Goal: Contribute content: Contribute content

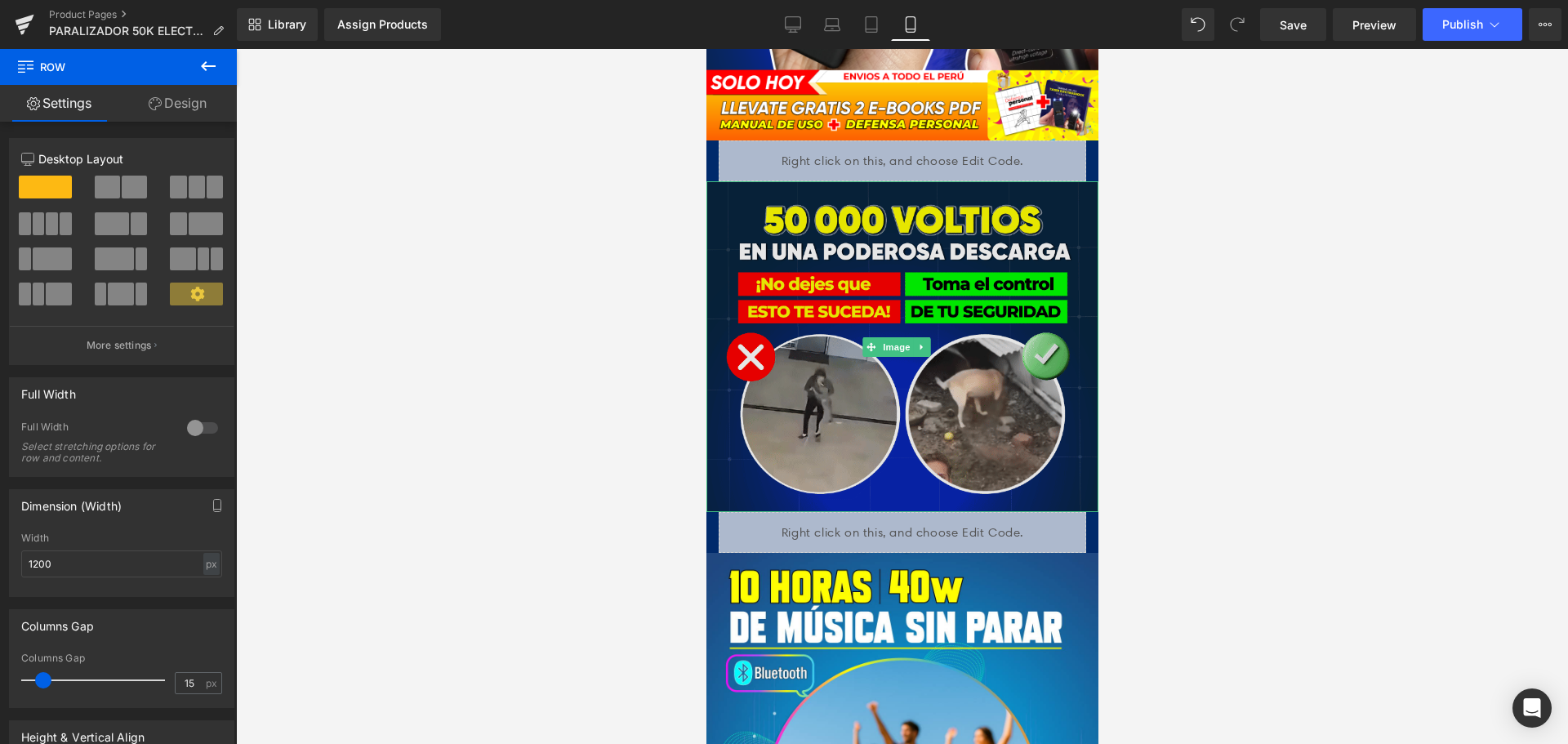
click at [908, 247] on img at bounding box center [901, 346] width 392 height 330
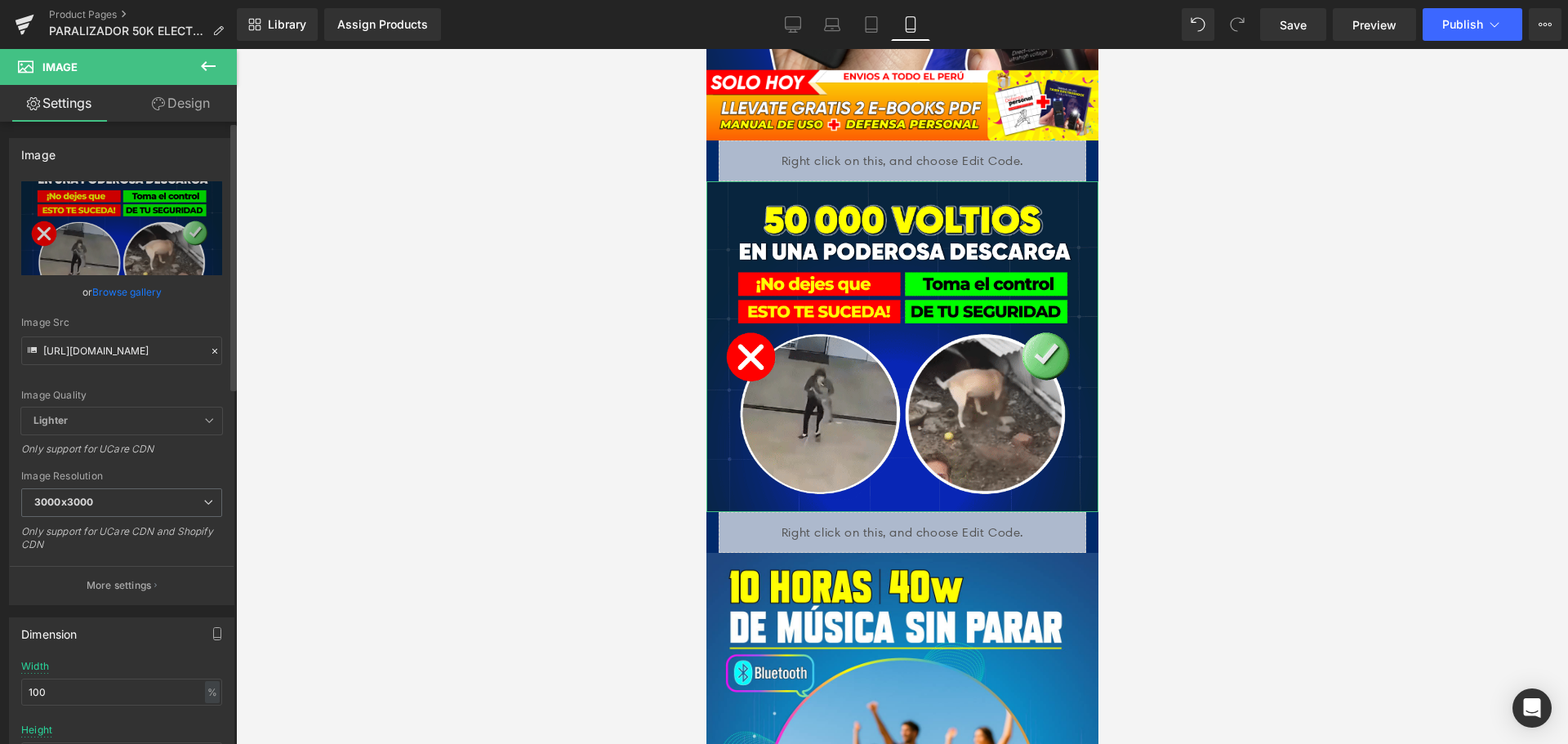
click at [208, 352] on div at bounding box center [215, 351] width 15 height 19
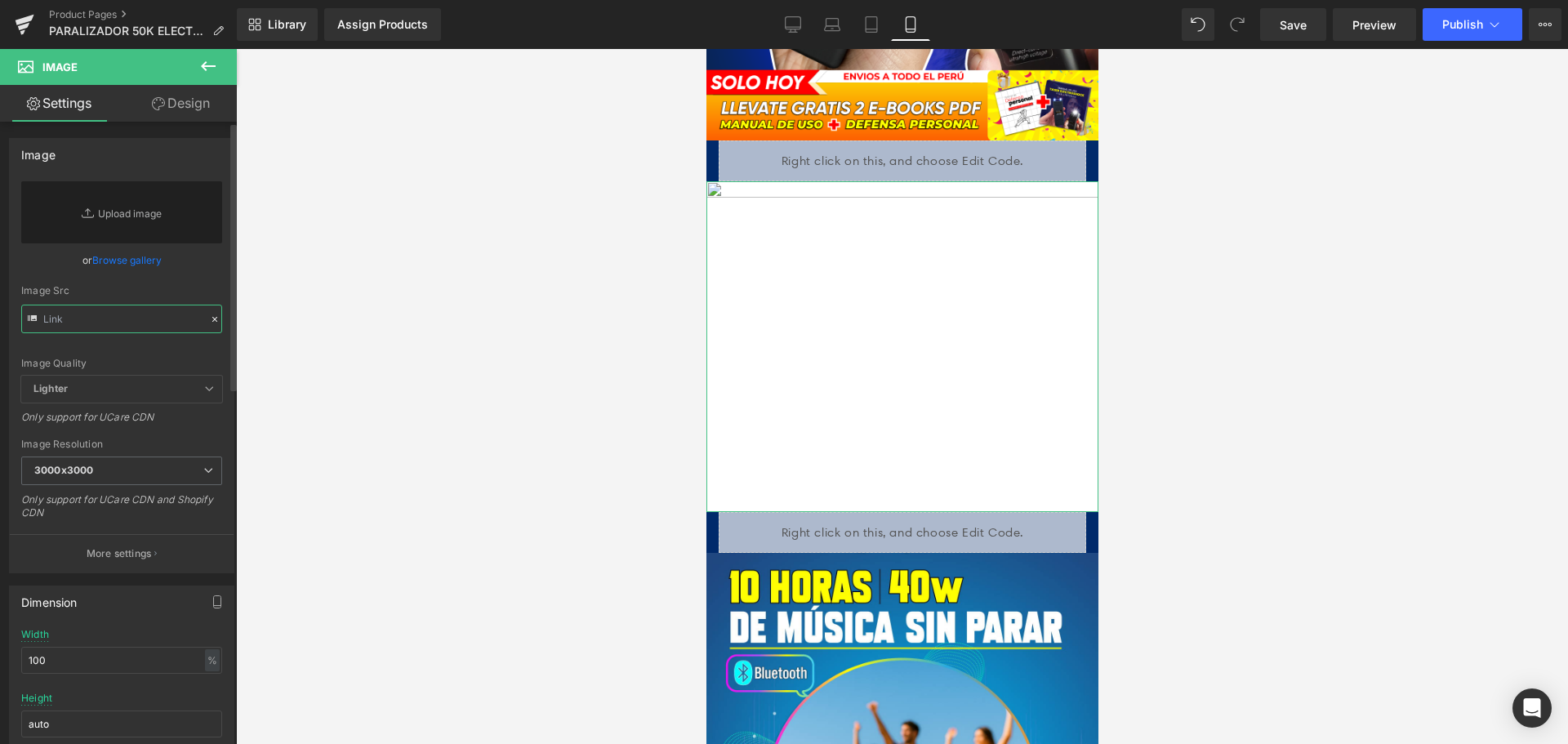
click at [184, 329] on input "text" at bounding box center [122, 319] width 201 height 28
paste input "[URL][DOMAIN_NAME]"
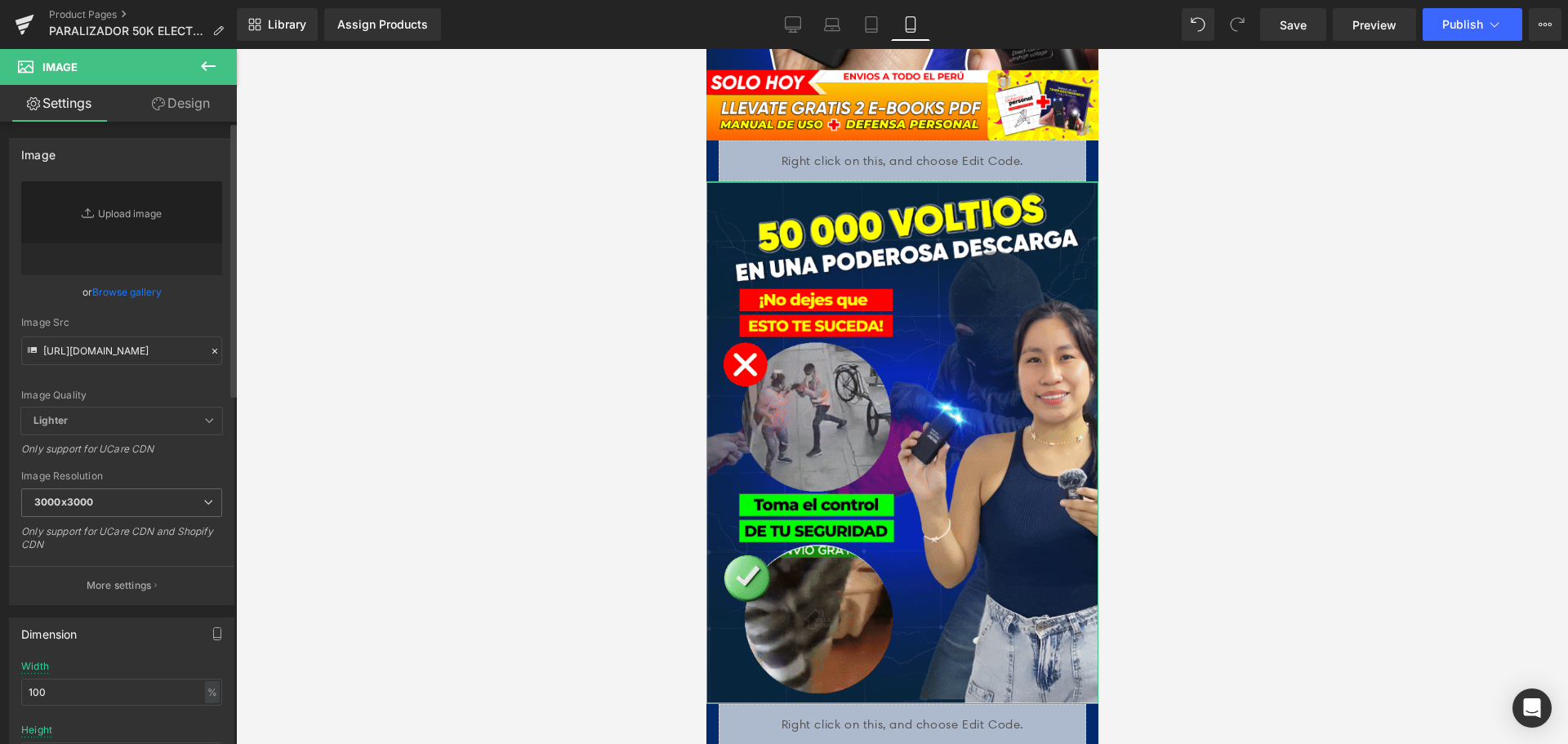
click at [207, 290] on div "or Browse gallery" at bounding box center [122, 291] width 201 height 17
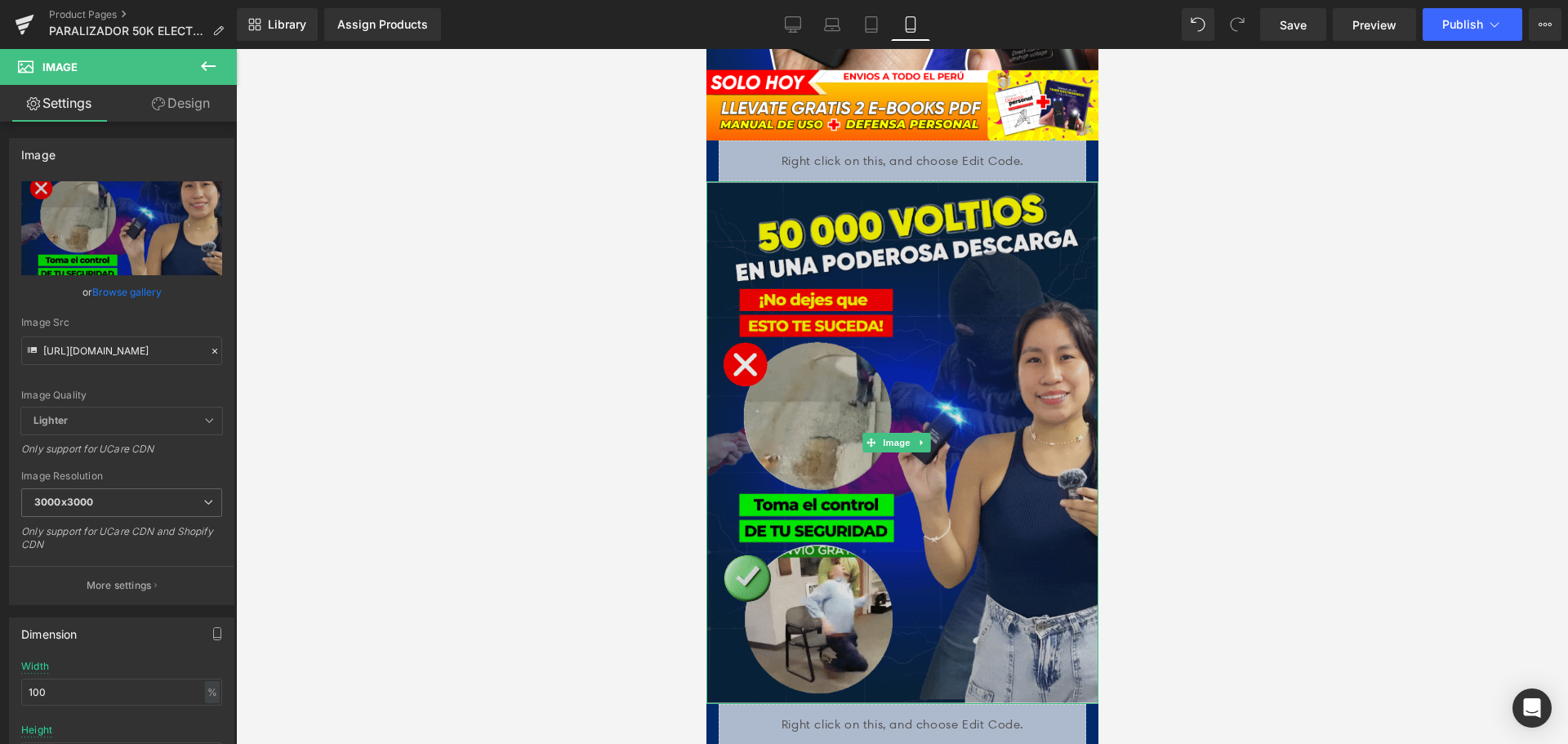
type input "[URL][DOMAIN_NAME]"
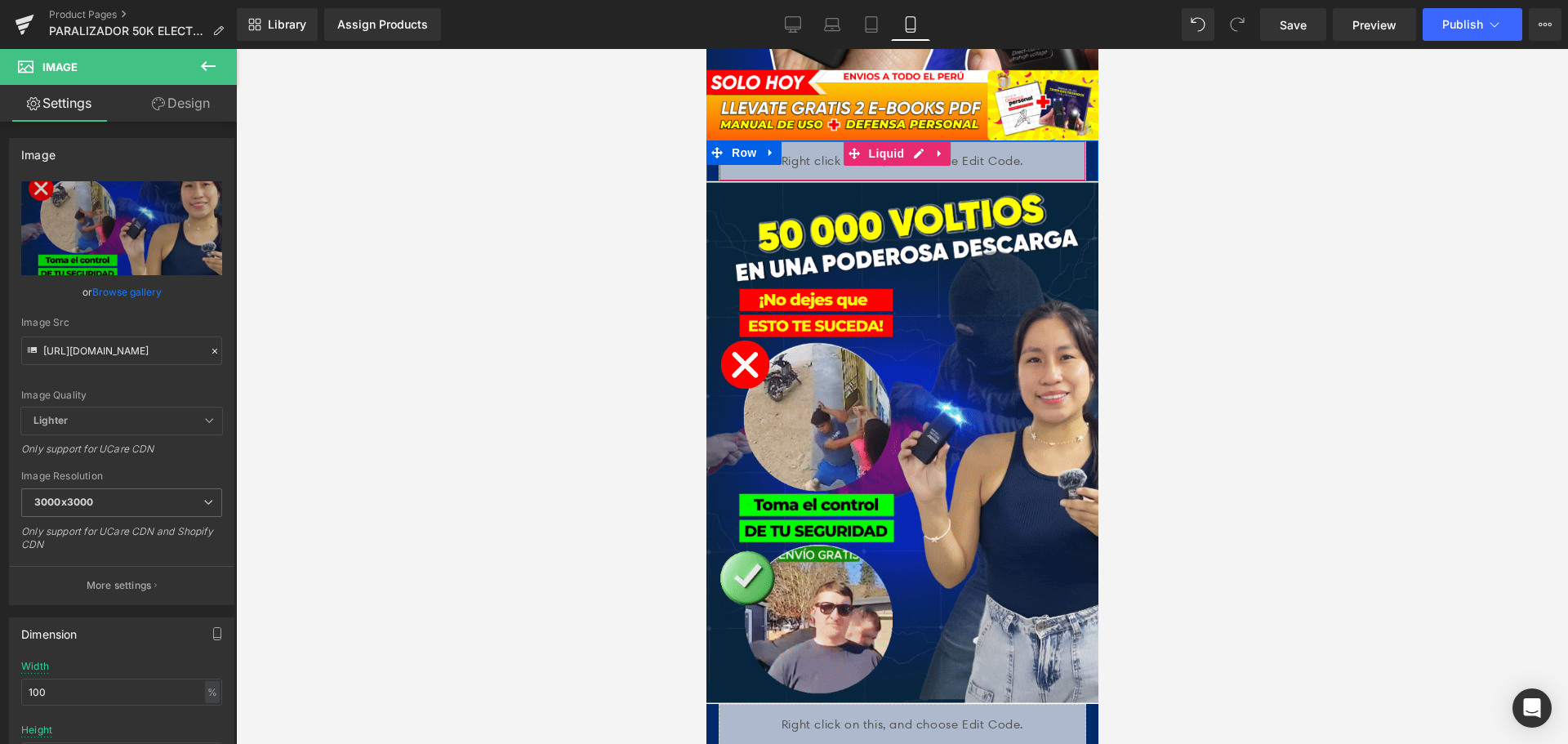
drag, startPoint x: 956, startPoint y: 157, endPoint x: 956, endPoint y: 140, distance: 17.0
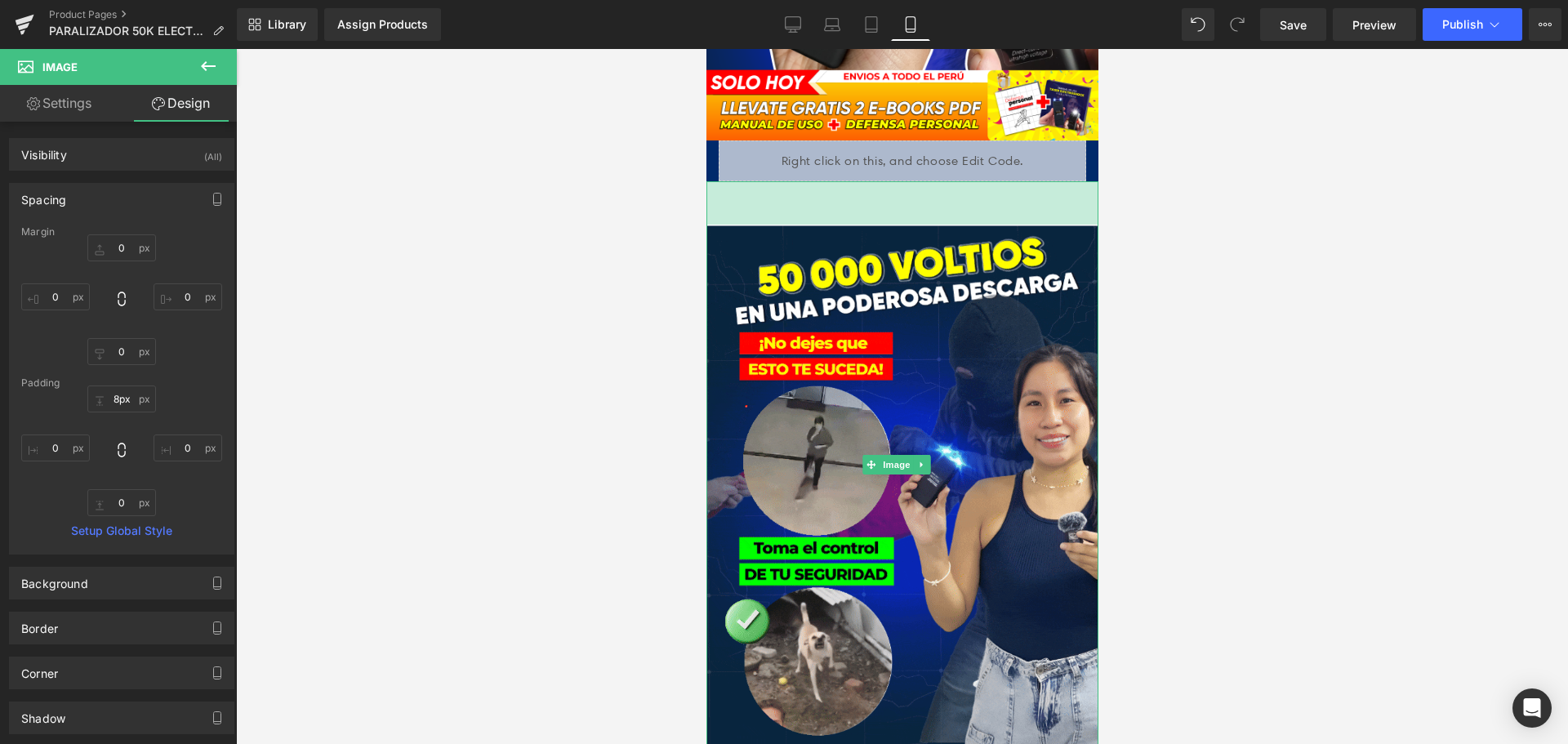
type input "0px"
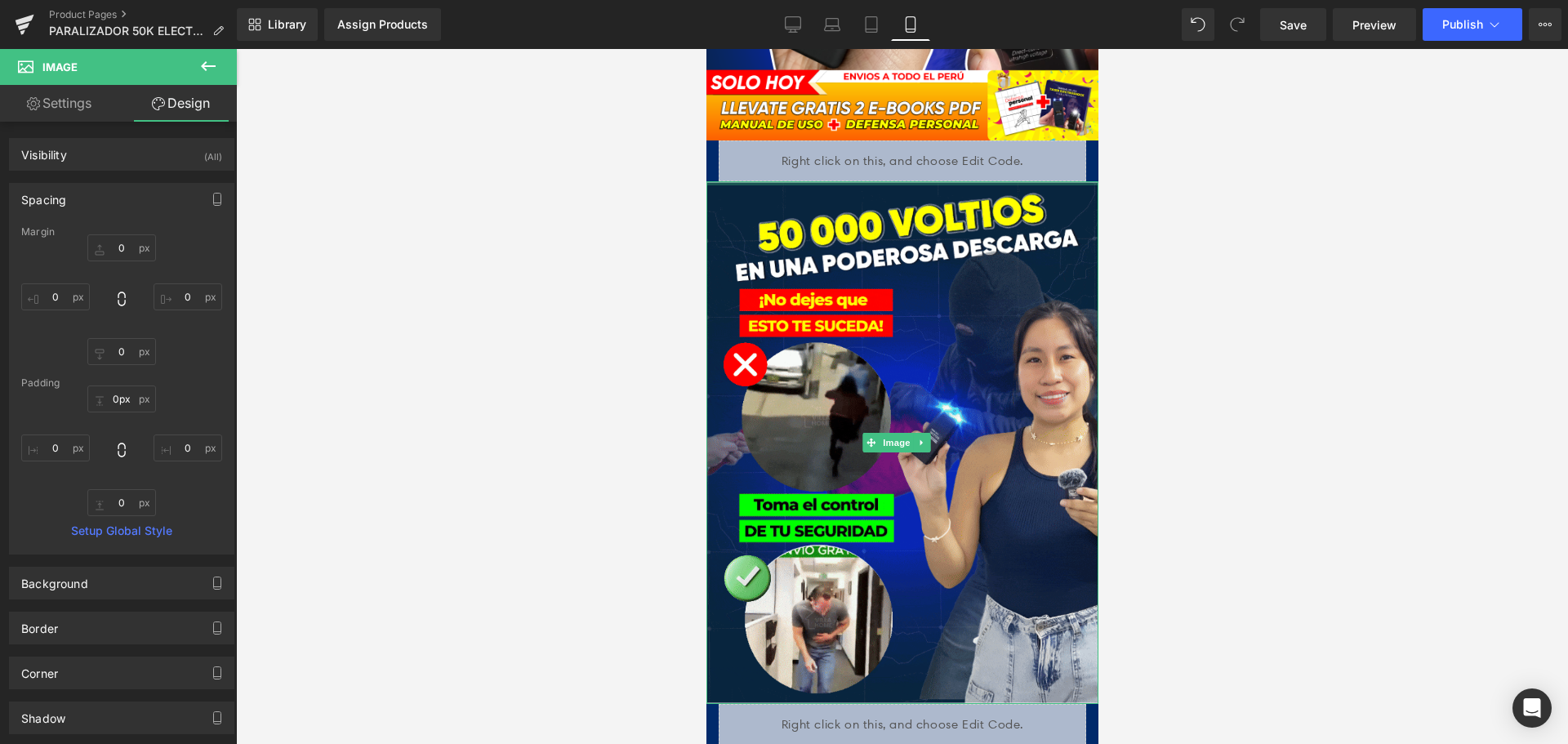
drag, startPoint x: 955, startPoint y: 157, endPoint x: 946, endPoint y: -51, distance: 208.2
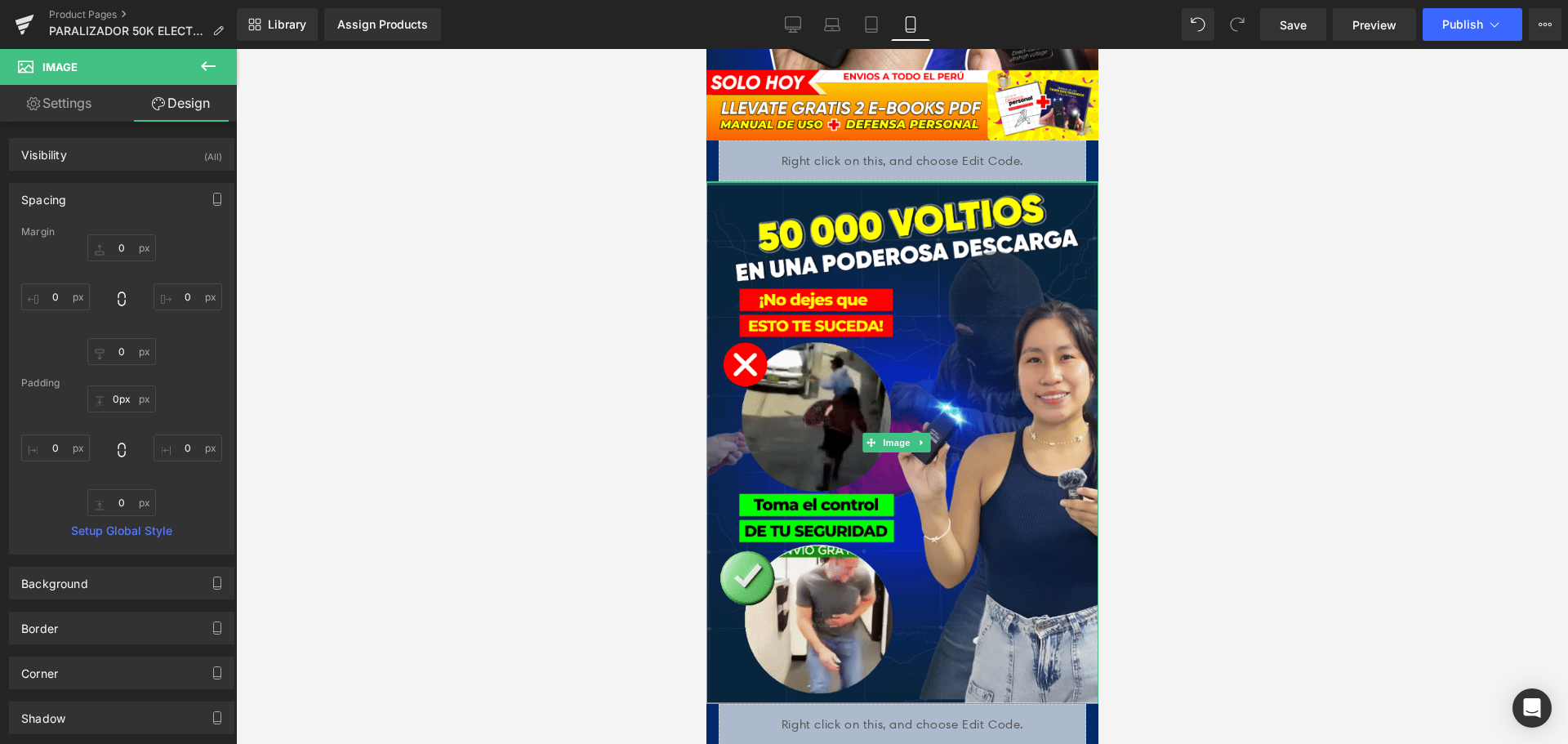
click at [1299, 291] on div at bounding box center [902, 396] width 1332 height 694
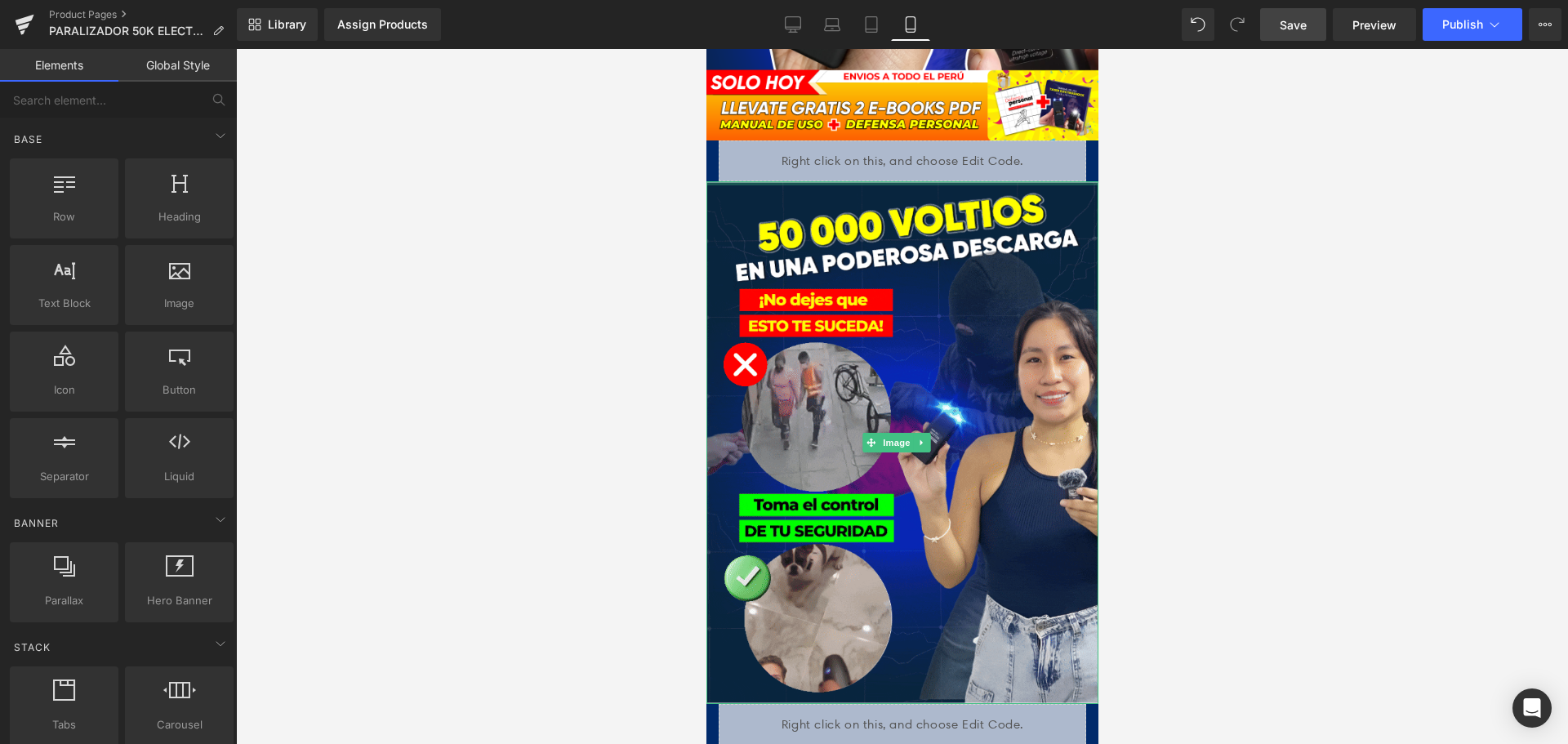
click at [1288, 23] on span "Save" at bounding box center [1293, 24] width 27 height 17
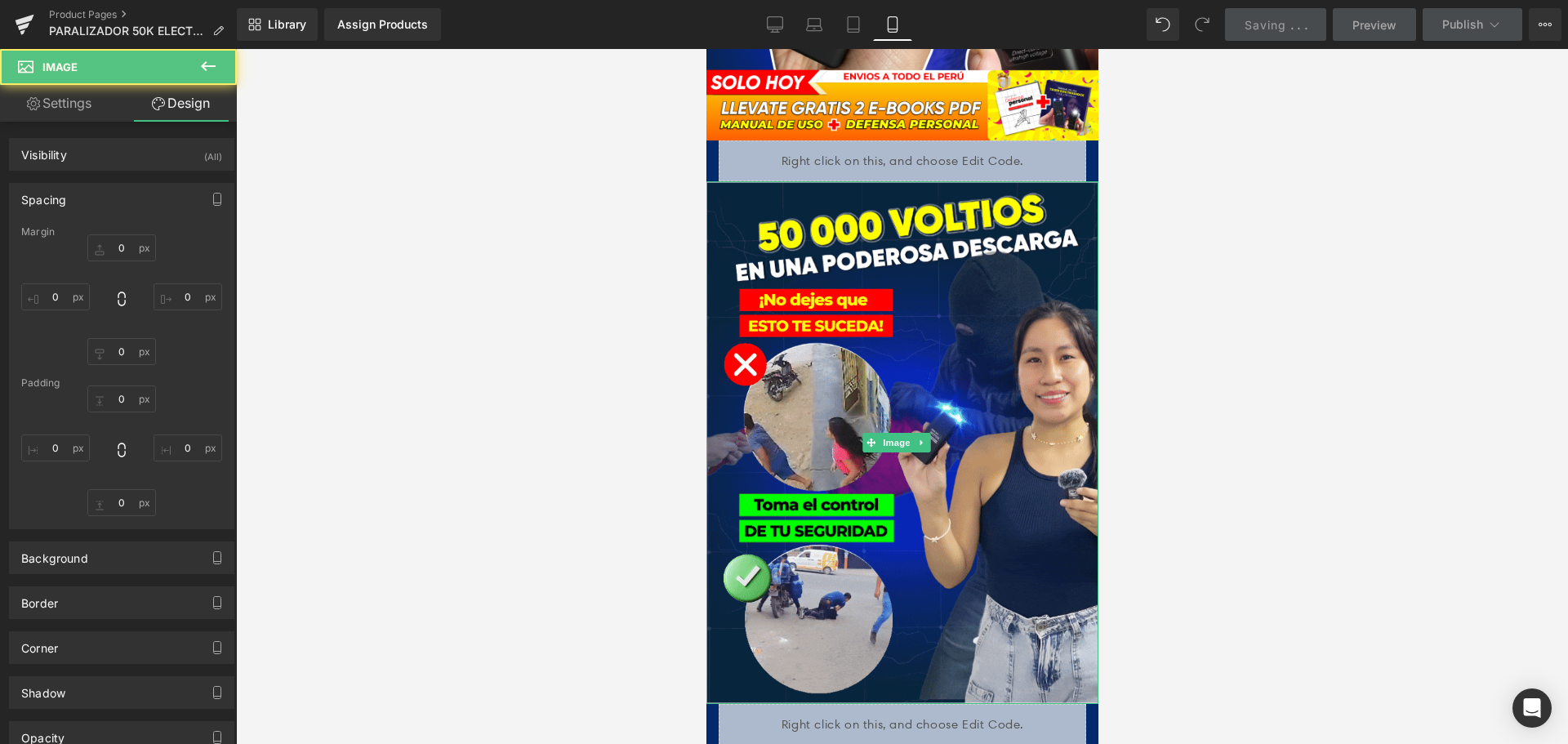
type input "0"
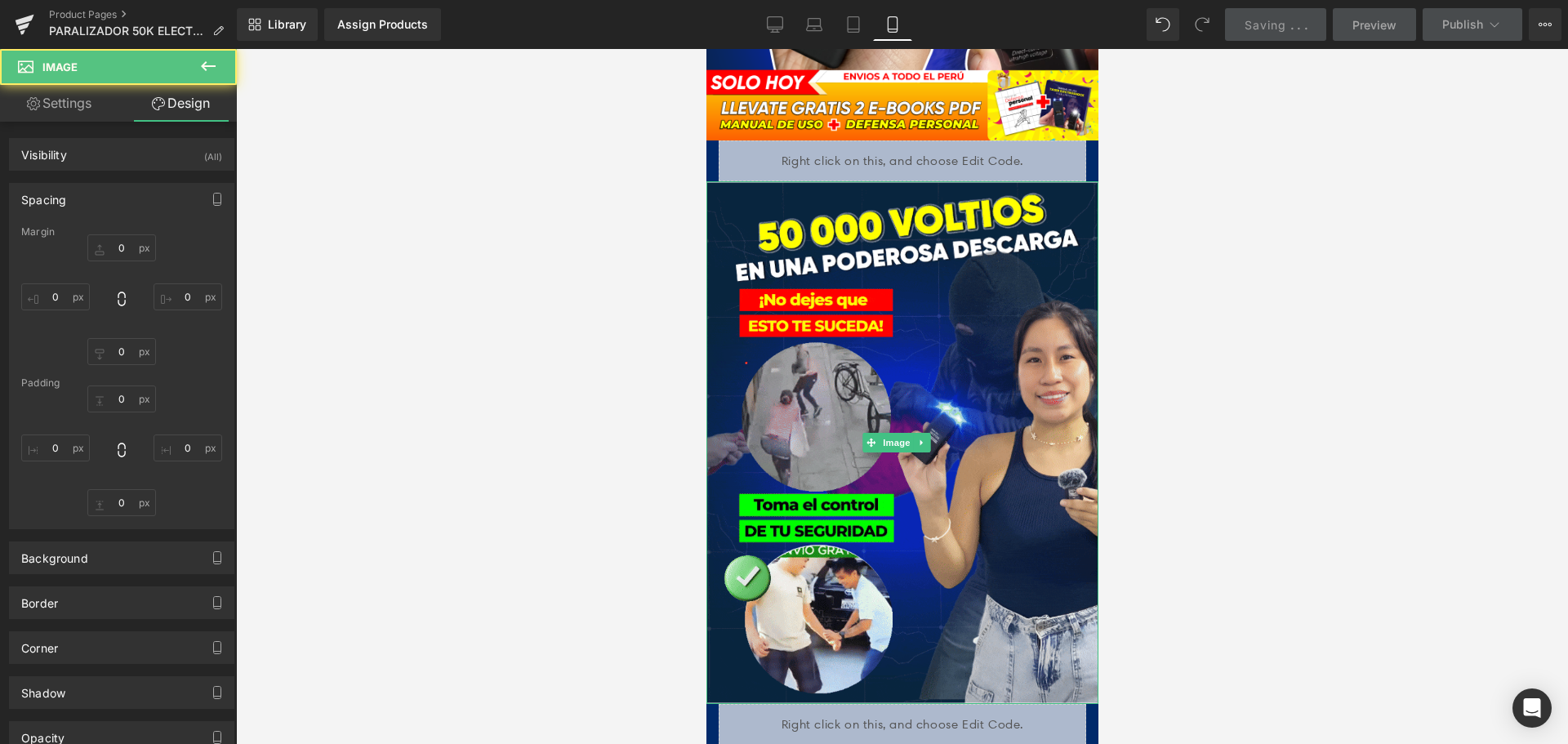
type input "0"
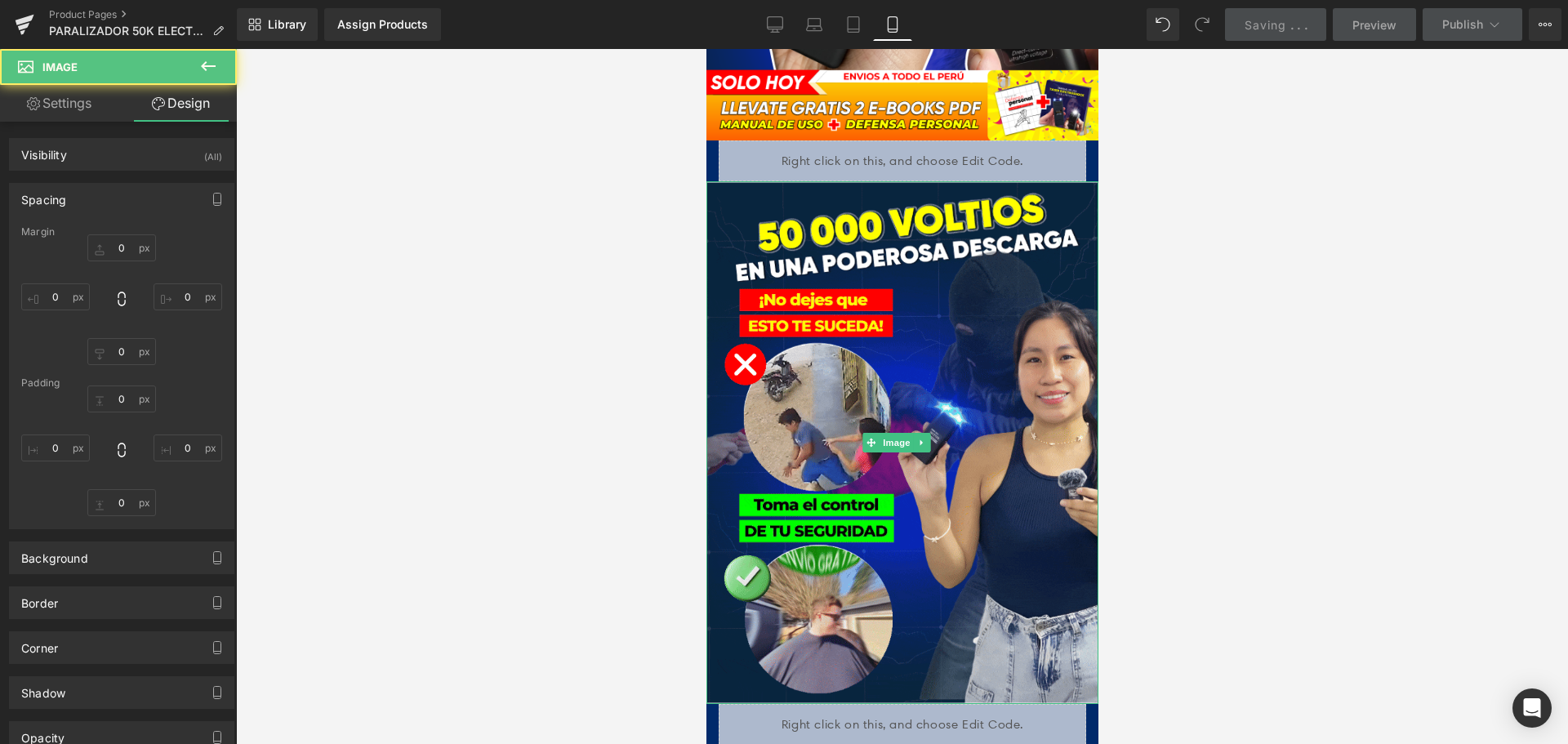
type input "0"
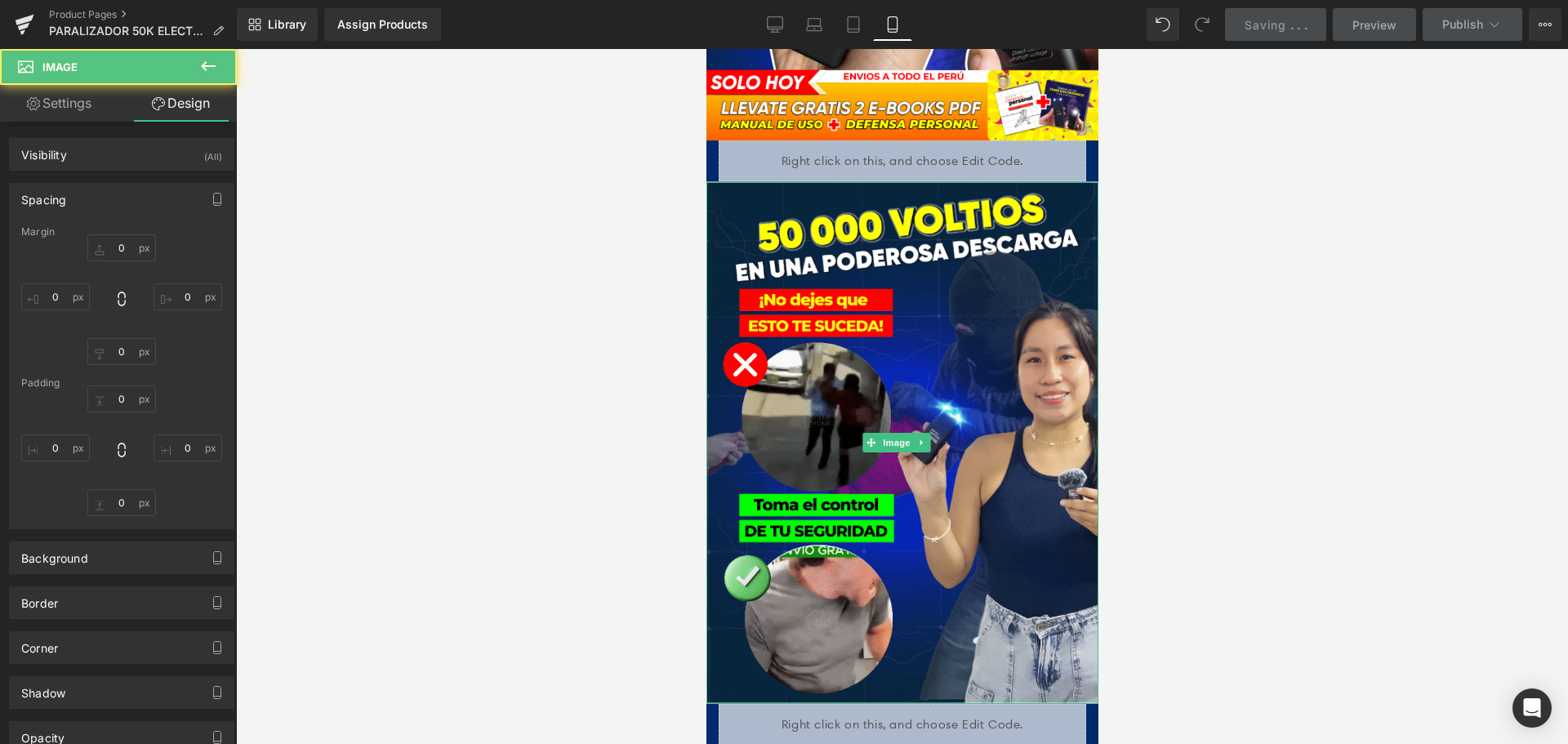
type input "0"
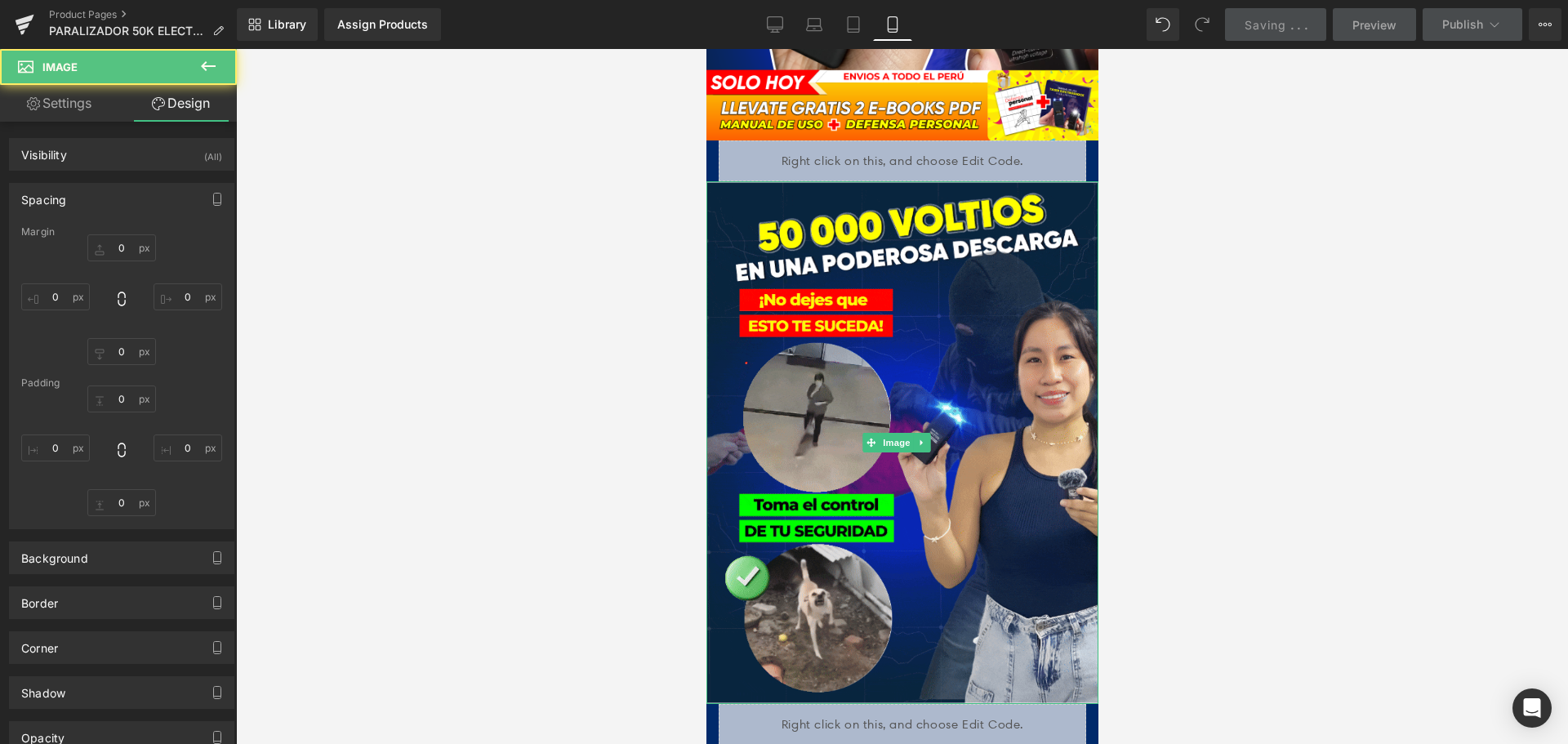
type input "0"
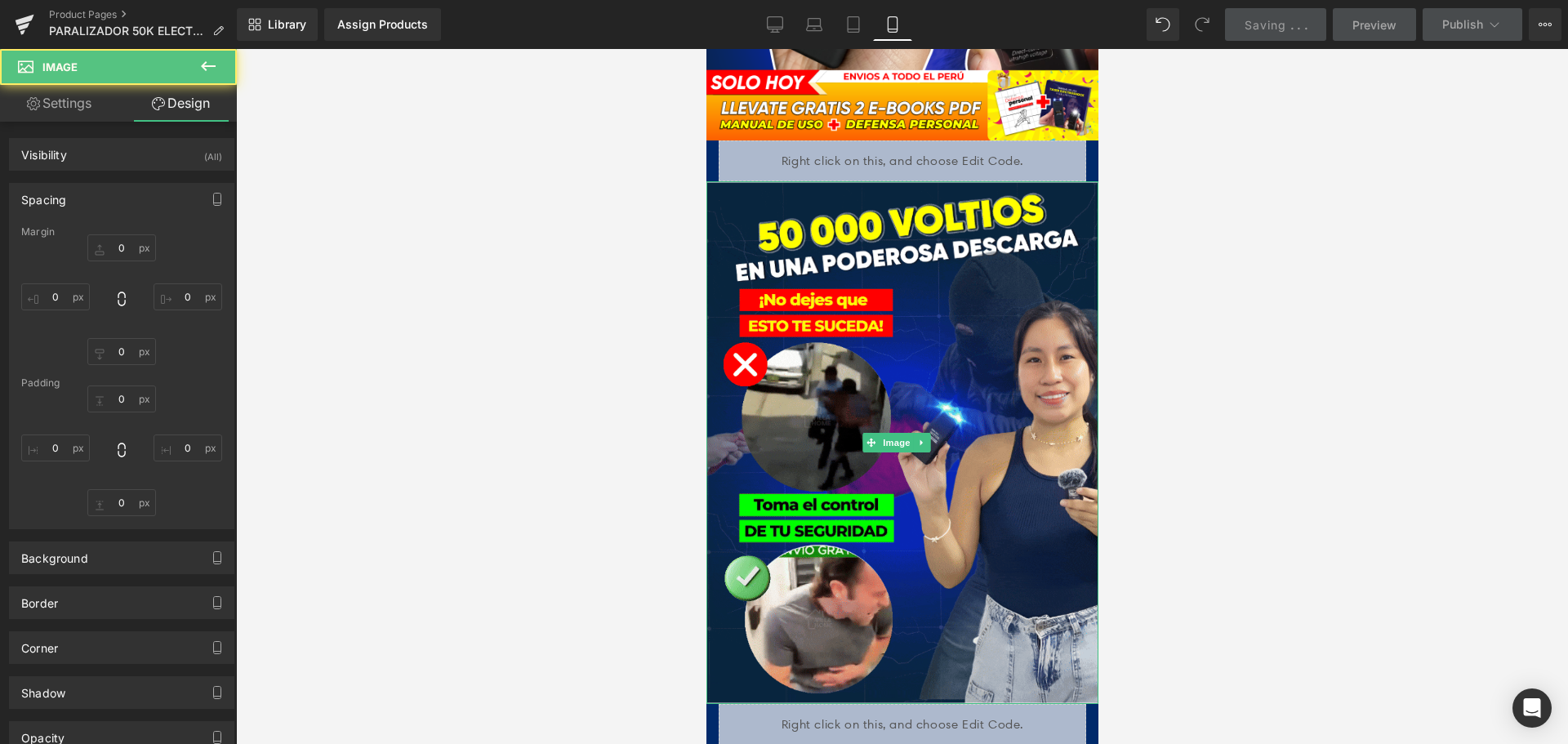
type input "0"
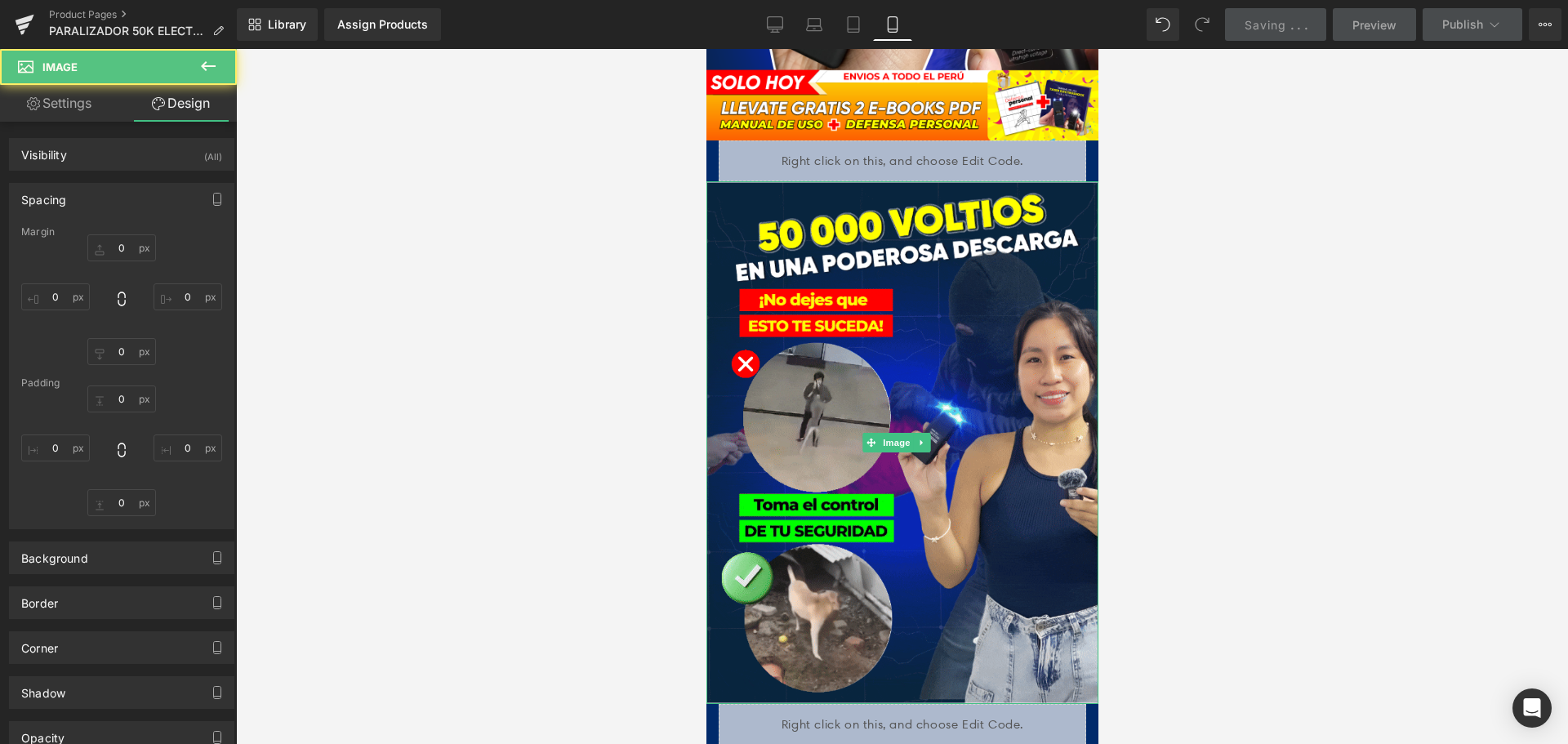
type input "0"
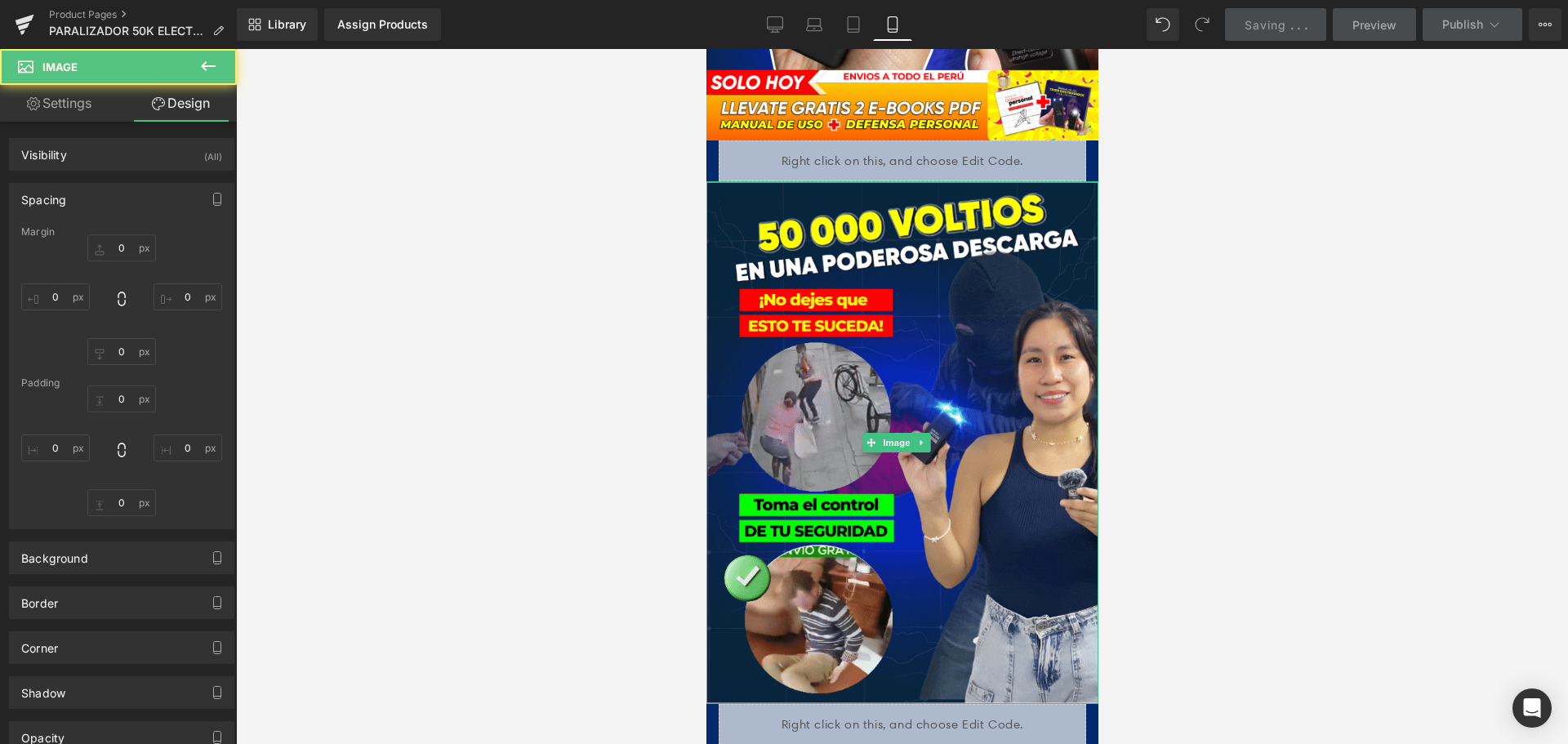
type input "0"
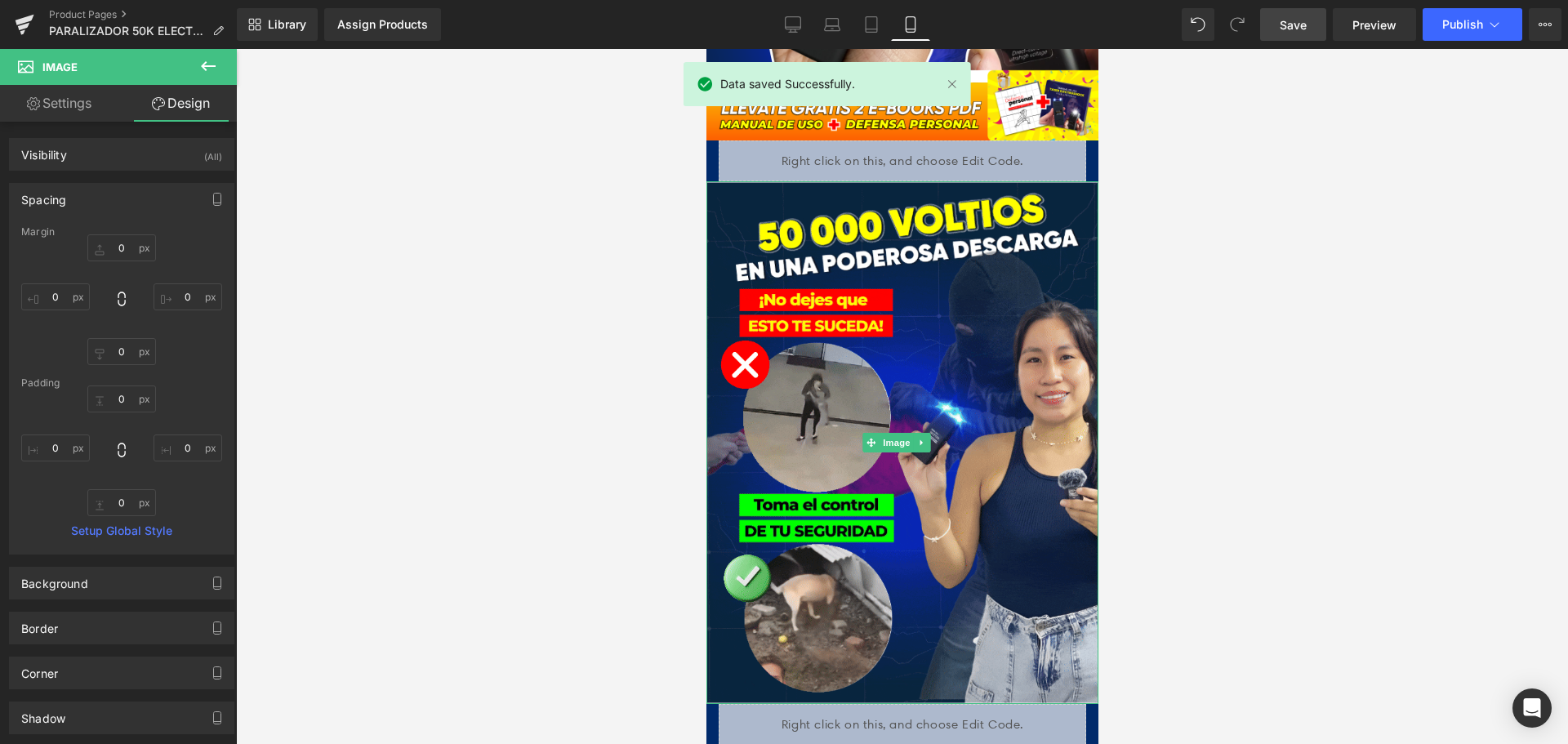
click at [1190, 247] on div at bounding box center [902, 396] width 1332 height 694
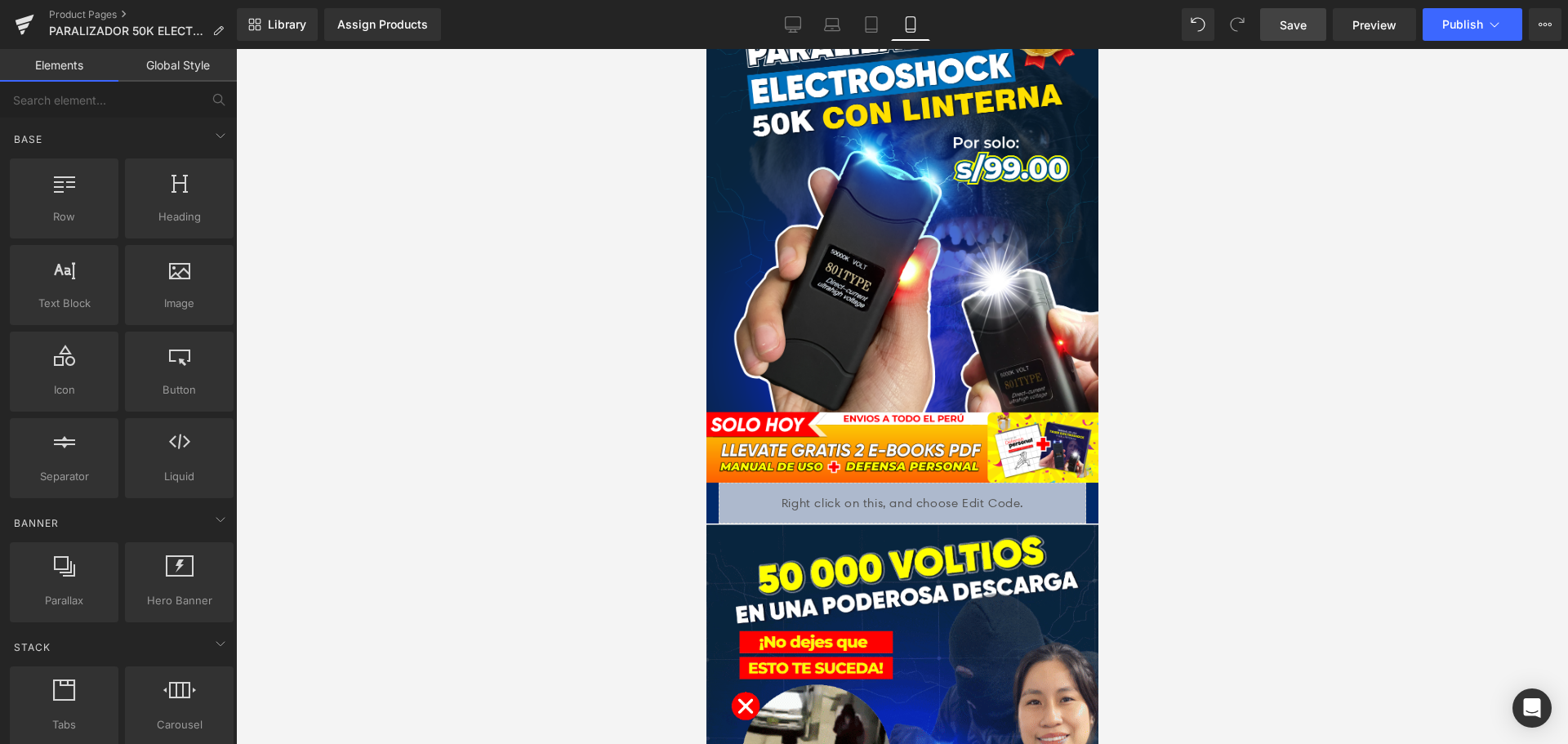
scroll to position [245, 0]
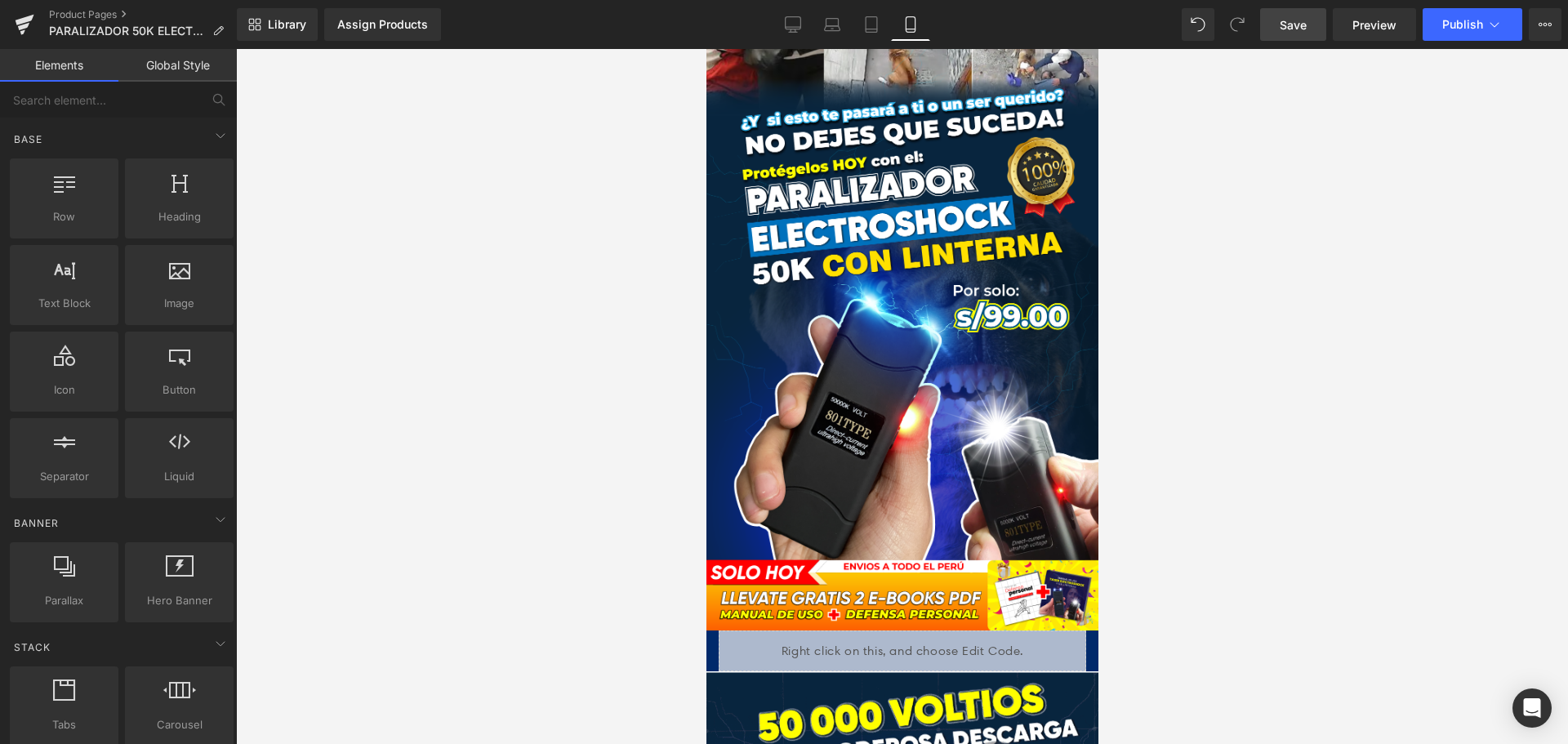
click at [1269, 31] on link "Save" at bounding box center [1293, 24] width 66 height 33
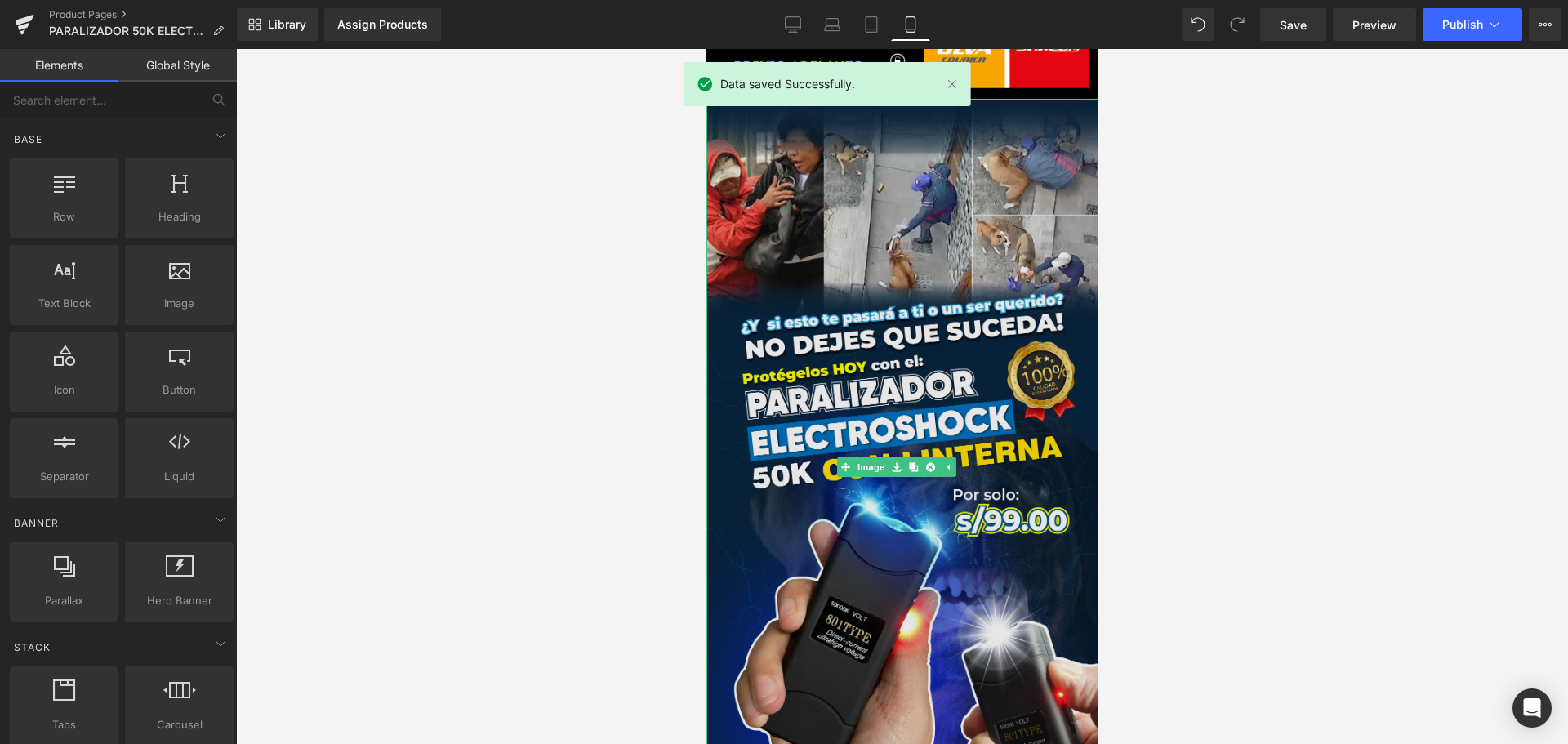
scroll to position [0, 0]
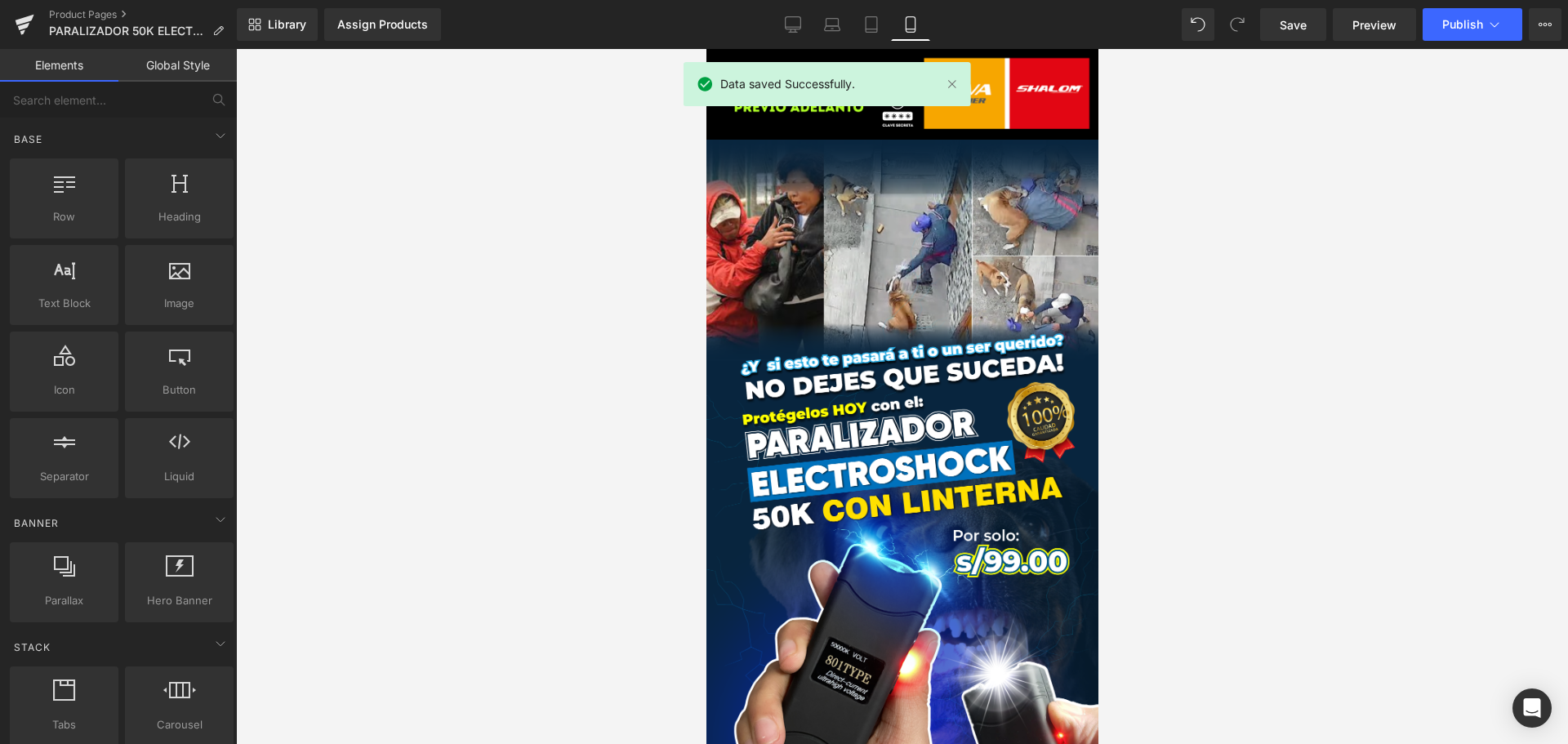
click at [1449, 43] on div "Library Assign Products Product Preview No product match your search. Please tr…" at bounding box center [903, 24] width 1332 height 49
click at [1448, 32] on button "Publish" at bounding box center [1472, 24] width 99 height 33
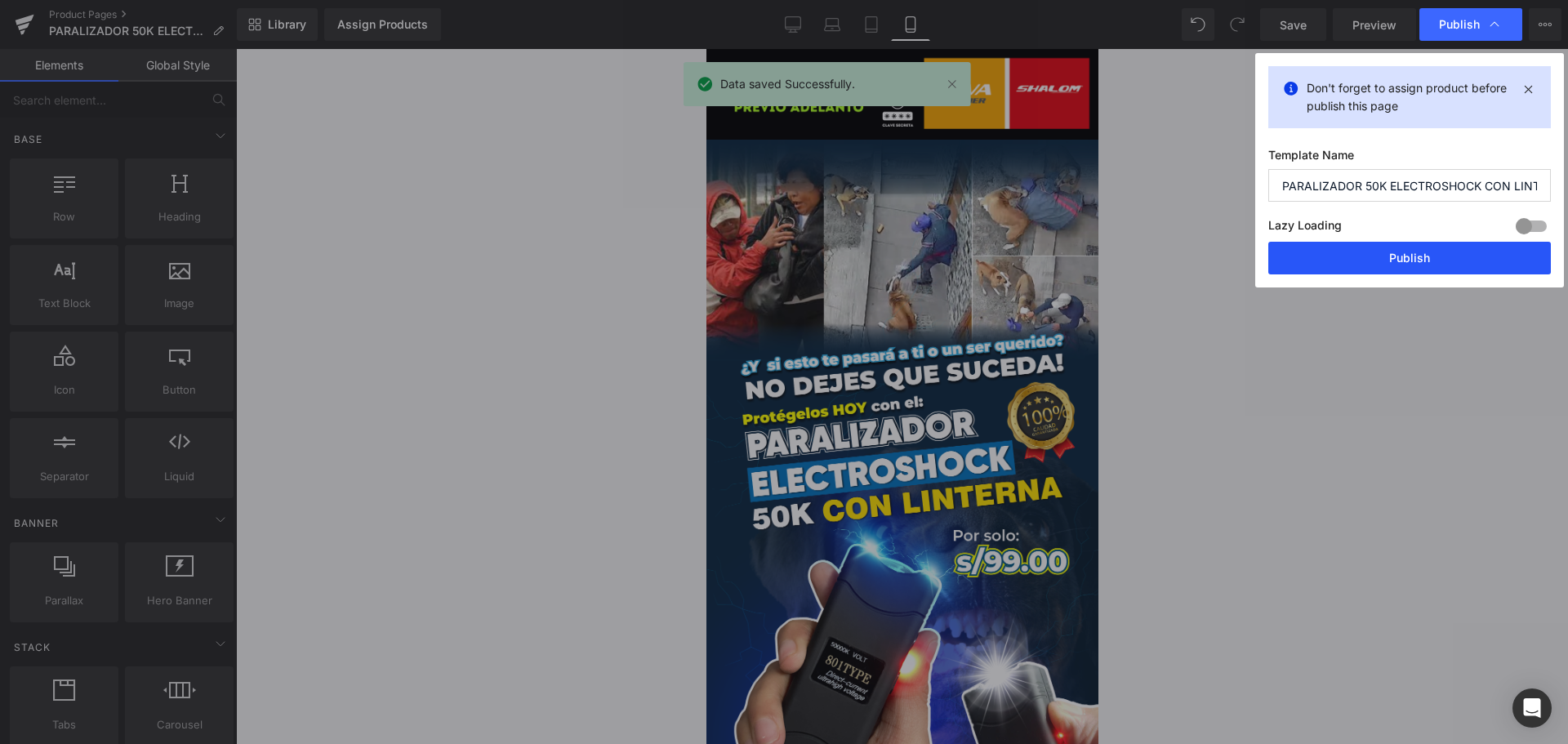
click at [1356, 268] on button "Publish" at bounding box center [1410, 257] width 283 height 33
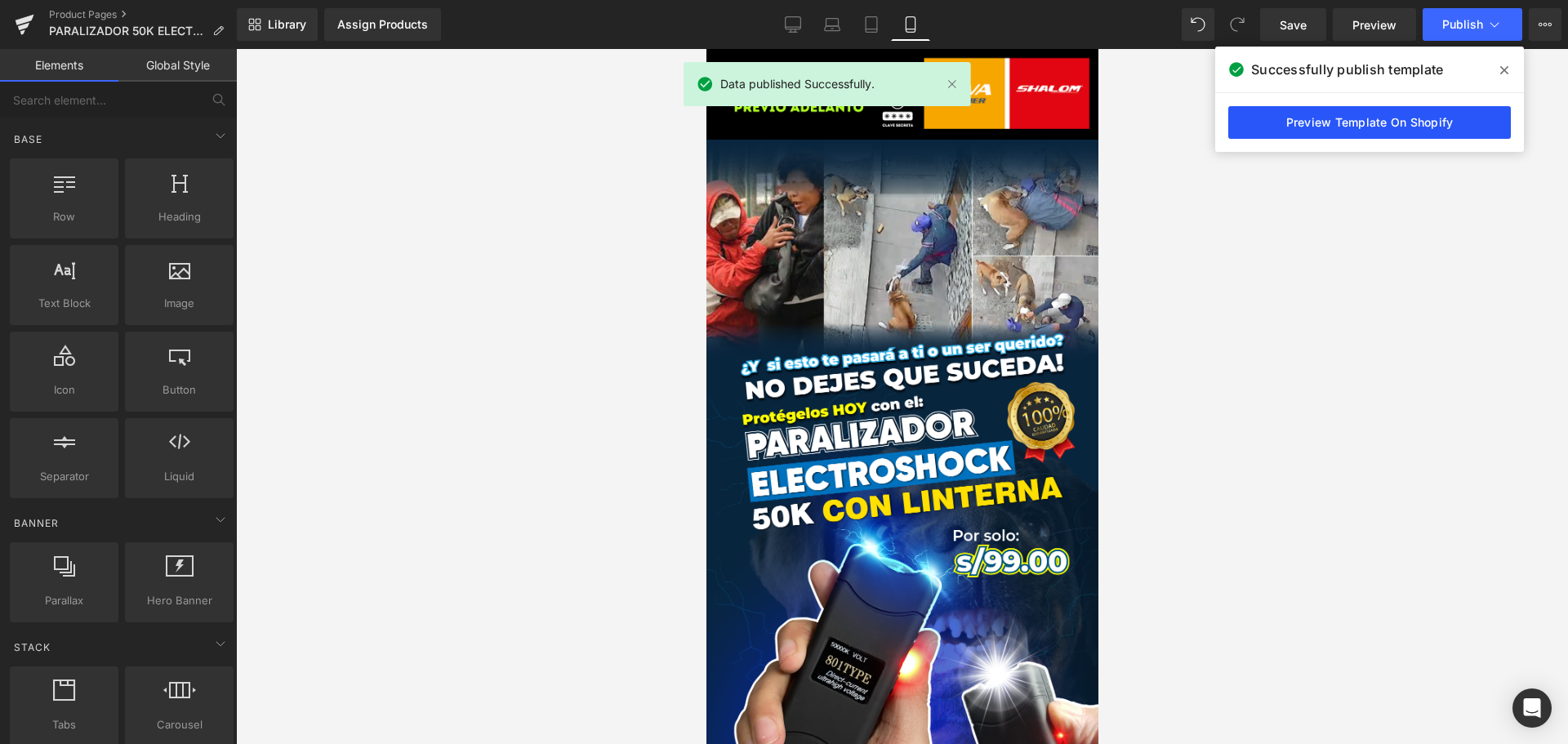
click at [1405, 123] on link "Preview Template On Shopify" at bounding box center [1370, 123] width 283 height 33
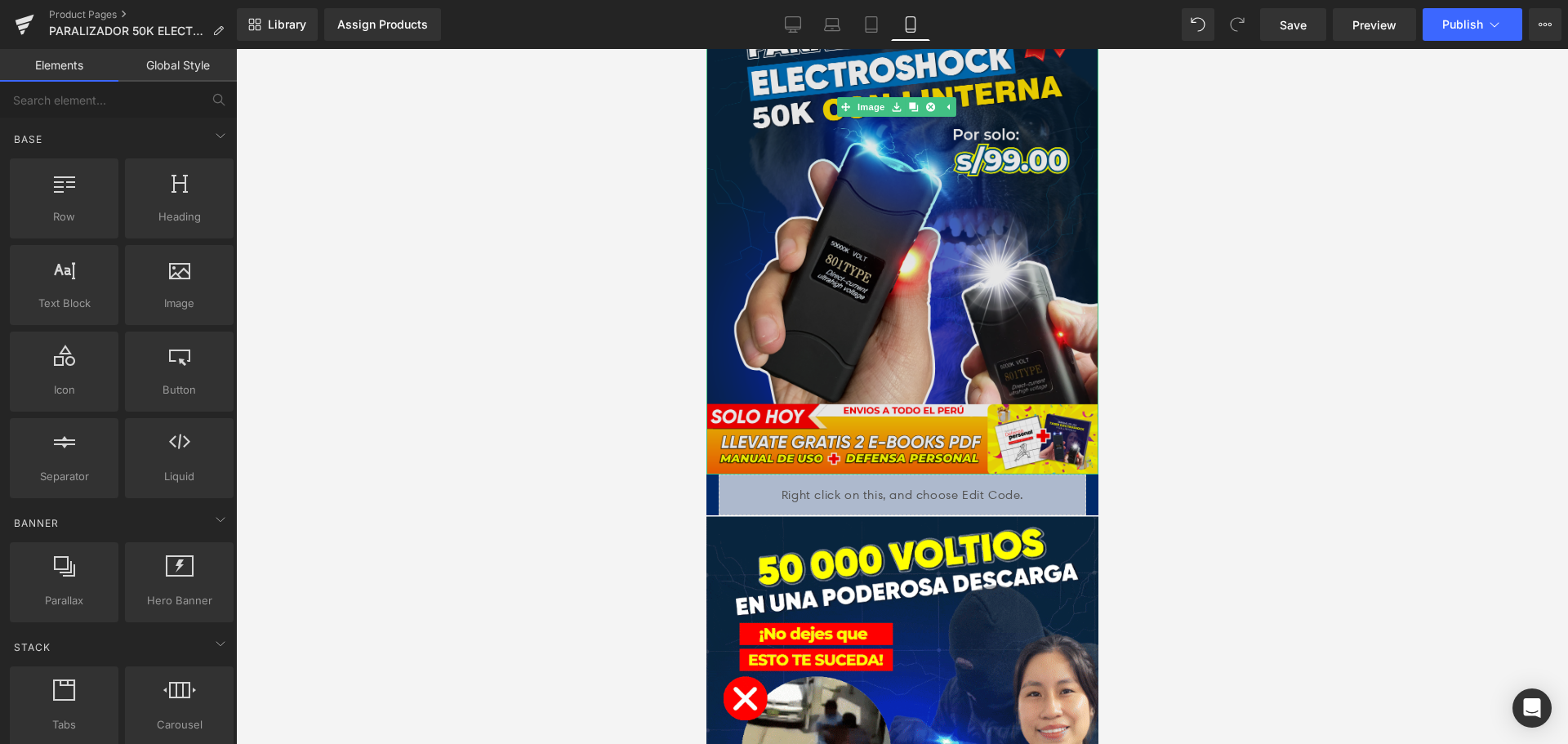
scroll to position [490, 0]
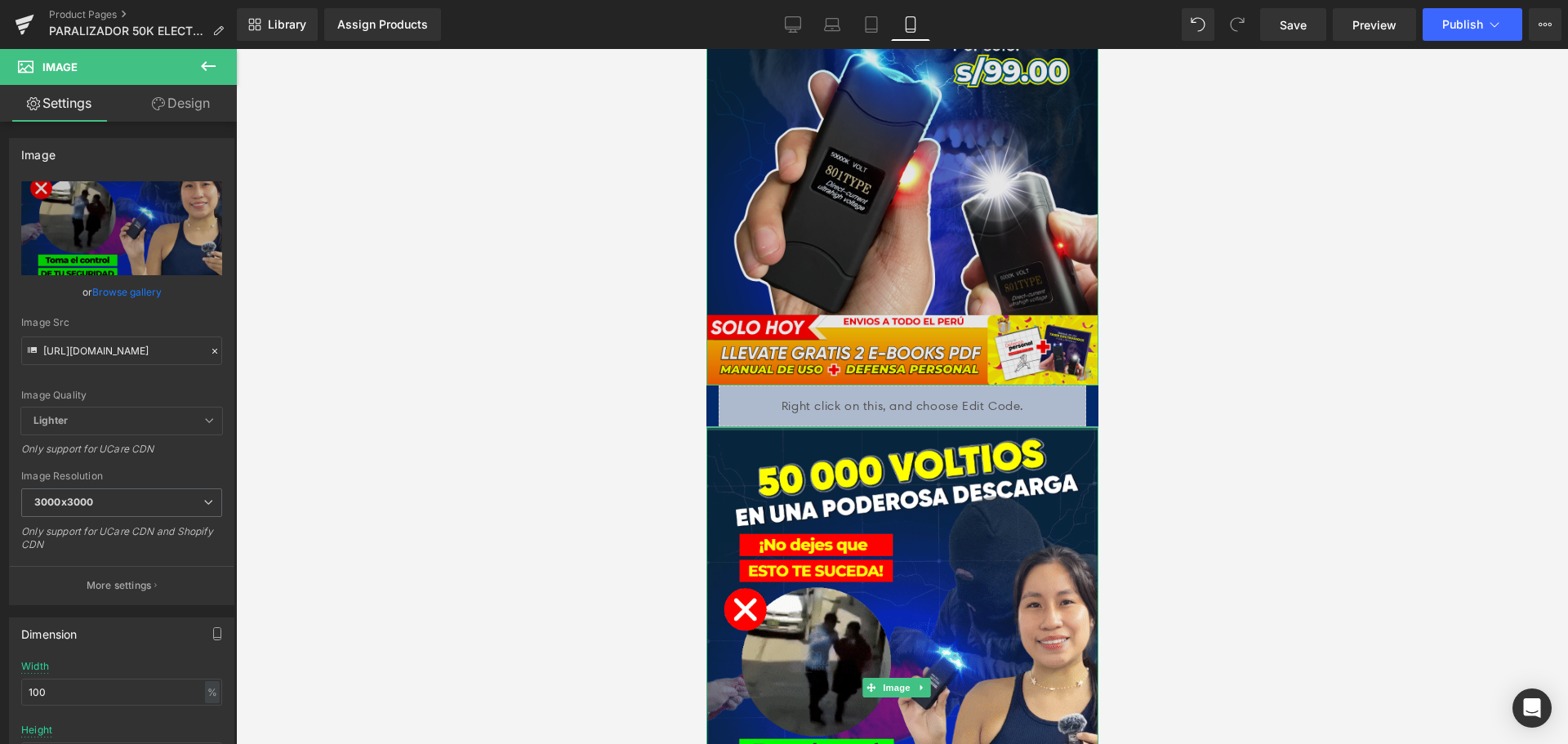
drag, startPoint x: 1078, startPoint y: 400, endPoint x: 1045, endPoint y: 203, distance: 199.7
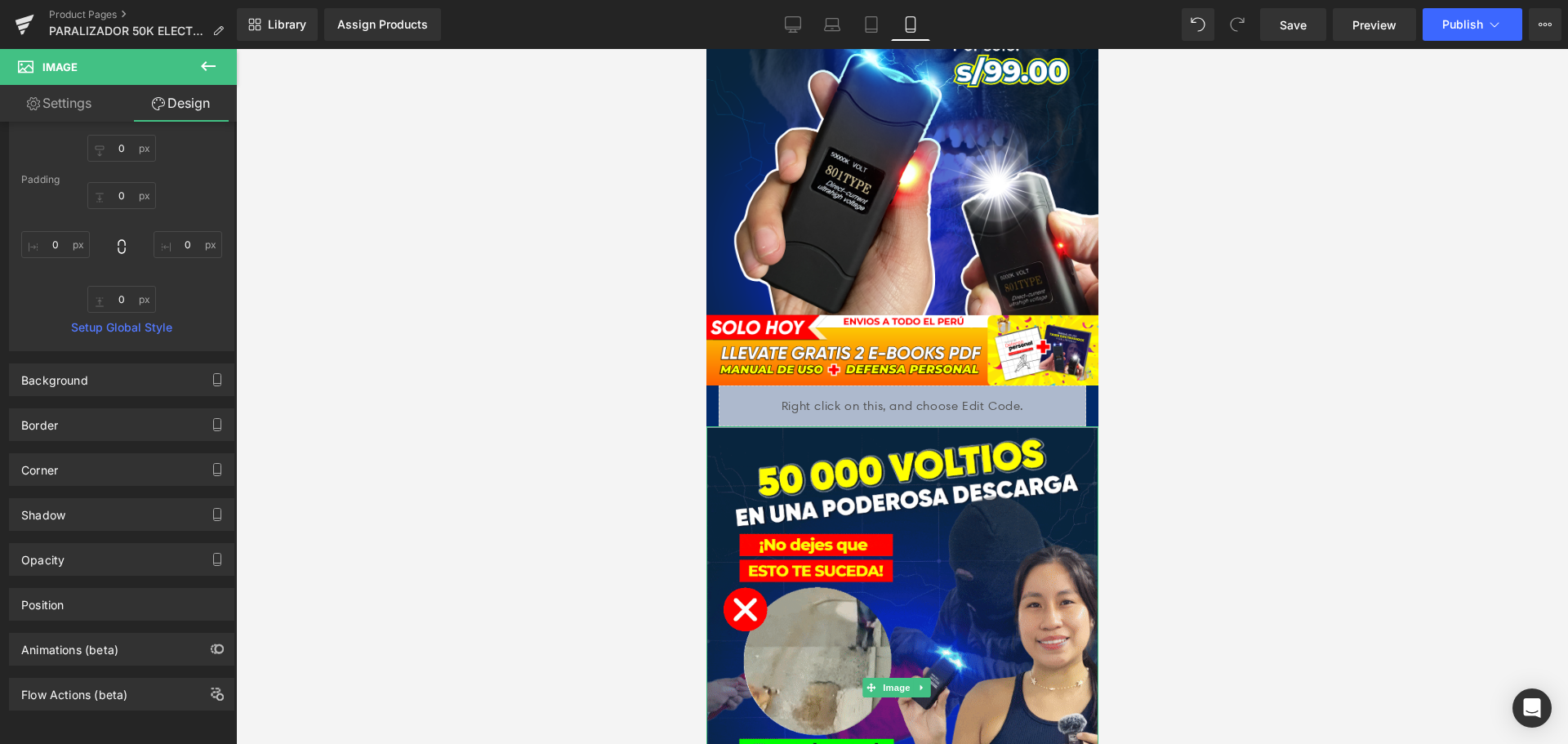
scroll to position [216, 0]
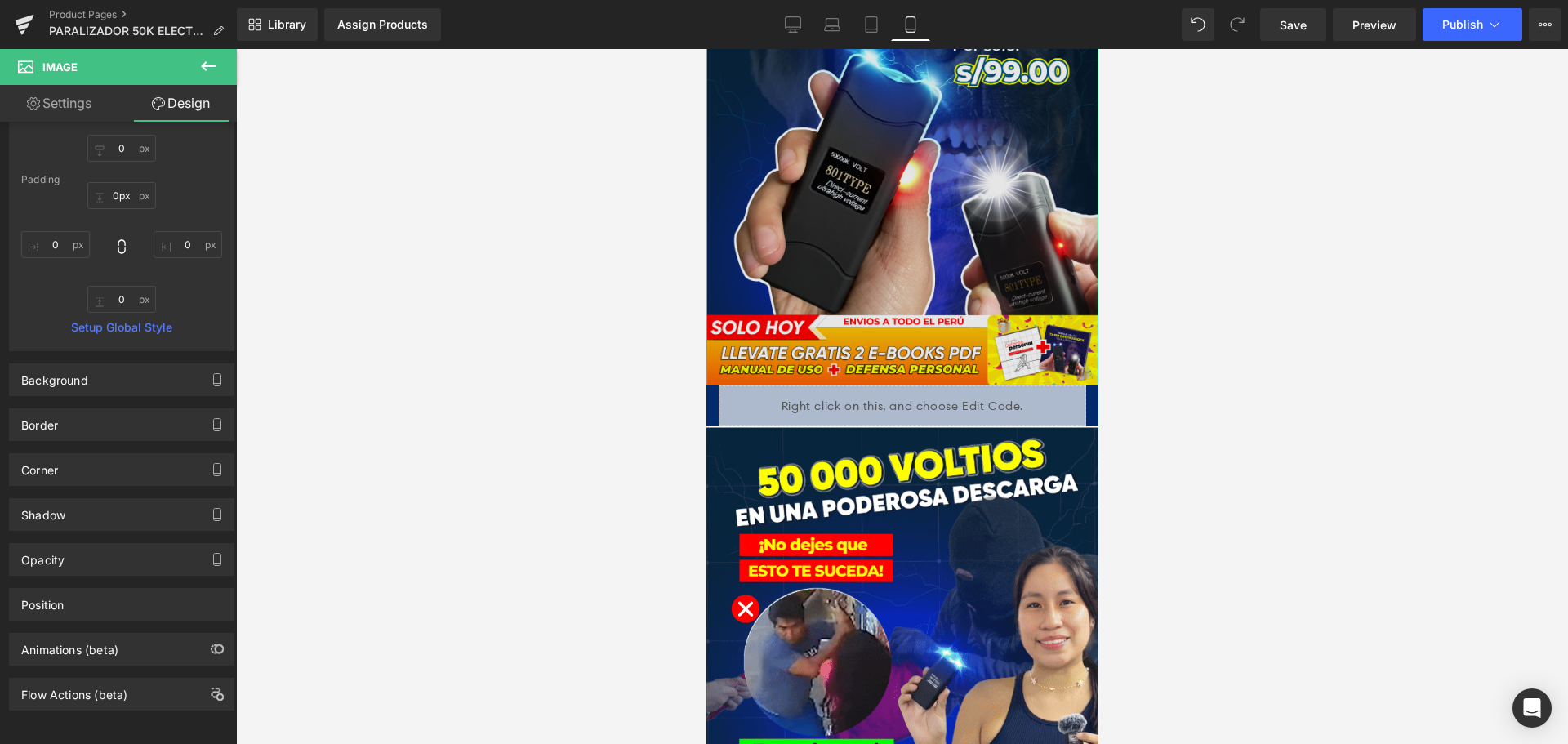
drag, startPoint x: 909, startPoint y: 403, endPoint x: 917, endPoint y: 343, distance: 60.5
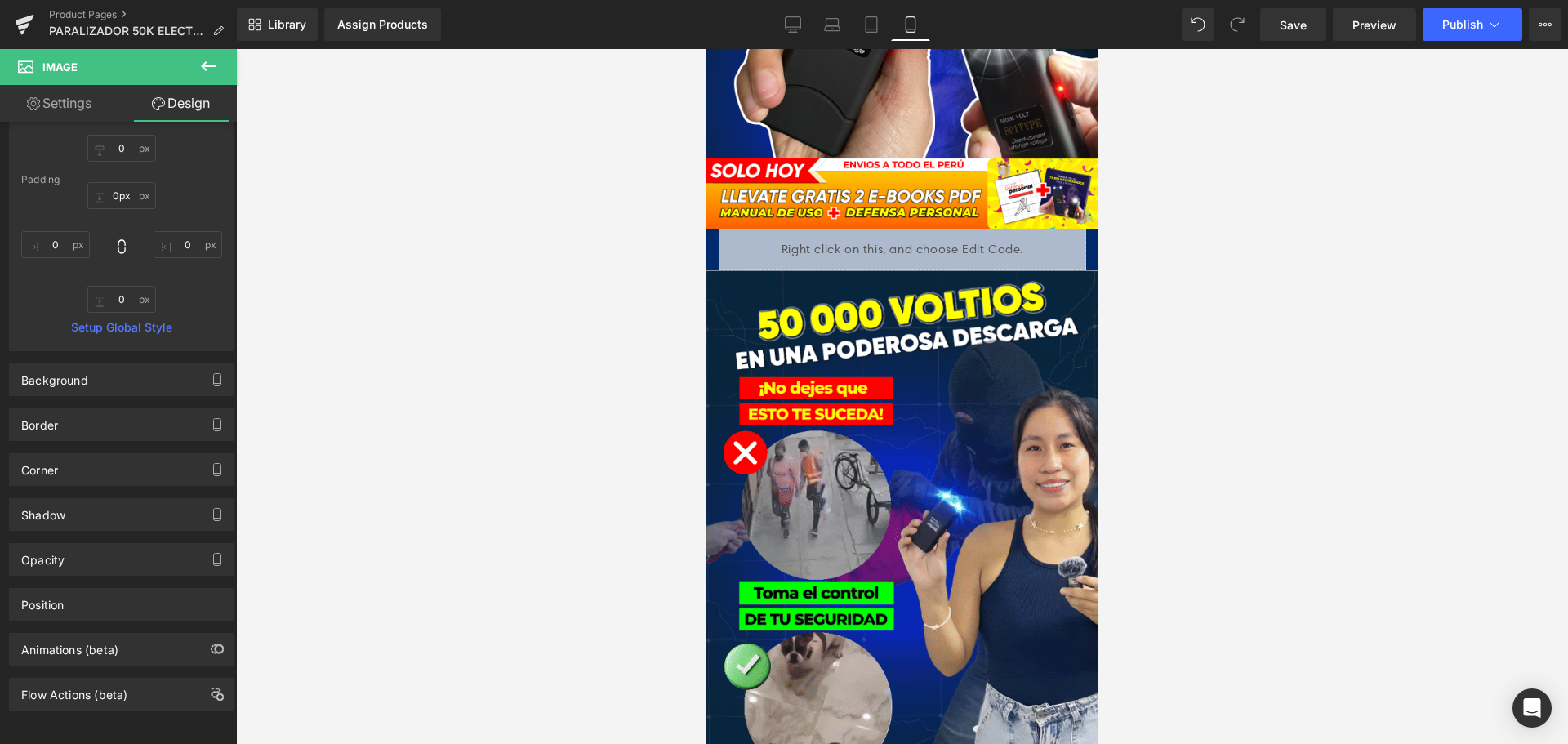
scroll to position [653, 0]
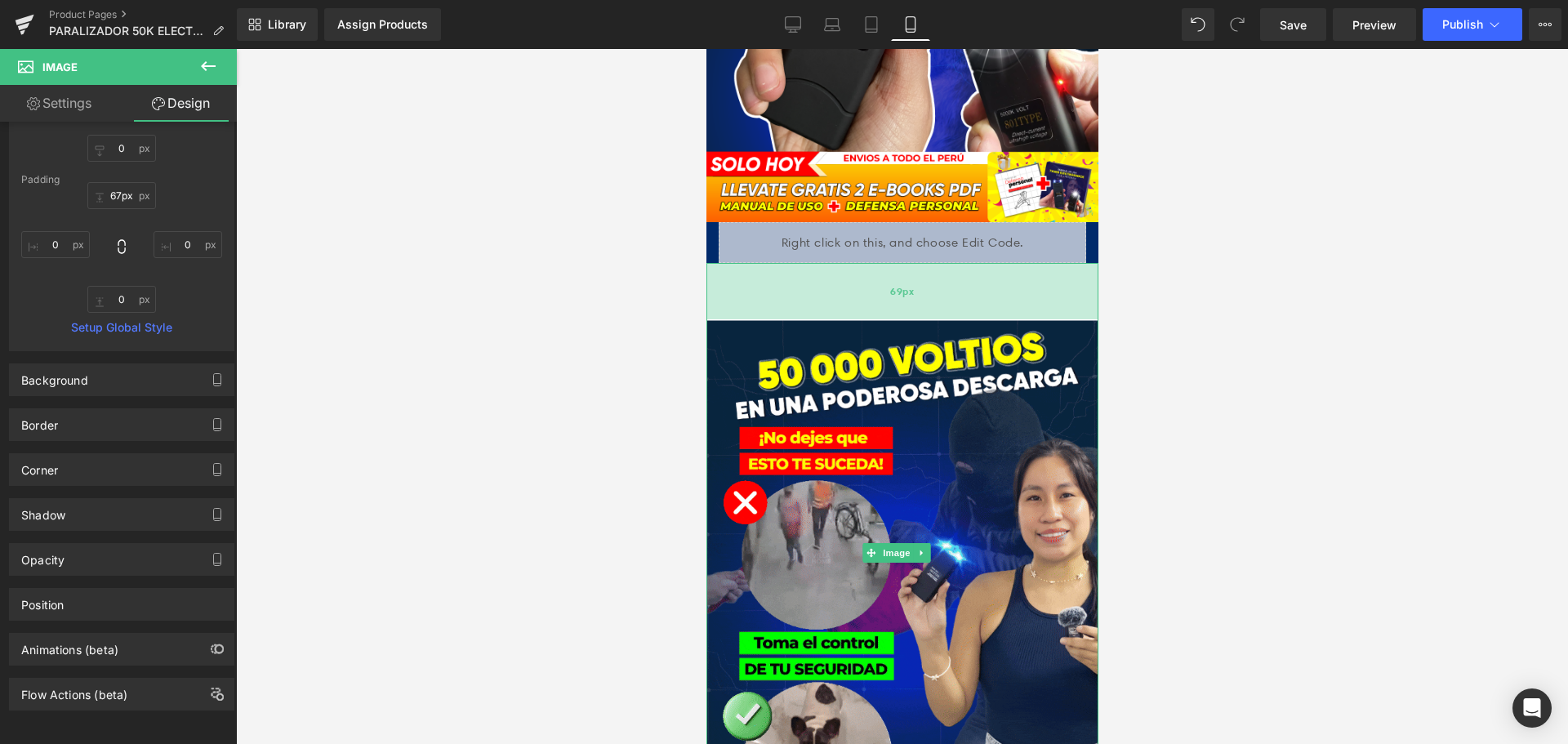
drag, startPoint x: 1074, startPoint y: 238, endPoint x: 1072, endPoint y: 290, distance: 52.0
click at [1072, 292] on div "Image 69px" at bounding box center [901, 552] width 392 height 580
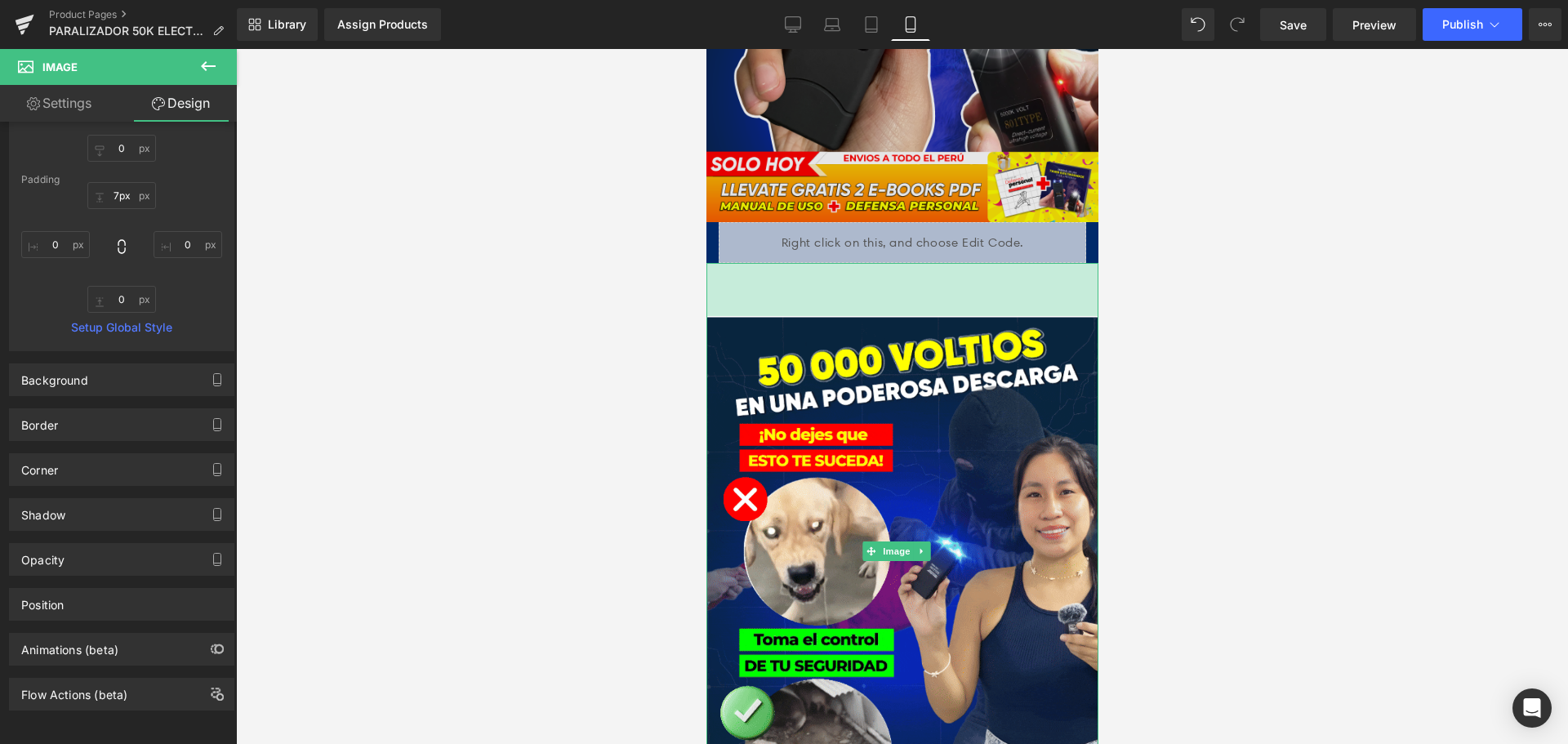
type input "0px"
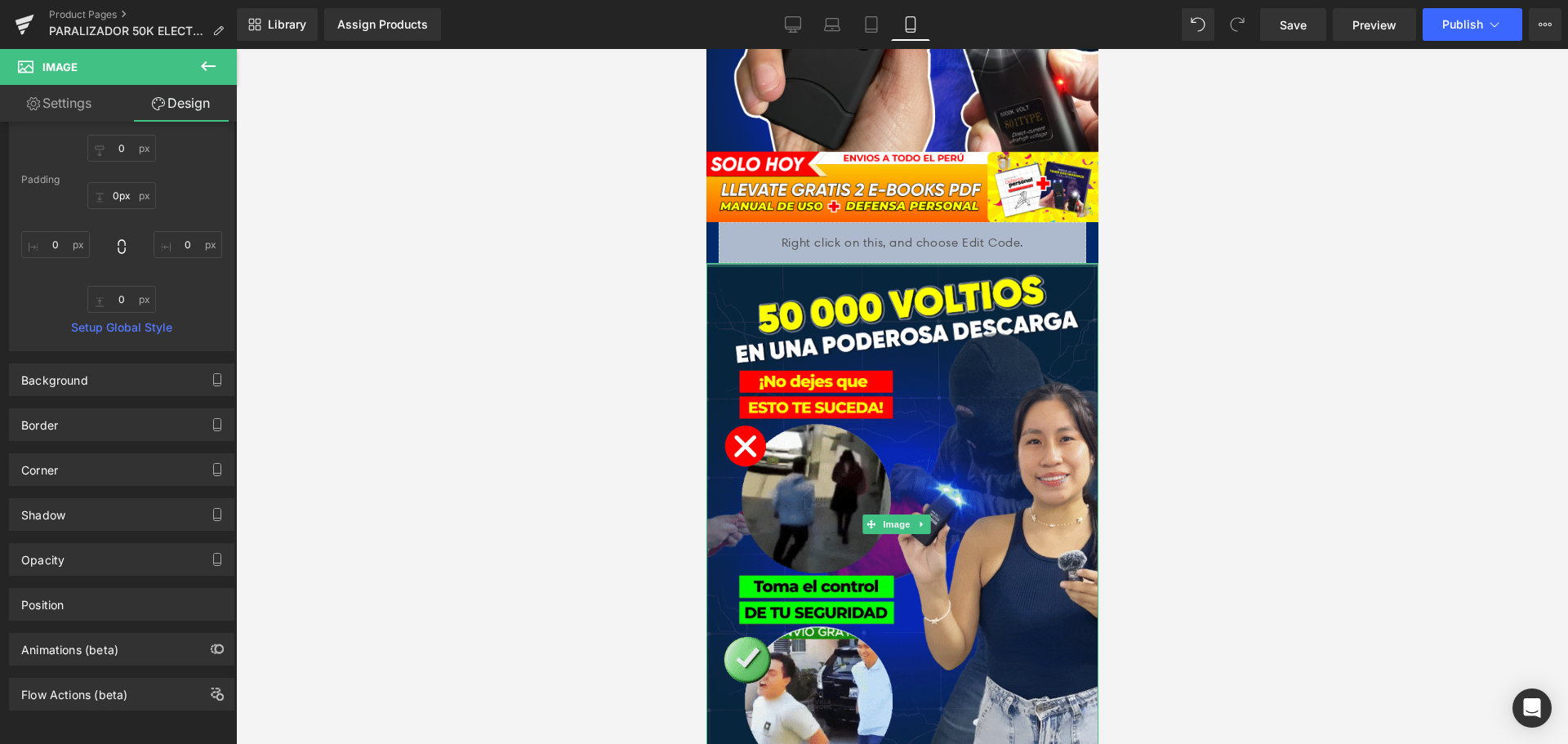
drag, startPoint x: 911, startPoint y: 291, endPoint x: 1120, endPoint y: 46, distance: 322.0
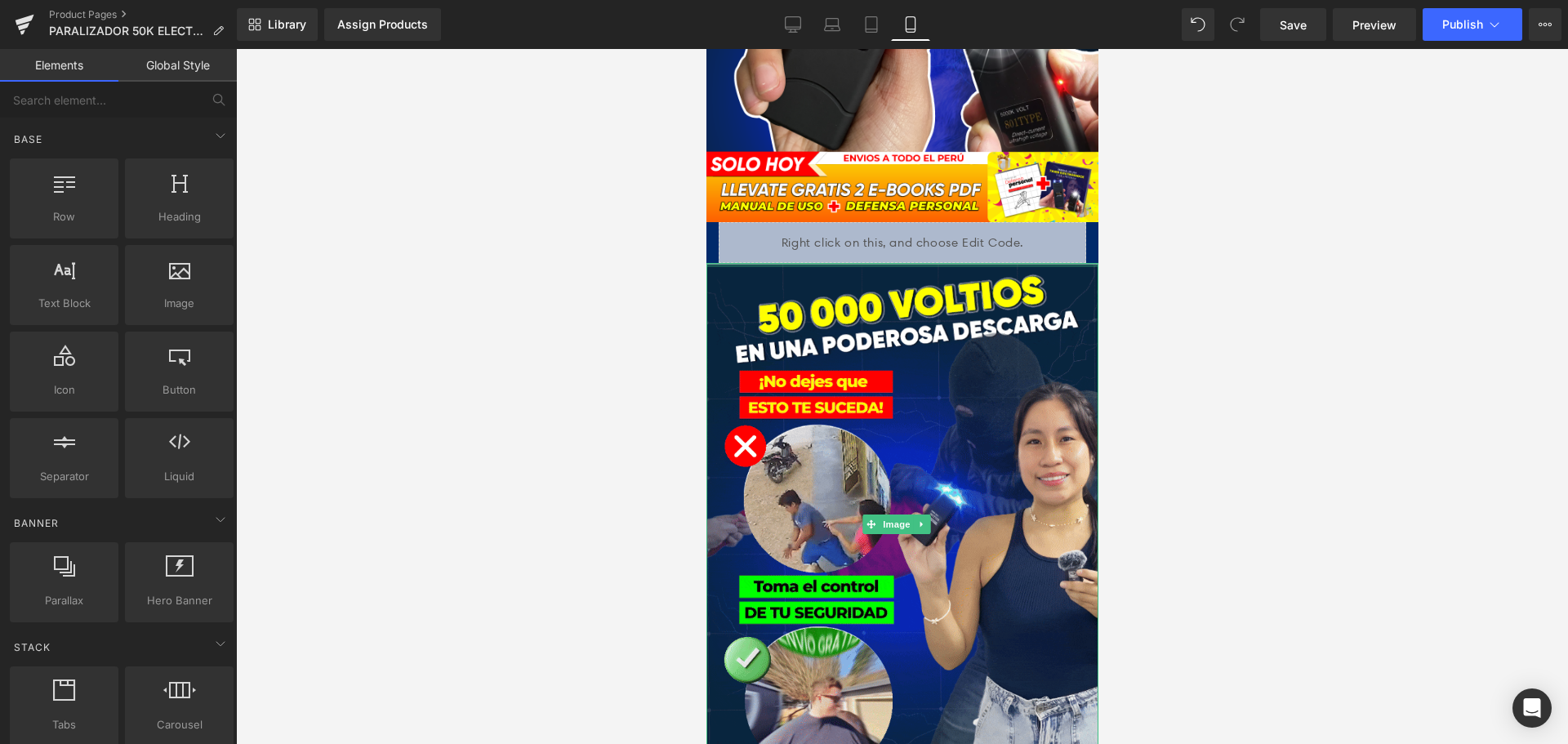
click at [1206, 330] on div at bounding box center [902, 396] width 1332 height 694
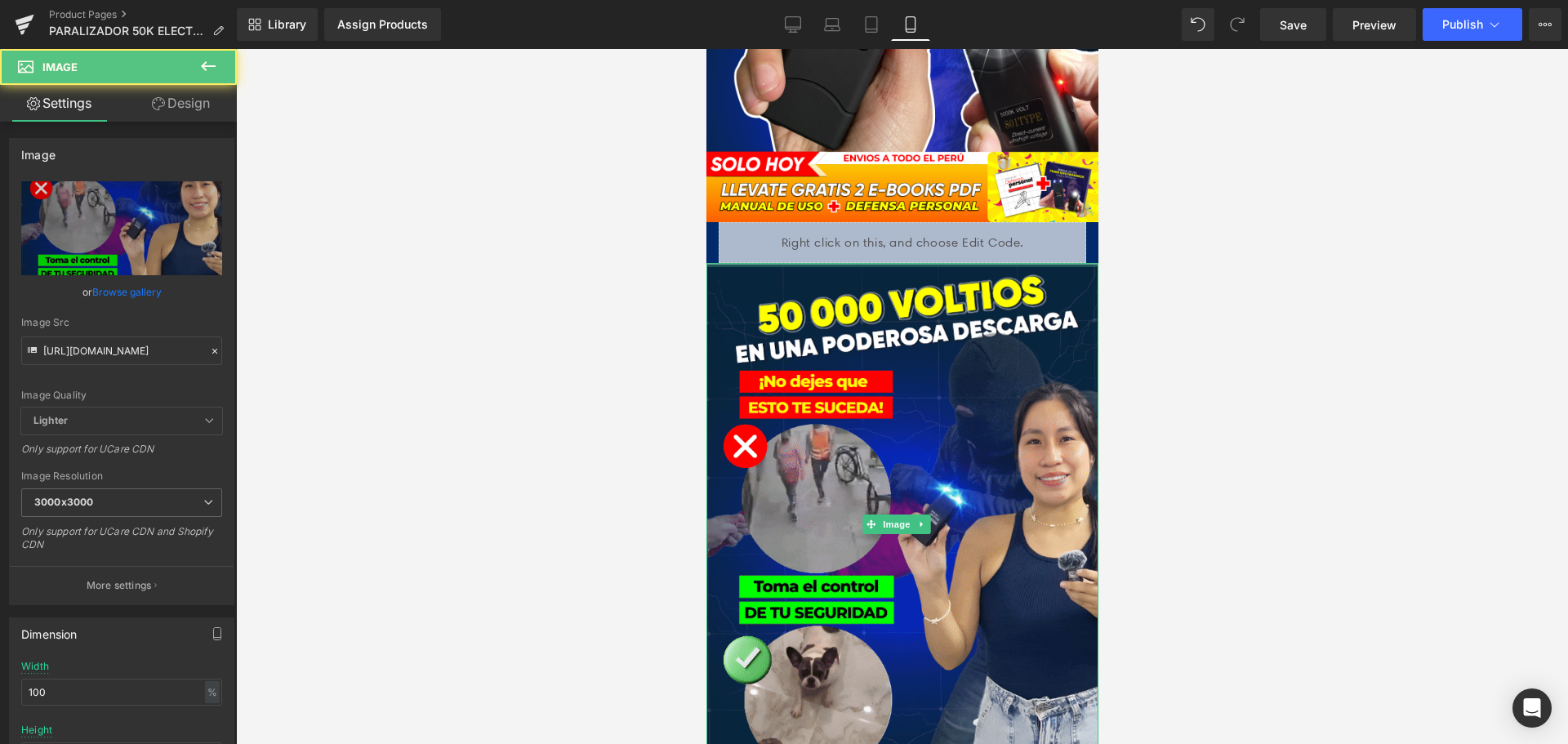
drag, startPoint x: 1079, startPoint y: 237, endPoint x: 1088, endPoint y: 138, distance: 99.4
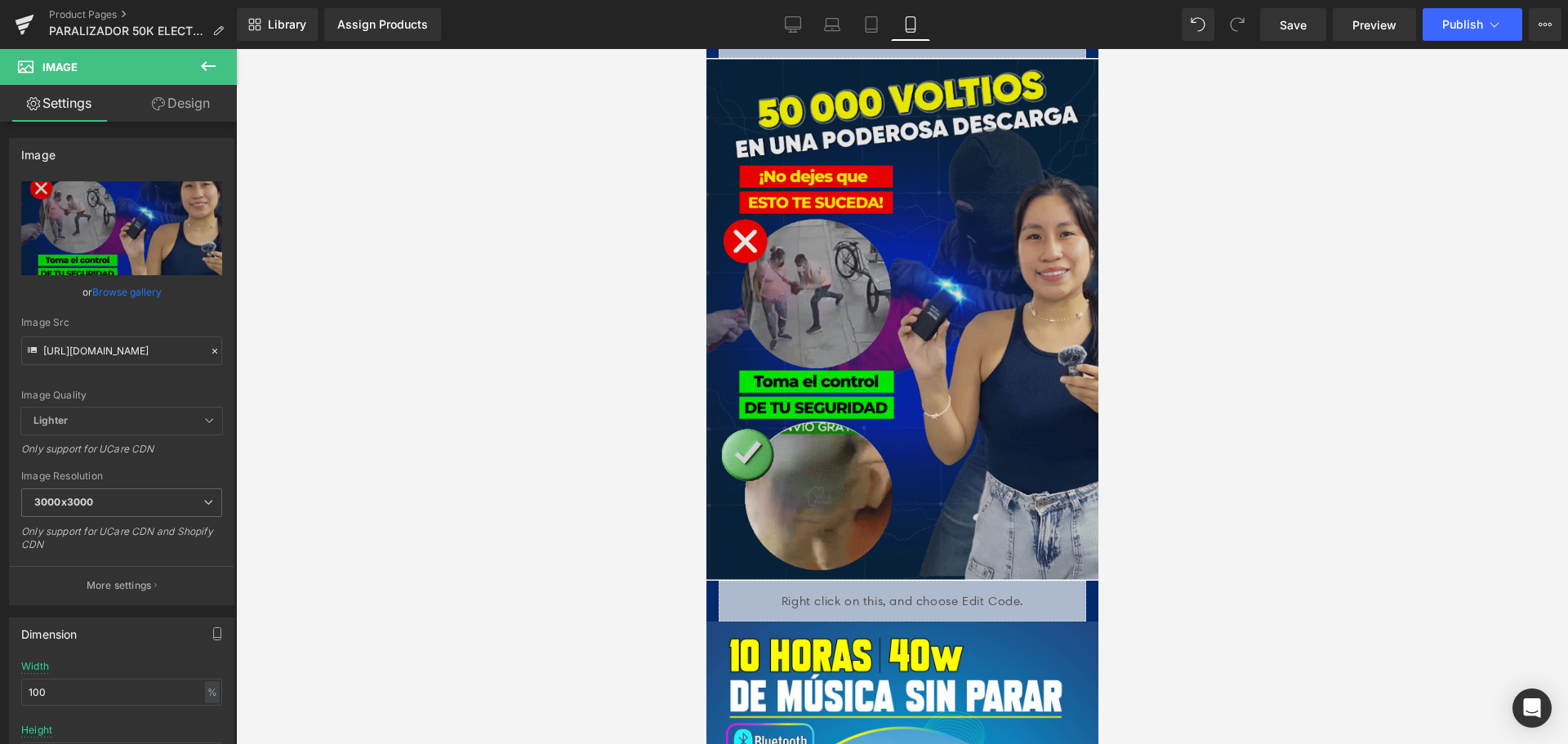
scroll to position [1061, 0]
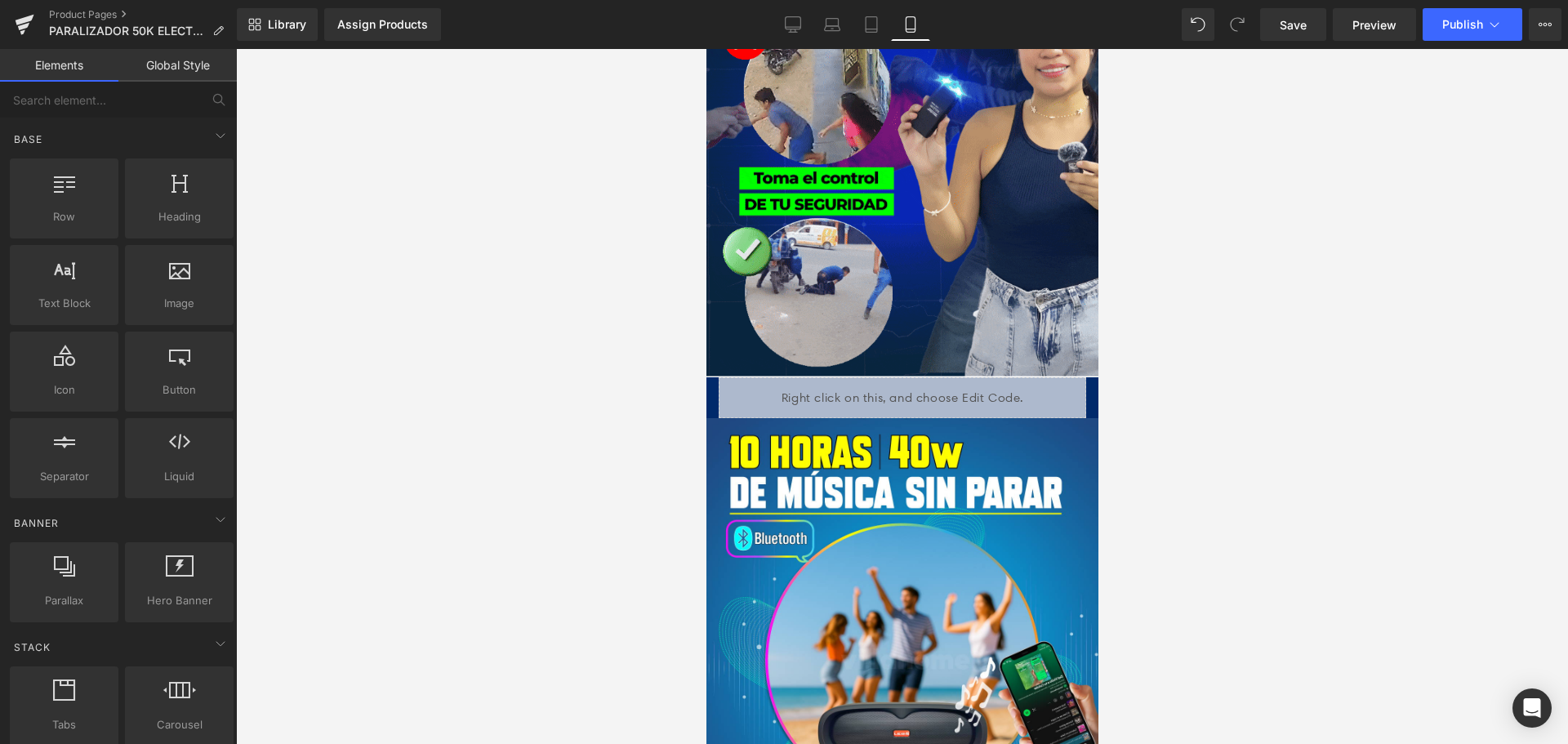
click at [326, 360] on div at bounding box center [902, 396] width 1332 height 694
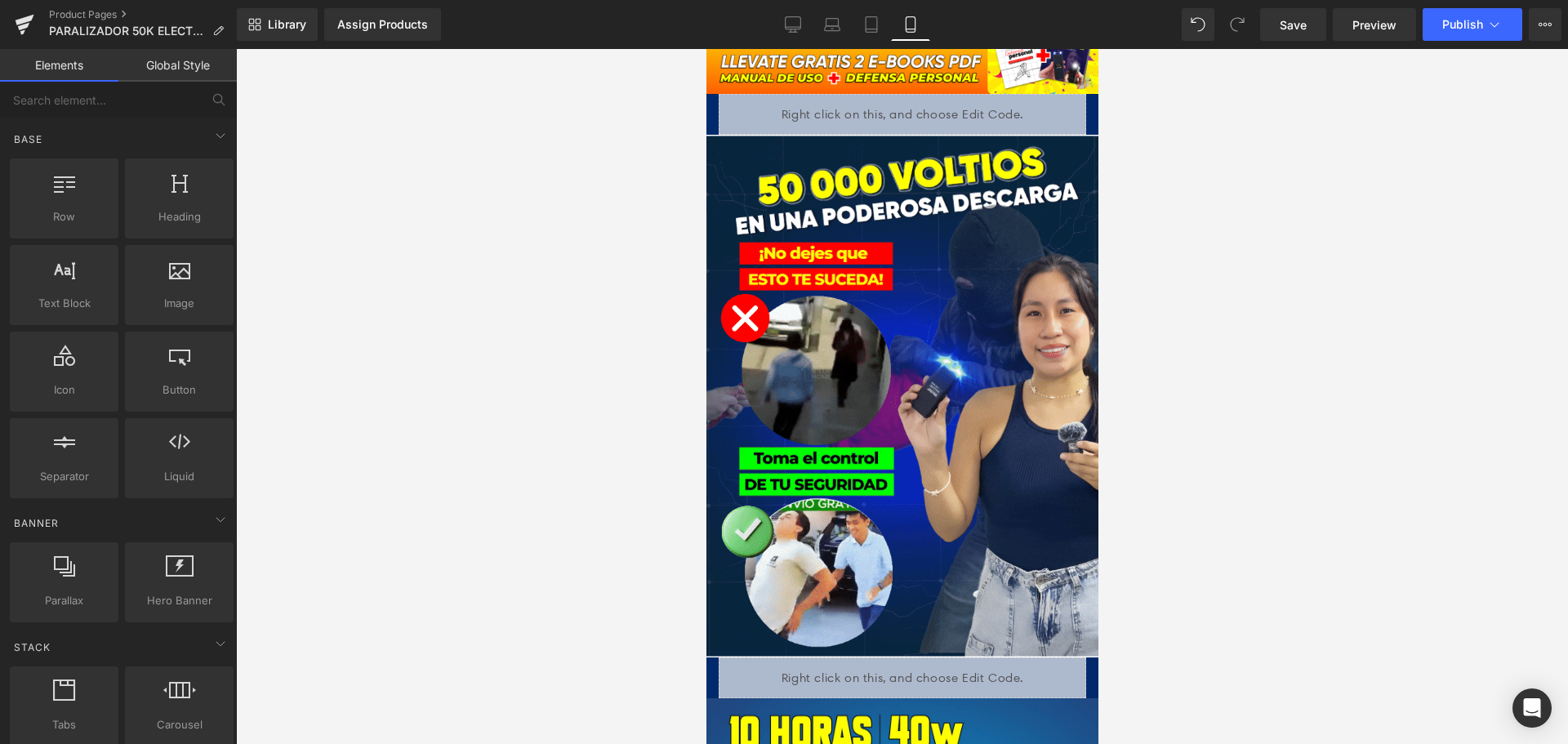
scroll to position [734, 0]
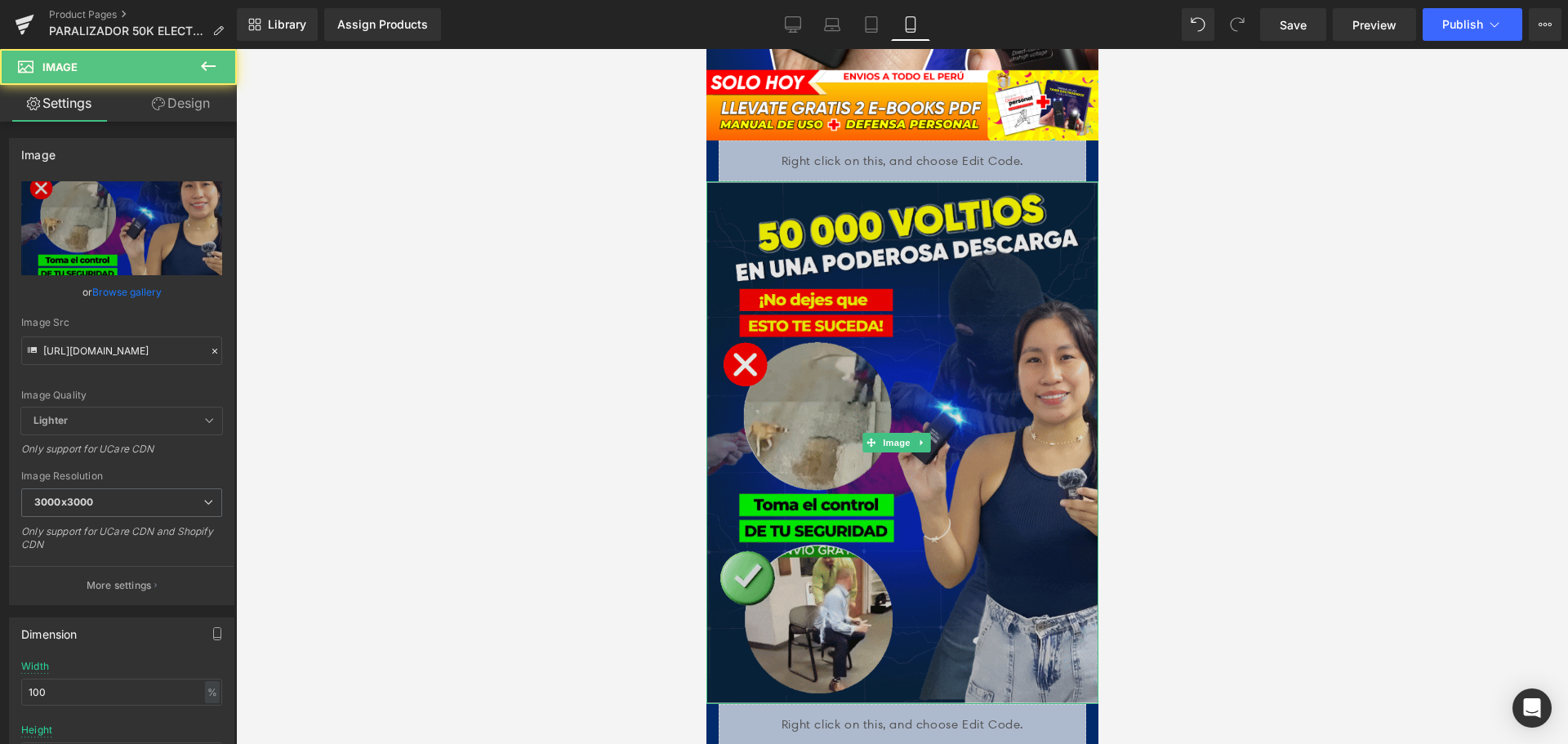
click at [888, 326] on img at bounding box center [901, 442] width 392 height 523
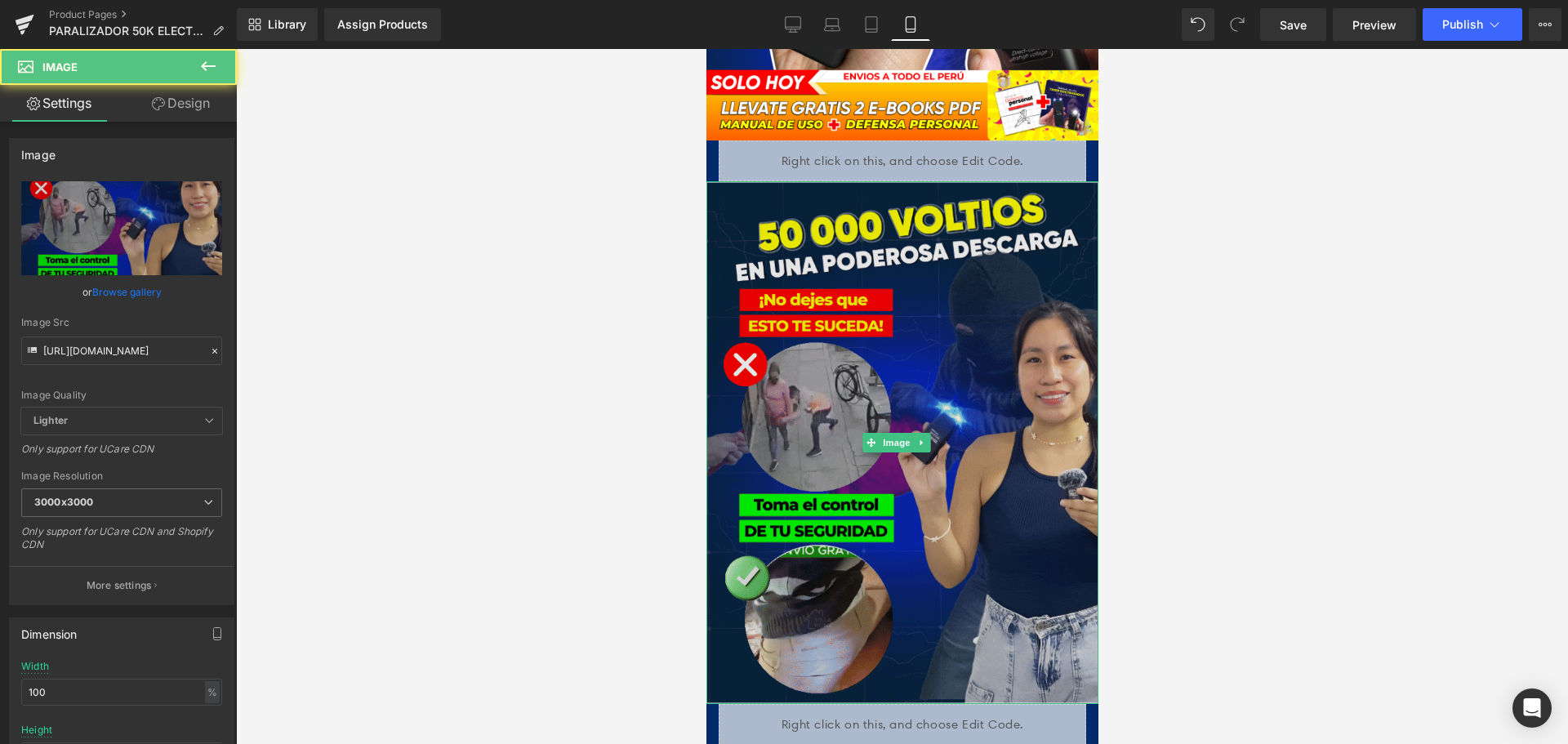
click at [829, 269] on img at bounding box center [901, 442] width 392 height 523
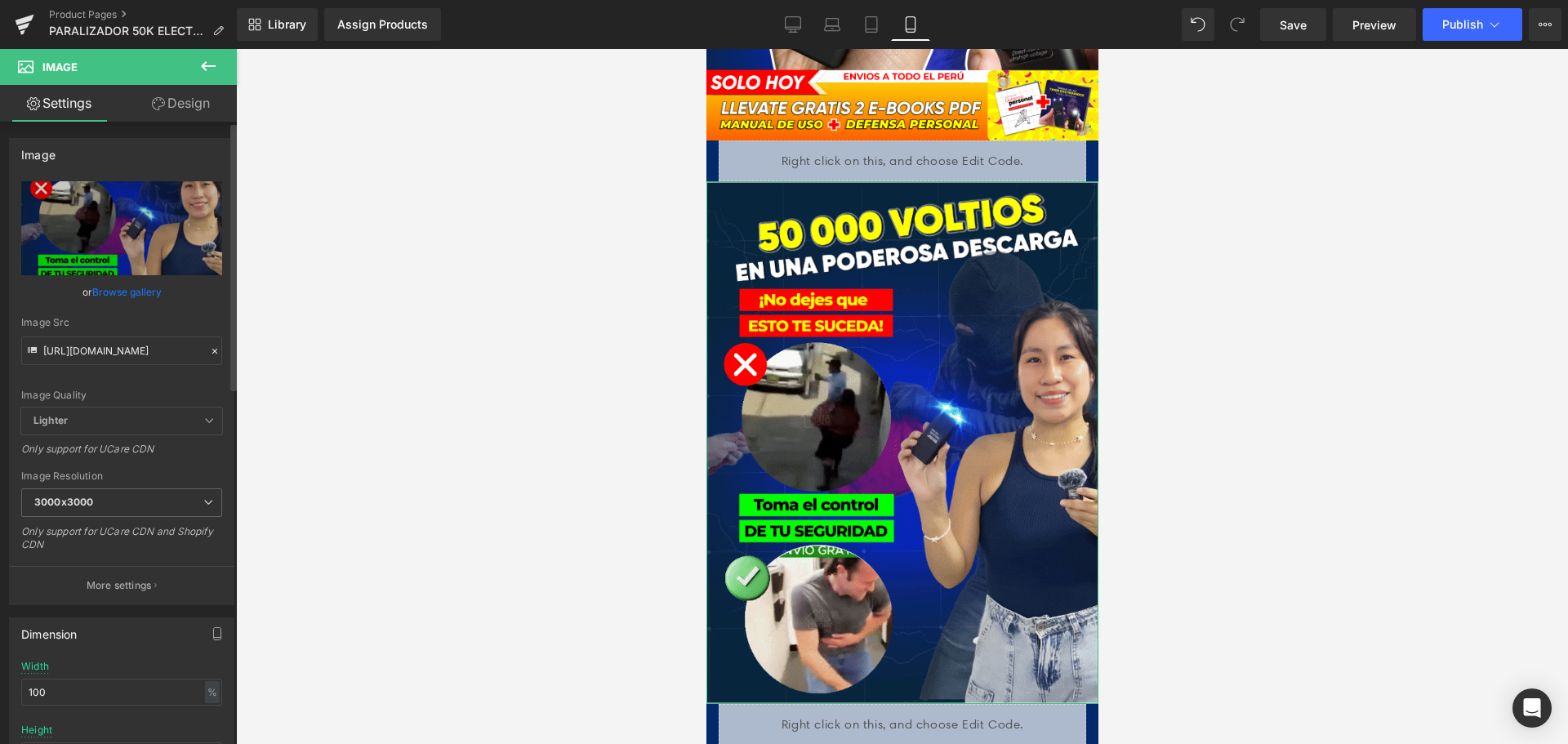
click at [209, 348] on icon at bounding box center [214, 351] width 12 height 12
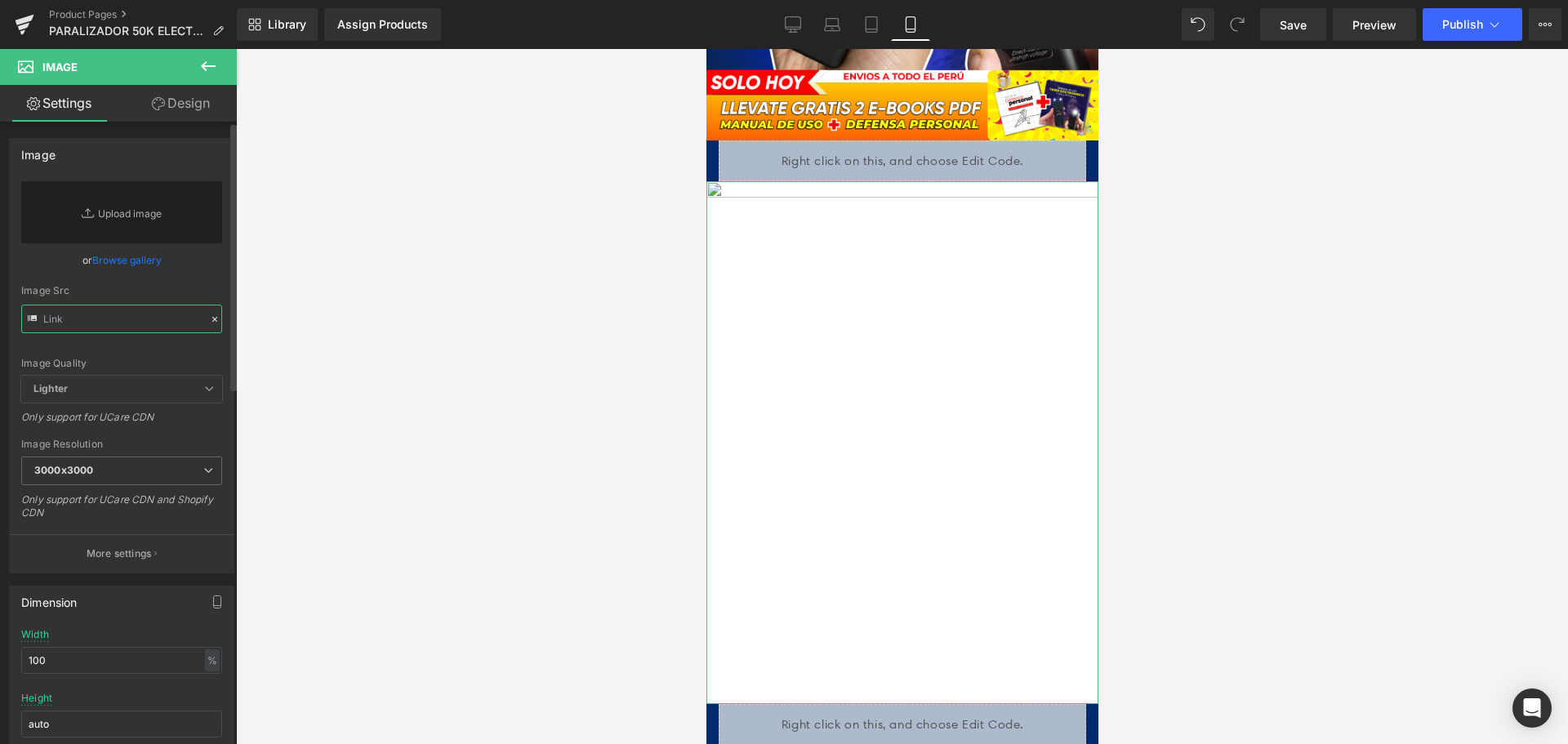
click at [146, 325] on input "text" at bounding box center [122, 319] width 201 height 28
paste input "[URL][DOMAIN_NAME]"
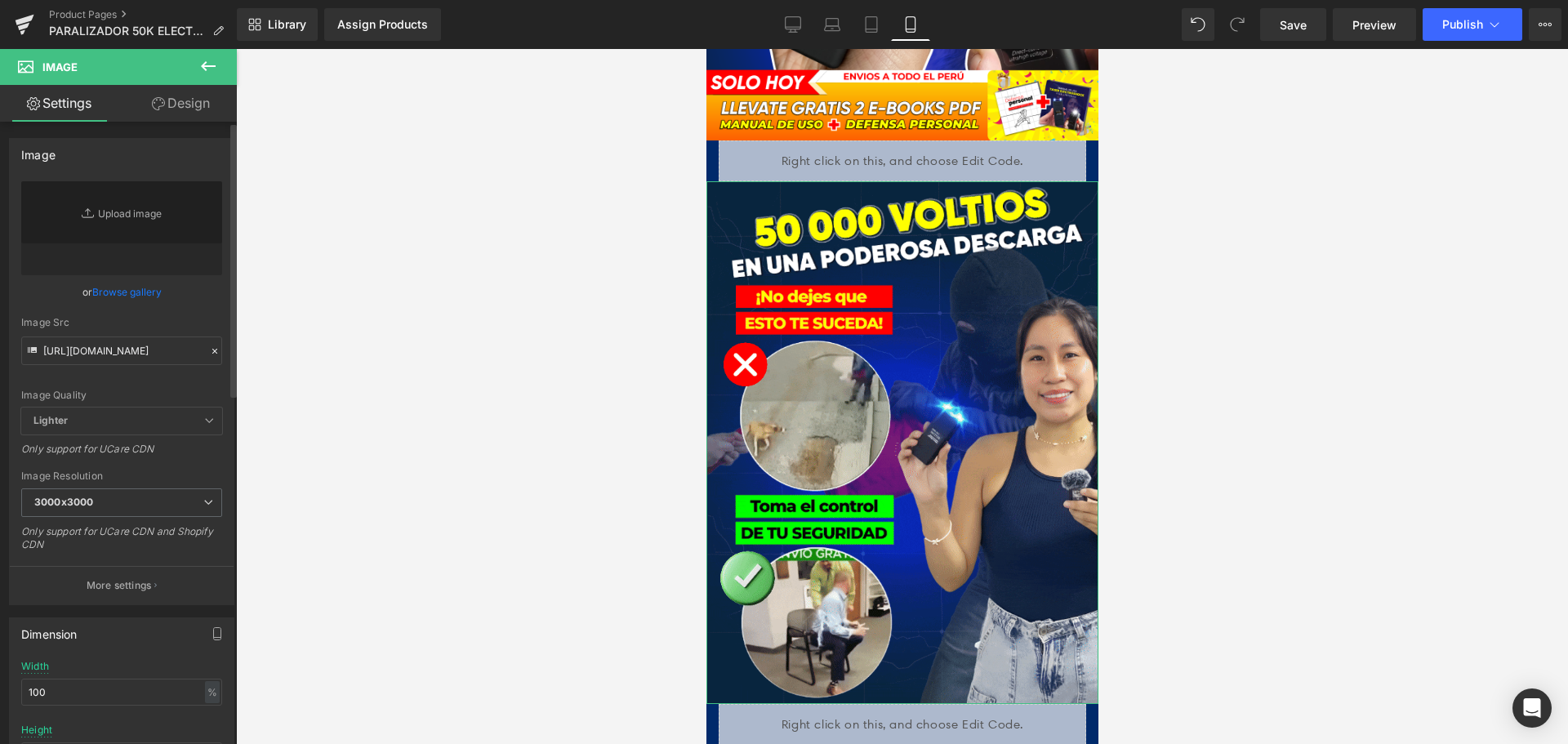
scroll to position [0, 0]
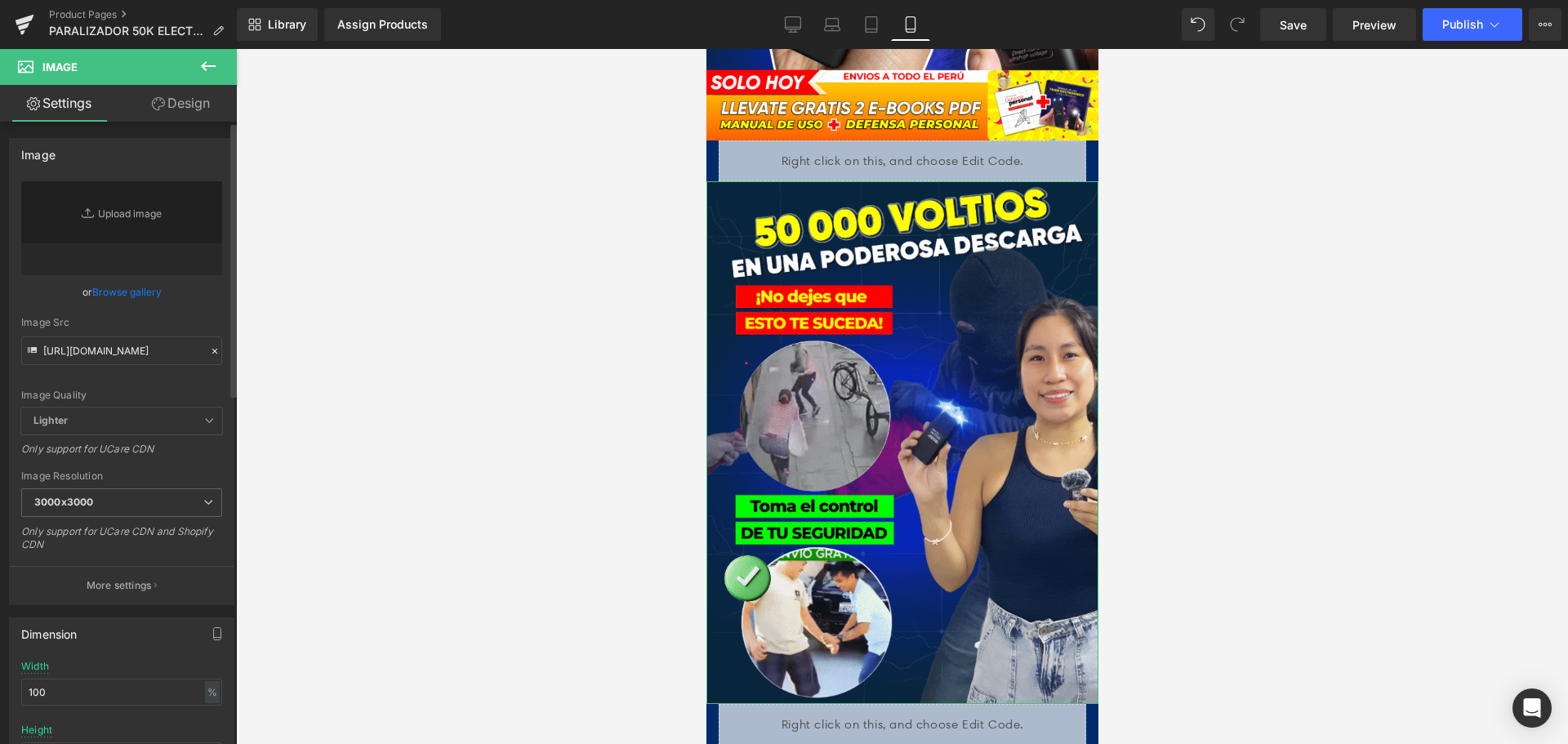
click at [195, 310] on div "Image Quality Lighter Lightest Lighter Lighter Lightest Only support for UCare …" at bounding box center [122, 294] width 201 height 226
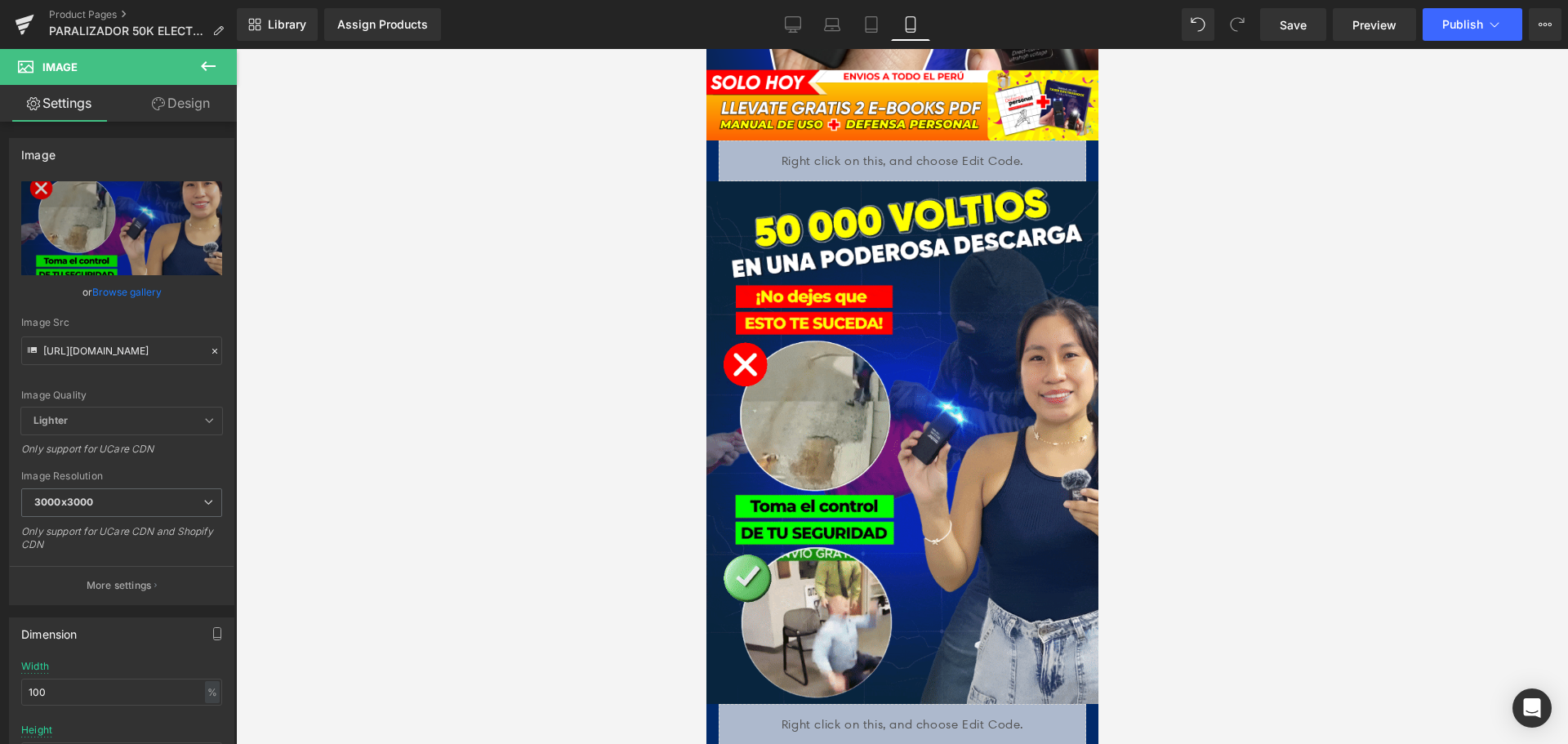
type input "[URL][DOMAIN_NAME]"
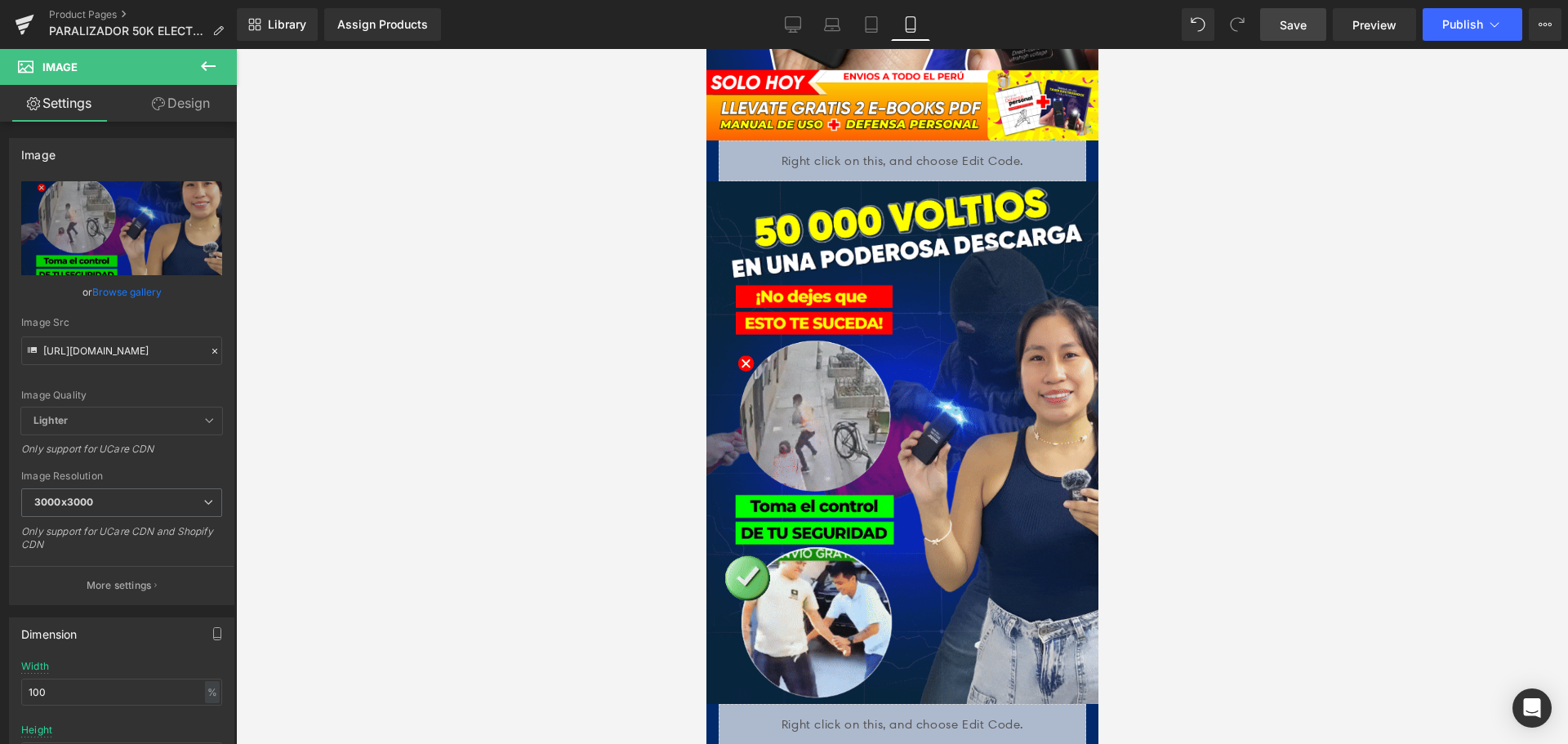
click at [1286, 32] on span "Save" at bounding box center [1293, 24] width 27 height 17
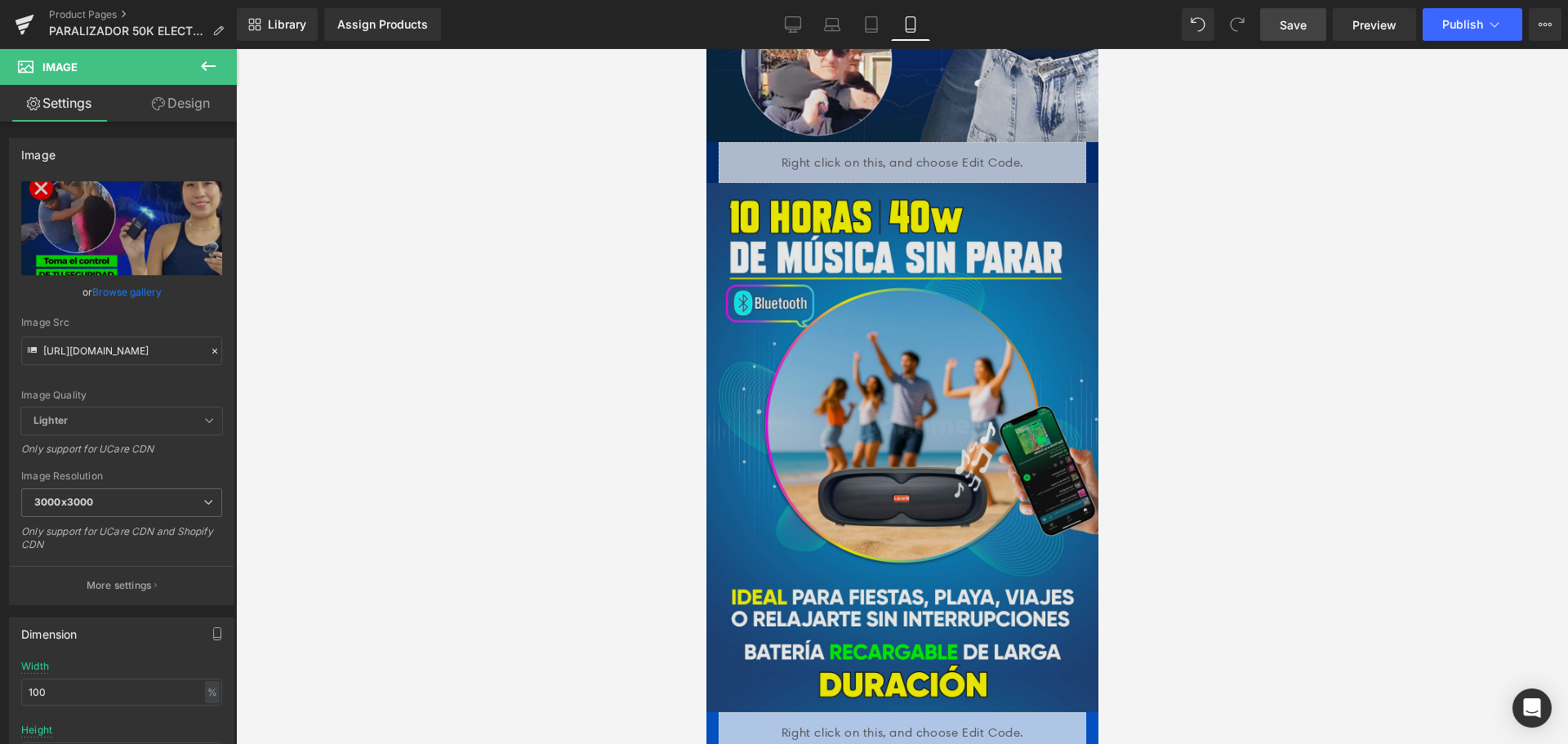
scroll to position [1306, 0]
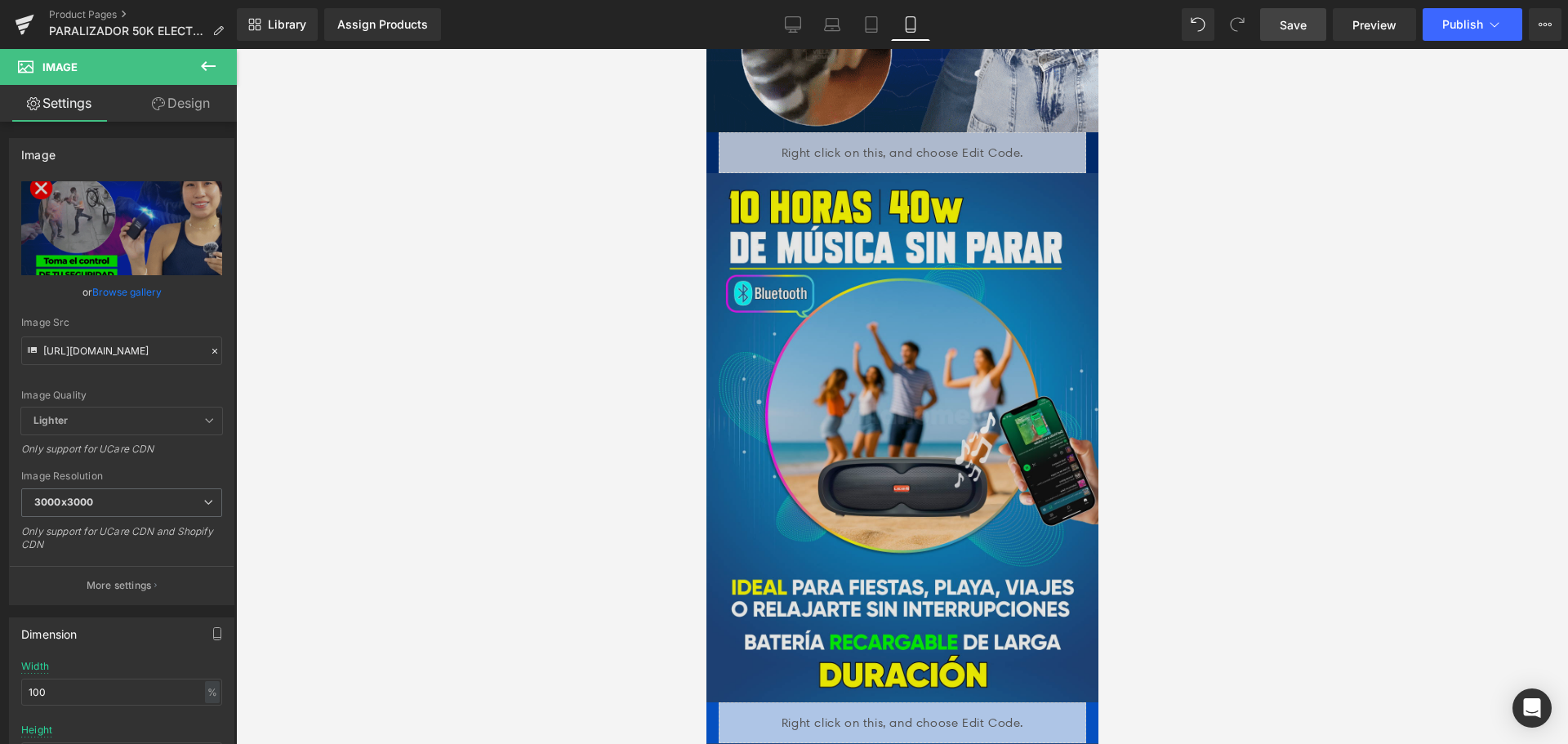
click at [928, 437] on img at bounding box center [901, 437] width 392 height 528
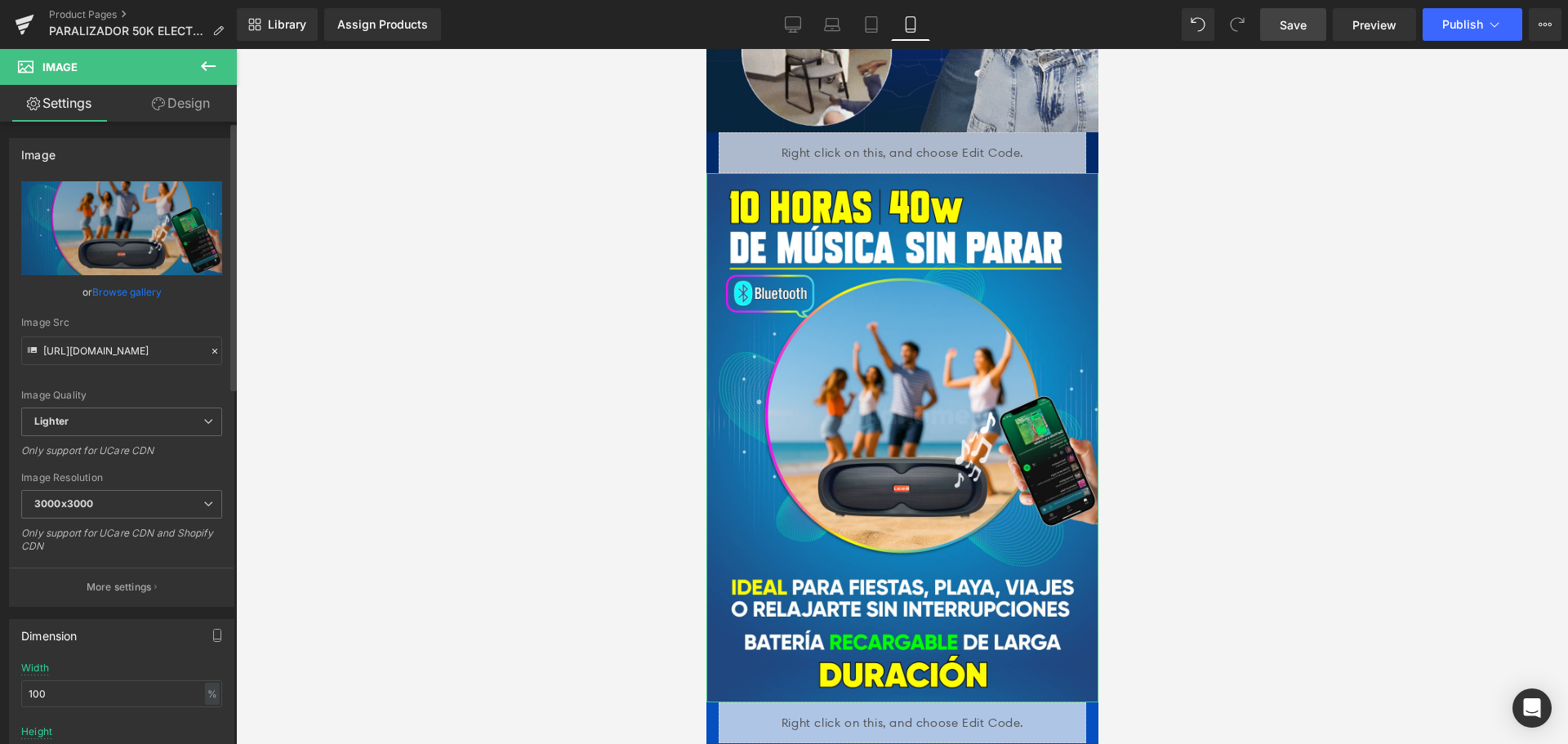
click at [209, 351] on icon at bounding box center [214, 351] width 12 height 12
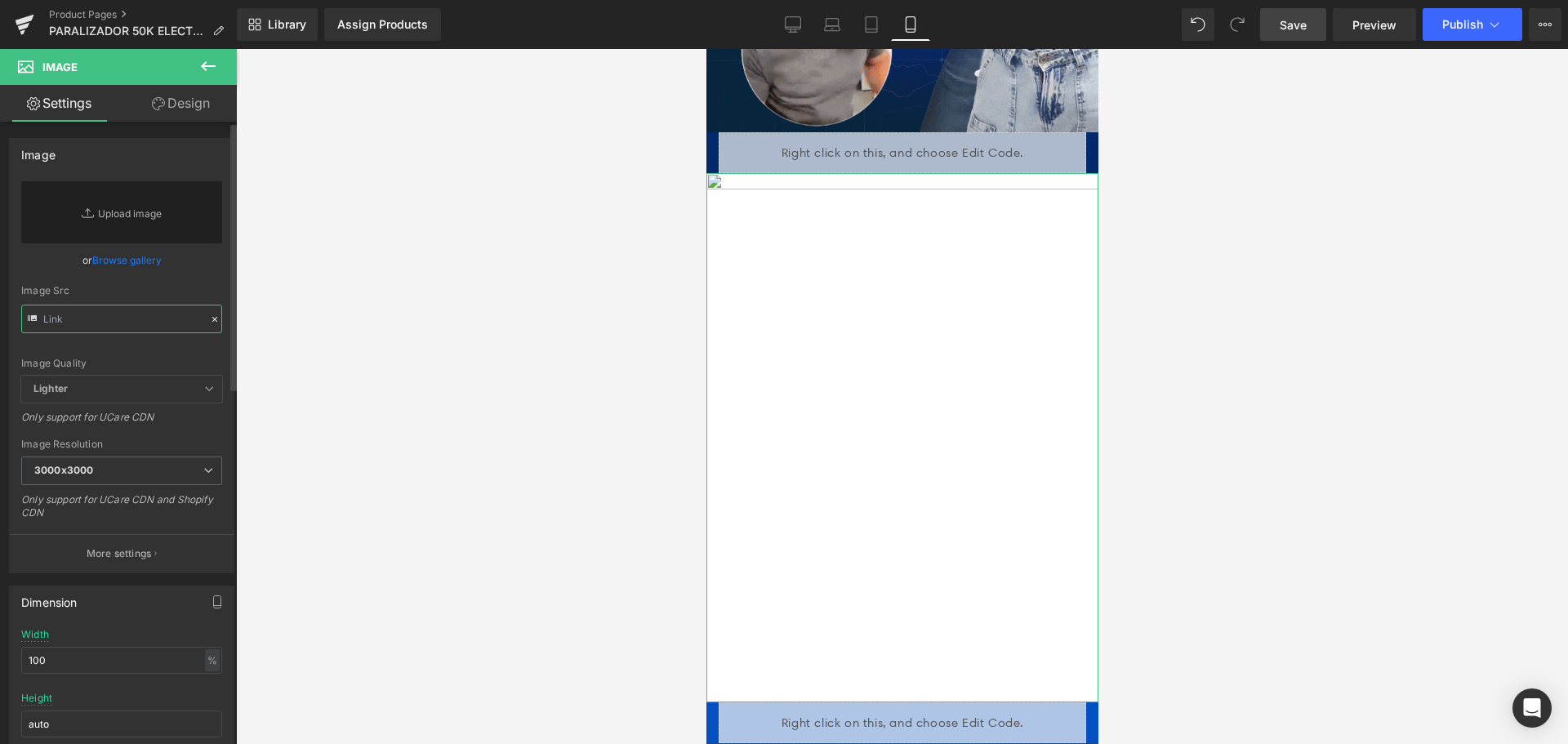
click at [160, 328] on input "text" at bounding box center [122, 319] width 201 height 28
paste input "[URL][DOMAIN_NAME]"
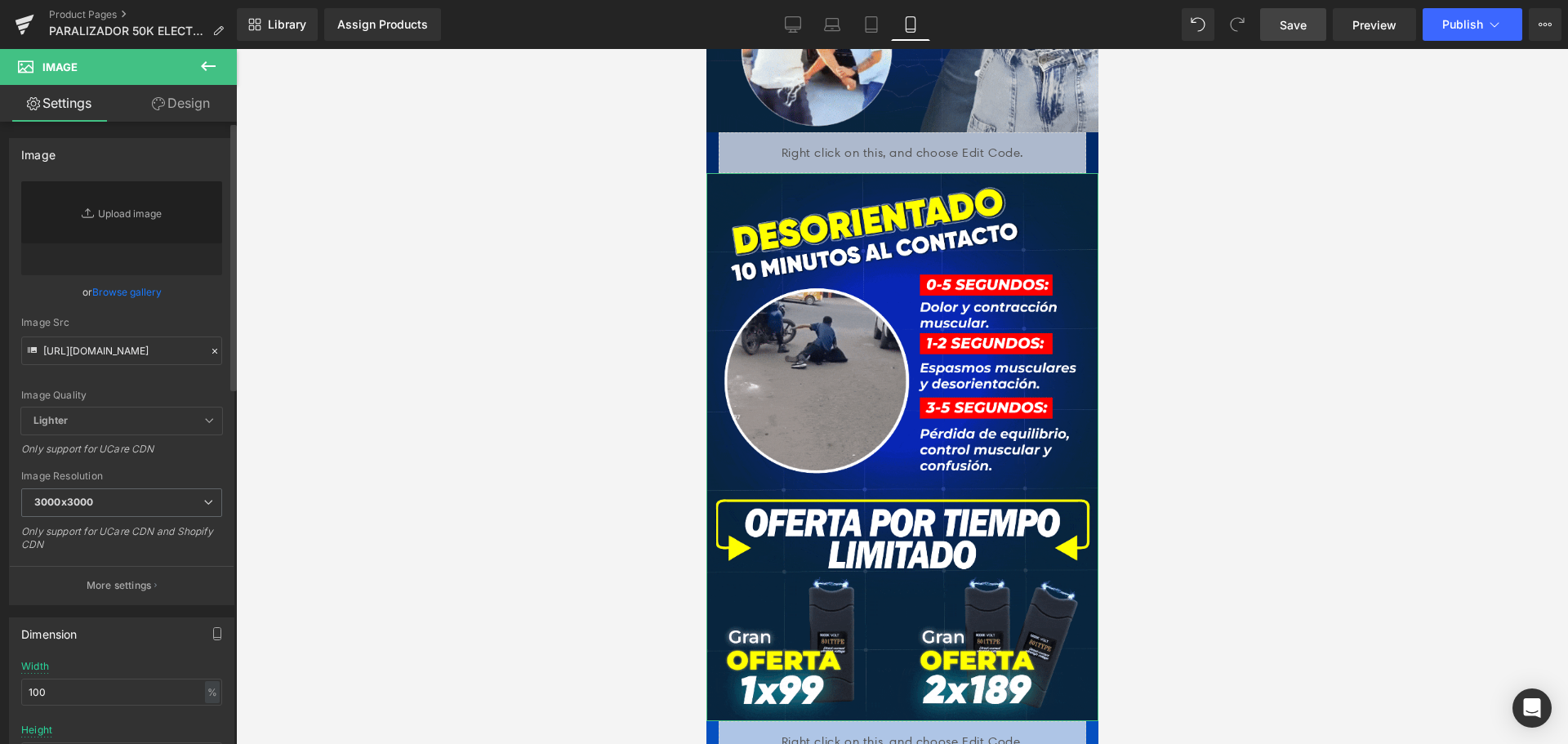
scroll to position [0, 0]
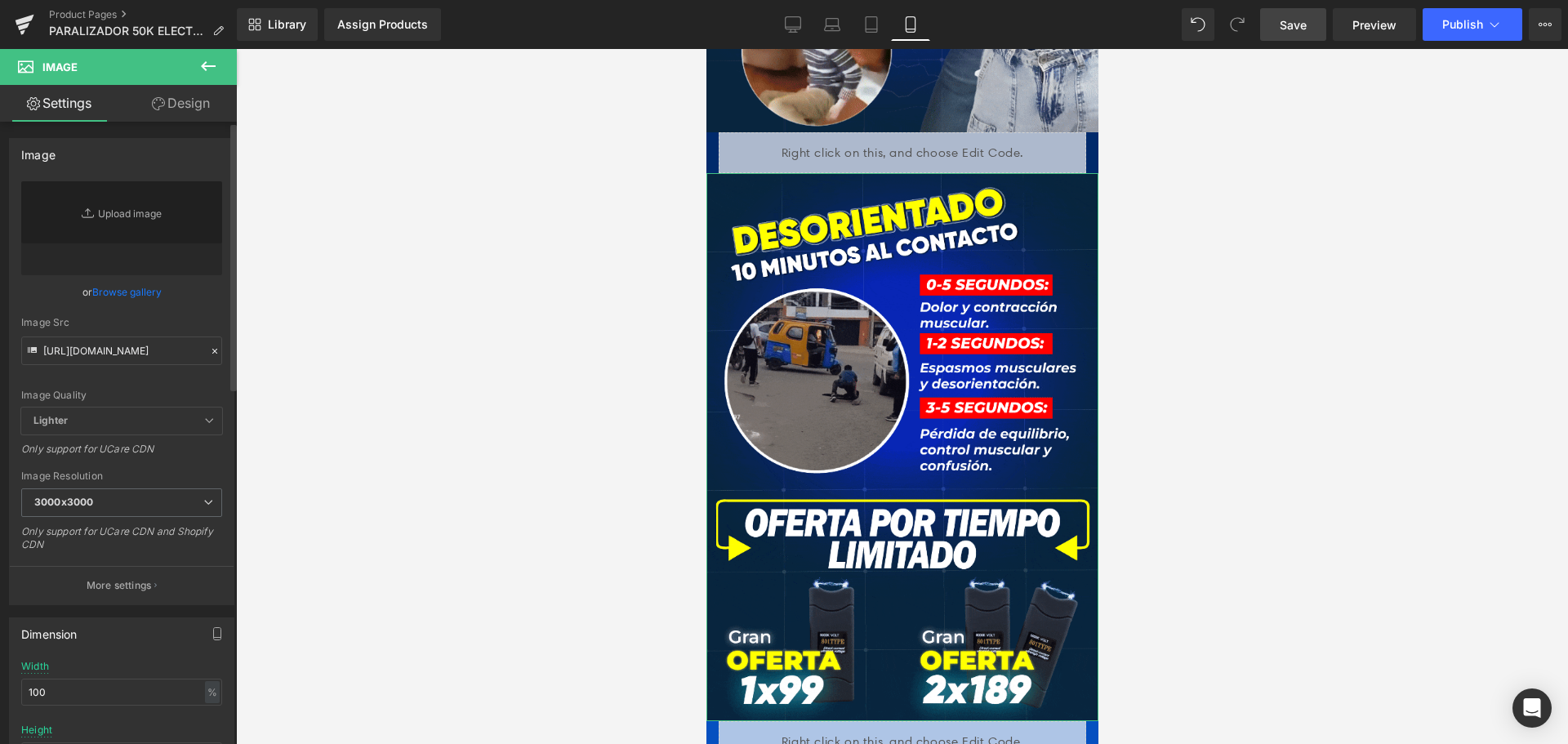
click at [187, 311] on div "Image Quality Lighter Lightest Lighter Lighter Lightest Only support for UCare …" at bounding box center [122, 294] width 201 height 226
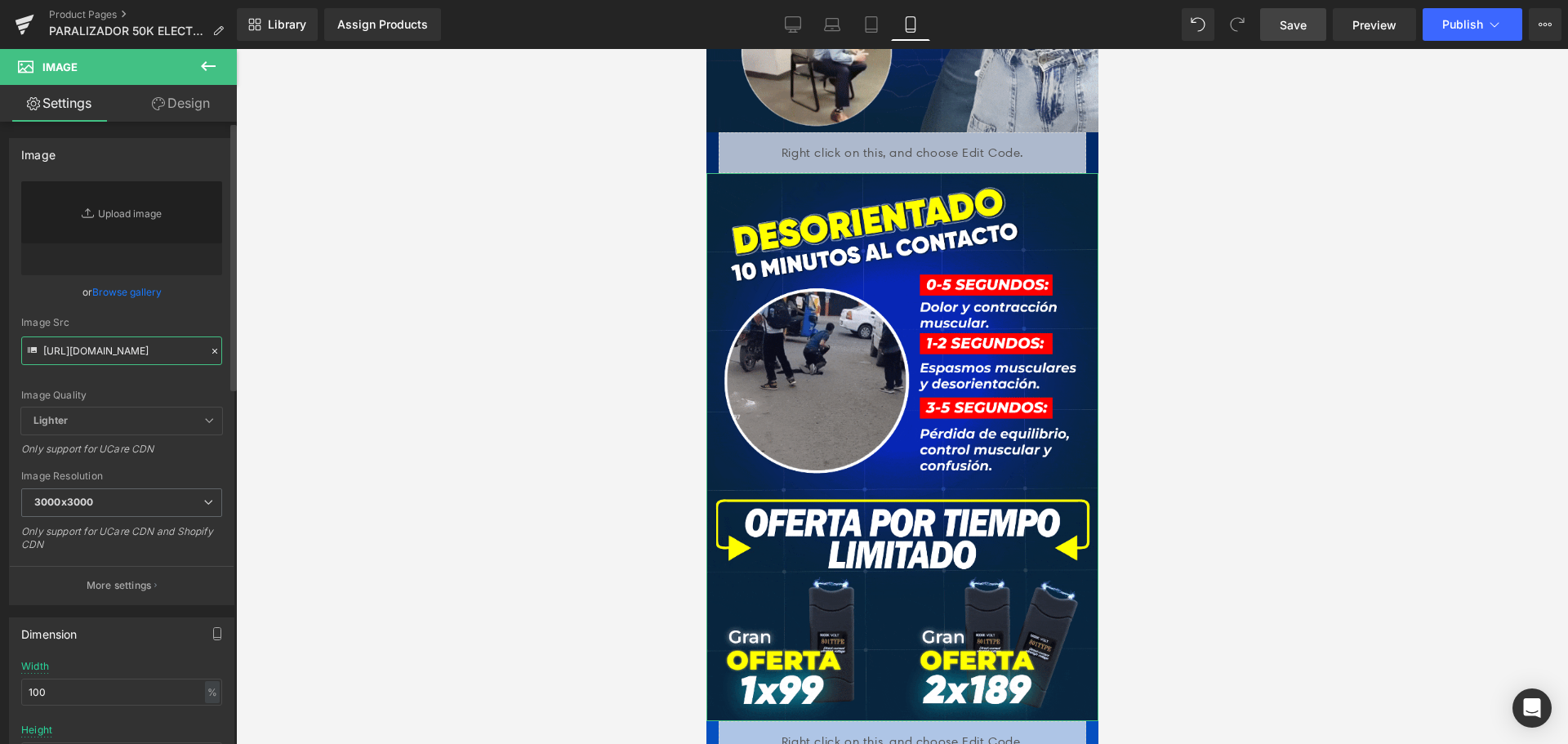
click at [168, 356] on input "[URL][DOMAIN_NAME]" at bounding box center [122, 351] width 201 height 28
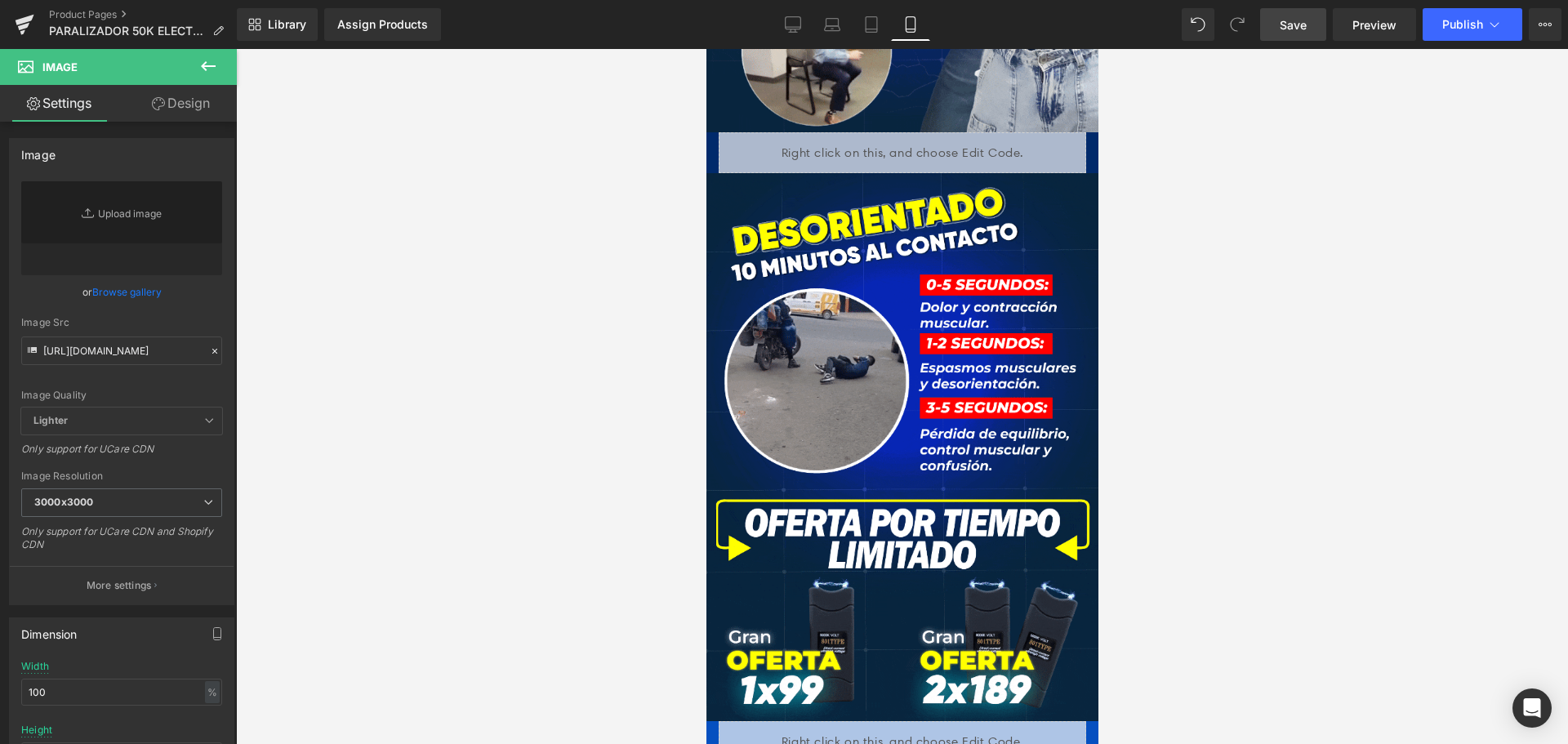
click at [1292, 19] on span "Save" at bounding box center [1293, 24] width 27 height 17
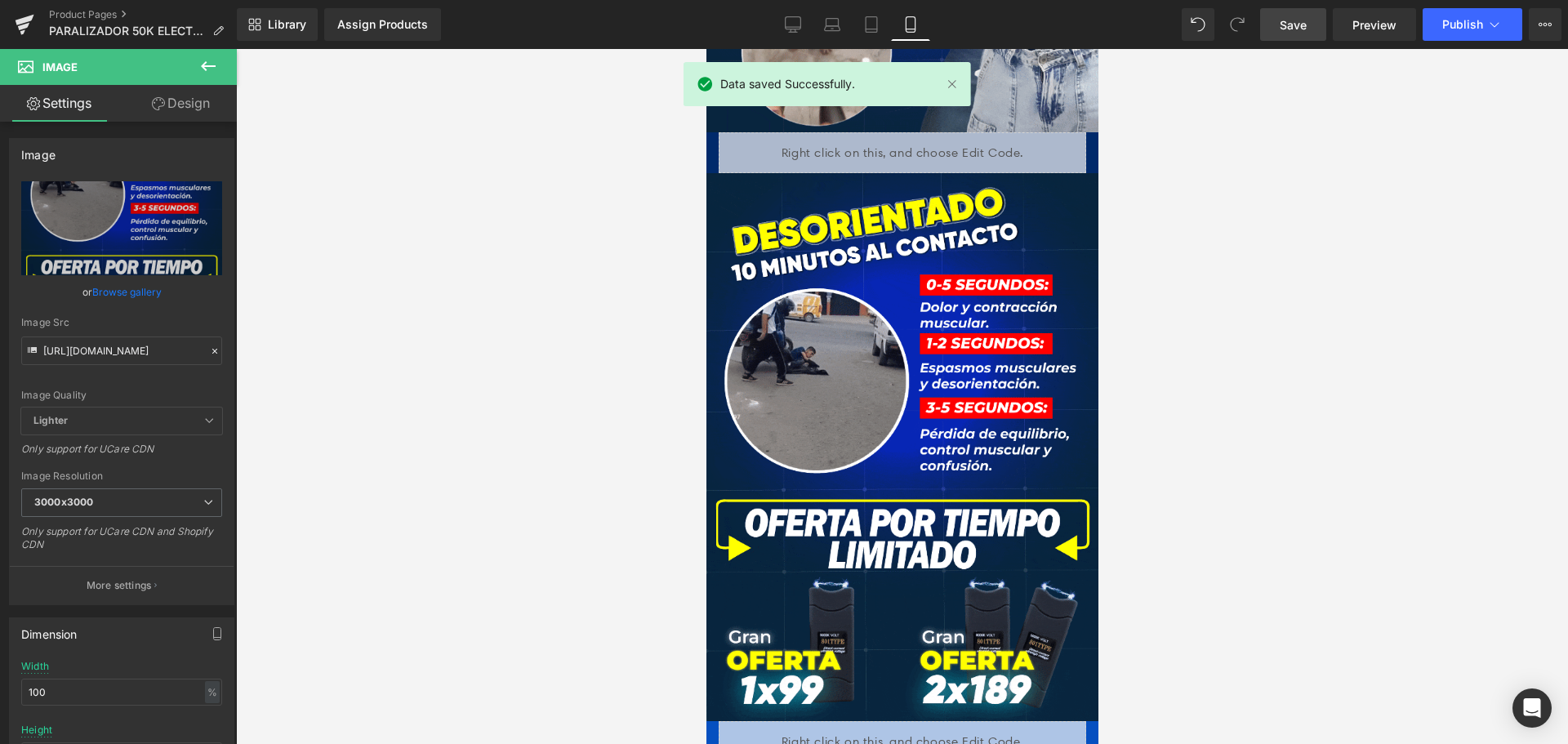
type input "[URL][DOMAIN_NAME]"
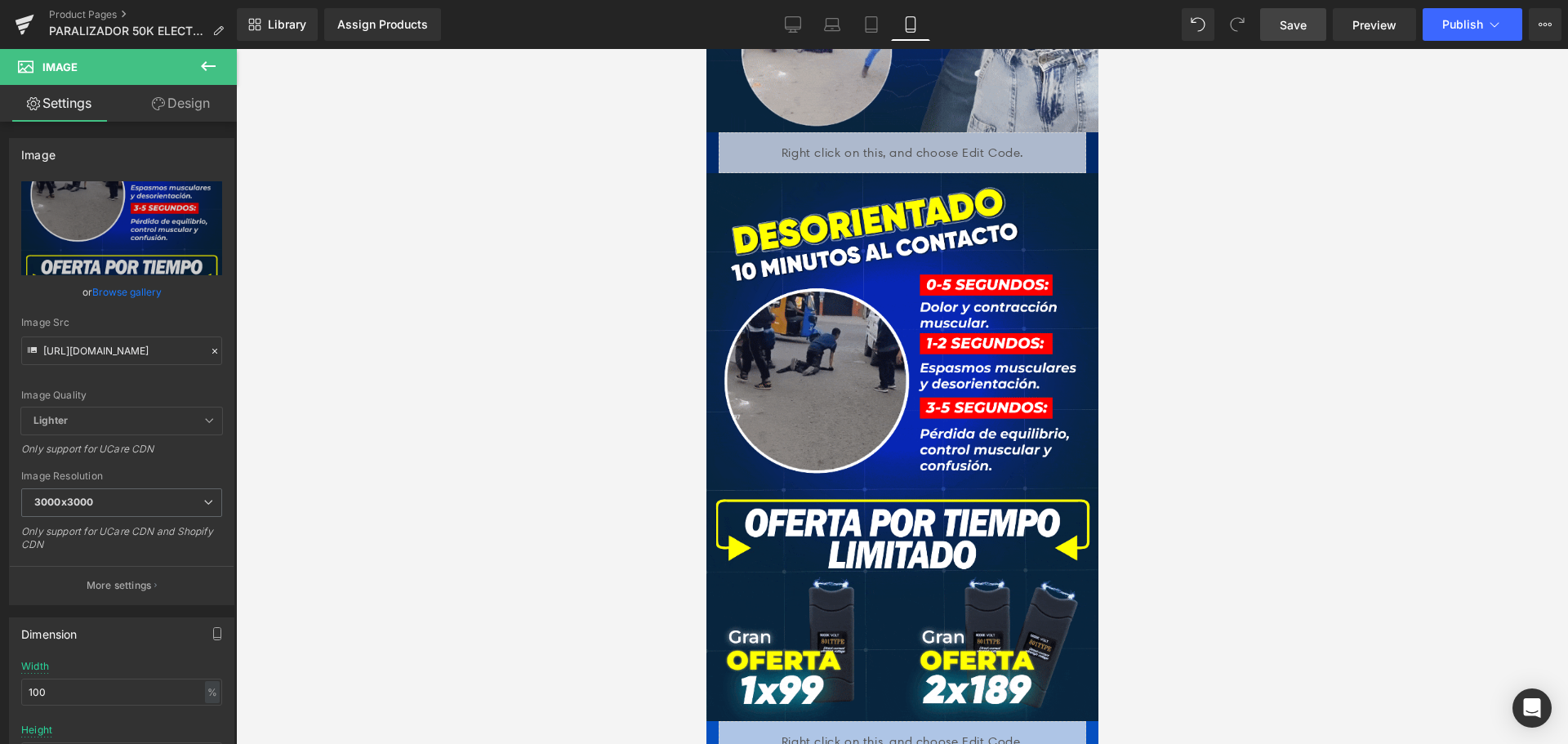
click at [1286, 29] on span "Save" at bounding box center [1293, 24] width 27 height 17
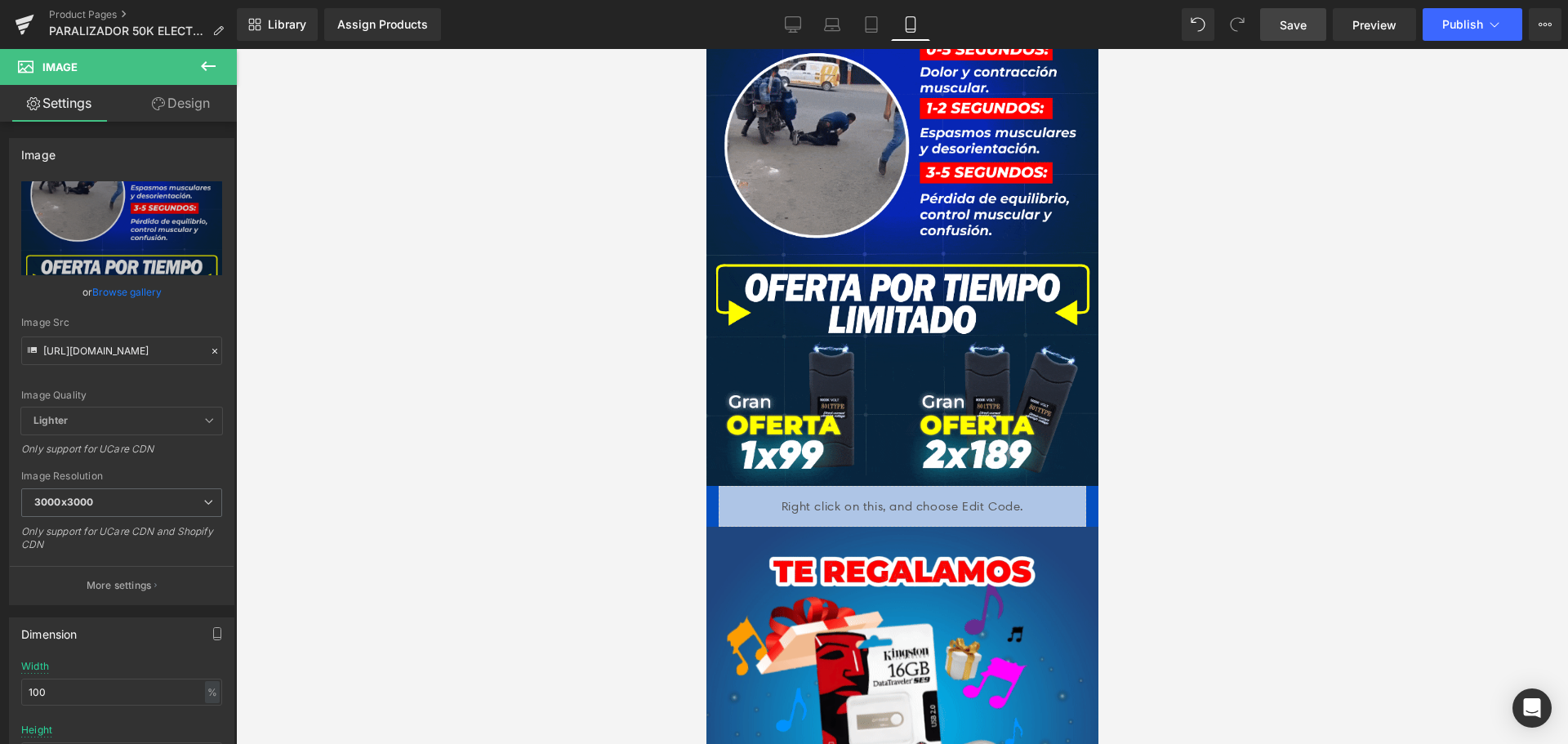
scroll to position [1551, 0]
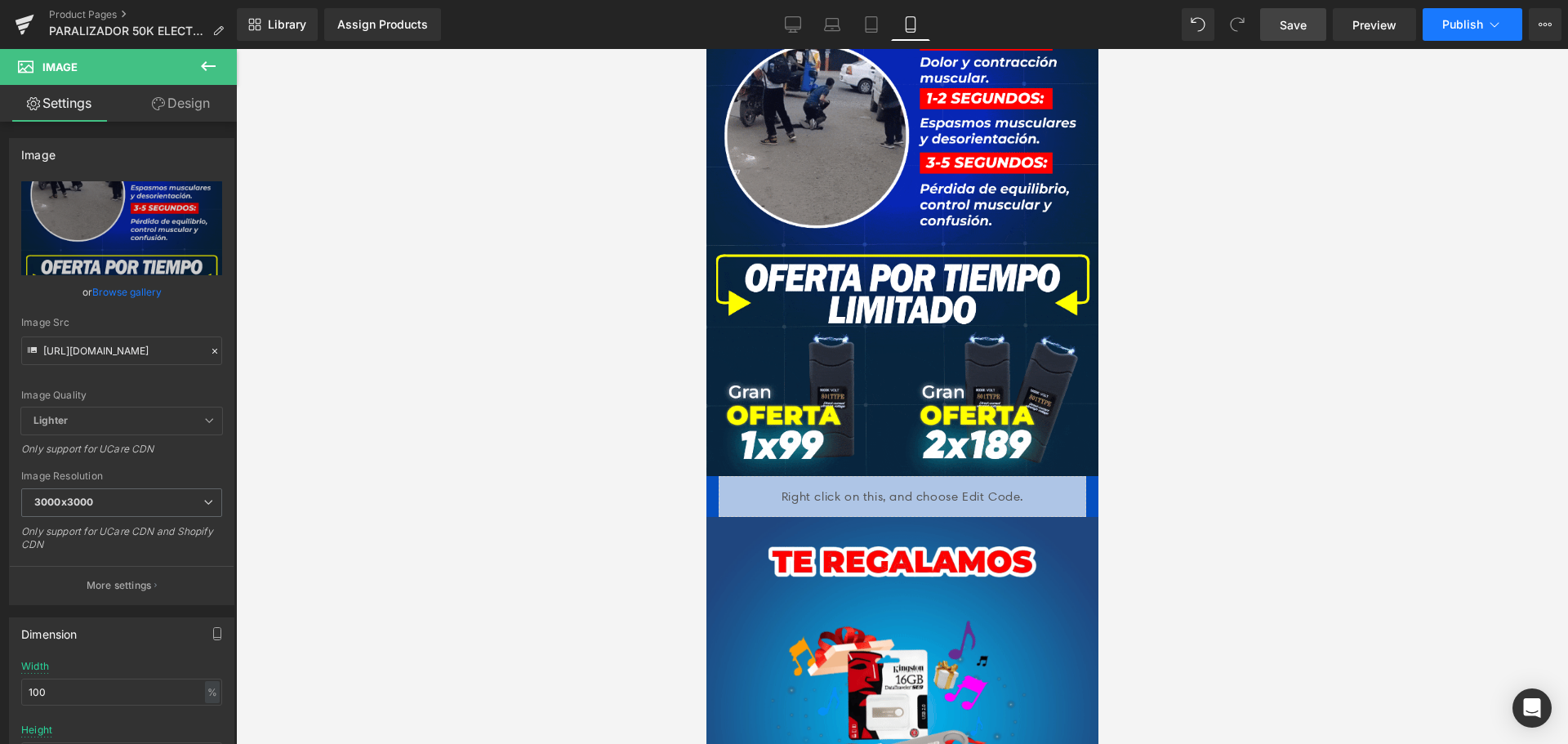
click at [1475, 24] on span "Publish" at bounding box center [1463, 24] width 41 height 13
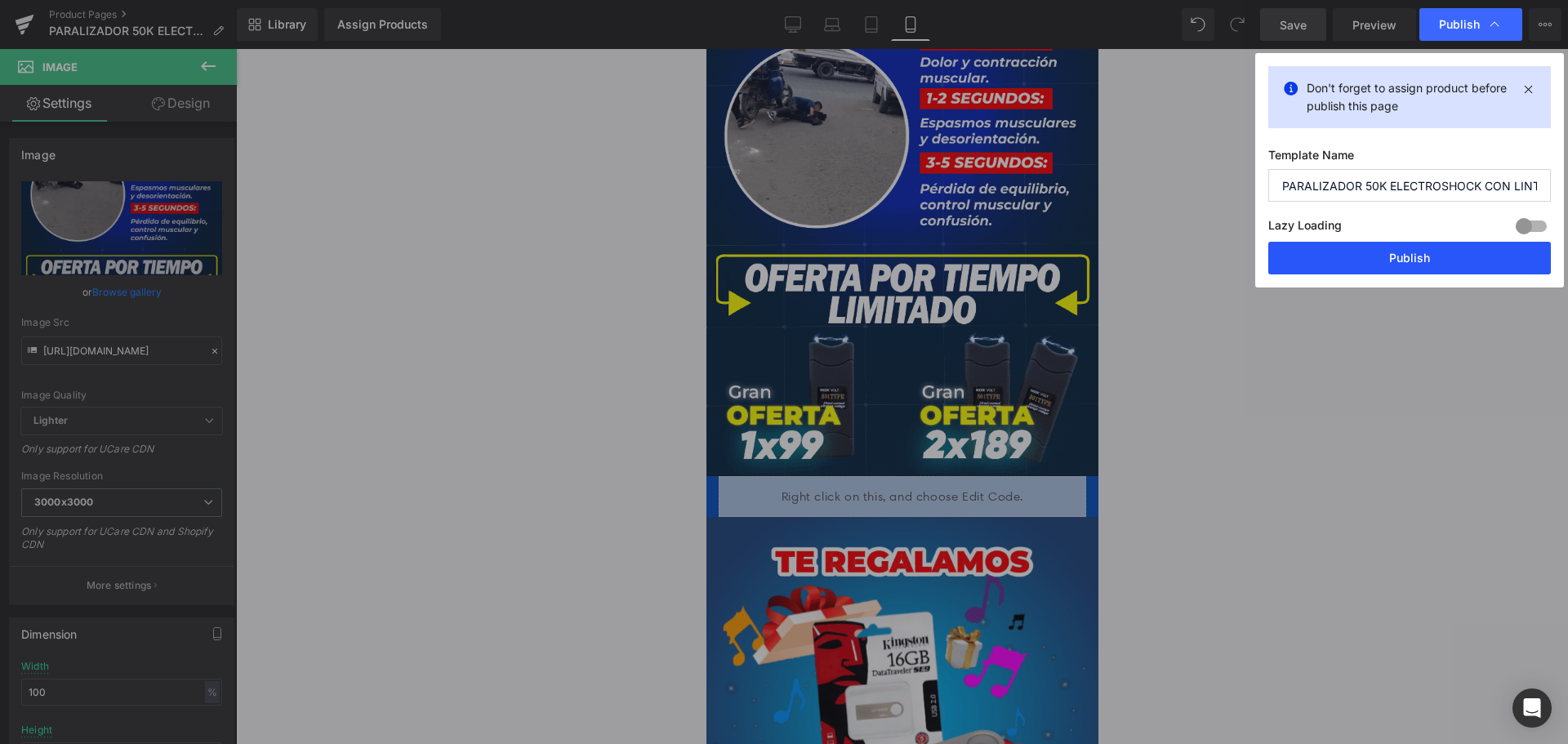
drag, startPoint x: 1413, startPoint y: 239, endPoint x: 1413, endPoint y: 248, distance: 9.0
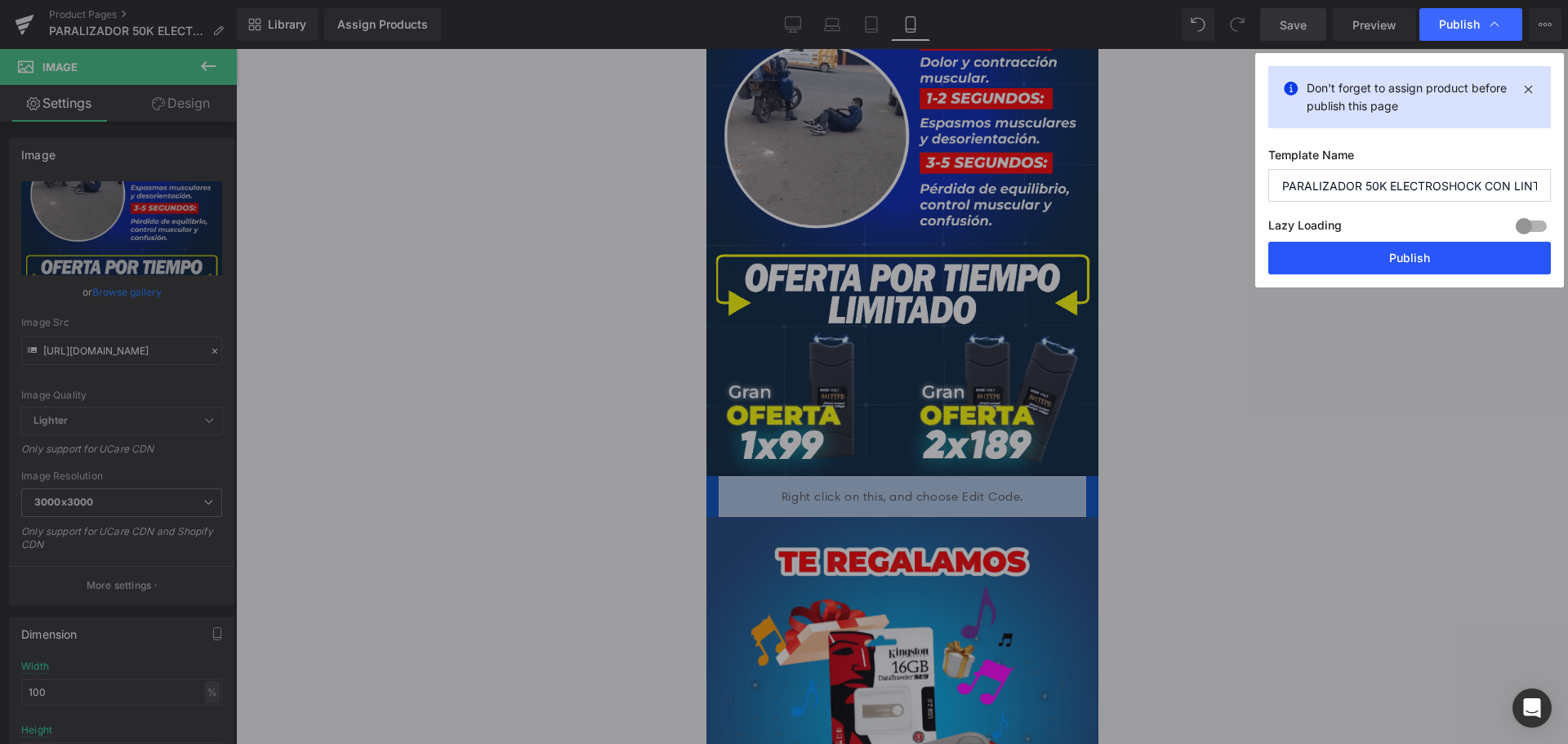
click at [1414, 240] on div "Lazy Loading Build Upgrade plan to unlock" at bounding box center [1410, 228] width 283 height 27
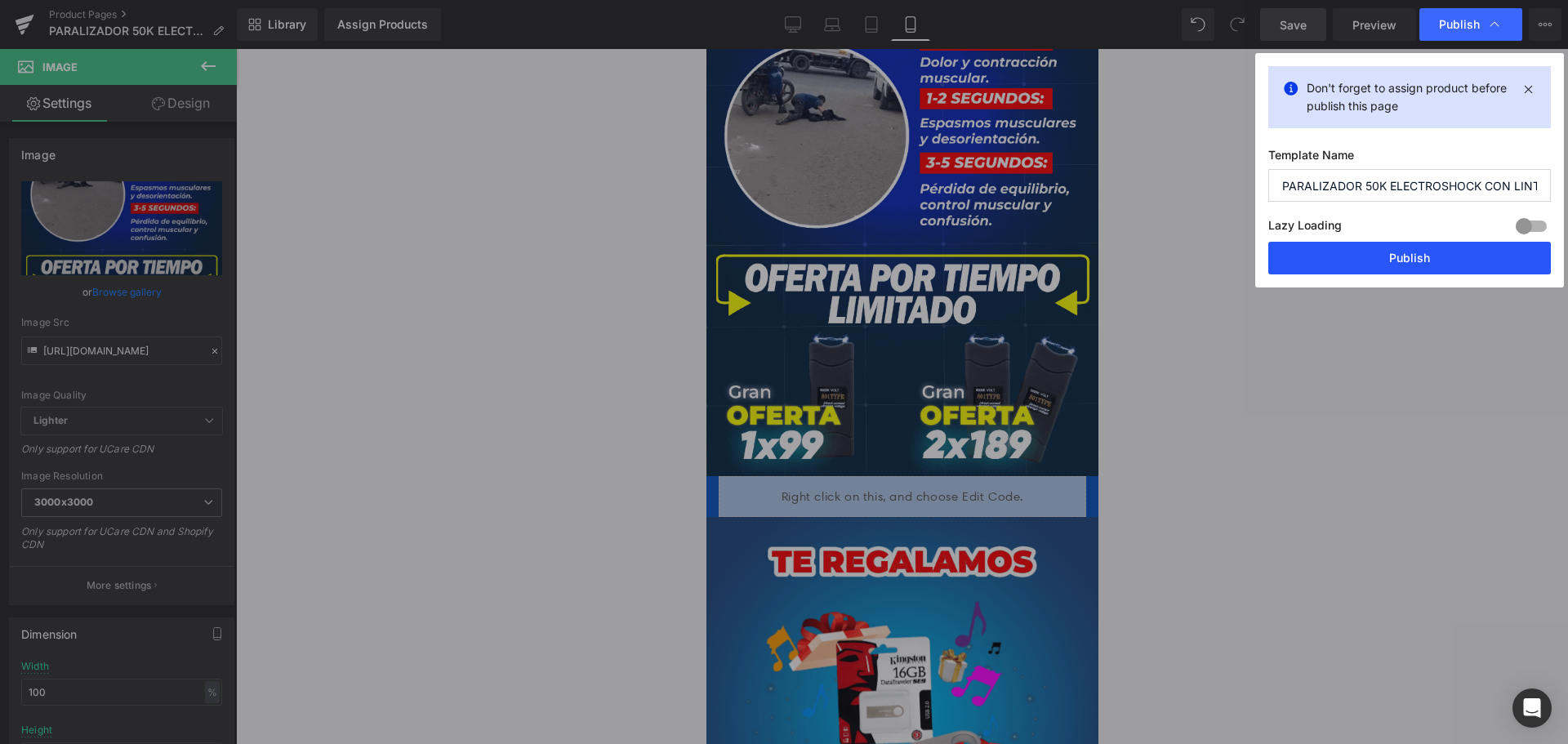
click at [1409, 261] on button "Publish" at bounding box center [1410, 257] width 283 height 33
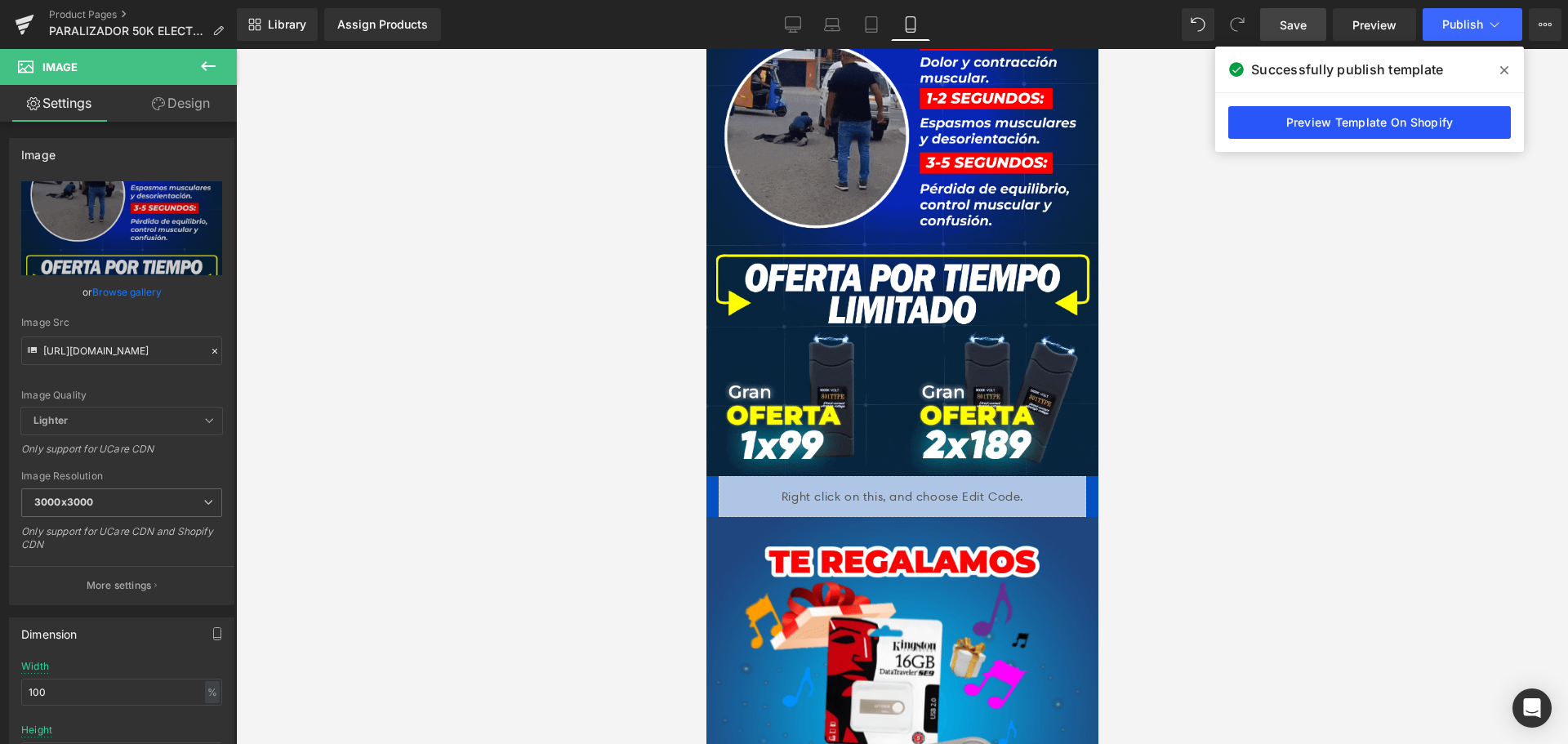
click at [1341, 125] on link "Preview Template On Shopify" at bounding box center [1370, 123] width 283 height 33
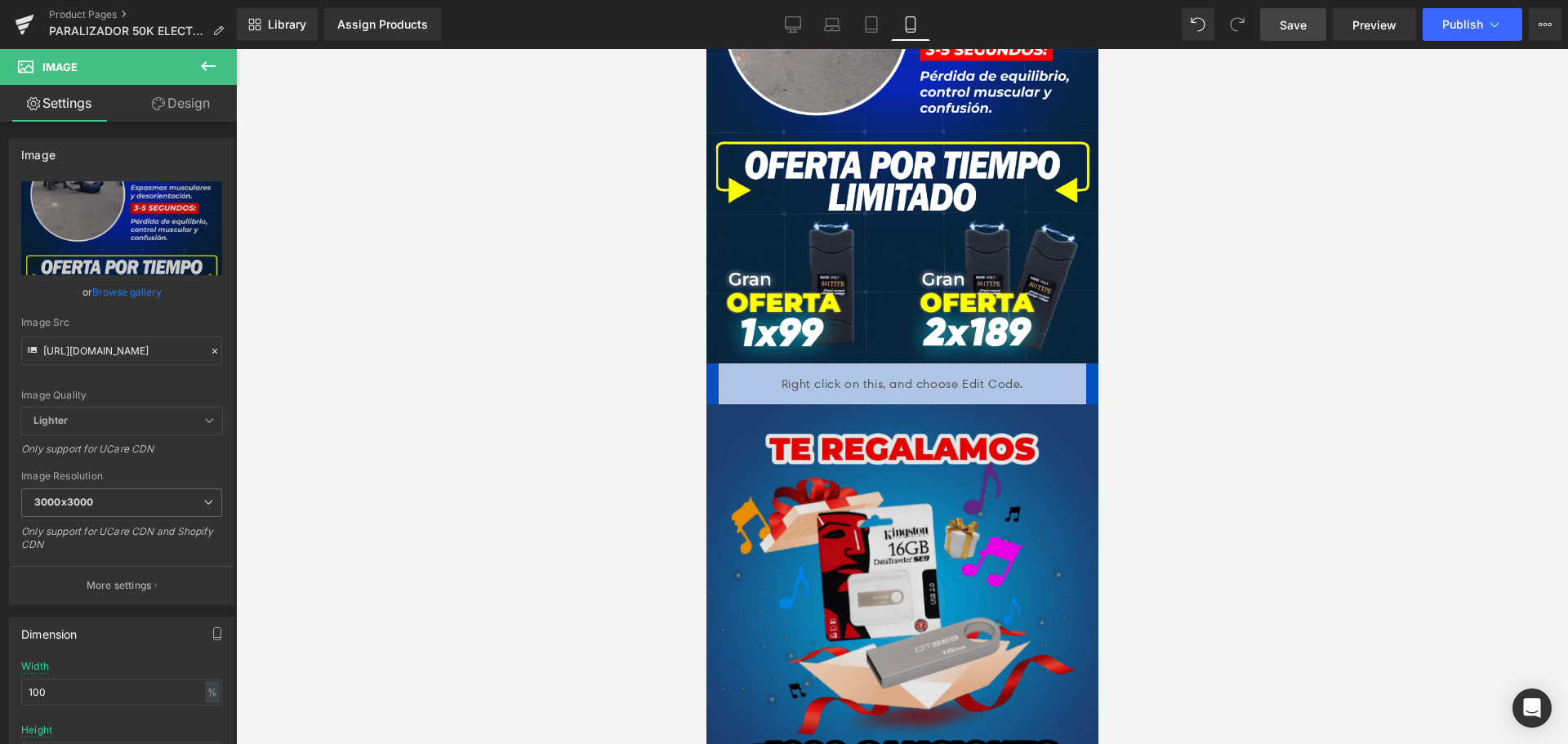
scroll to position [1796, 0]
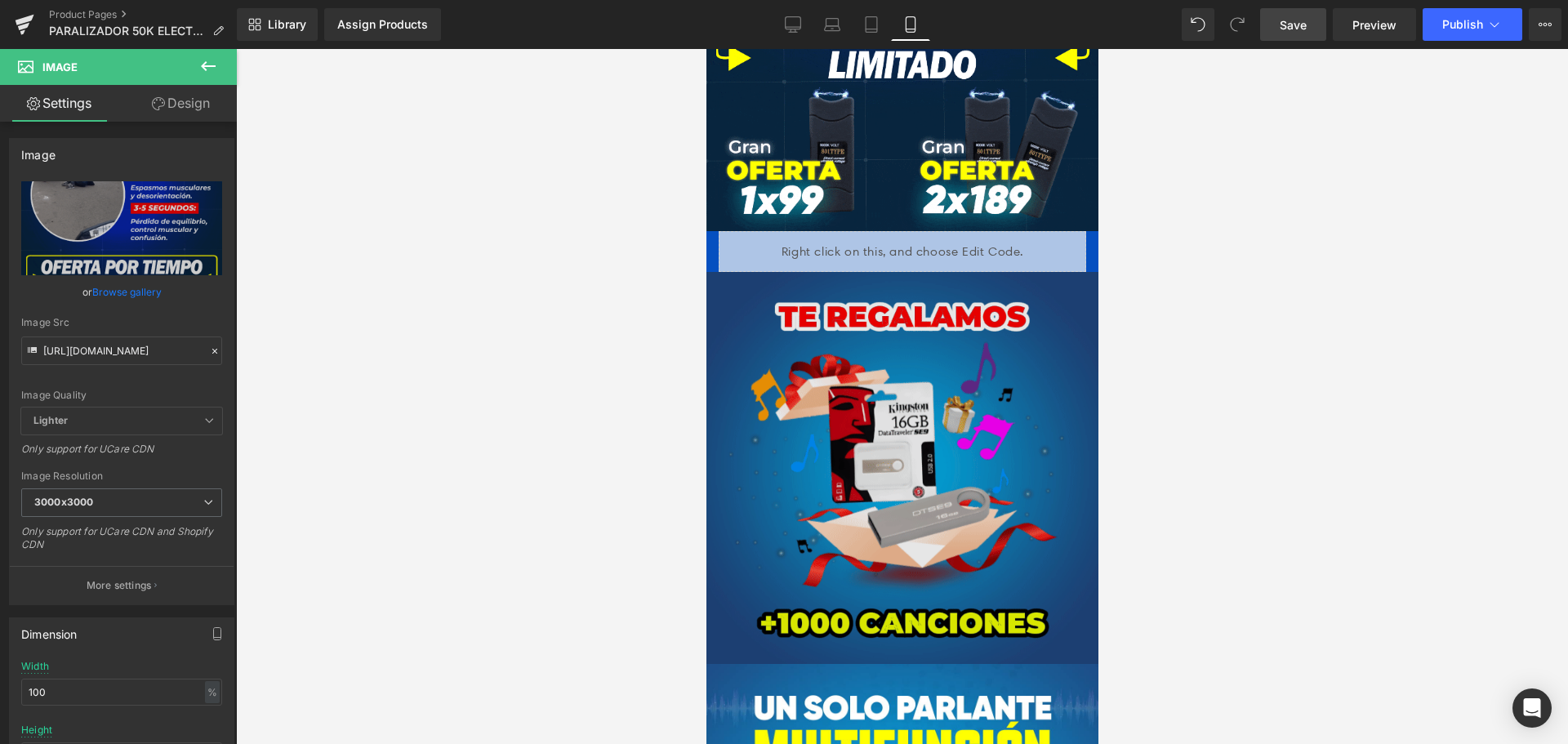
click at [964, 321] on img at bounding box center [901, 467] width 392 height 392
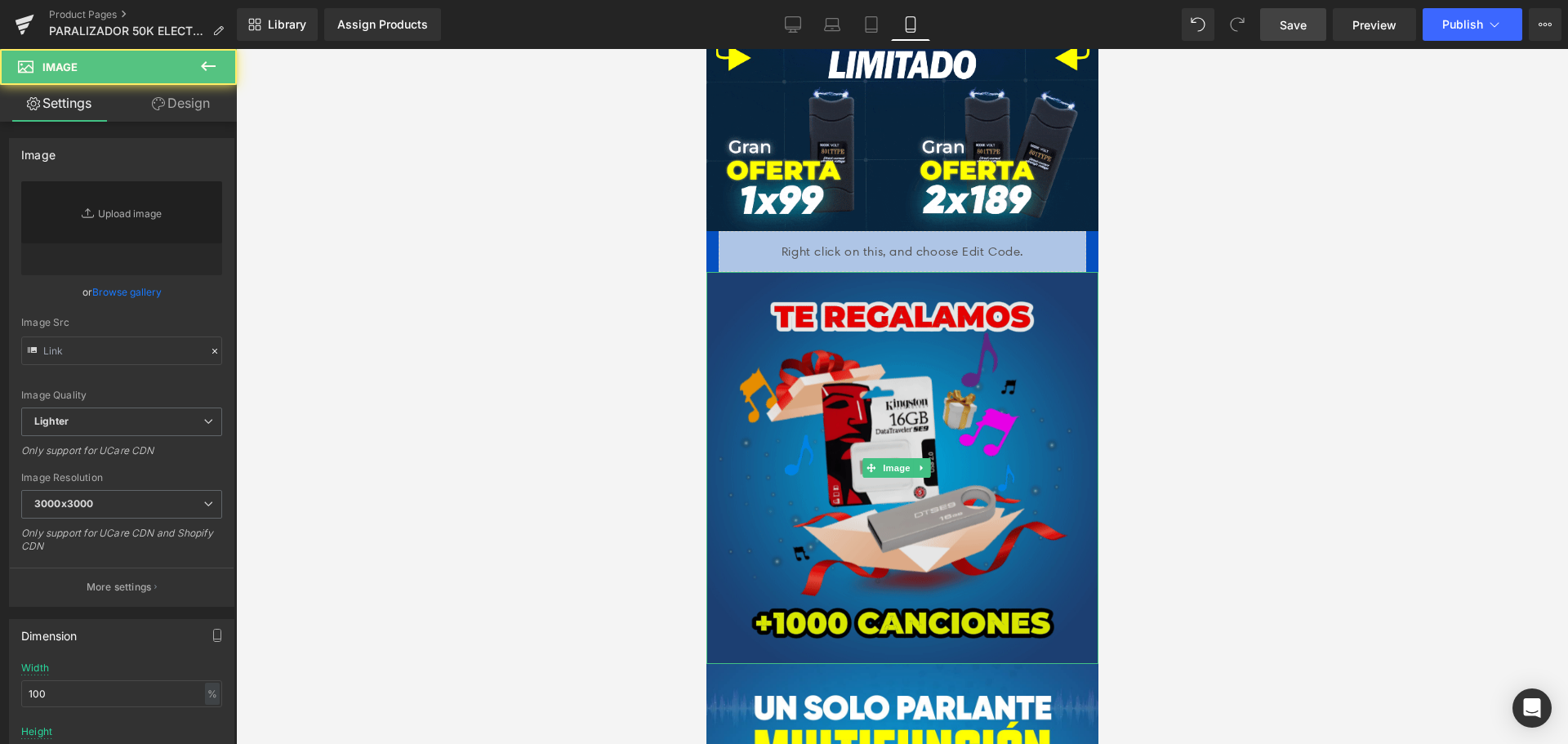
type input "[URL][DOMAIN_NAME]"
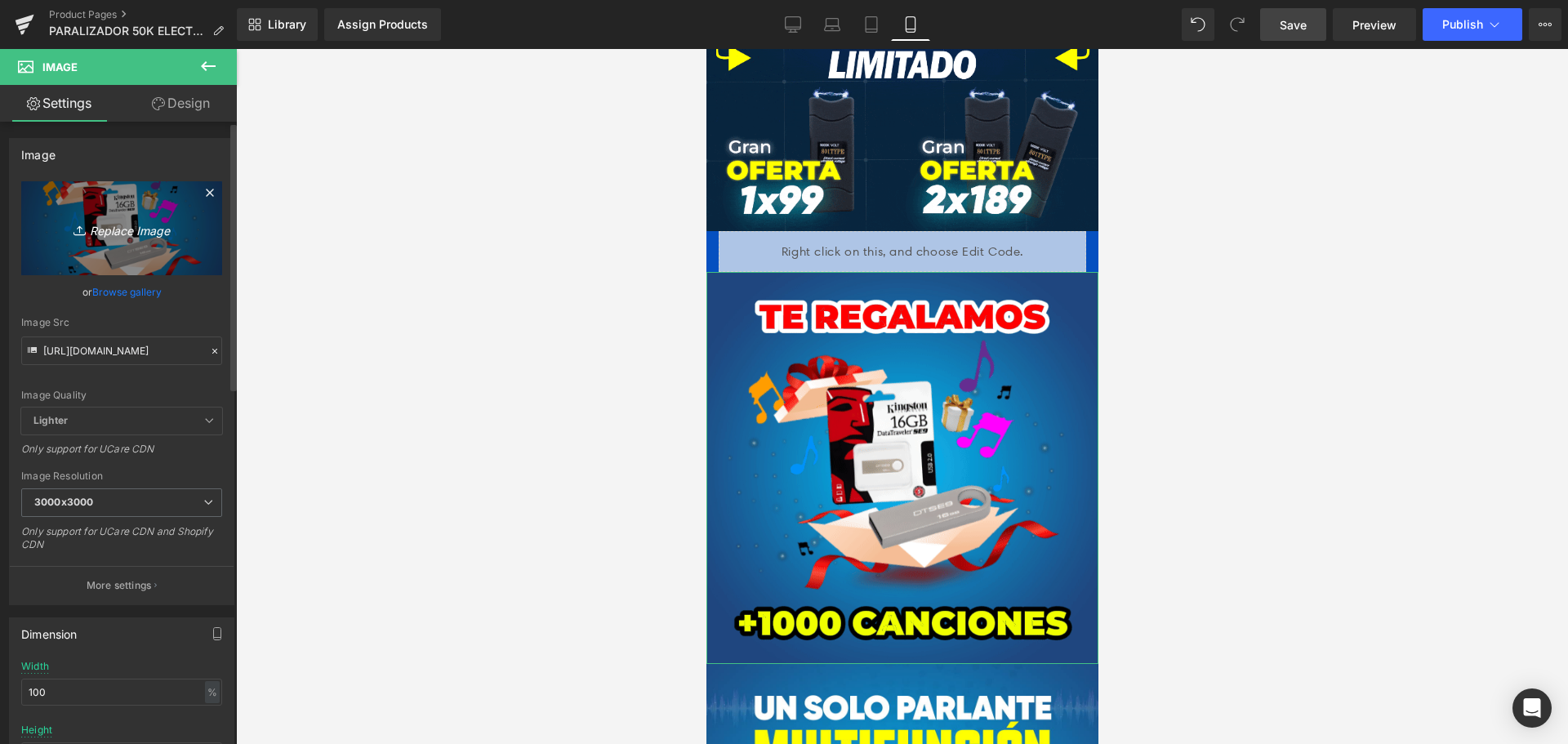
click at [152, 227] on icon "Replace Image" at bounding box center [121, 227] width 131 height 20
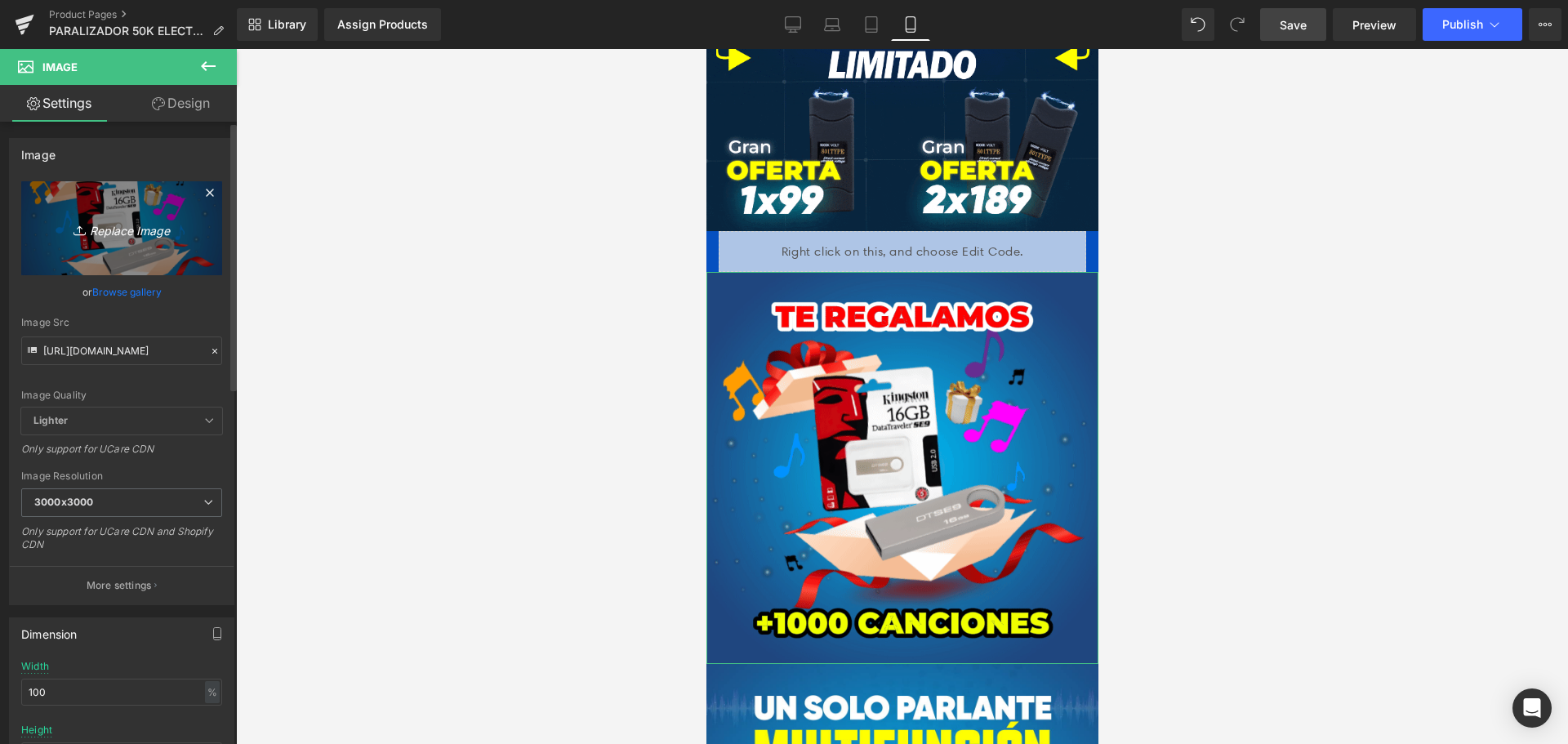
type input "C:\fakepath\bonoextra_TASER_PDFS.png"
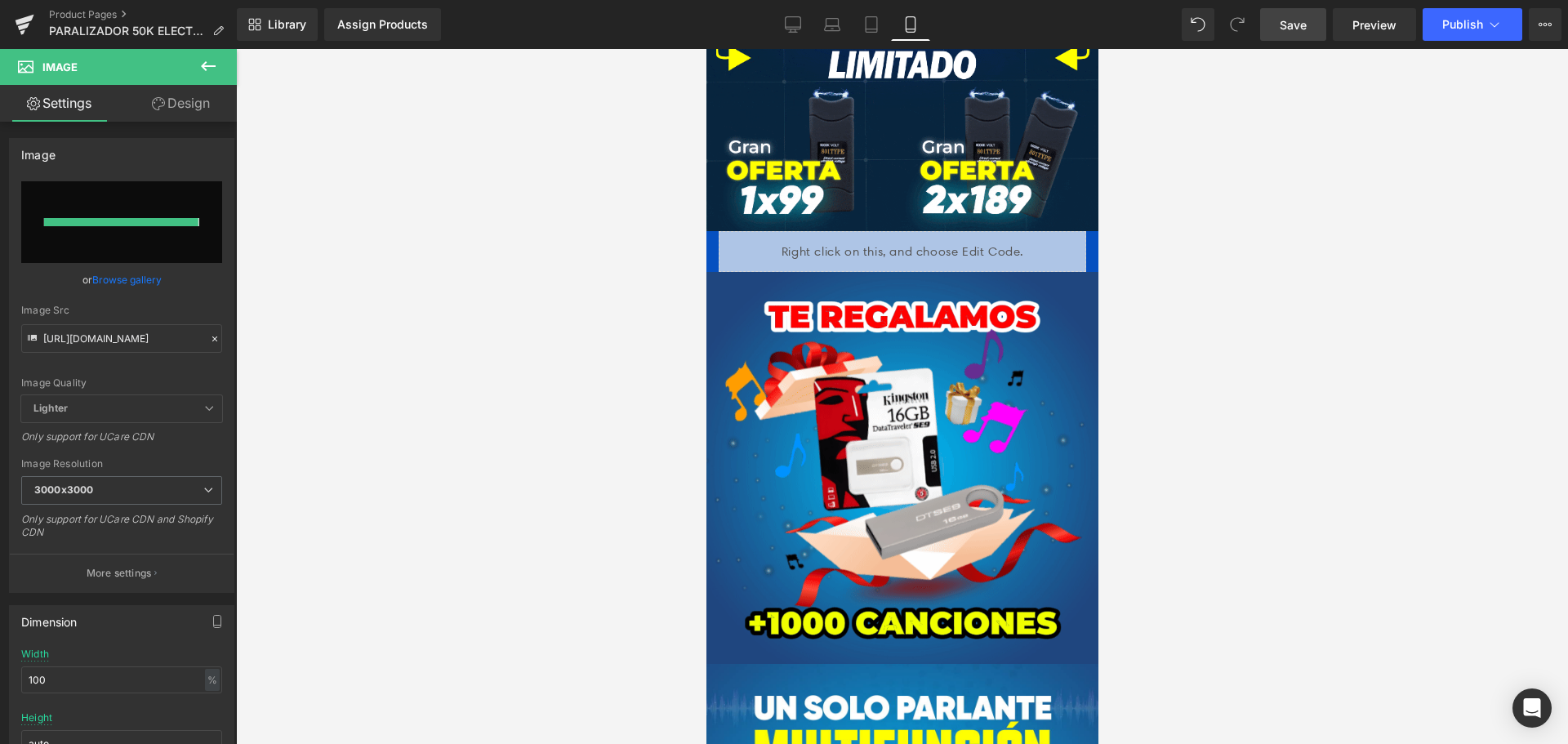
type input "[URL][DOMAIN_NAME]"
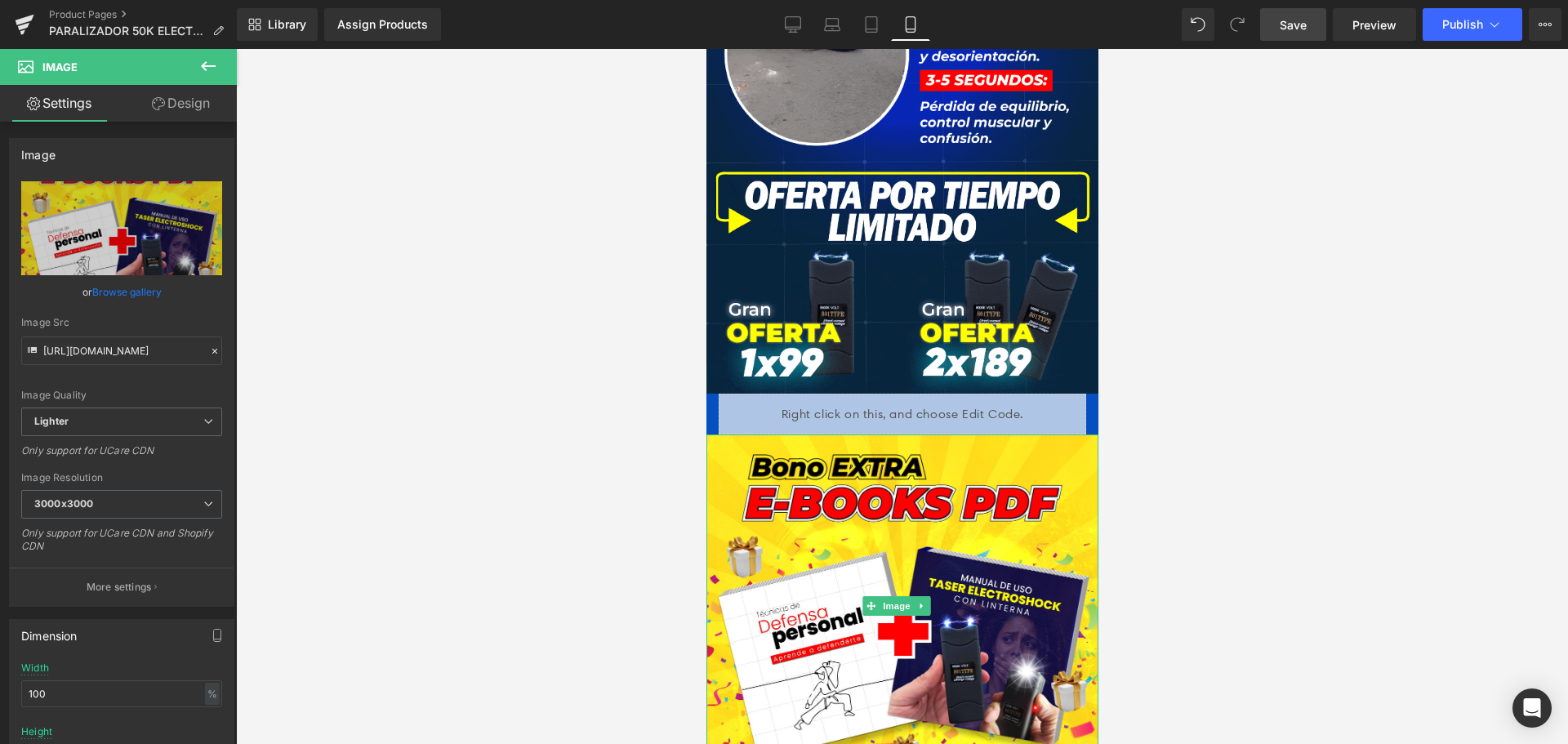
scroll to position [1633, 0]
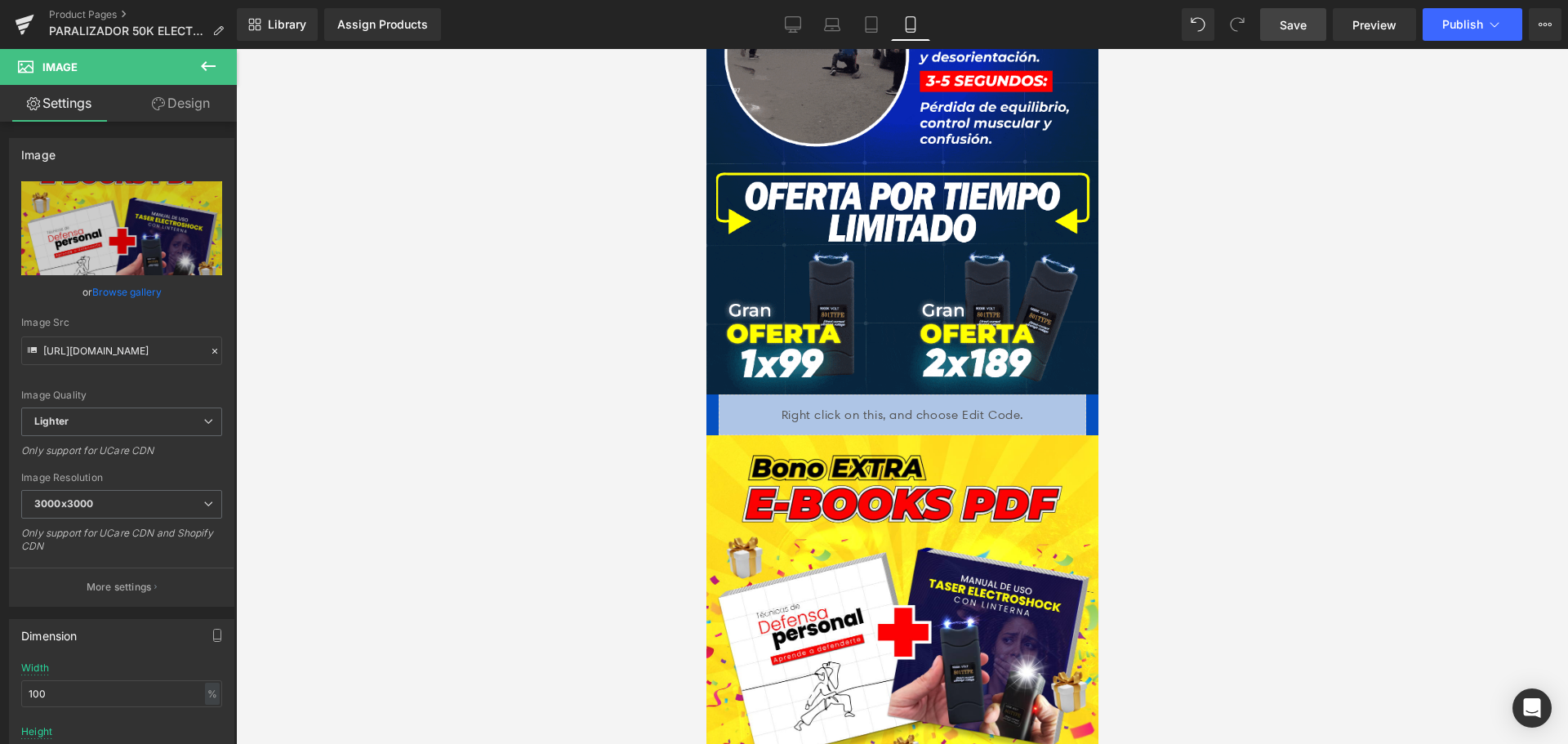
click at [1286, 25] on span "Save" at bounding box center [1293, 24] width 27 height 17
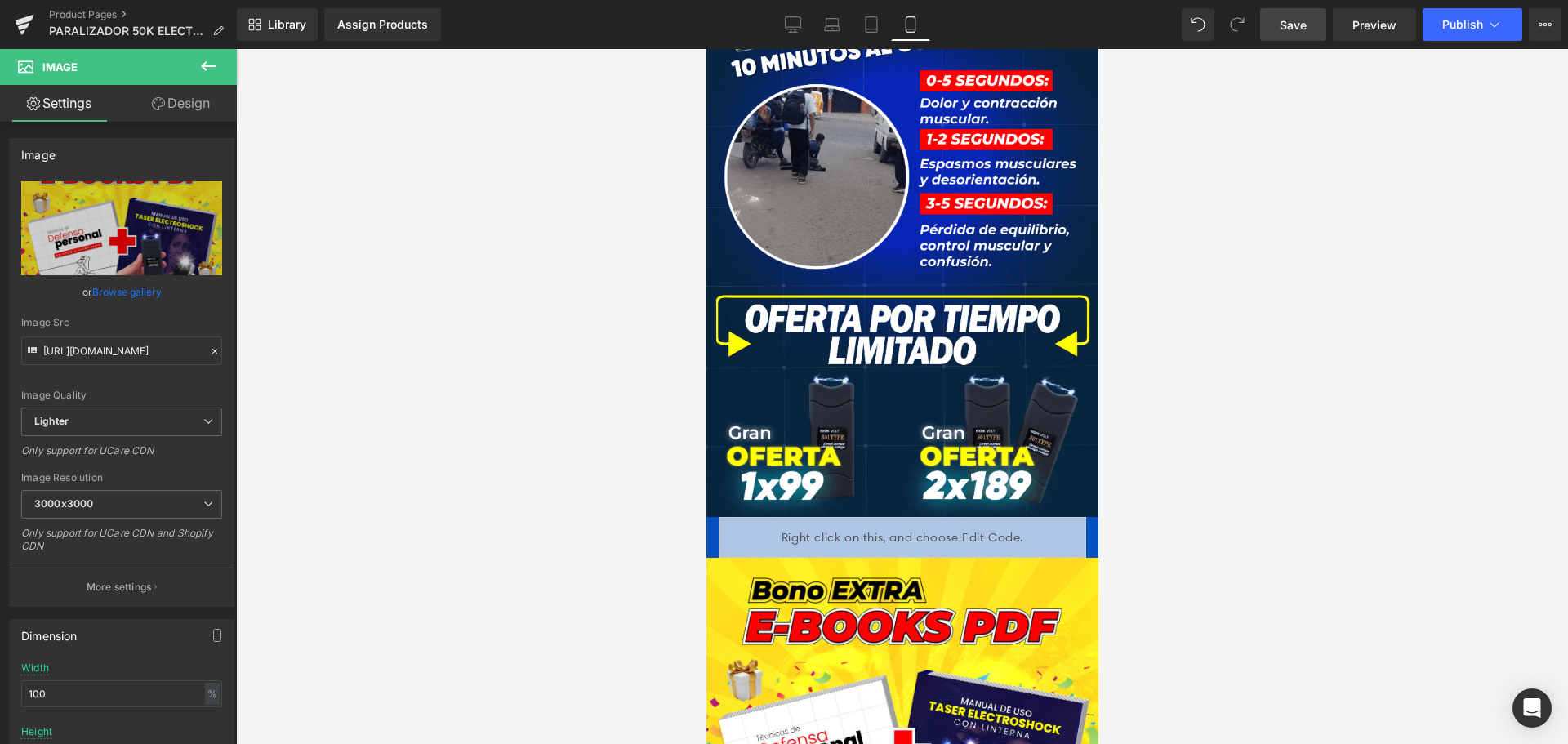
scroll to position [1469, 0]
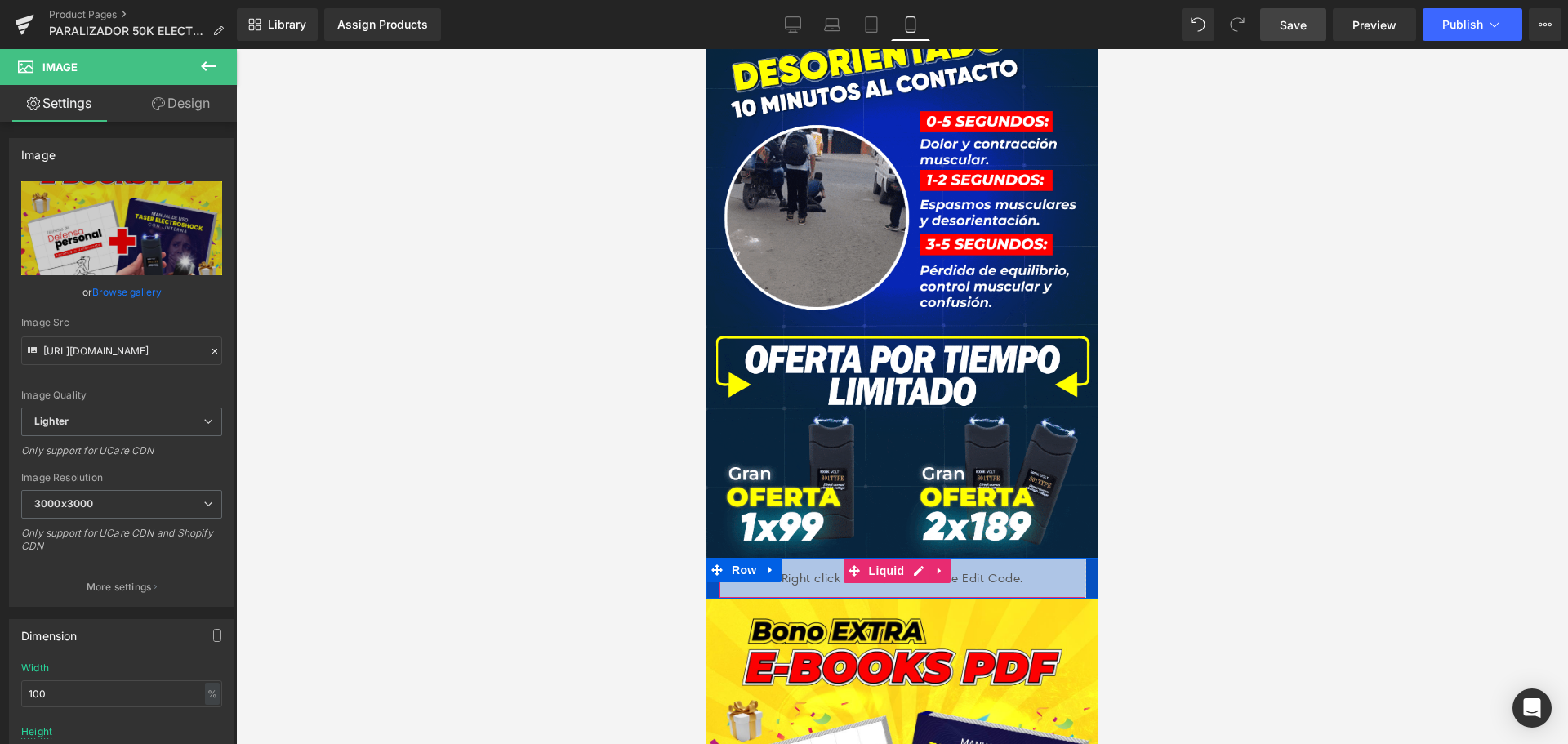
click at [910, 558] on div "Liquid" at bounding box center [902, 578] width 368 height 41
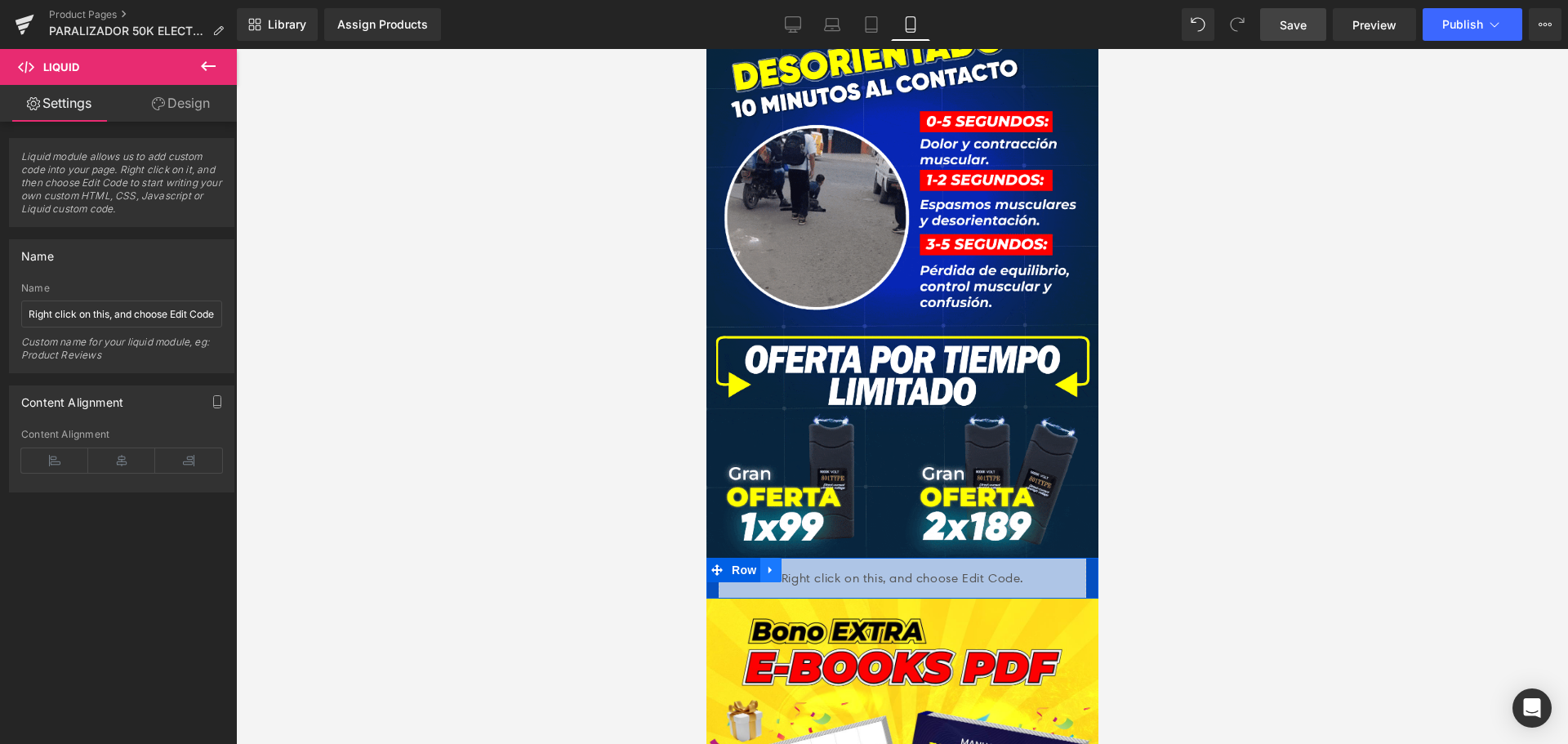
click at [770, 563] on icon at bounding box center [769, 569] width 12 height 12
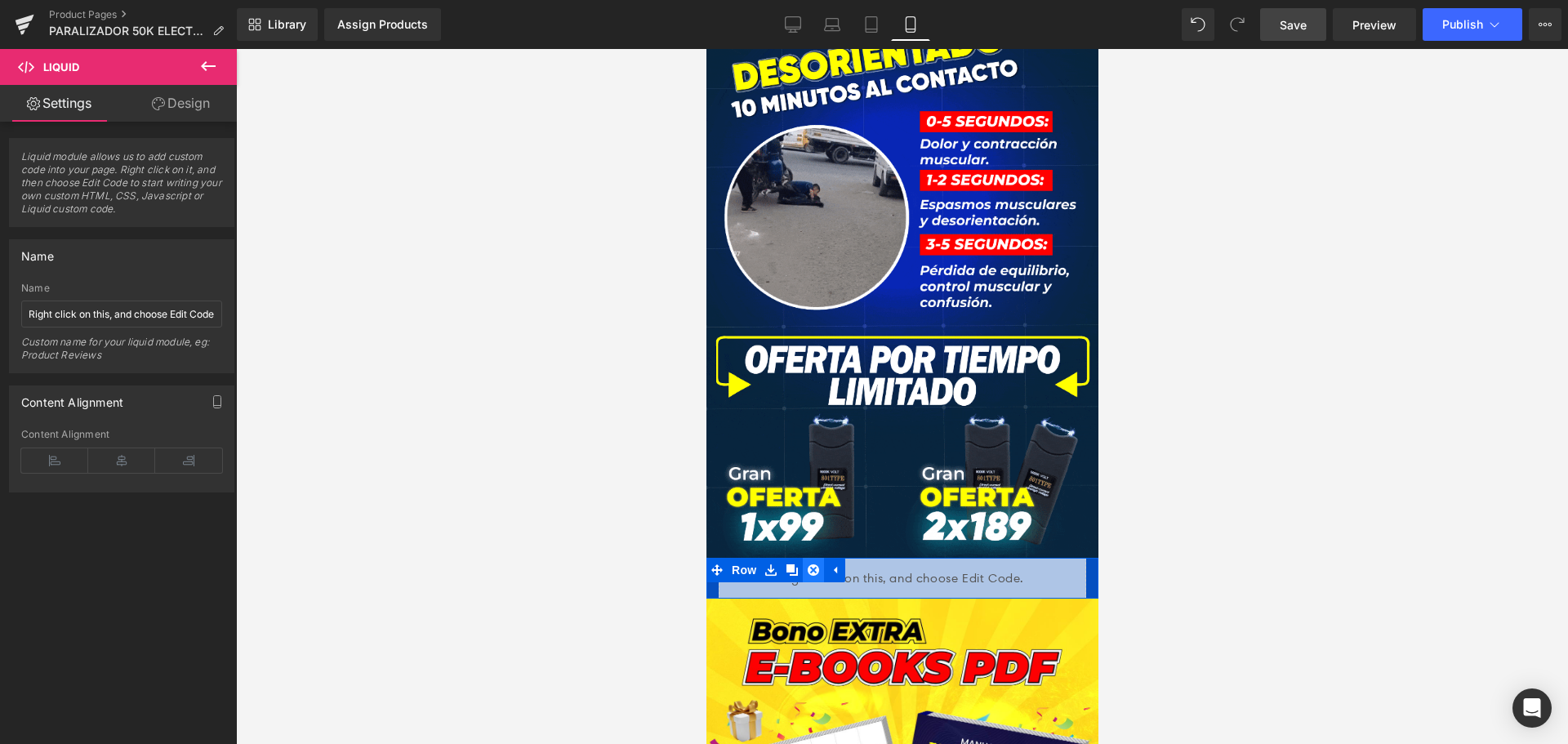
click at [807, 564] on icon at bounding box center [812, 569] width 12 height 12
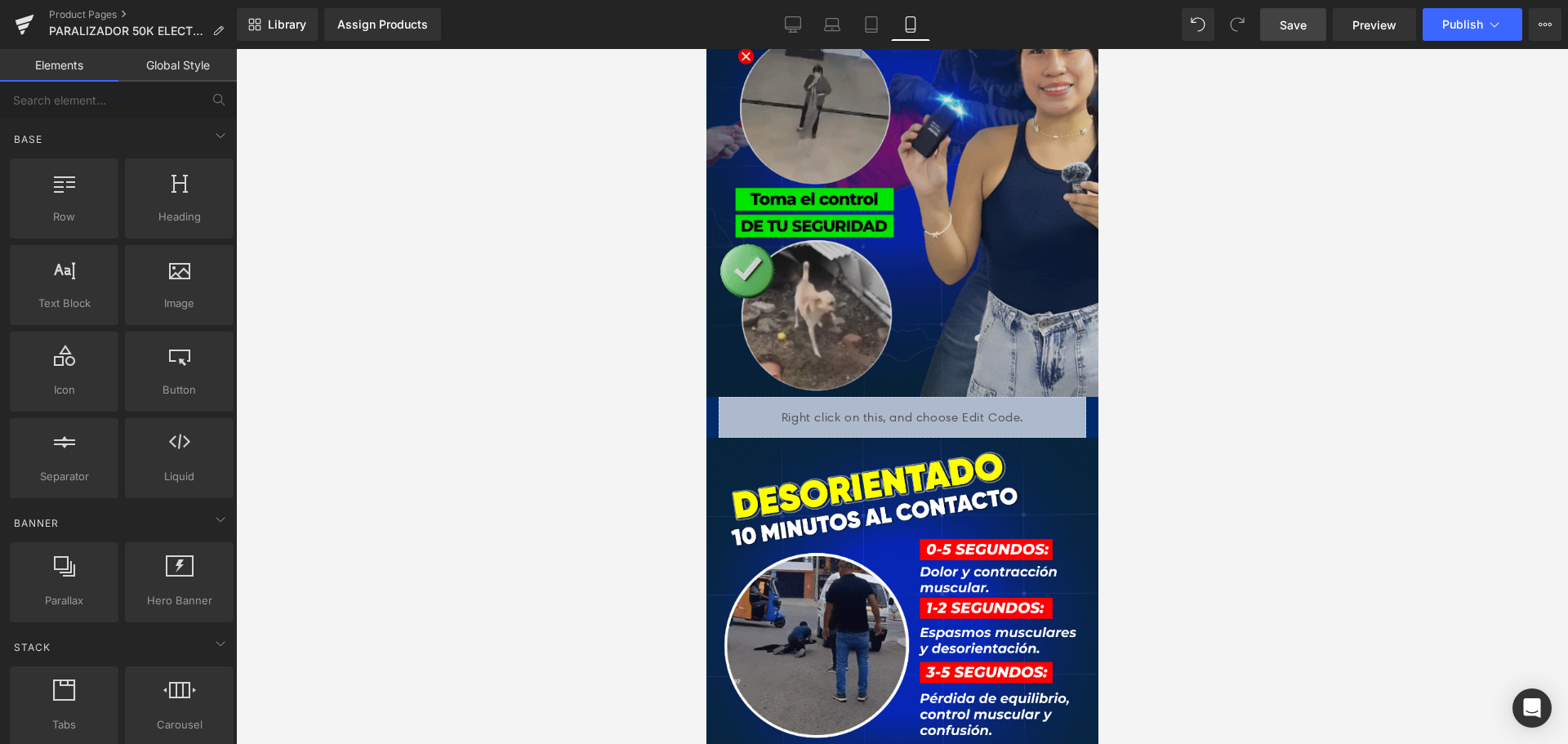
scroll to position [898, 0]
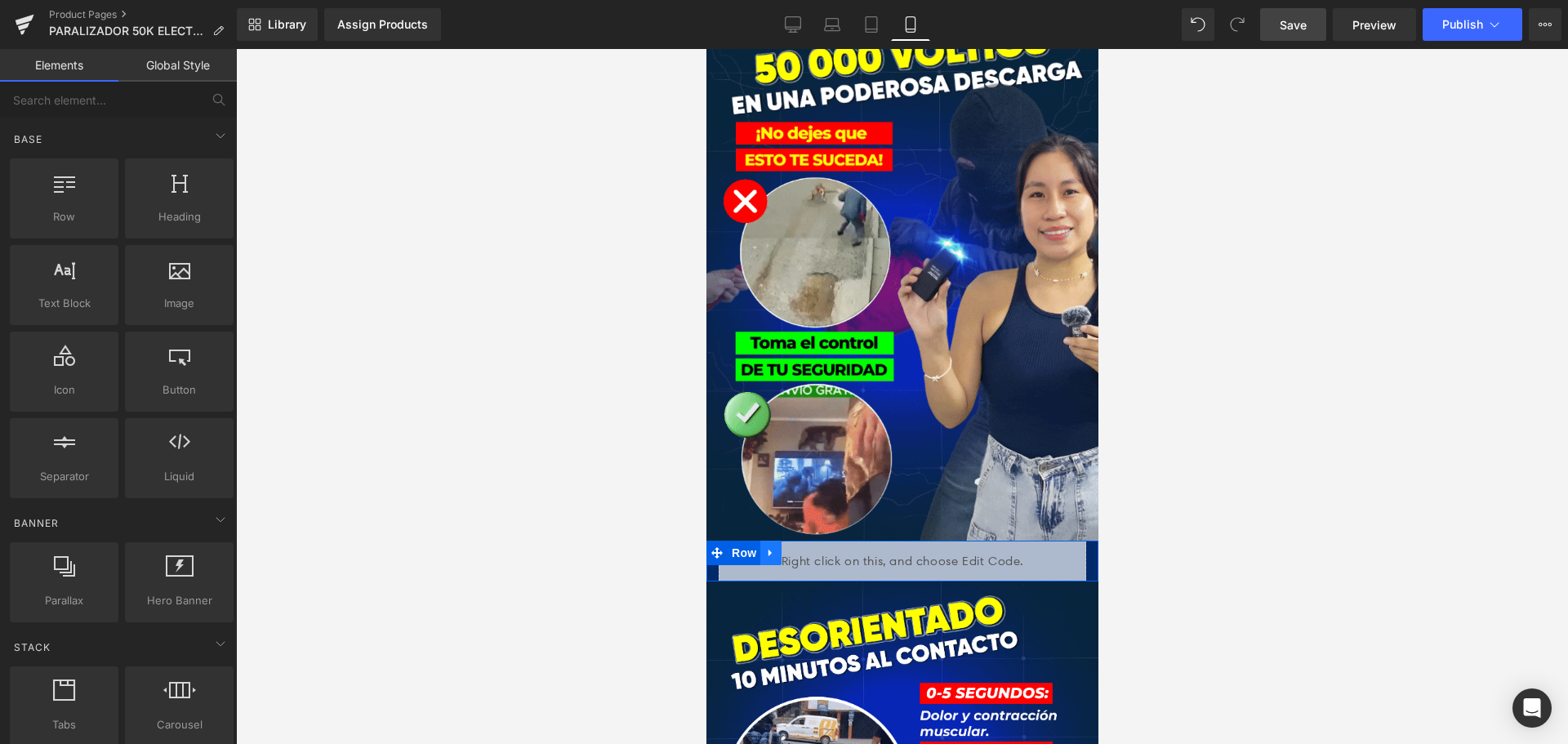
click at [768, 550] on icon at bounding box center [769, 553] width 4 height 7
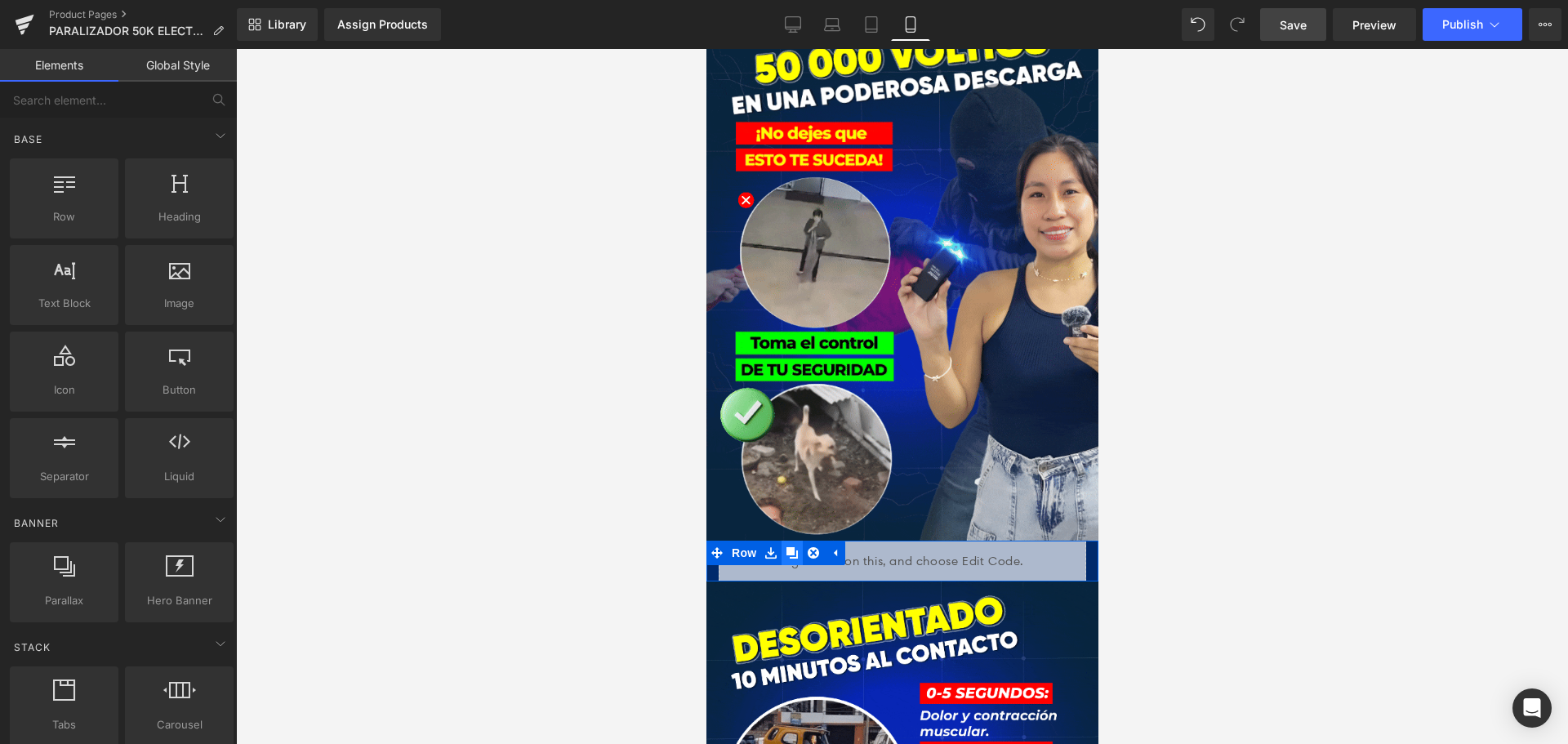
click at [791, 547] on icon at bounding box center [791, 552] width 12 height 12
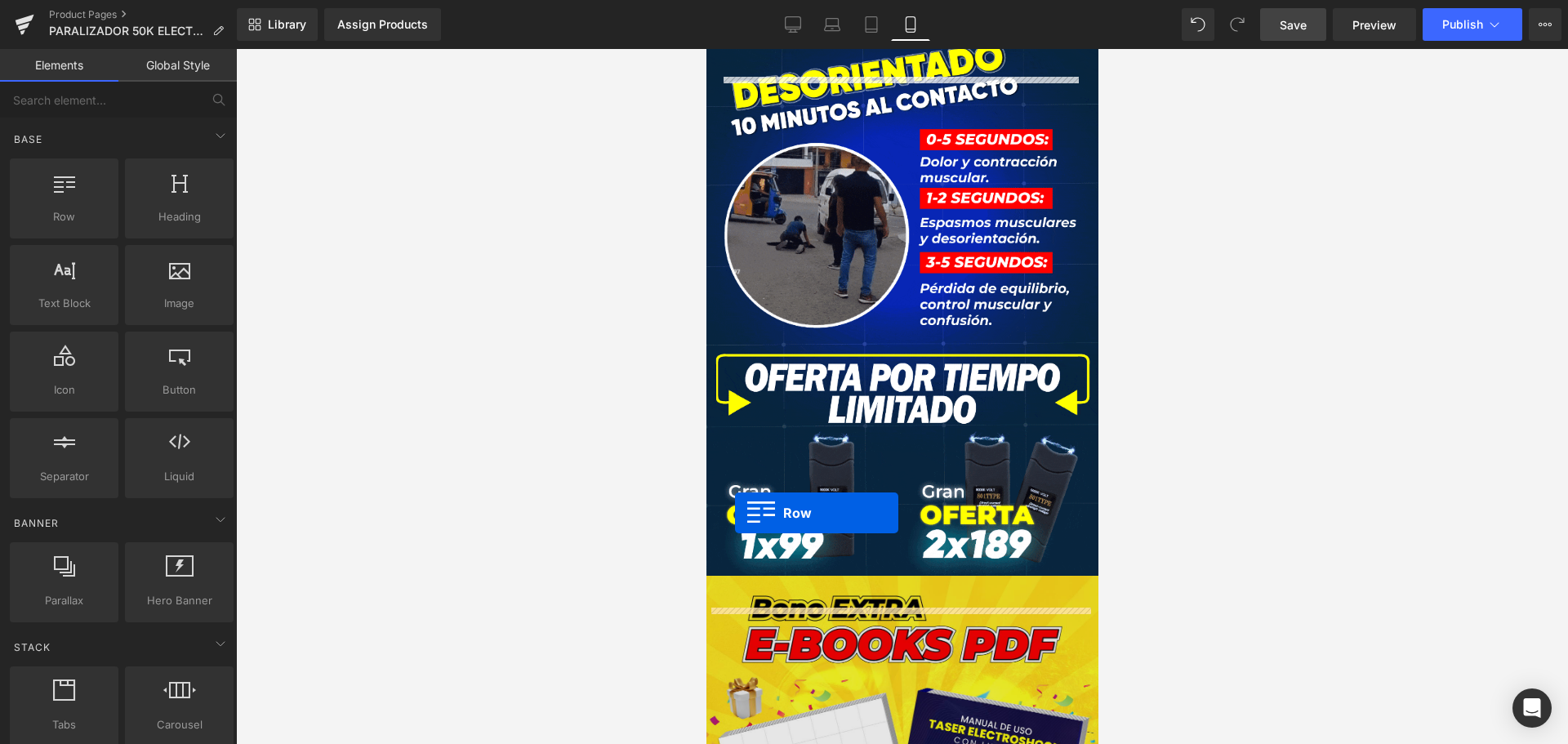
scroll to position [1633, 0]
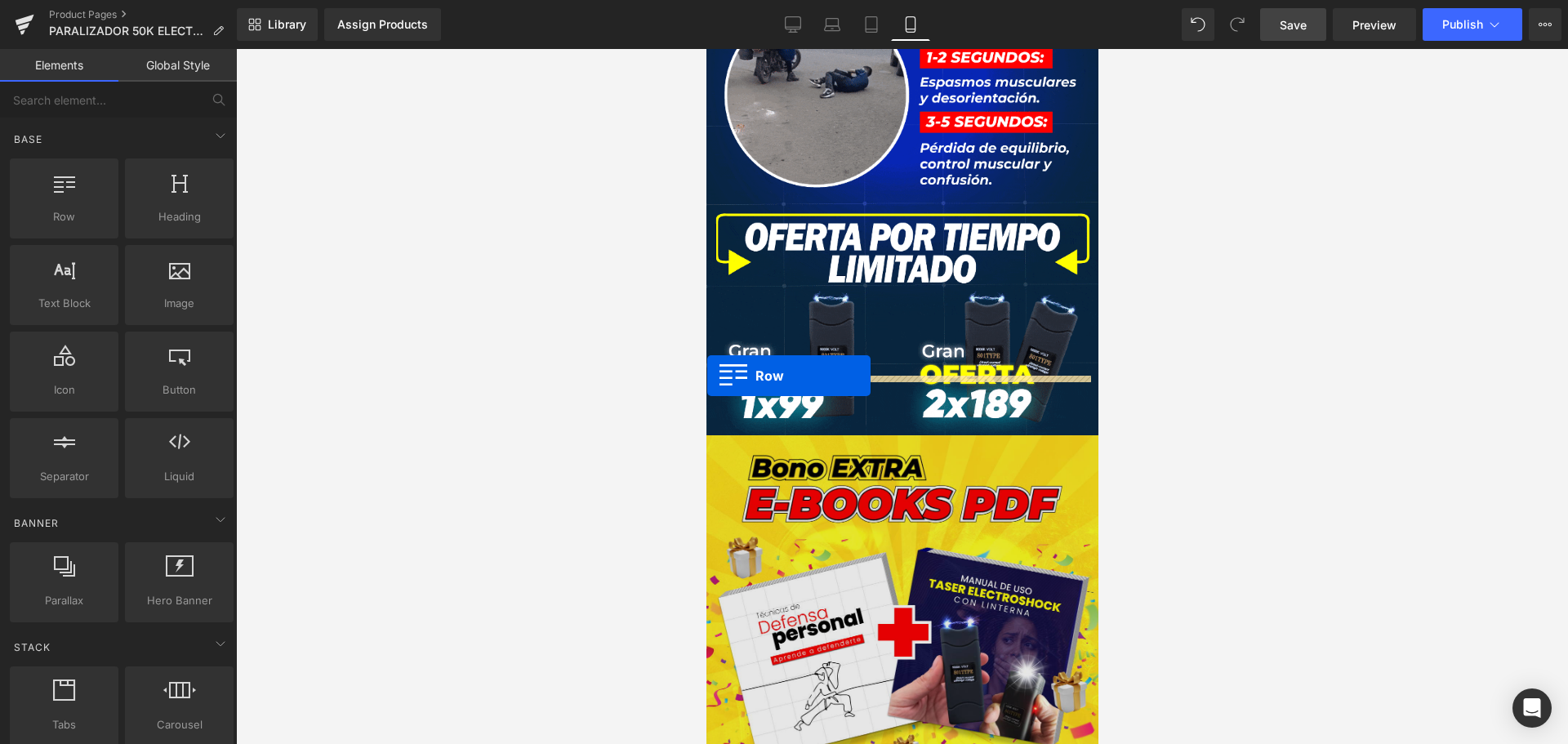
drag, startPoint x: 718, startPoint y: 511, endPoint x: 706, endPoint y: 377, distance: 134.5
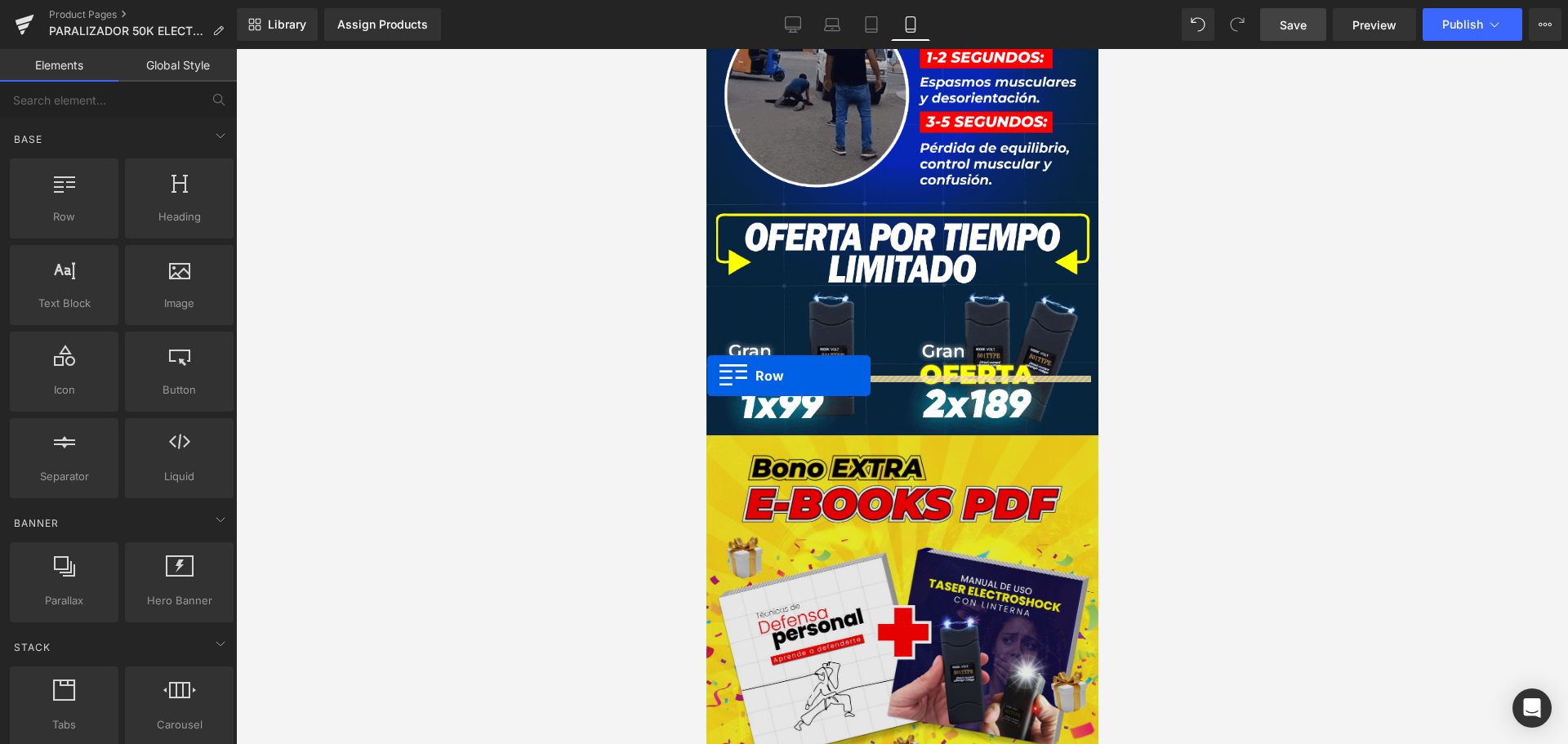
scroll to position [1592, 0]
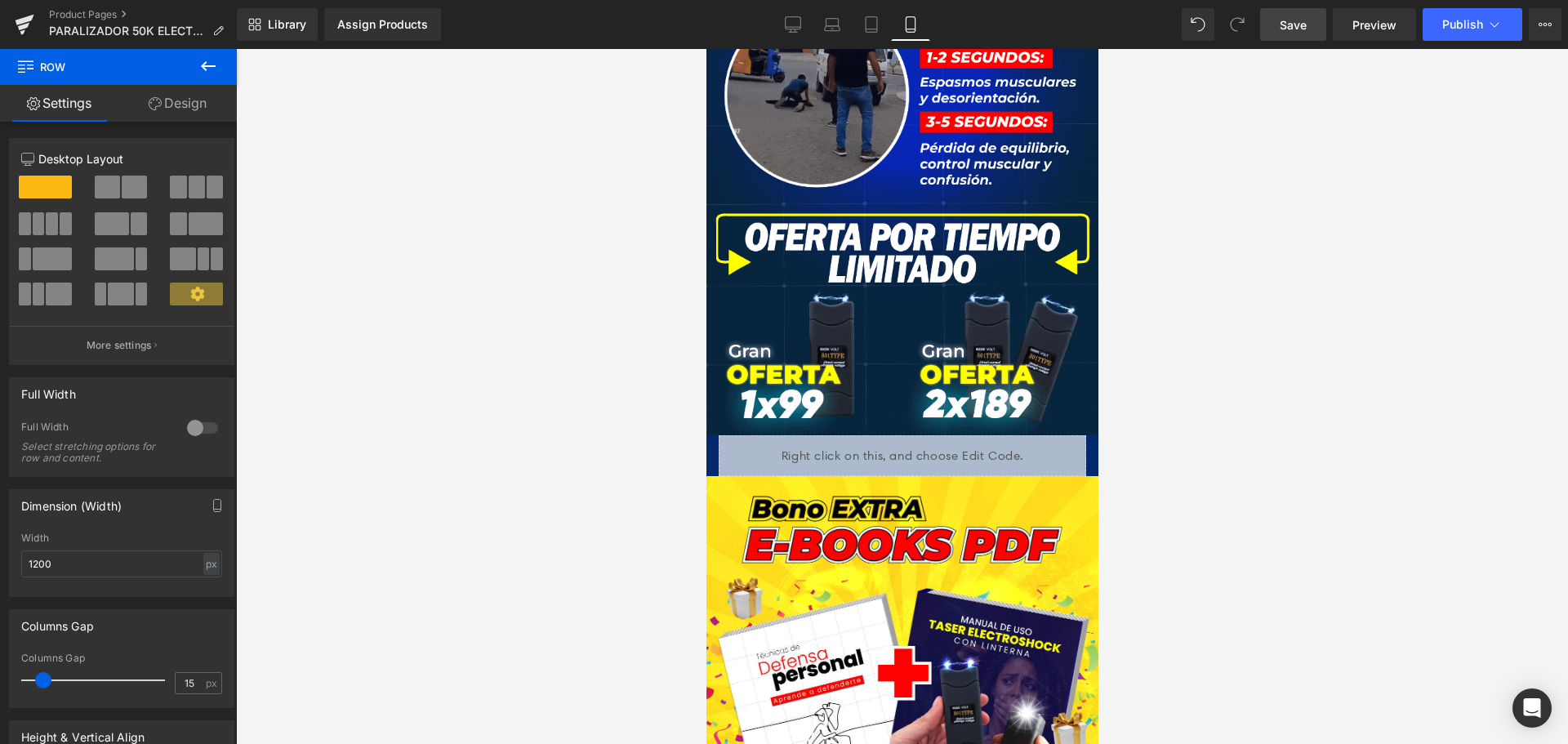
click at [1302, 26] on span "Save" at bounding box center [1293, 24] width 27 height 17
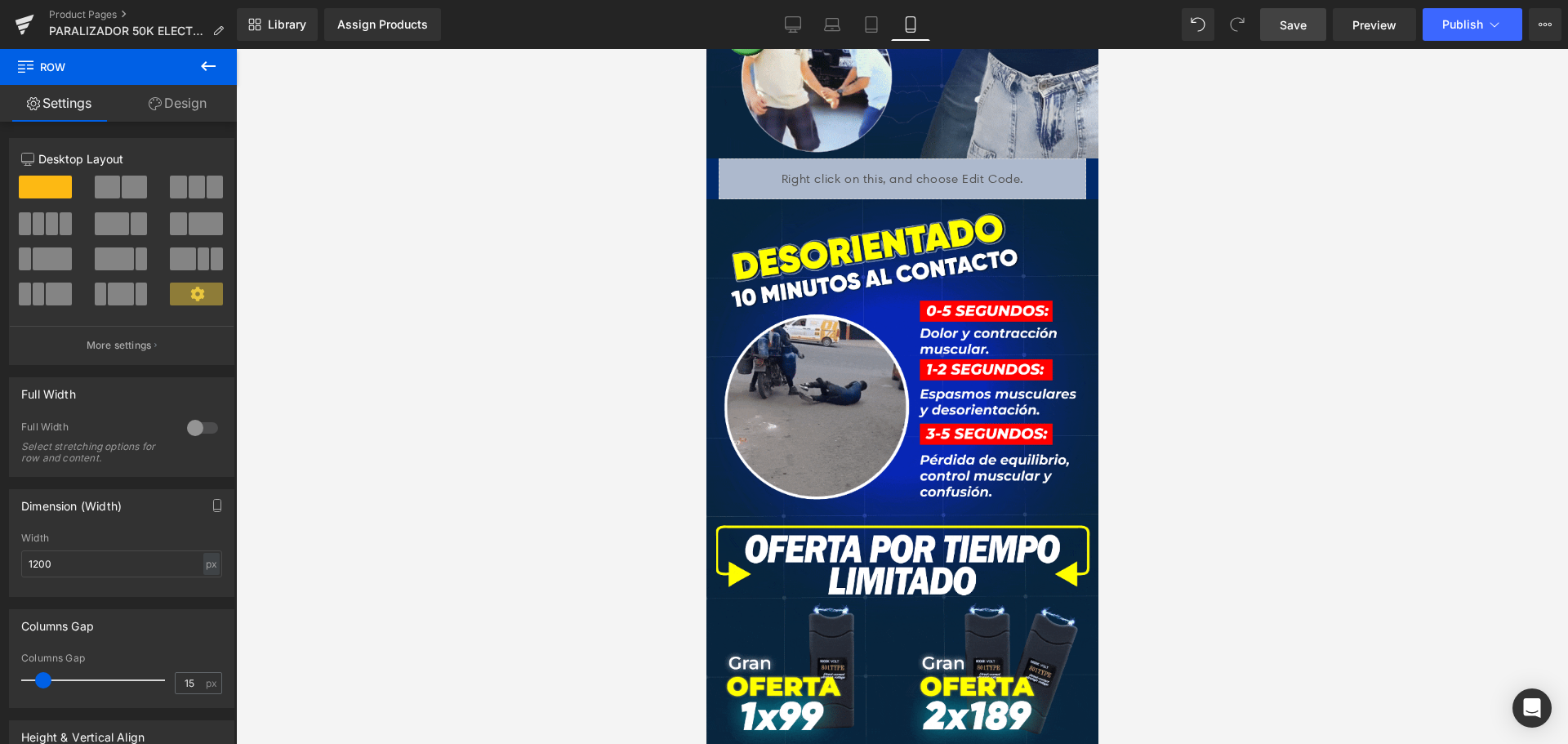
scroll to position [1143, 0]
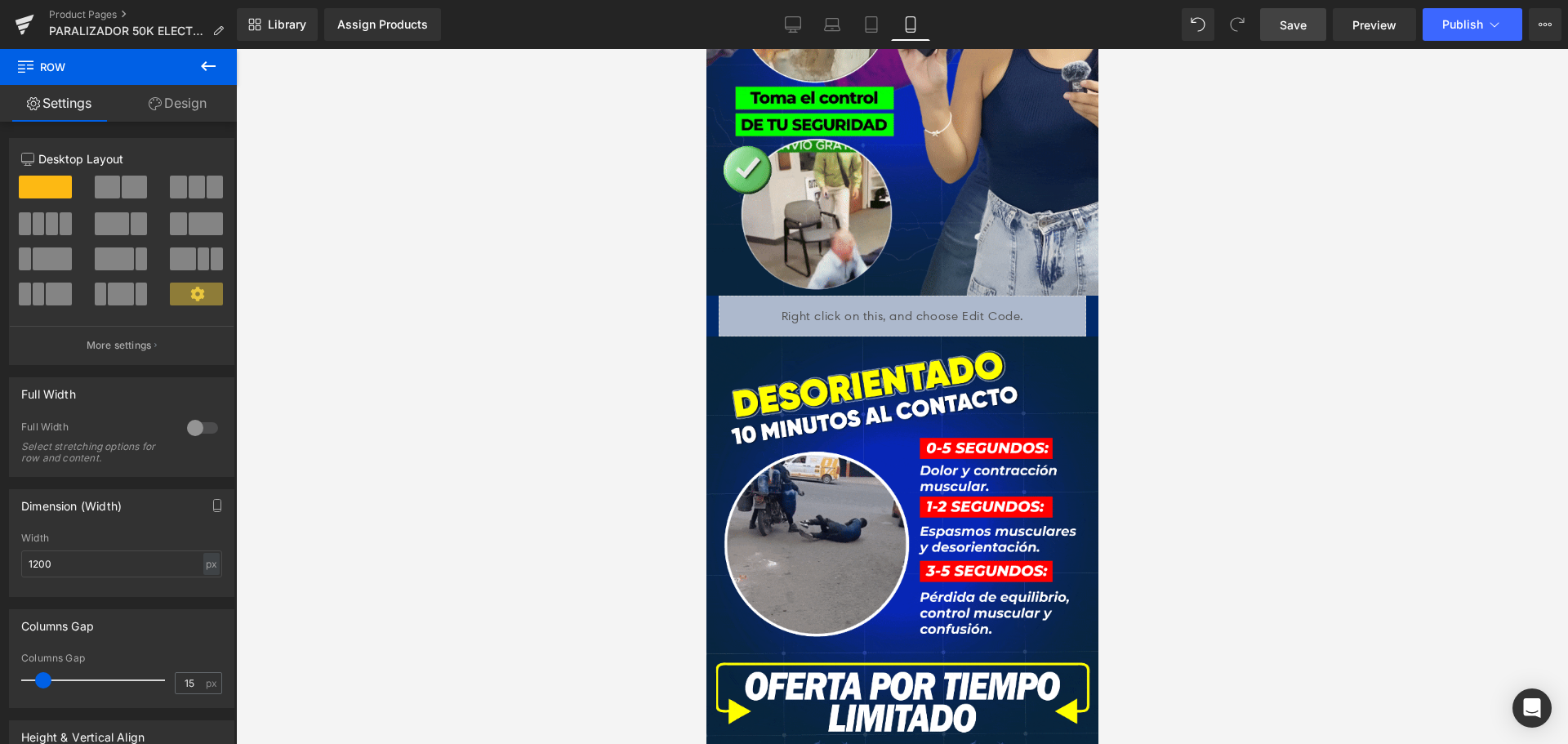
click at [1269, 15] on link "Save" at bounding box center [1293, 24] width 66 height 33
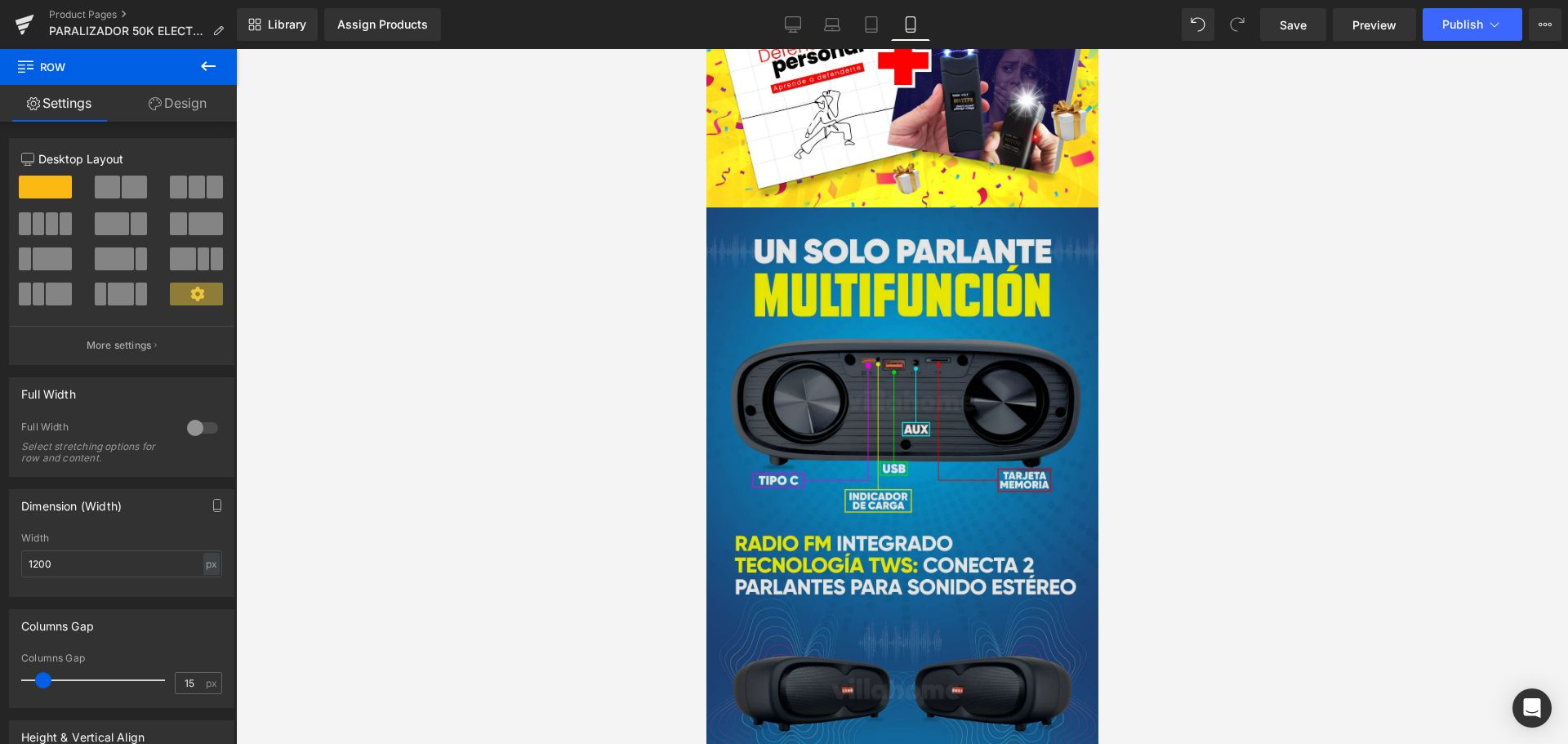
scroll to position [2285, 0]
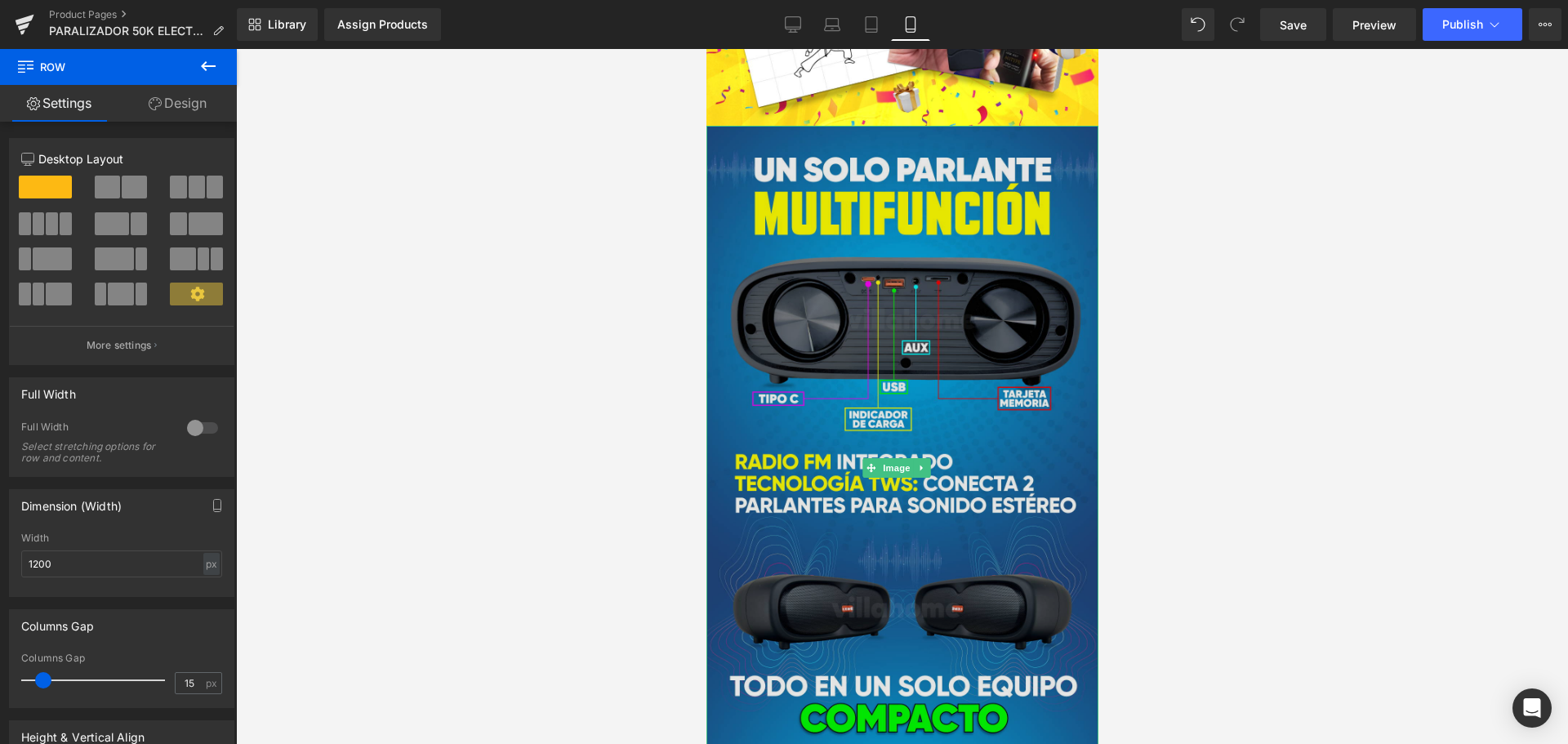
click at [892, 289] on img at bounding box center [901, 468] width 392 height 685
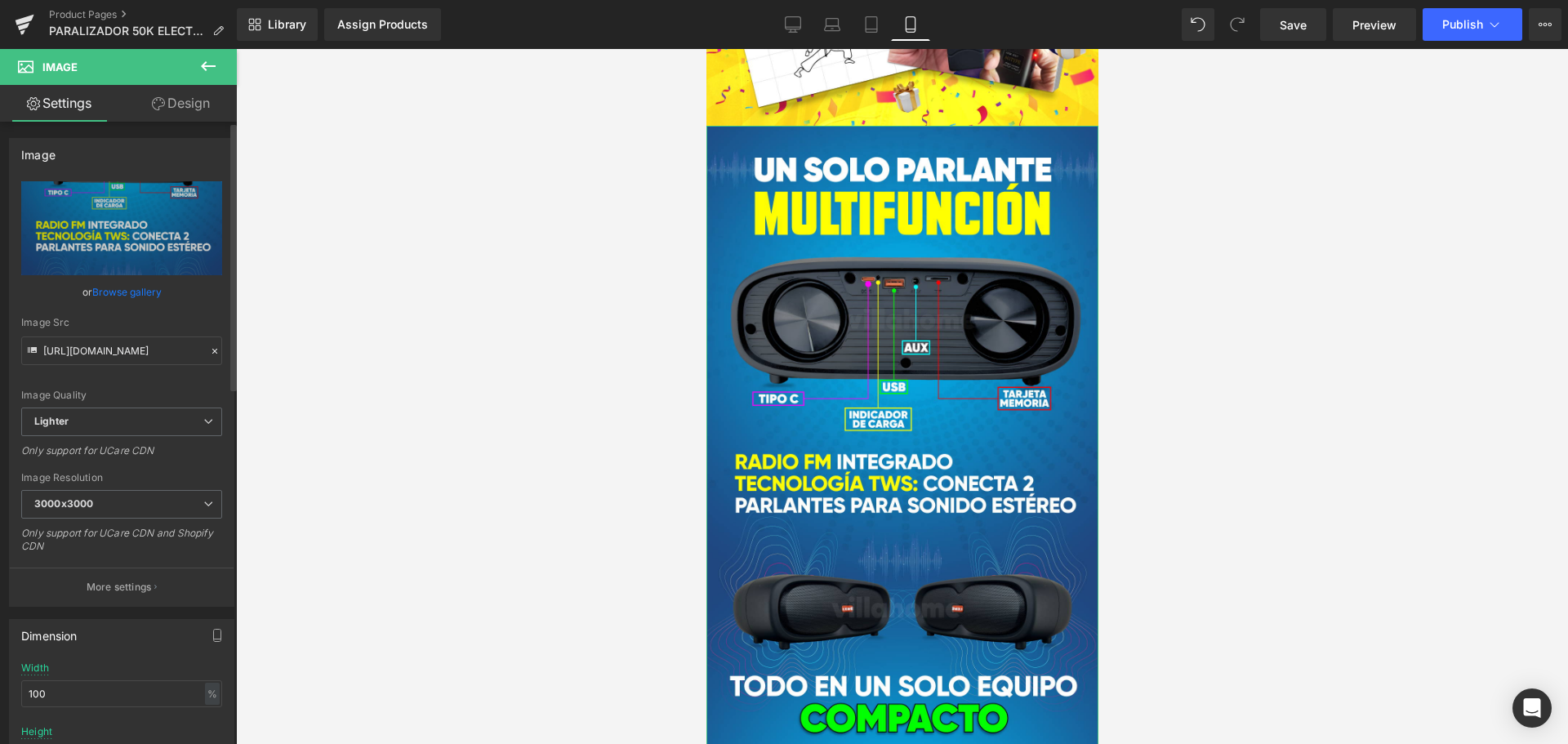
click at [209, 352] on icon at bounding box center [214, 351] width 12 height 12
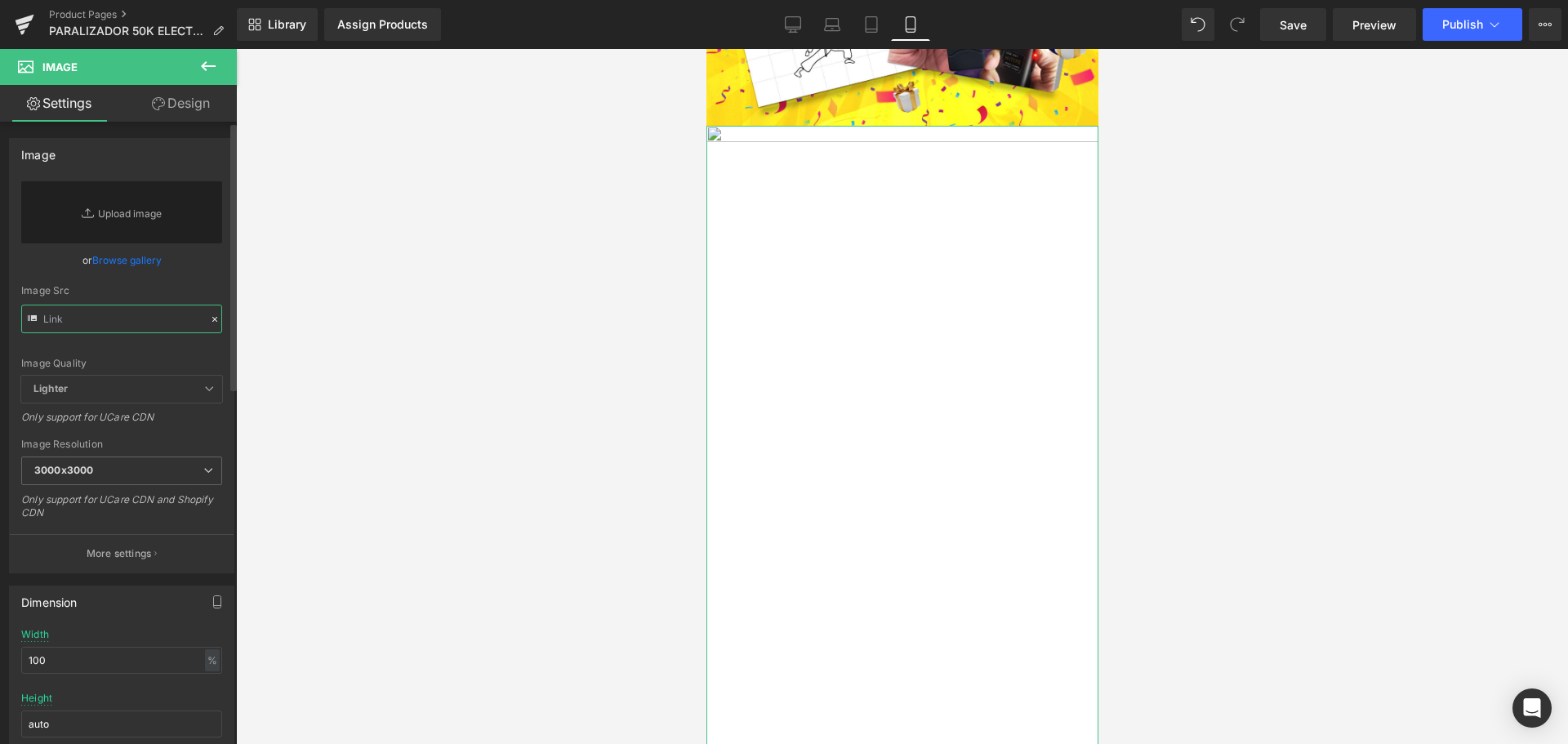
click at [162, 321] on input "text" at bounding box center [122, 319] width 201 height 28
paste input "[URL][DOMAIN_NAME]"
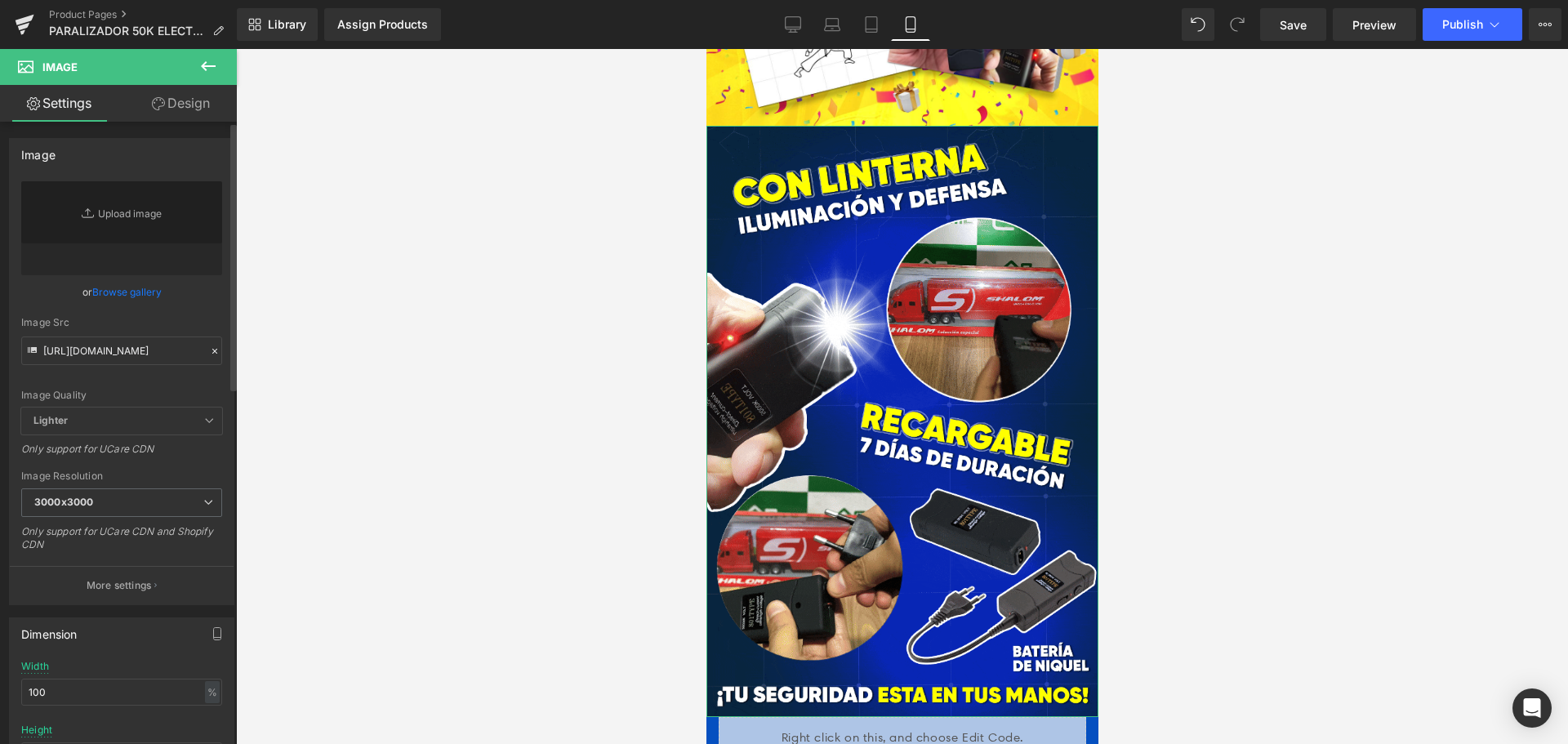
click at [210, 309] on div "Image Quality Lighter Lightest Lighter Lighter Lightest Only support for UCare …" at bounding box center [122, 294] width 201 height 226
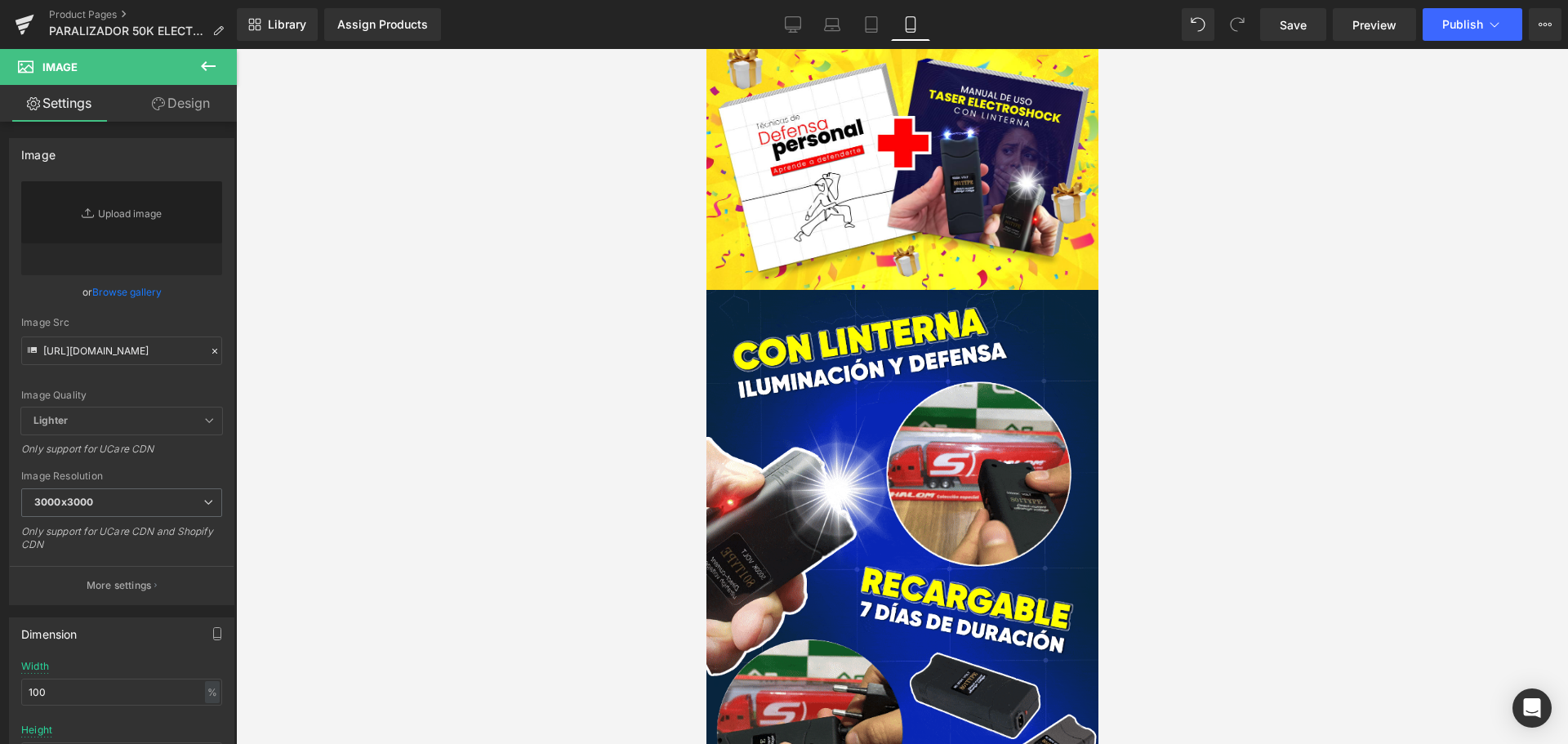
scroll to position [2122, 0]
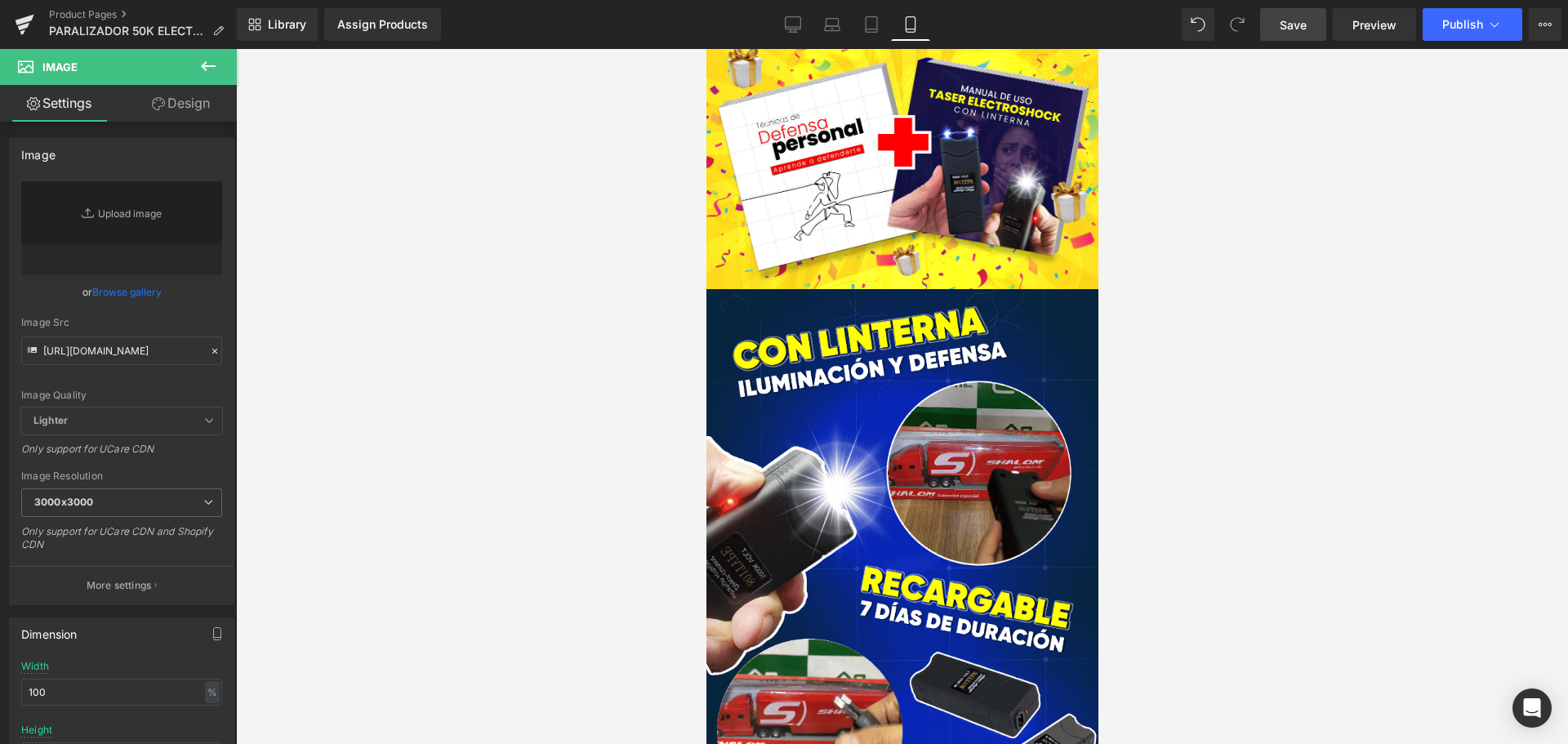
click at [1290, 27] on span "Save" at bounding box center [1293, 24] width 27 height 17
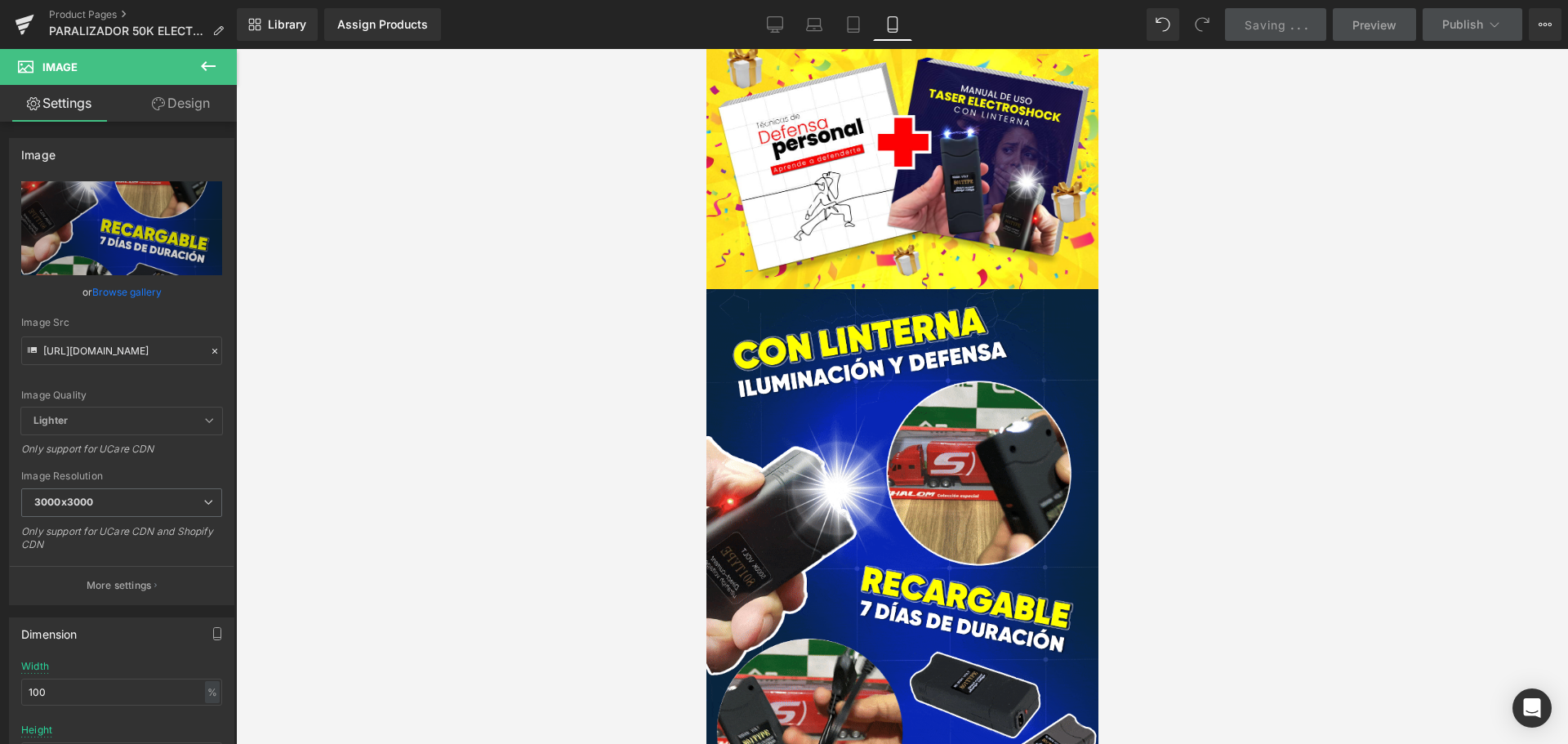
type input "[URL][DOMAIN_NAME]"
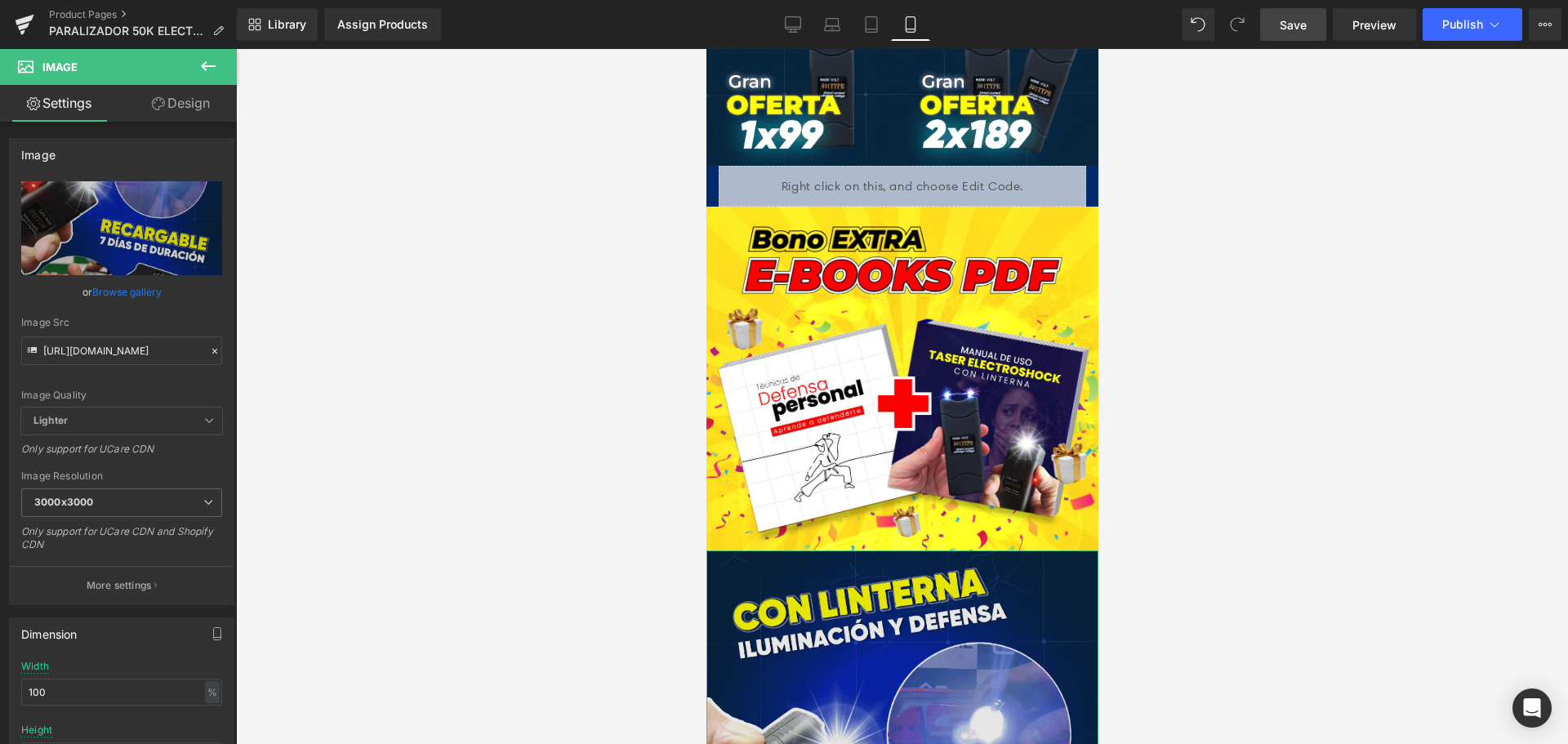
scroll to position [1633, 0]
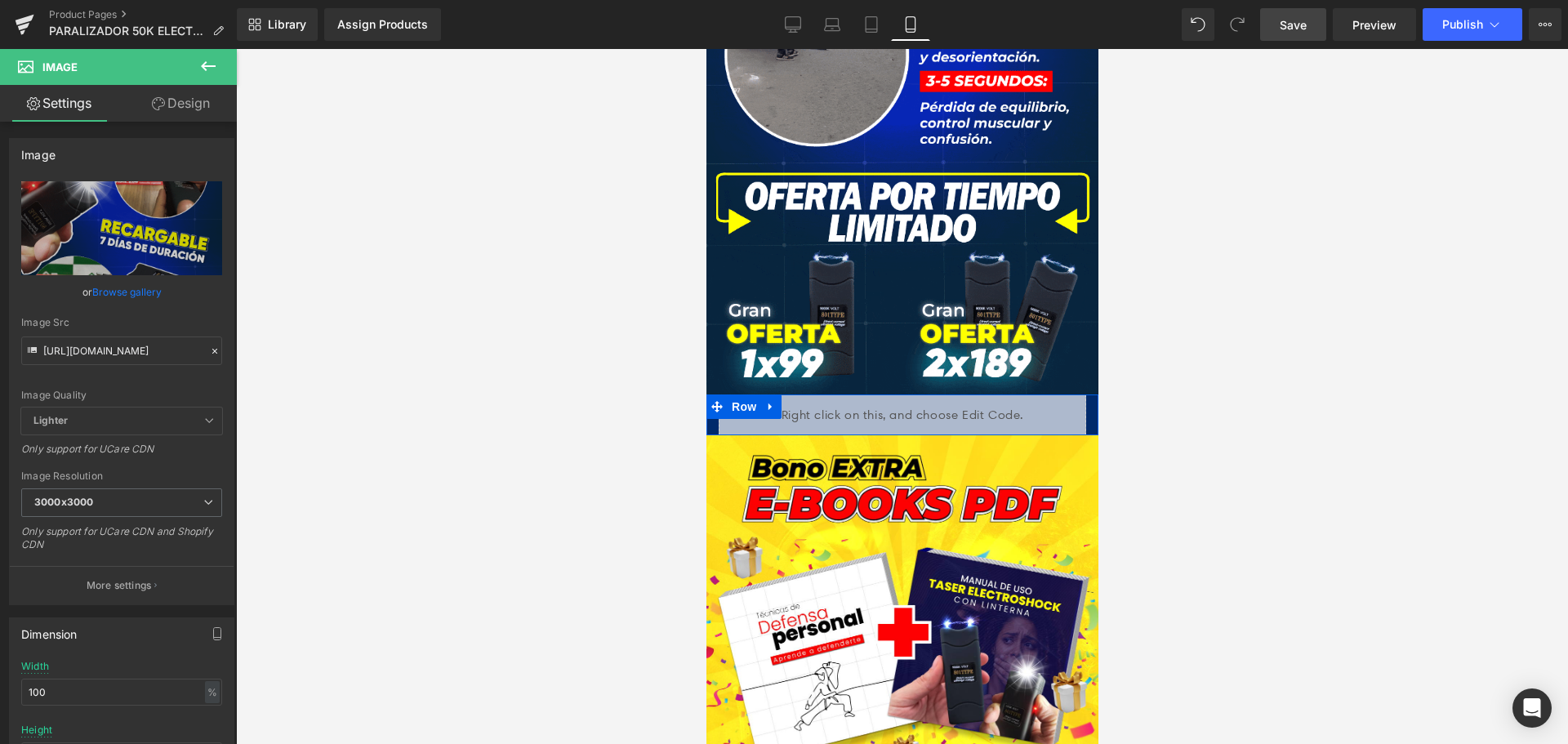
click at [770, 400] on icon at bounding box center [769, 406] width 12 height 12
click at [792, 400] on icon at bounding box center [791, 406] width 12 height 12
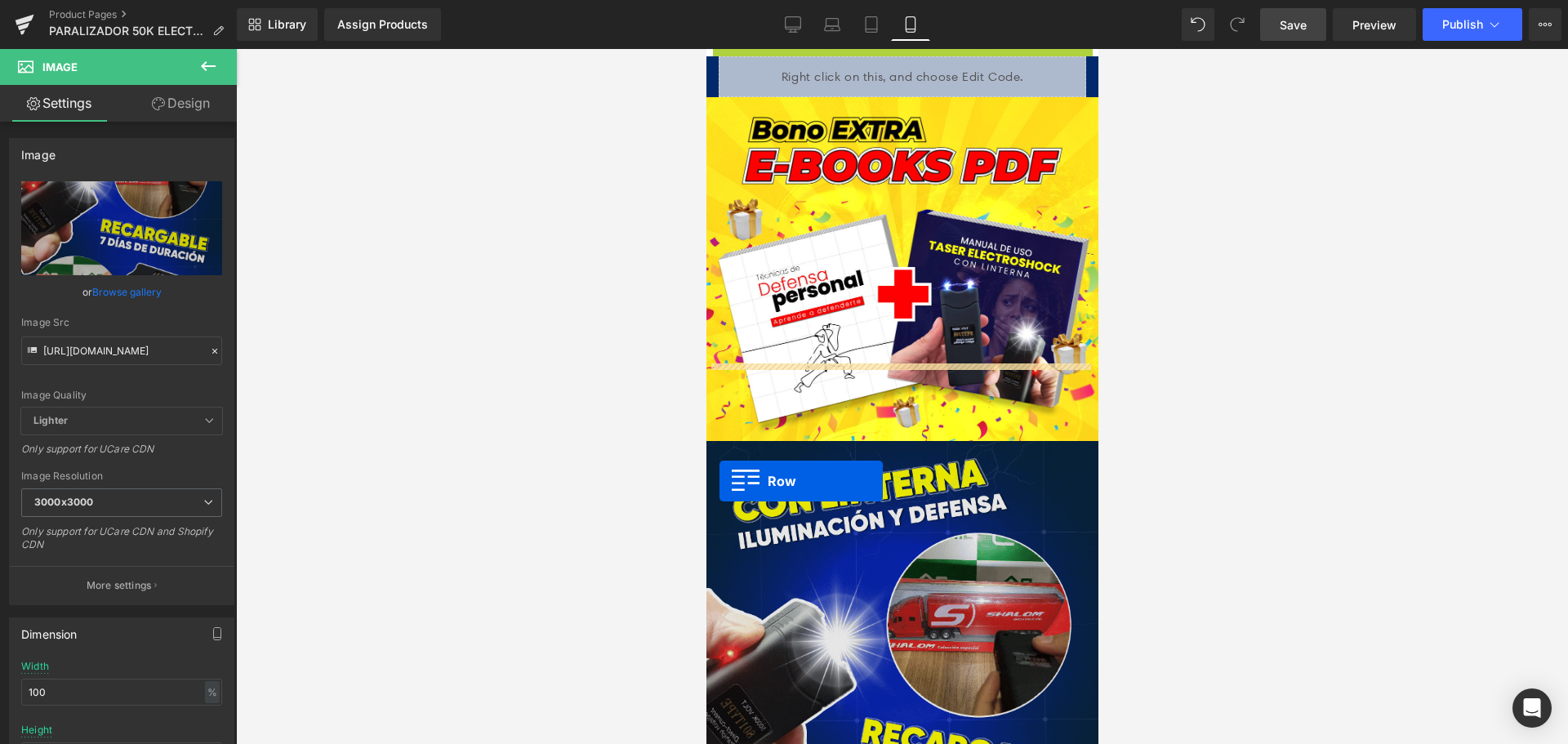
scroll to position [2040, 0]
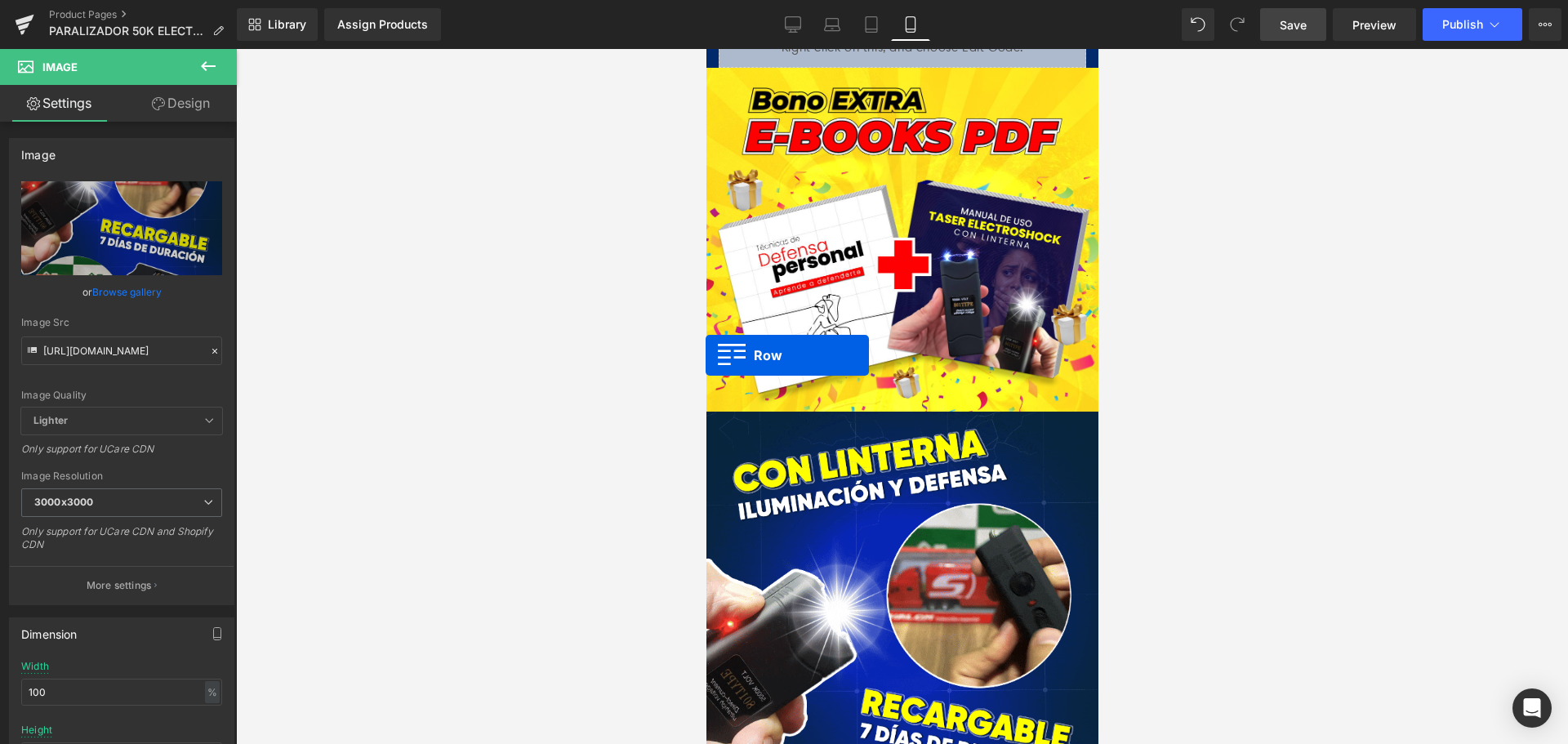
drag, startPoint x: 716, startPoint y: 349, endPoint x: 704, endPoint y: 358, distance: 15.0
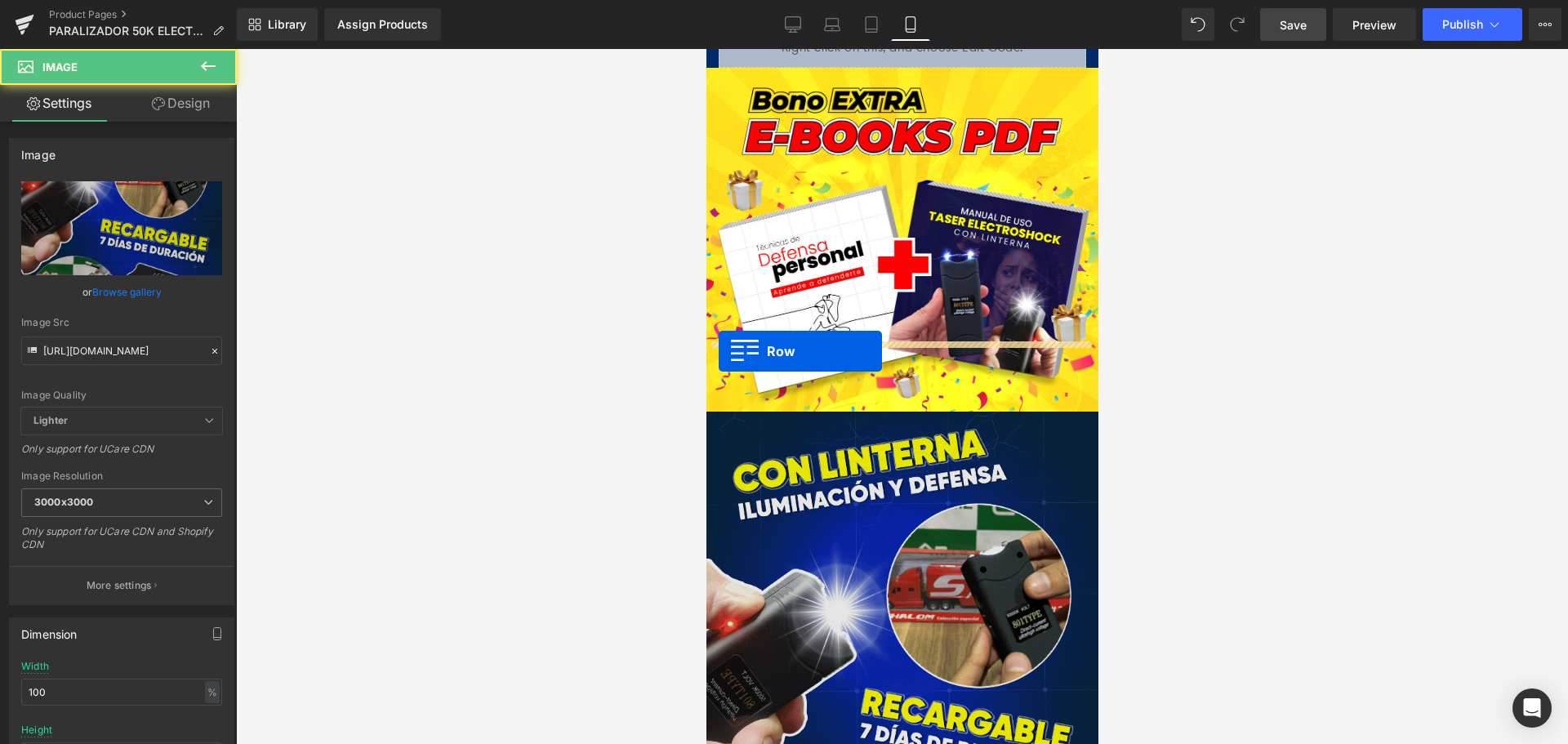
click at [718, 411] on img at bounding box center [901, 707] width 392 height 592
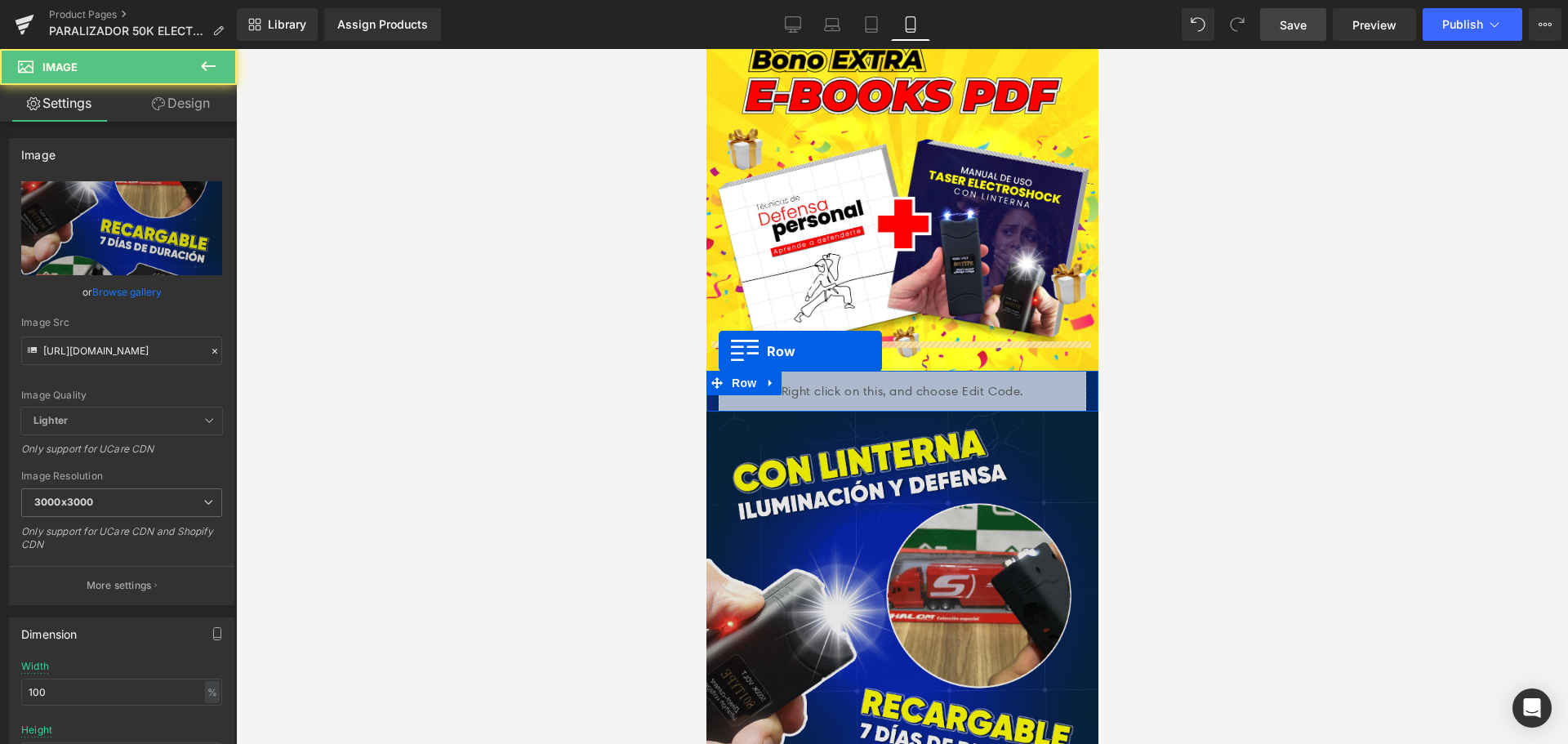
scroll to position [1999, 0]
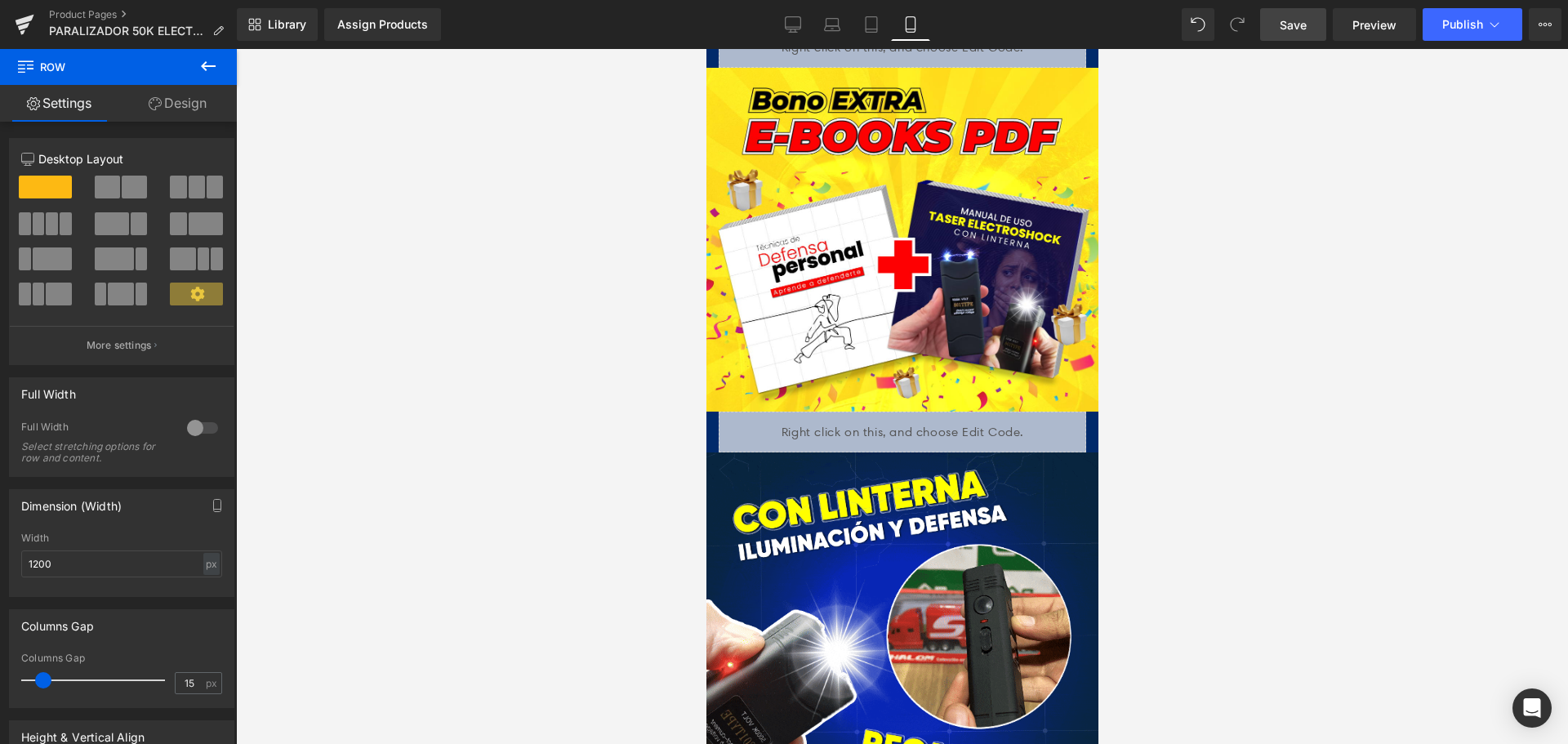
click at [1301, 13] on link "Save" at bounding box center [1293, 24] width 66 height 33
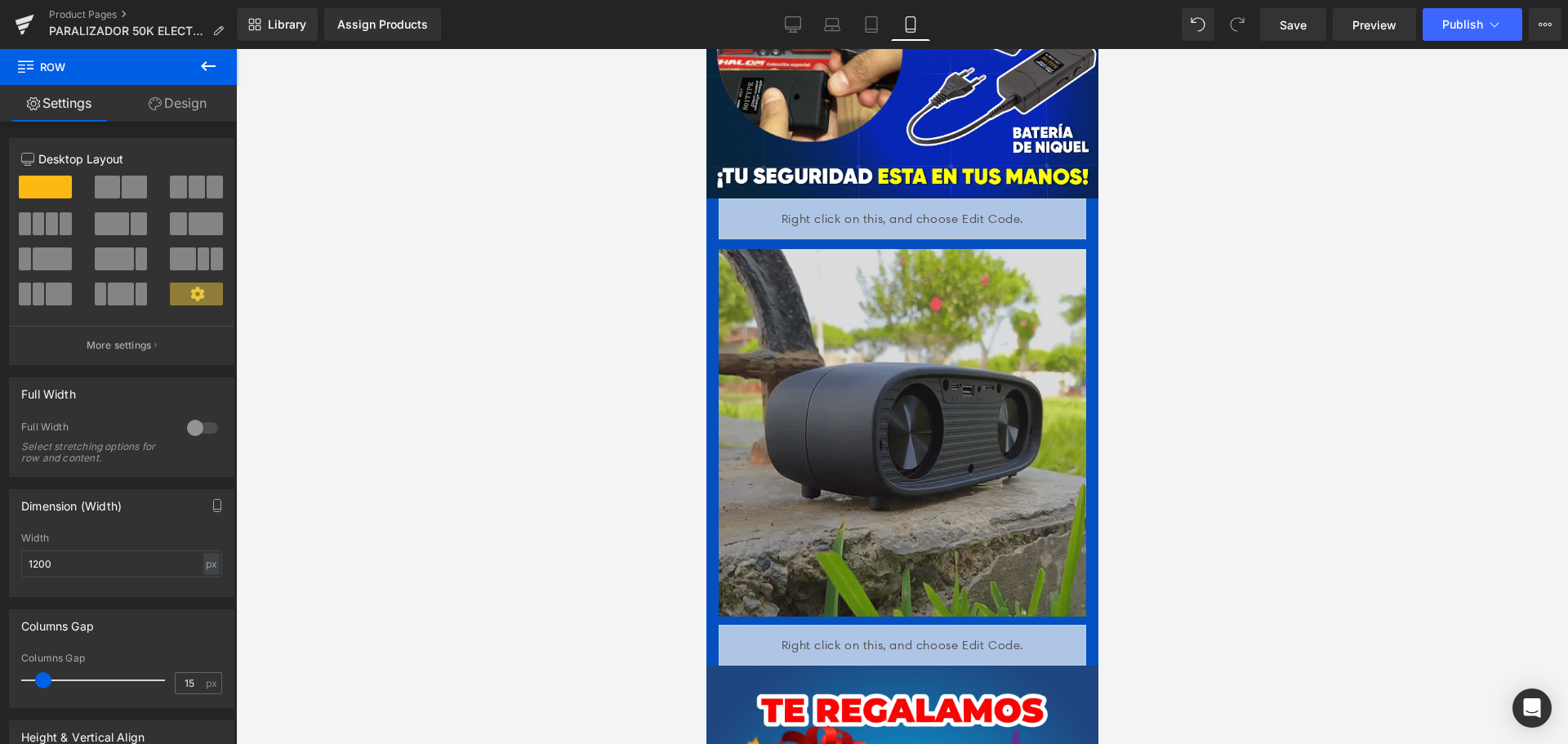
scroll to position [2694, 0]
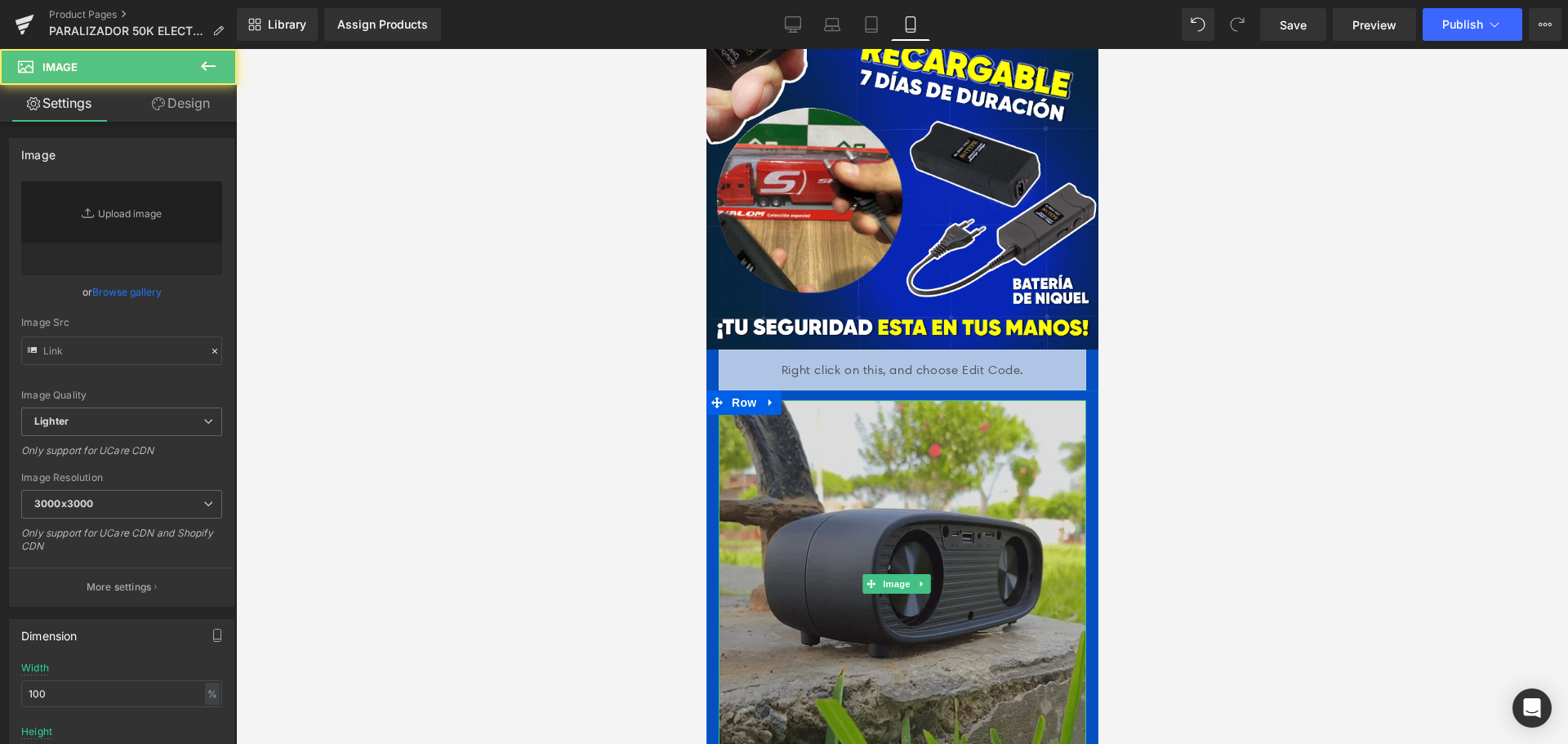
type input "[URL][DOMAIN_NAME]"
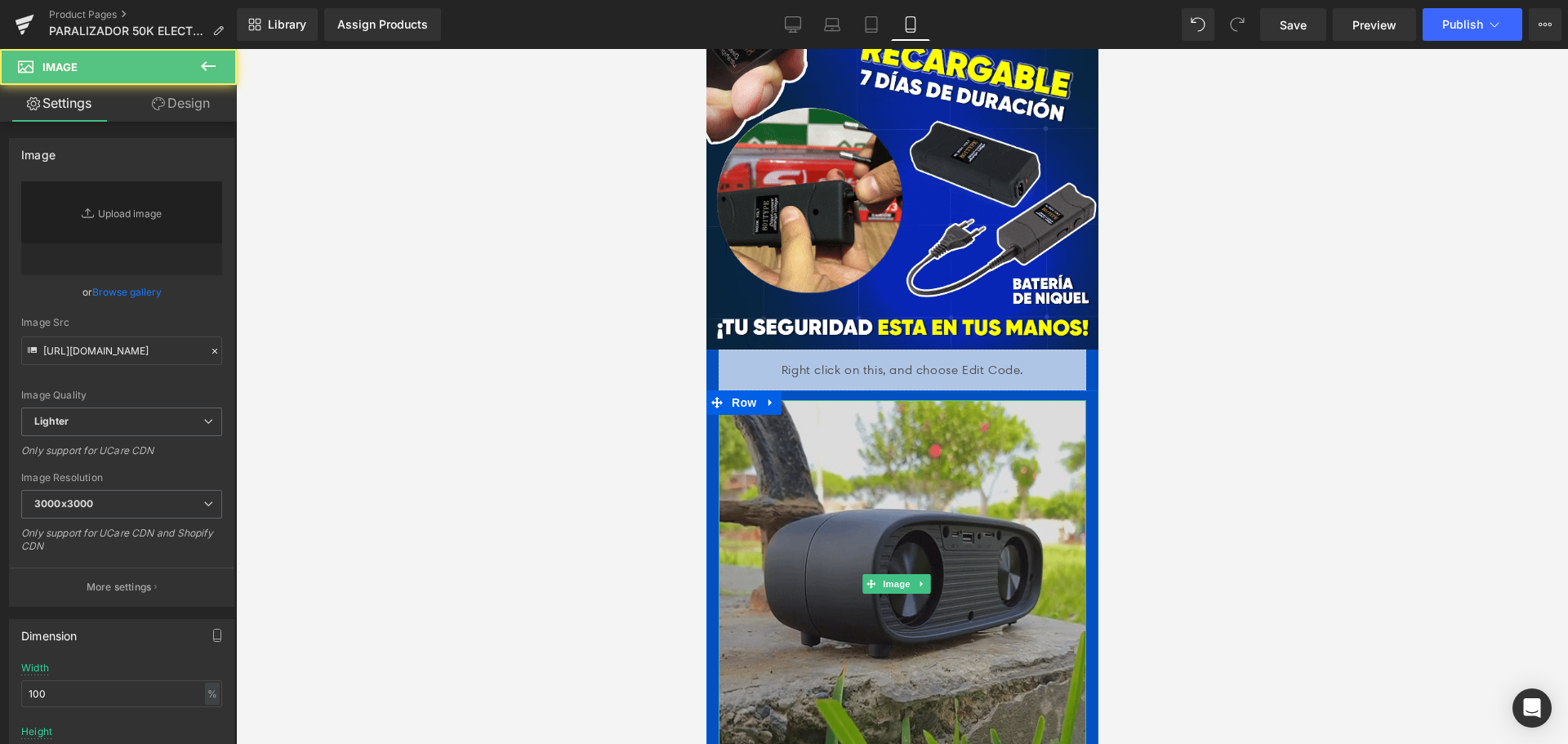
click at [942, 481] on img at bounding box center [902, 583] width 368 height 368
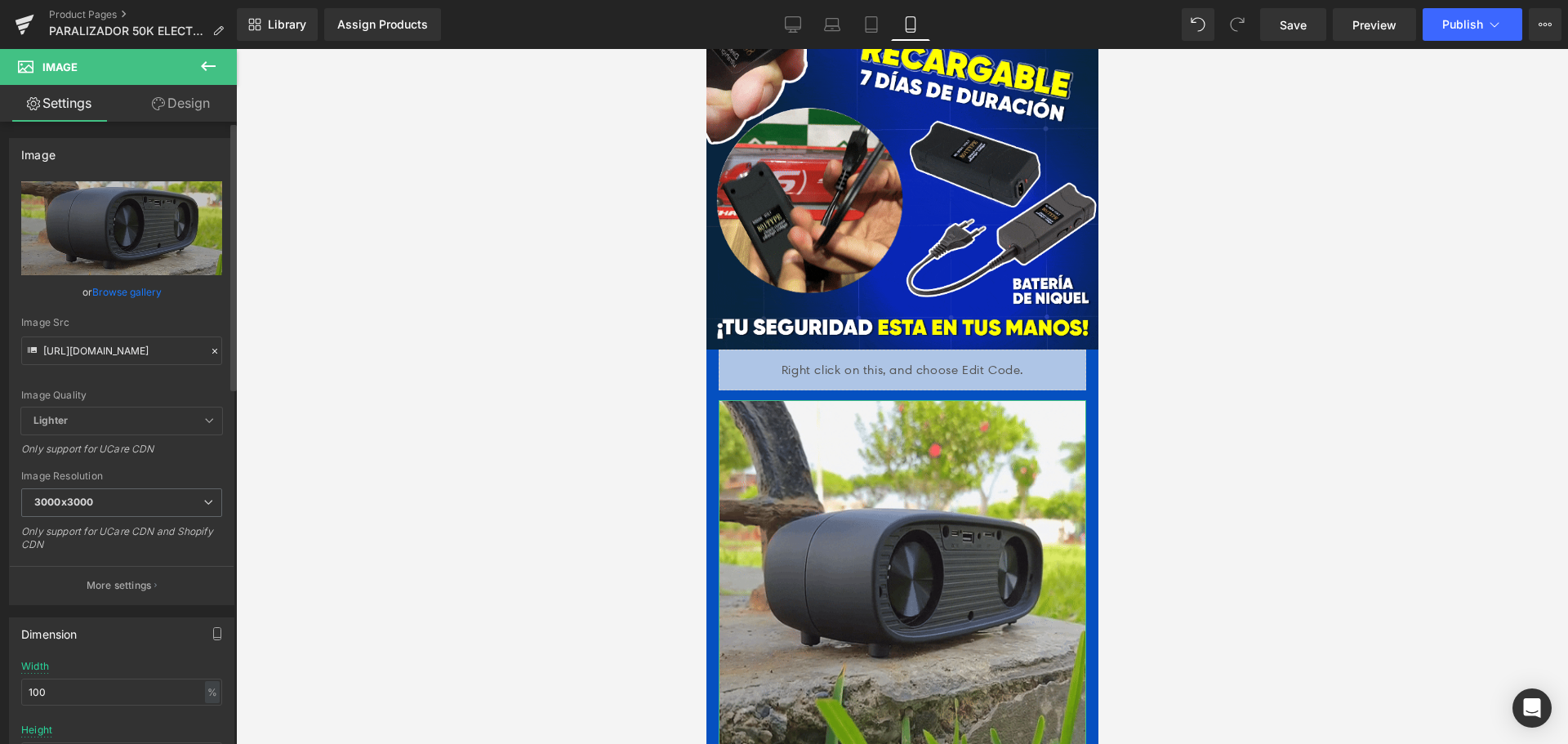
click at [209, 347] on icon at bounding box center [214, 351] width 12 height 12
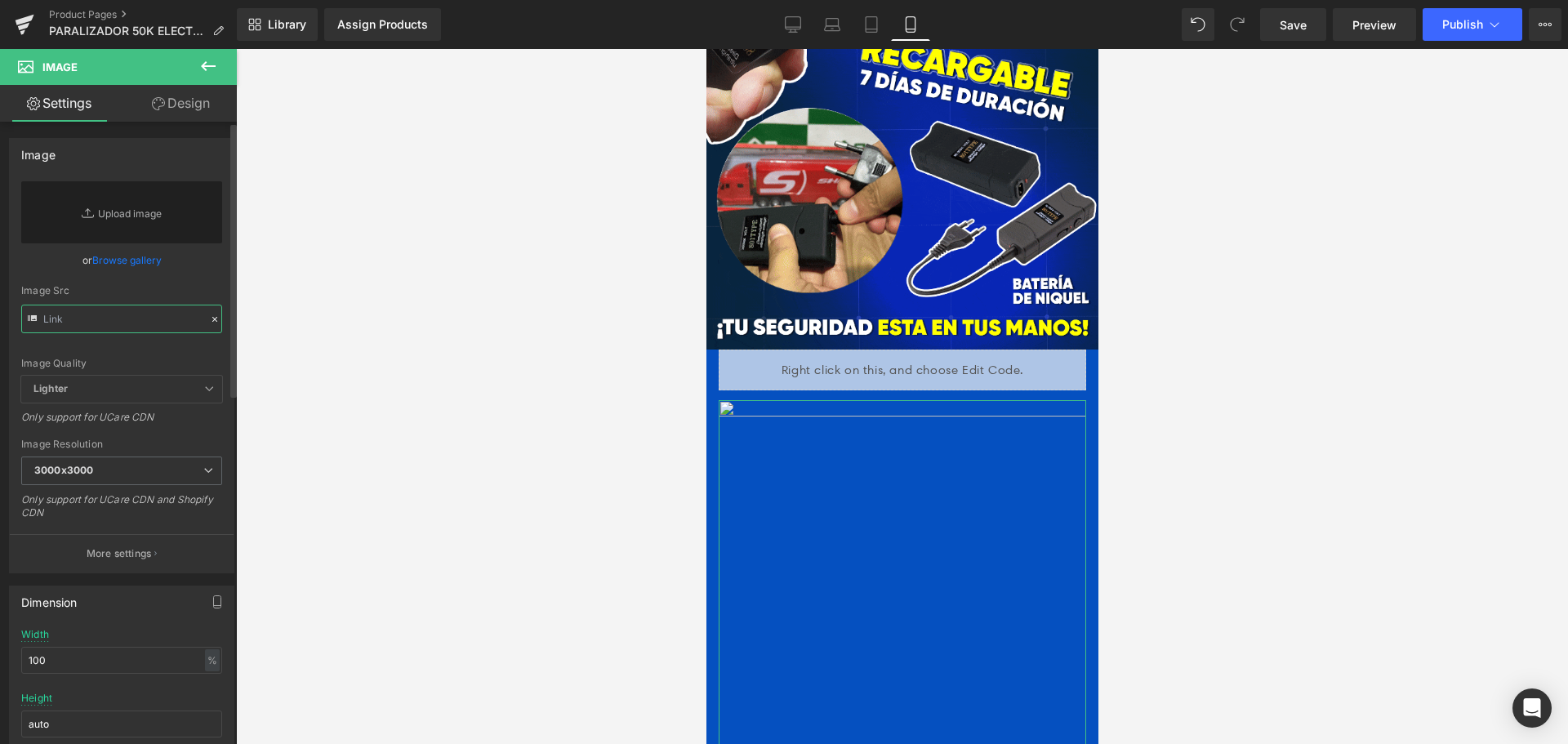
click at [137, 327] on input "text" at bounding box center [122, 319] width 201 height 28
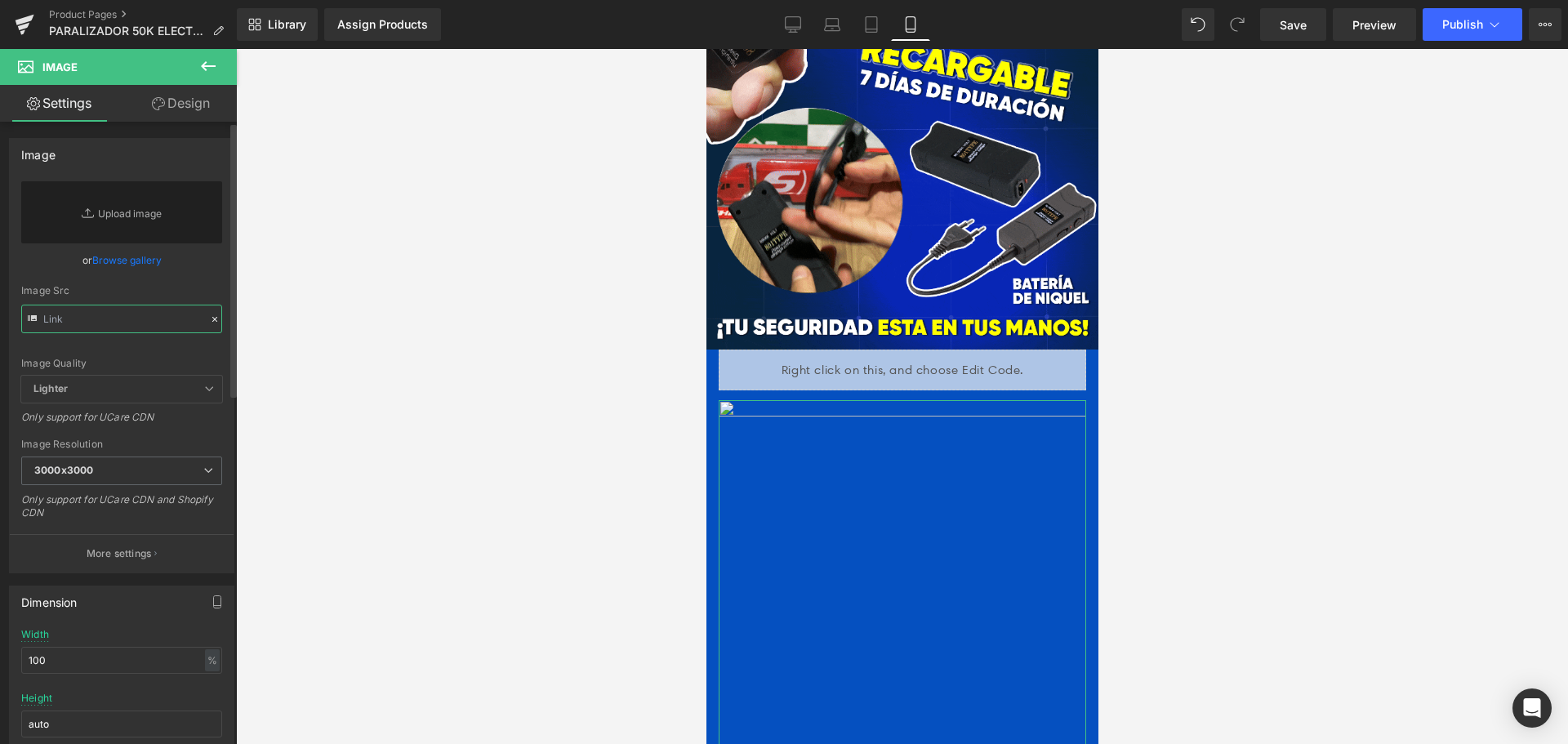
paste input "[URL][DOMAIN_NAME]"
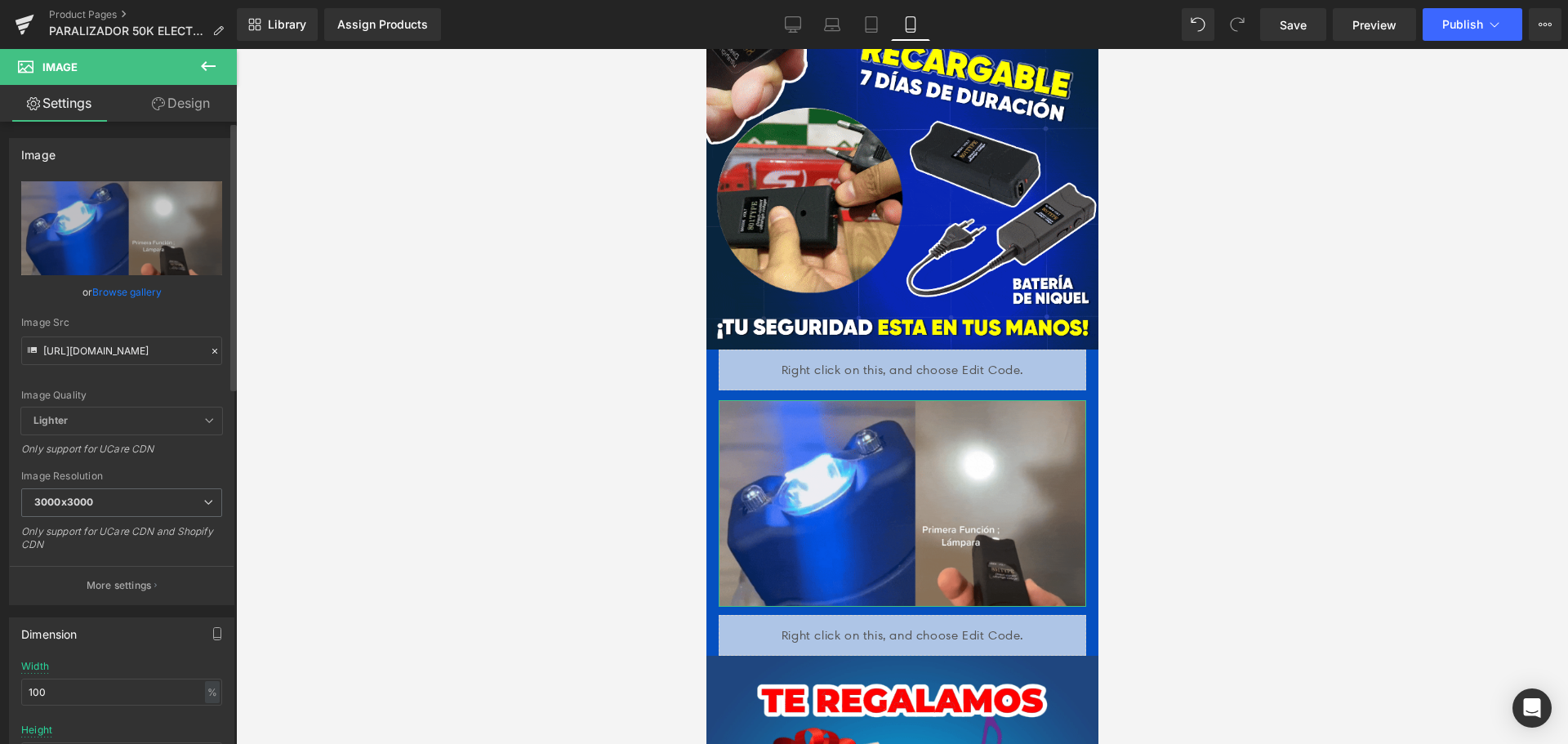
scroll to position [0, 0]
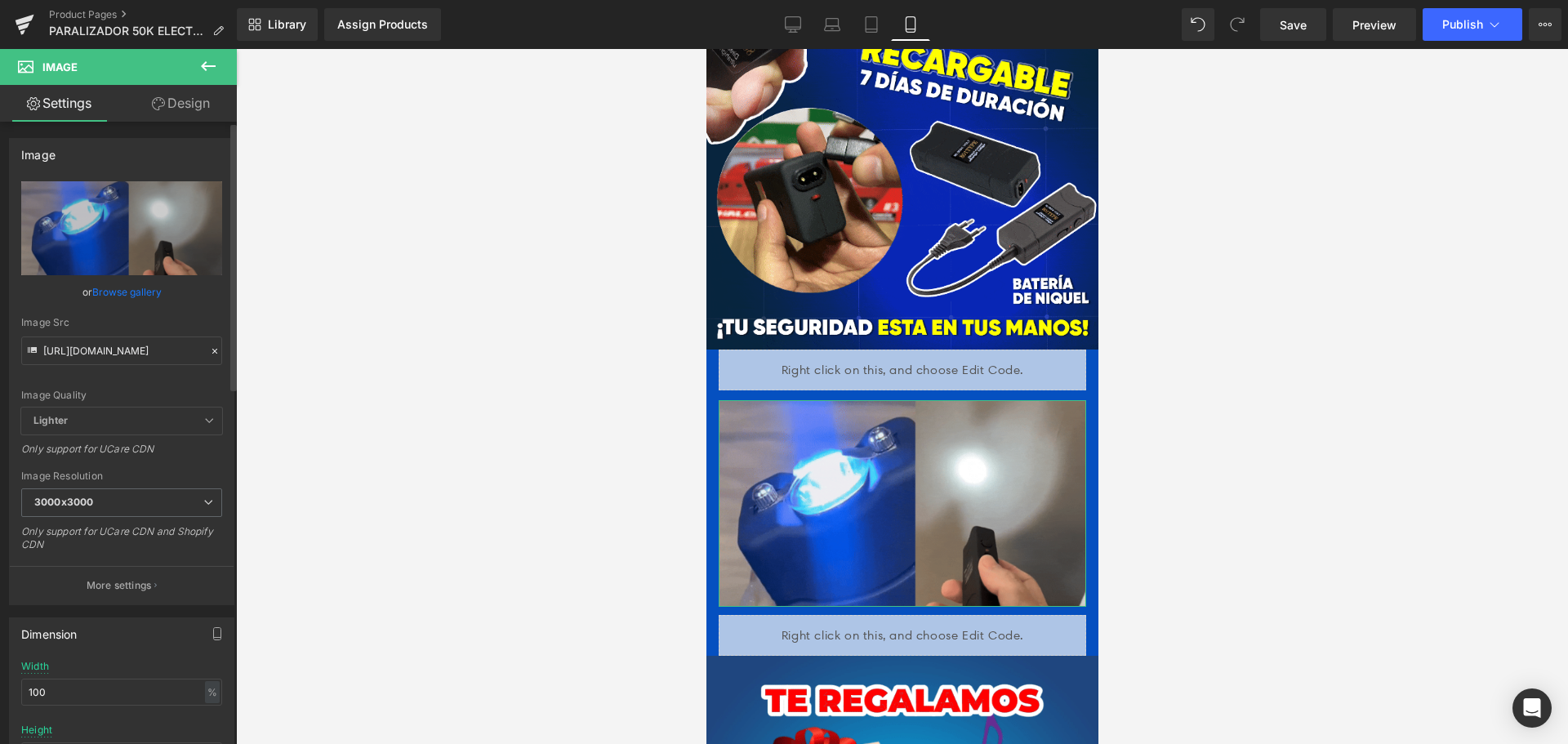
click at [227, 297] on div "Image [URL][DOMAIN_NAME] Replace Image Upload image or Browse gallery Image Src…" at bounding box center [122, 366] width 244 height 479
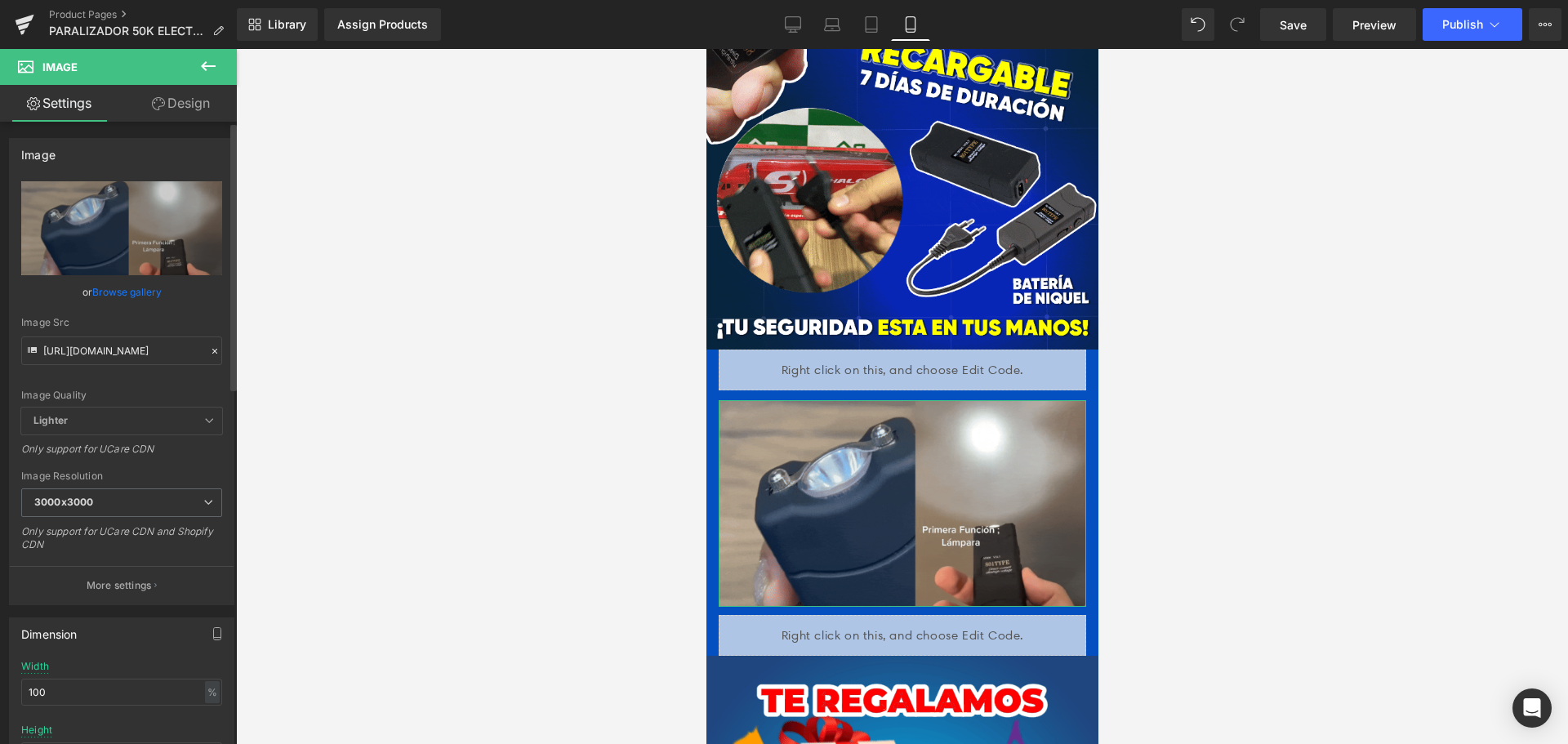
type input "[URL][DOMAIN_NAME]"
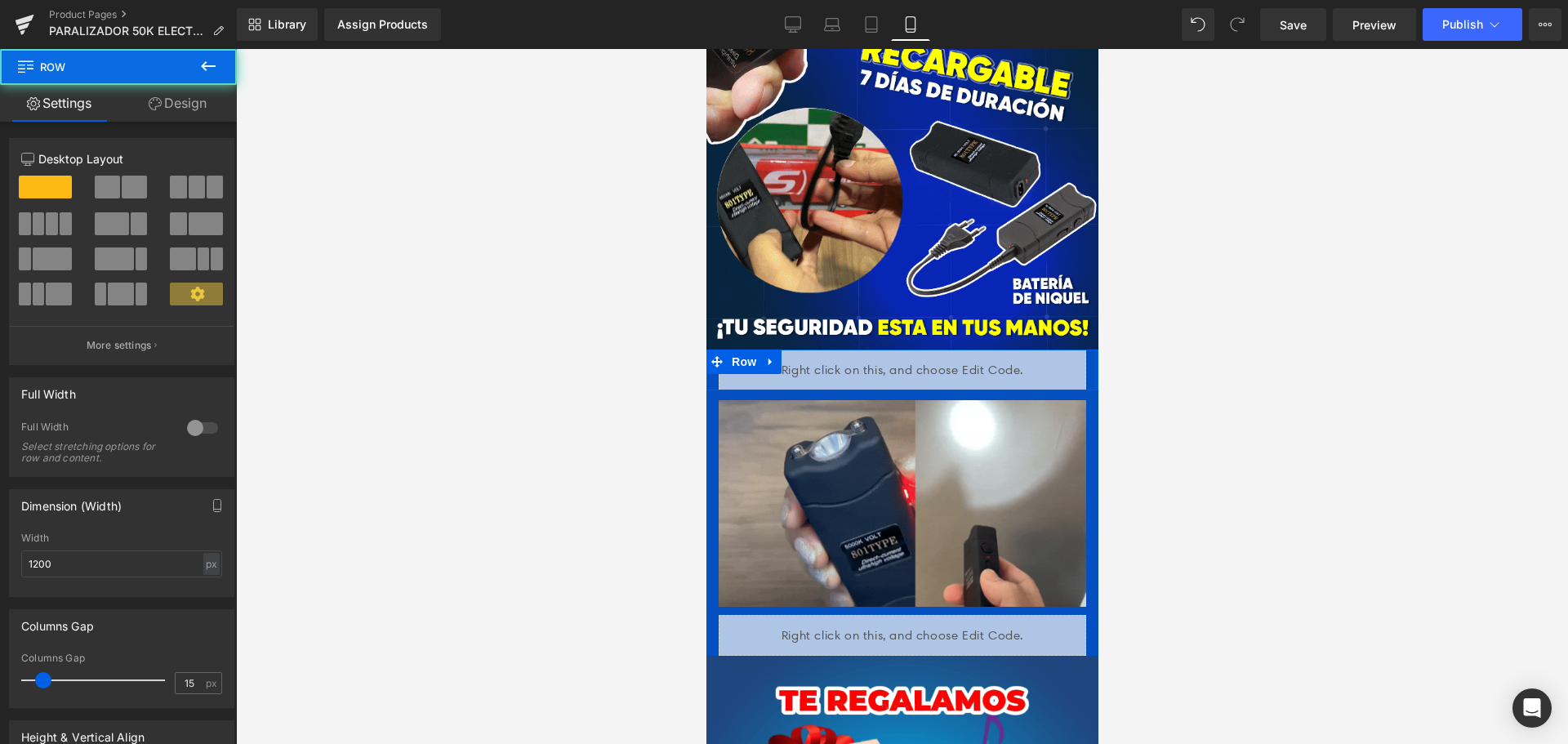
click at [1094, 349] on div at bounding box center [1095, 369] width 4 height 41
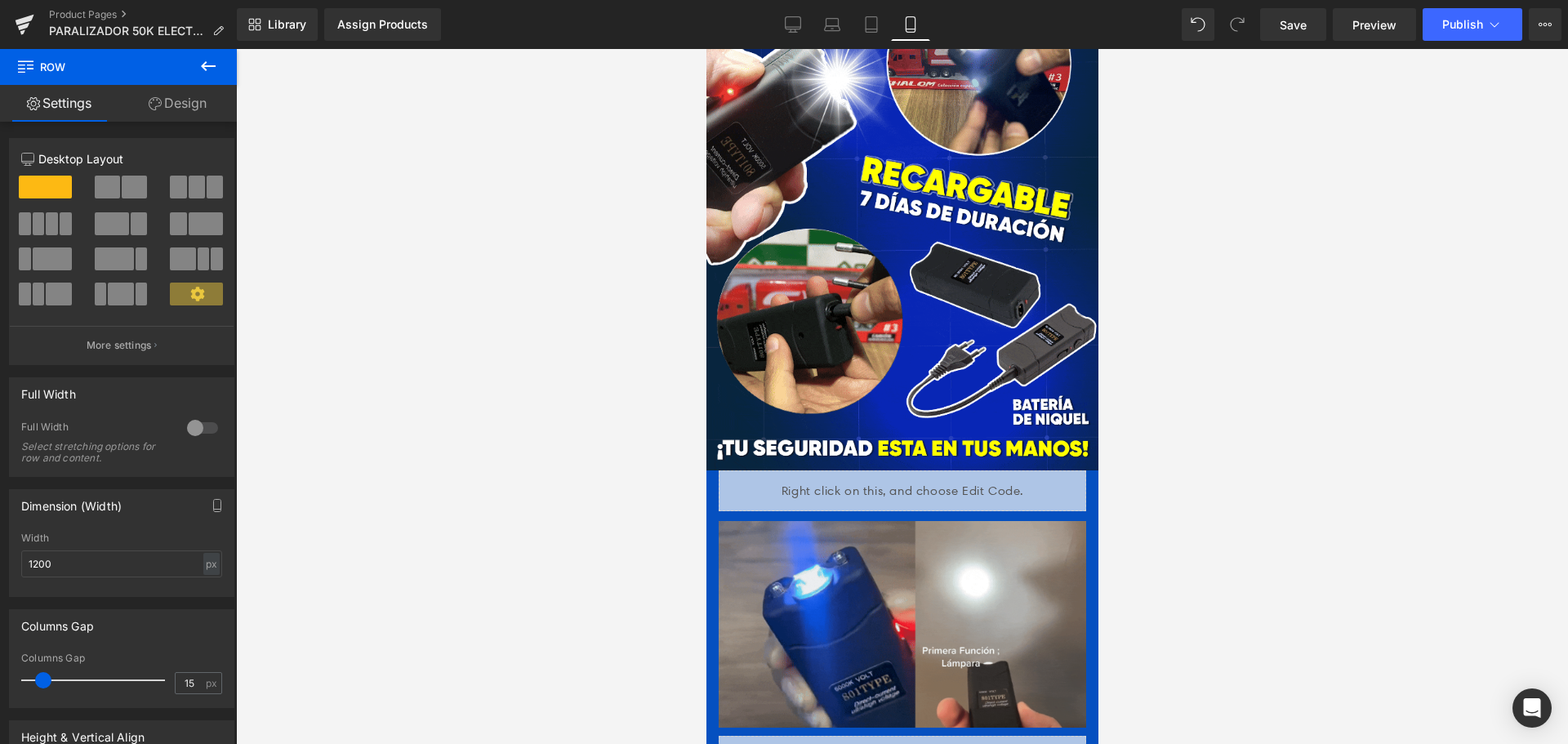
scroll to position [2530, 0]
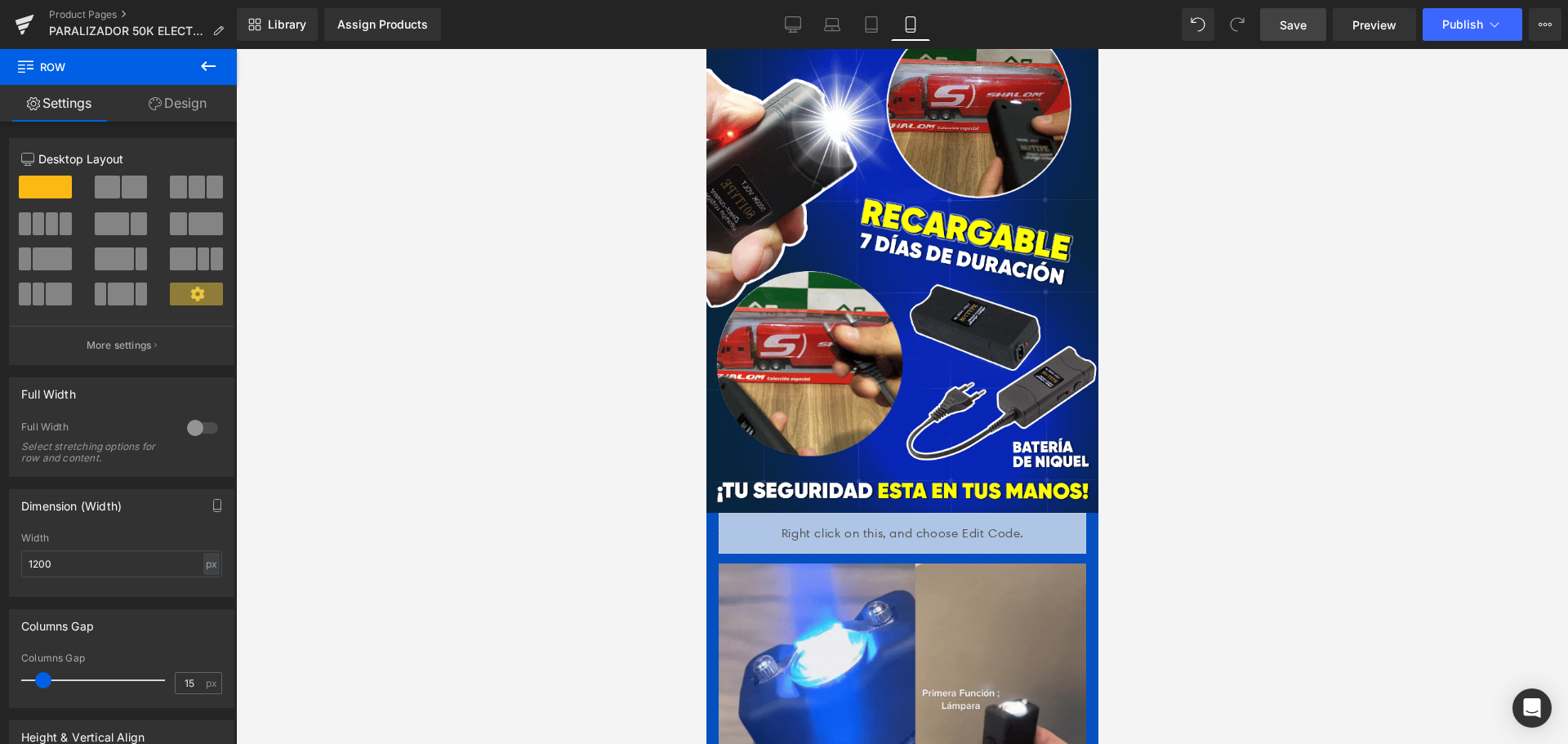
click at [1294, 40] on div "Library Assign Products Product Preview No product match your search. Please tr…" at bounding box center [903, 24] width 1332 height 49
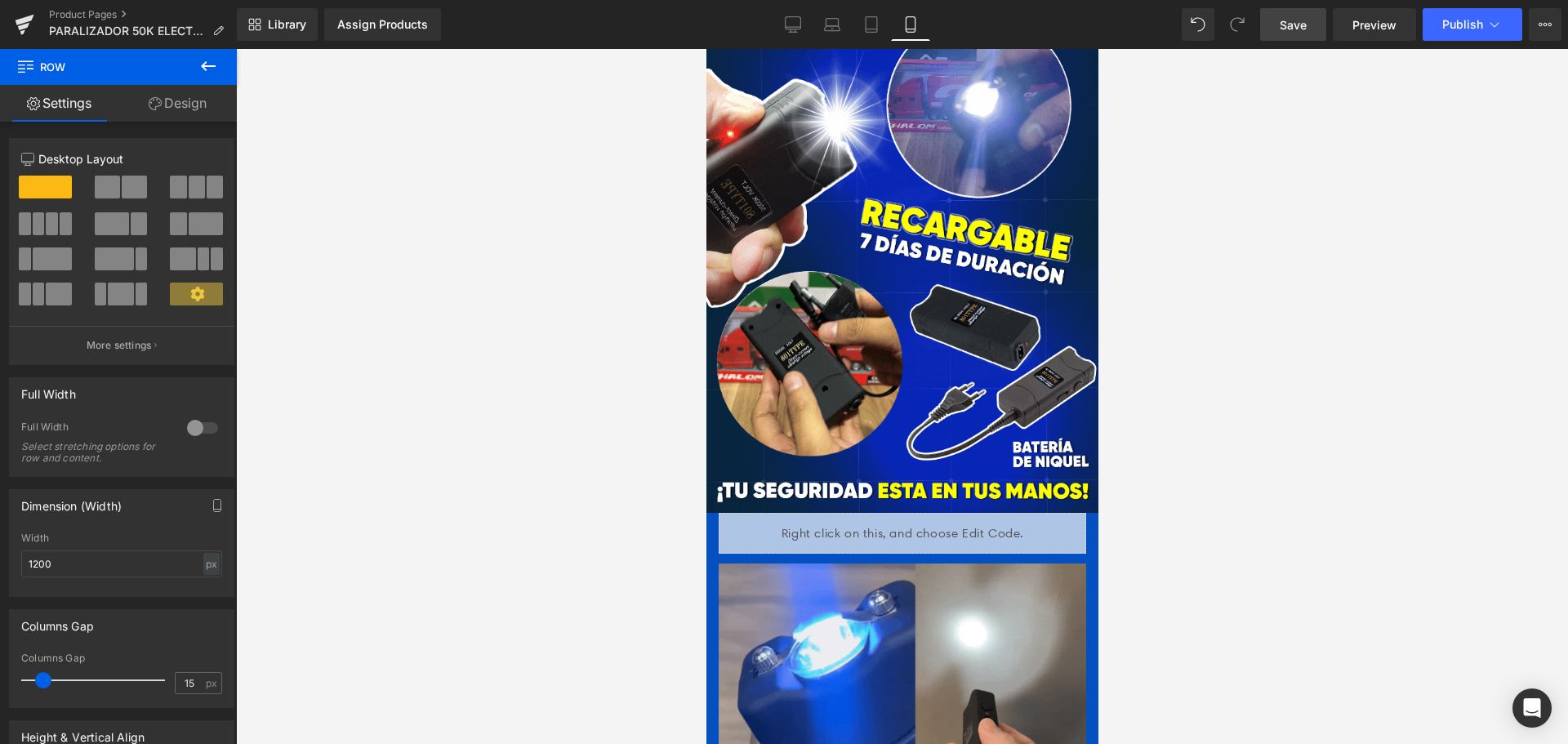
click at [1294, 39] on link "Save" at bounding box center [1293, 24] width 66 height 33
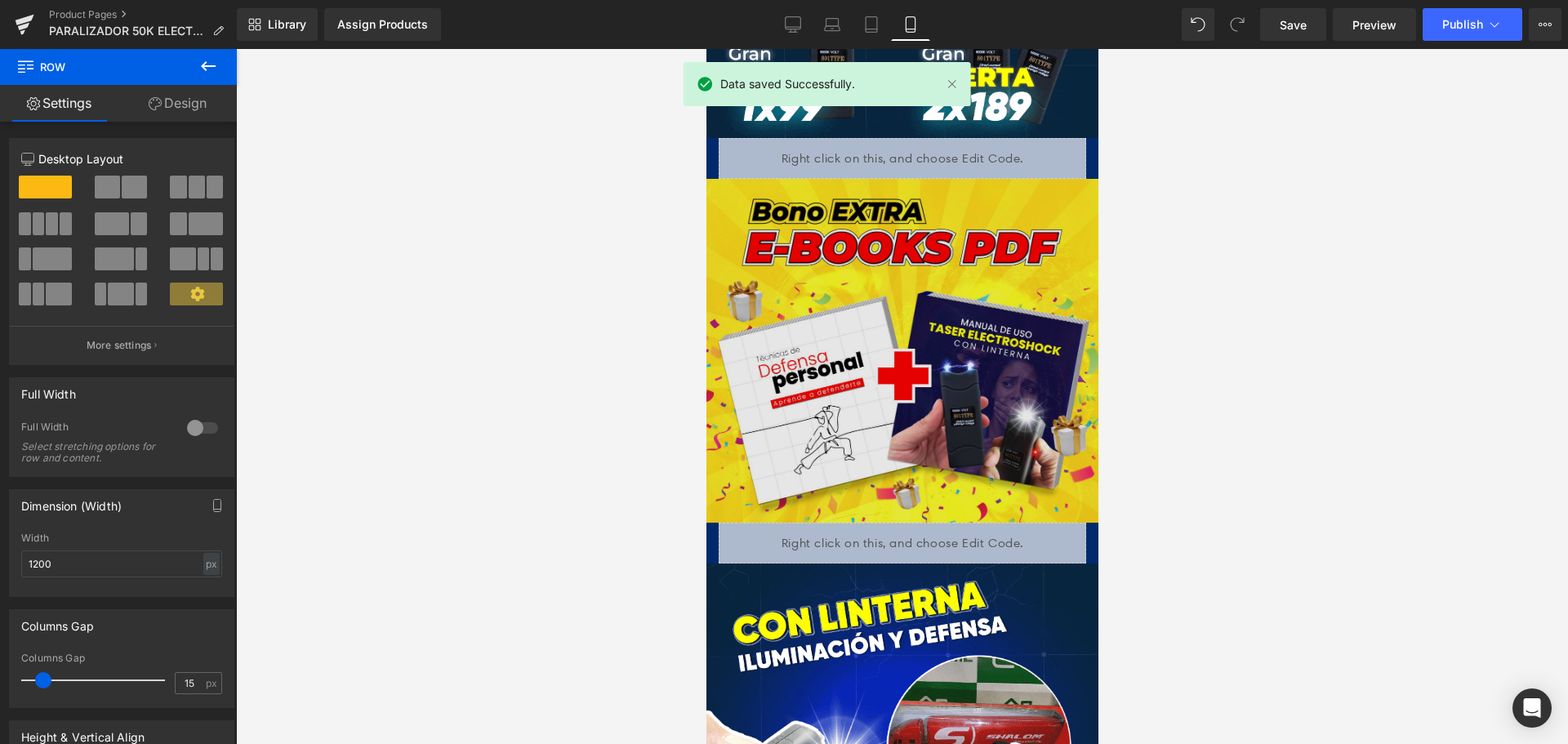
scroll to position [1877, 0]
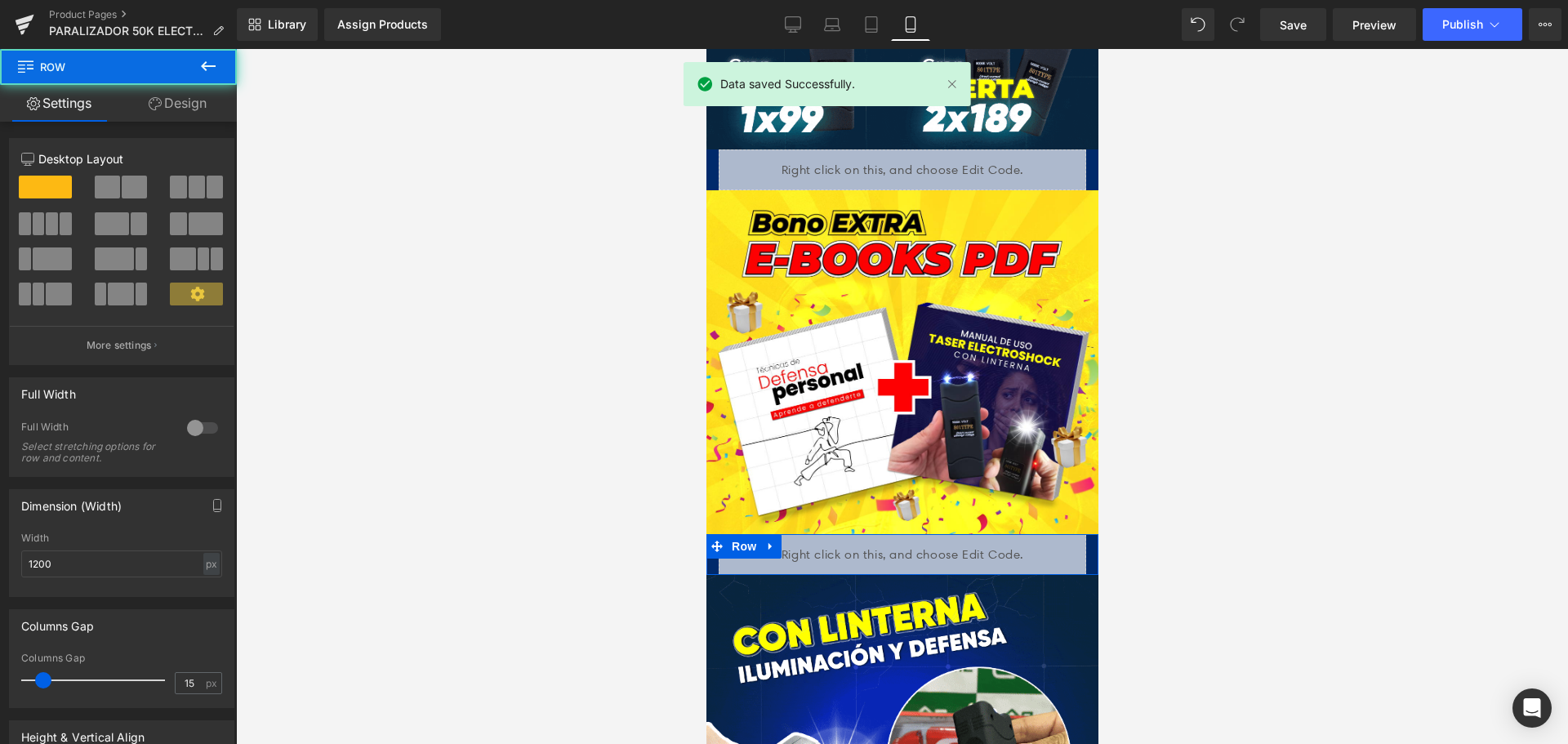
click at [1078, 534] on div "Liquid" at bounding box center [901, 554] width 392 height 41
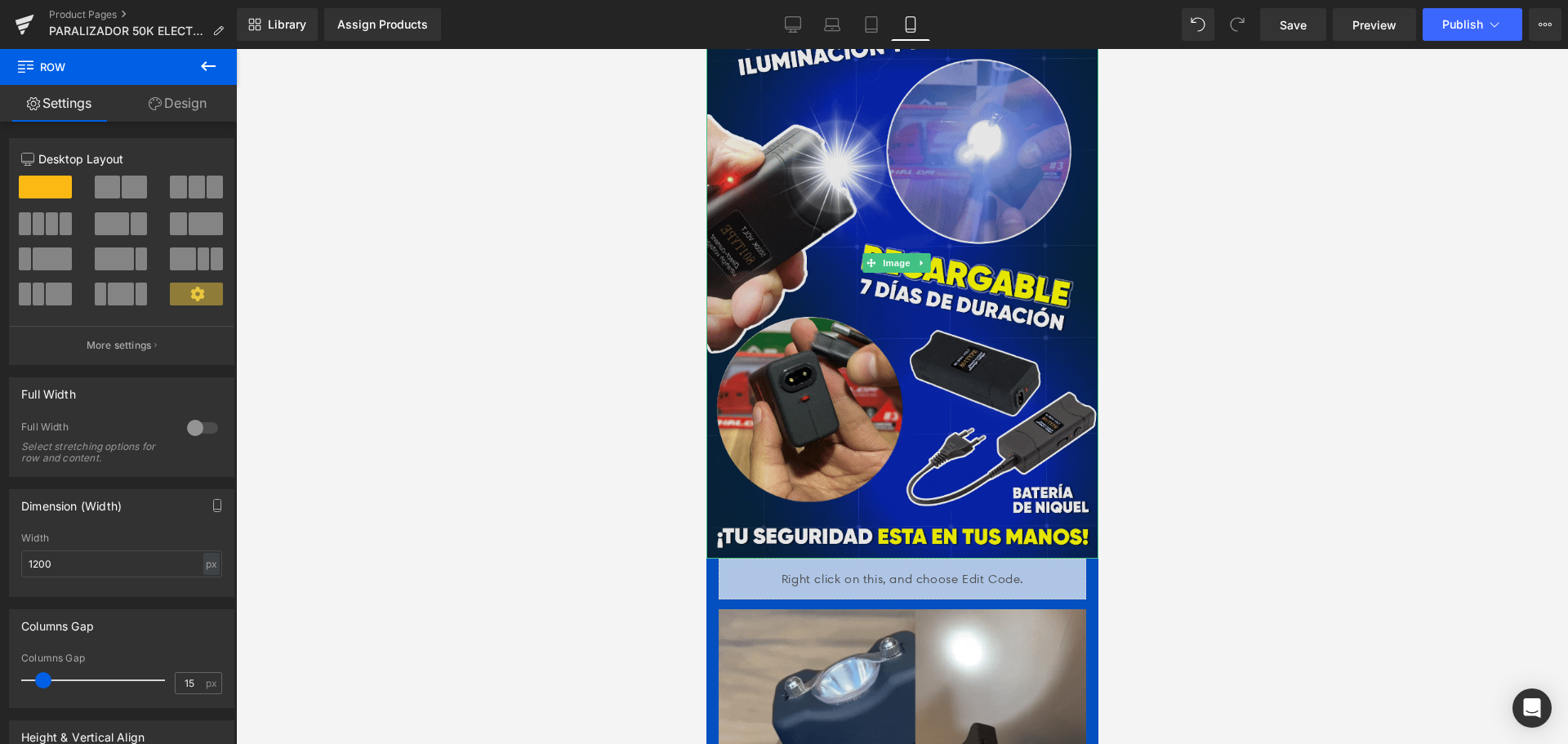
scroll to position [2077, 0]
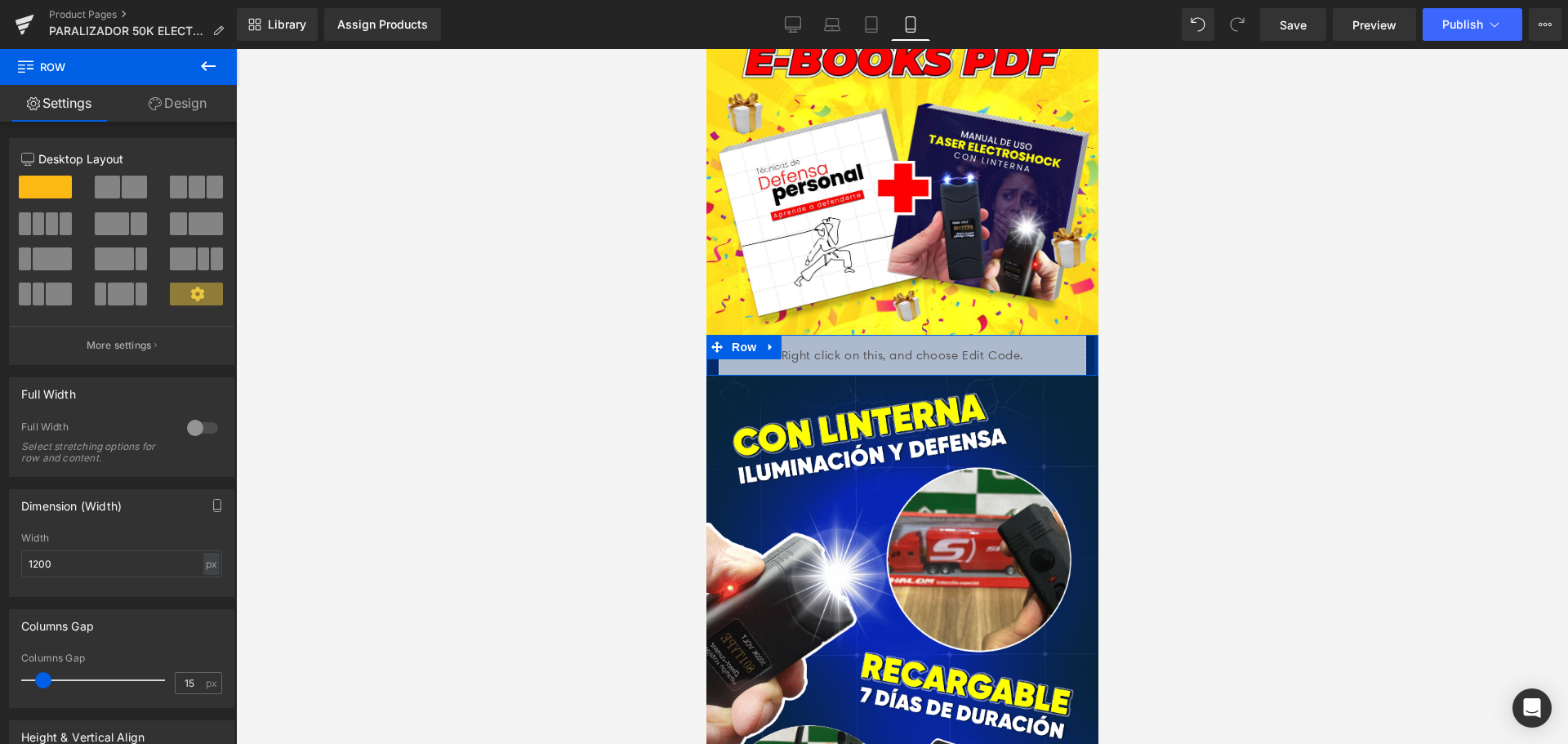
click at [1094, 335] on div at bounding box center [1095, 355] width 4 height 41
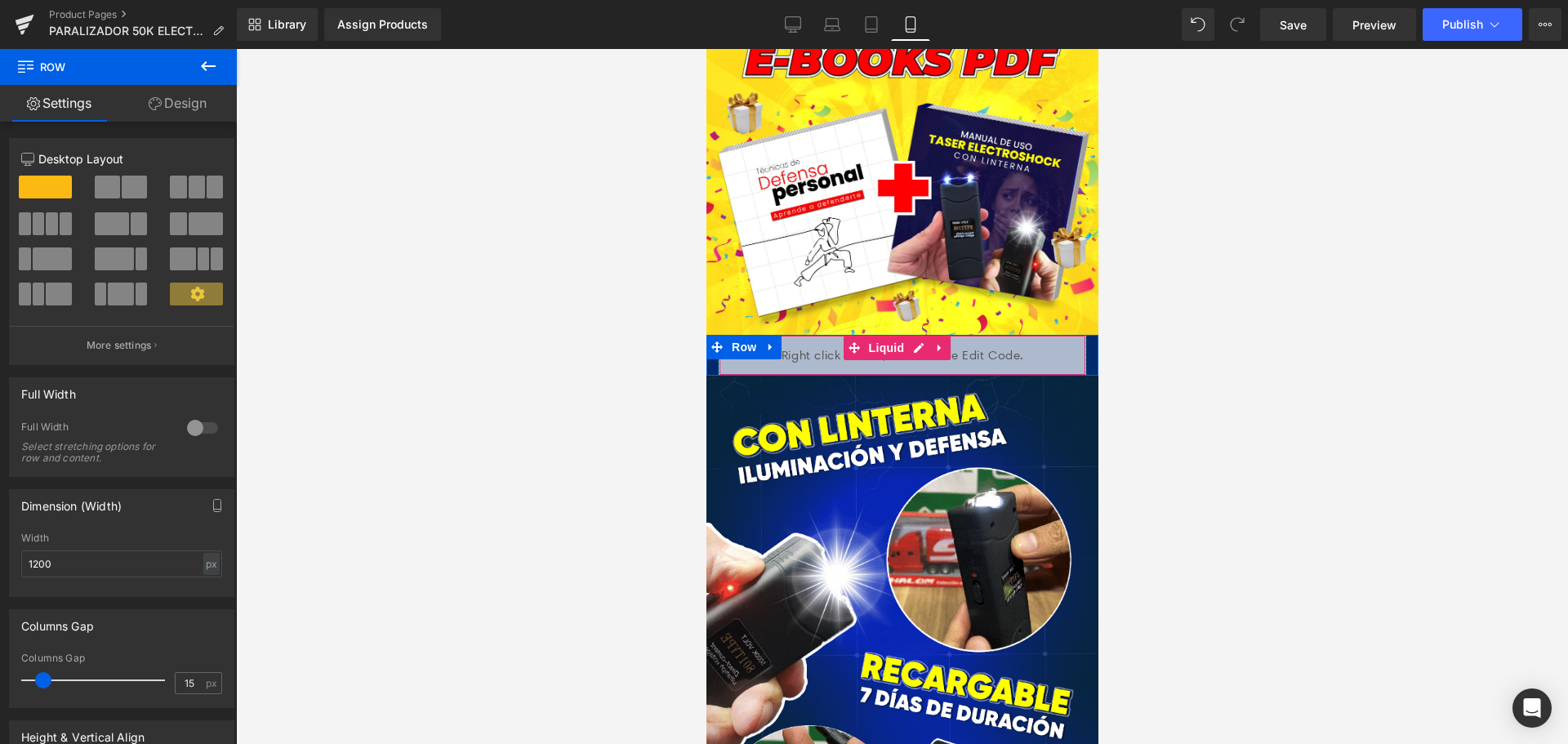
click at [719, 336] on div at bounding box center [719, 355] width 1 height 39
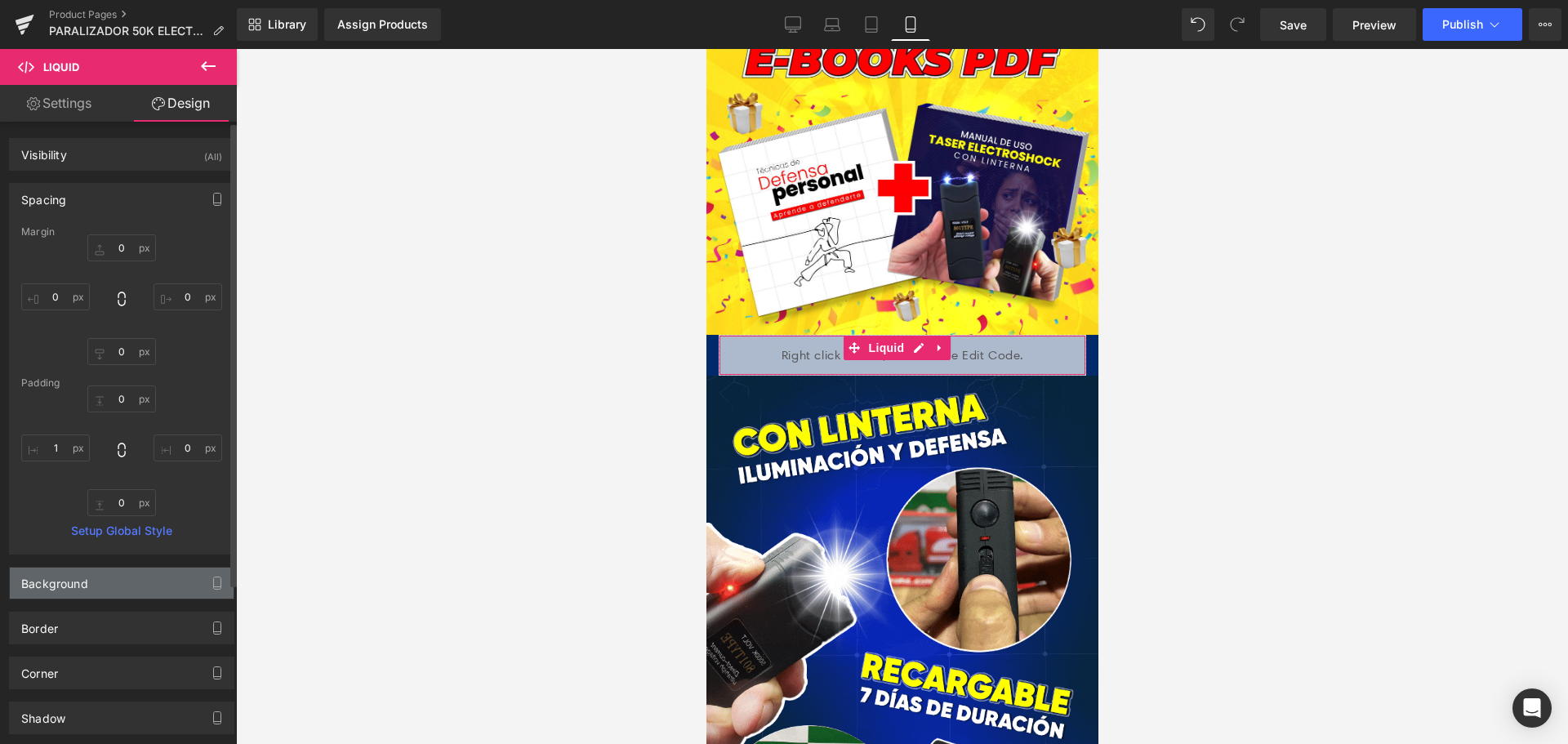
click at [113, 590] on div "Background" at bounding box center [122, 582] width 224 height 31
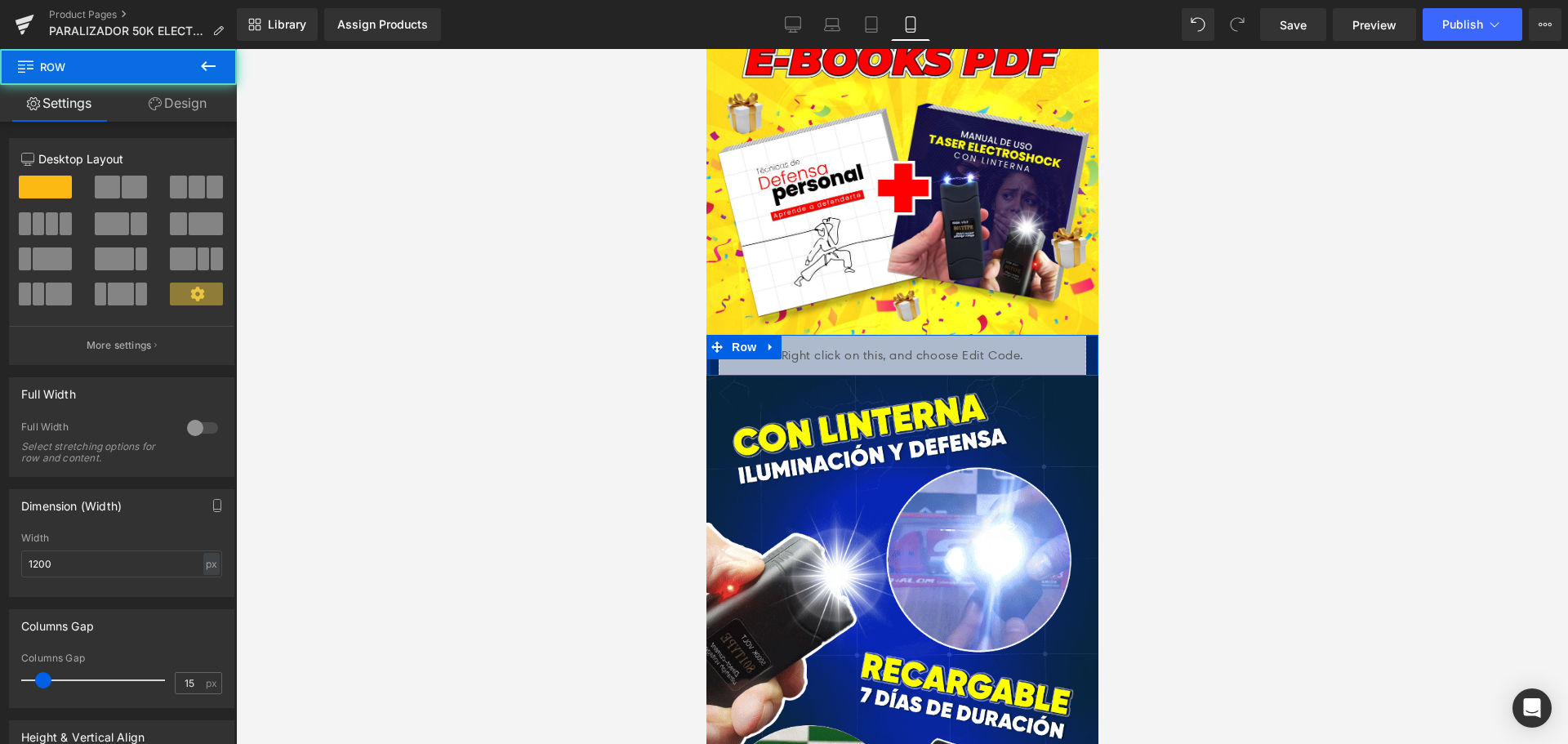
click at [707, 335] on div at bounding box center [707, 355] width 4 height 41
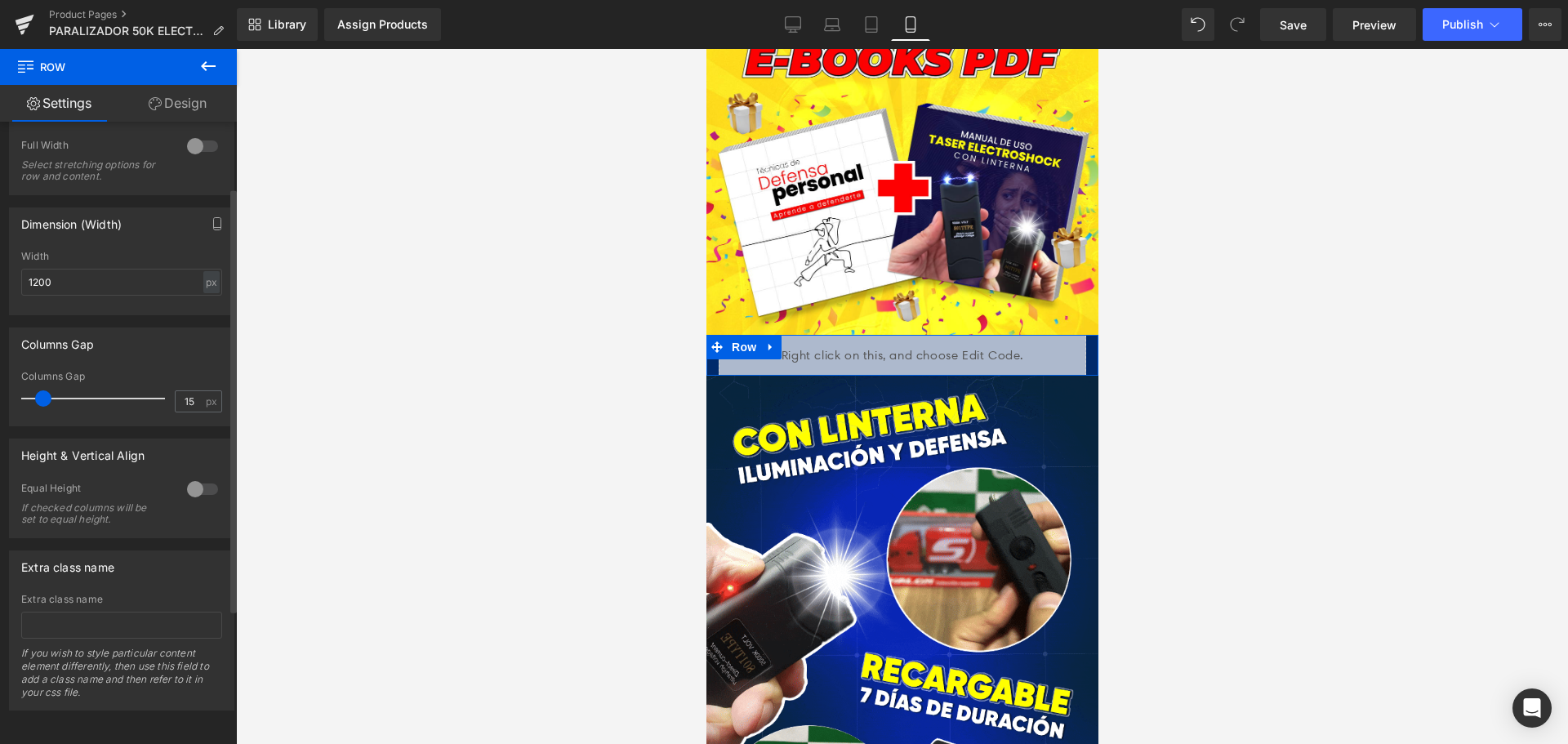
scroll to position [294, 0]
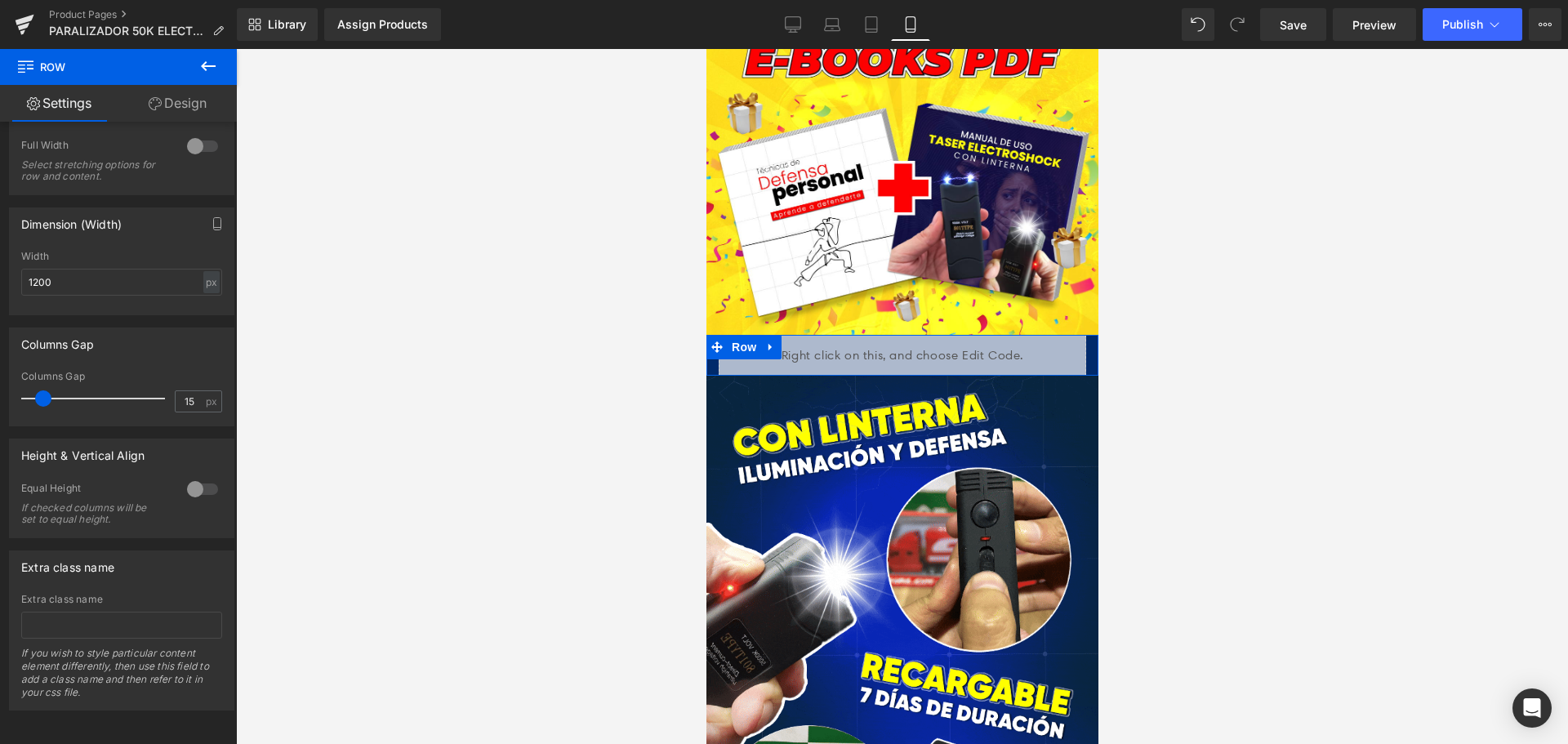
click at [711, 335] on div "Liquid" at bounding box center [901, 355] width 392 height 41
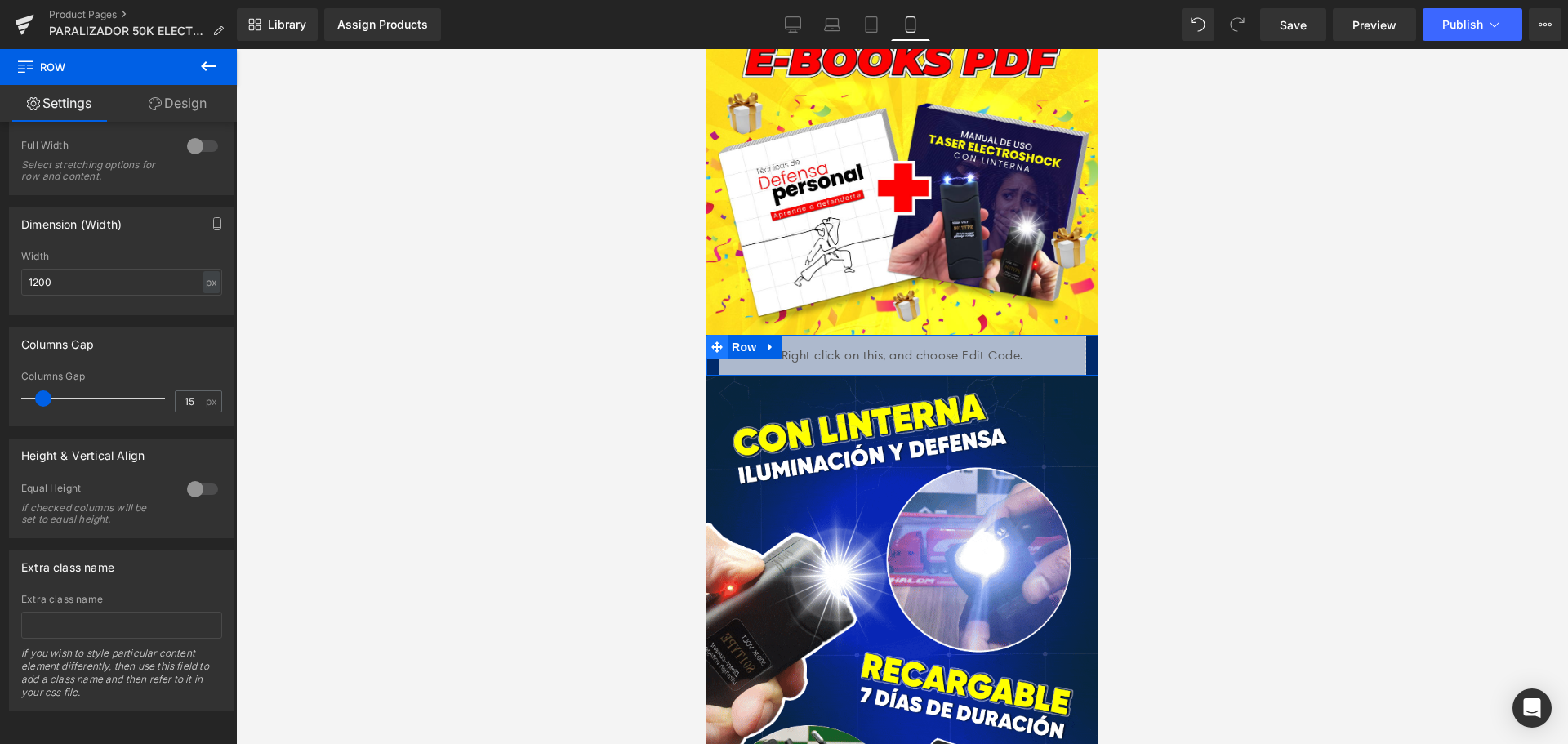
click at [714, 341] on icon at bounding box center [716, 346] width 12 height 12
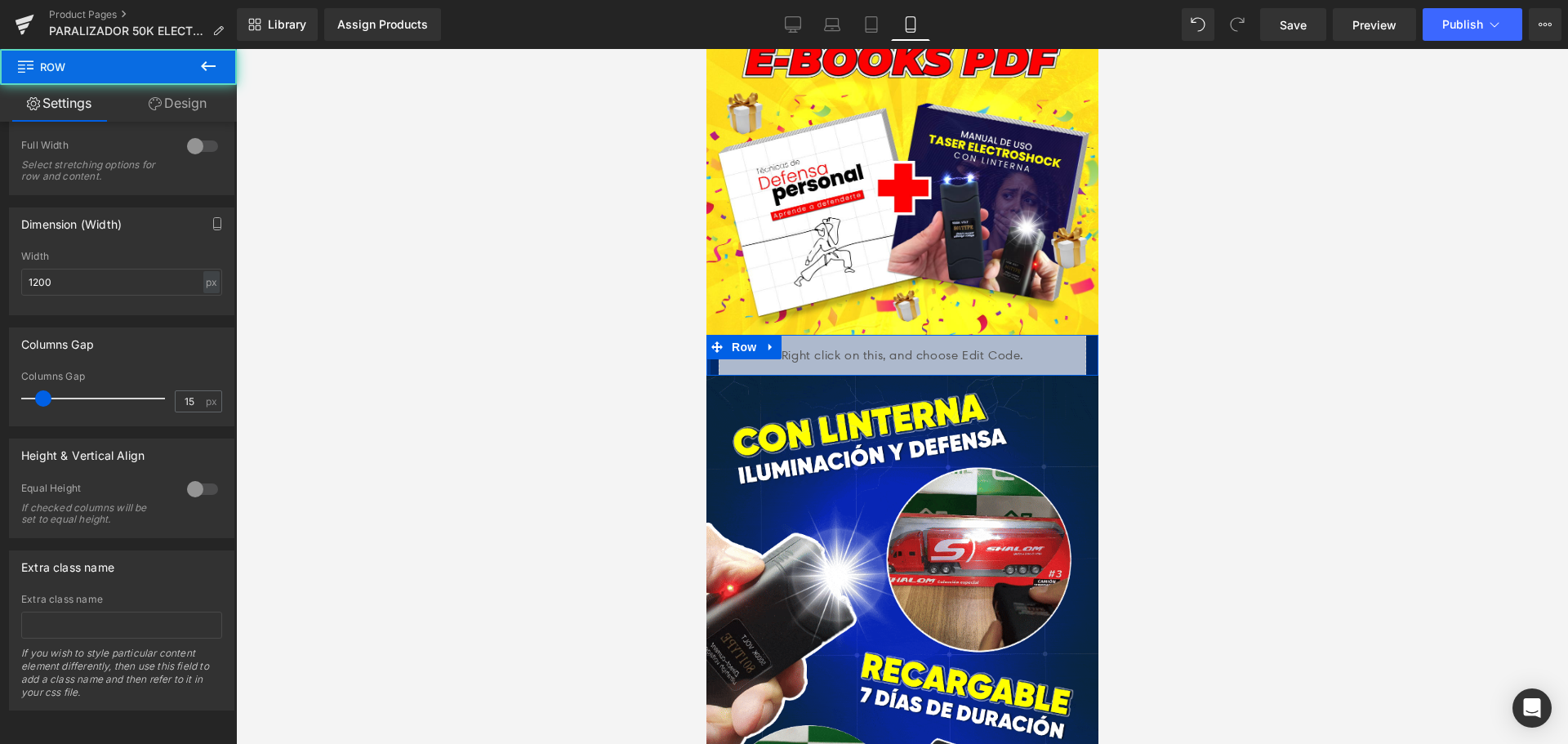
click at [707, 335] on div at bounding box center [707, 355] width 4 height 41
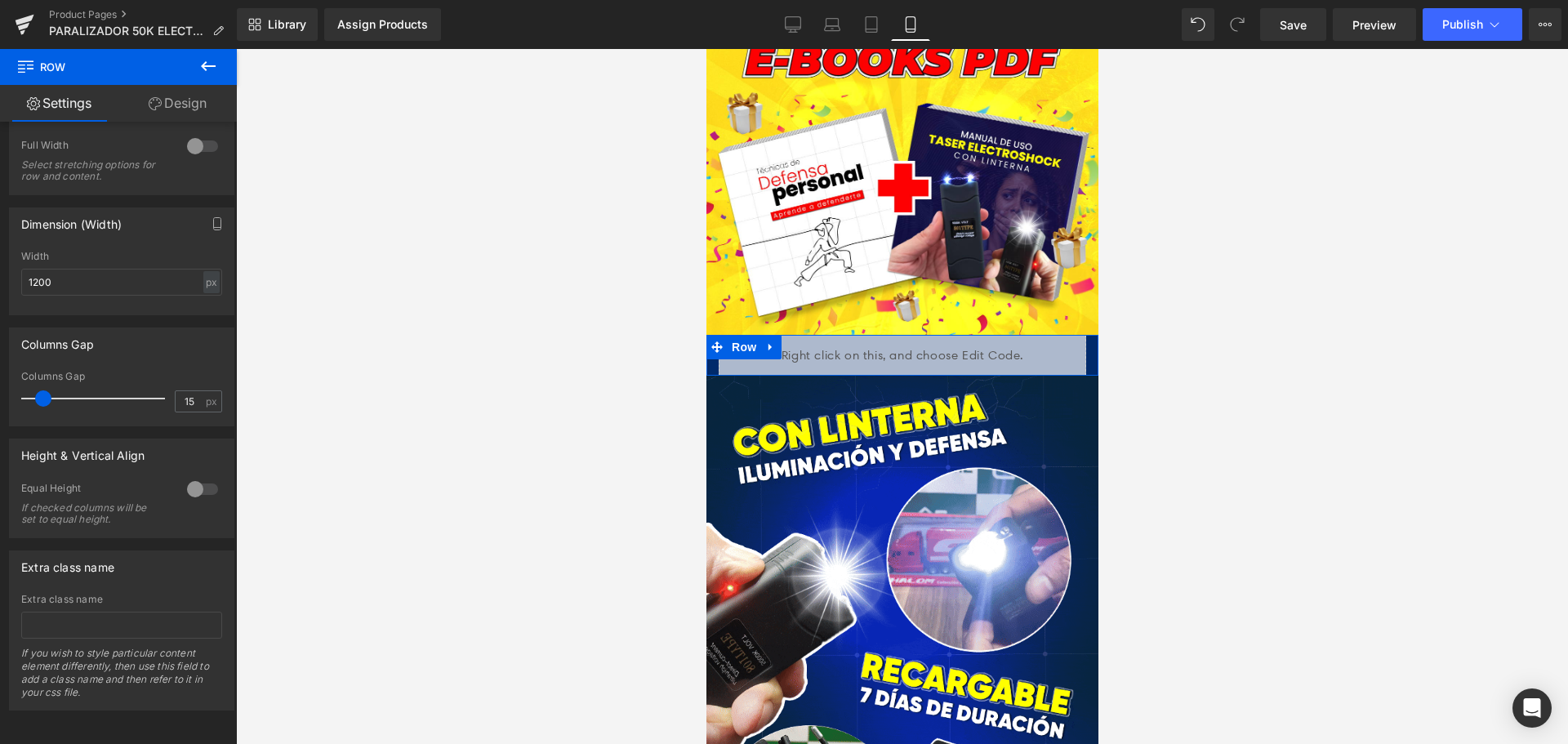
click at [1077, 335] on div "Liquid" at bounding box center [901, 355] width 392 height 41
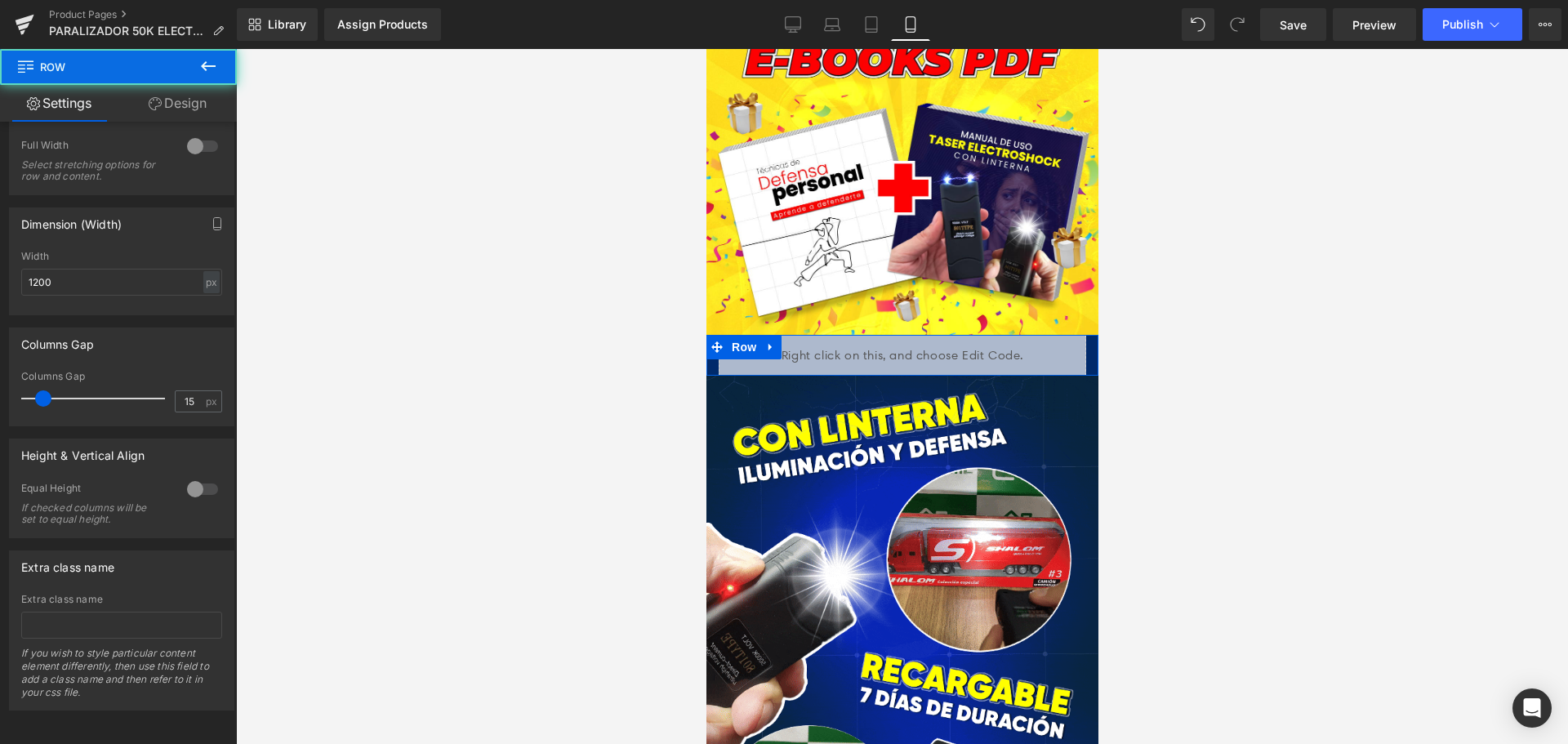
click at [1076, 335] on div "Liquid" at bounding box center [901, 355] width 392 height 41
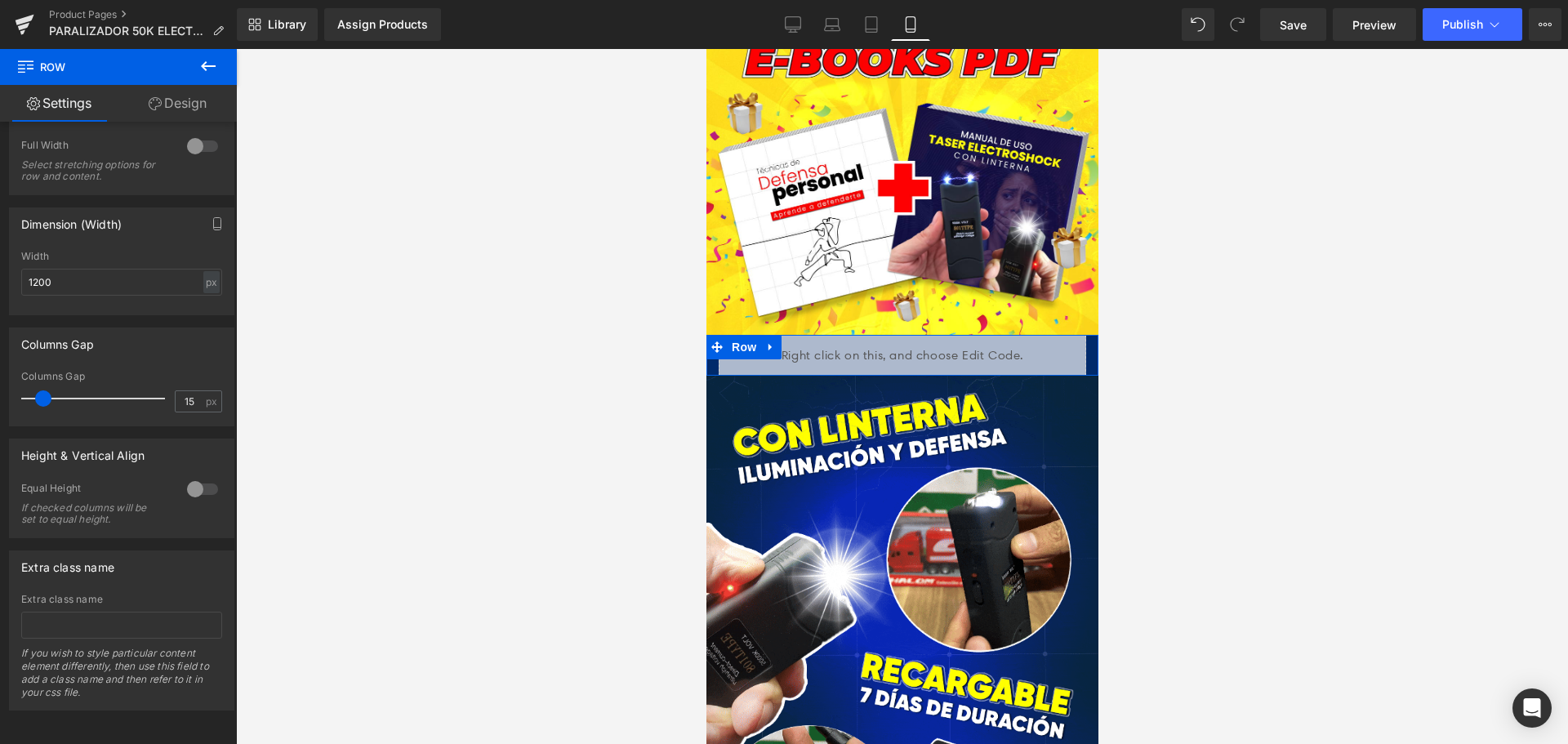
click at [1083, 335] on div "Liquid Row" at bounding box center [901, 355] width 392 height 41
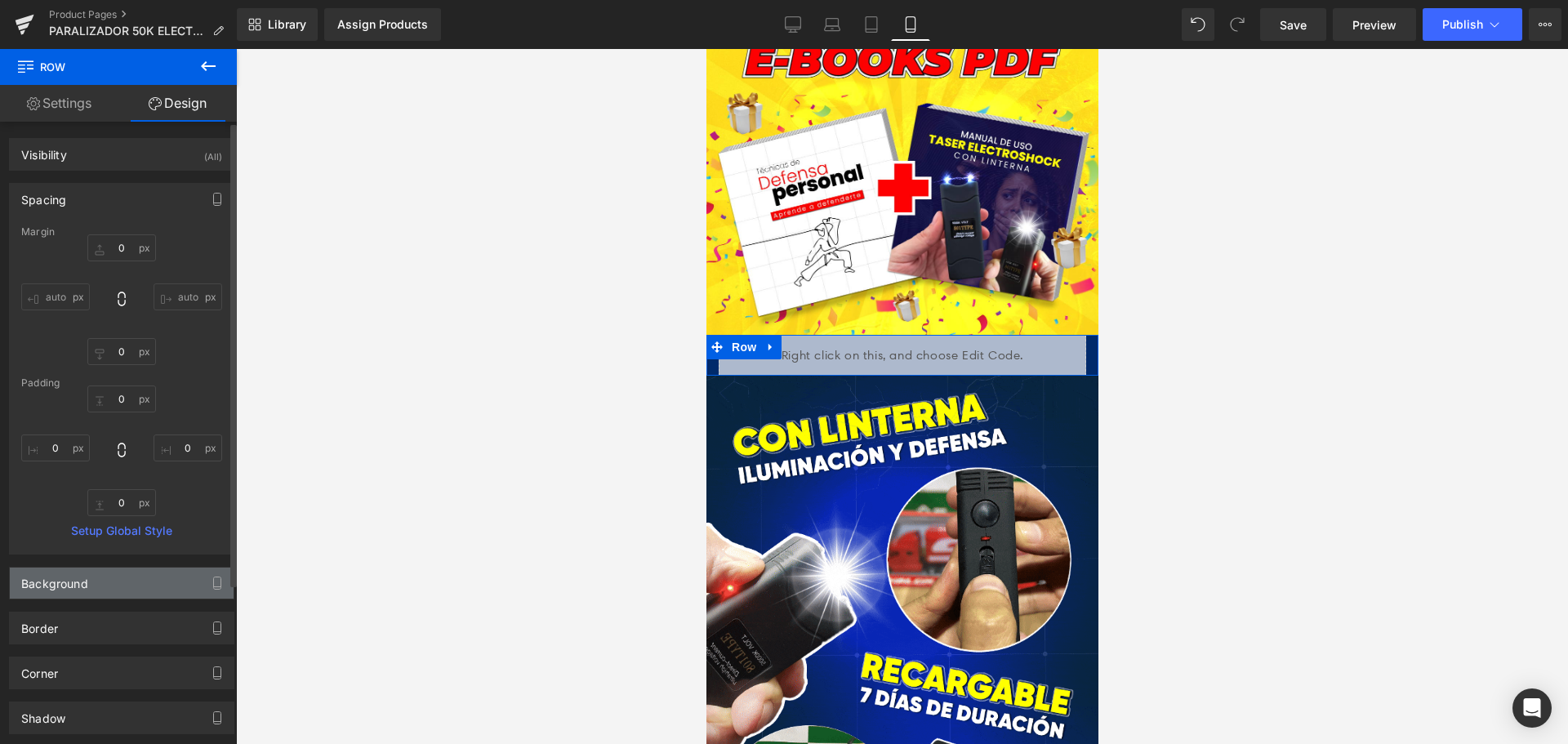
click at [77, 594] on div "Visibility (All) 0|0|0|0 1 Show on Desktop 1 Show on Laptop 1 Show on Tablet 1 …" at bounding box center [122, 518] width 244 height 792
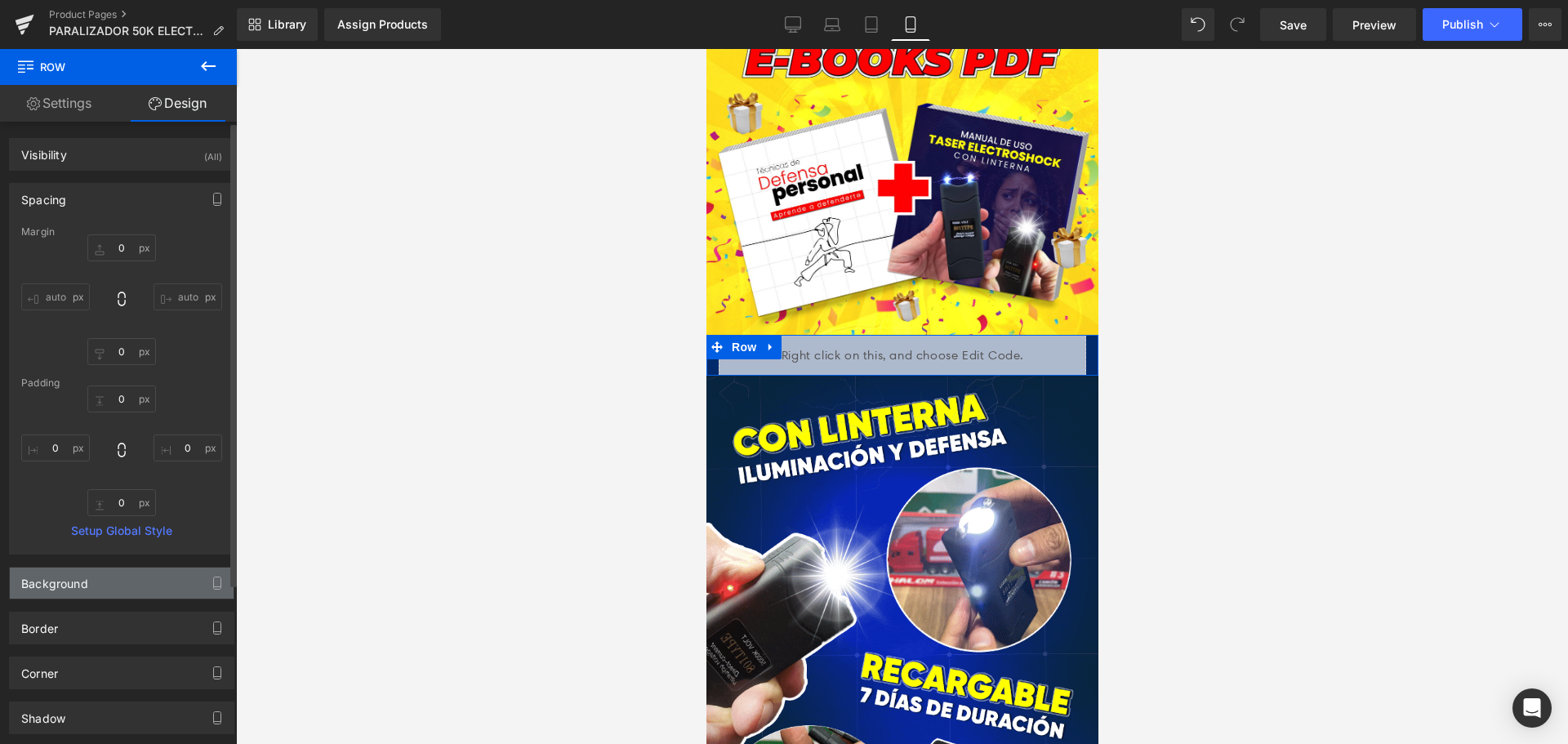
click at [75, 589] on div "Background" at bounding box center [54, 579] width 67 height 23
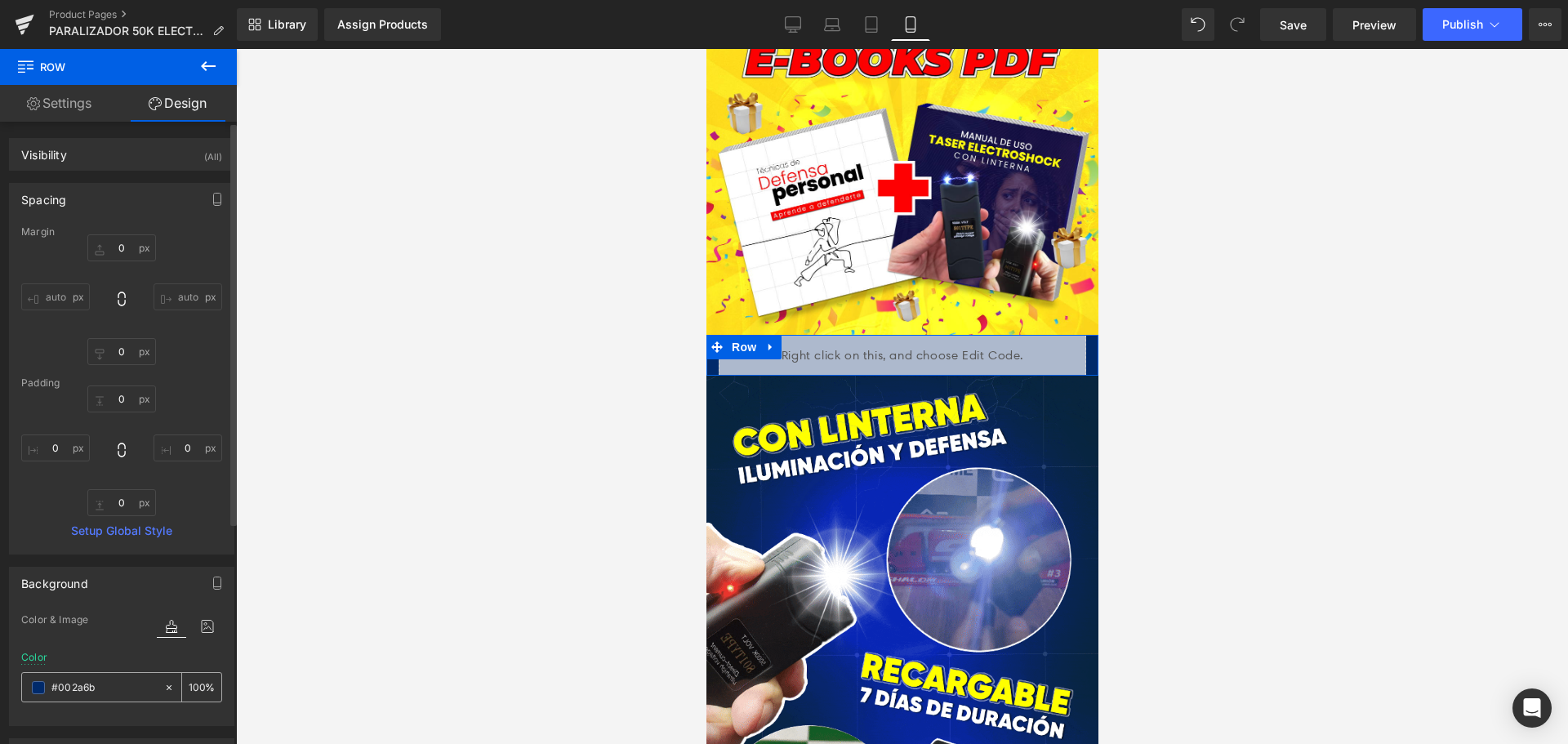
click at [139, 684] on input "#002a6b" at bounding box center [104, 687] width 105 height 18
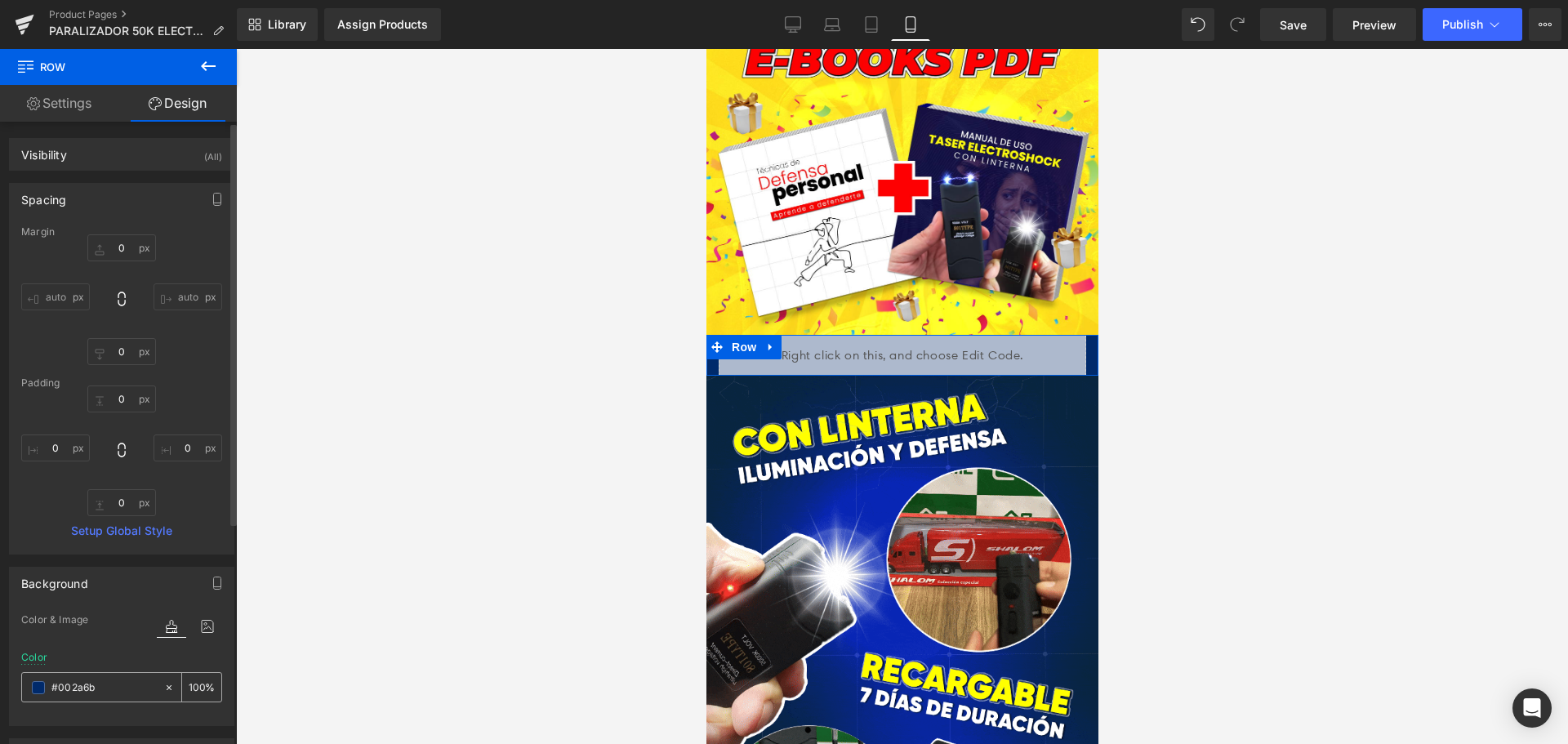
click at [139, 684] on input "#002a6b" at bounding box center [104, 687] width 105 height 18
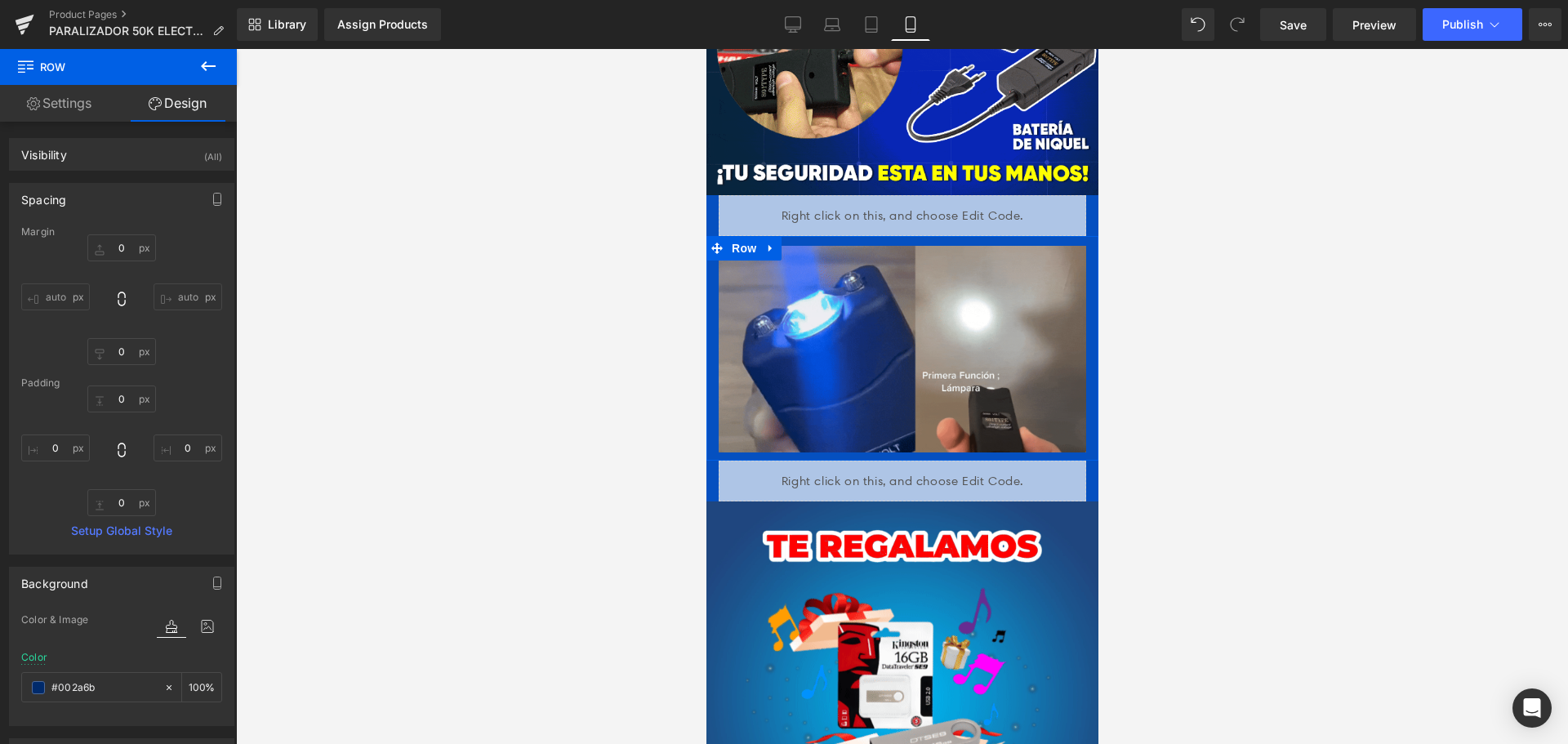
scroll to position [2685, 0]
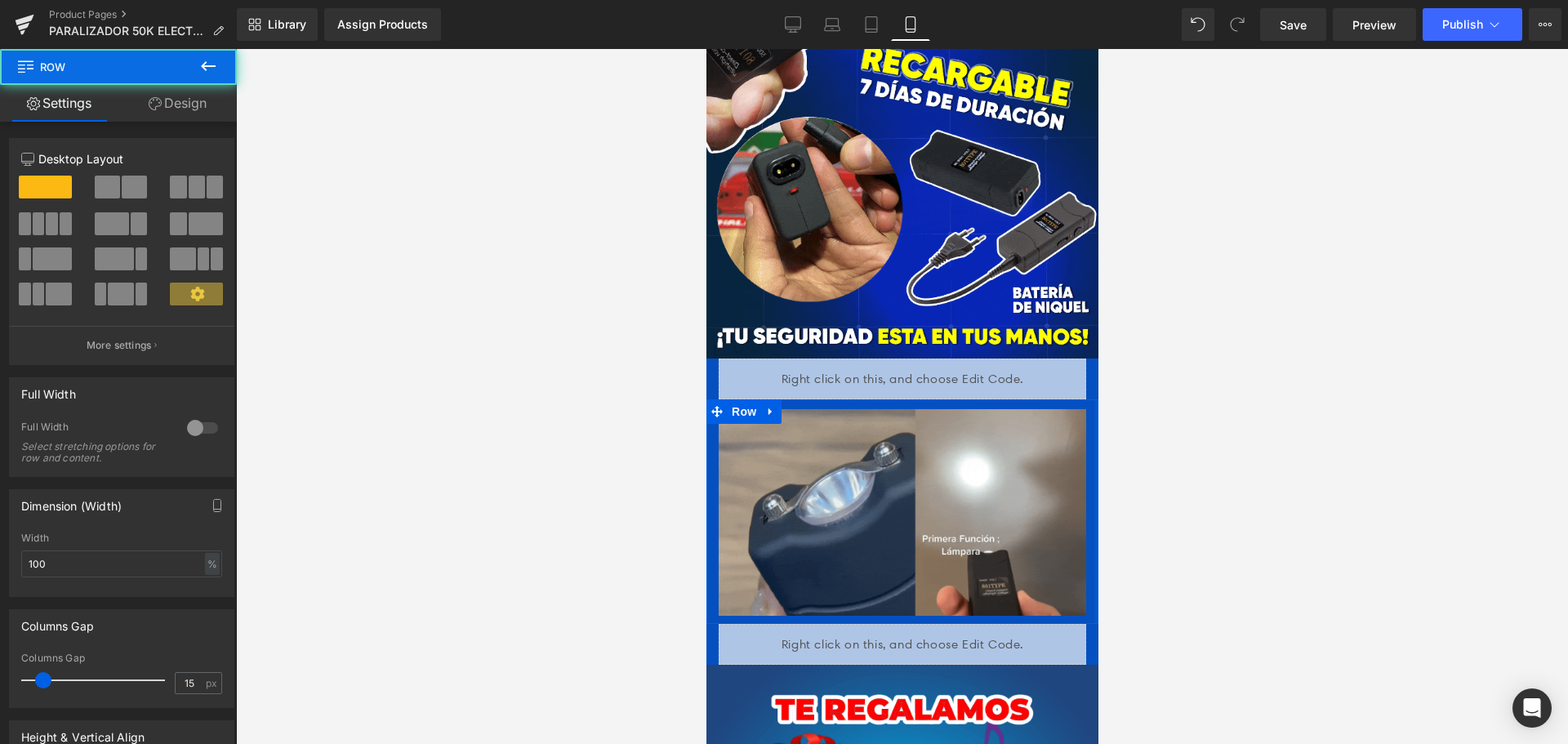
click at [1094, 400] on div at bounding box center [1095, 511] width 4 height 225
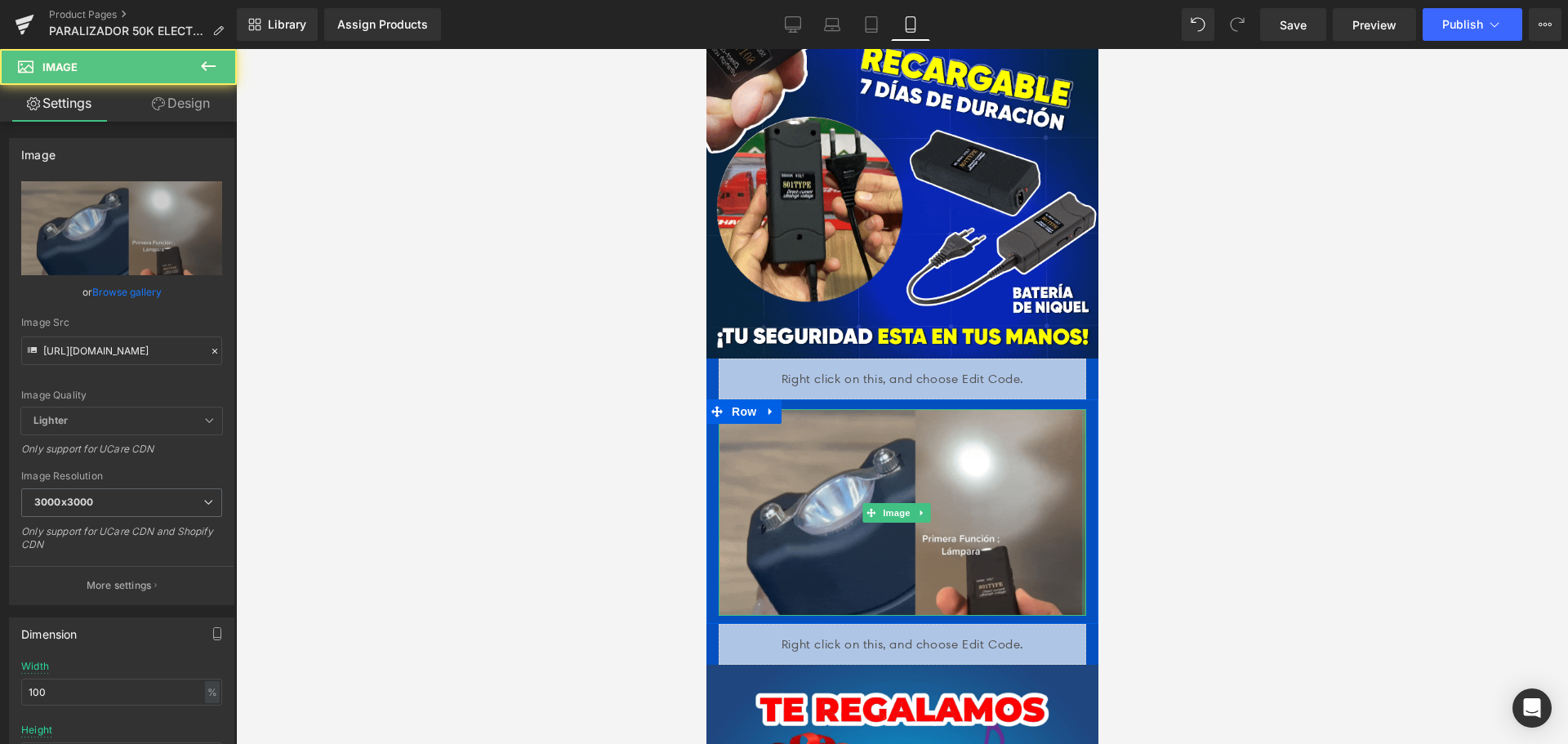
drag, startPoint x: 1071, startPoint y: 373, endPoint x: 1104, endPoint y: 376, distance: 33.1
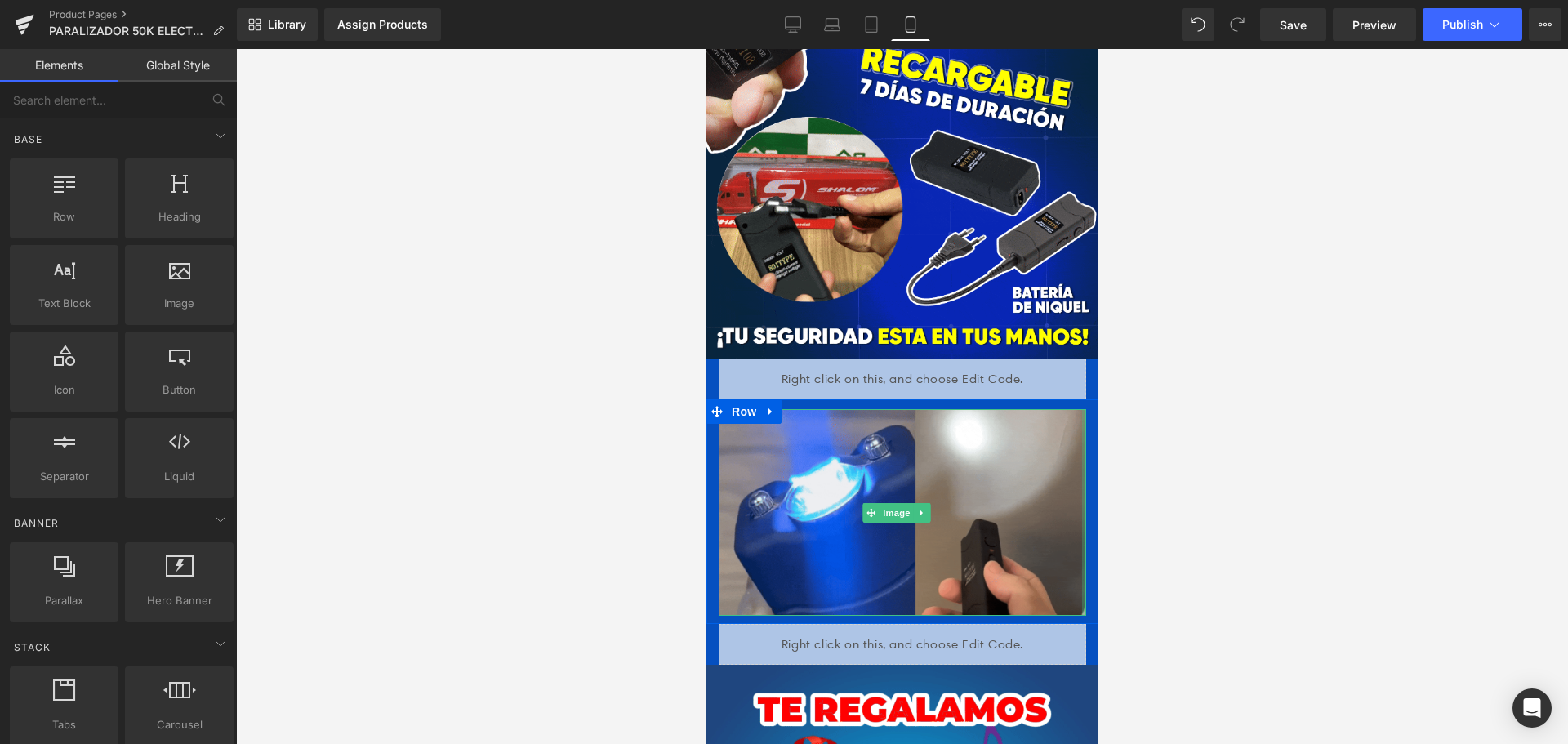
drag, startPoint x: 1552, startPoint y: 495, endPoint x: 1365, endPoint y: 489, distance: 187.1
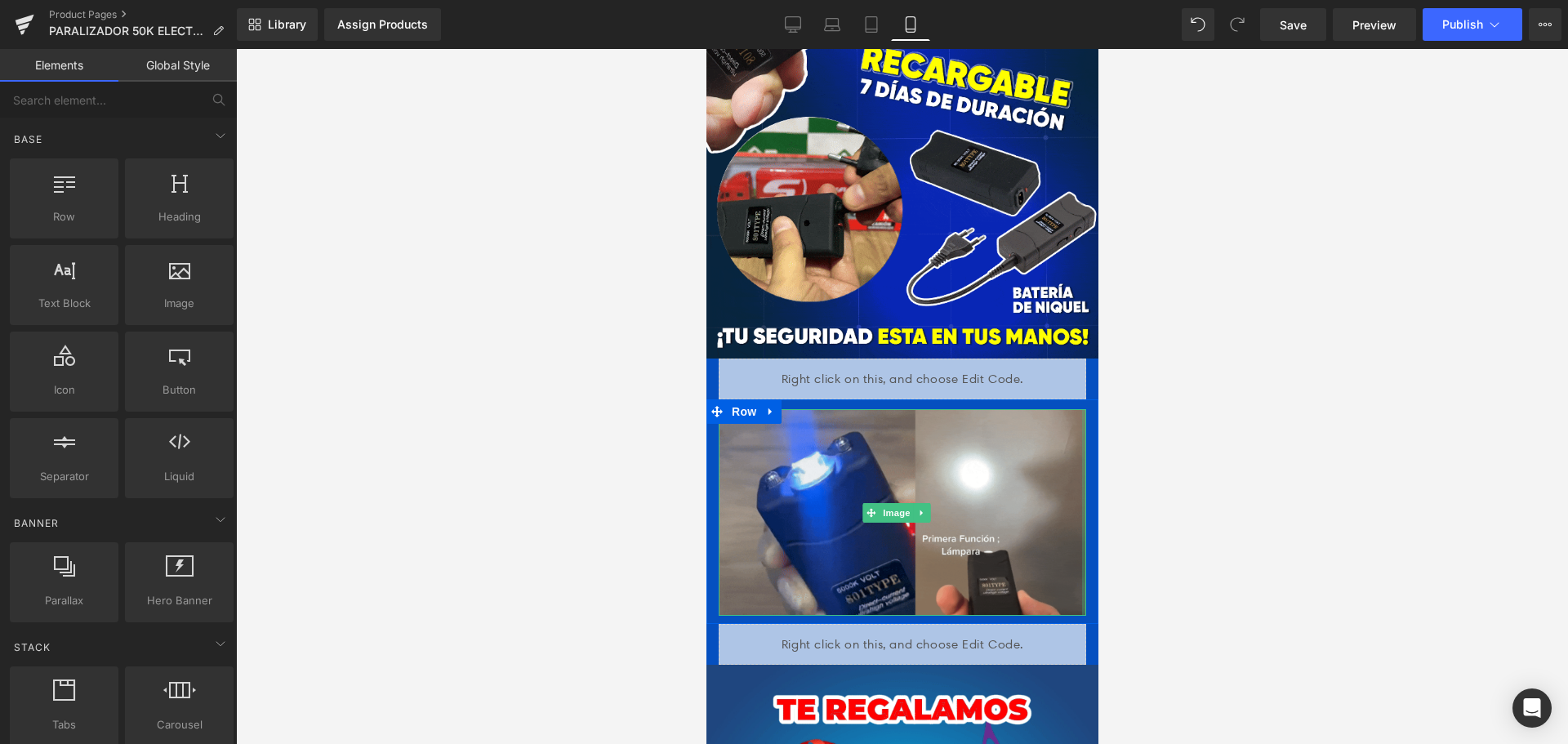
click at [1545, 496] on div at bounding box center [902, 396] width 1332 height 694
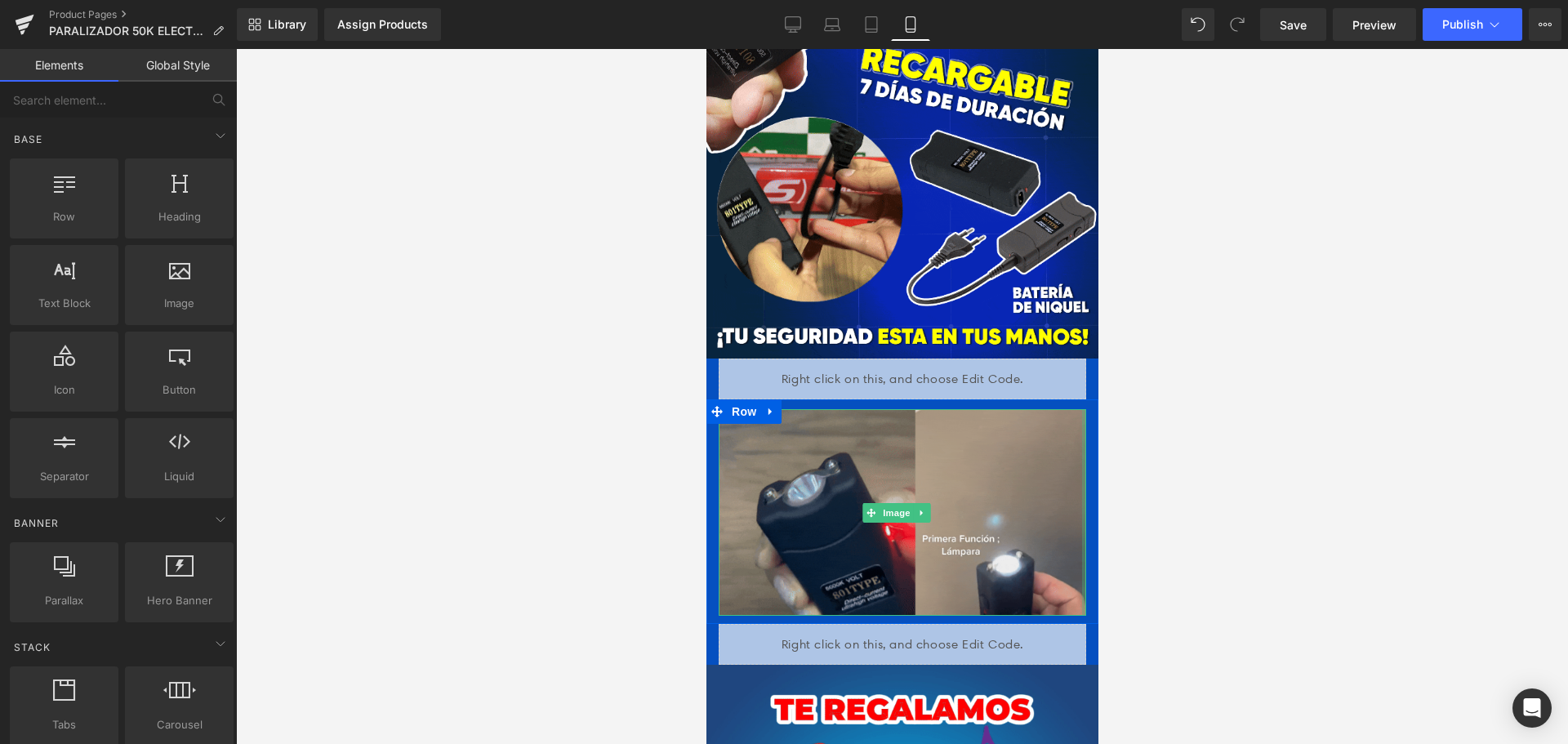
click at [1076, 514] on div "Image" at bounding box center [901, 512] width 392 height 207
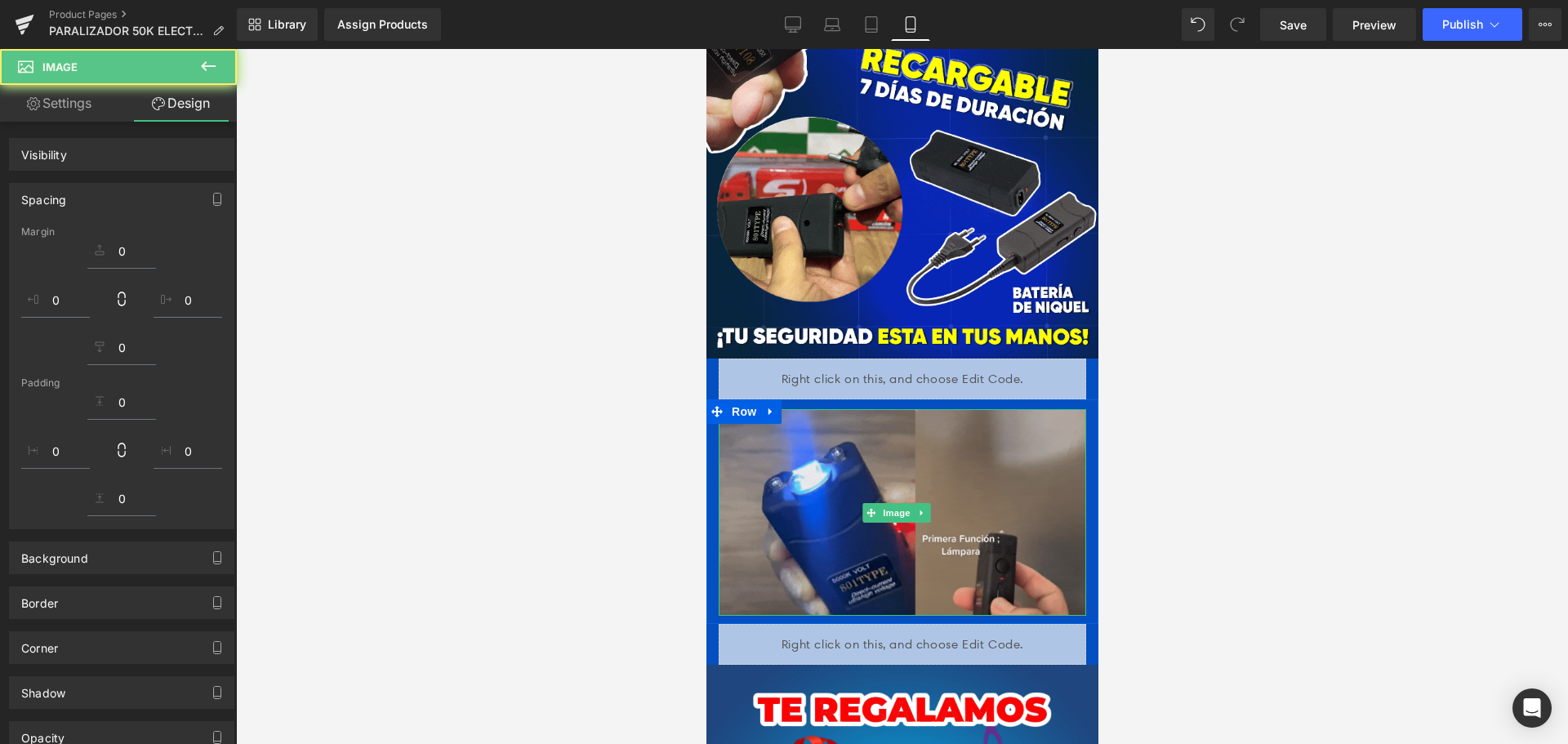
click at [1194, 544] on div at bounding box center [902, 396] width 1332 height 694
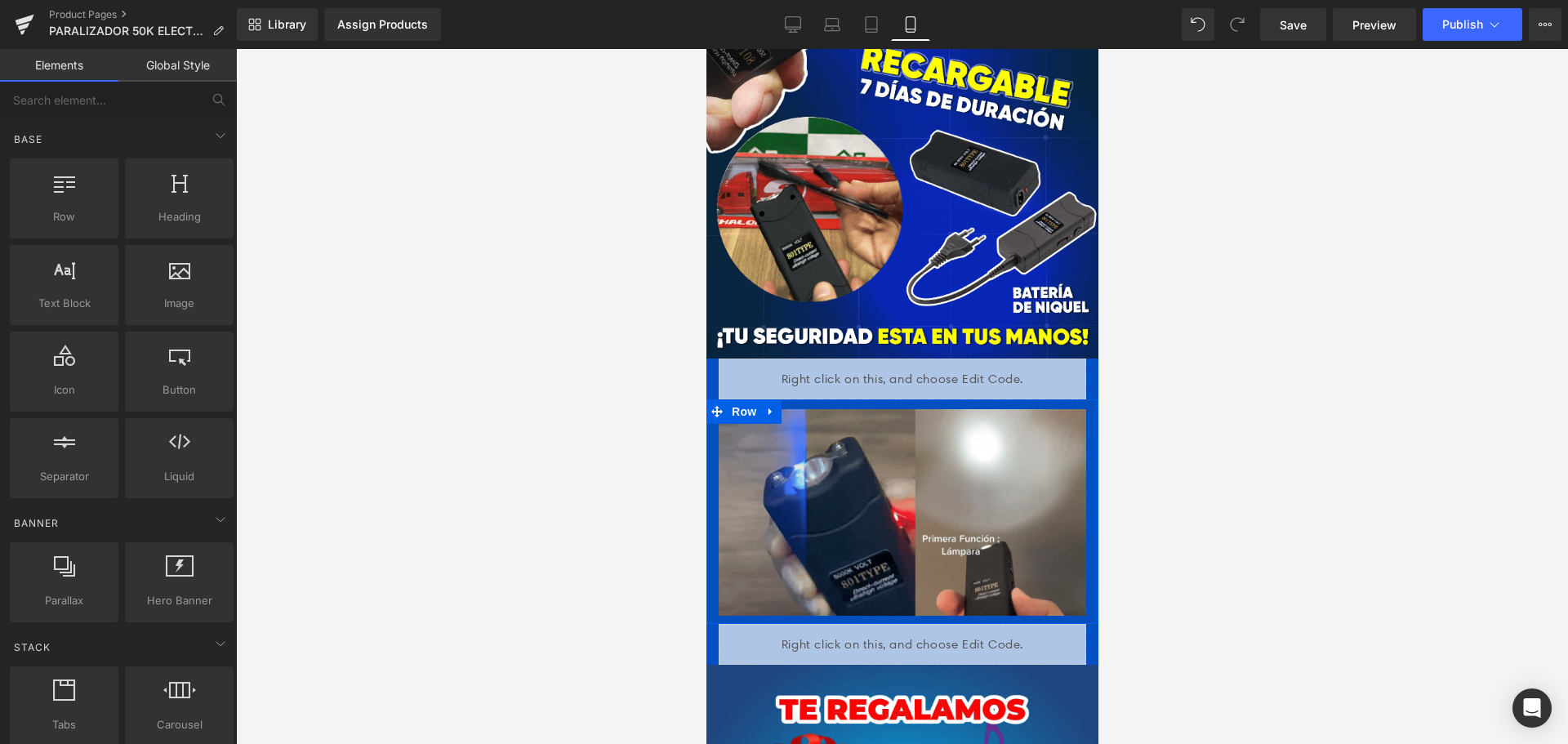
click at [1094, 430] on div at bounding box center [1095, 511] width 4 height 225
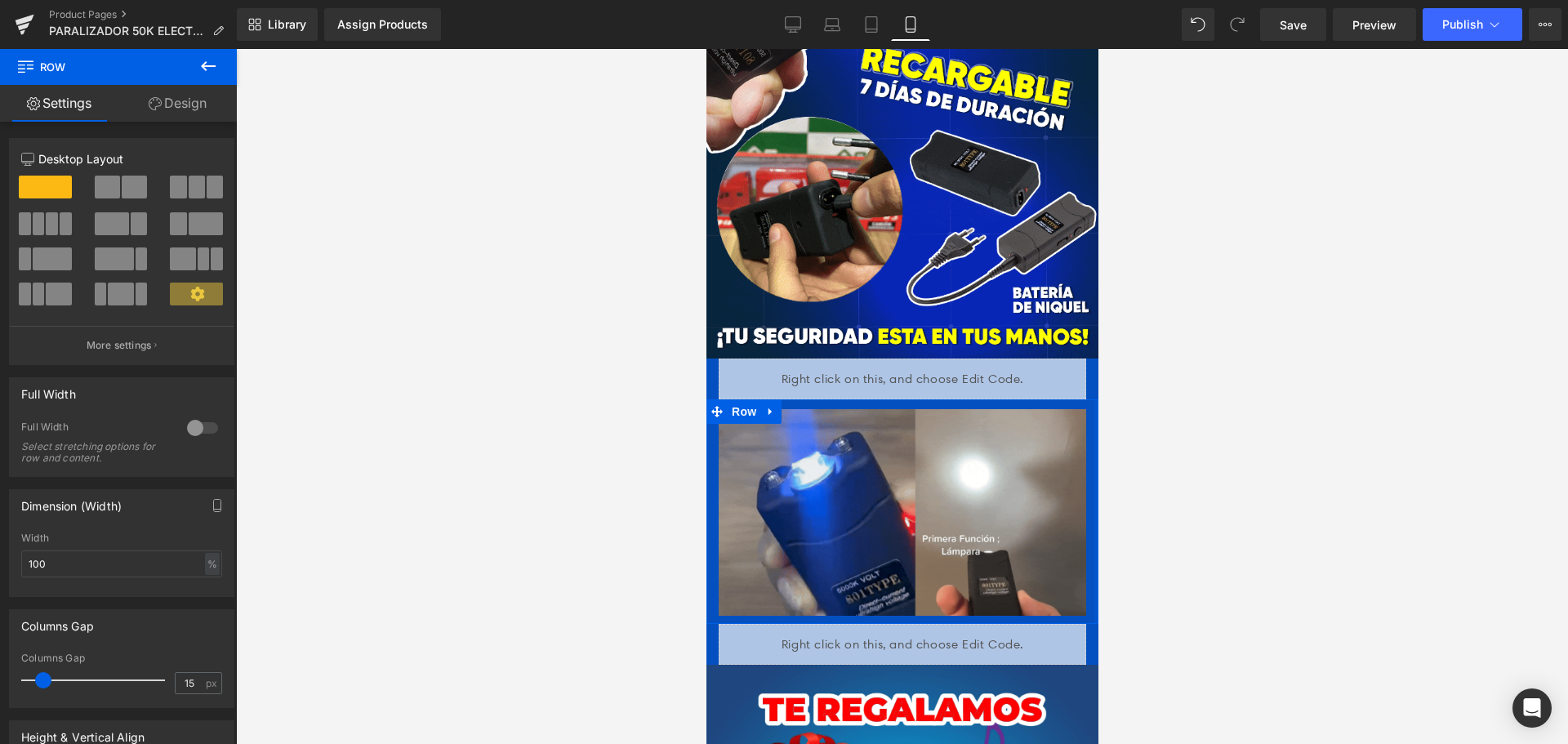
click at [1094, 409] on div at bounding box center [1095, 511] width 4 height 225
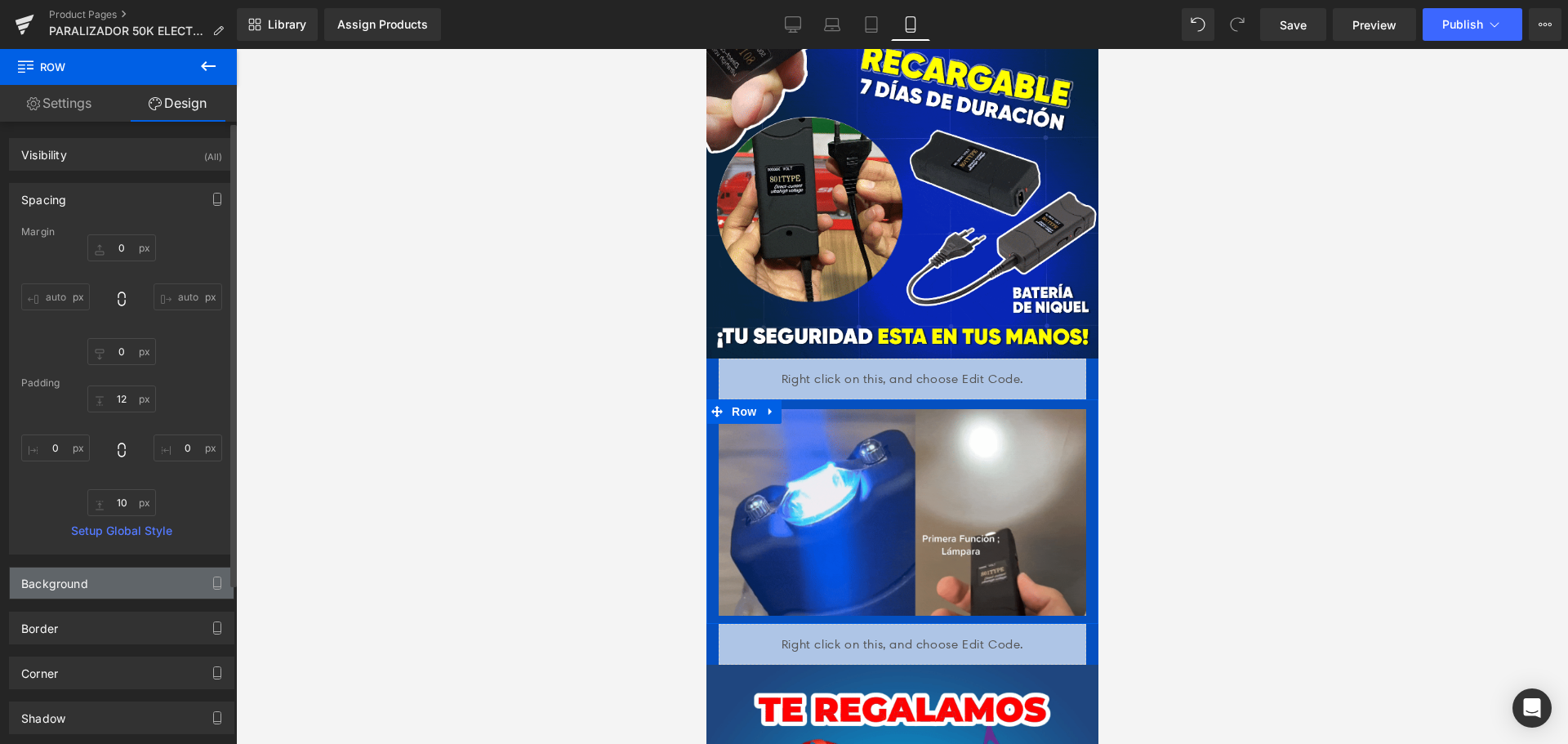
click at [109, 581] on div "Background" at bounding box center [122, 582] width 224 height 31
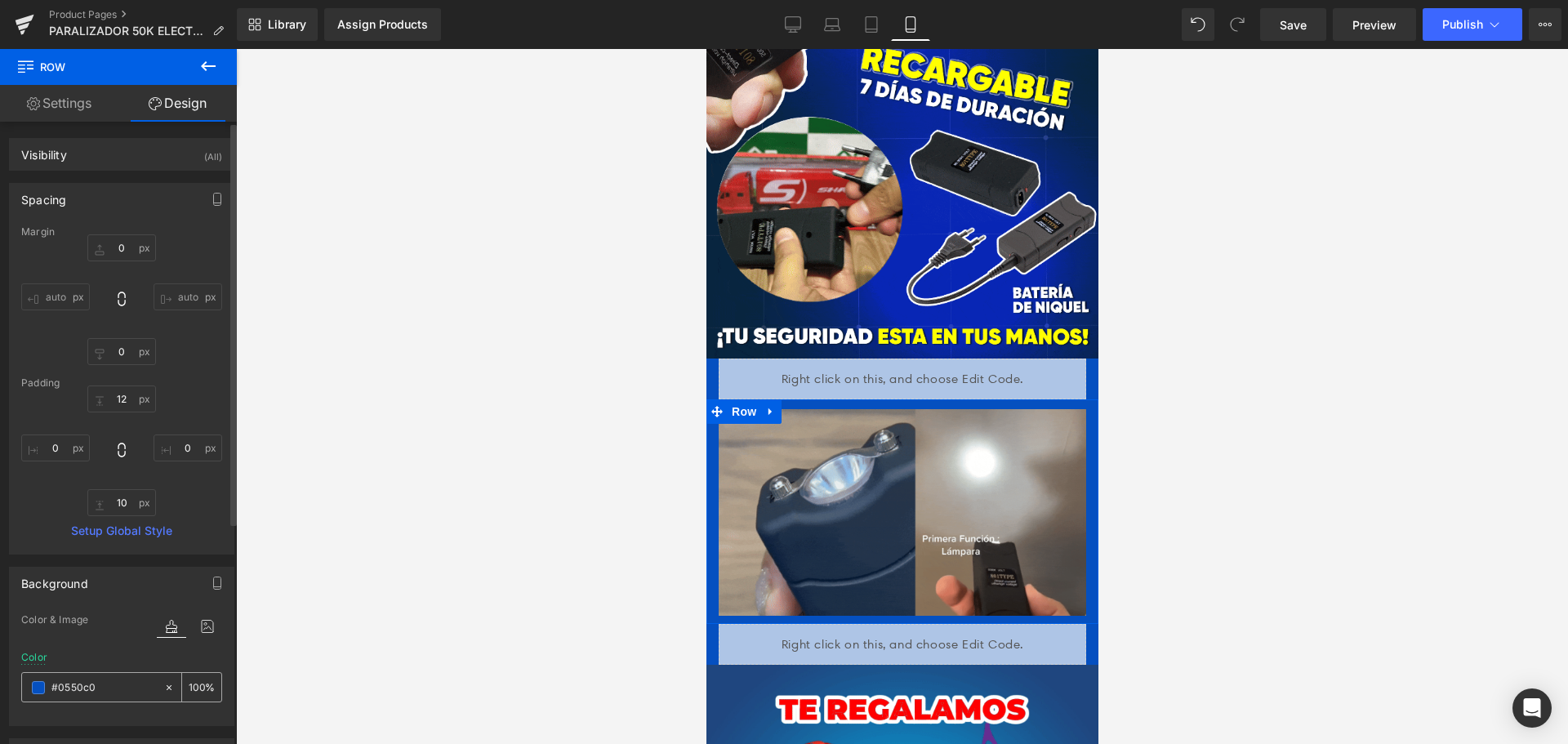
click at [163, 685] on icon at bounding box center [169, 687] width 12 height 12
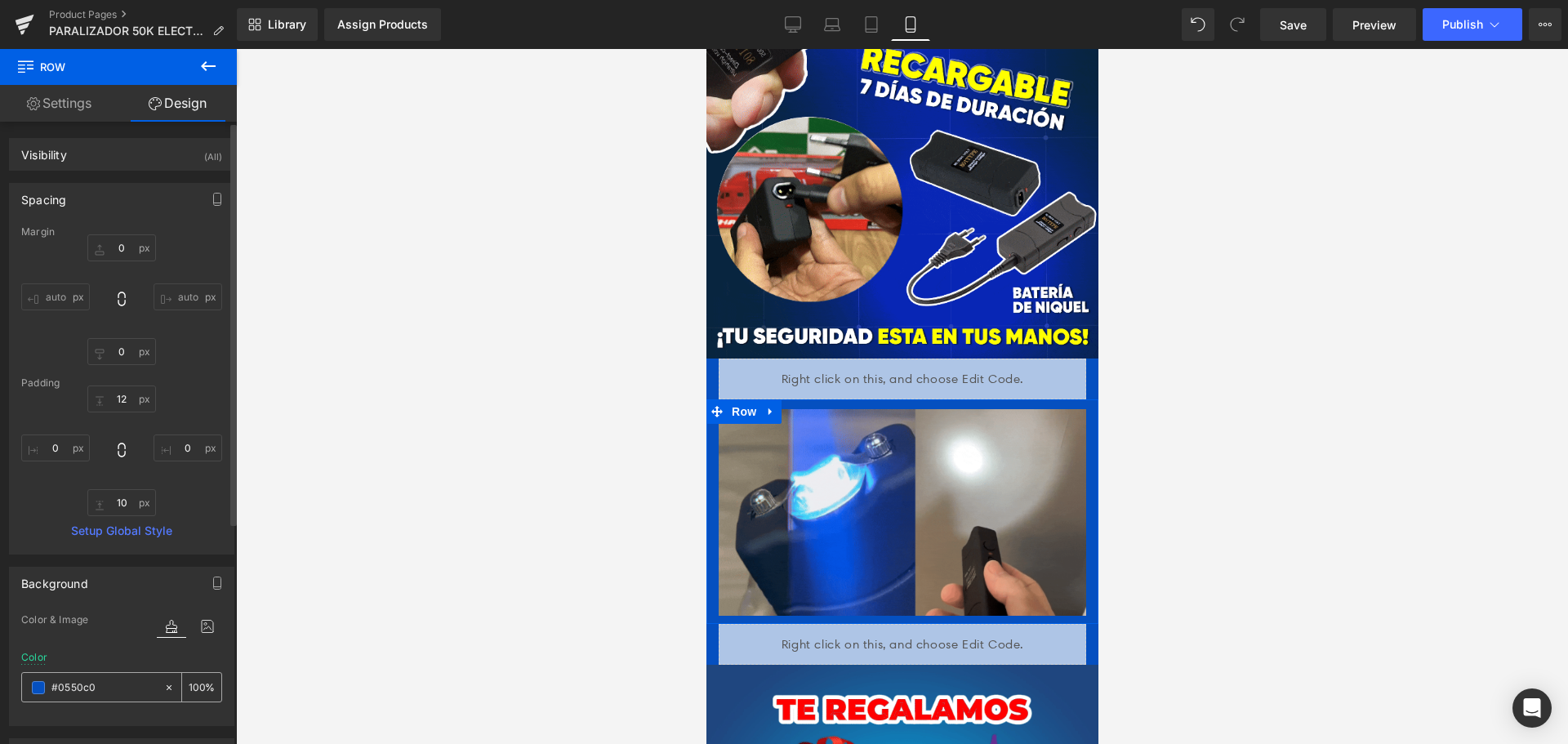
type input "none"
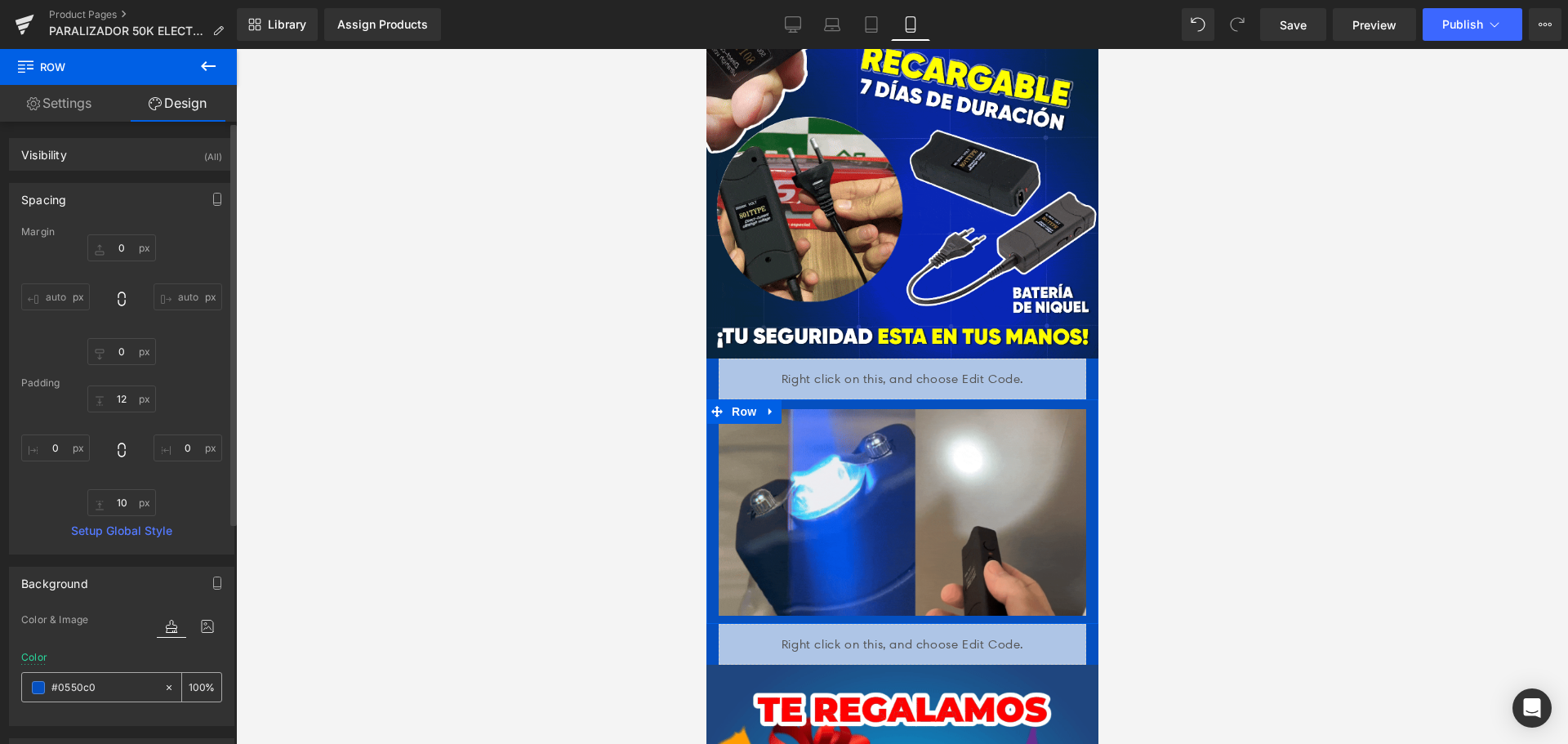
type input "0"
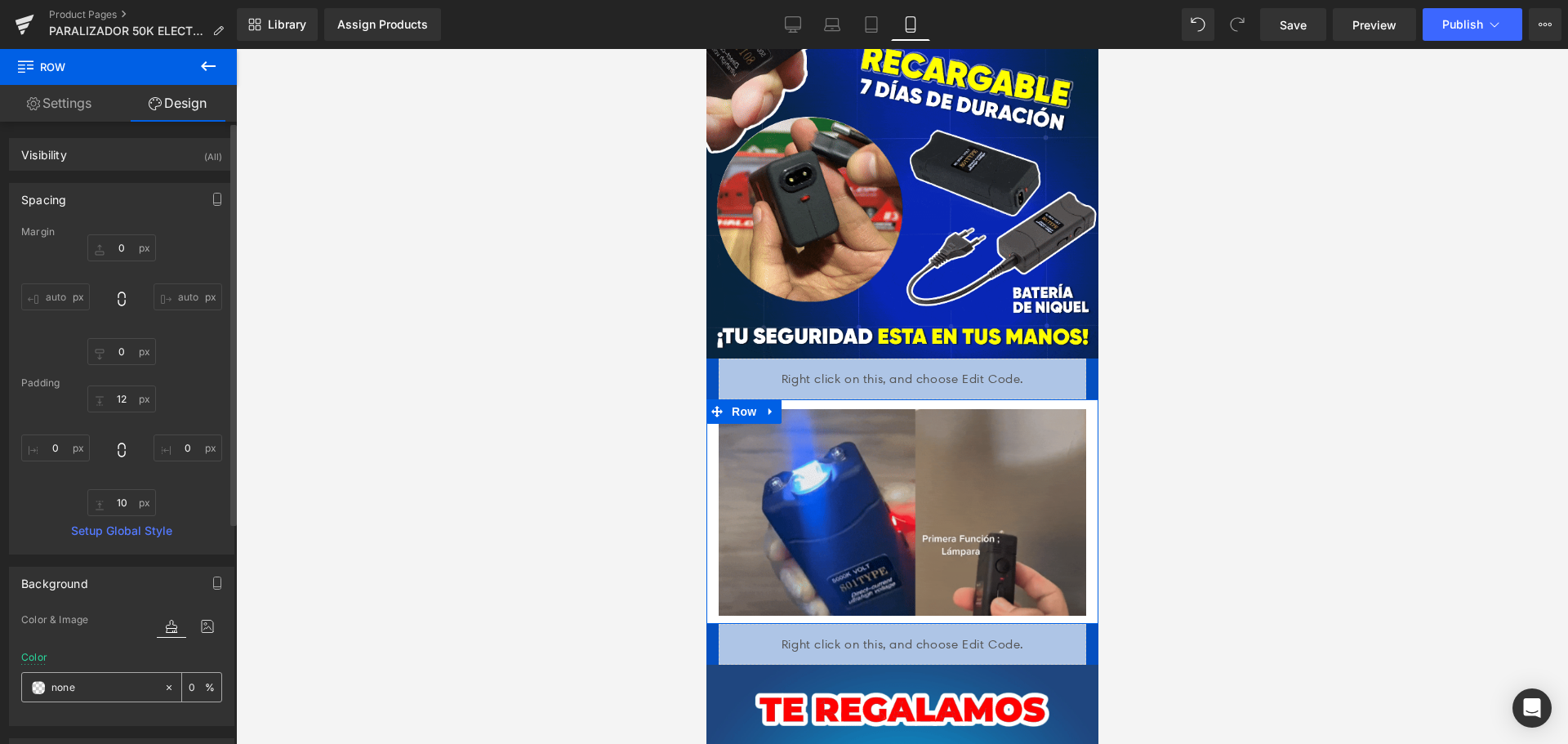
click at [112, 677] on div "none" at bounding box center [92, 687] width 141 height 28
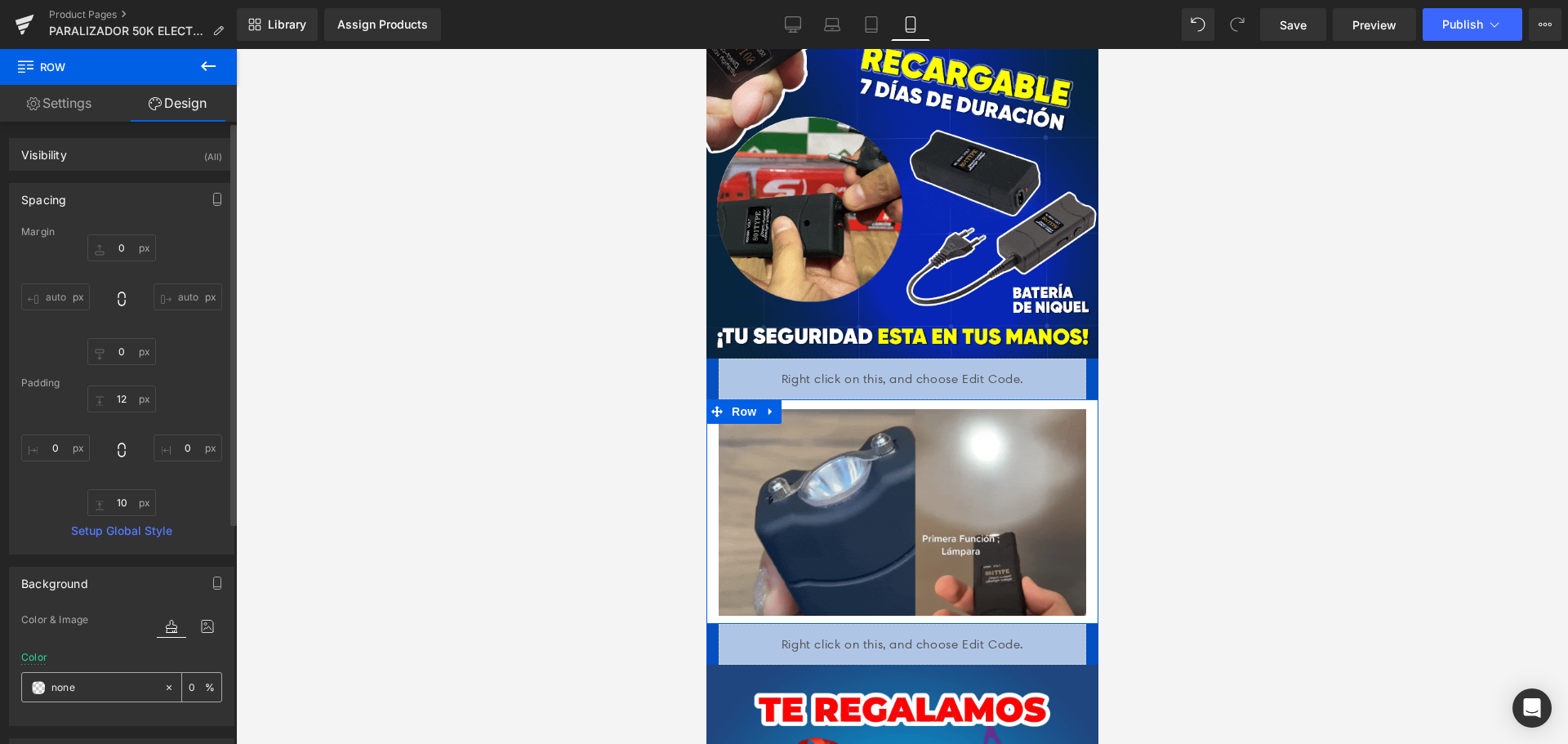
click at [111, 685] on input "none" at bounding box center [104, 687] width 105 height 18
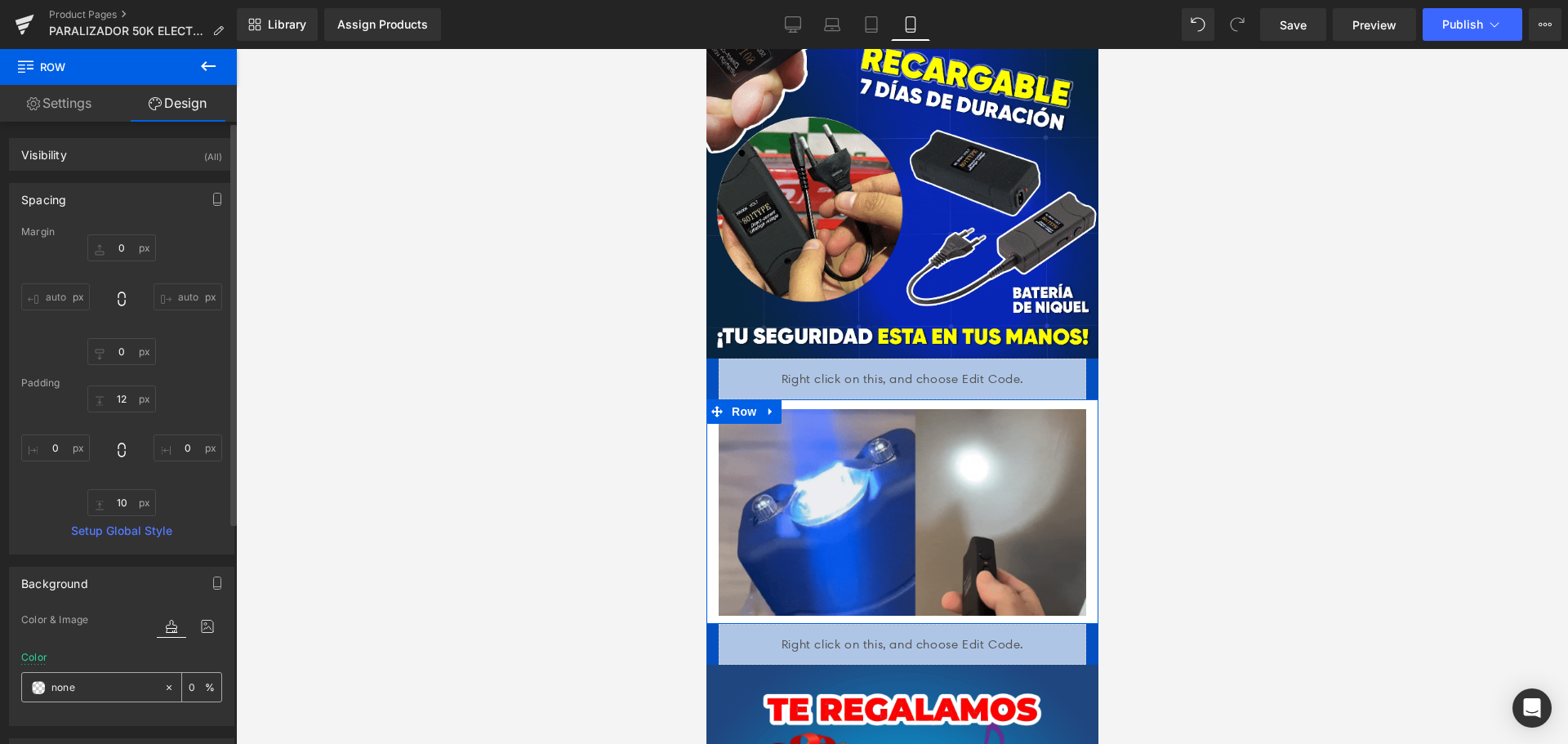
paste input "#002a6b"
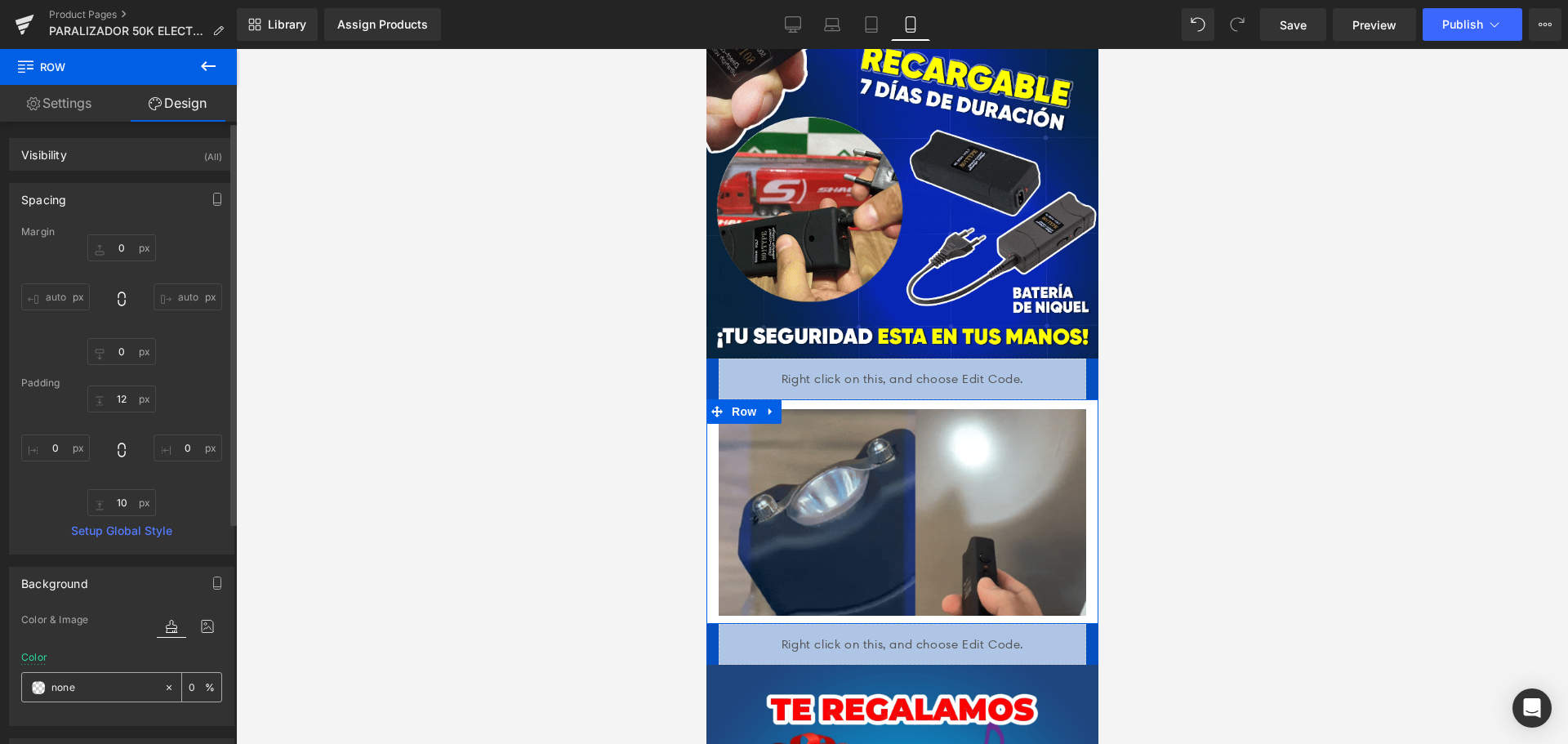
type input "#002a6b"
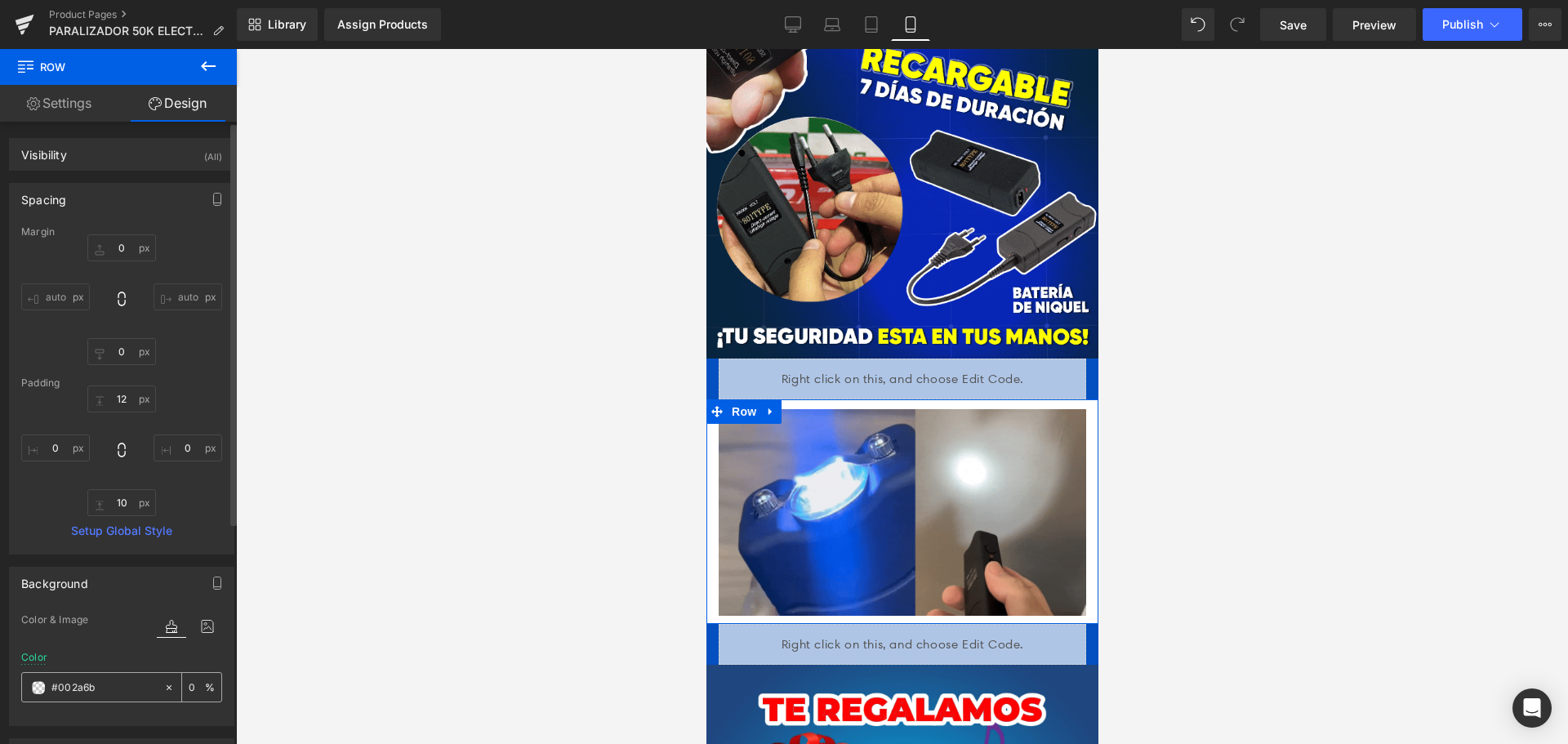
type input "100"
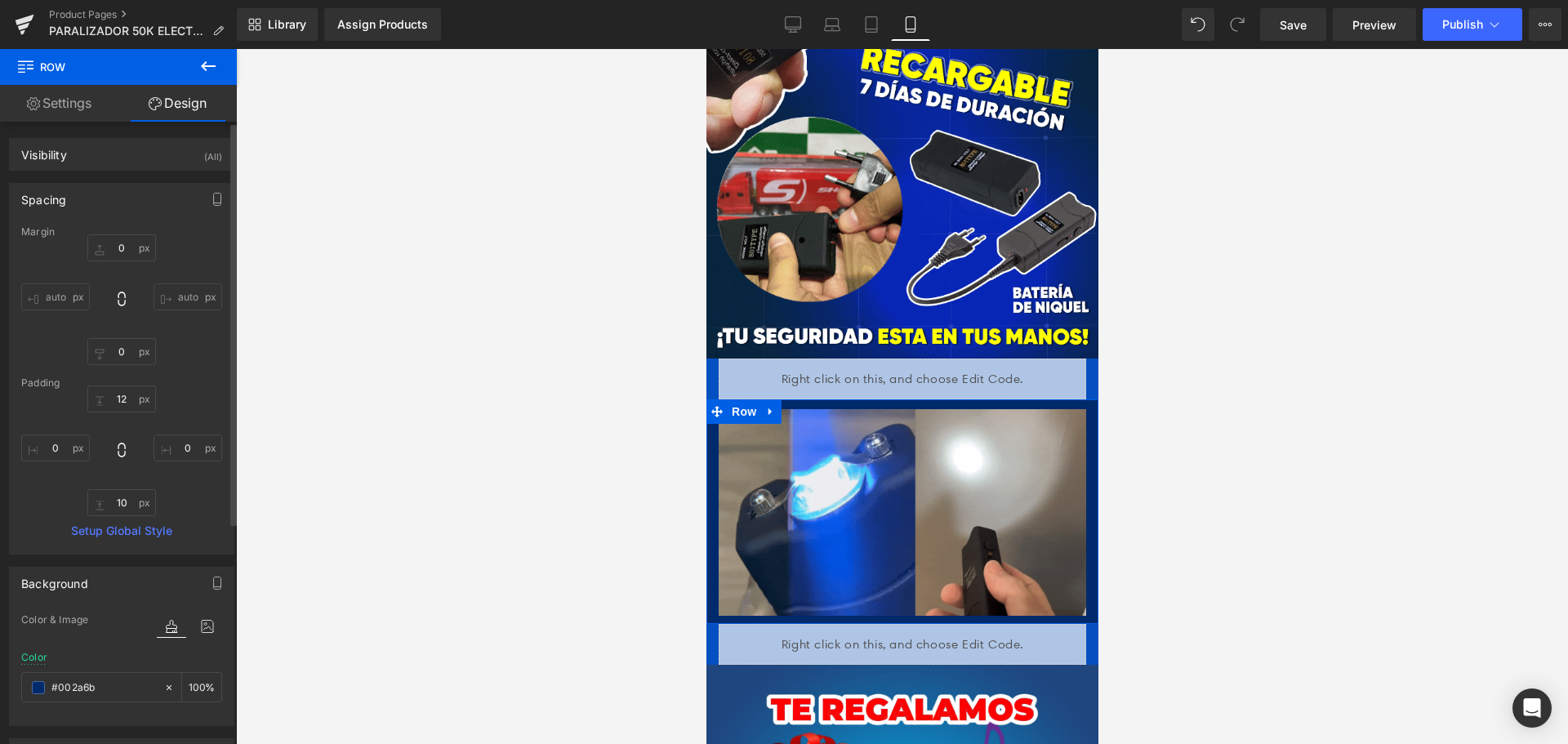
type input "#002a6b"
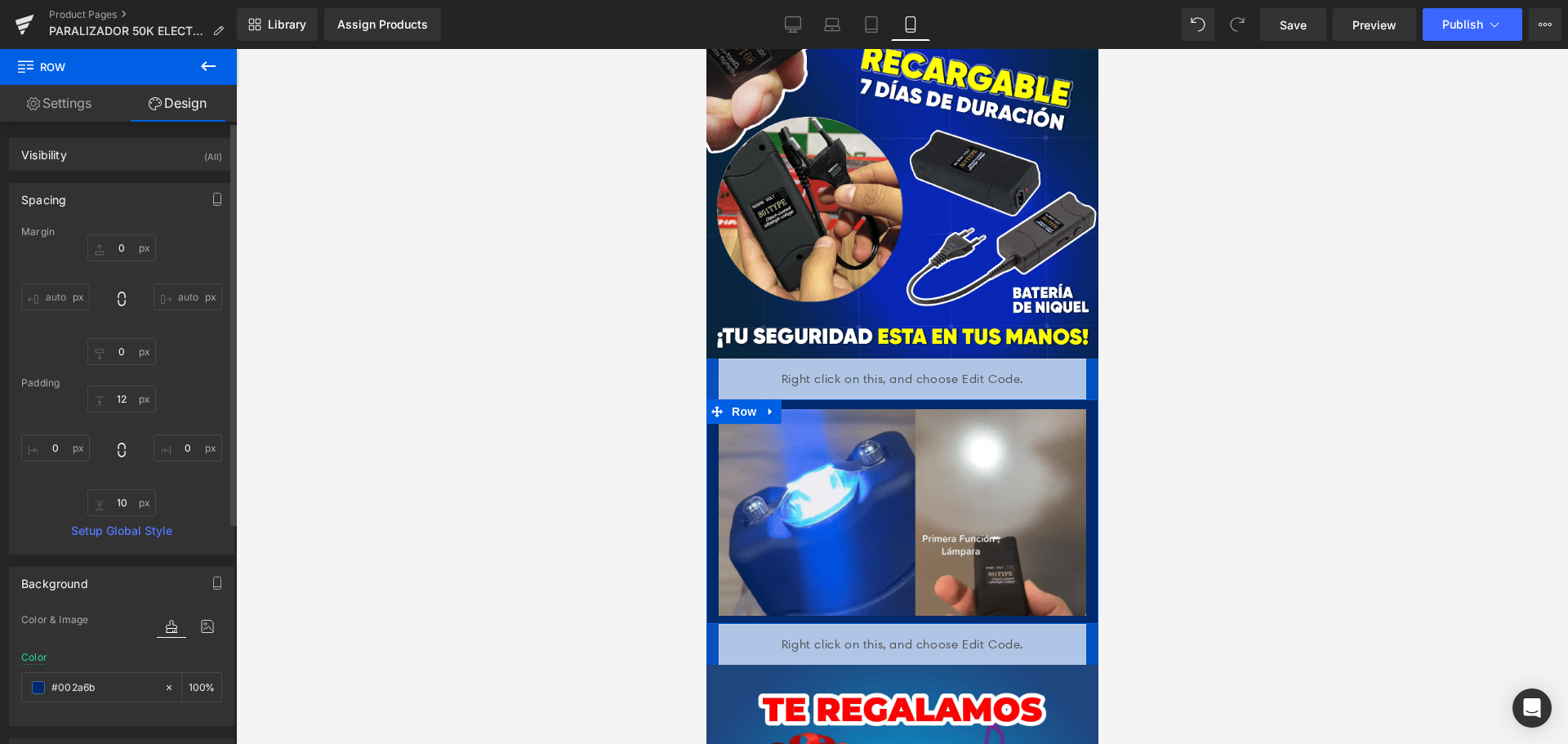
click at [92, 629] on div "Color & Image color" at bounding box center [122, 630] width 201 height 42
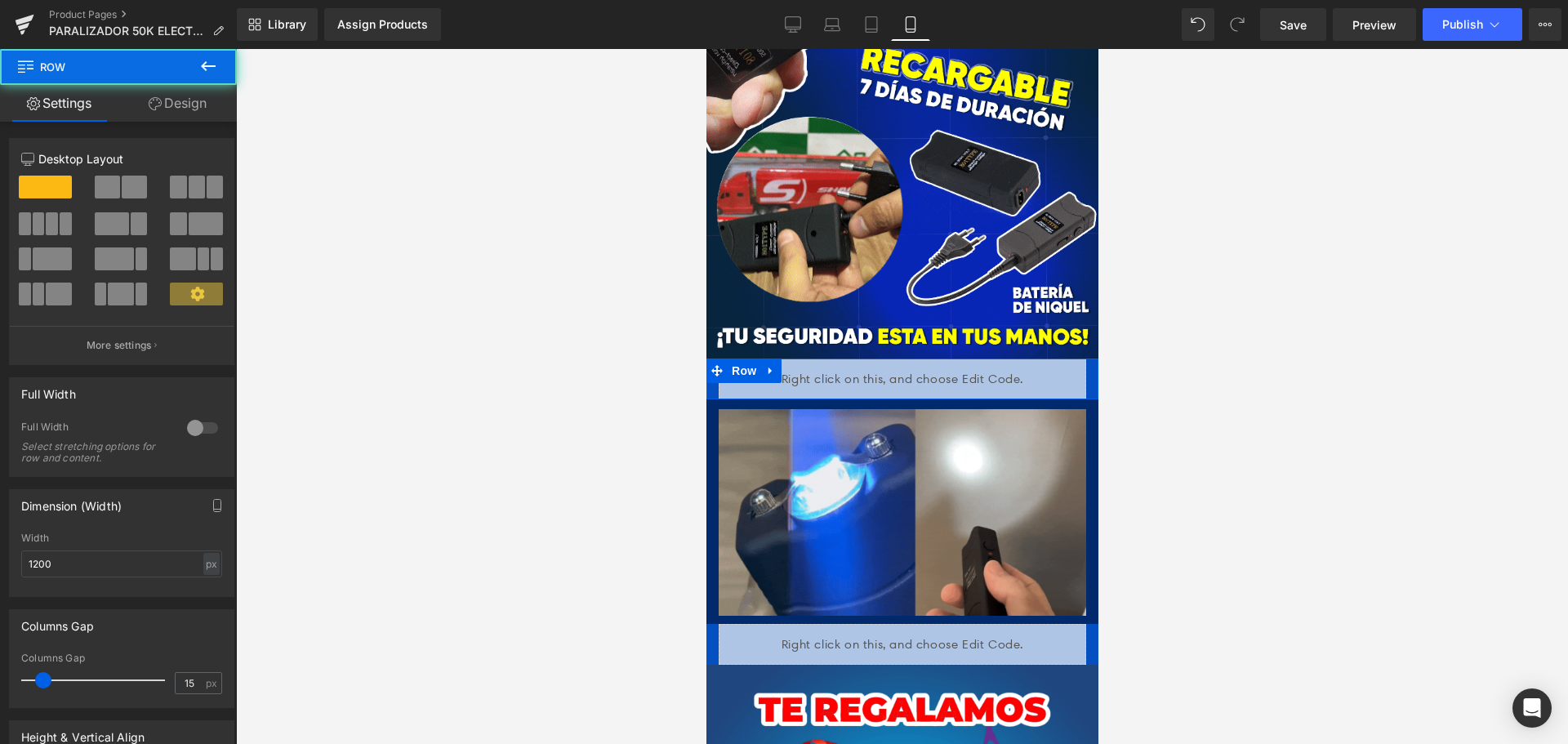
click at [1097, 359] on div at bounding box center [1097, 379] width 1 height 41
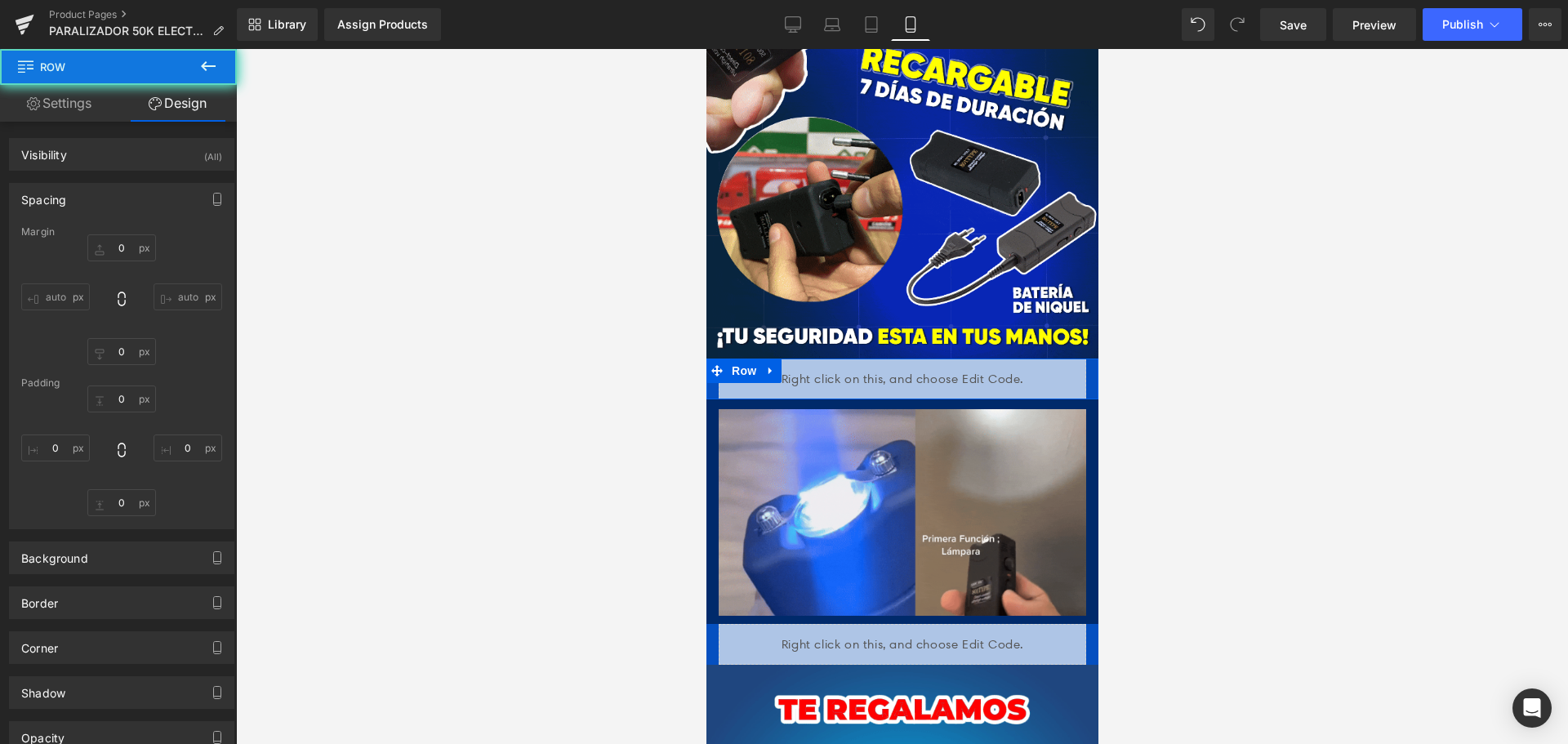
type input "0"
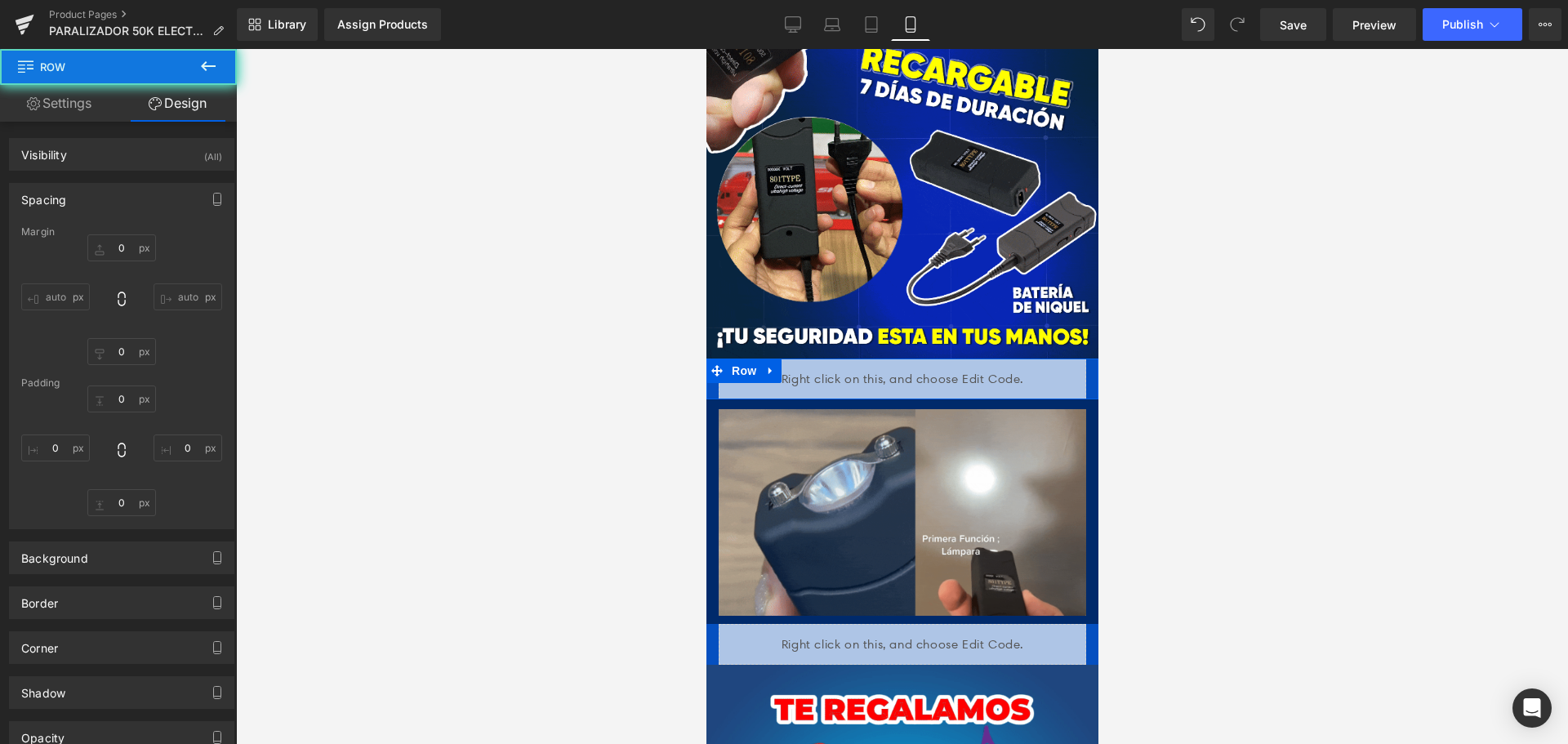
type input "0"
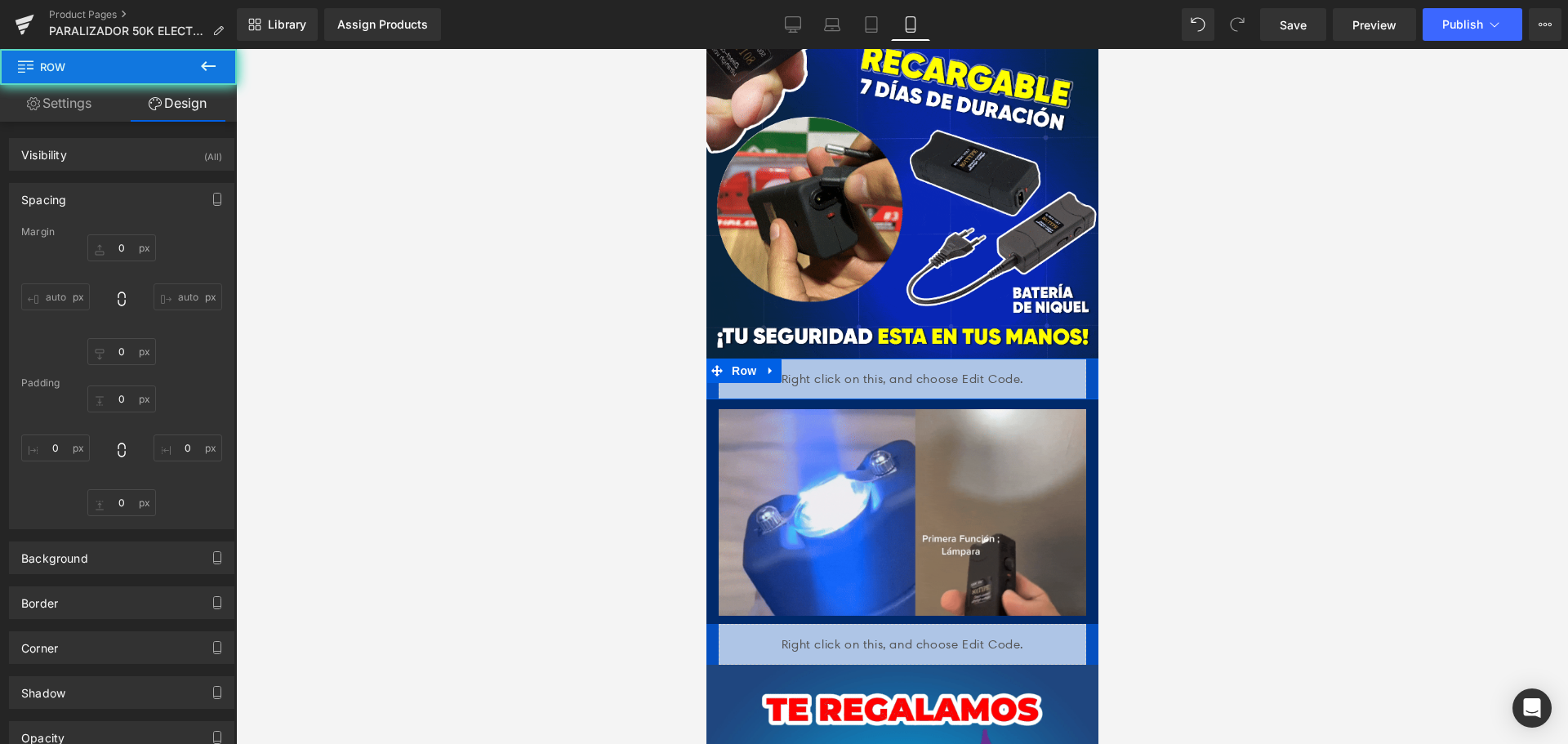
type input "0"
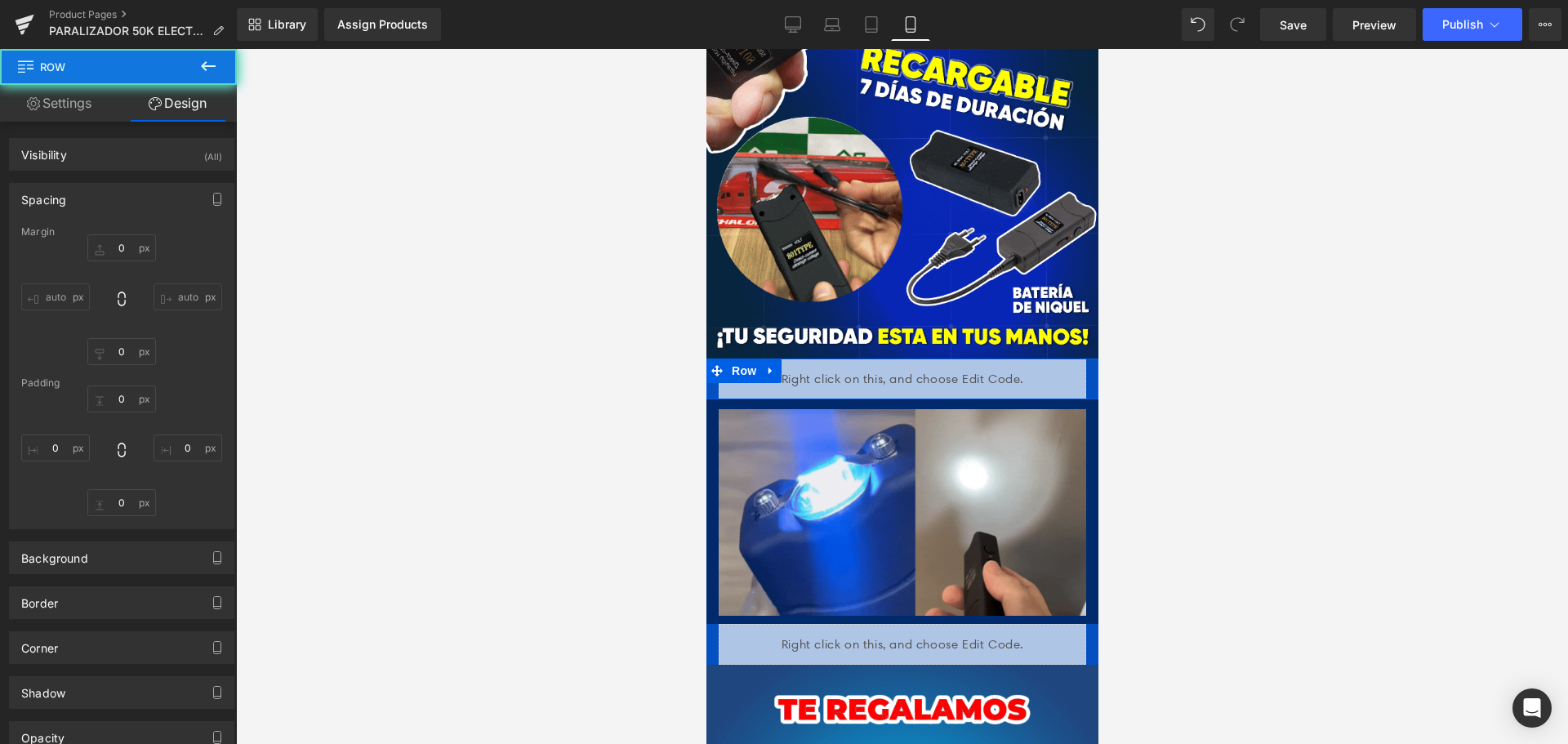
type input "0"
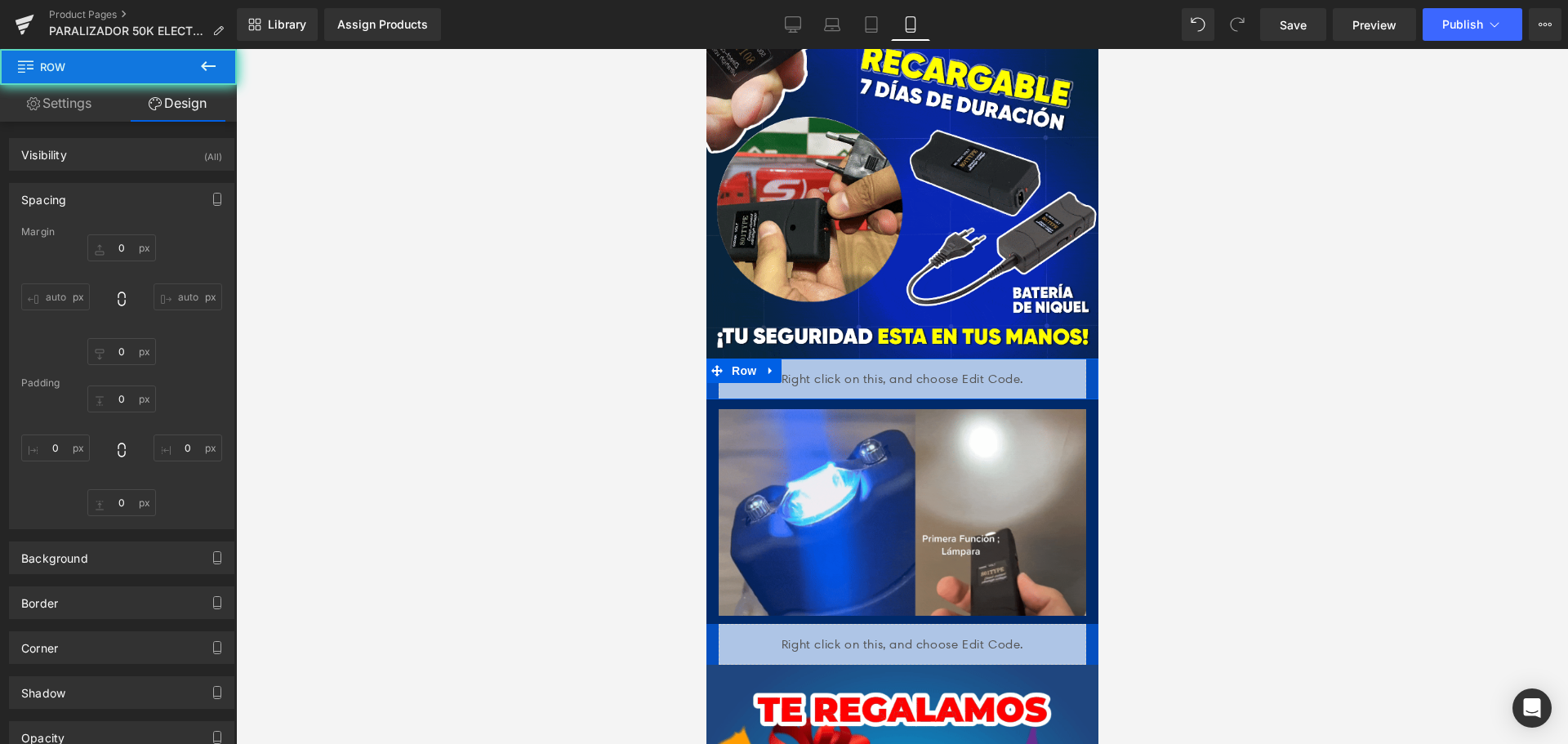
type input "0"
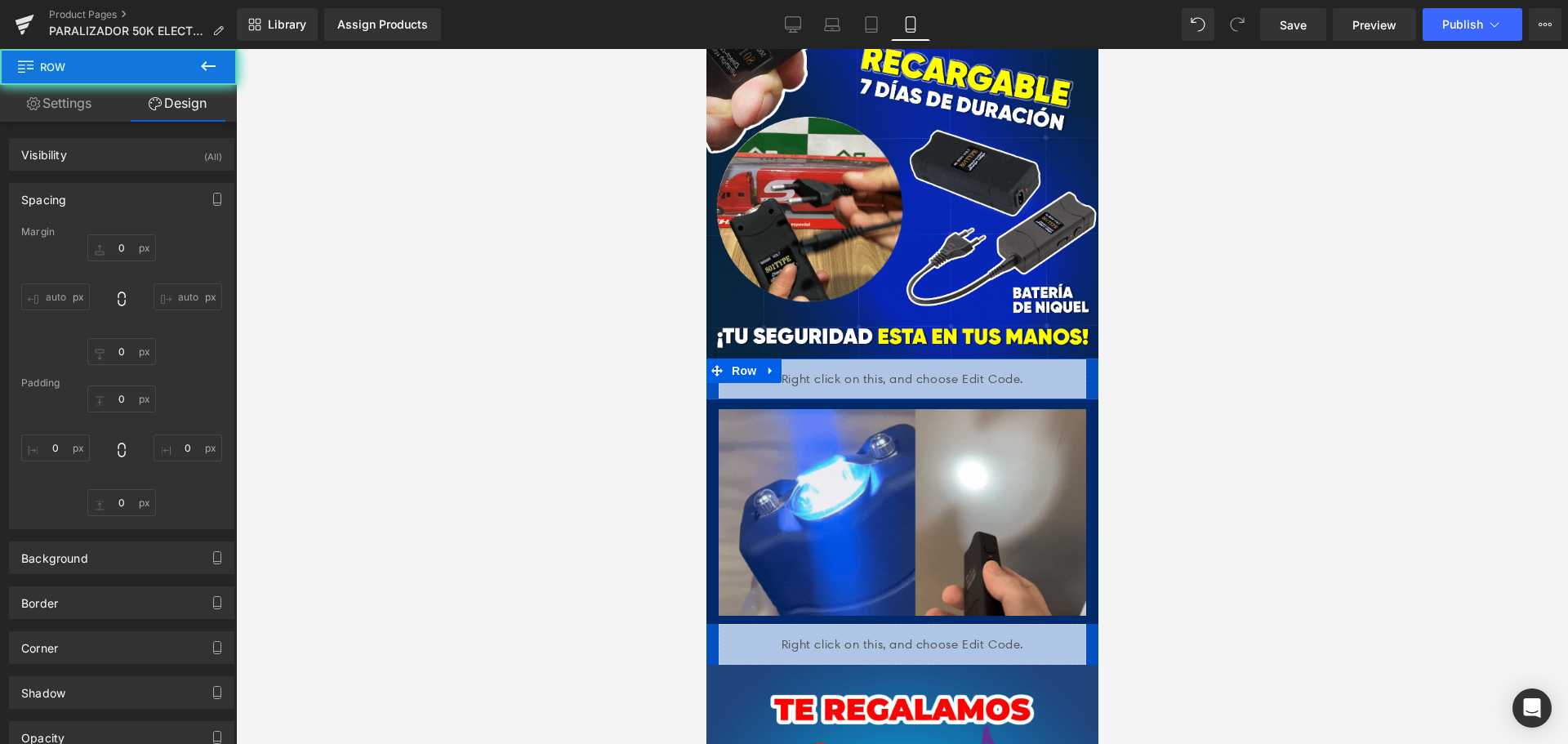
type input "0"
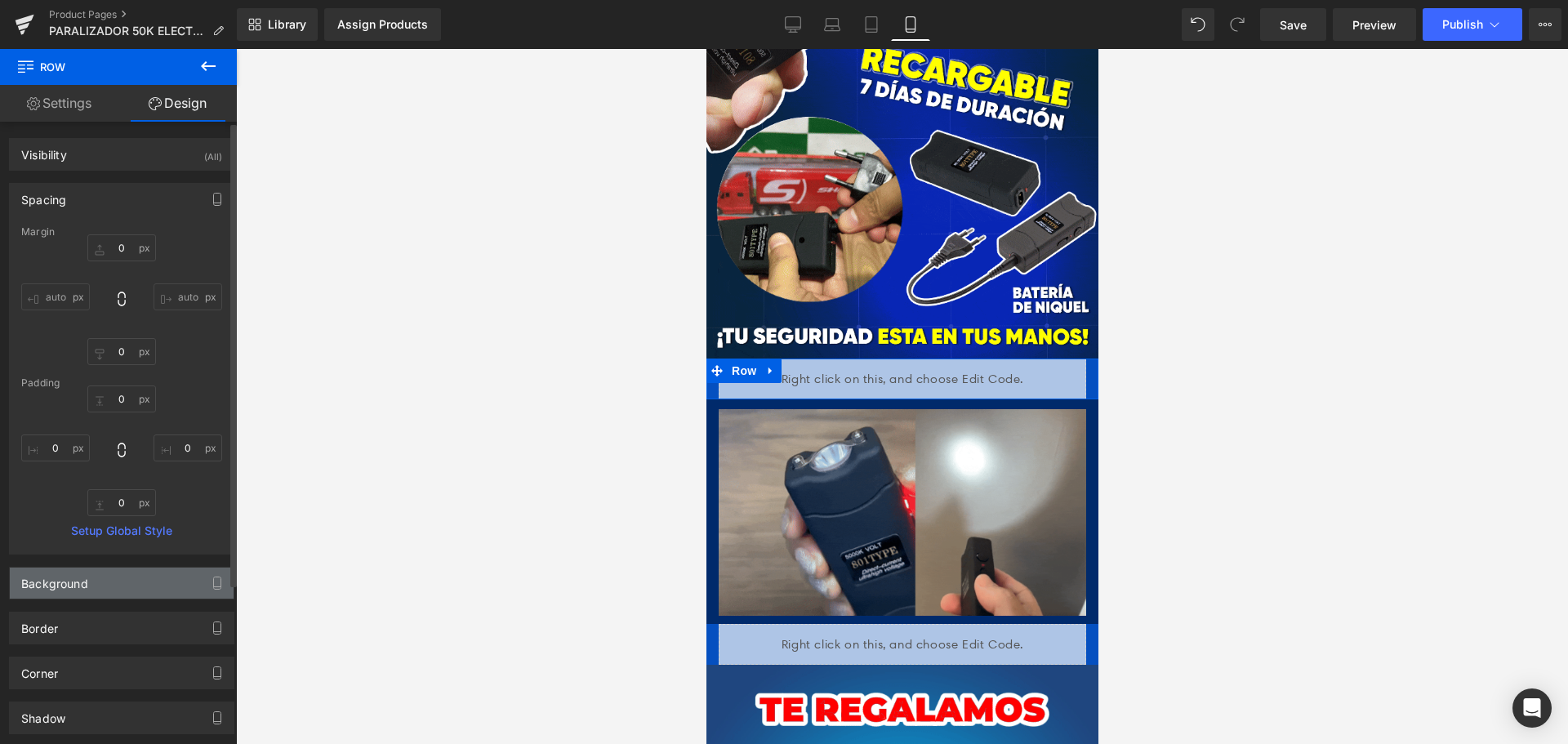
click at [74, 584] on div "Background" at bounding box center [54, 579] width 67 height 23
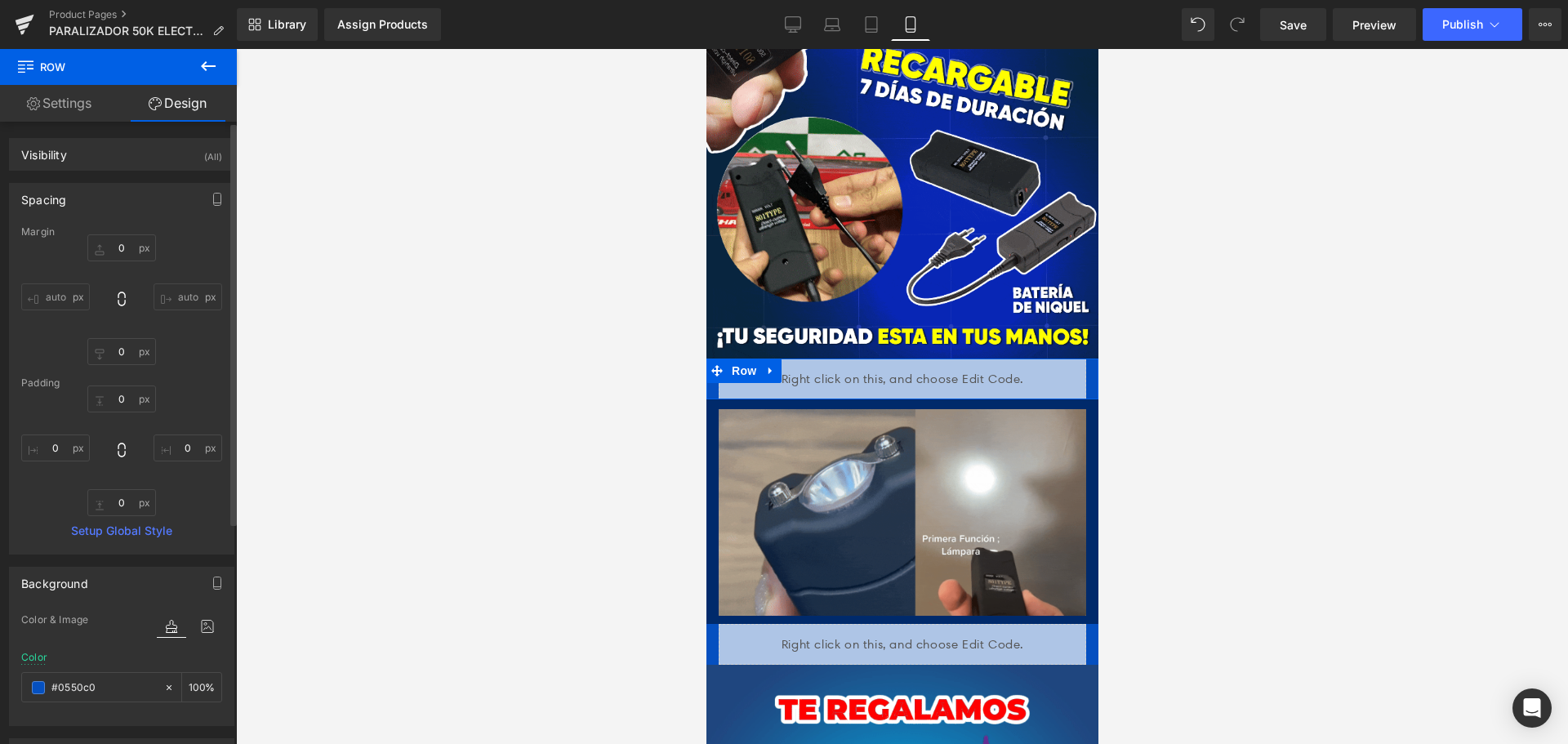
paste input "02a6b"
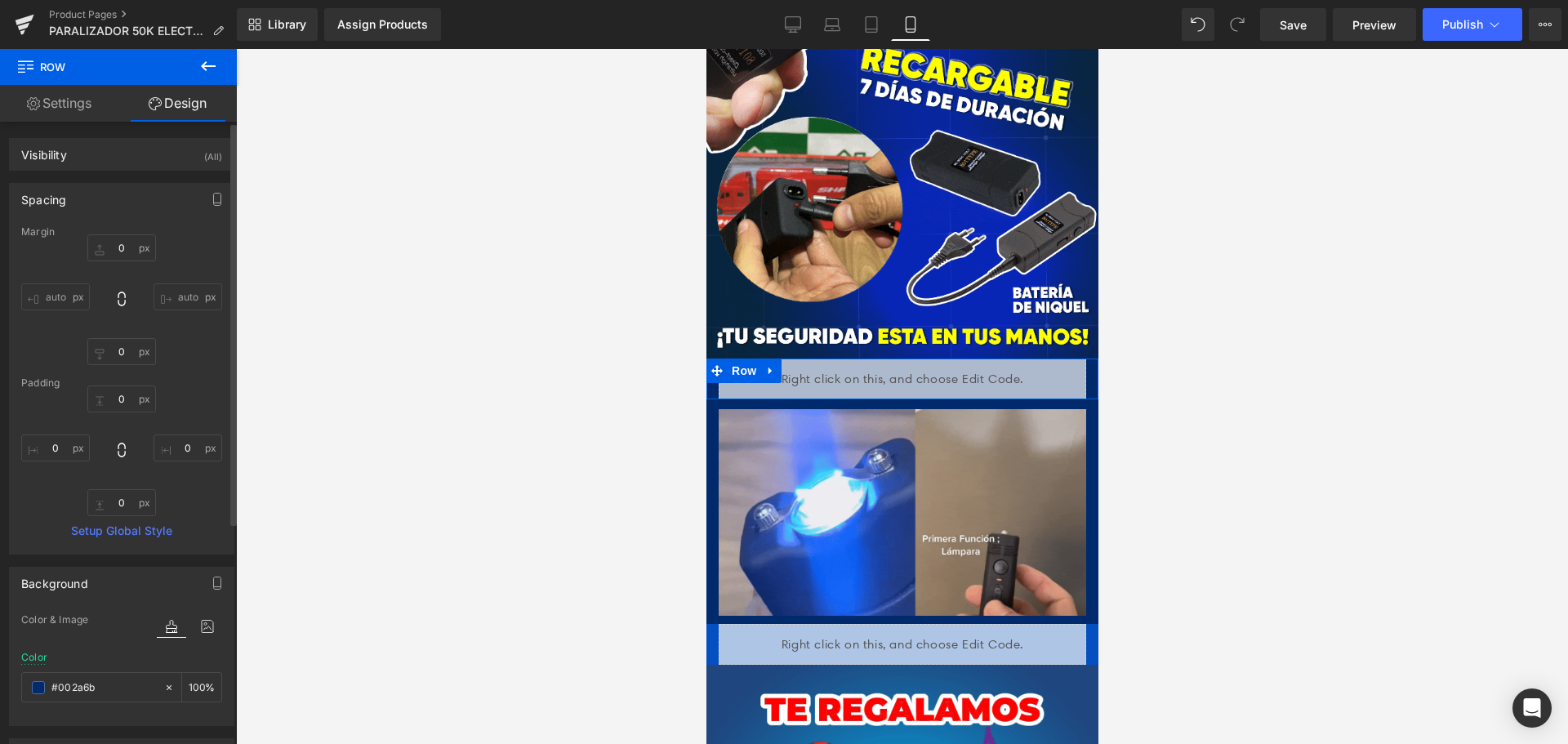
type input "#002a6b"
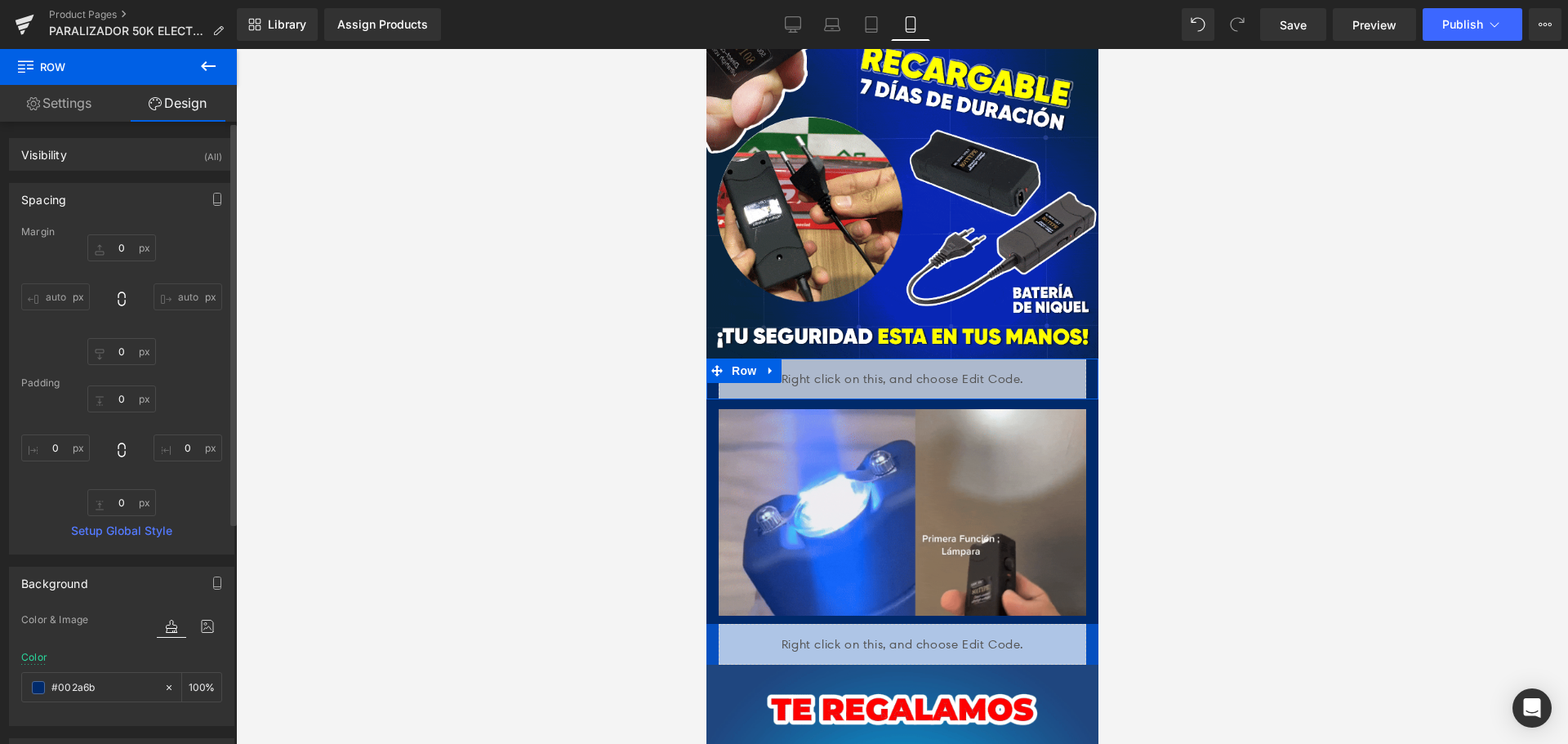
click at [130, 651] on div "Color & Image color" at bounding box center [122, 630] width 201 height 42
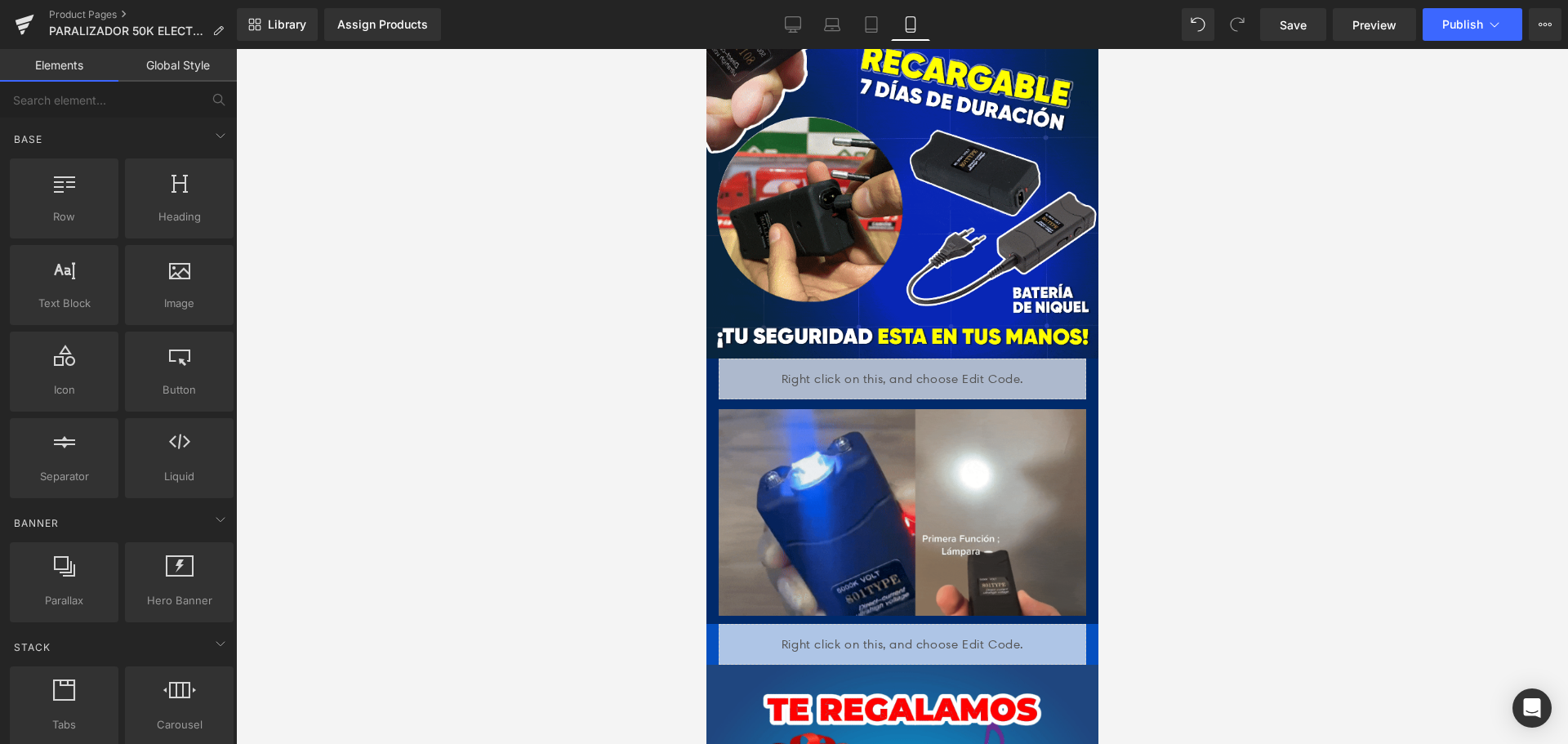
click at [1287, 439] on div at bounding box center [902, 396] width 1332 height 694
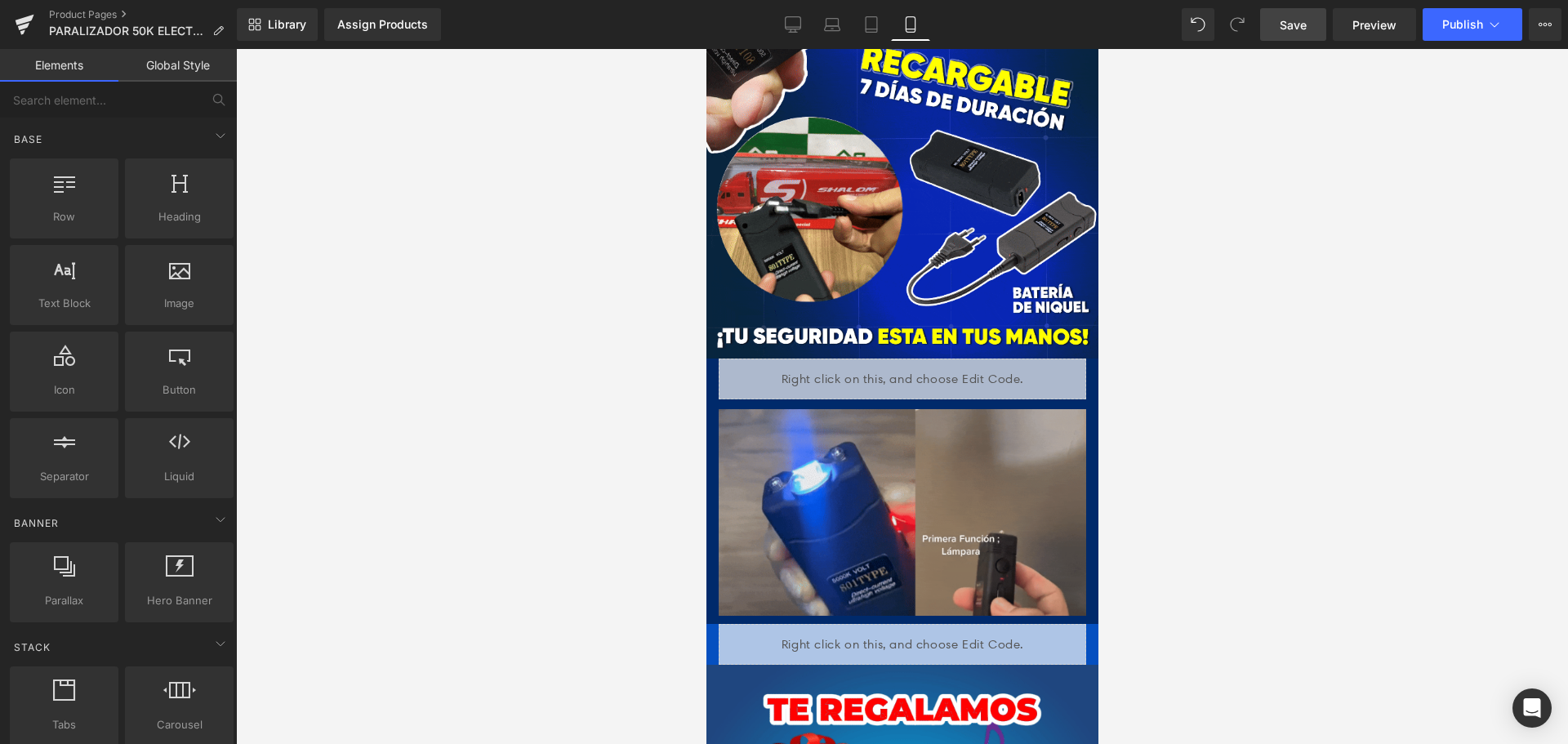
click at [1293, 34] on link "Save" at bounding box center [1293, 24] width 66 height 33
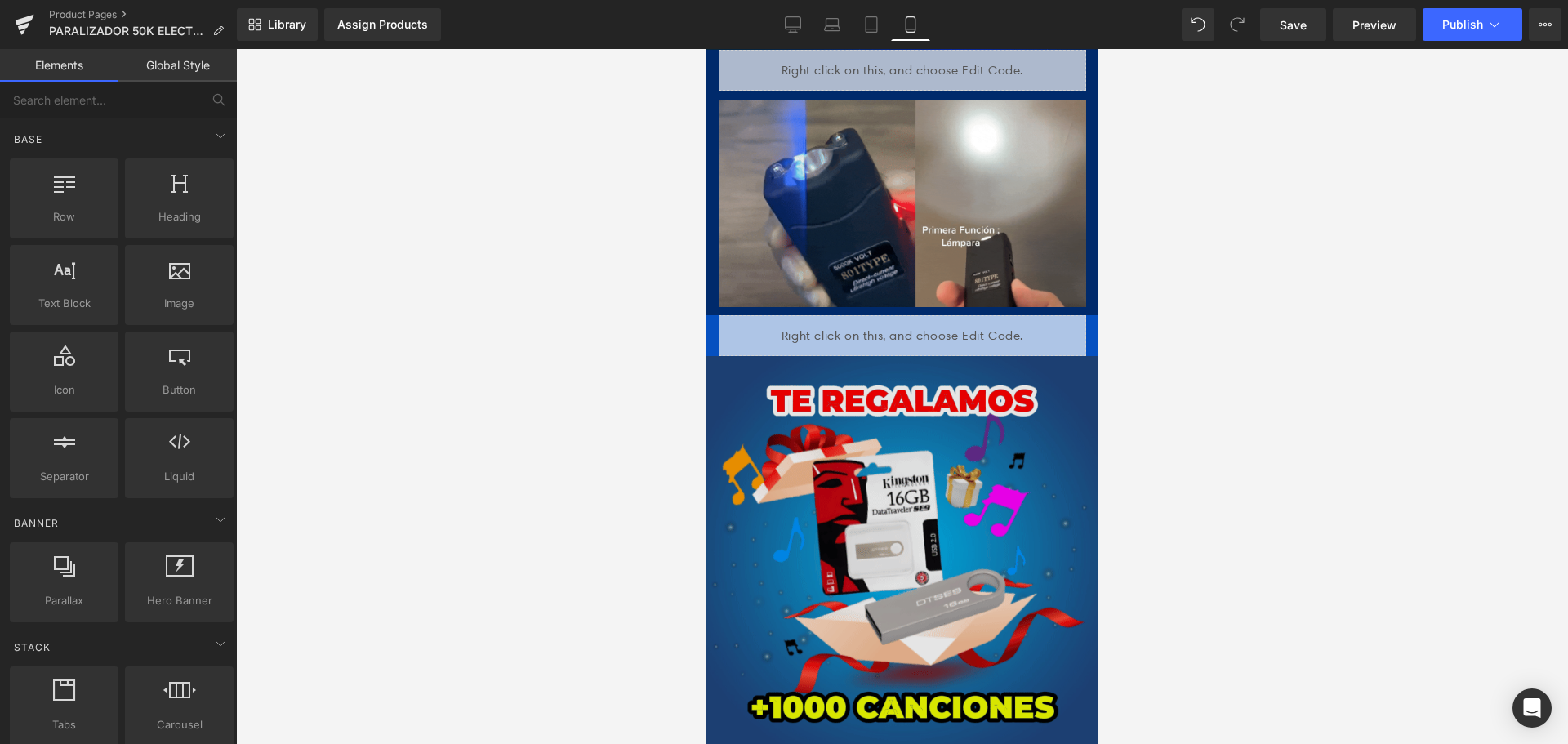
scroll to position [3011, 0]
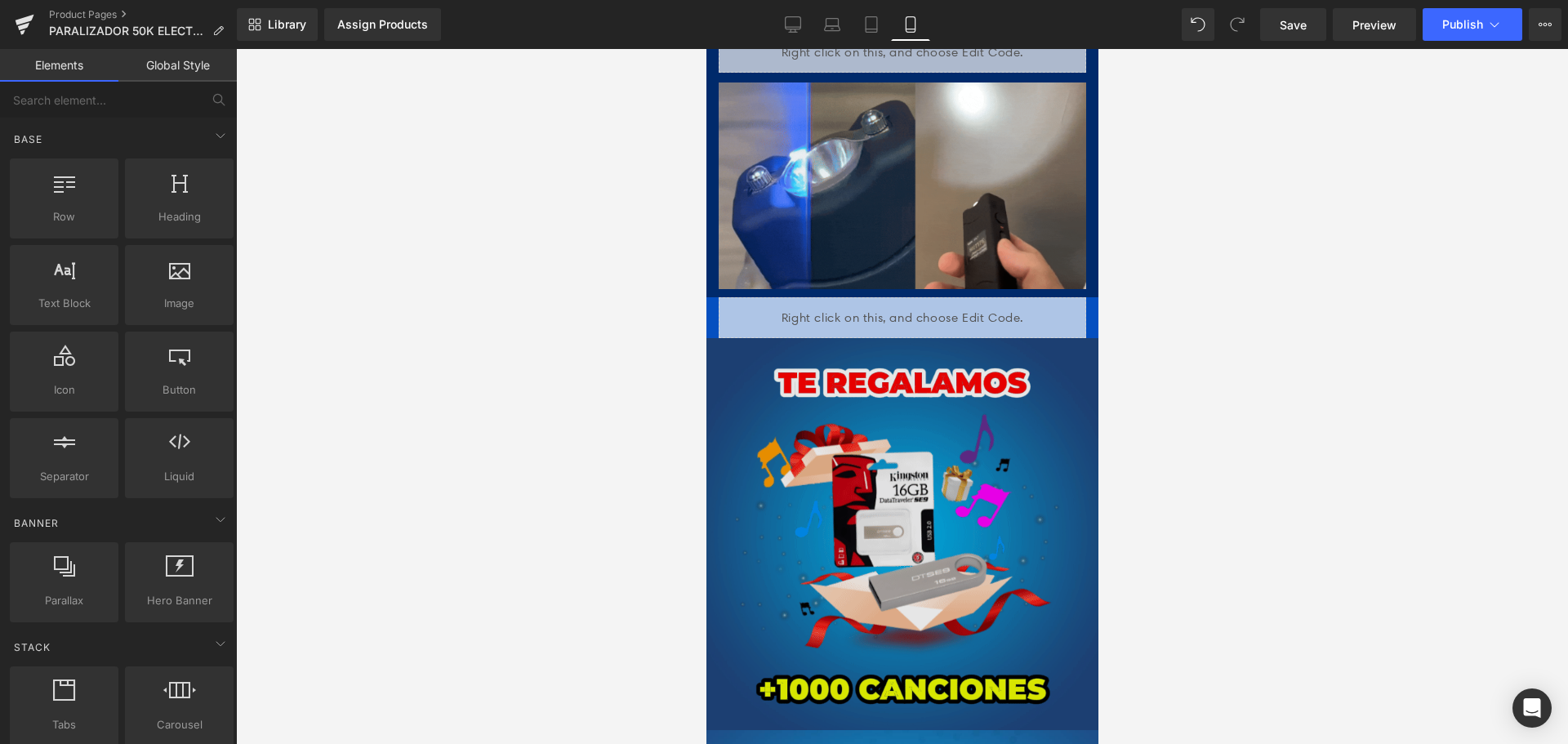
click at [939, 382] on img at bounding box center [901, 534] width 392 height 392
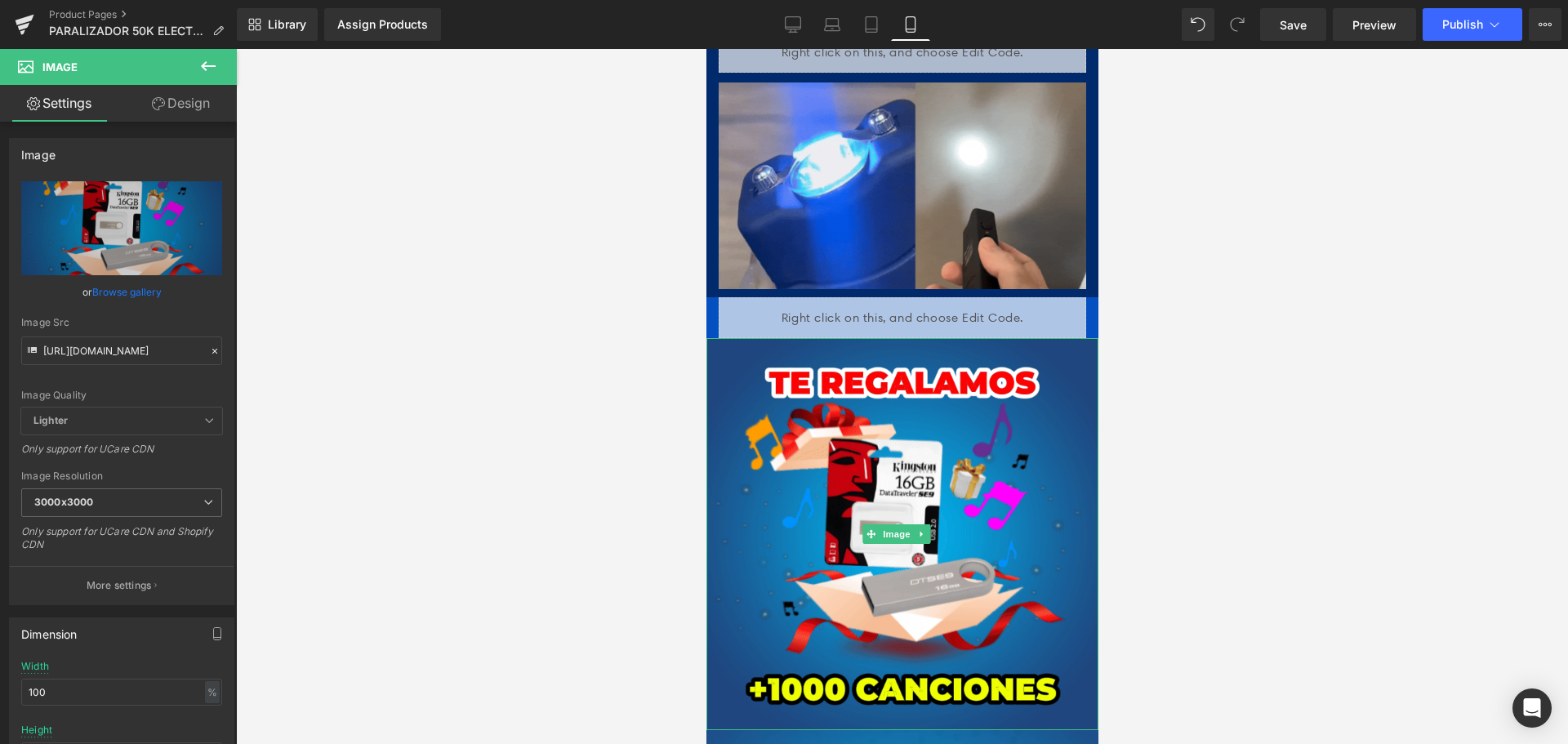
click at [925, 524] on link at bounding box center [920, 534] width 17 height 20
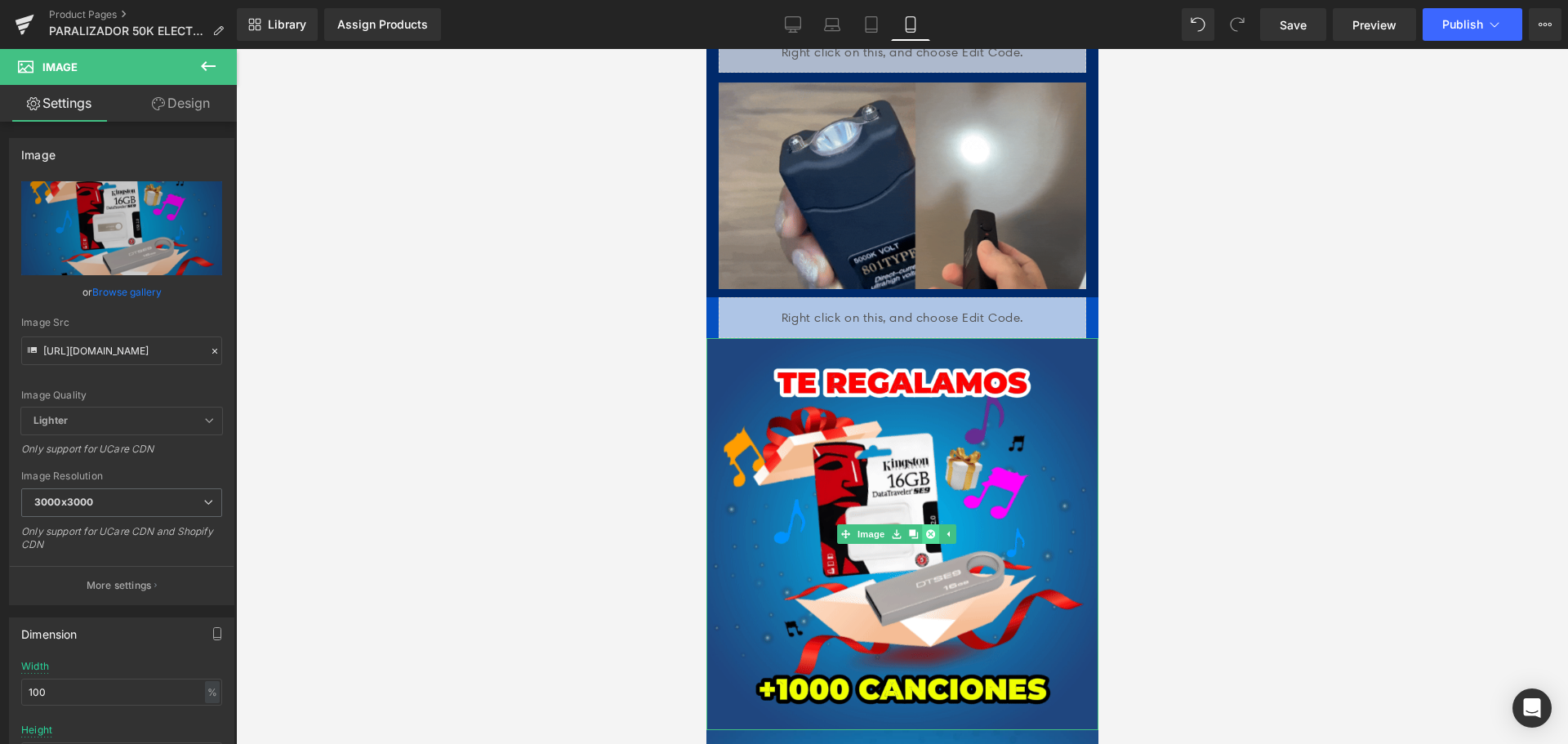
click at [926, 530] on icon at bounding box center [929, 534] width 9 height 9
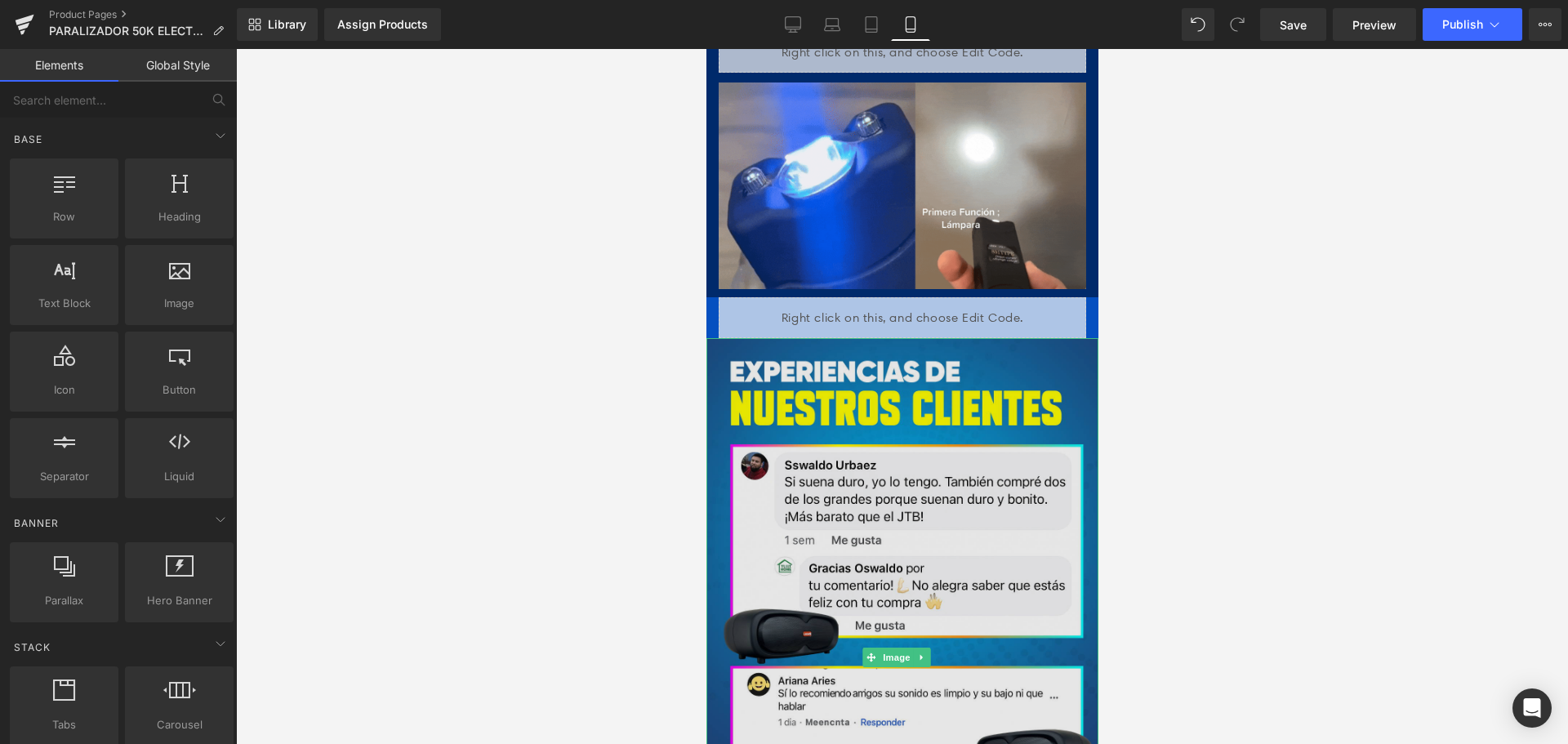
click at [989, 338] on img at bounding box center [901, 657] width 392 height 637
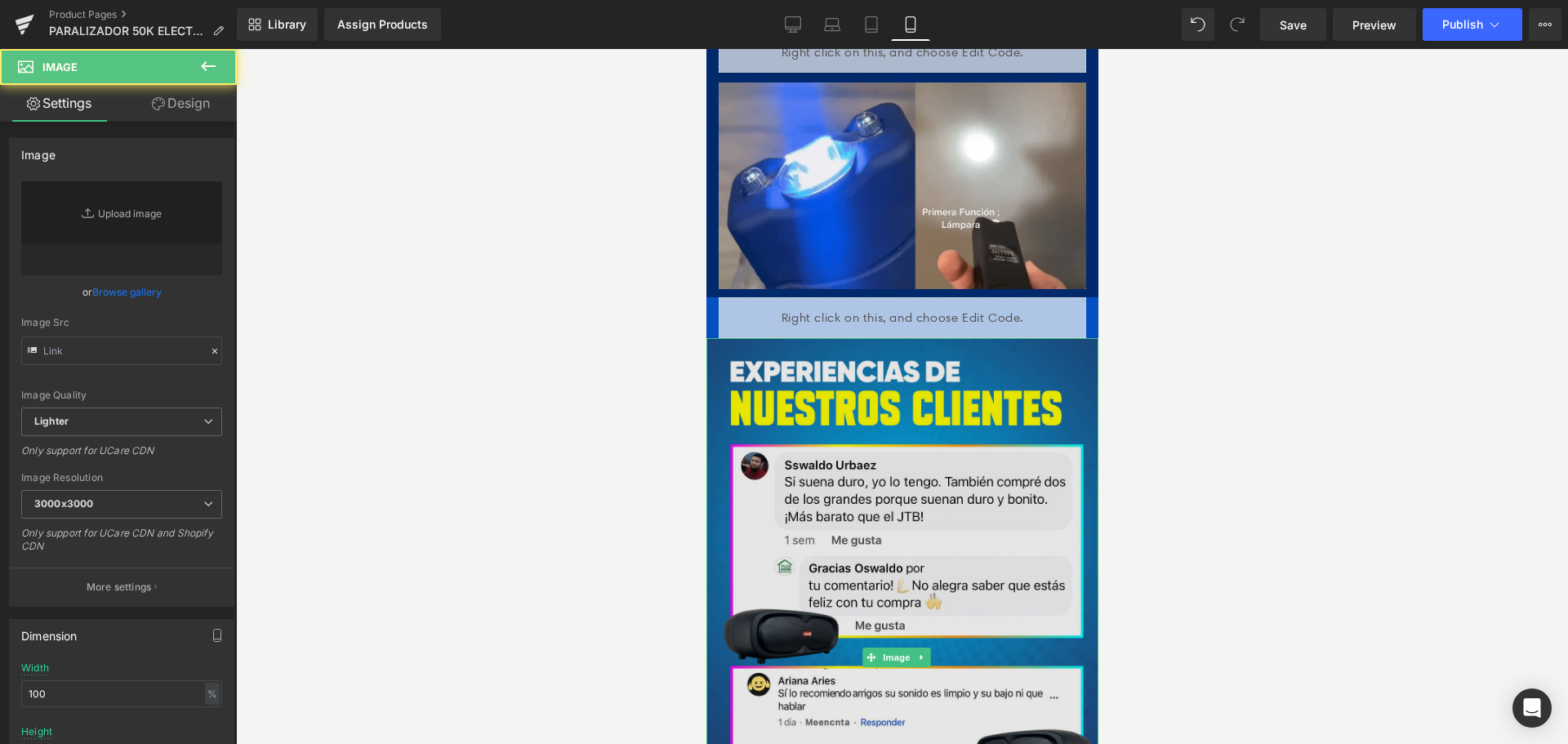
type input "[URL][DOMAIN_NAME]"
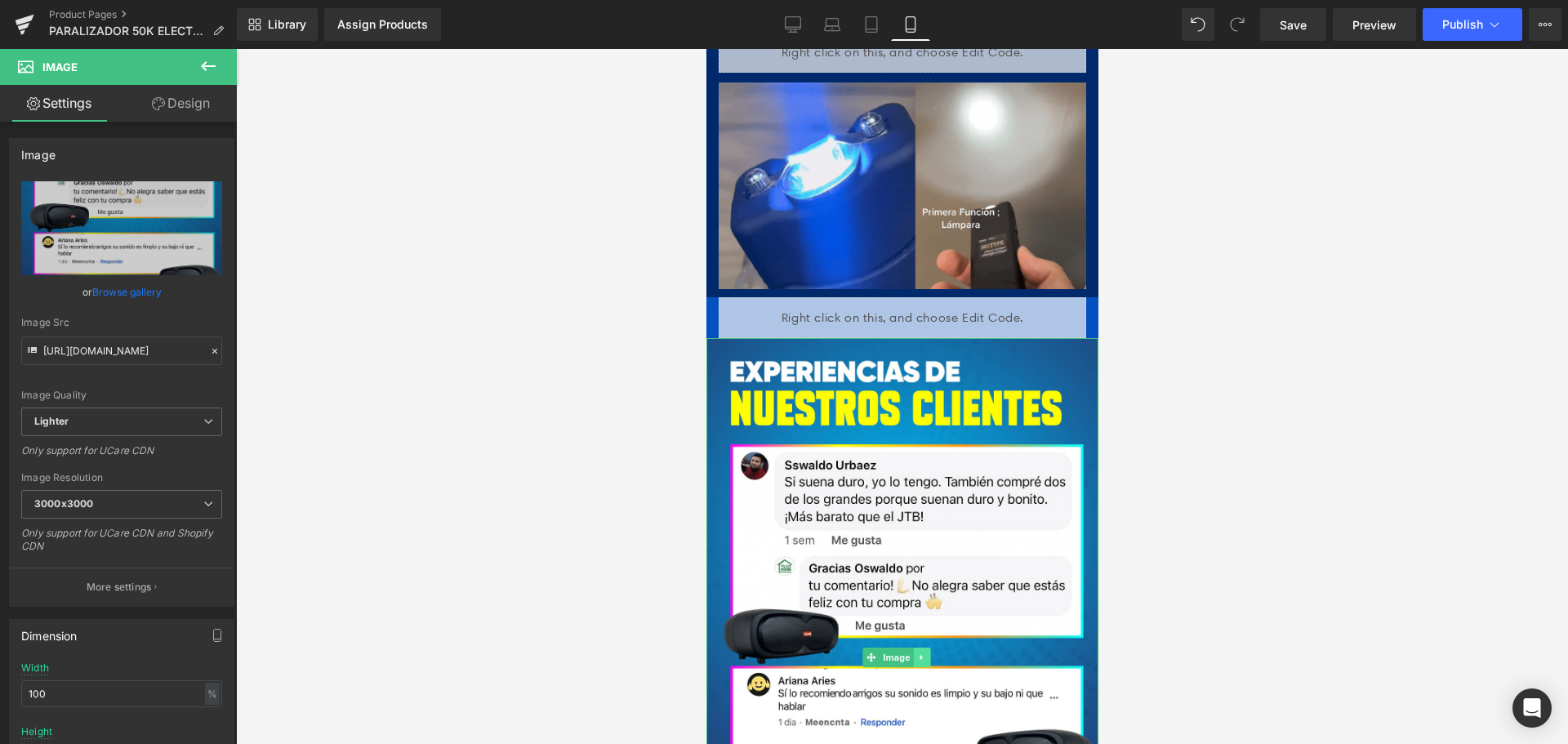
click at [926, 647] on link at bounding box center [920, 657] width 17 height 20
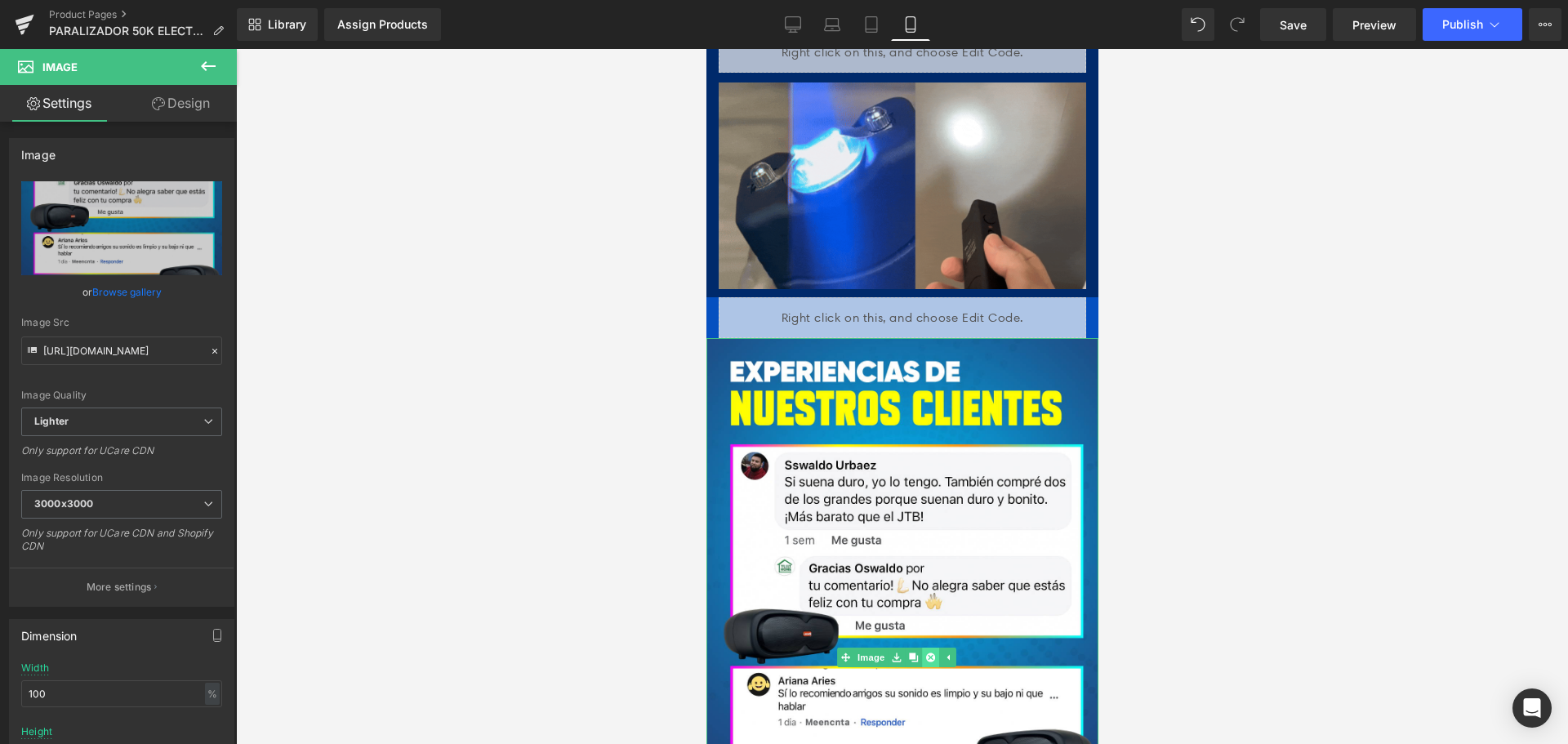
click at [923, 647] on link at bounding box center [929, 657] width 17 height 20
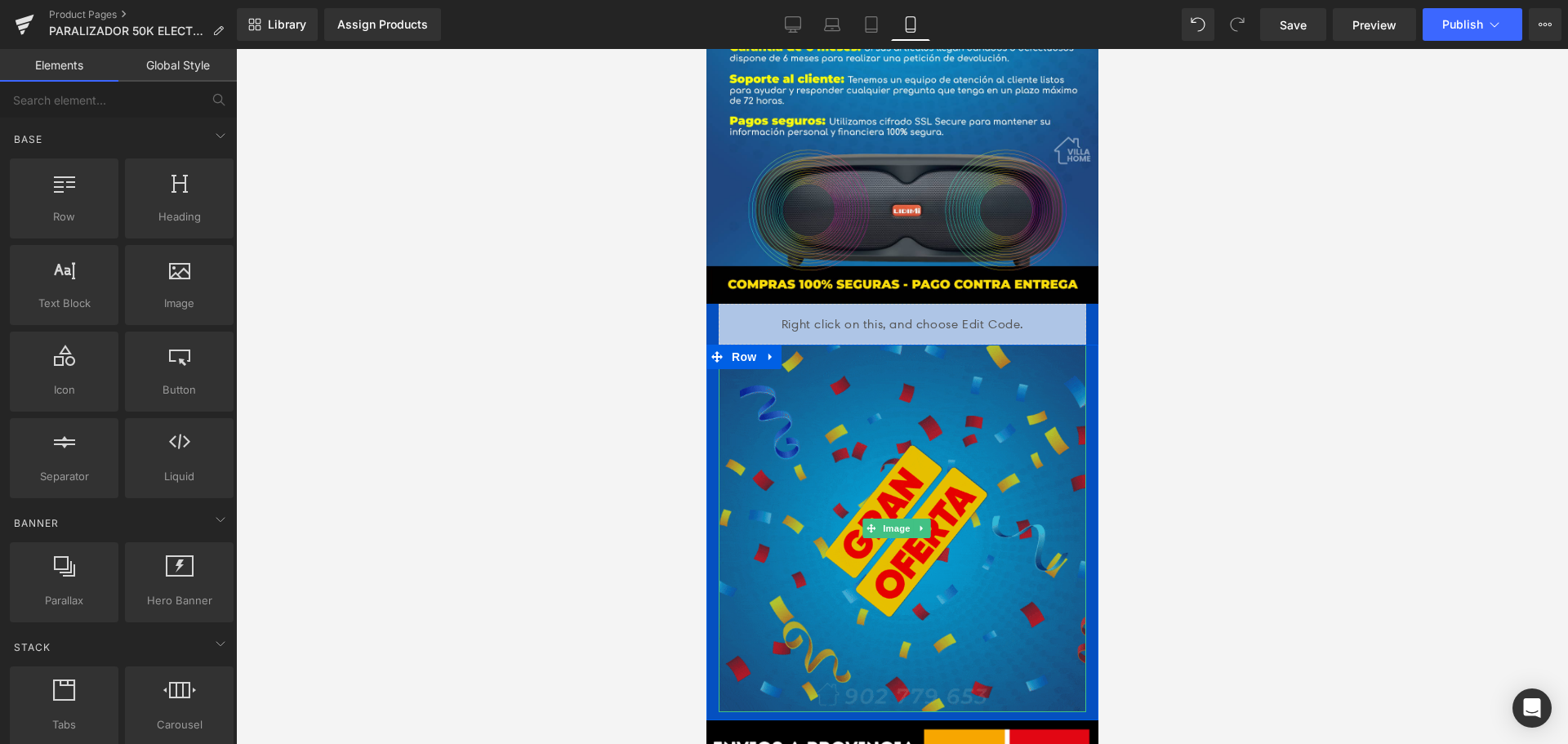
scroll to position [4235, 0]
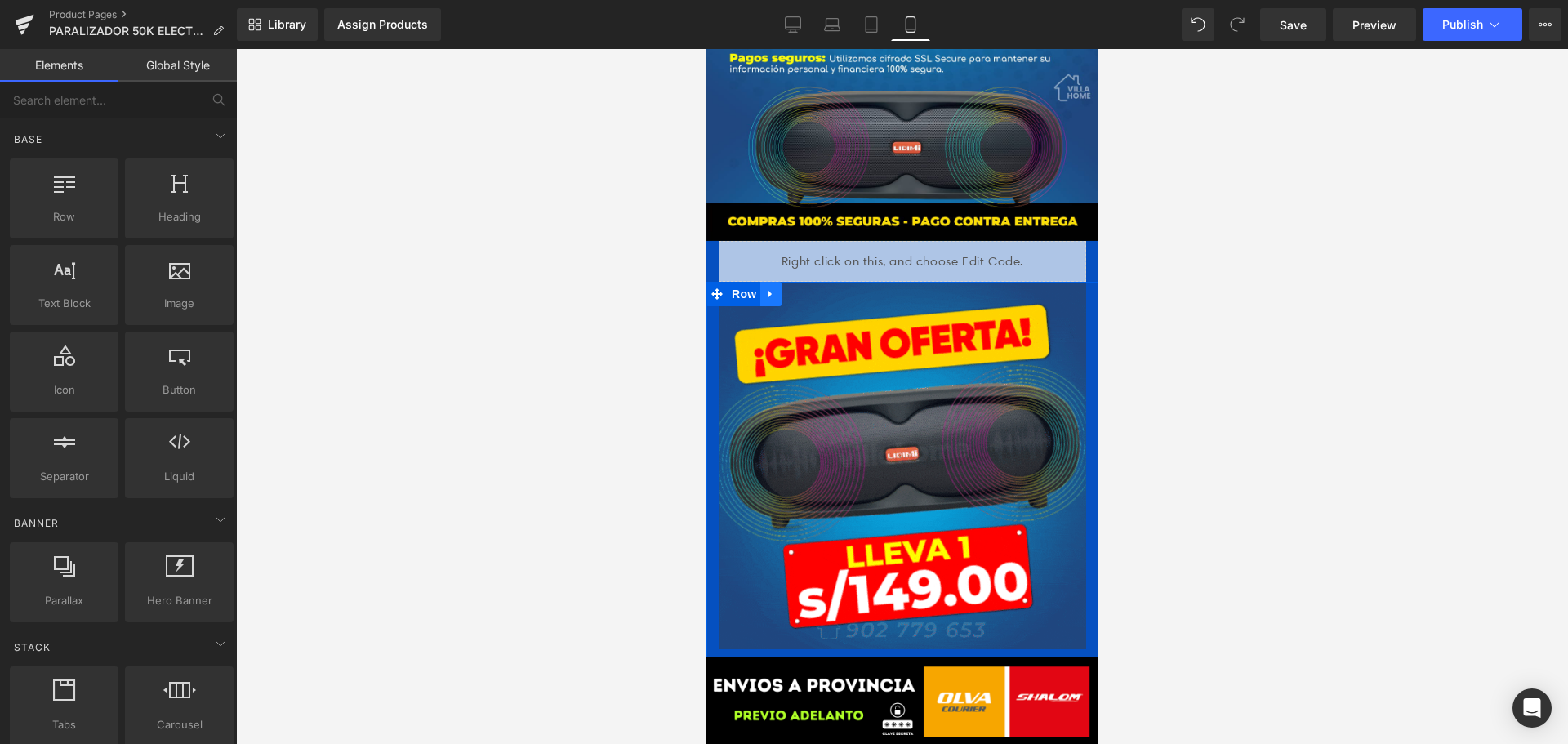
click at [772, 288] on icon at bounding box center [769, 294] width 12 height 12
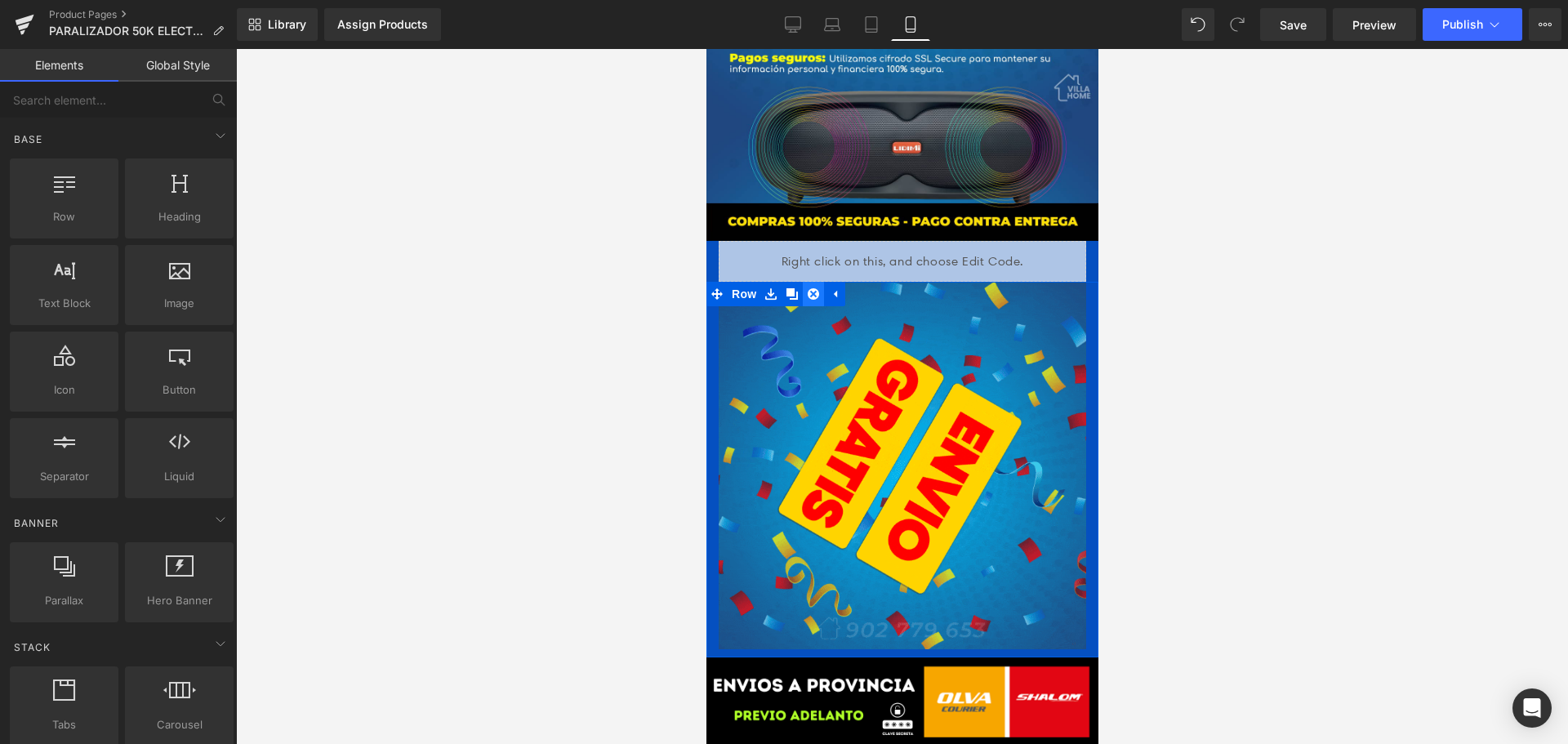
click at [807, 289] on icon at bounding box center [812, 294] width 12 height 12
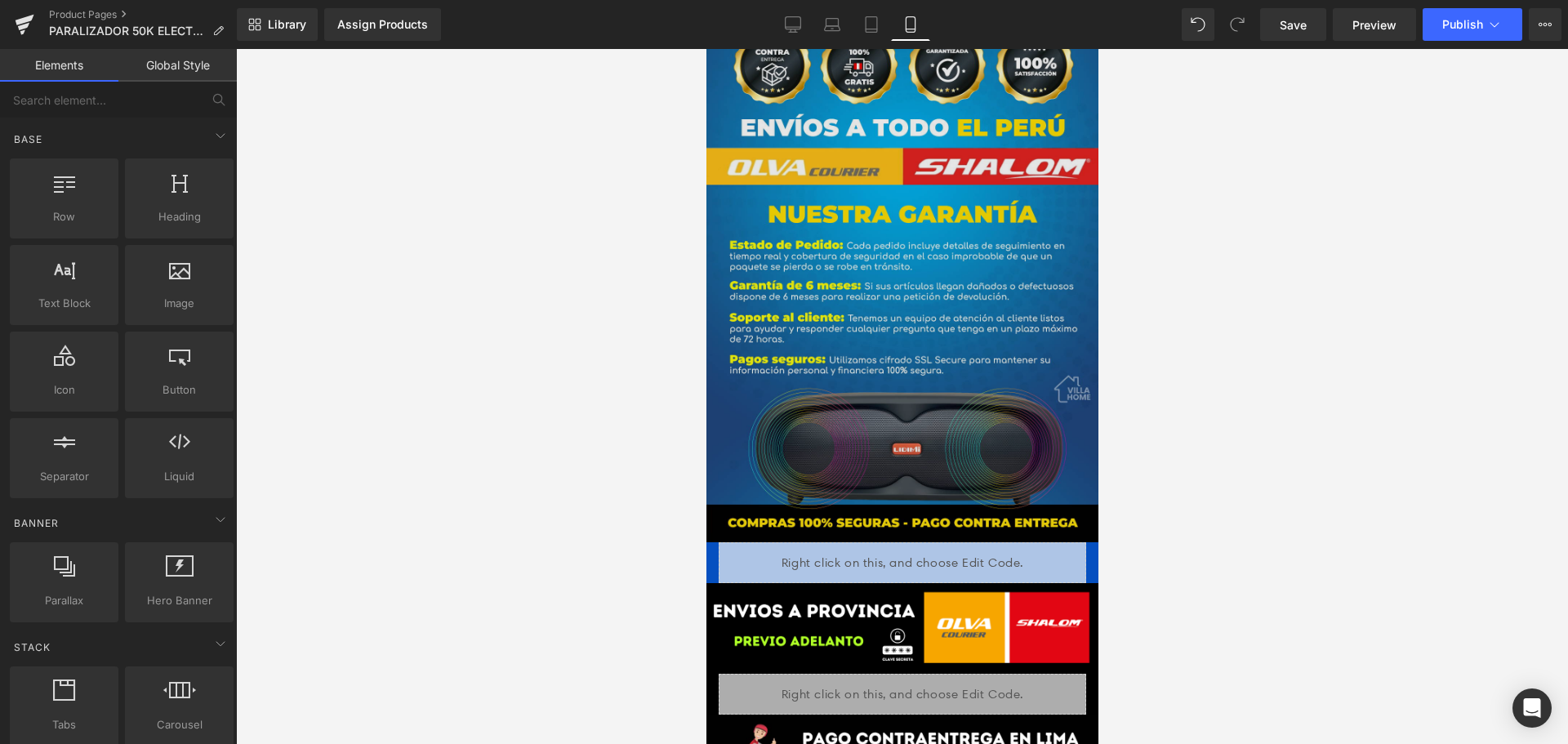
scroll to position [3929, 0]
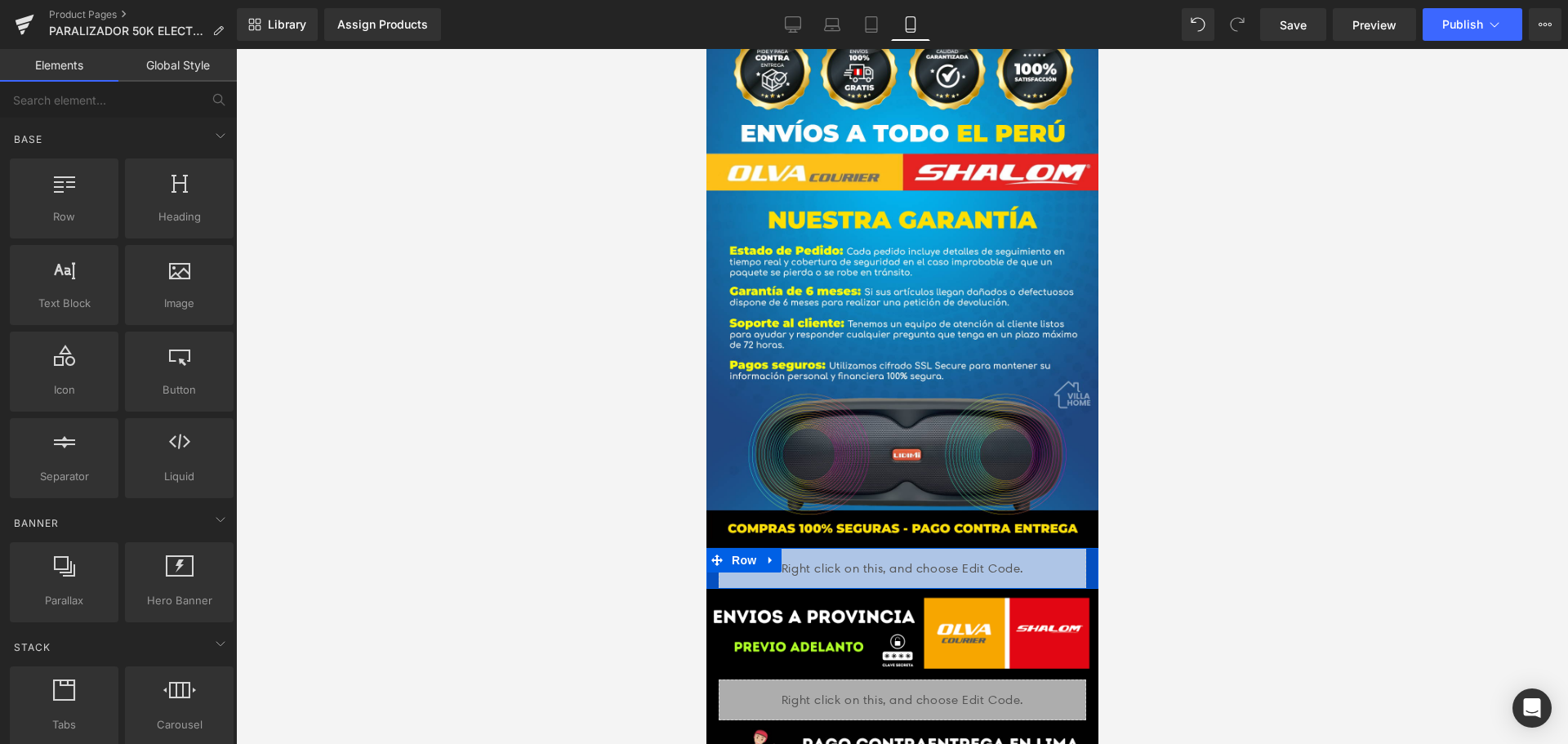
click at [1077, 548] on div "Liquid" at bounding box center [901, 568] width 392 height 41
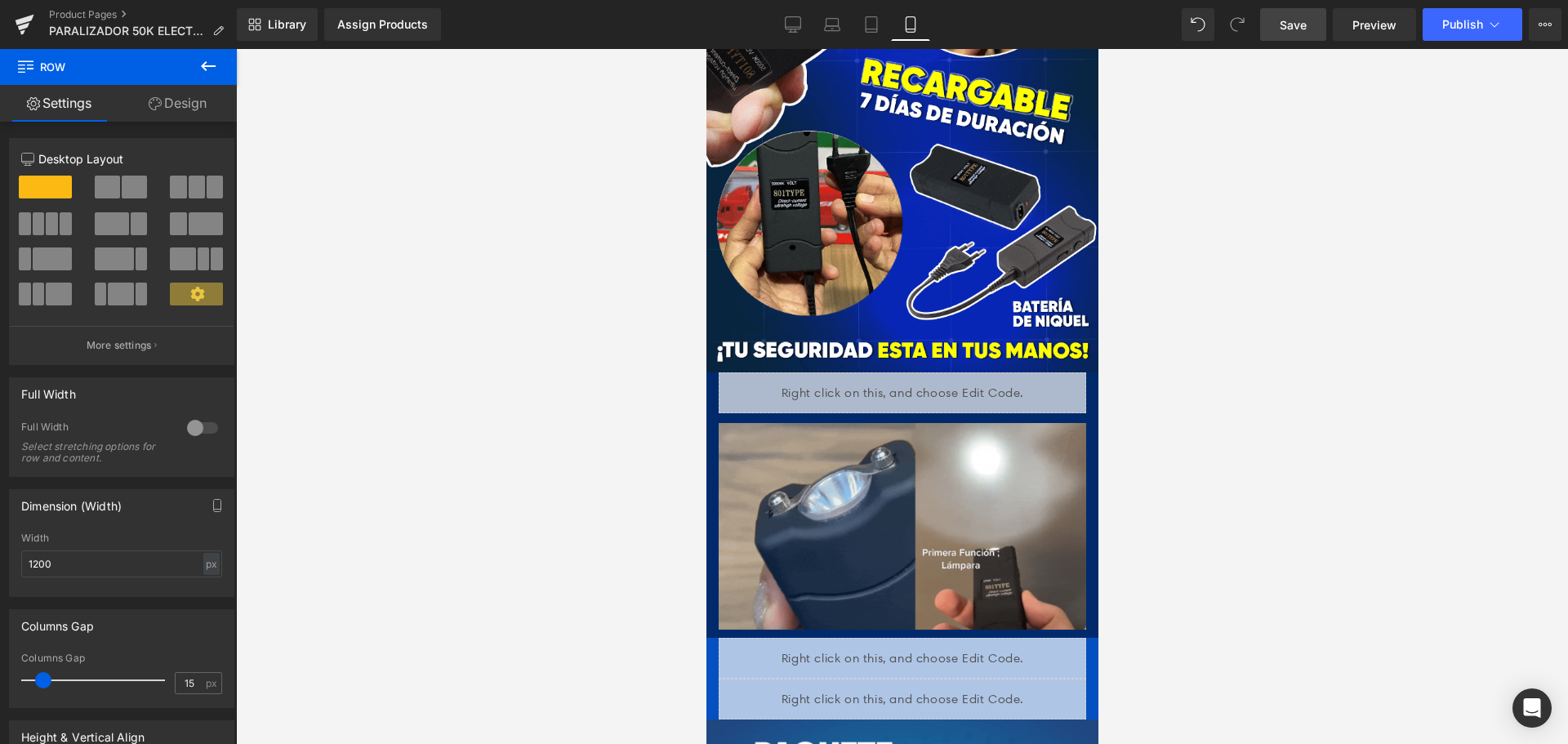
scroll to position [2668, 0]
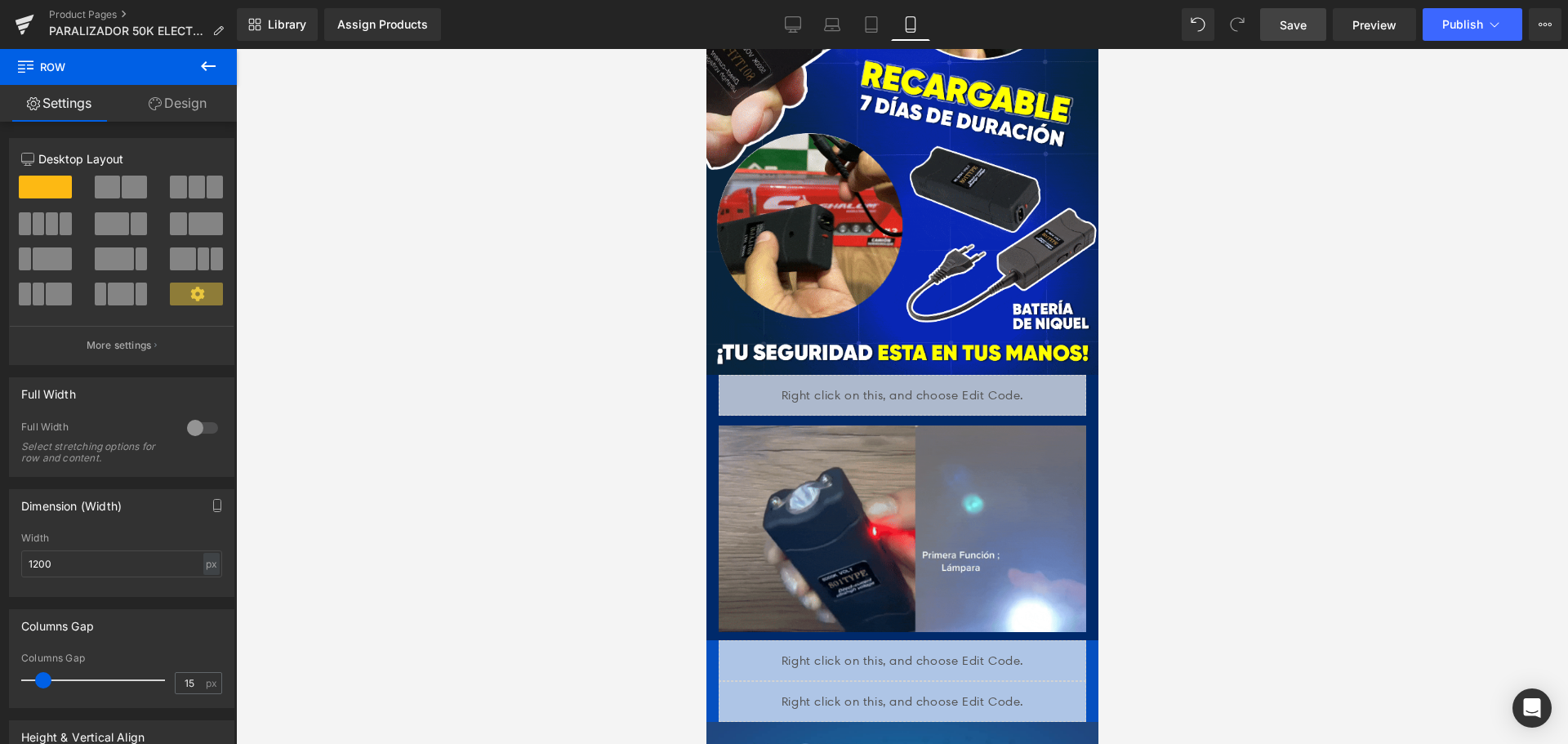
click at [1274, 23] on link "Save" at bounding box center [1293, 24] width 66 height 33
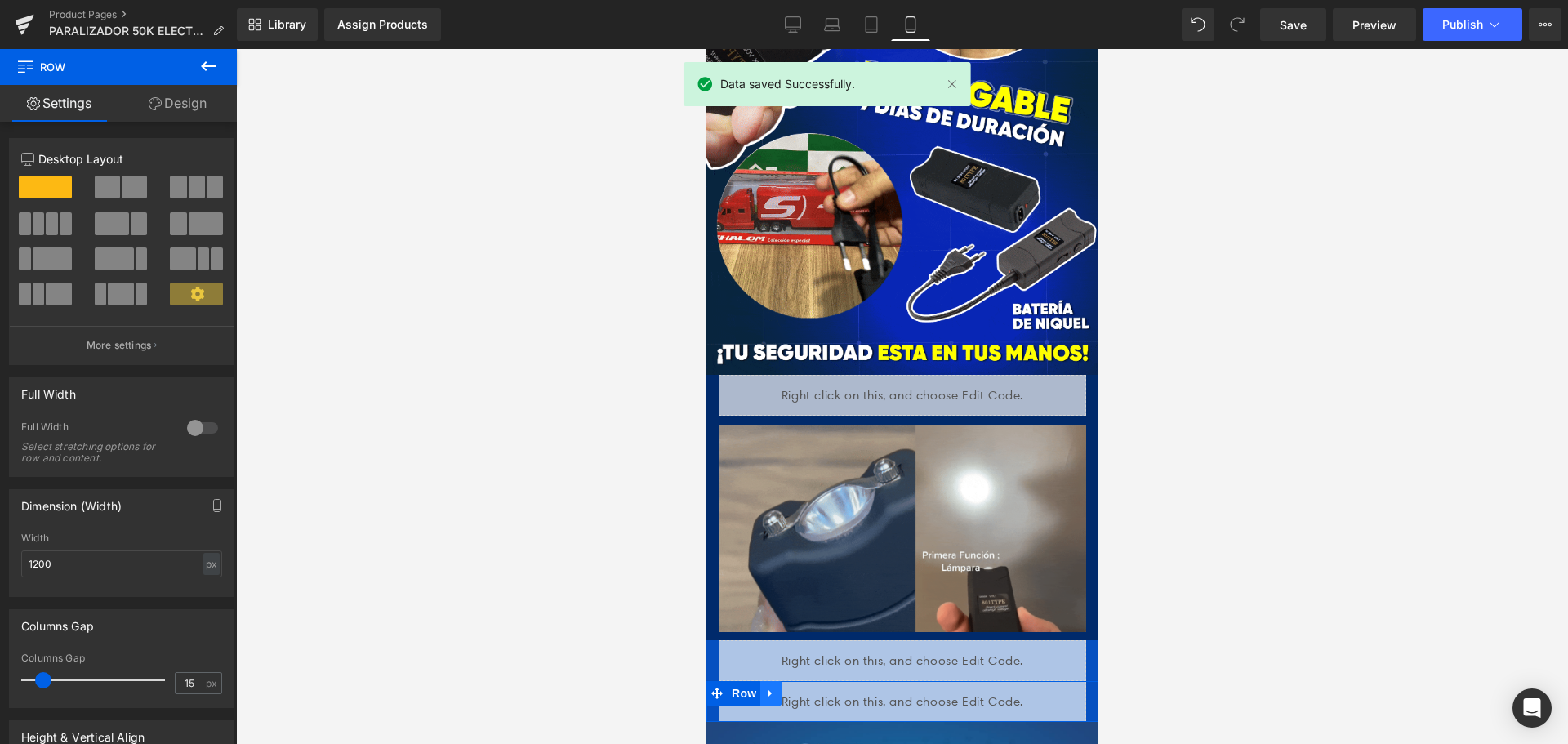
click at [771, 687] on icon at bounding box center [769, 693] width 12 height 12
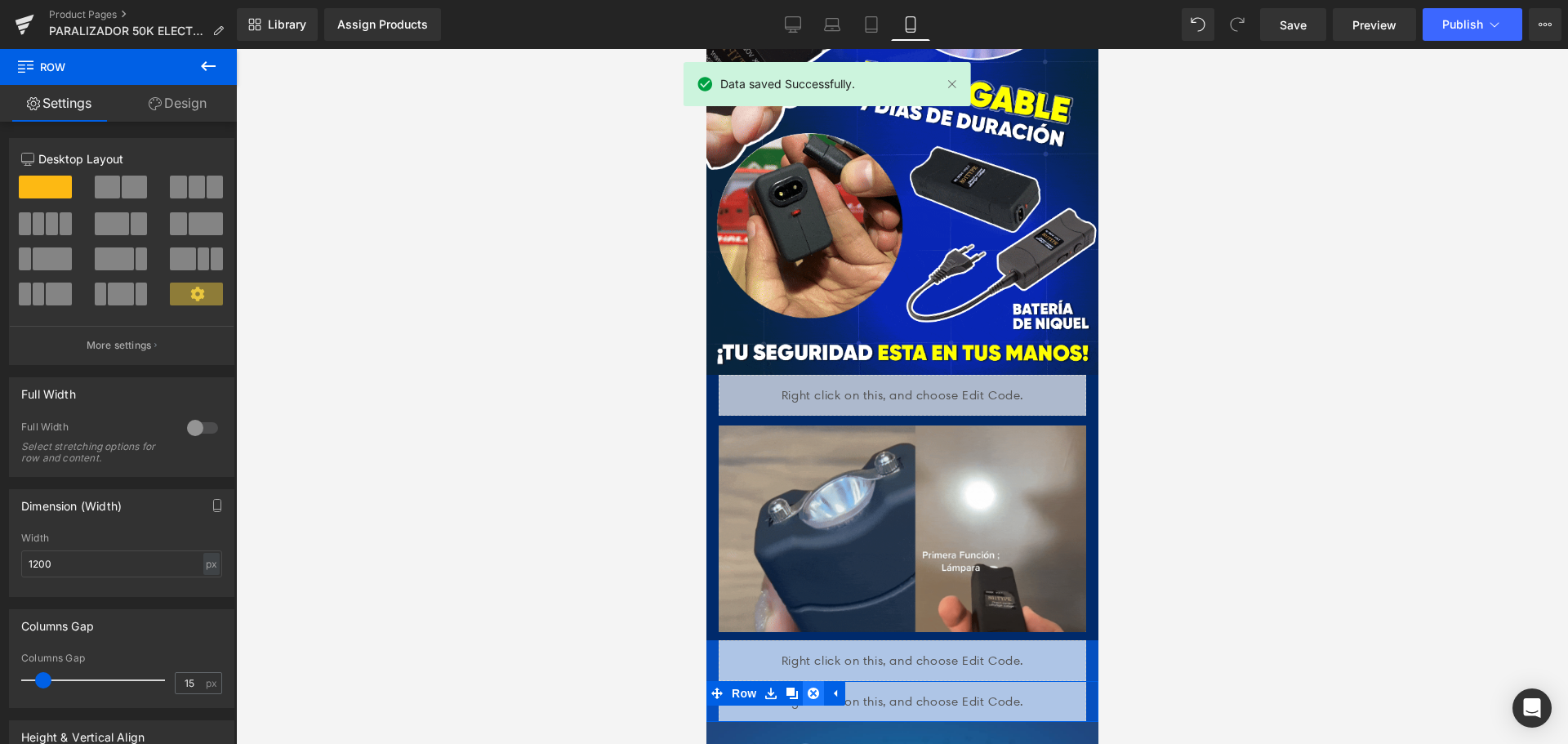
click at [807, 687] on icon at bounding box center [812, 693] width 12 height 12
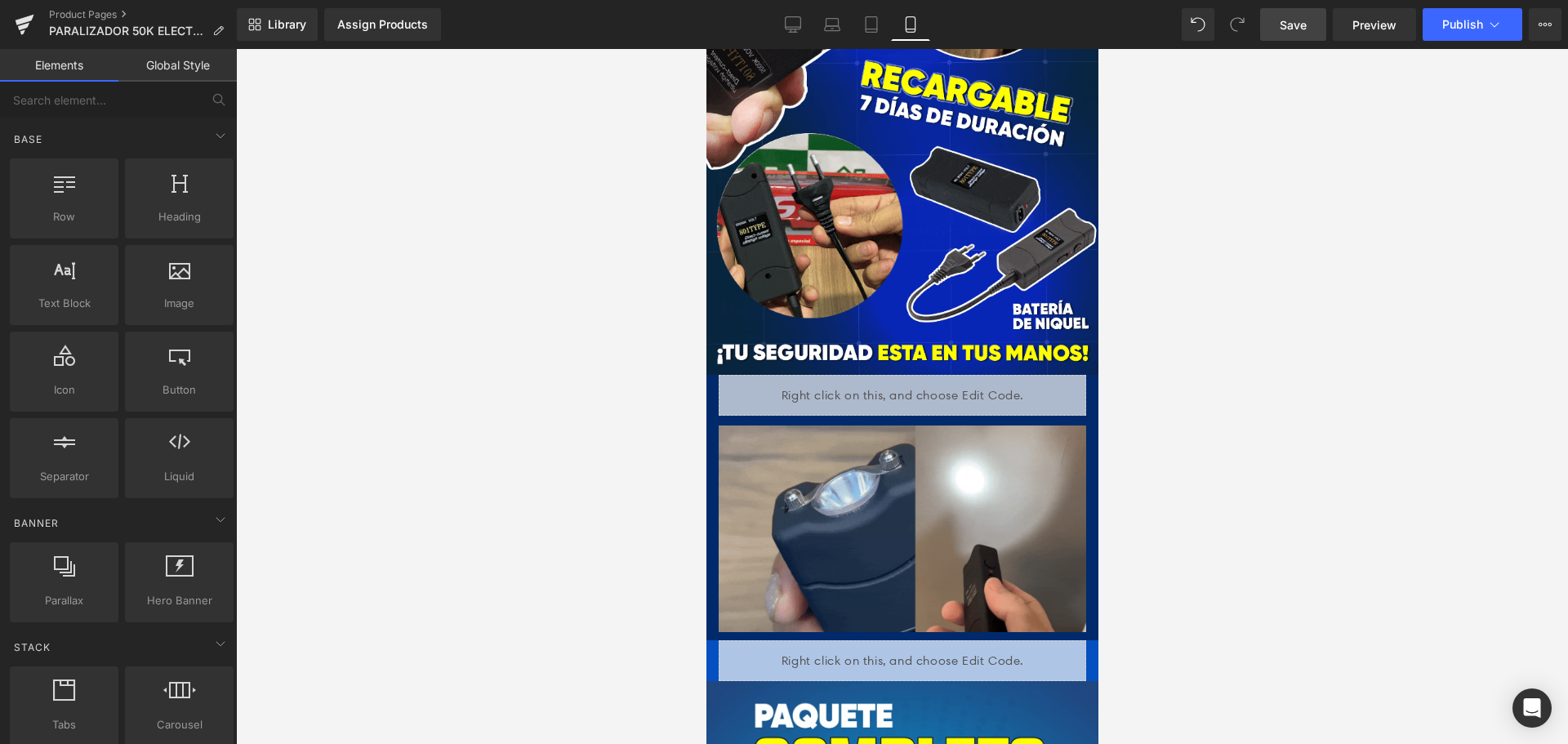
click at [1293, 31] on span "Save" at bounding box center [1293, 24] width 27 height 17
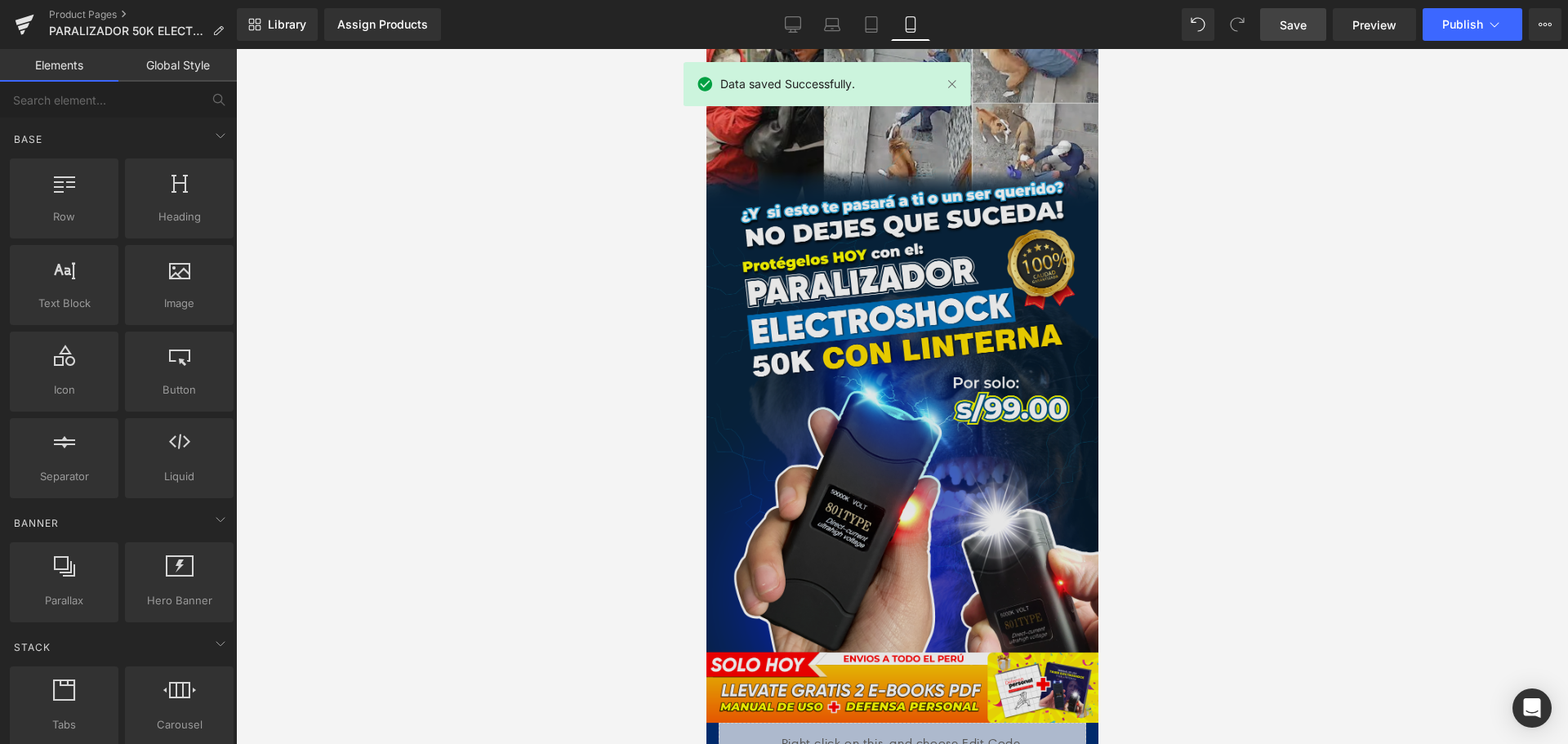
scroll to position [0, 0]
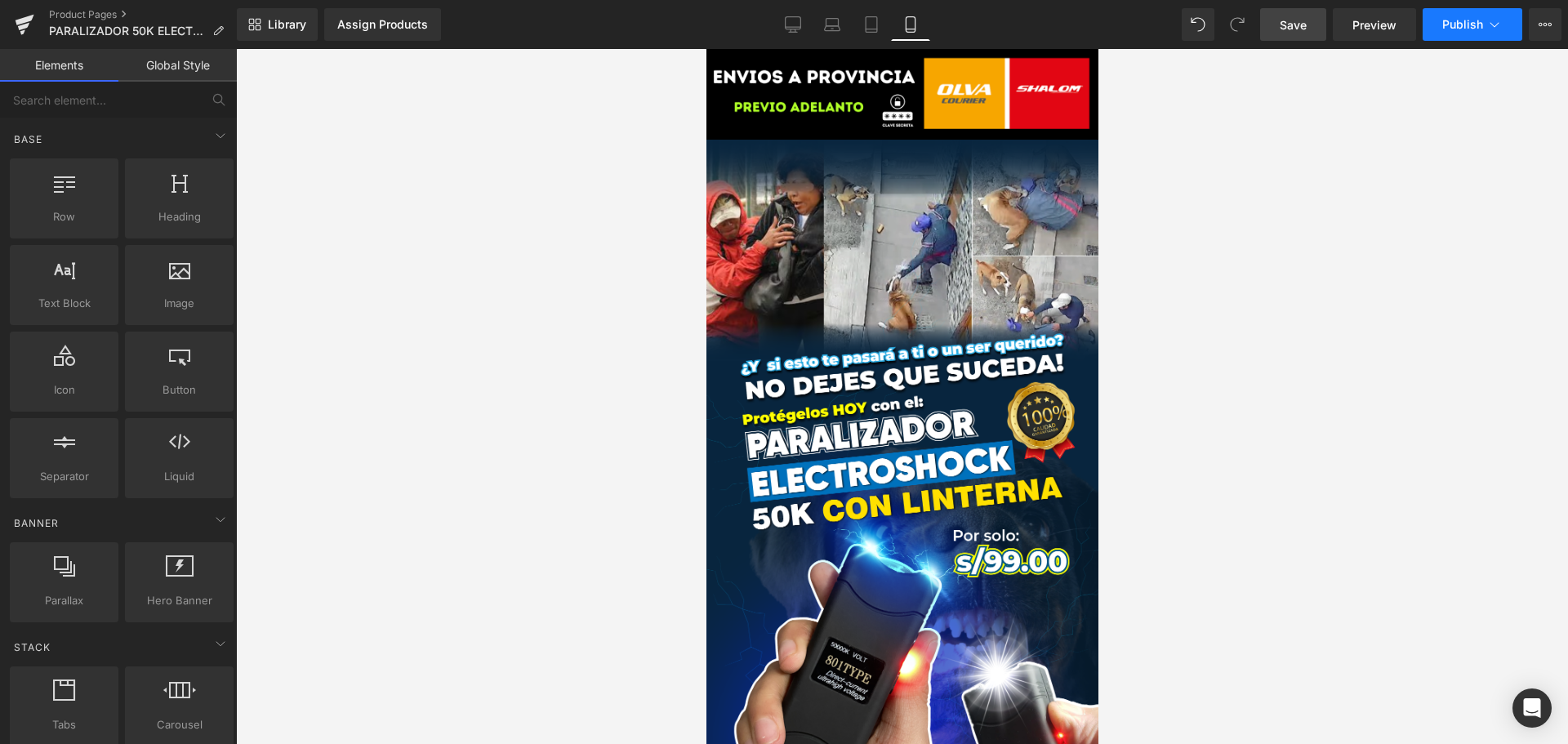
click at [1428, 12] on button "Publish" at bounding box center [1472, 24] width 99 height 33
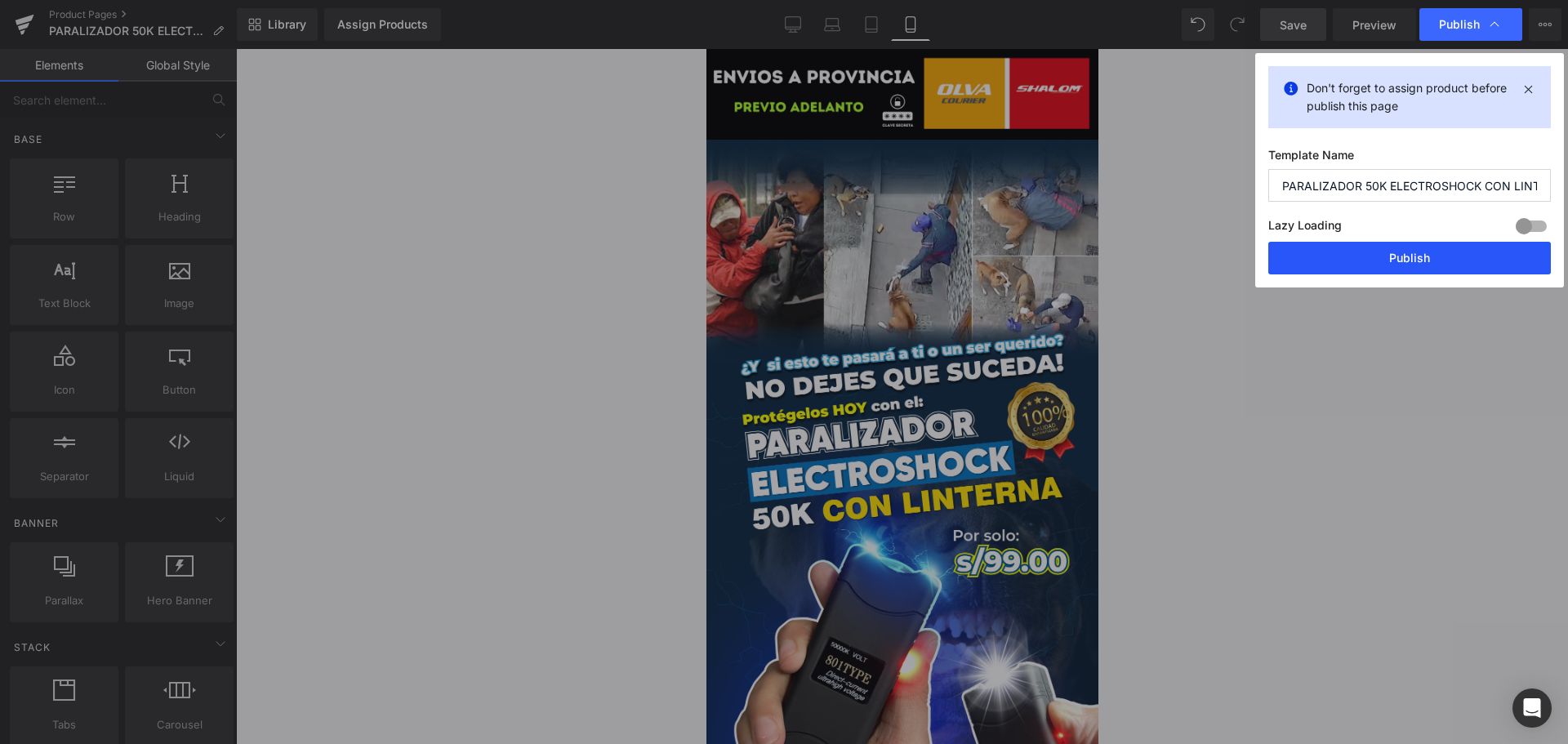
click at [1354, 251] on button "Publish" at bounding box center [1410, 257] width 283 height 33
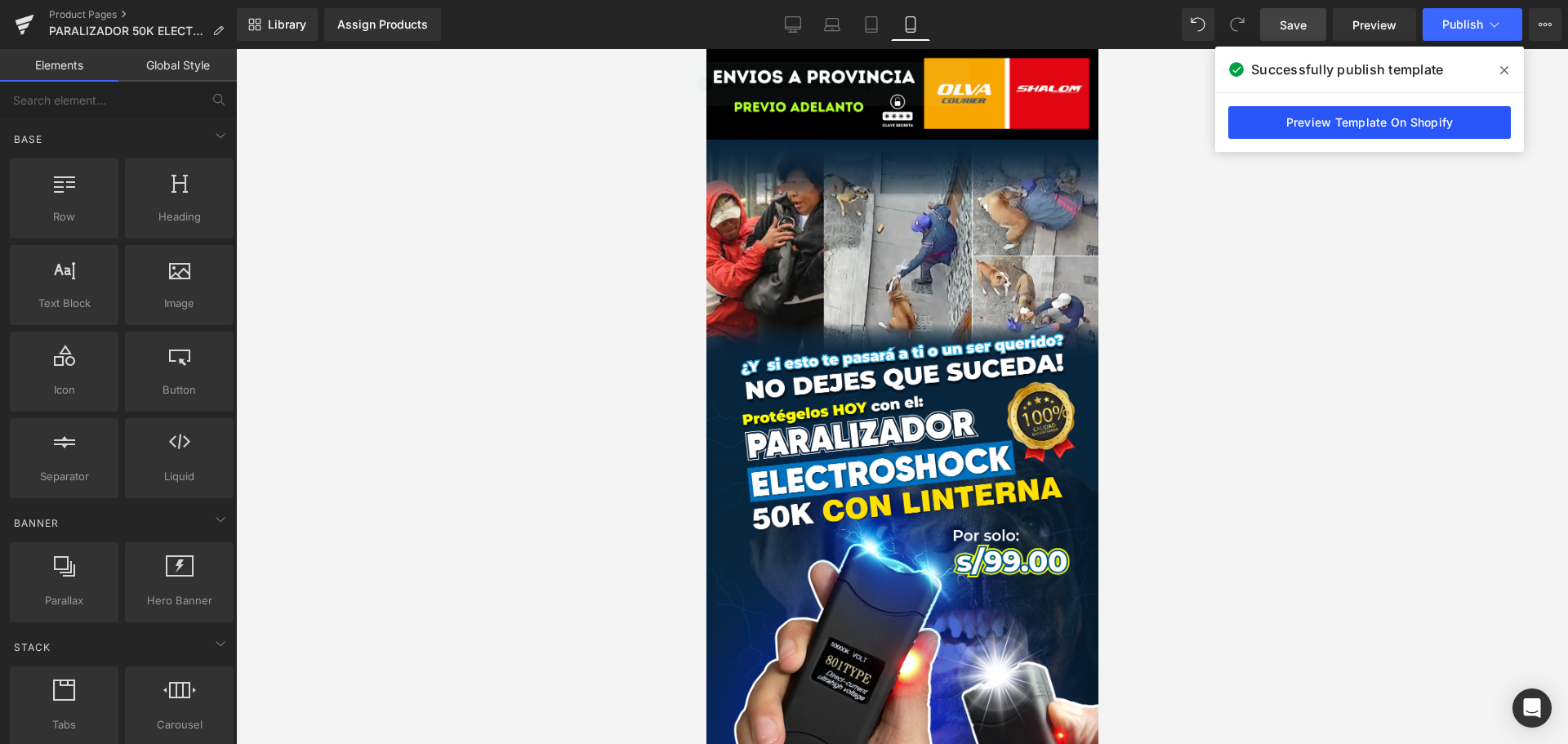
click at [1368, 132] on link "Preview Template On Shopify" at bounding box center [1370, 123] width 283 height 33
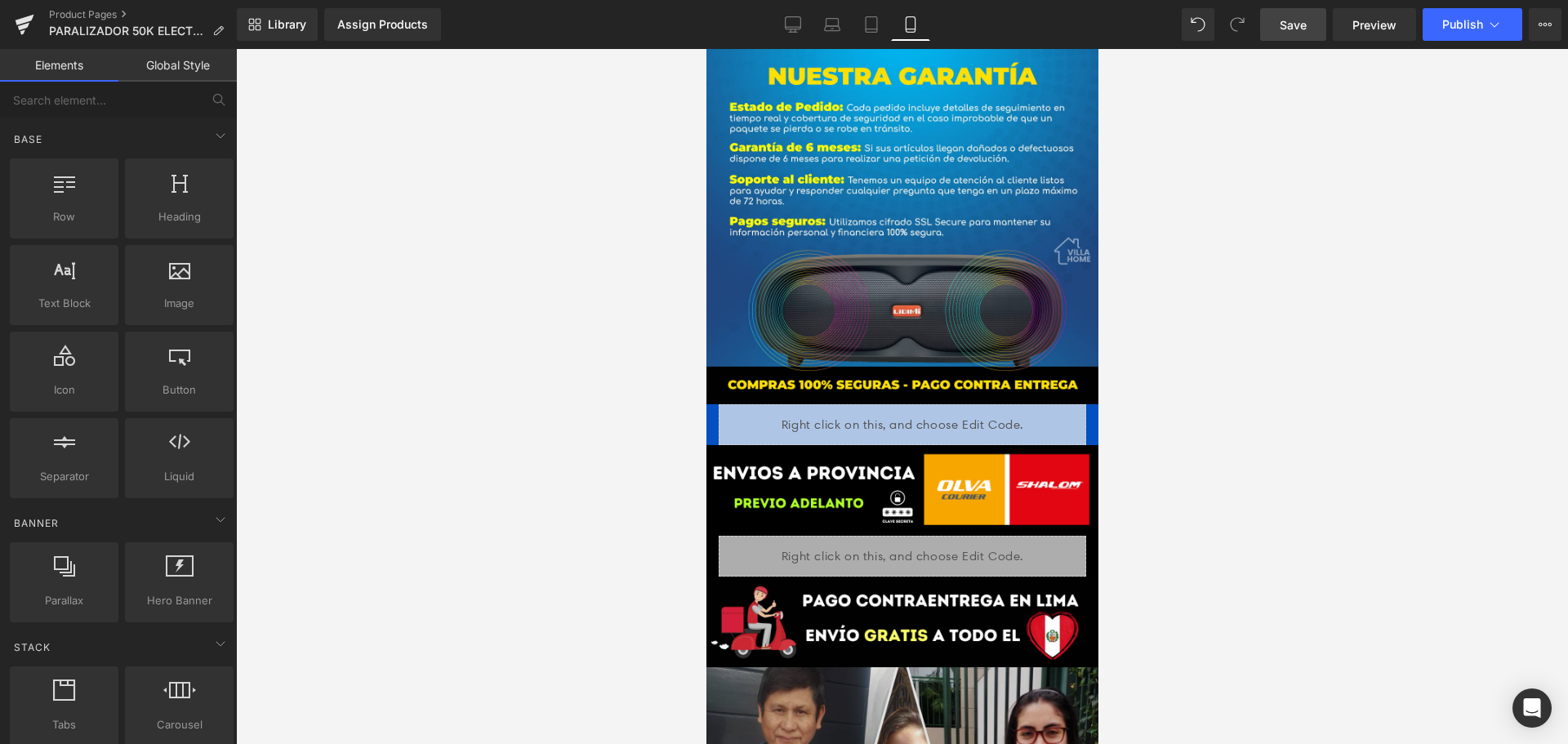
scroll to position [3969, 0]
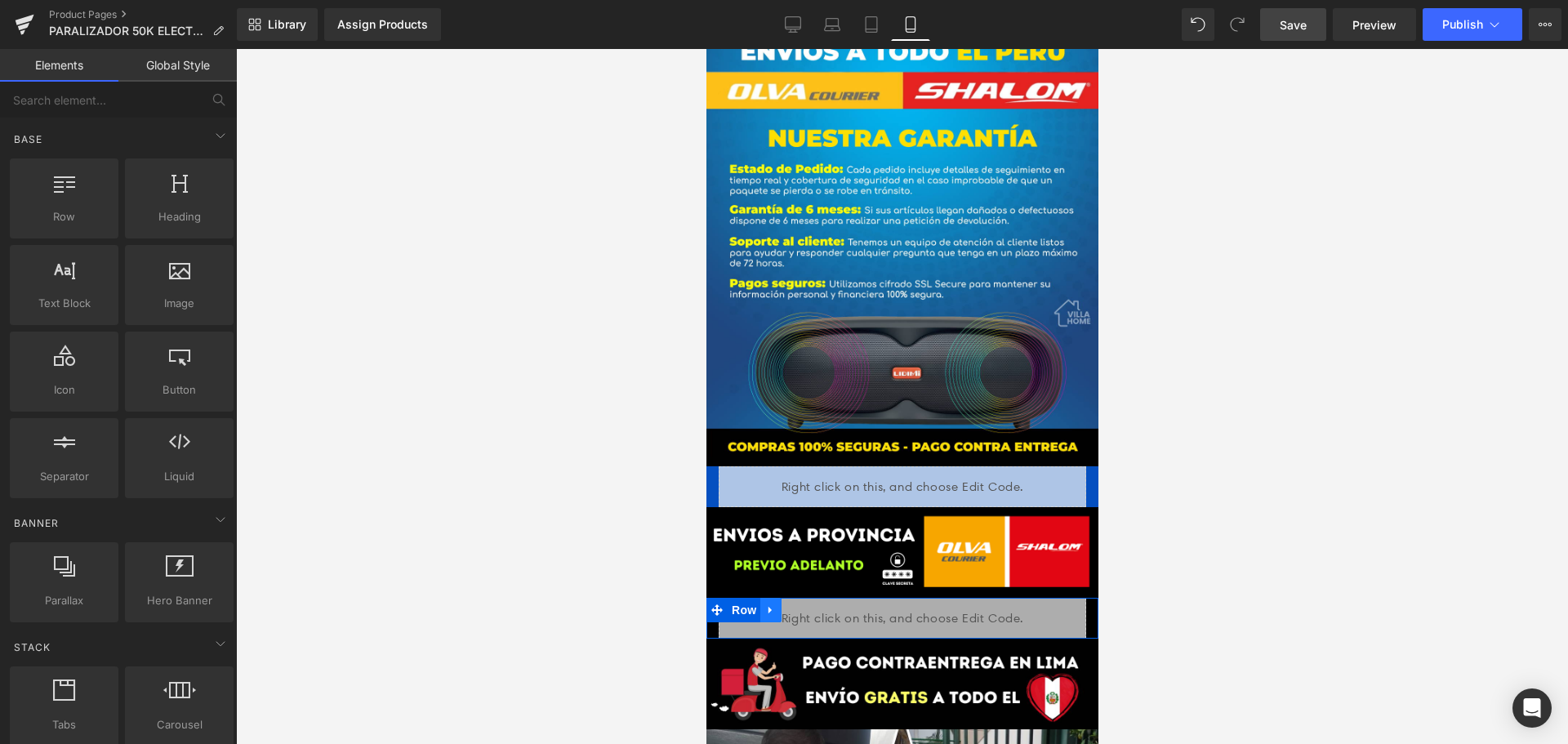
click at [760, 598] on link at bounding box center [770, 610] width 21 height 25
click at [808, 604] on icon at bounding box center [812, 609] width 12 height 12
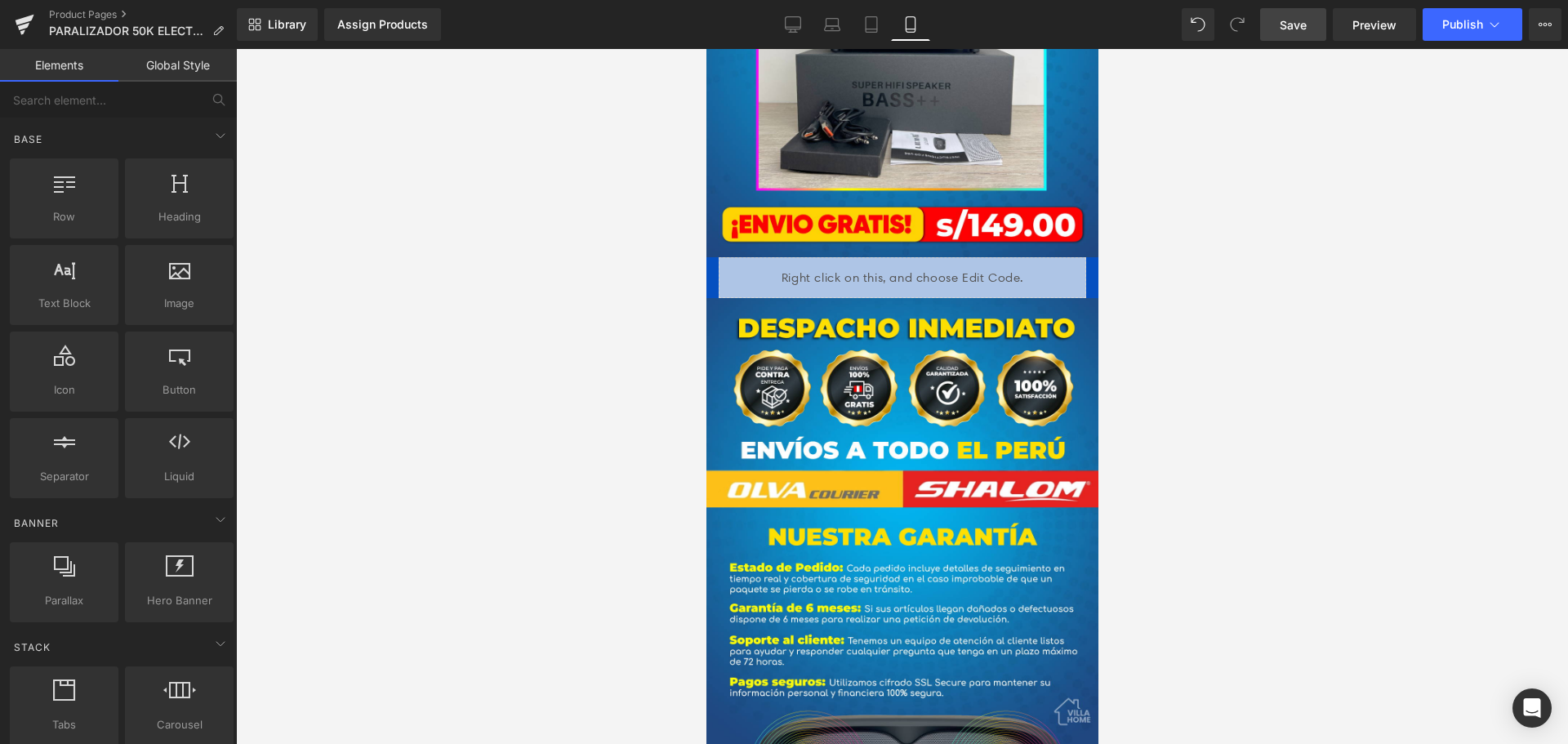
scroll to position [3479, 0]
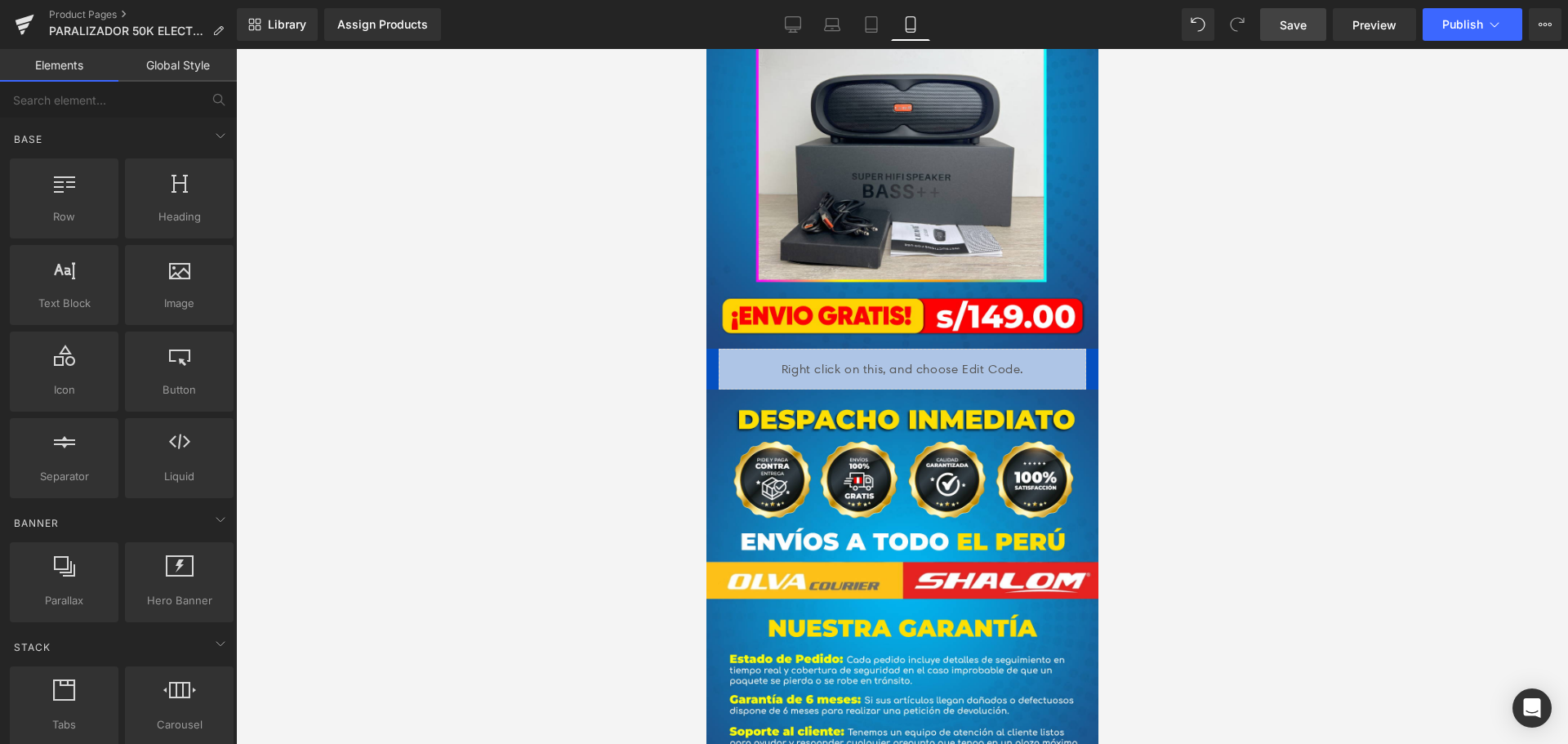
click at [1297, 19] on span "Save" at bounding box center [1293, 24] width 27 height 17
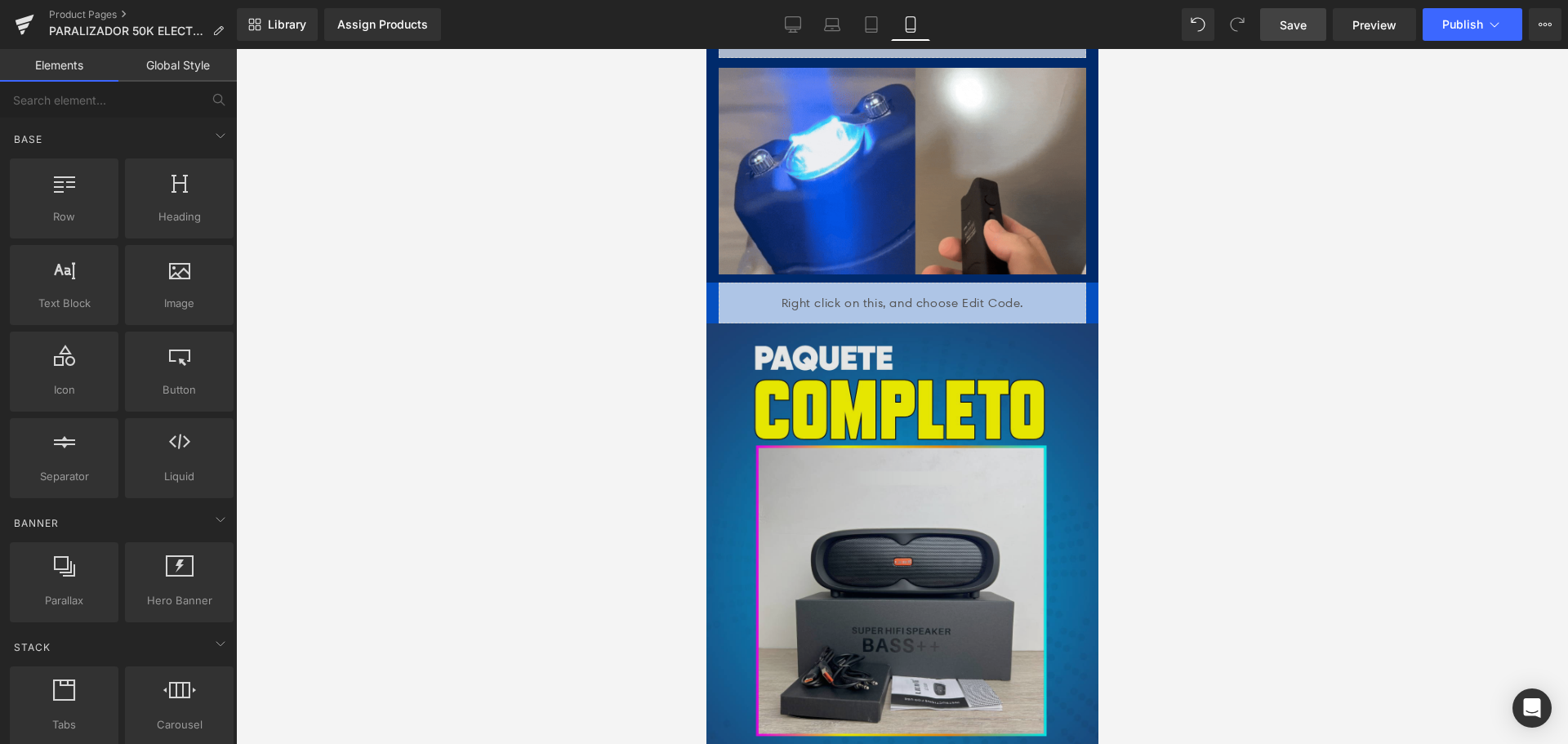
scroll to position [3271, 0]
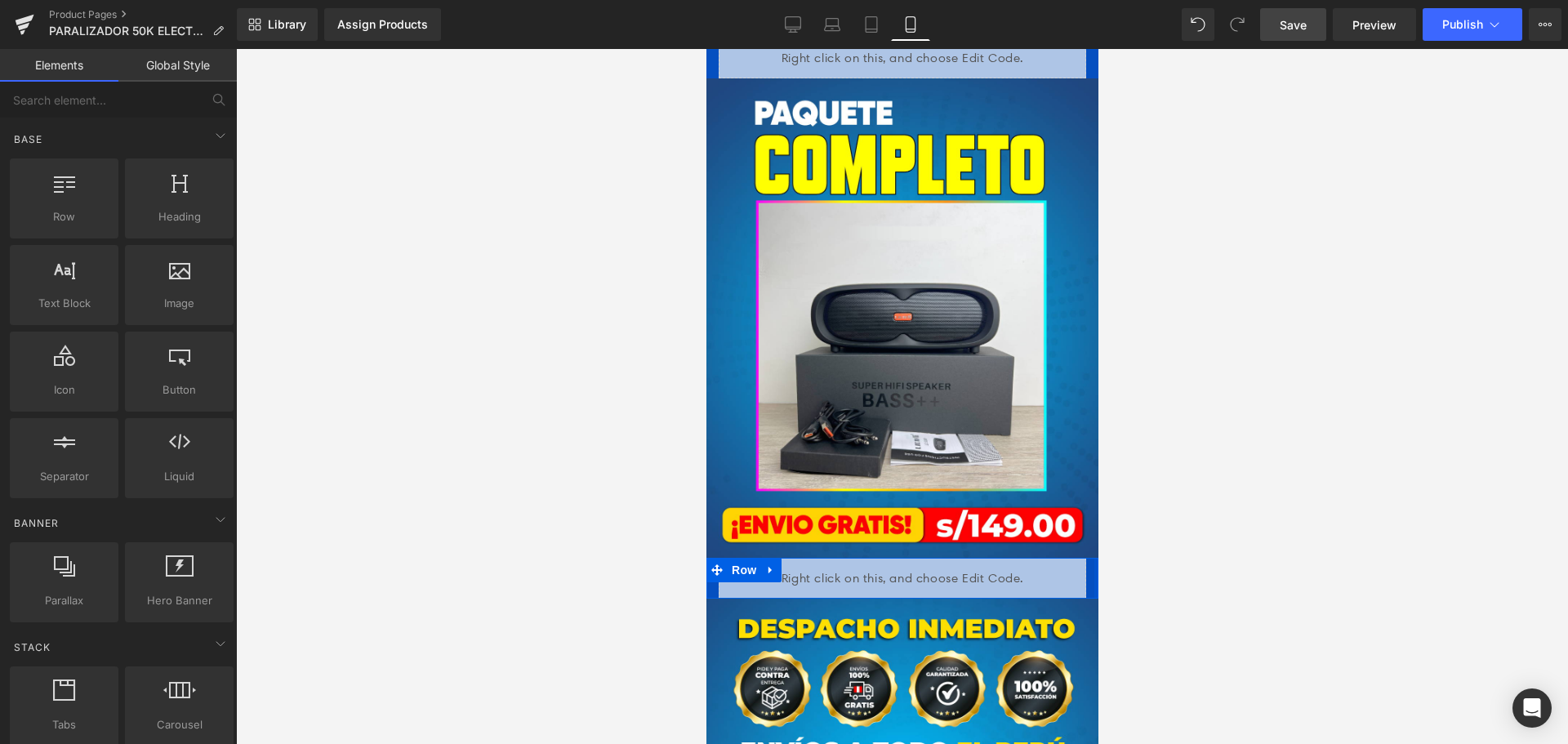
click at [1094, 558] on div at bounding box center [1095, 578] width 4 height 41
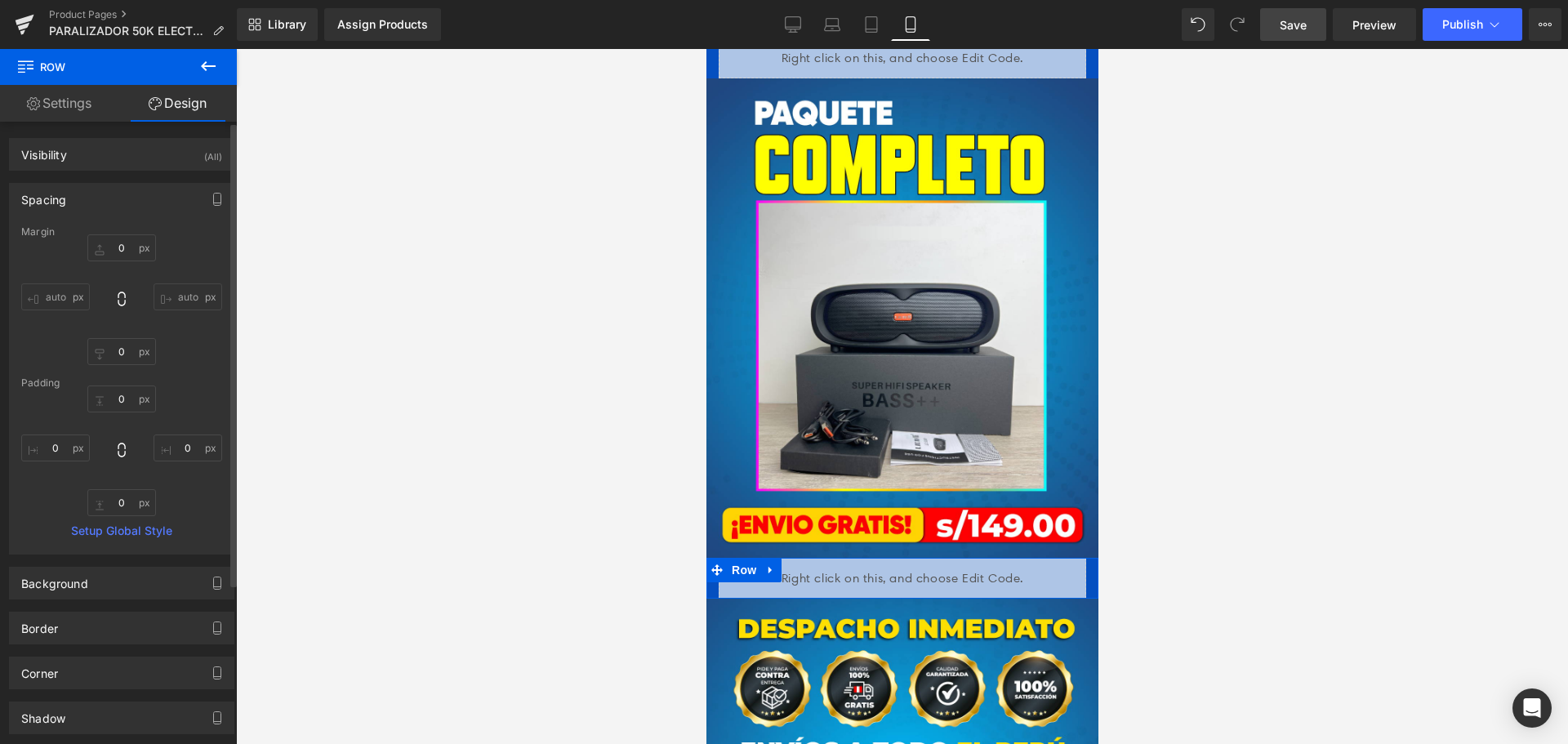
click at [89, 557] on div "Background Color & Image color #0550c0 Color #0550c0 100 % Image Replace Image …" at bounding box center [122, 576] width 244 height 45
click at [84, 586] on div "Background" at bounding box center [54, 579] width 67 height 23
paste input "02a6b"
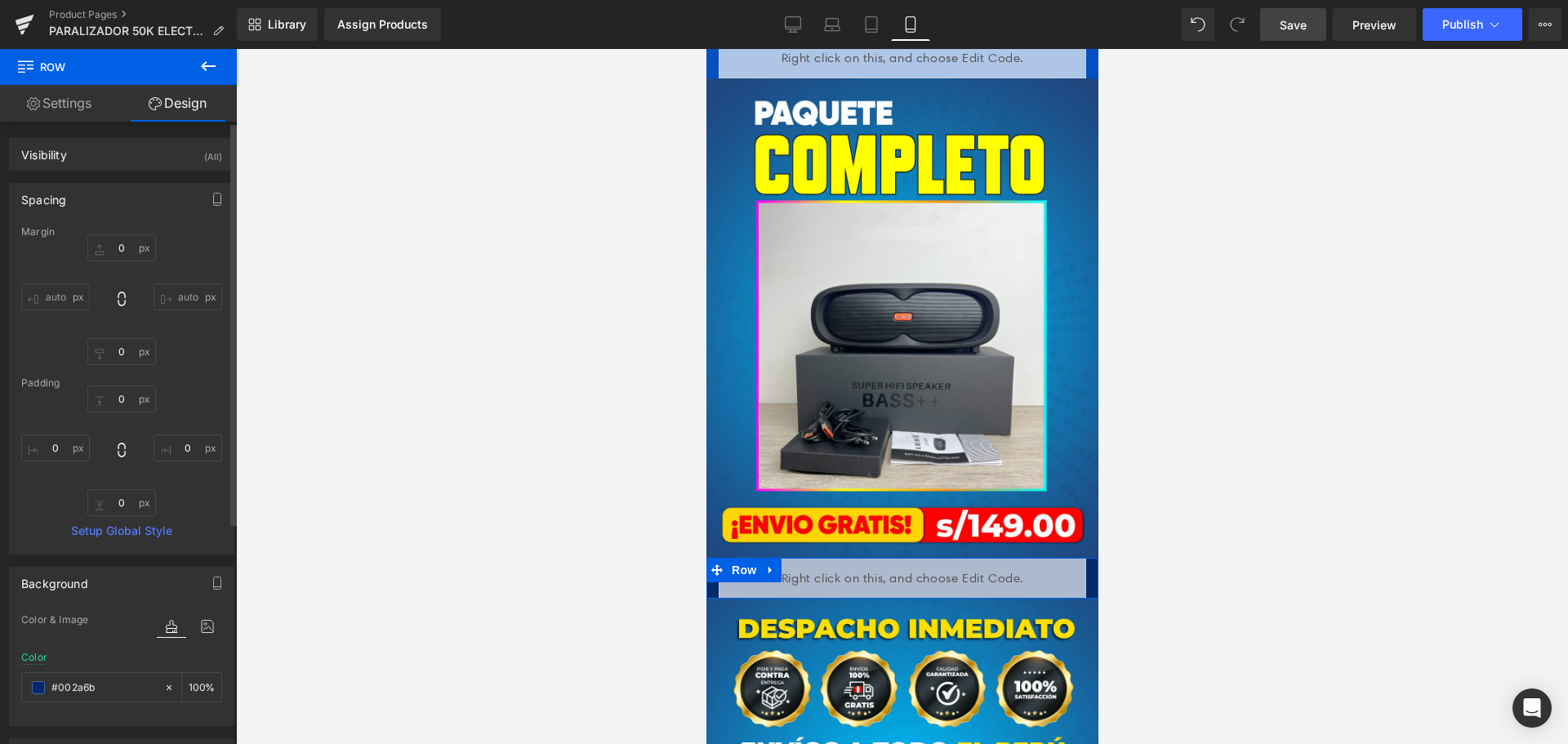
type input "#002a6b"
click at [119, 643] on div "Color & Image color" at bounding box center [122, 630] width 201 height 42
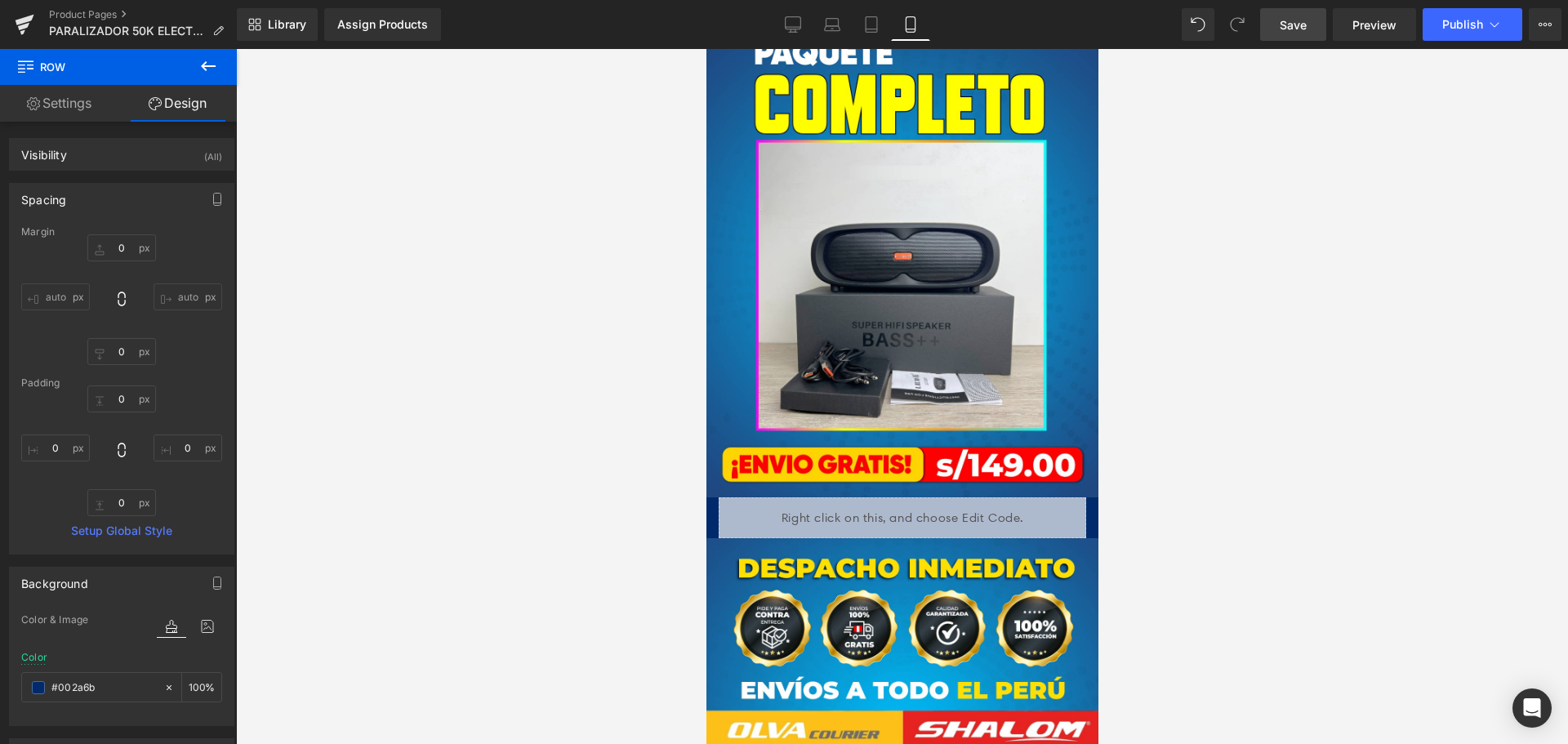
scroll to position [3434, 0]
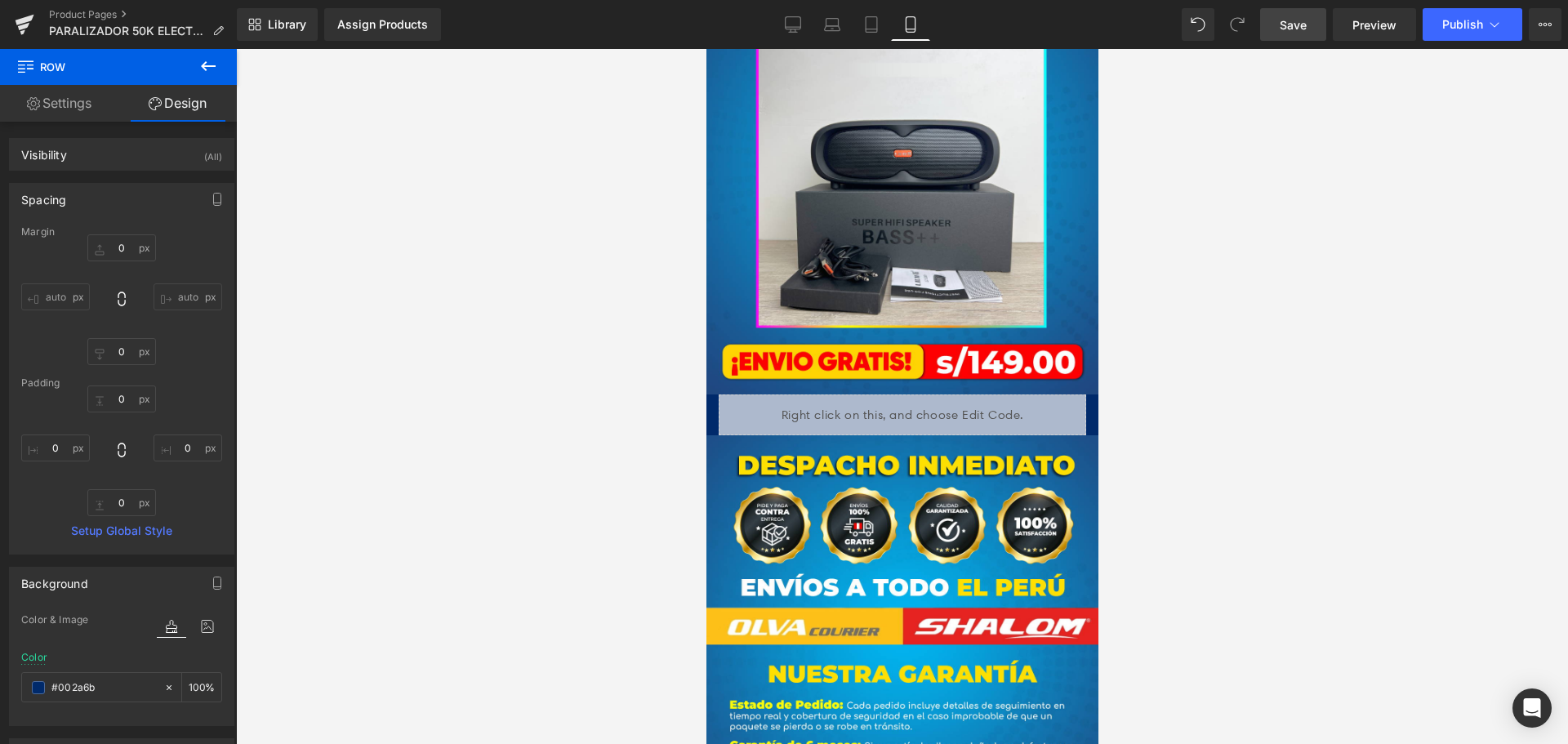
click at [1296, 22] on span "Save" at bounding box center [1293, 24] width 27 height 17
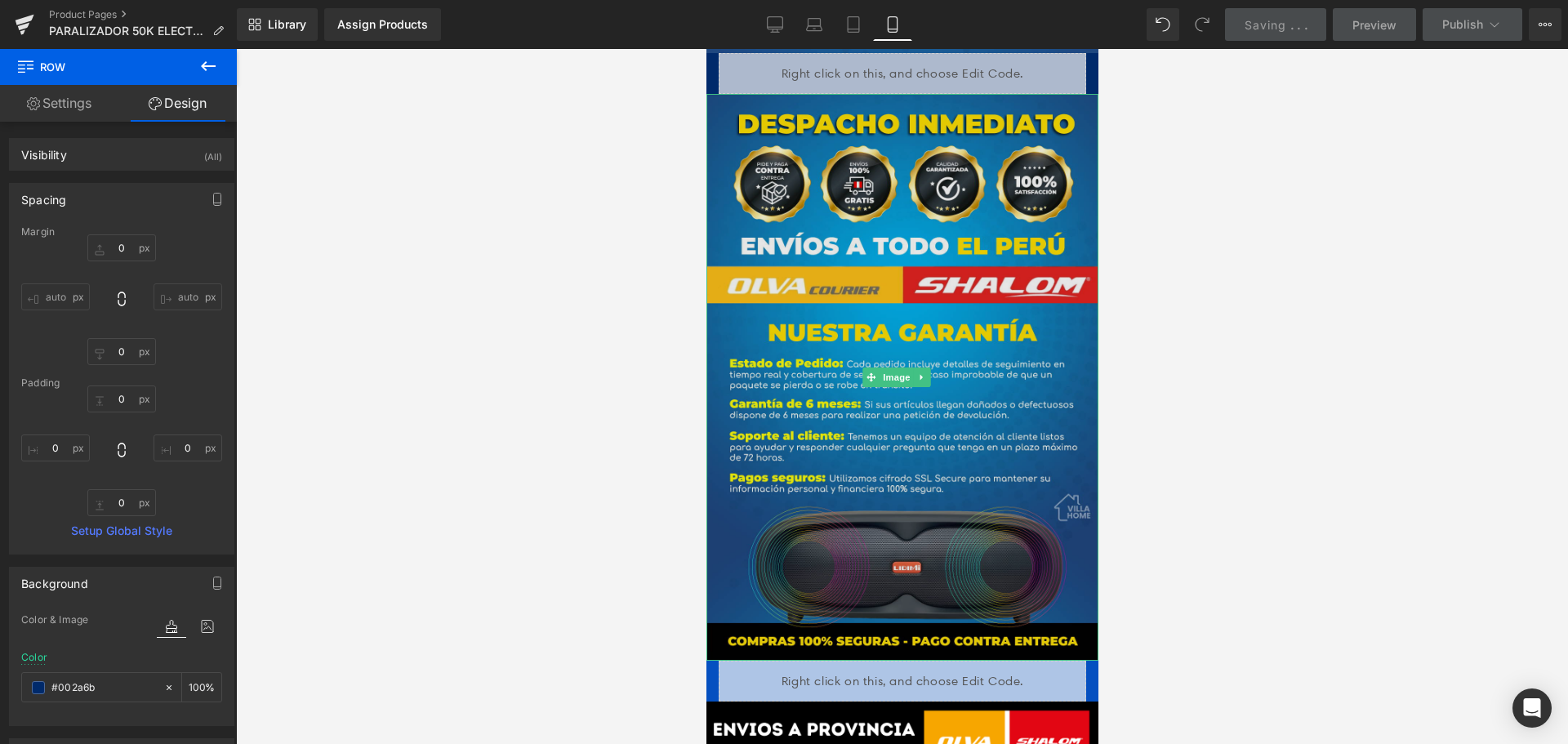
scroll to position [3923, 0]
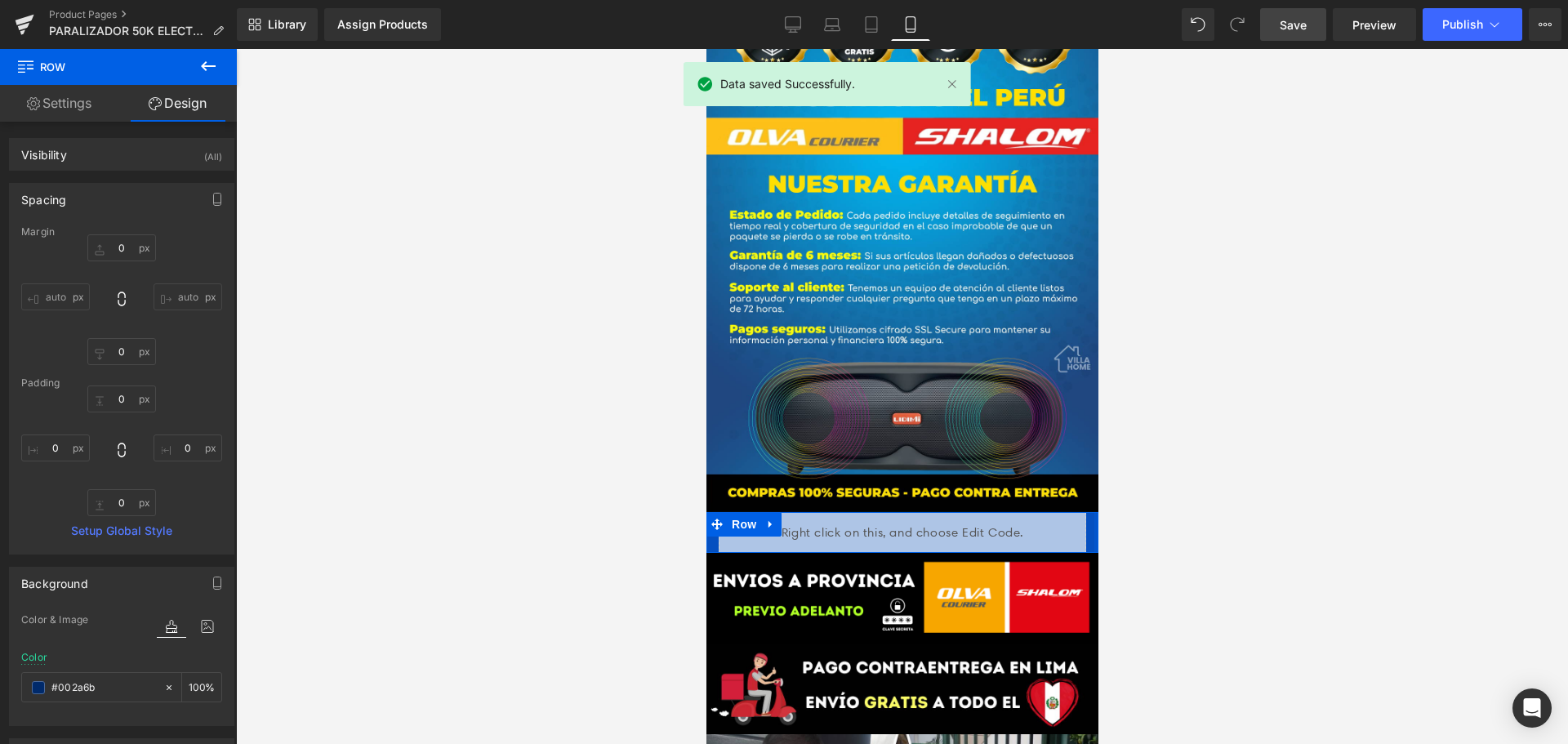
click at [1094, 511] on div at bounding box center [1095, 532] width 4 height 41
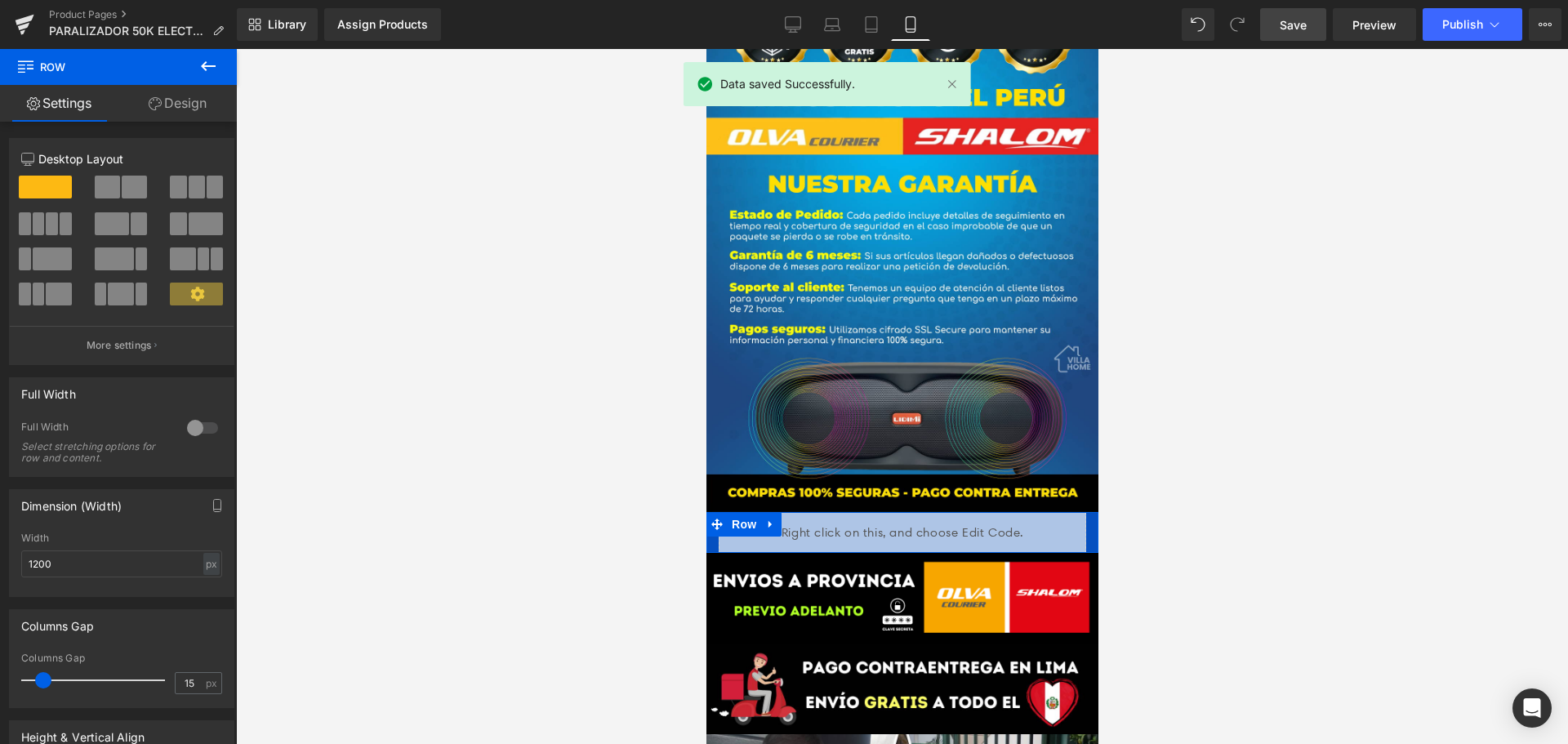
click at [1078, 511] on div "Liquid" at bounding box center [901, 532] width 392 height 41
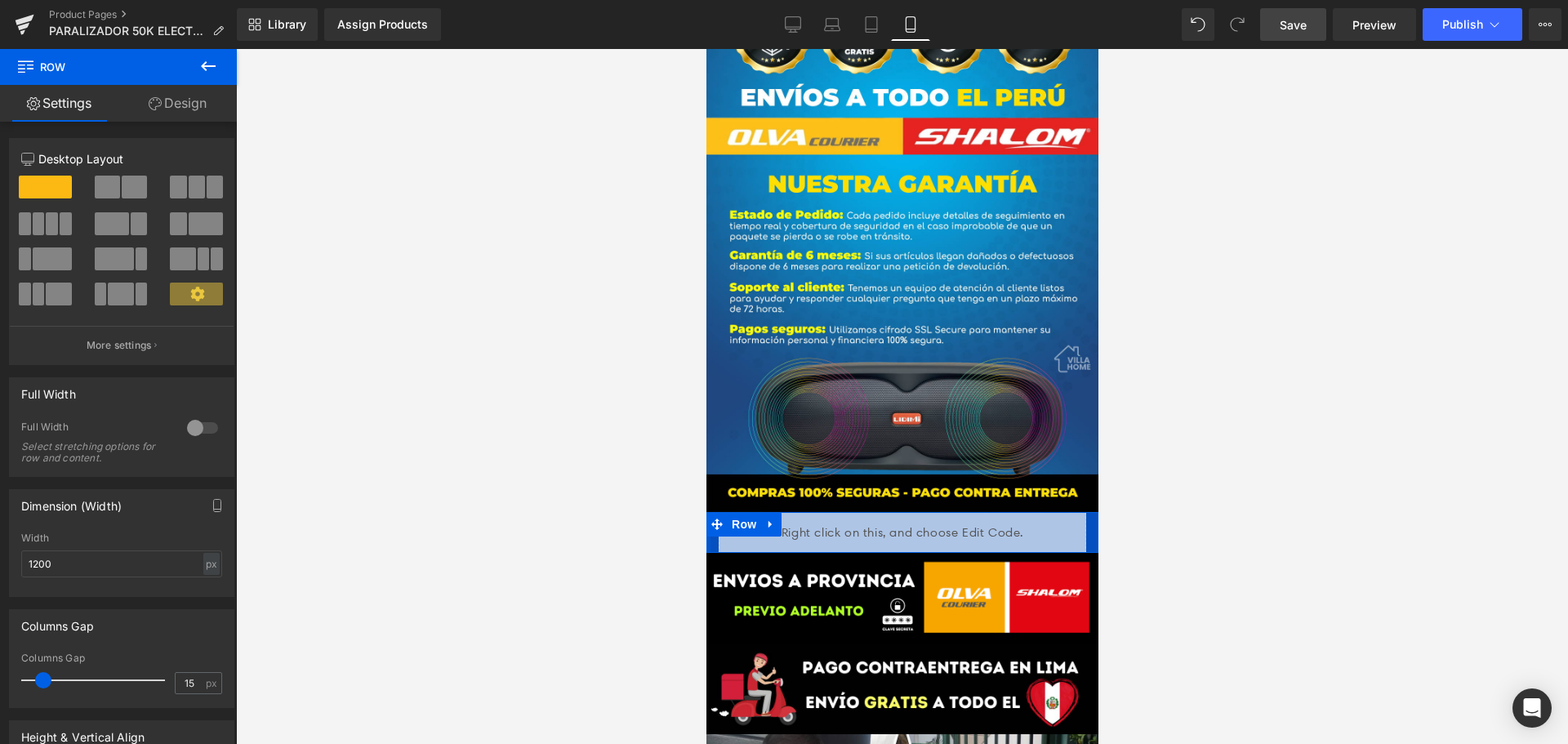
click at [708, 511] on div at bounding box center [707, 532] width 4 height 41
click at [709, 511] on div at bounding box center [707, 532] width 4 height 41
click at [713, 511] on div "Liquid" at bounding box center [901, 532] width 392 height 41
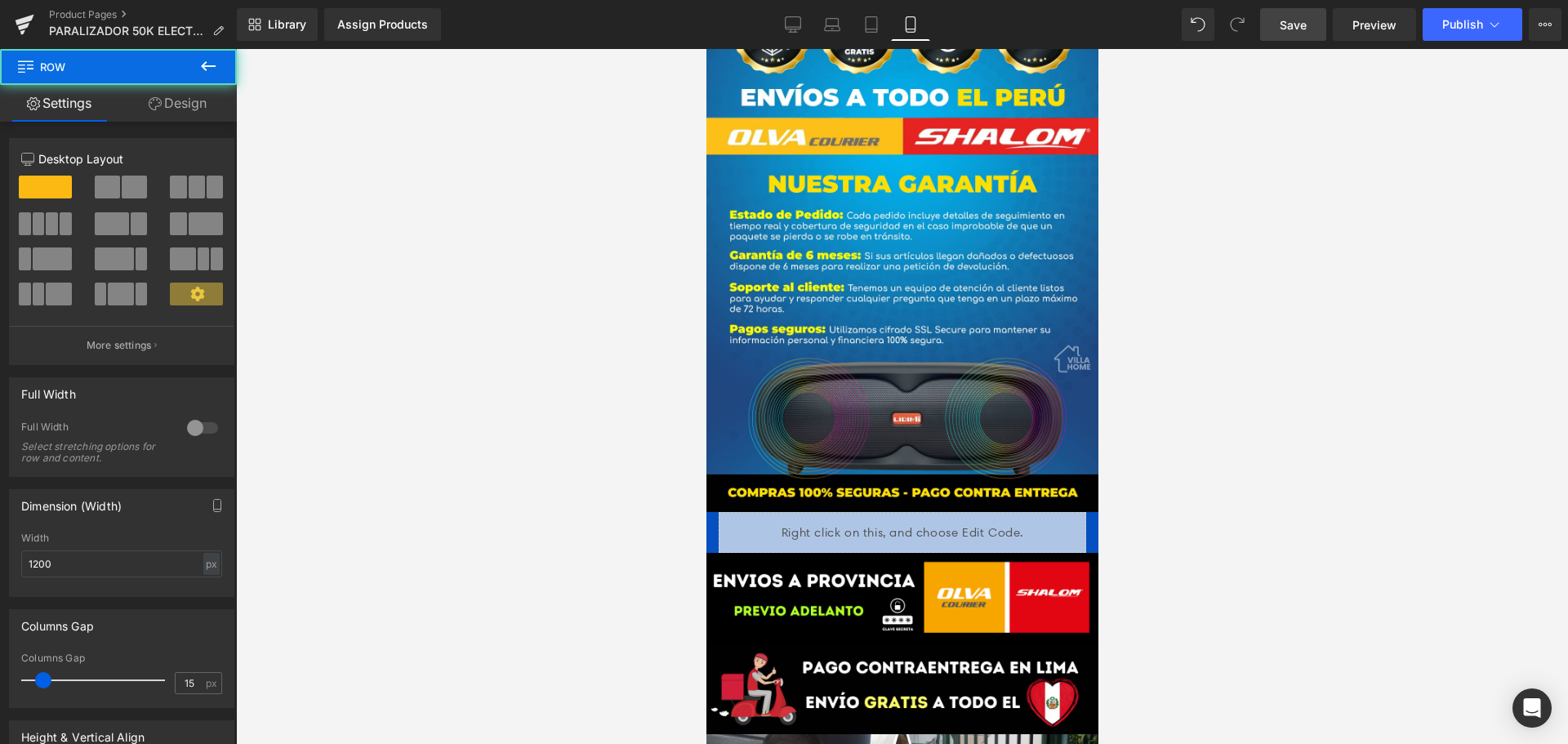
click at [1078, 511] on div "Liquid" at bounding box center [901, 532] width 392 height 41
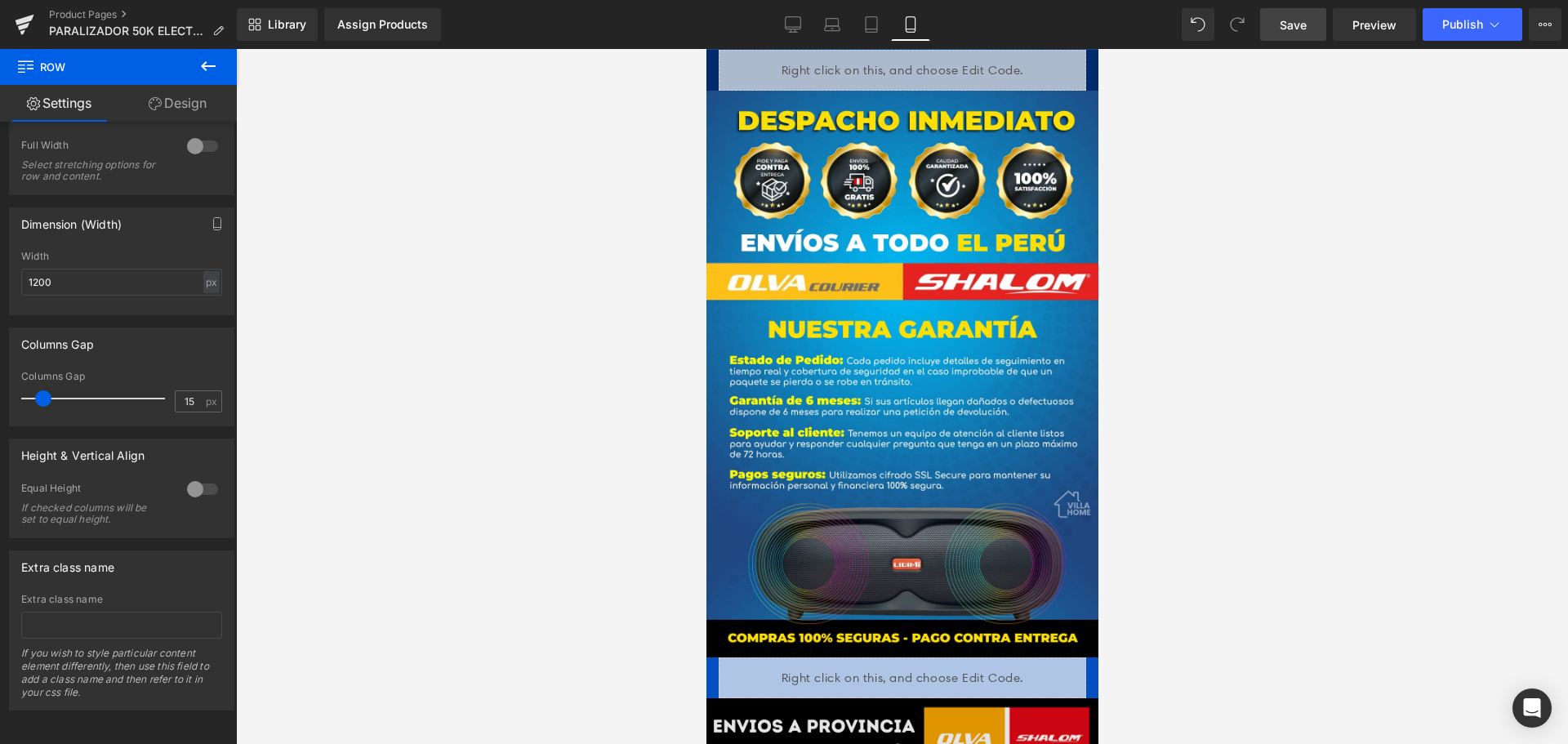
scroll to position [3806, 0]
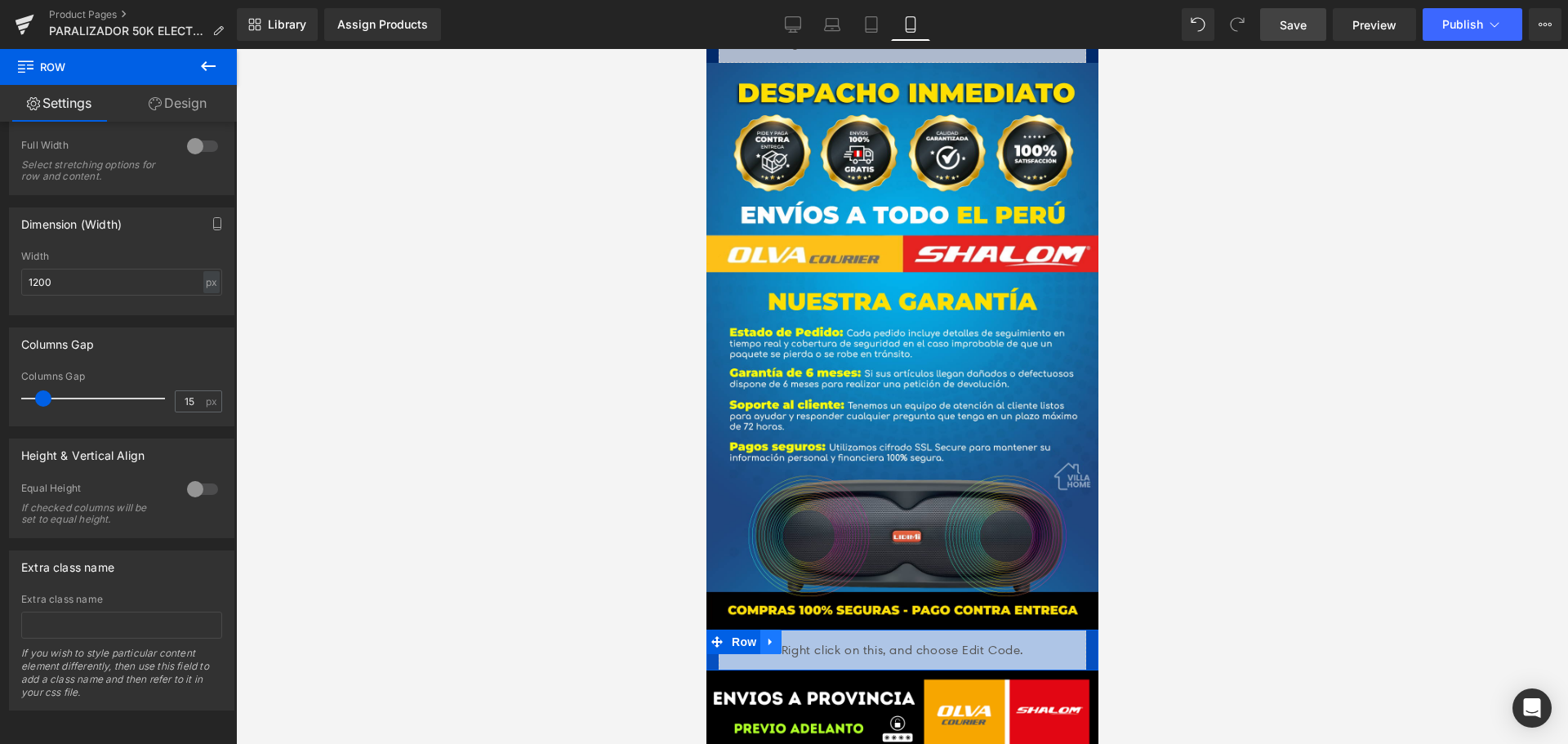
click at [768, 638] on icon at bounding box center [769, 642] width 4 height 7
click at [807, 636] on icon at bounding box center [812, 641] width 12 height 12
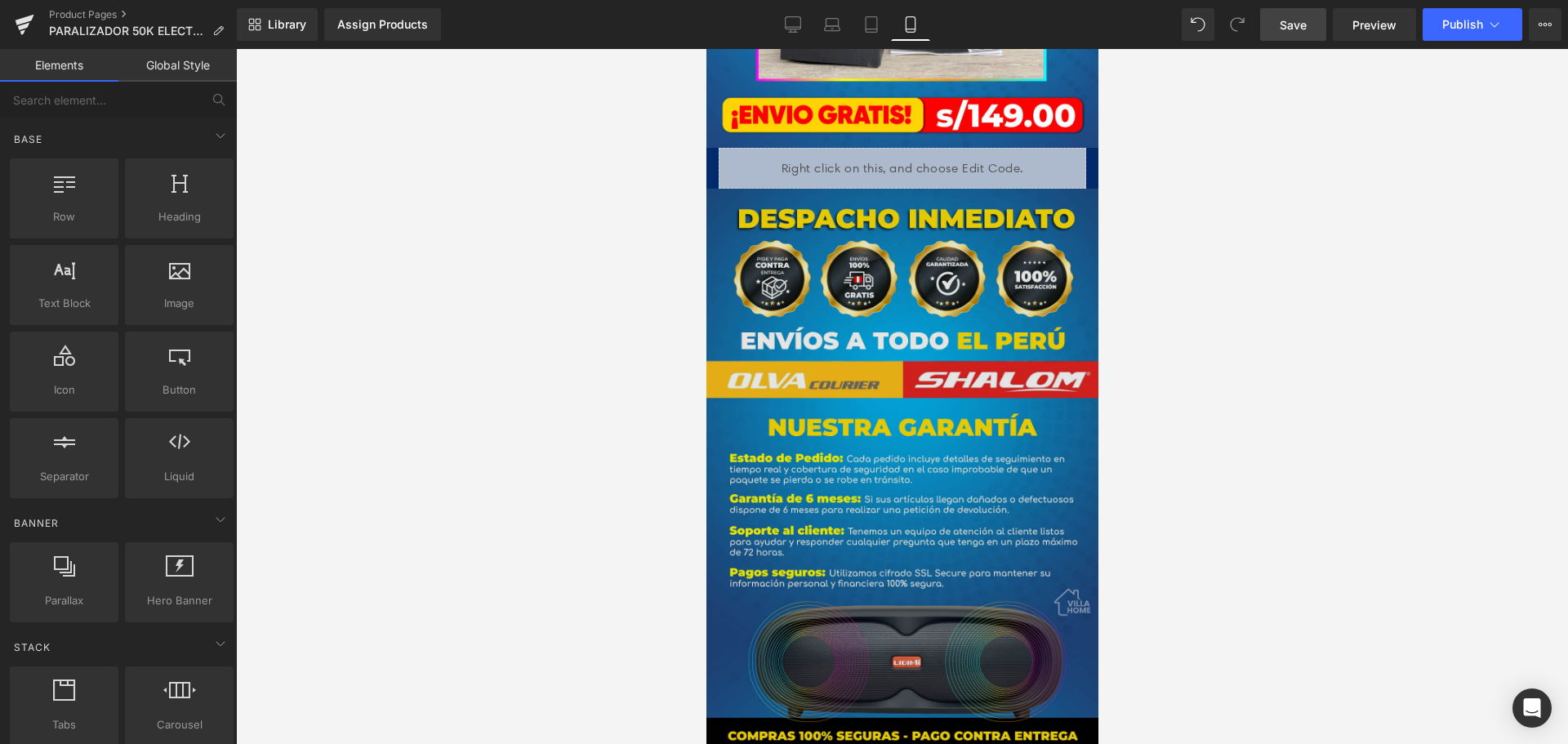
scroll to position [3479, 0]
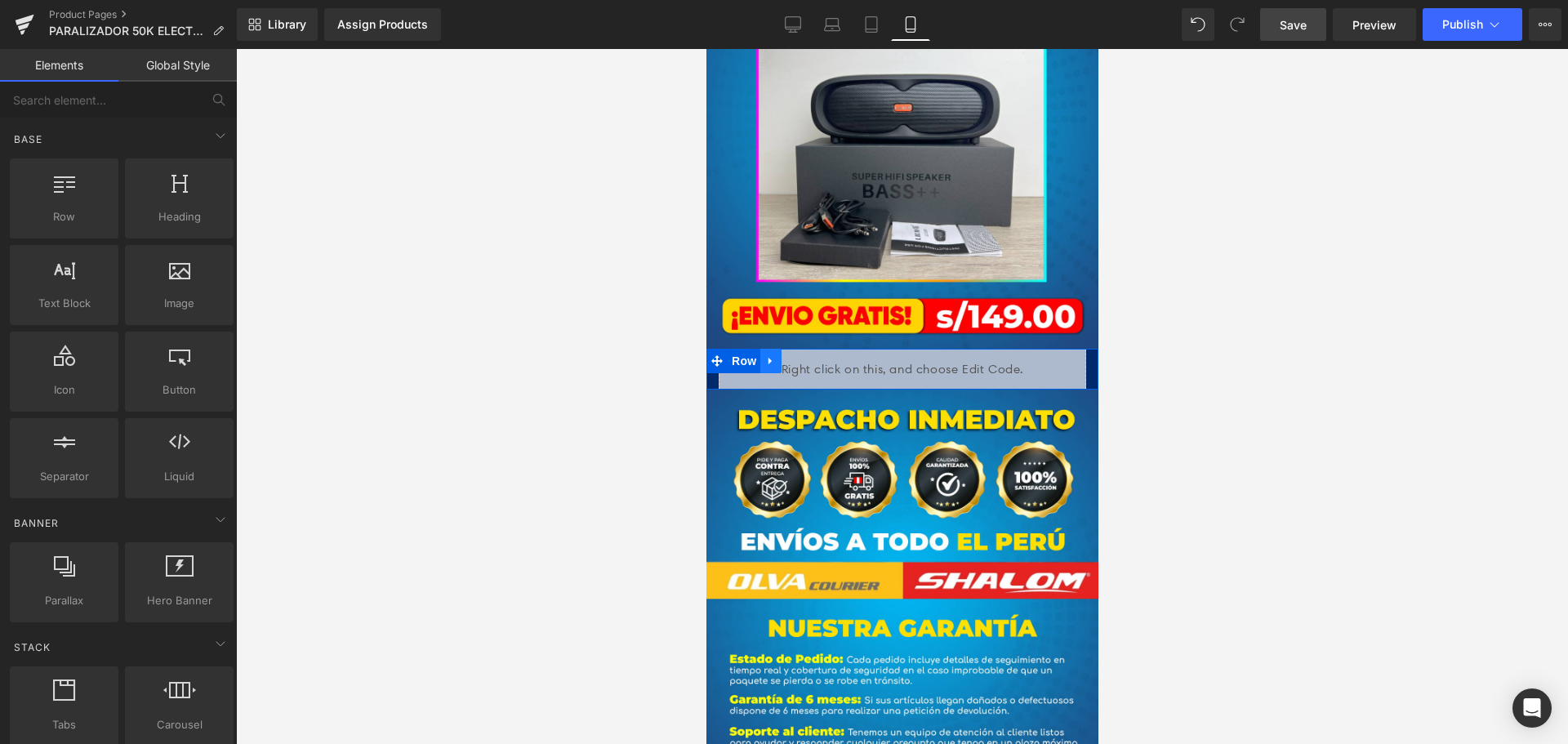
click at [773, 354] on icon at bounding box center [769, 360] width 12 height 12
click at [785, 355] on icon at bounding box center [791, 360] width 12 height 12
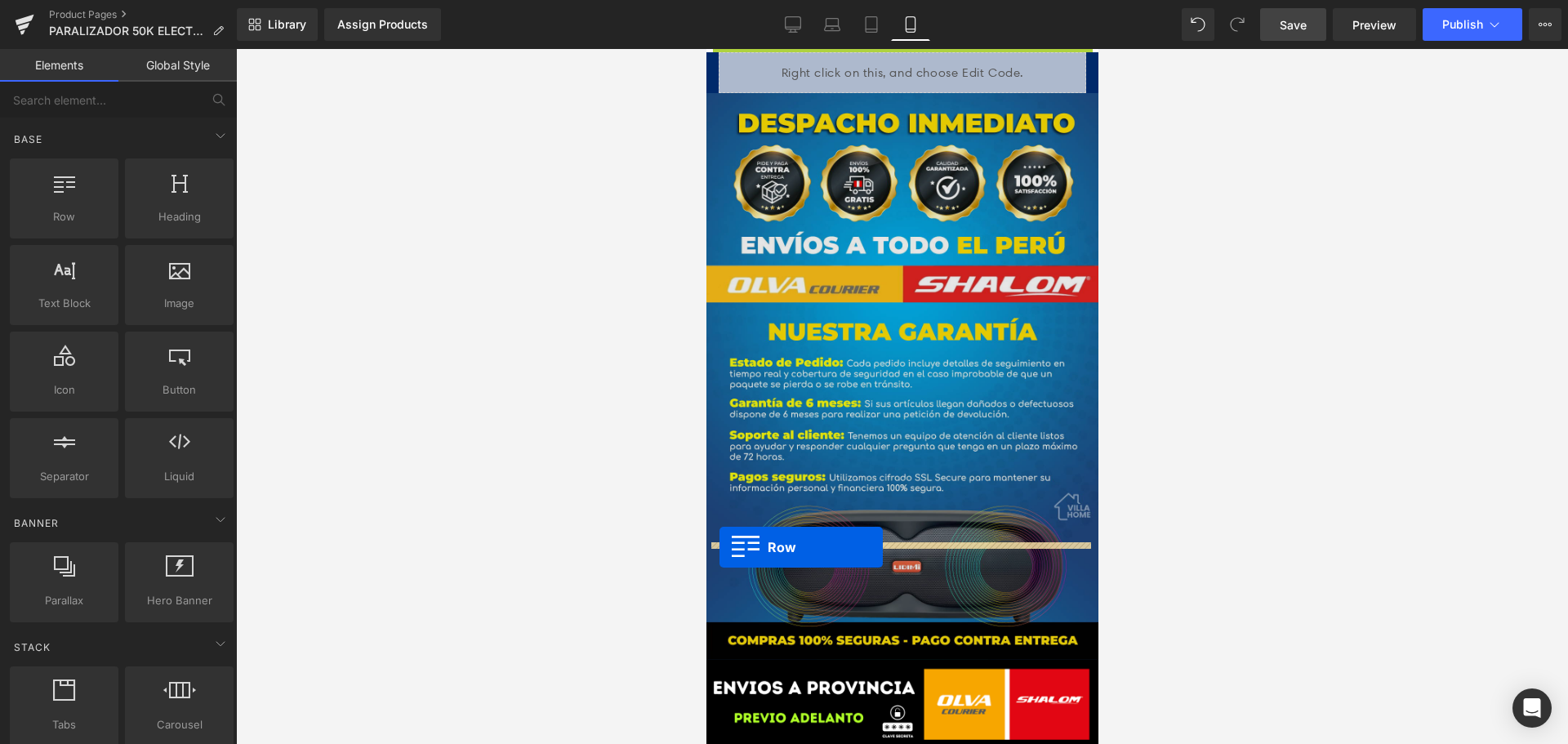
scroll to position [3806, 0]
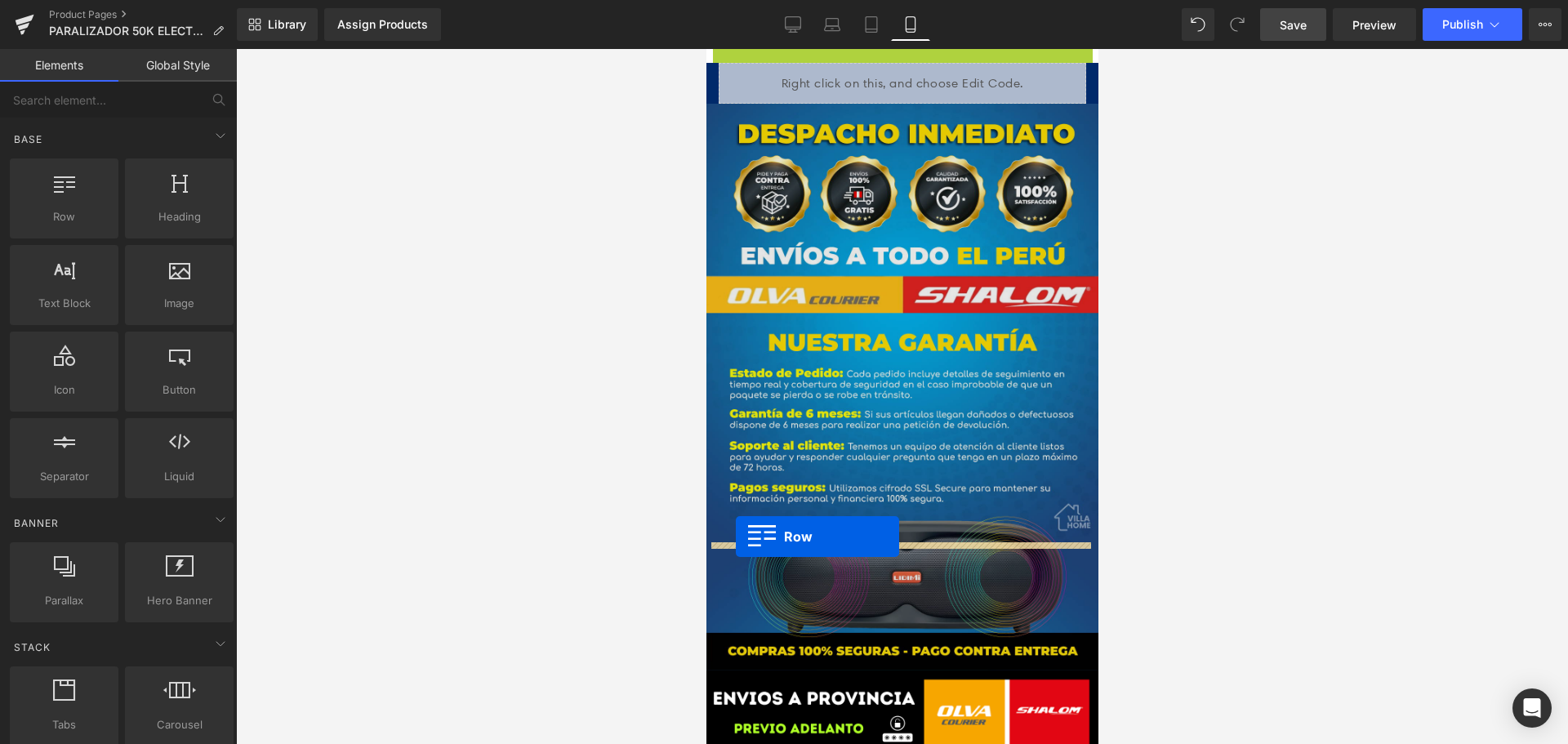
drag, startPoint x: 716, startPoint y: 252, endPoint x: 735, endPoint y: 536, distance: 284.6
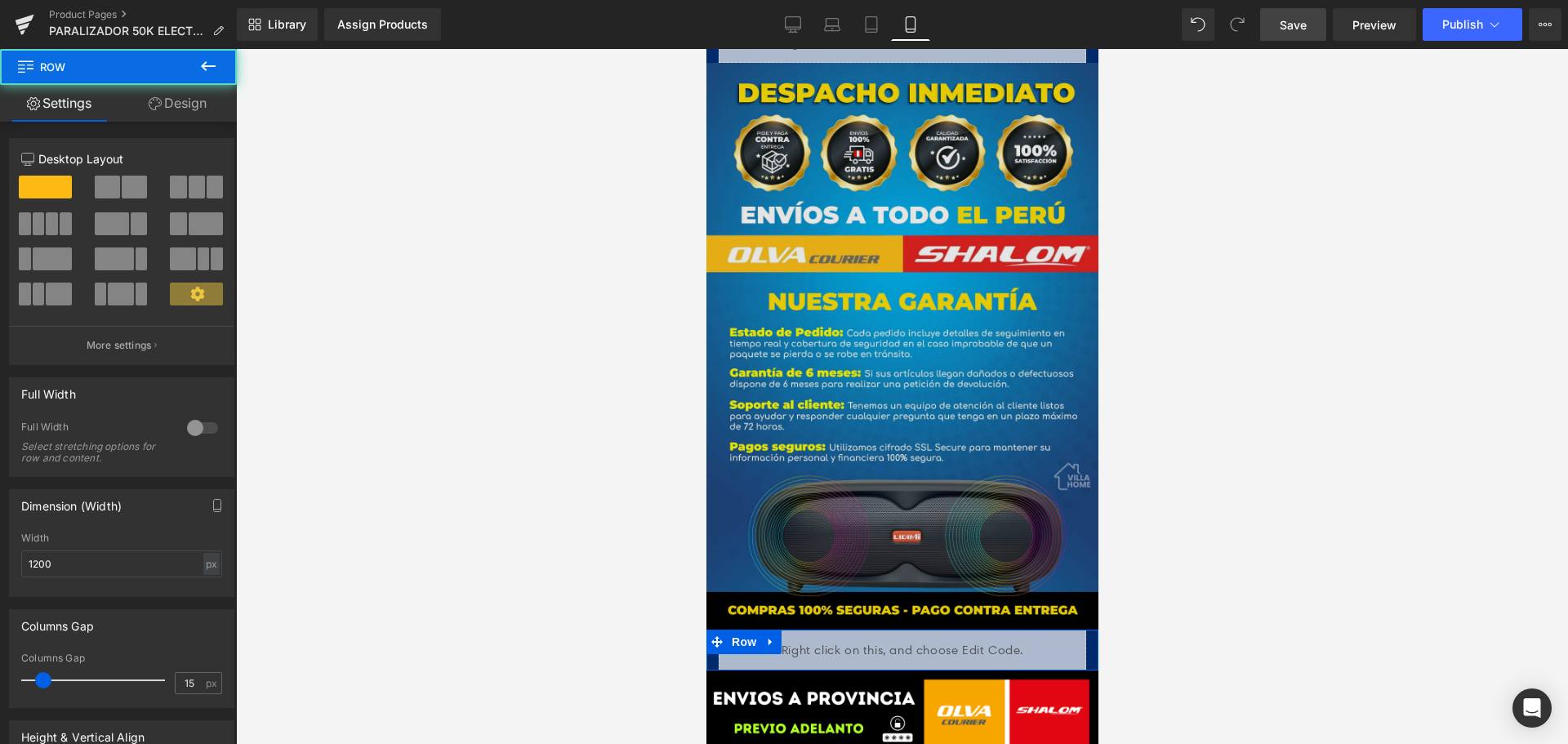
scroll to position [3765, 0]
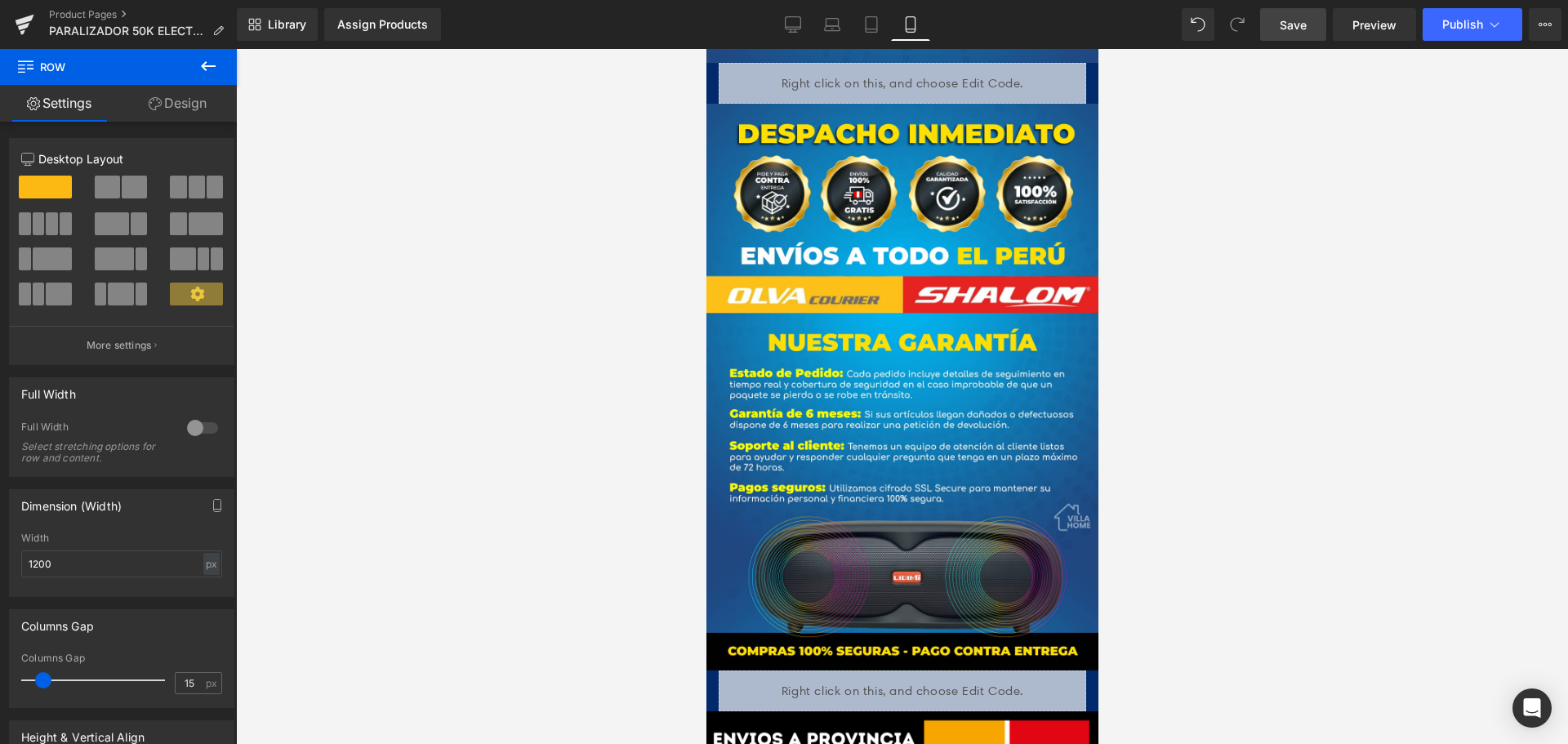
click at [1292, 18] on span "Save" at bounding box center [1293, 24] width 27 height 17
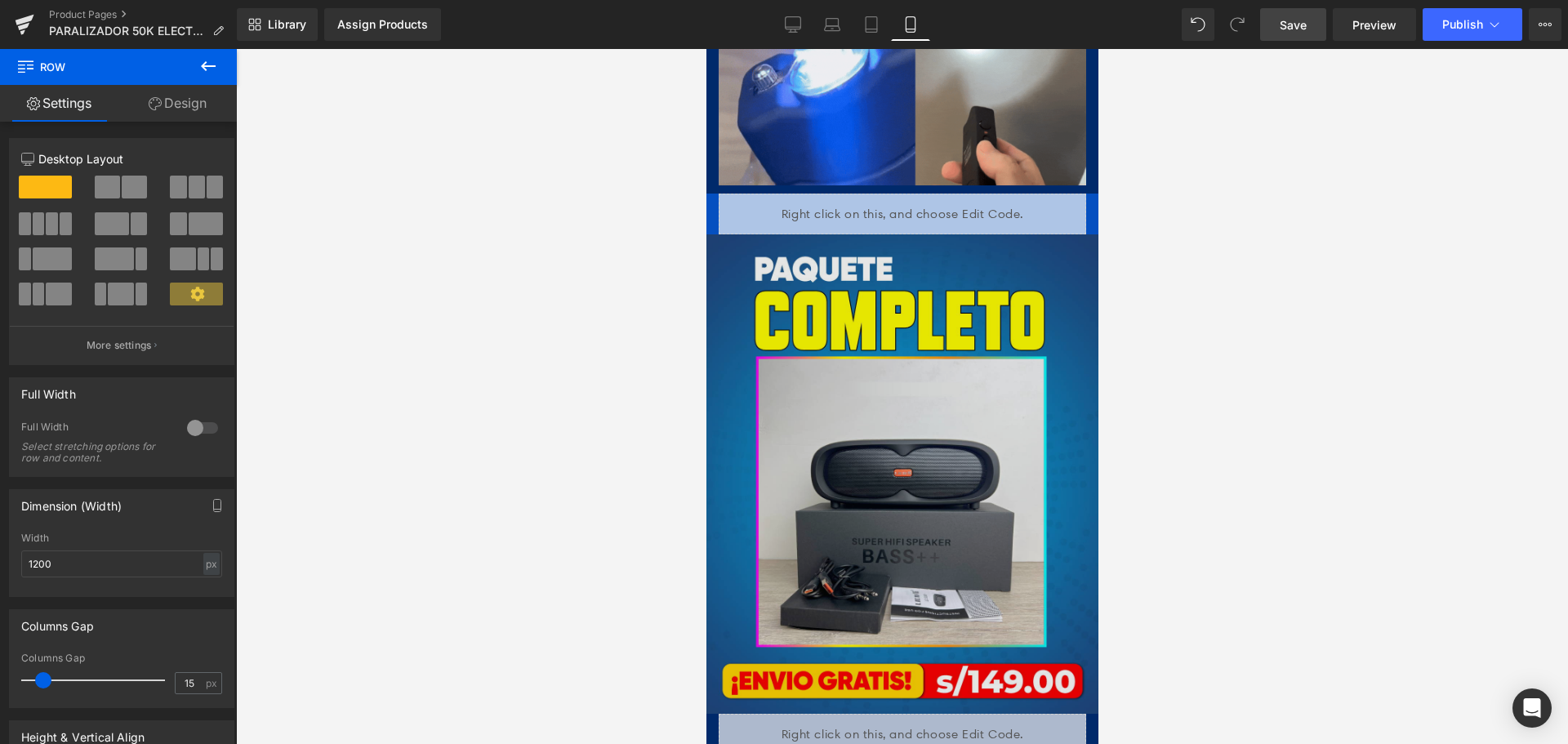
scroll to position [3020, 0]
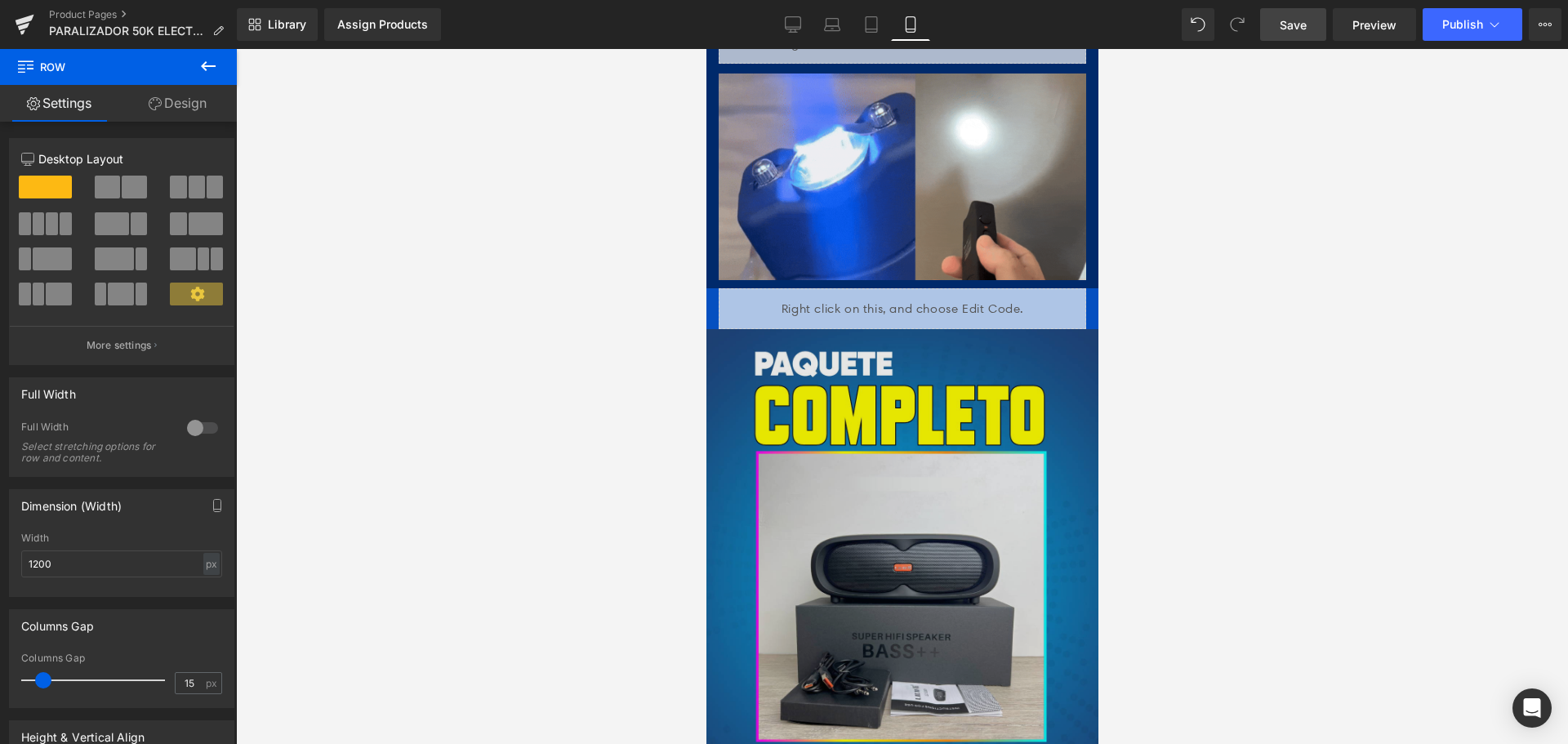
click at [1014, 331] on img at bounding box center [901, 567] width 392 height 479
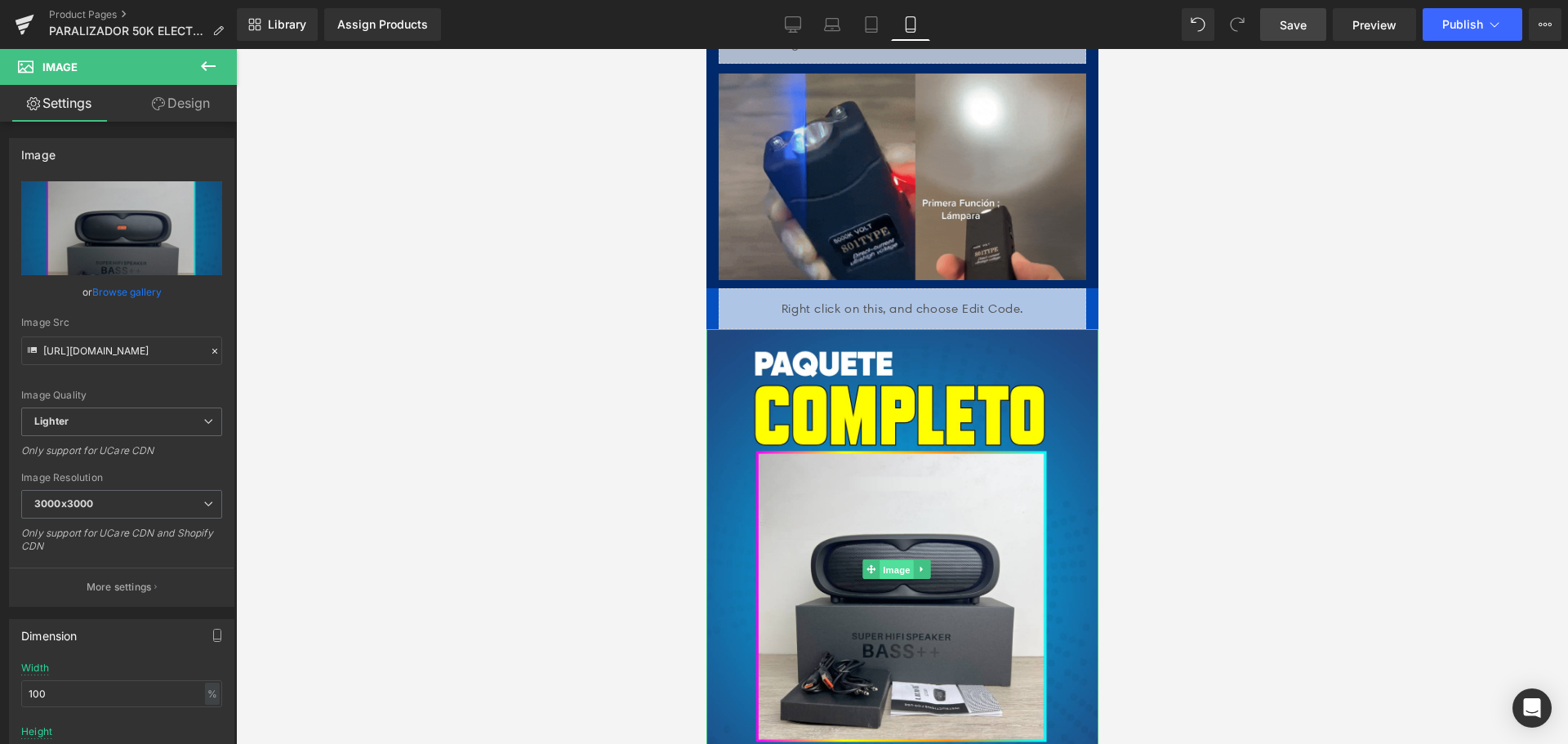
click at [890, 559] on span "Image" at bounding box center [895, 569] width 35 height 20
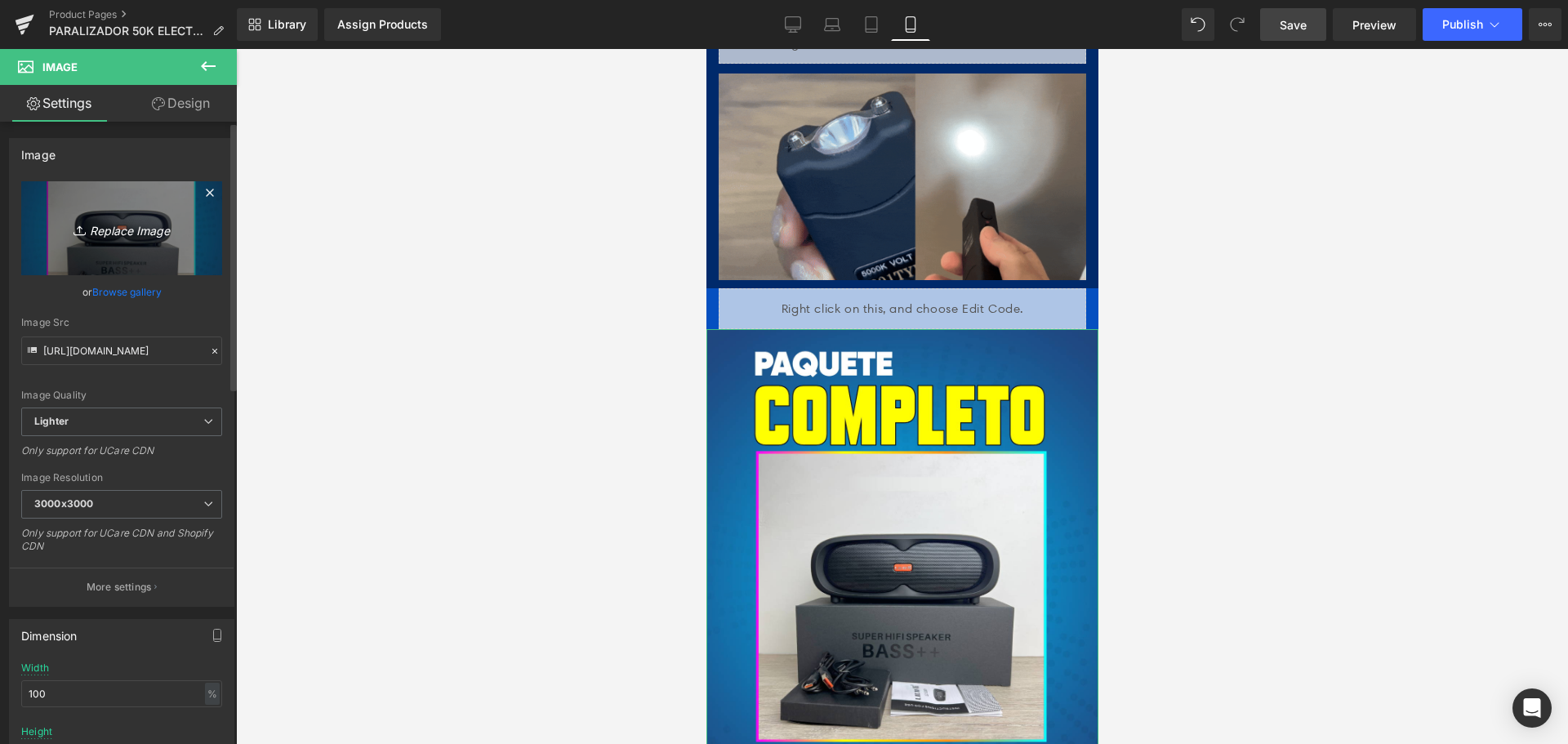
click at [144, 238] on icon "Replace Image" at bounding box center [121, 227] width 131 height 20
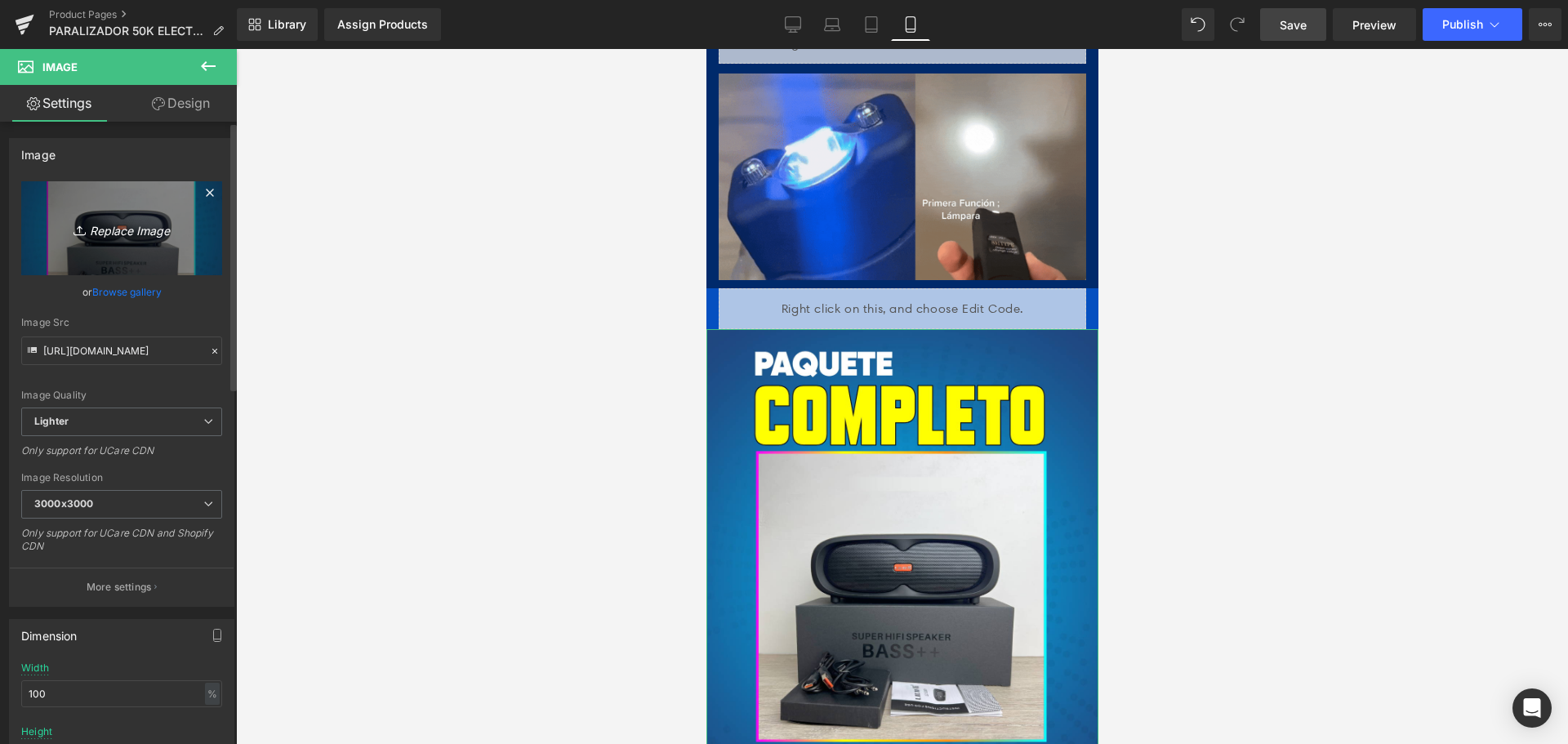
type input "C:\fakepath\w=800,h=800,fit=pad.avif"
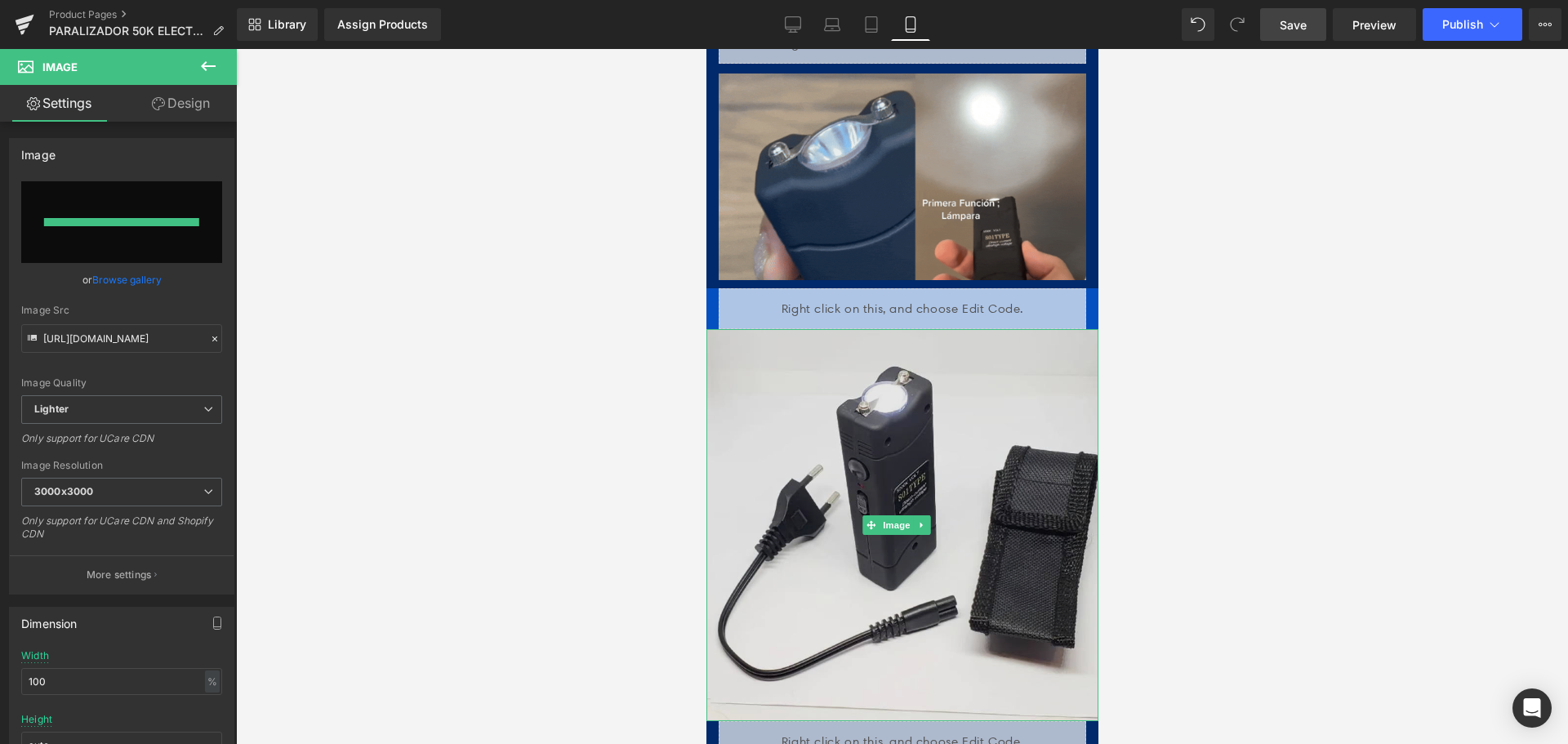
type input "[URL][DOMAIN_NAME]"
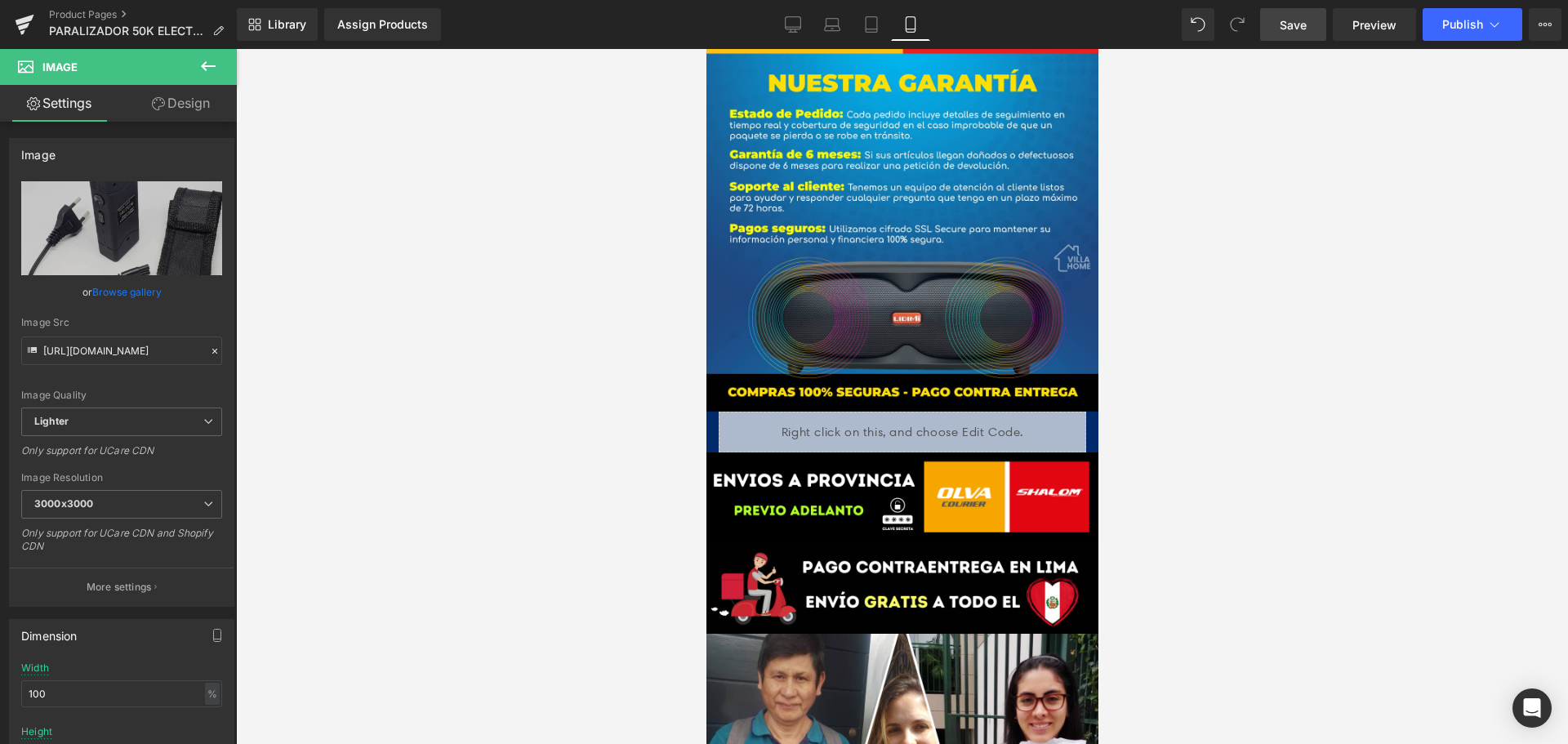
scroll to position [3681, 0]
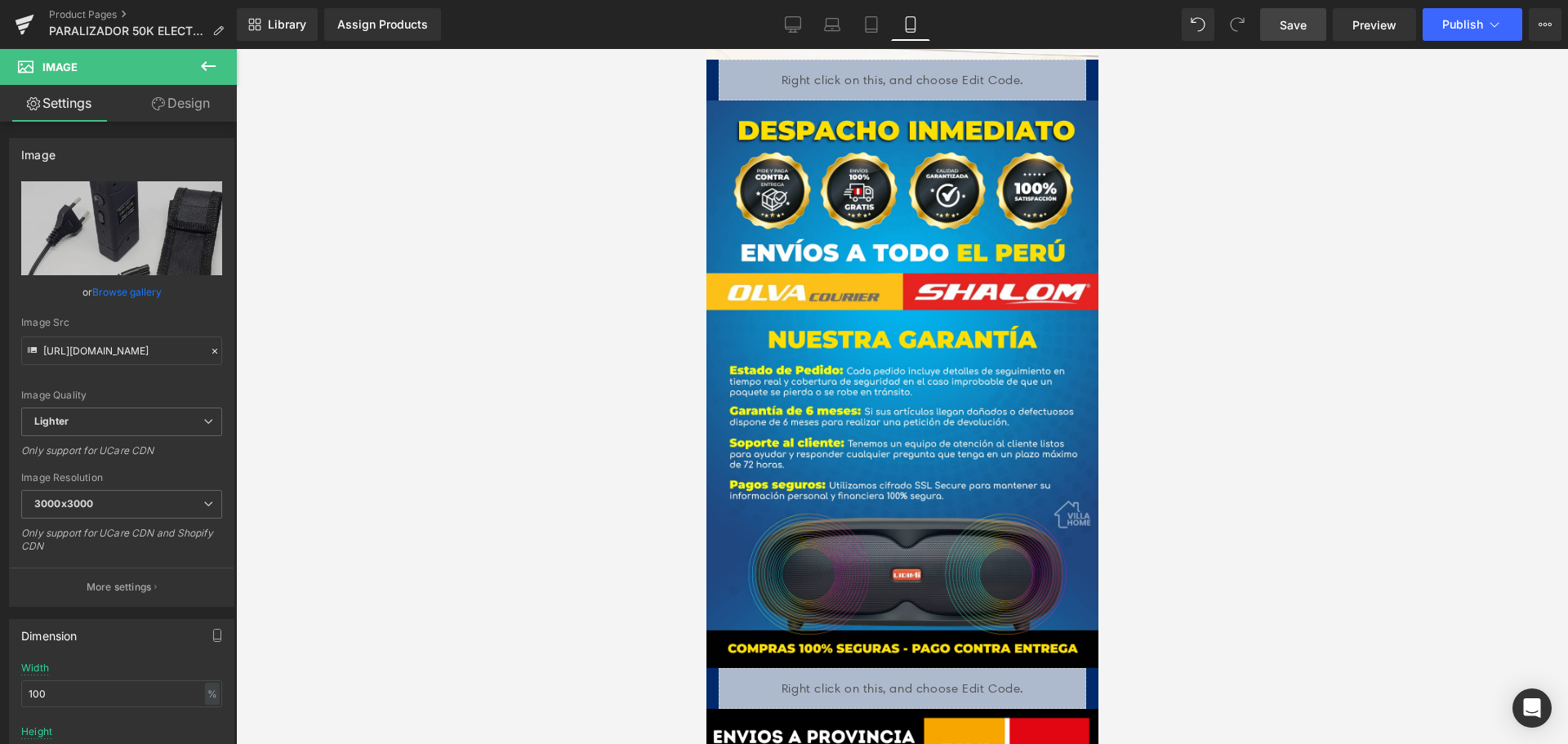
click at [1281, 36] on link "Save" at bounding box center [1293, 24] width 66 height 33
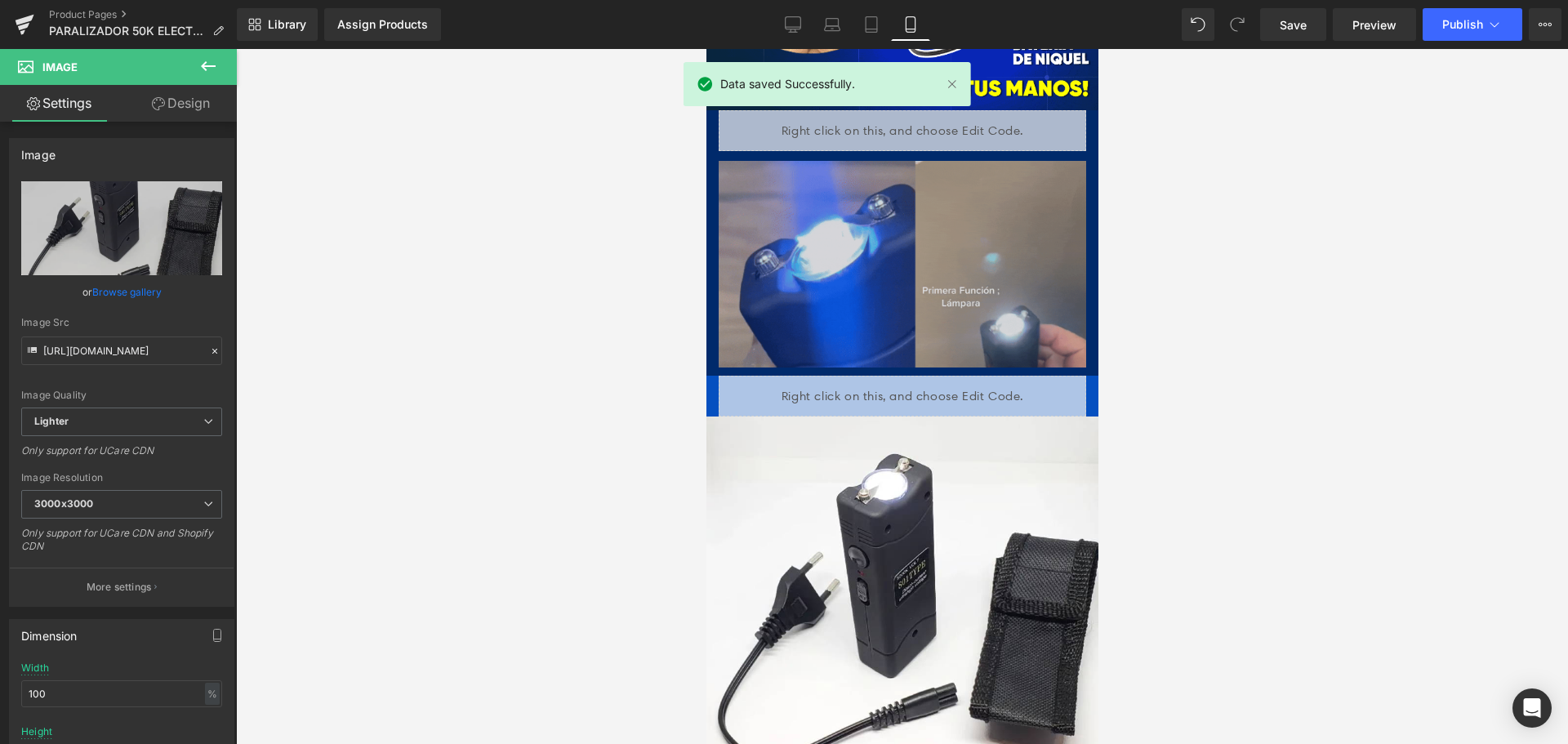
scroll to position [2947, 0]
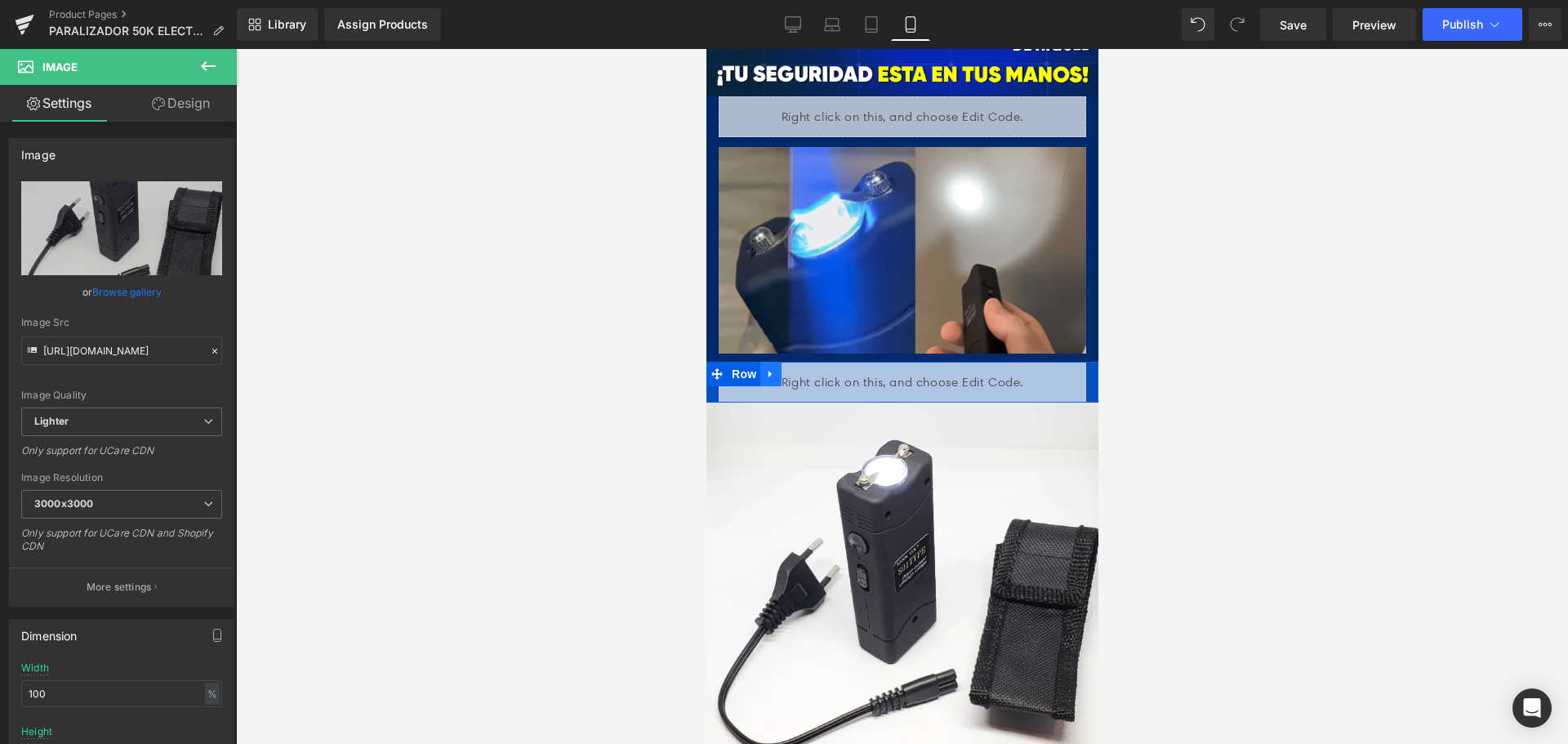
click at [768, 368] on icon at bounding box center [769, 375] width 12 height 12
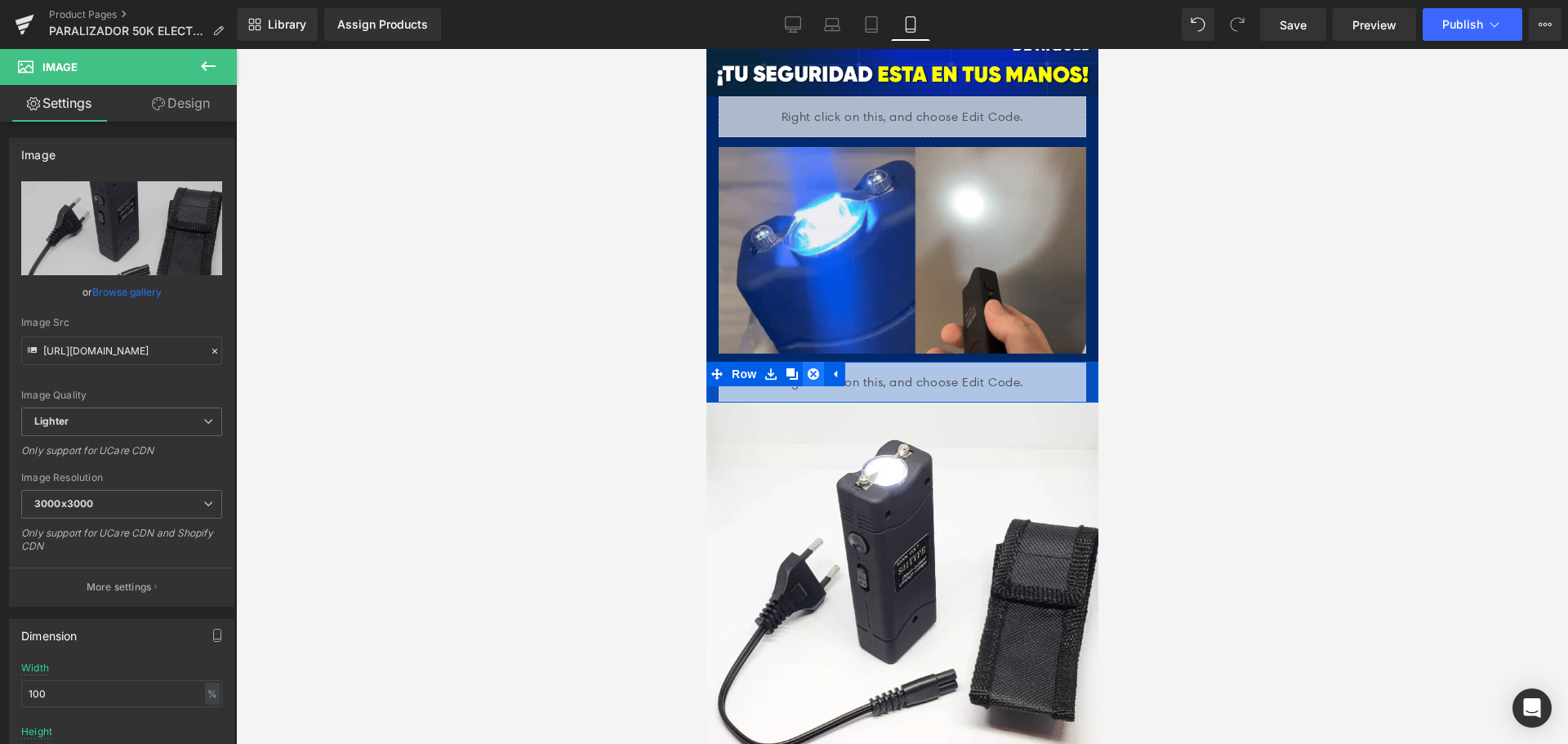
click at [809, 368] on icon at bounding box center [812, 375] width 12 height 12
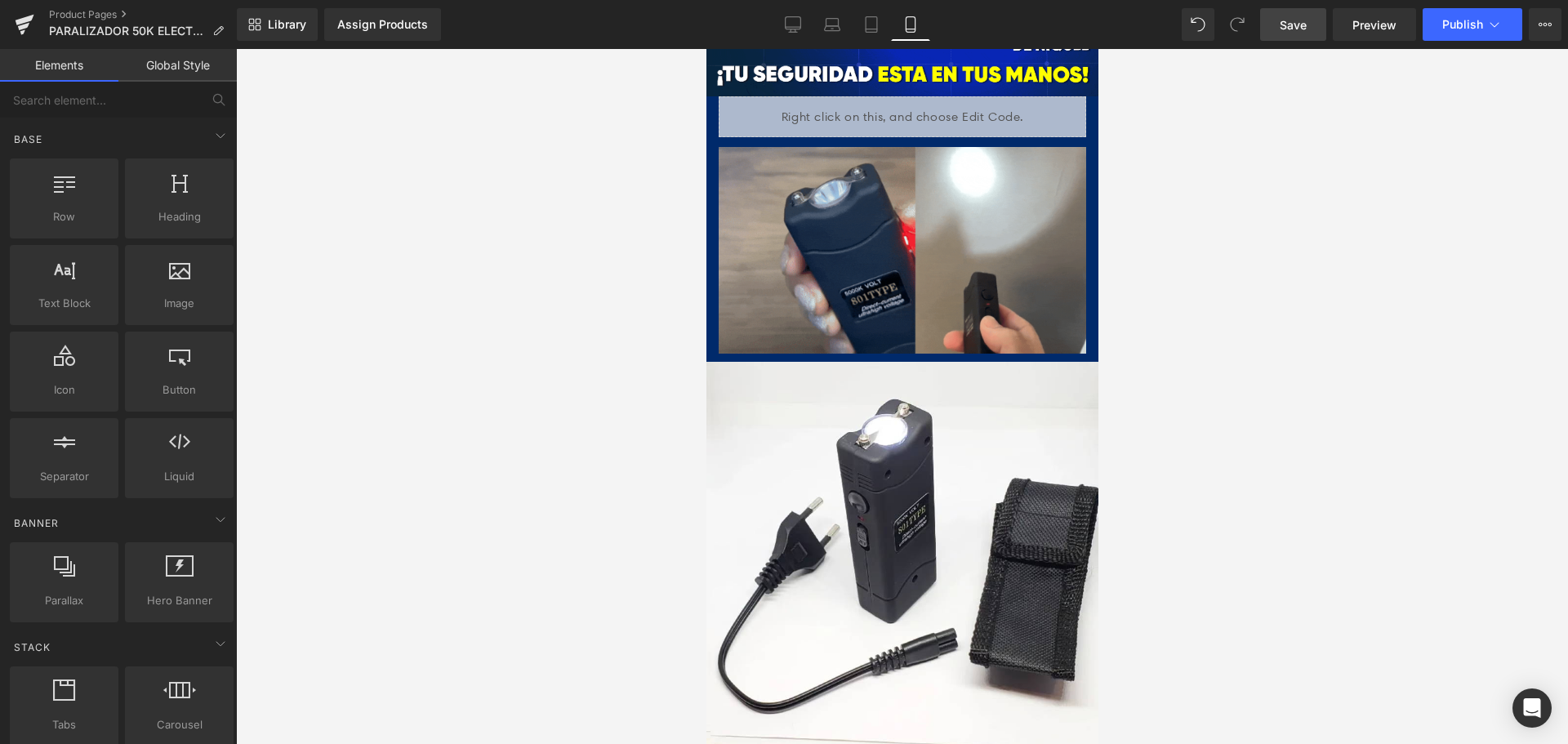
click at [1290, 28] on span "Save" at bounding box center [1293, 24] width 27 height 17
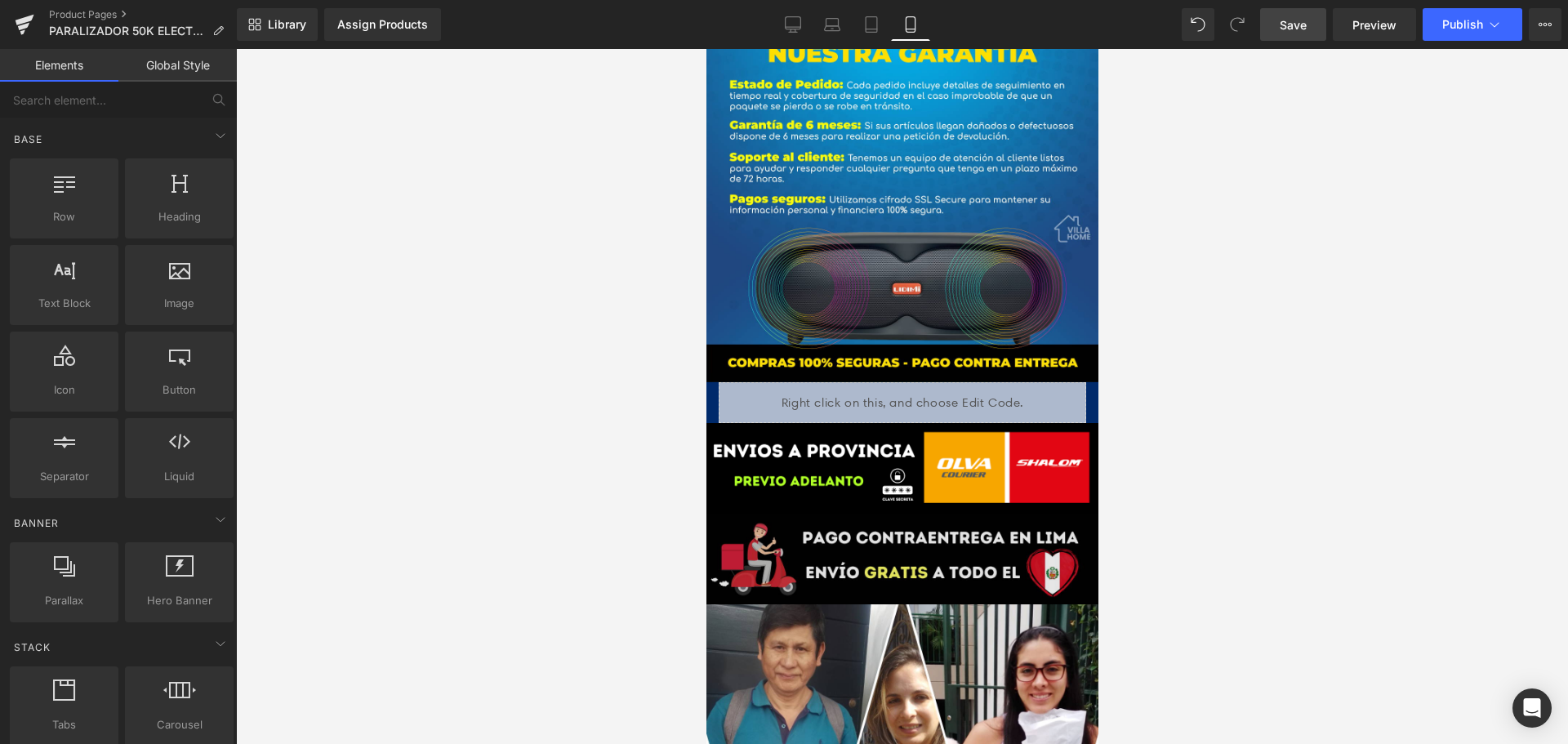
scroll to position [3518, 0]
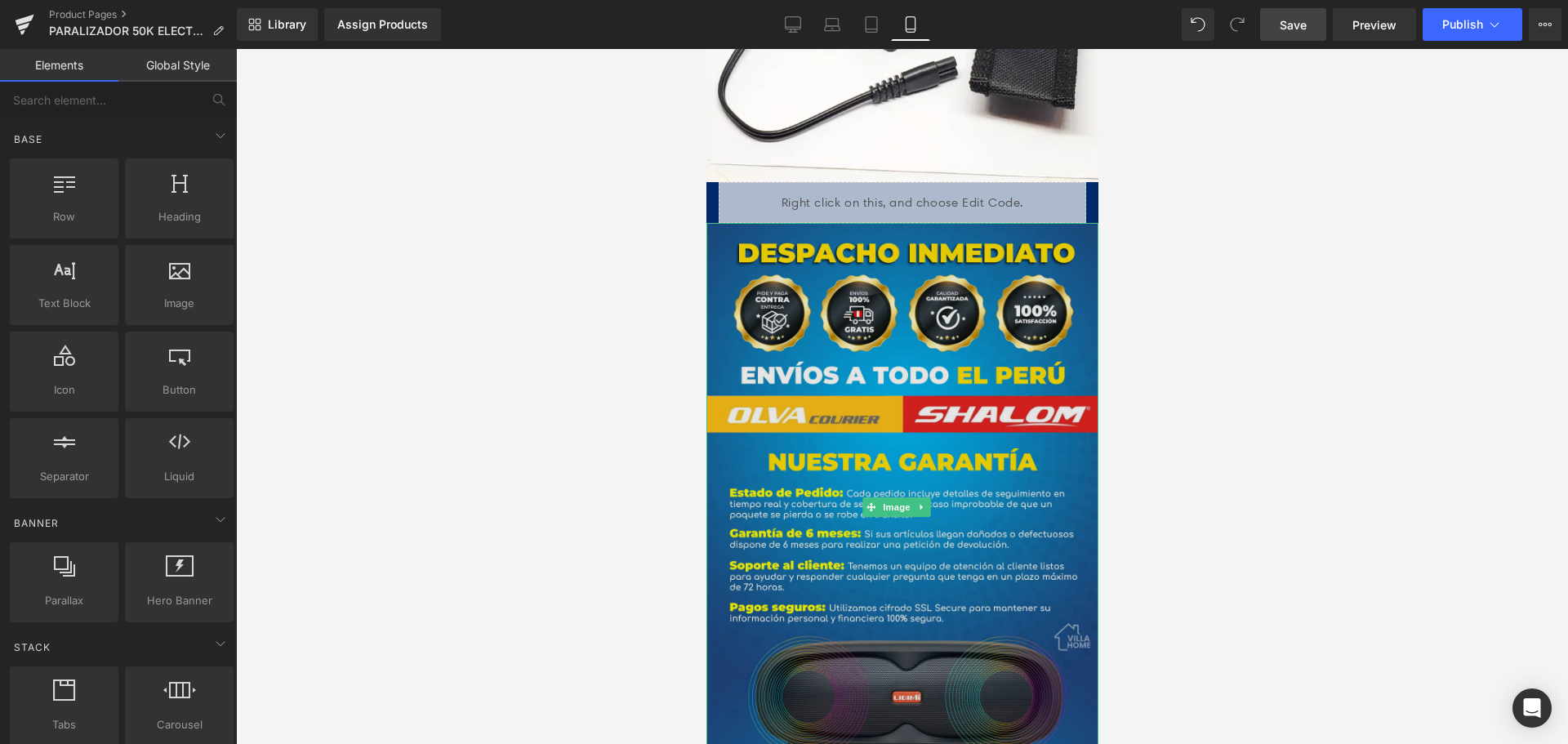
click at [958, 265] on img at bounding box center [901, 506] width 392 height 566
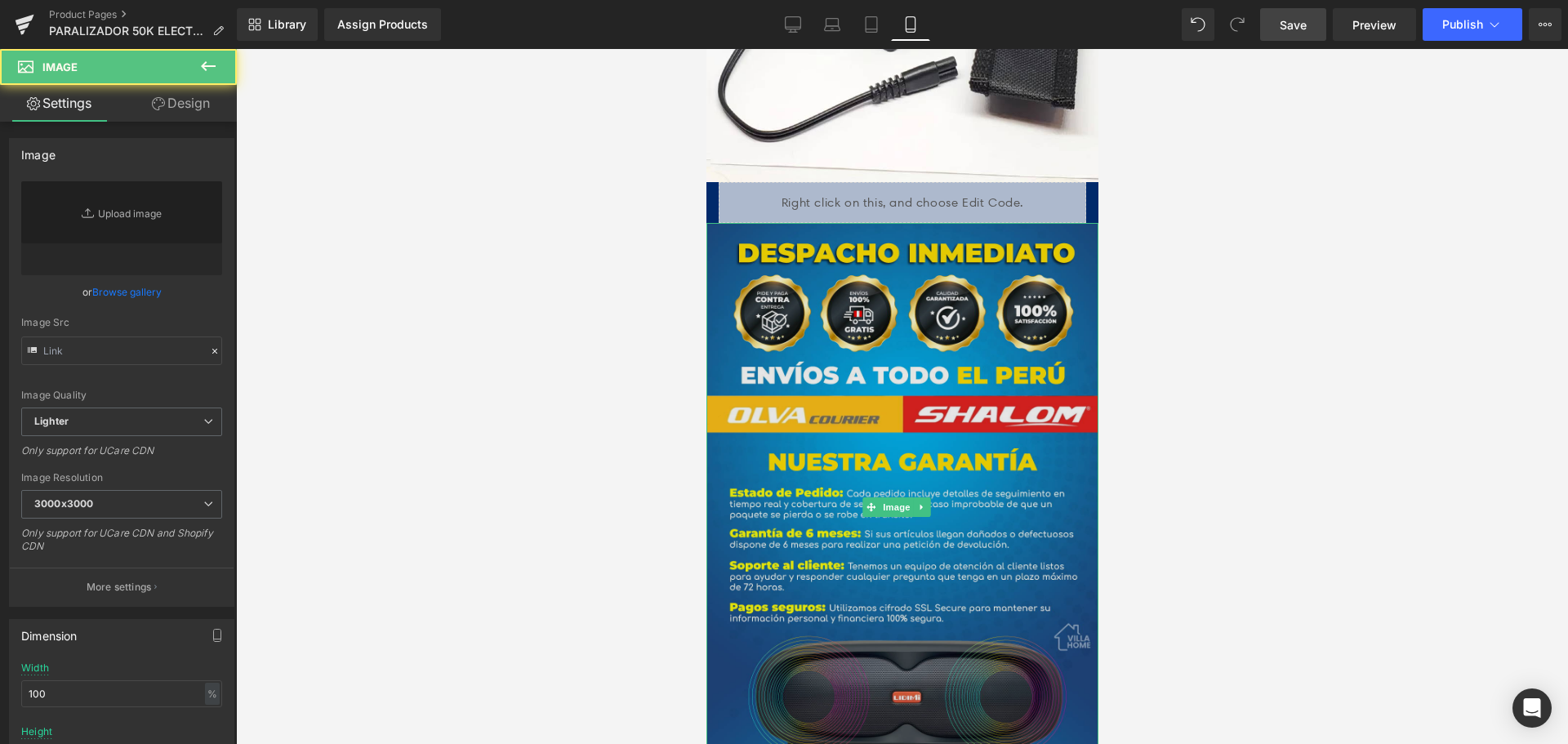
type input "[URL][DOMAIN_NAME]"
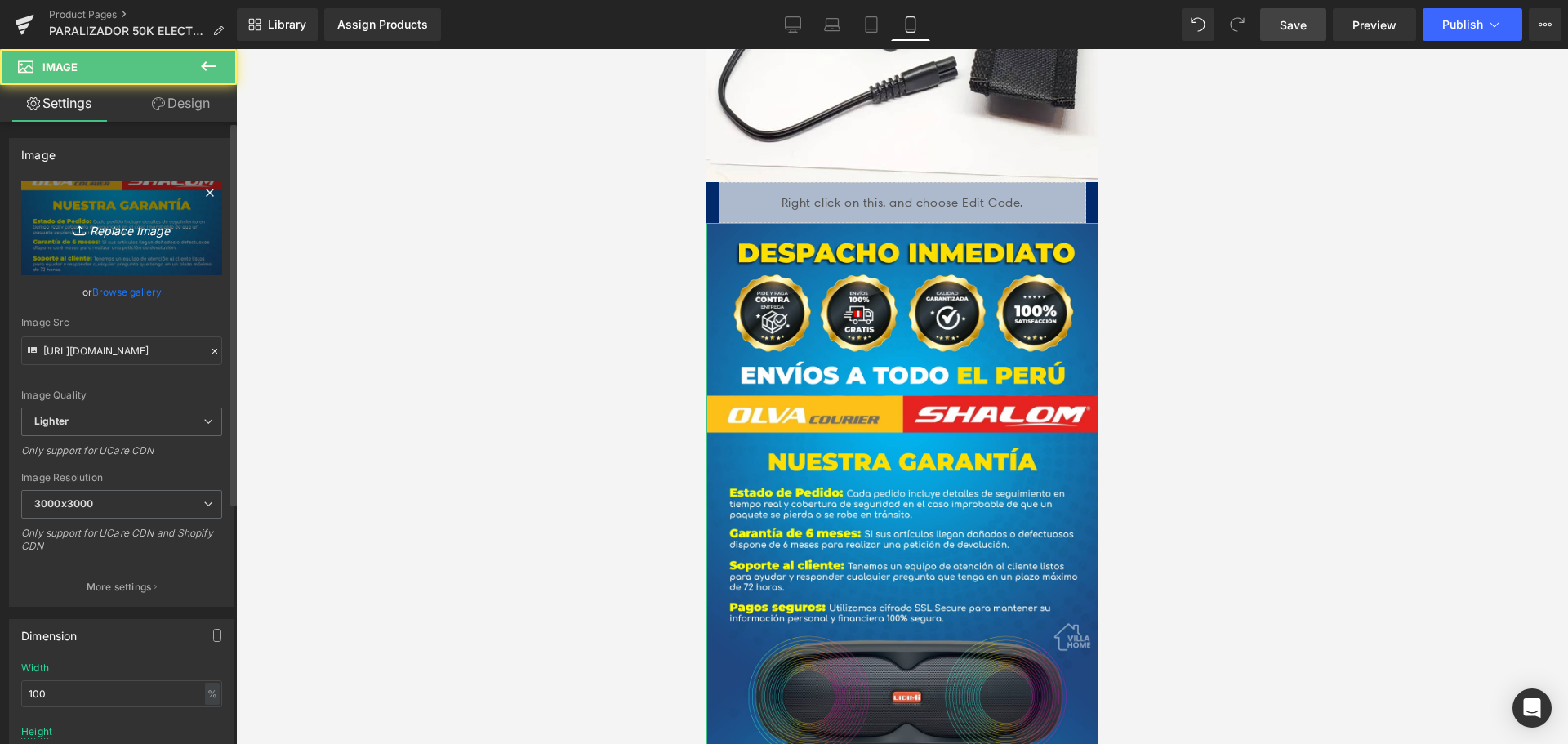
click at [131, 216] on link "Replace Image" at bounding box center [122, 228] width 201 height 94
type input "C:\fakepath\garantiaaa.png"
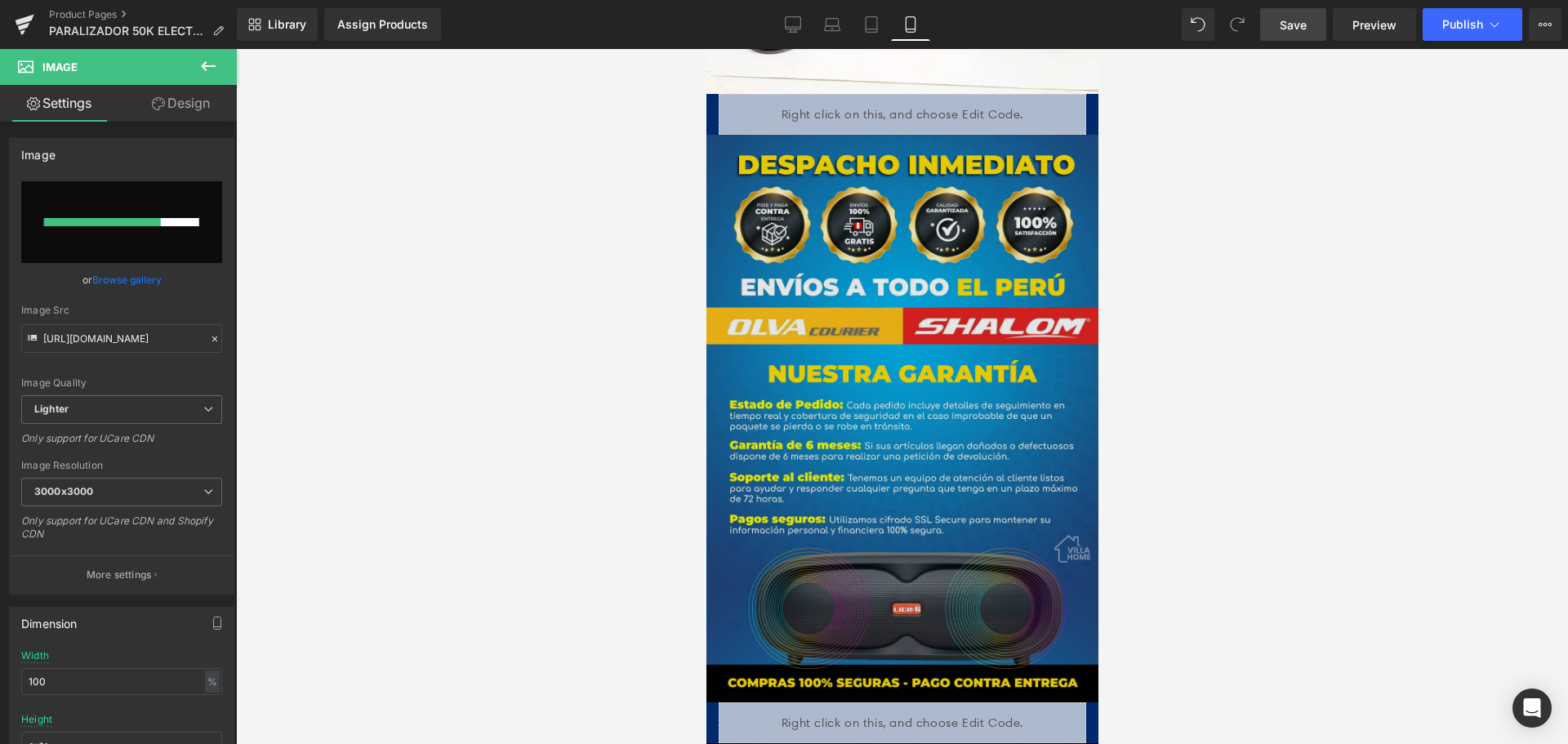
scroll to position [3591, 0]
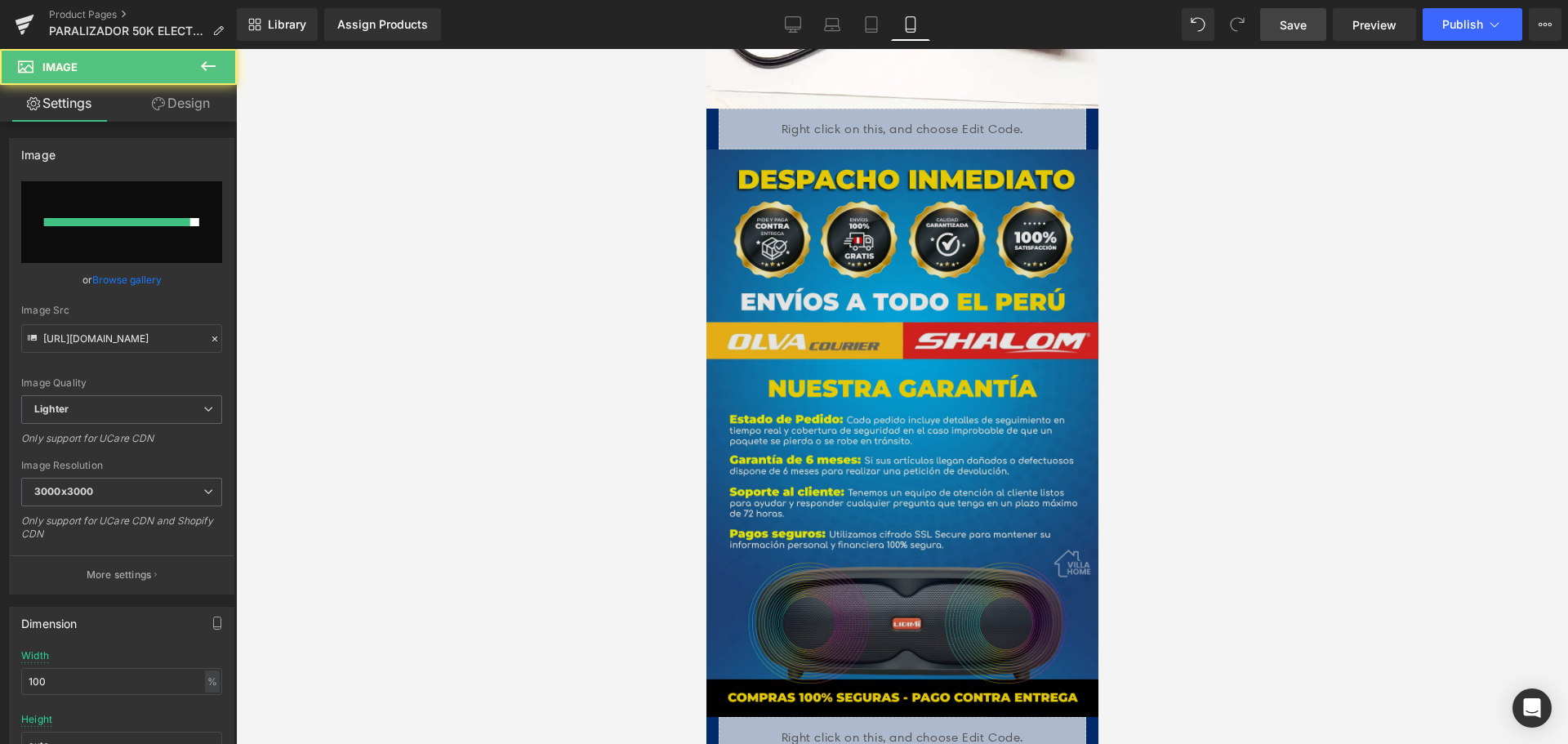
click at [991, 316] on img at bounding box center [901, 432] width 392 height 566
type input "[URL][DOMAIN_NAME]"
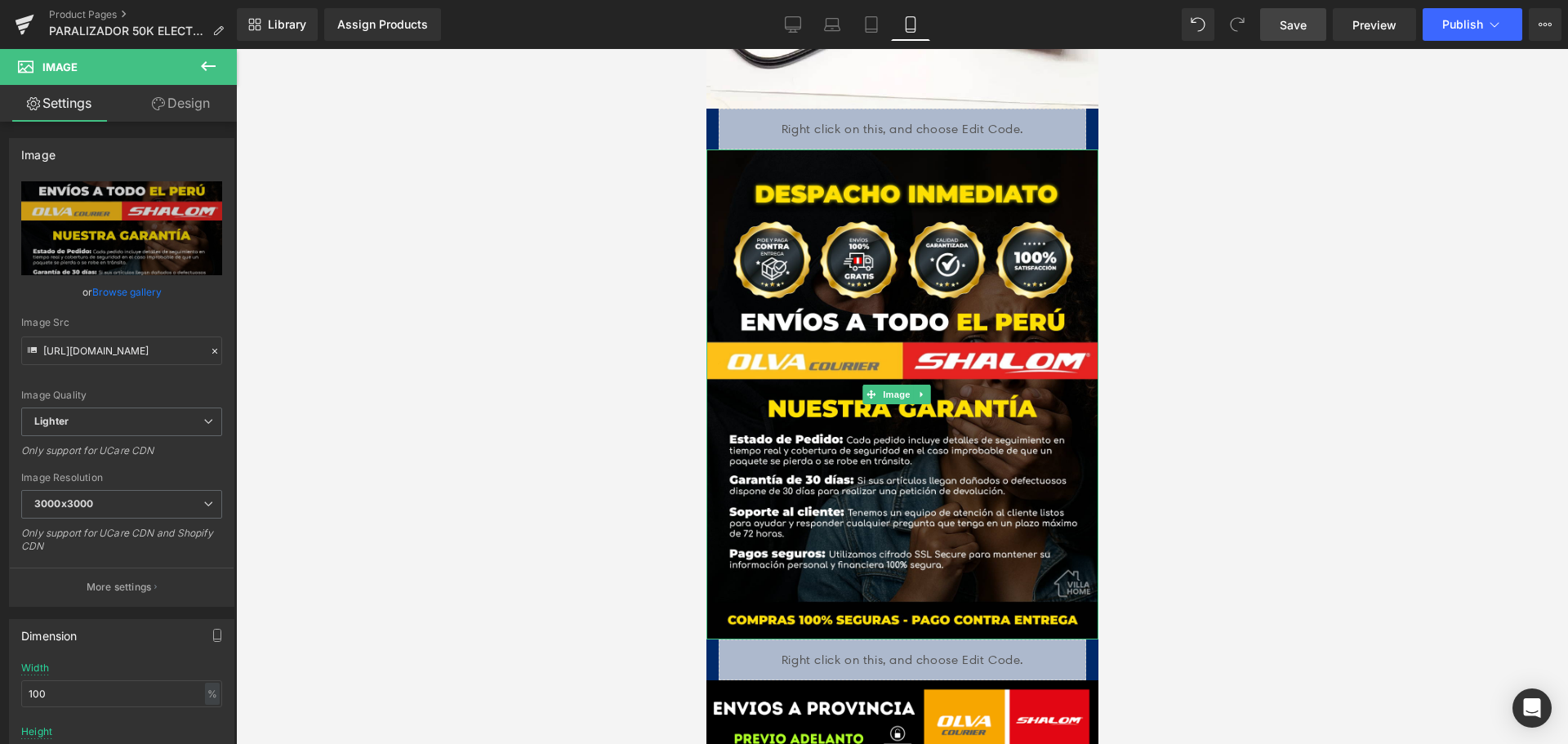
click at [927, 384] on link at bounding box center [920, 394] width 17 height 20
click at [908, 384] on link at bounding box center [912, 394] width 17 height 20
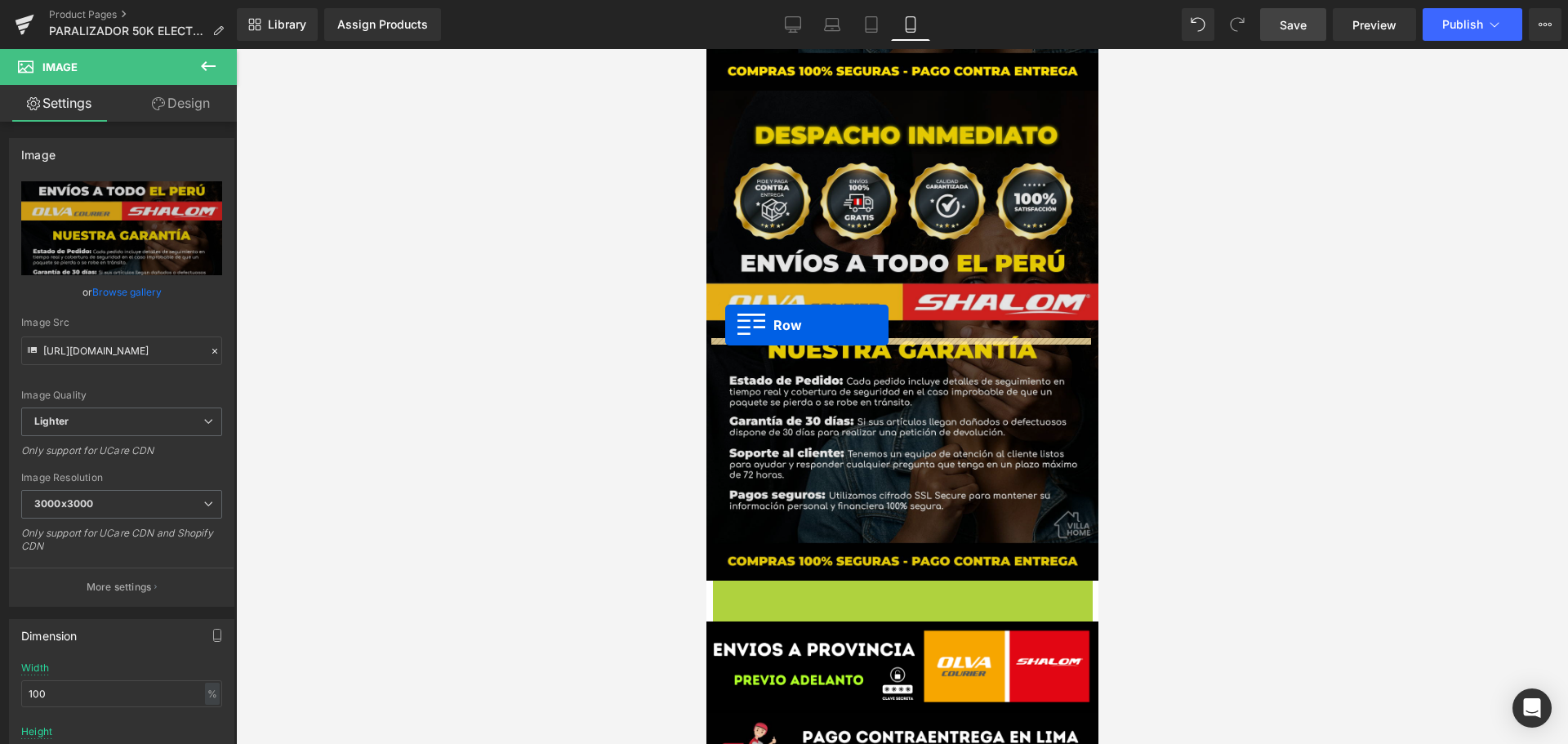
scroll to position [3918, 0]
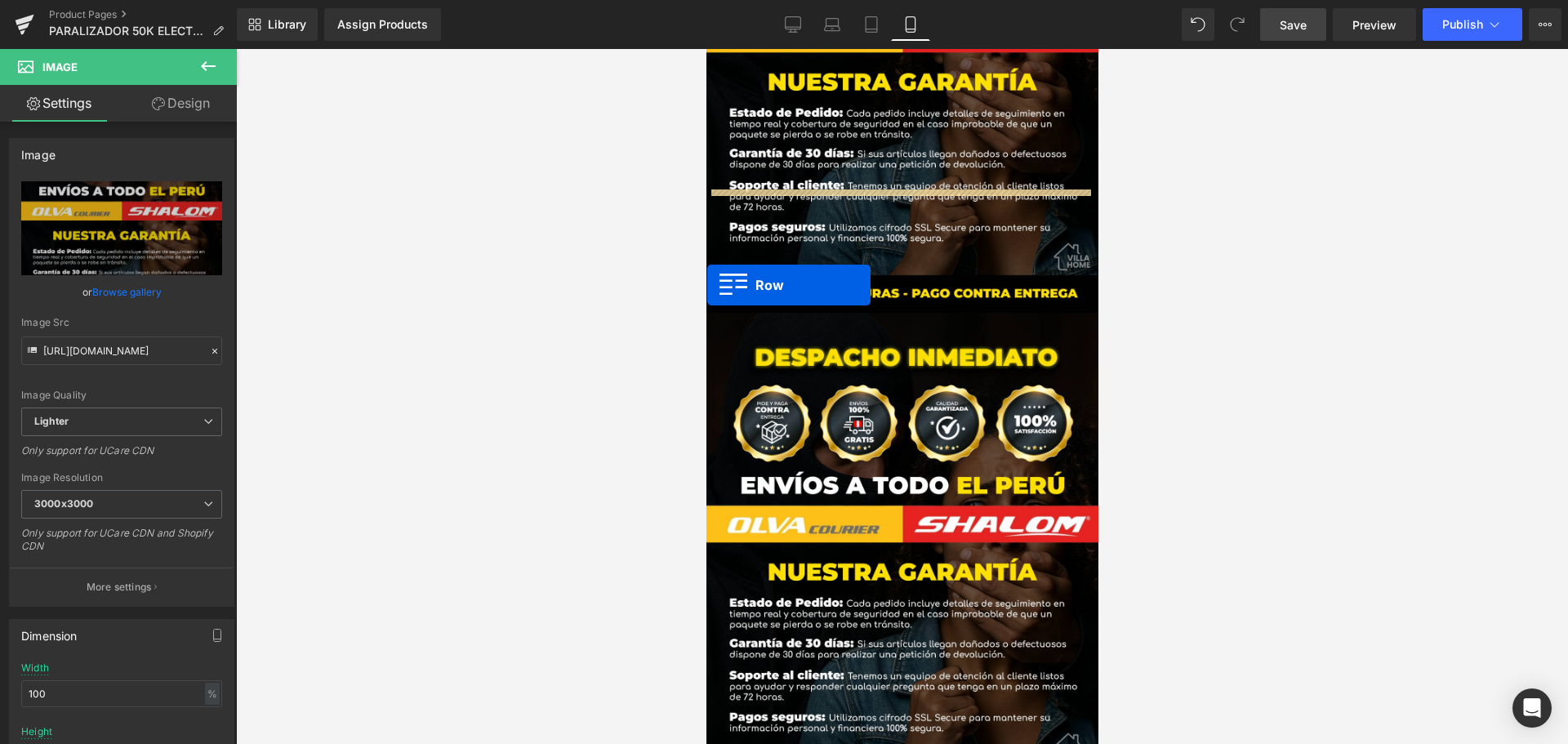
drag, startPoint x: 711, startPoint y: 349, endPoint x: 701, endPoint y: 272, distance: 77.6
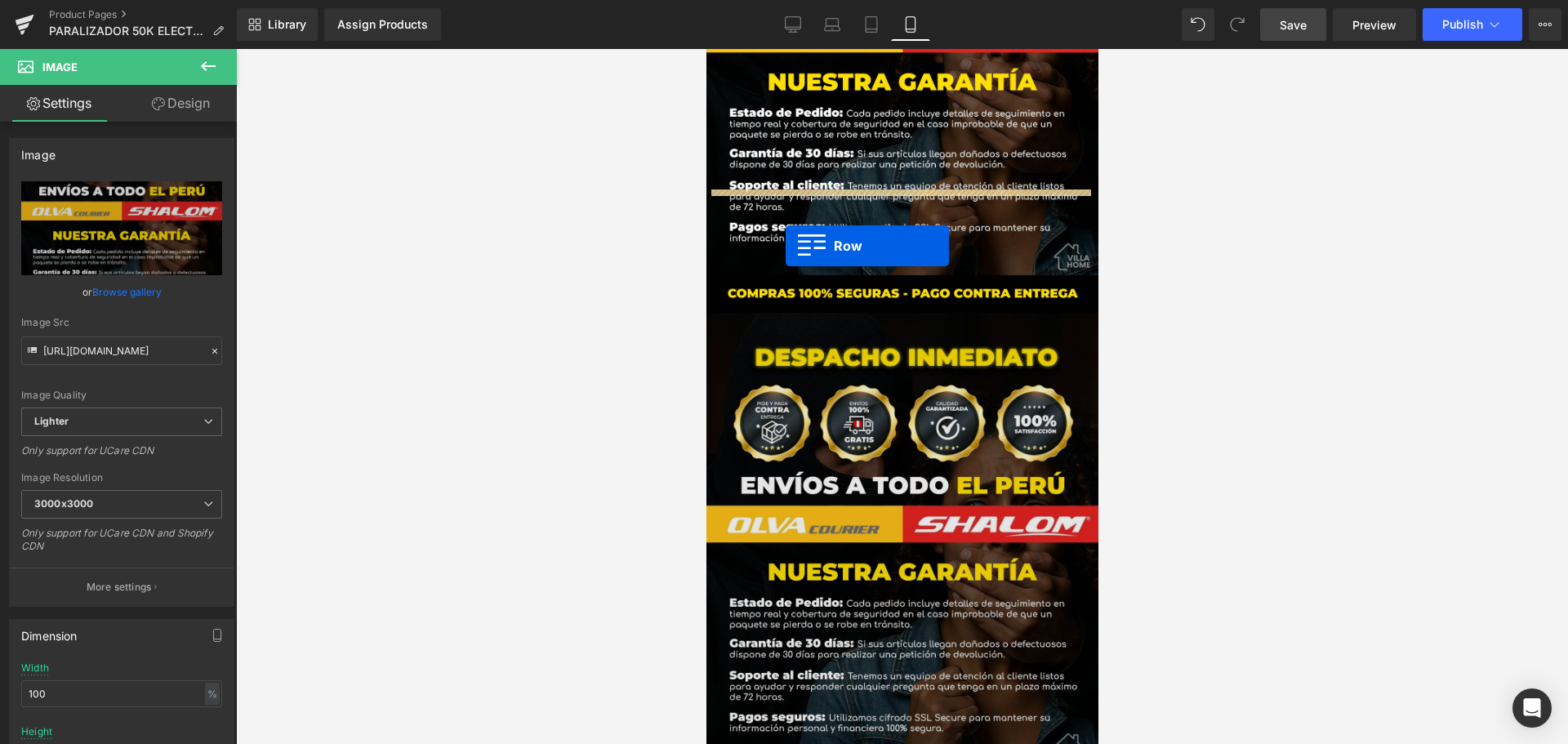
click at [780, 313] on img at bounding box center [901, 558] width 392 height 490
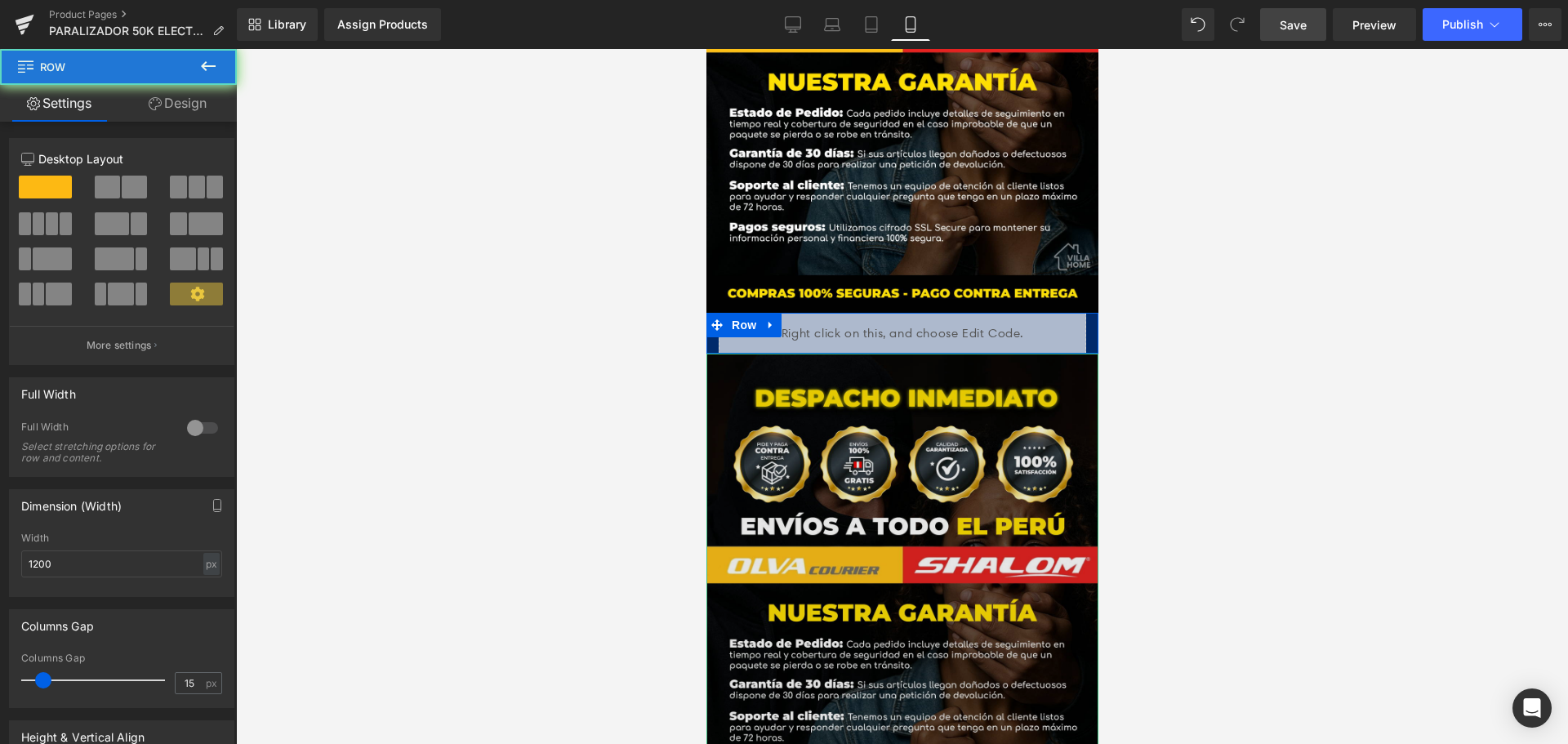
click at [872, 368] on img at bounding box center [901, 598] width 392 height 490
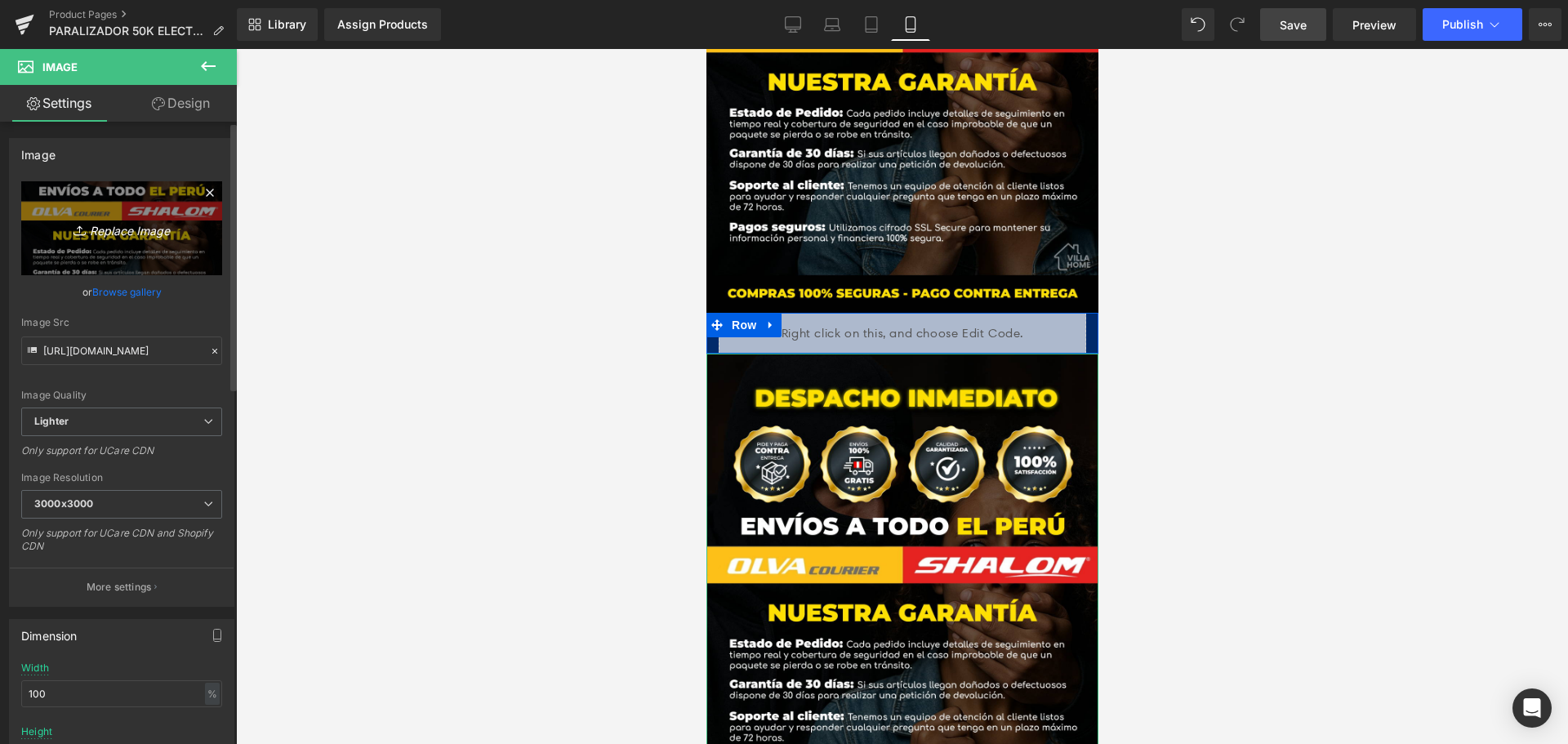
click at [157, 247] on link "Replace Image" at bounding box center [122, 228] width 201 height 94
type input "C:\fakepath\HOJA DE PROCESO ENTREGA.png"
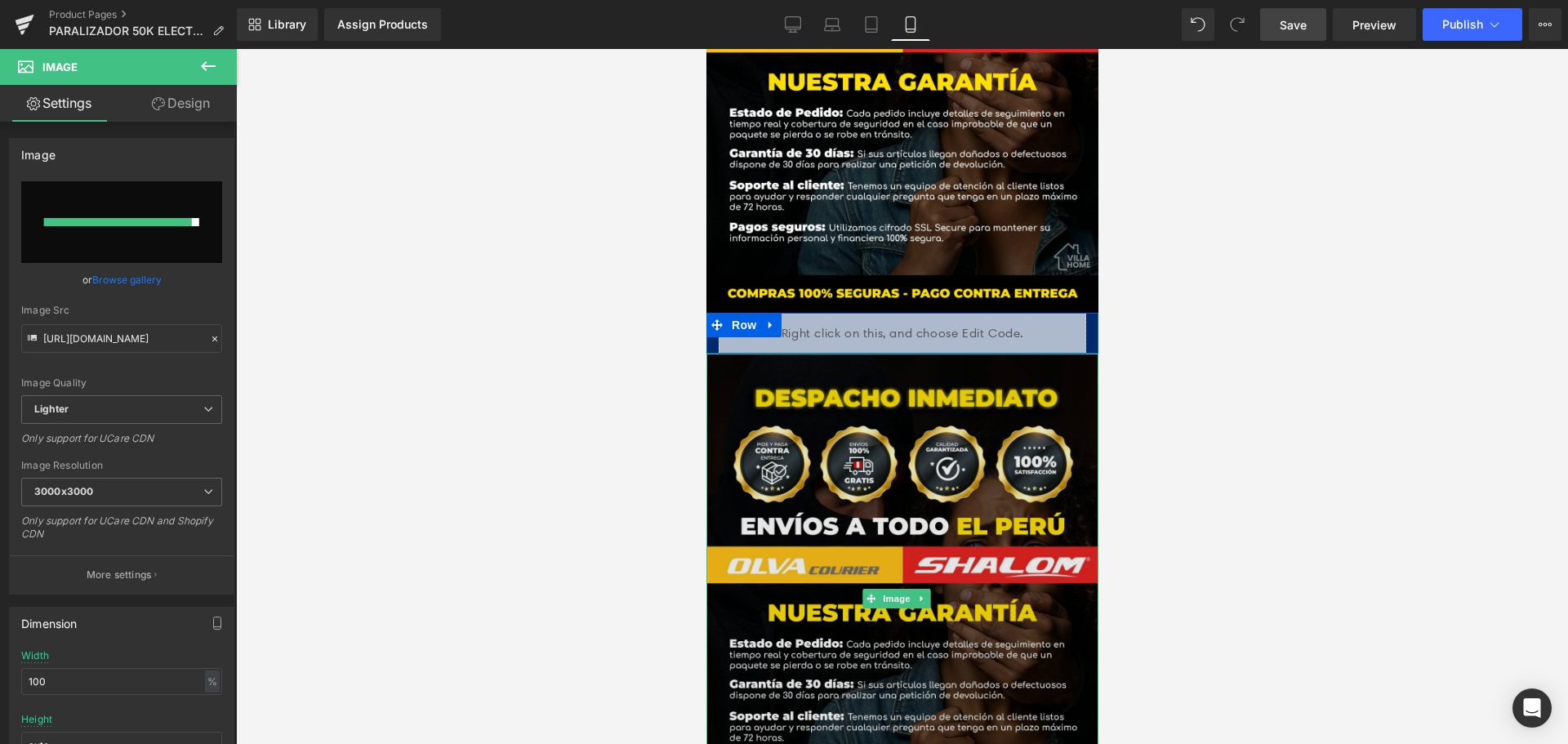
type input "[URL][DOMAIN_NAME]"
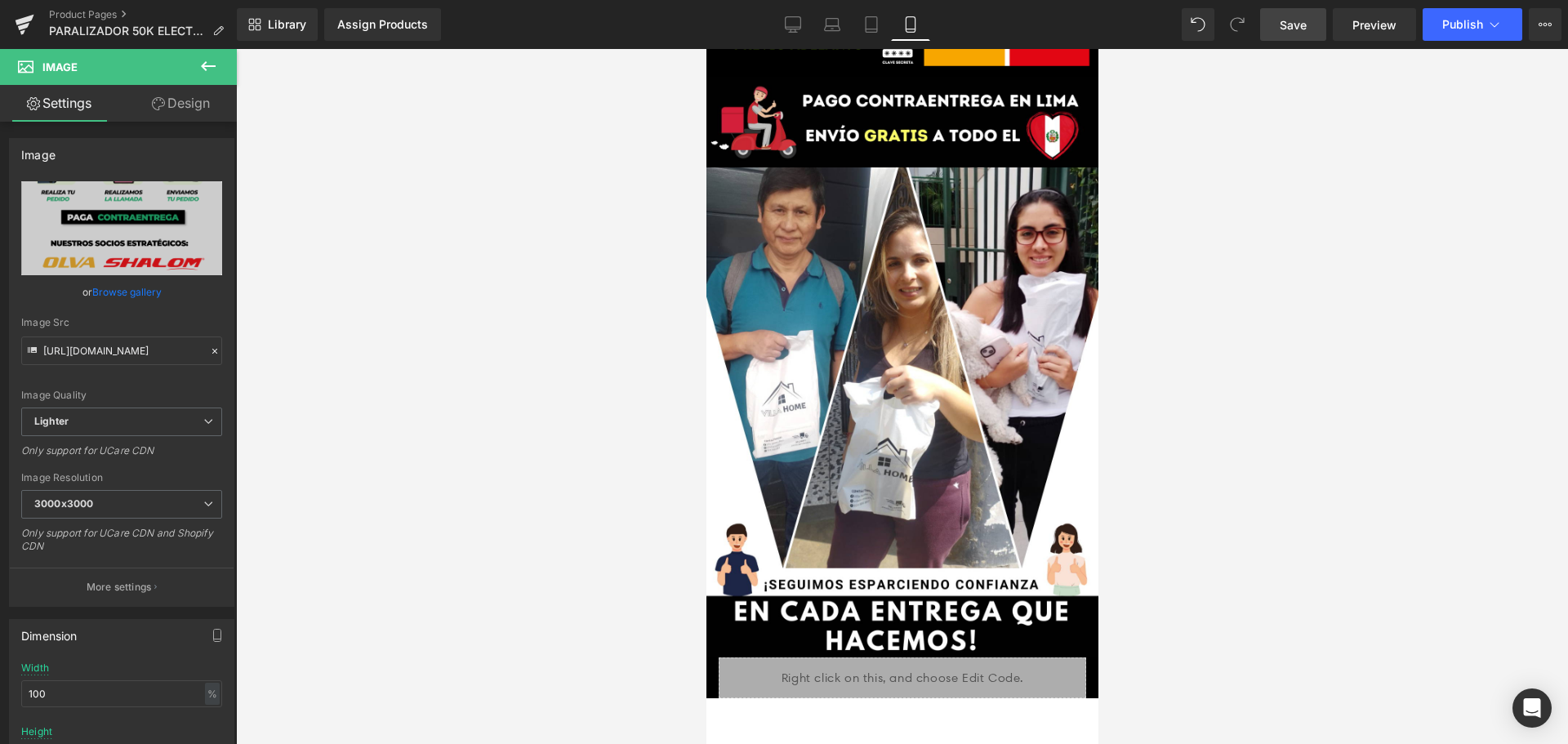
scroll to position [4821, 0]
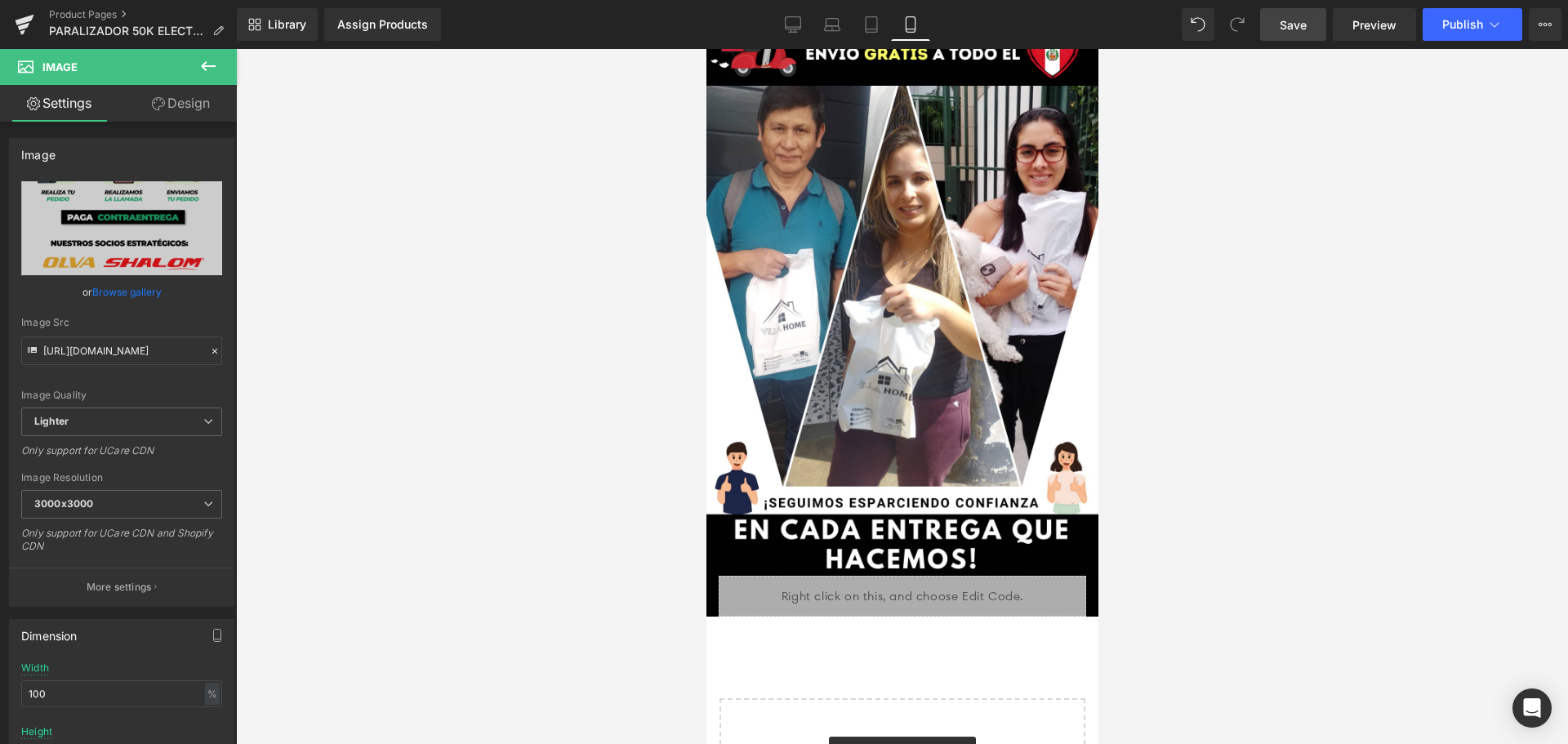
click at [1305, 20] on span "Save" at bounding box center [1293, 24] width 27 height 17
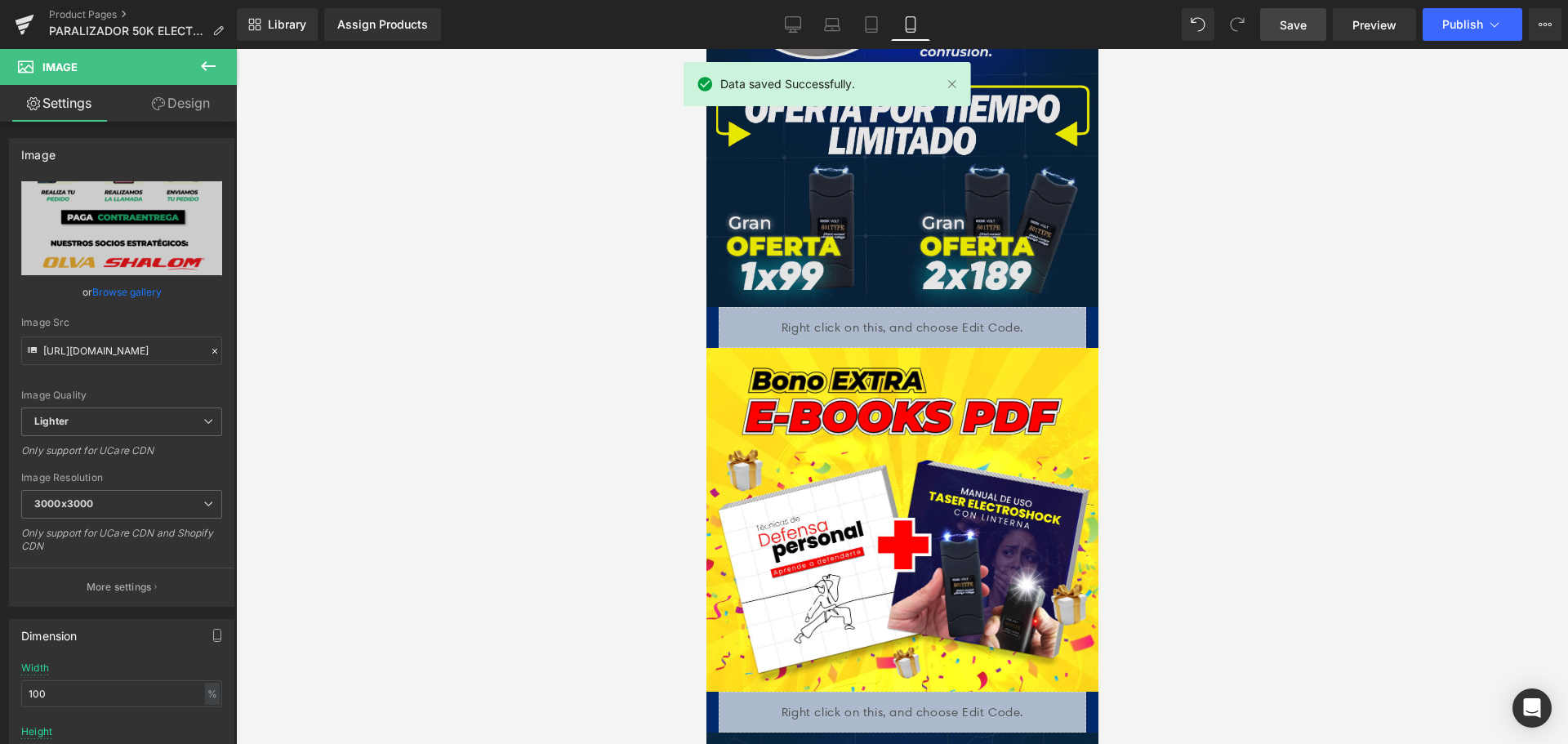
scroll to position [1311, 0]
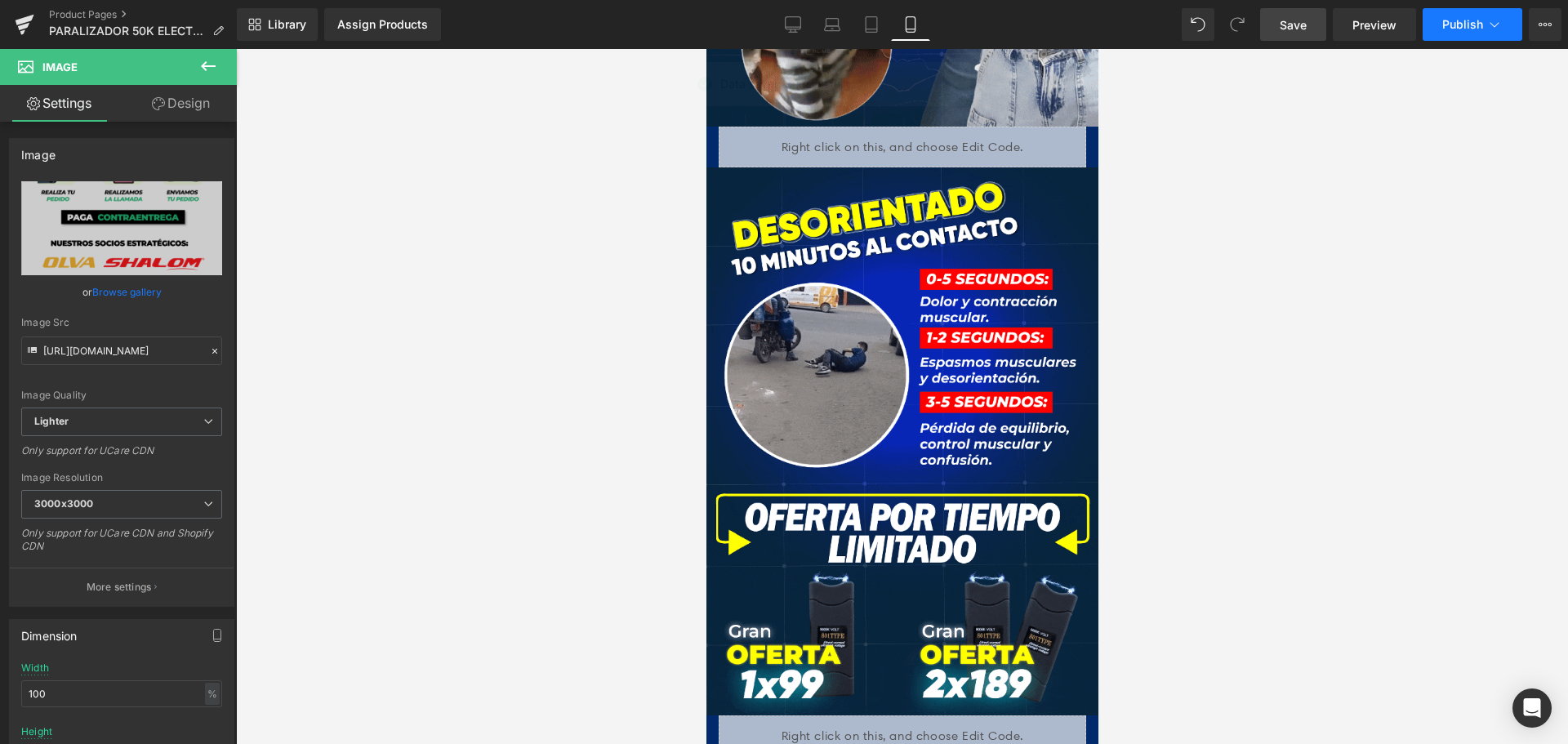
click at [1480, 21] on span "Publish" at bounding box center [1463, 24] width 41 height 13
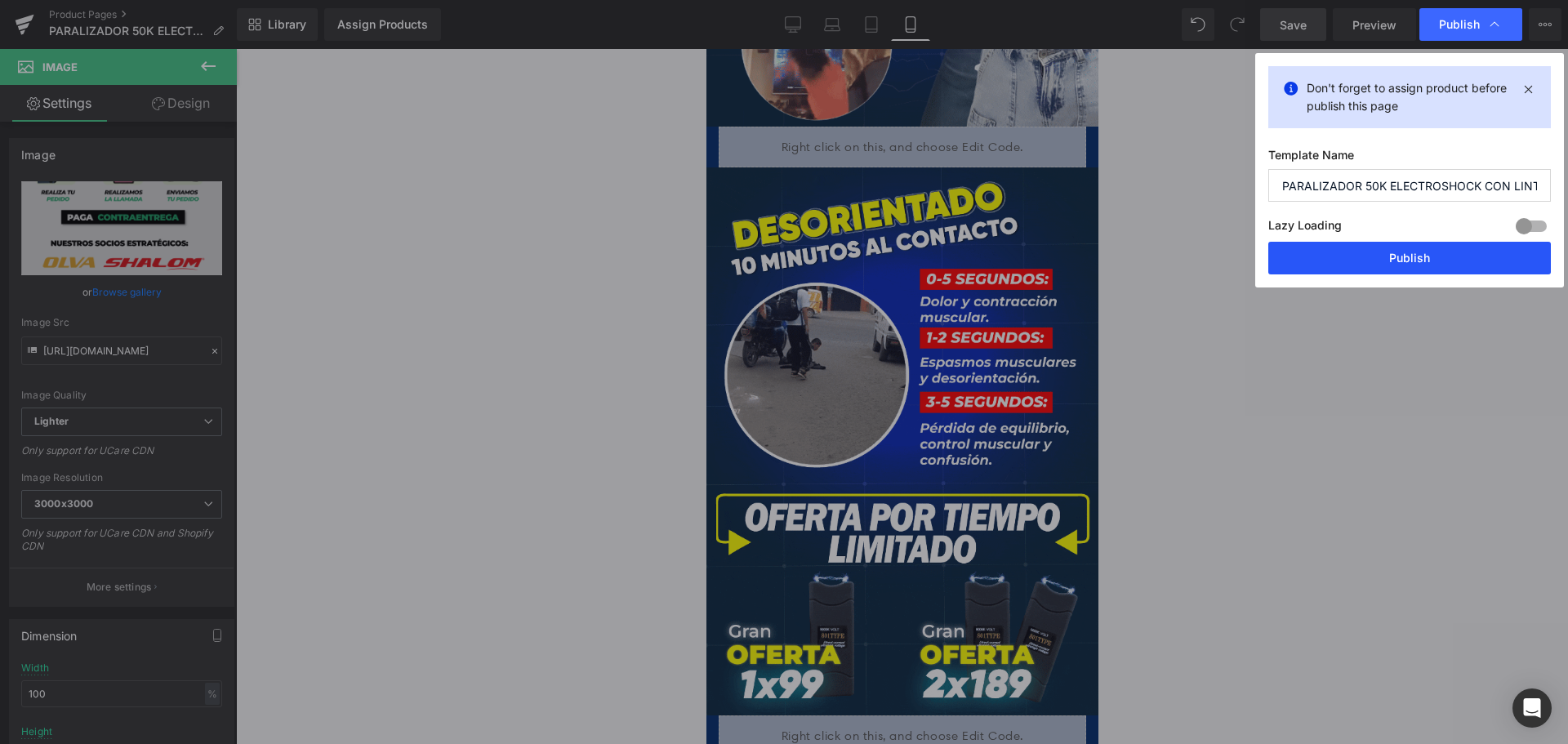
click at [1343, 268] on button "Publish" at bounding box center [1410, 257] width 283 height 33
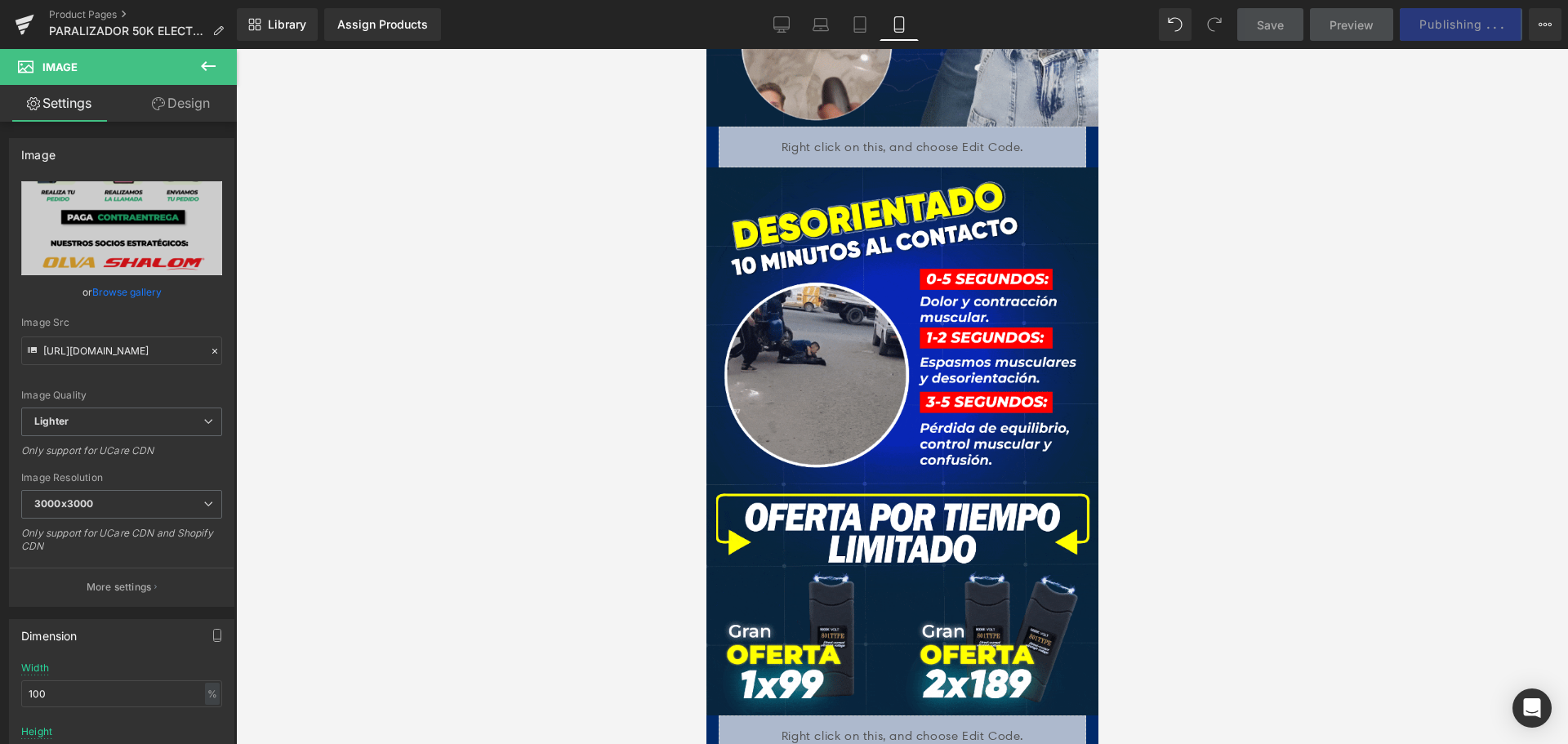
click at [211, 67] on icon at bounding box center [208, 66] width 15 height 10
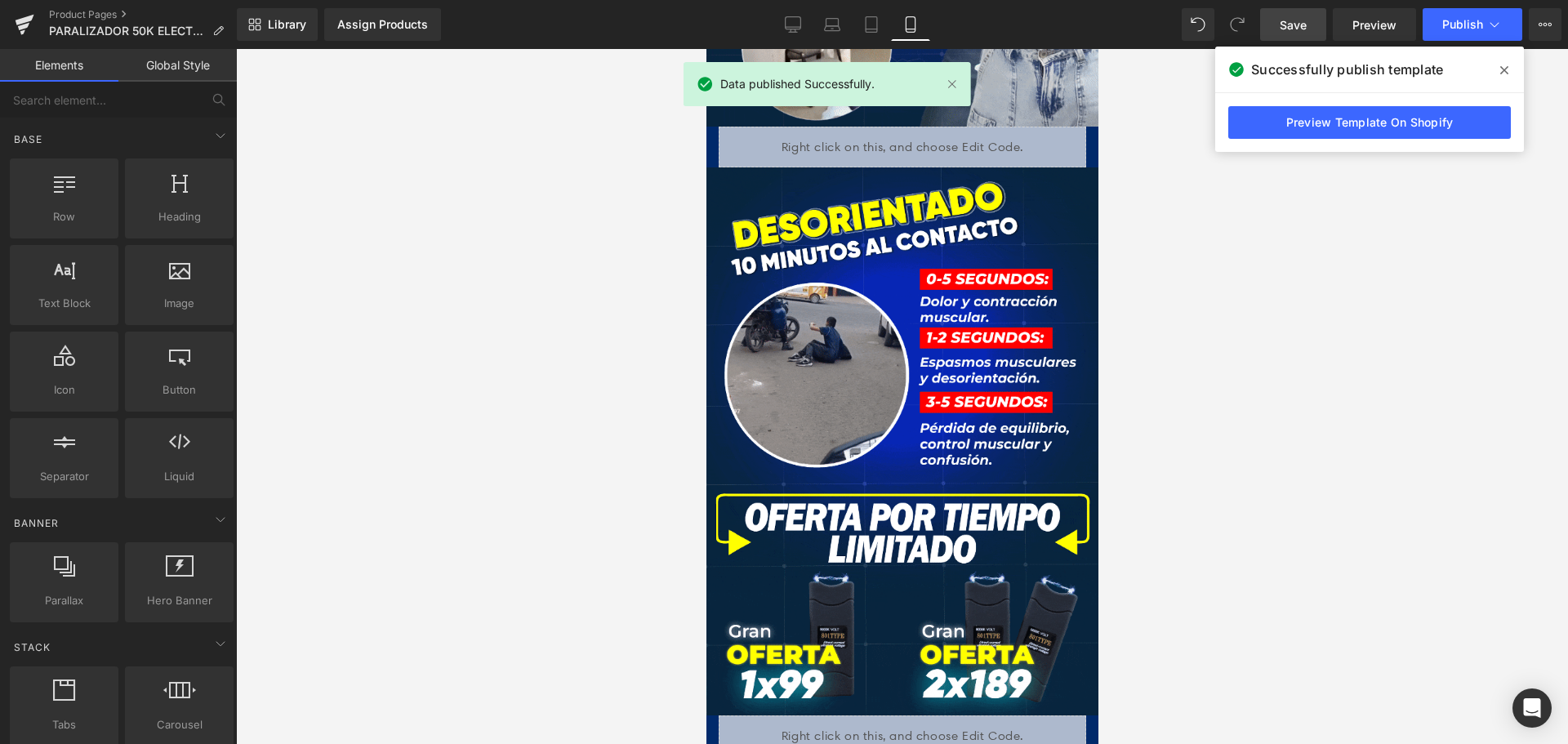
drag, startPoint x: 129, startPoint y: 1, endPoint x: 1432, endPoint y: 128, distance: 1309.2
click at [1432, 127] on link "Preview Template On Shopify" at bounding box center [1370, 123] width 283 height 33
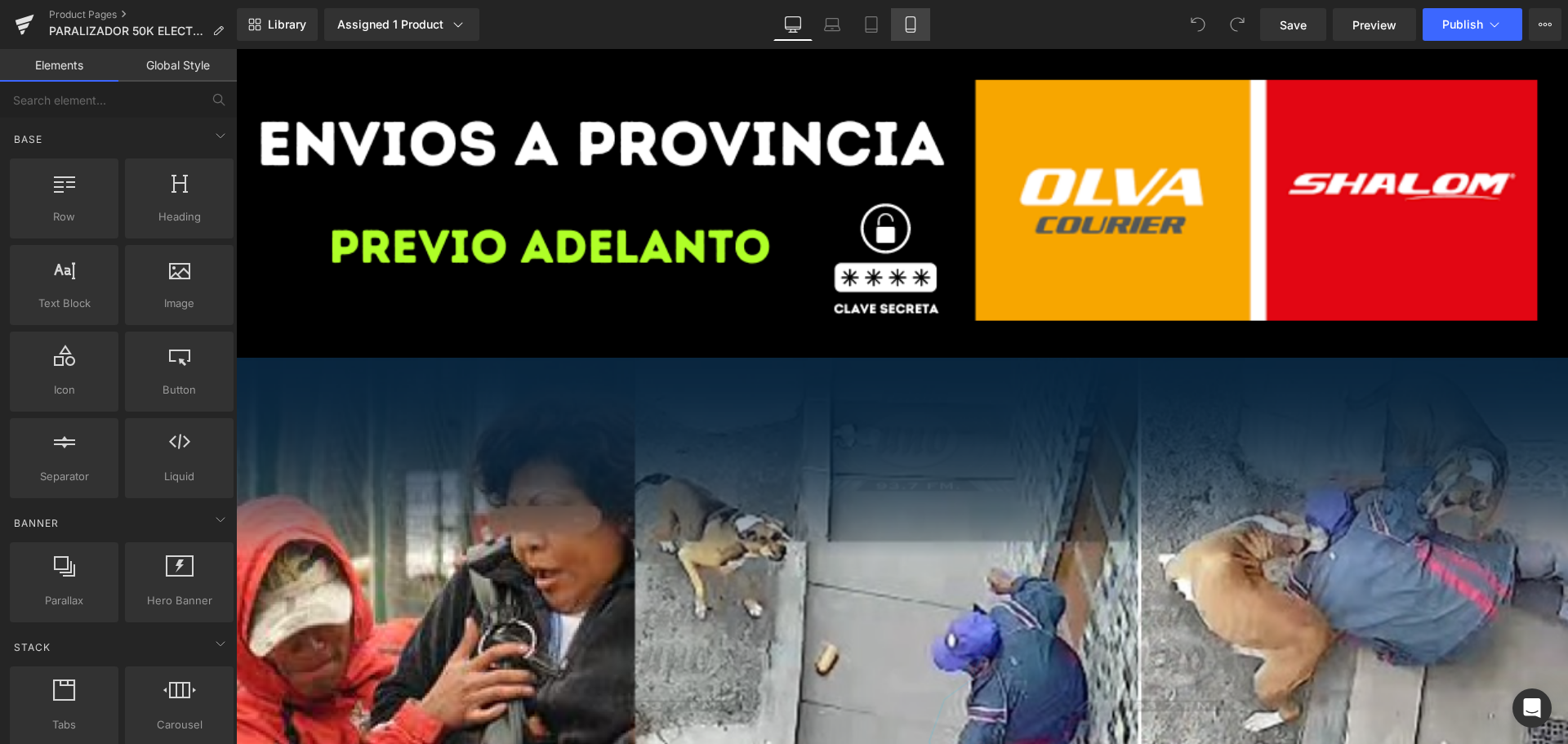
click at [927, 18] on link "Mobile" at bounding box center [911, 24] width 39 height 33
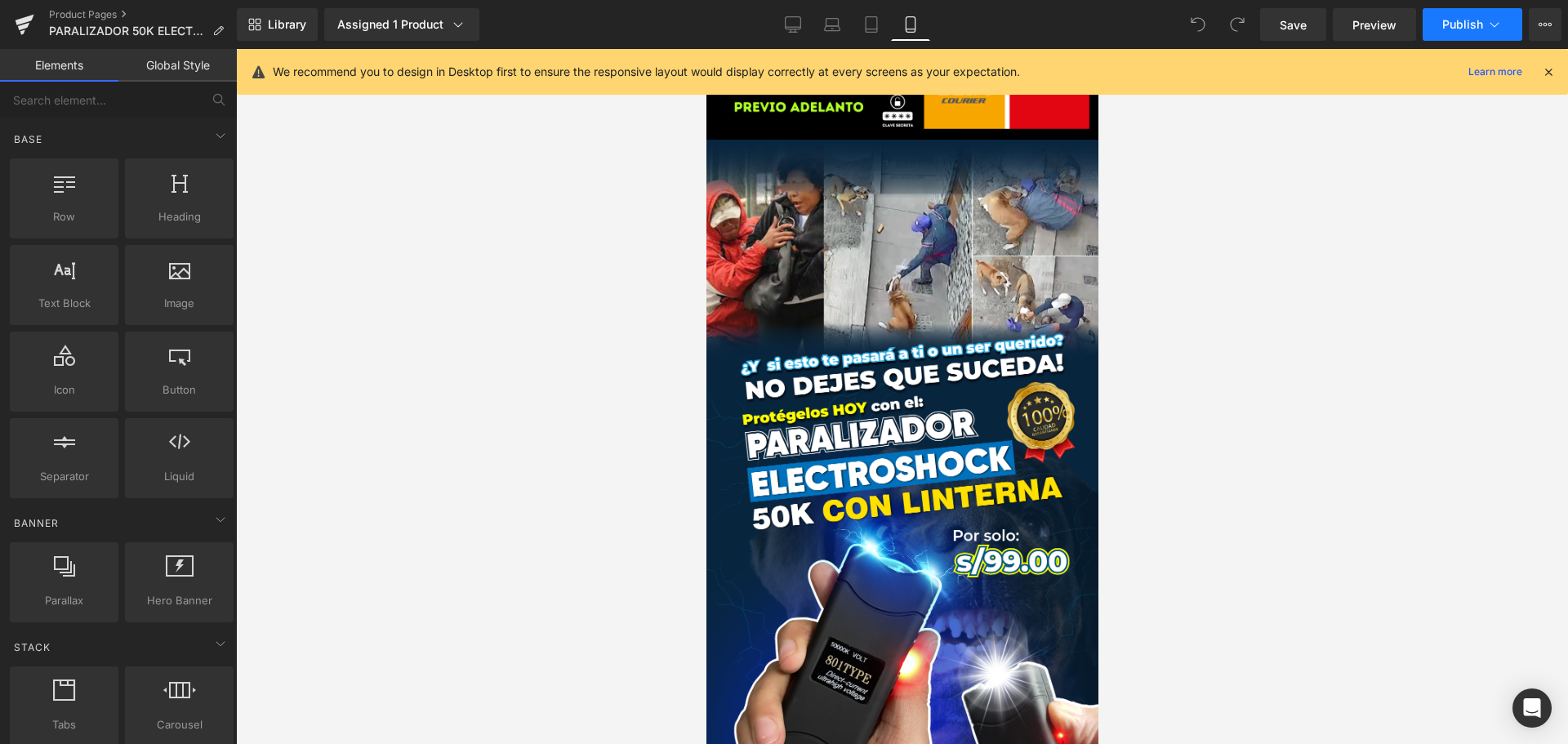
click at [1463, 26] on span "Publish" at bounding box center [1463, 24] width 41 height 13
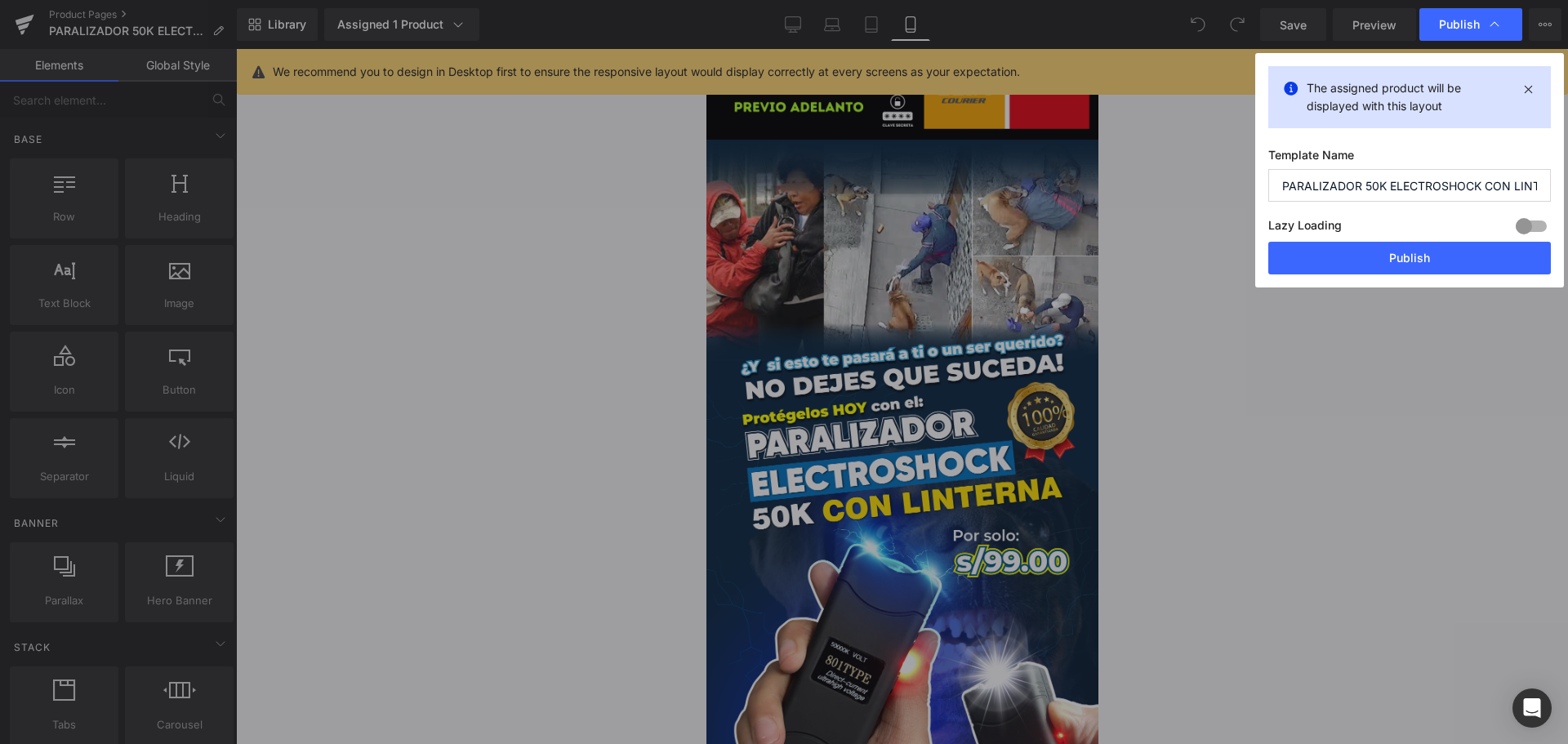
click at [0, 0] on button "Publish" at bounding box center [0, 0] width 0 height 0
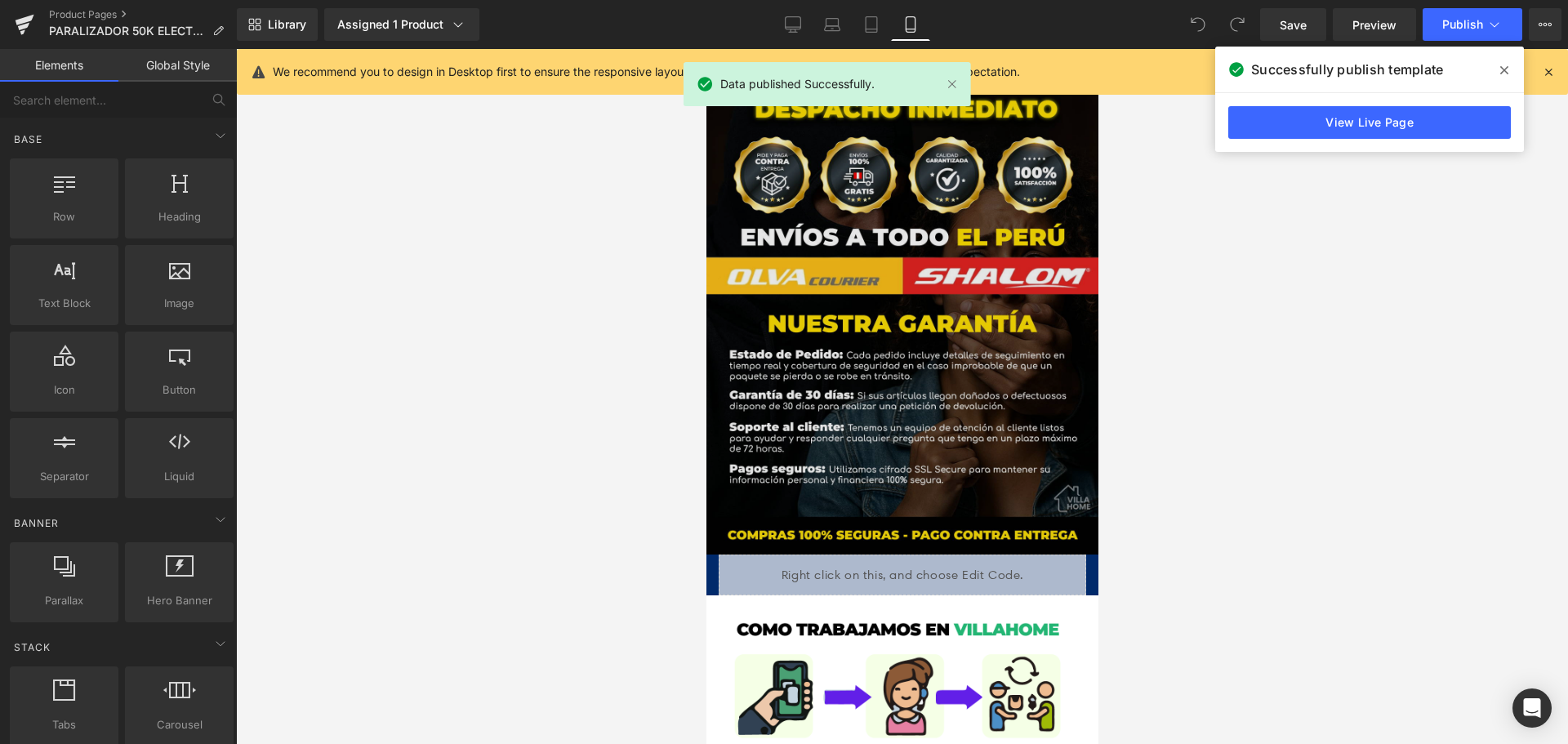
scroll to position [3836, 0]
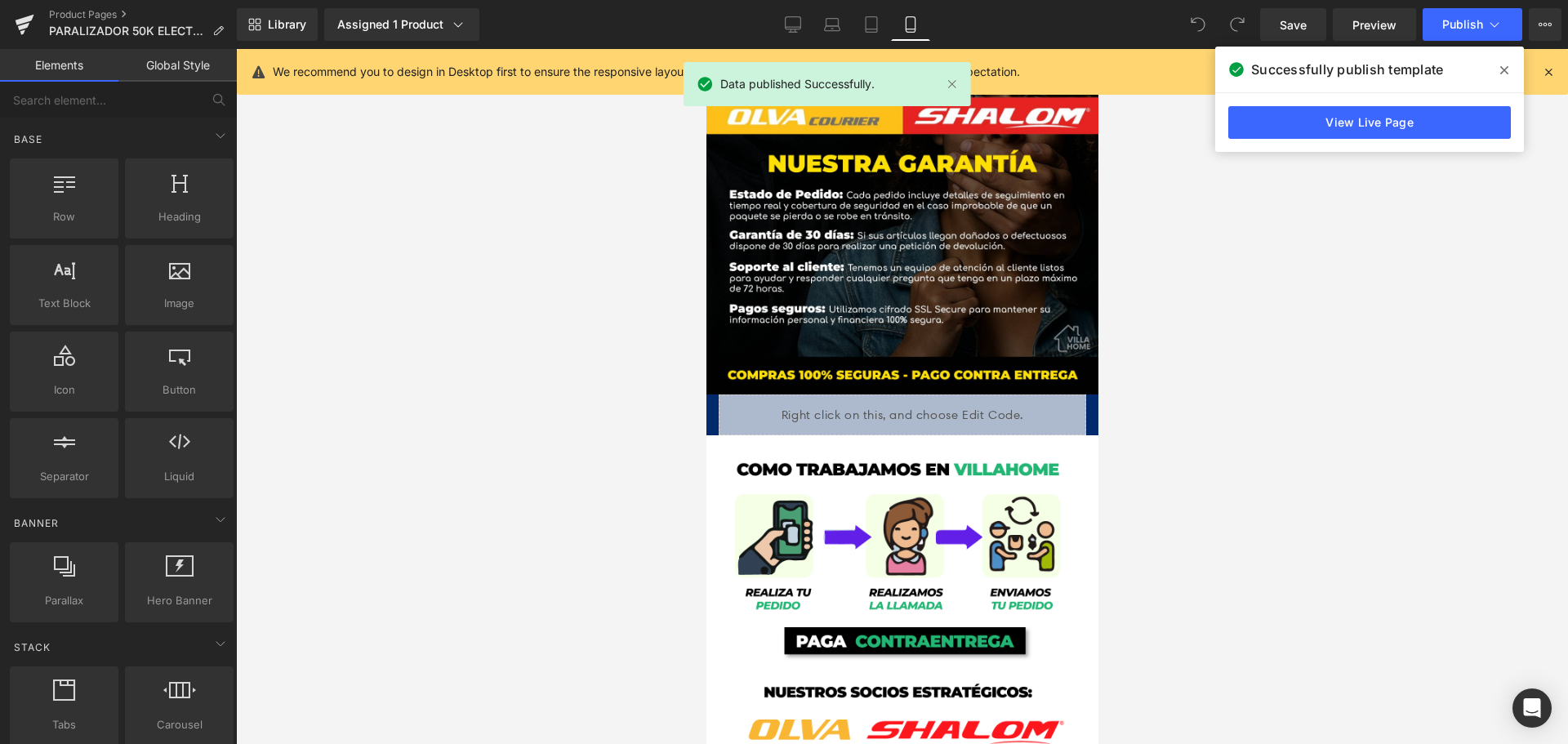
click at [1317, 129] on link "View Live Page" at bounding box center [1370, 123] width 283 height 33
